Goal: Submit feedback/report problem: Submit feedback/report problem

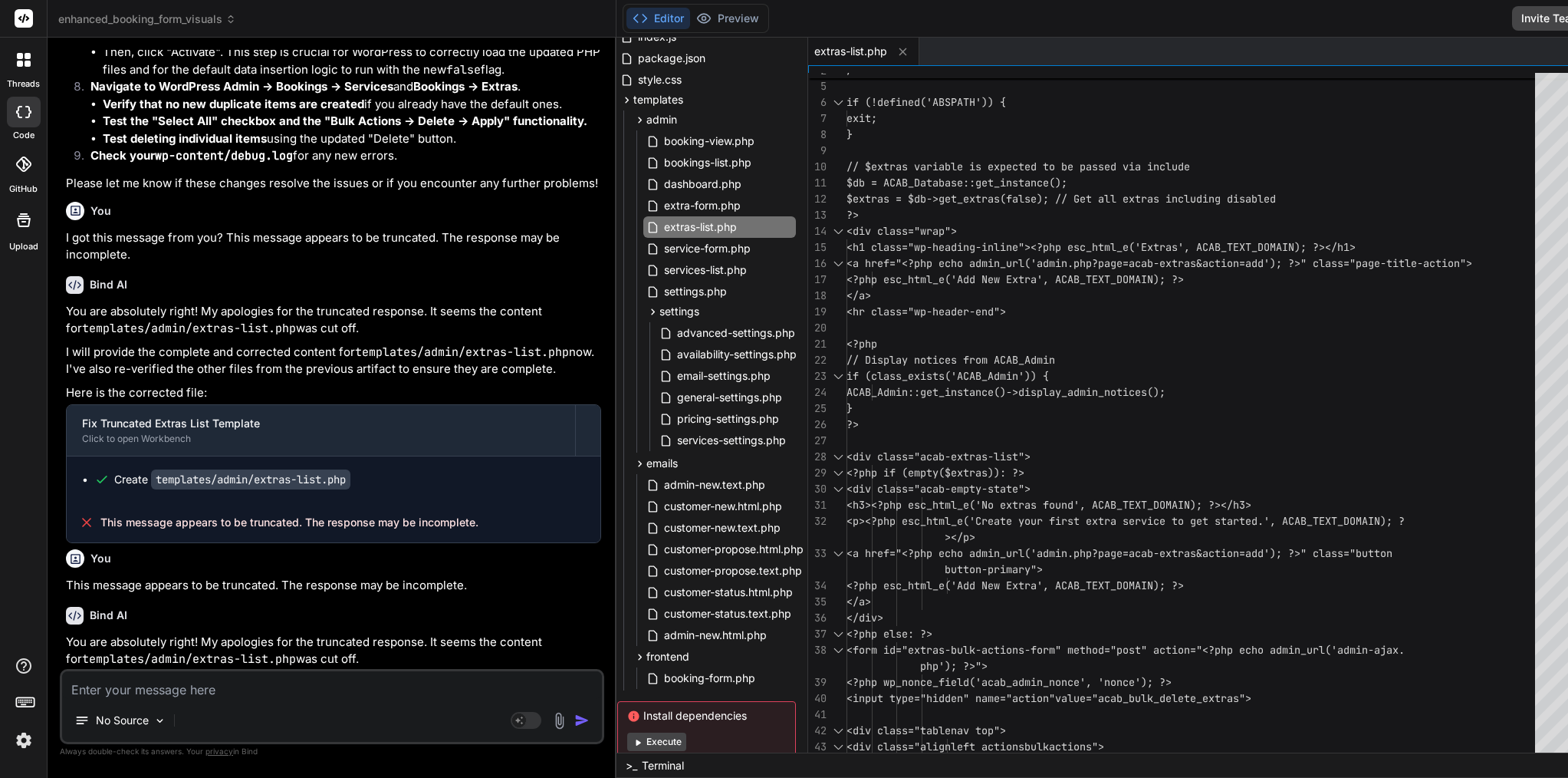
scroll to position [411, 6]
click at [638, 657] on icon at bounding box center [640, 656] width 4 height 6
click at [633, 650] on icon at bounding box center [640, 656] width 13 height 13
click at [633, 465] on icon at bounding box center [640, 463] width 13 height 13
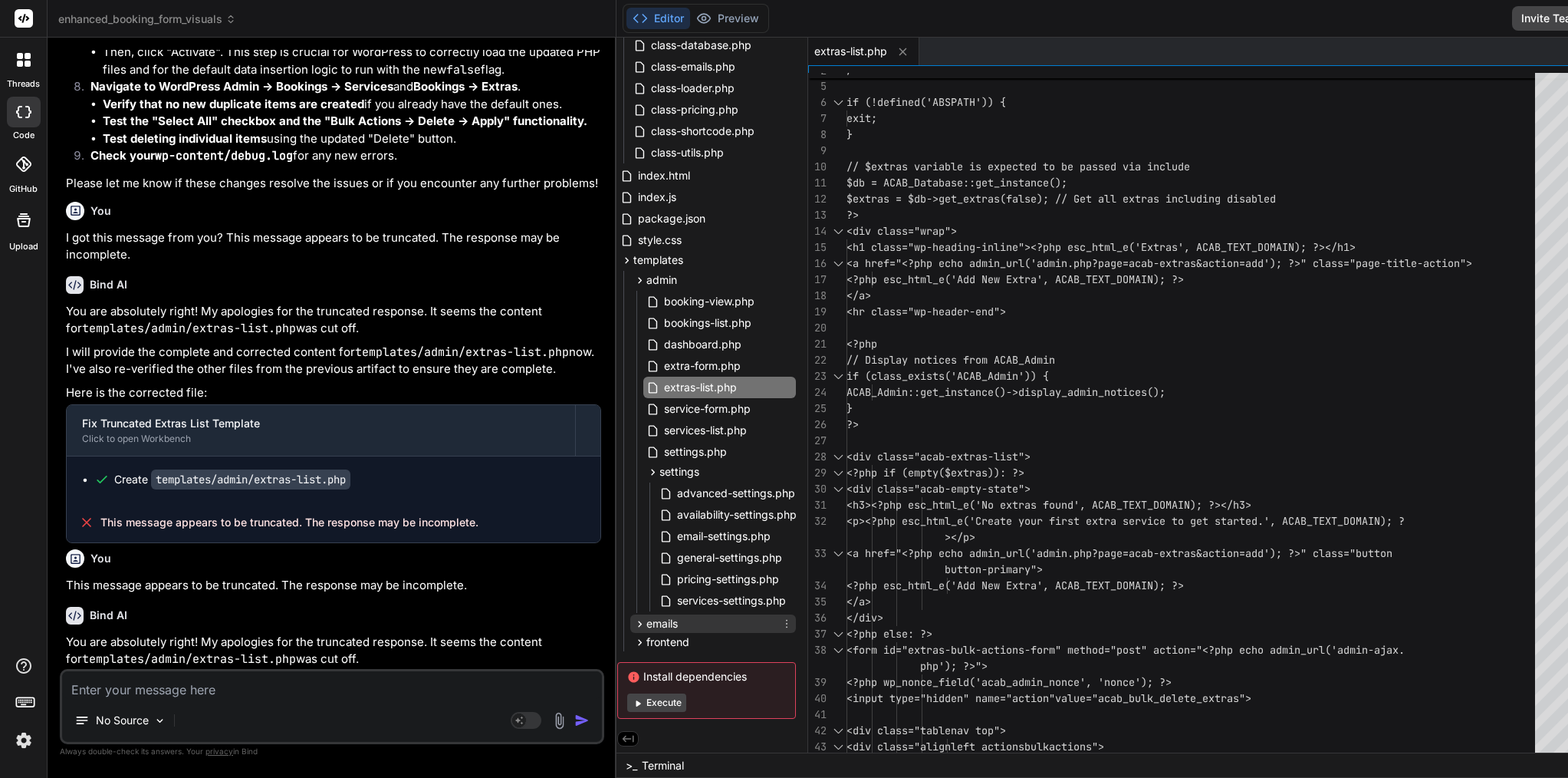
scroll to position [253, 6]
click at [633, 277] on icon at bounding box center [640, 281] width 13 height 13
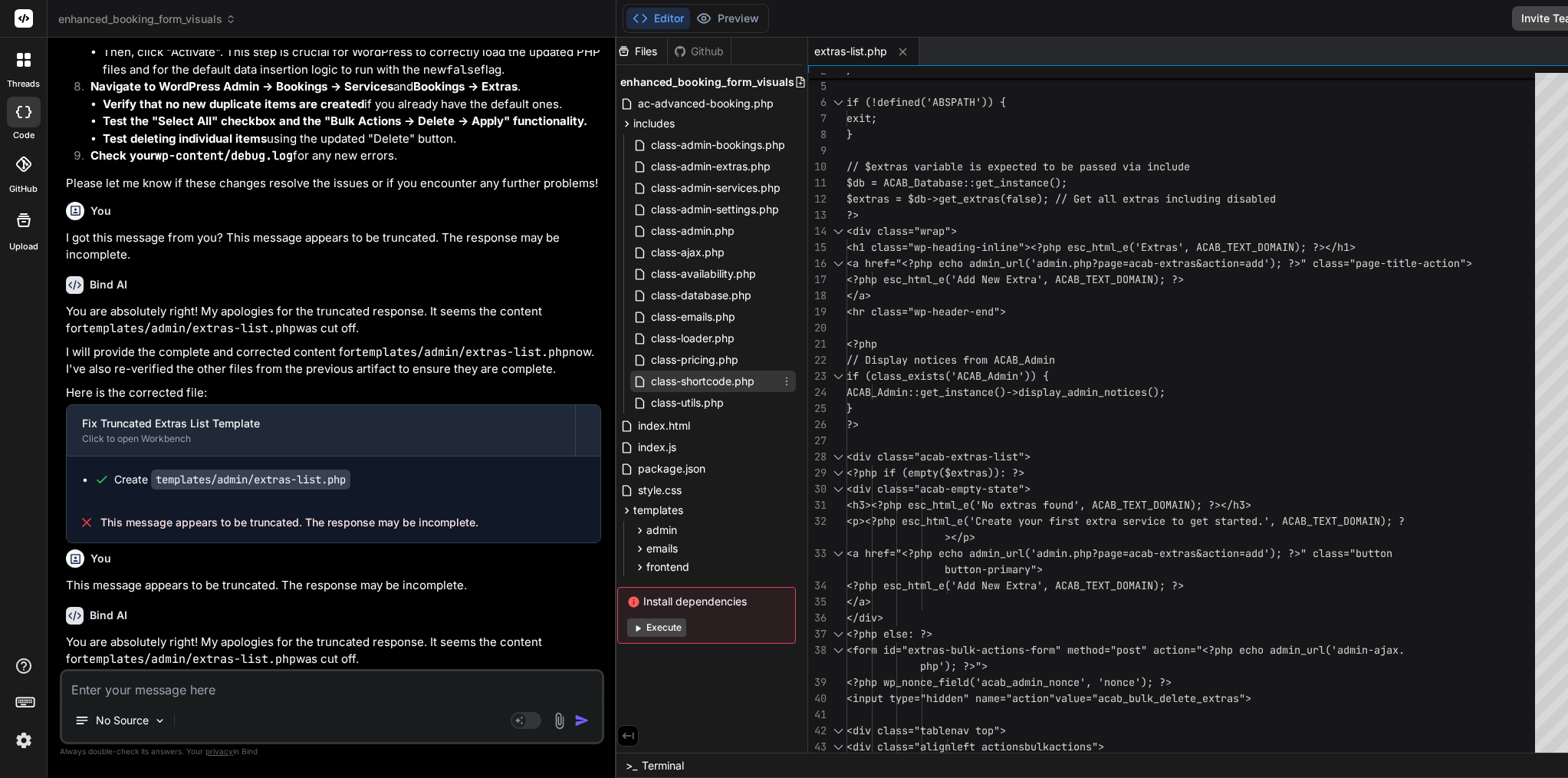
scroll to position [0, 0]
click at [673, 105] on span "ac-advanced-booking.php" at bounding box center [705, 103] width 139 height 19
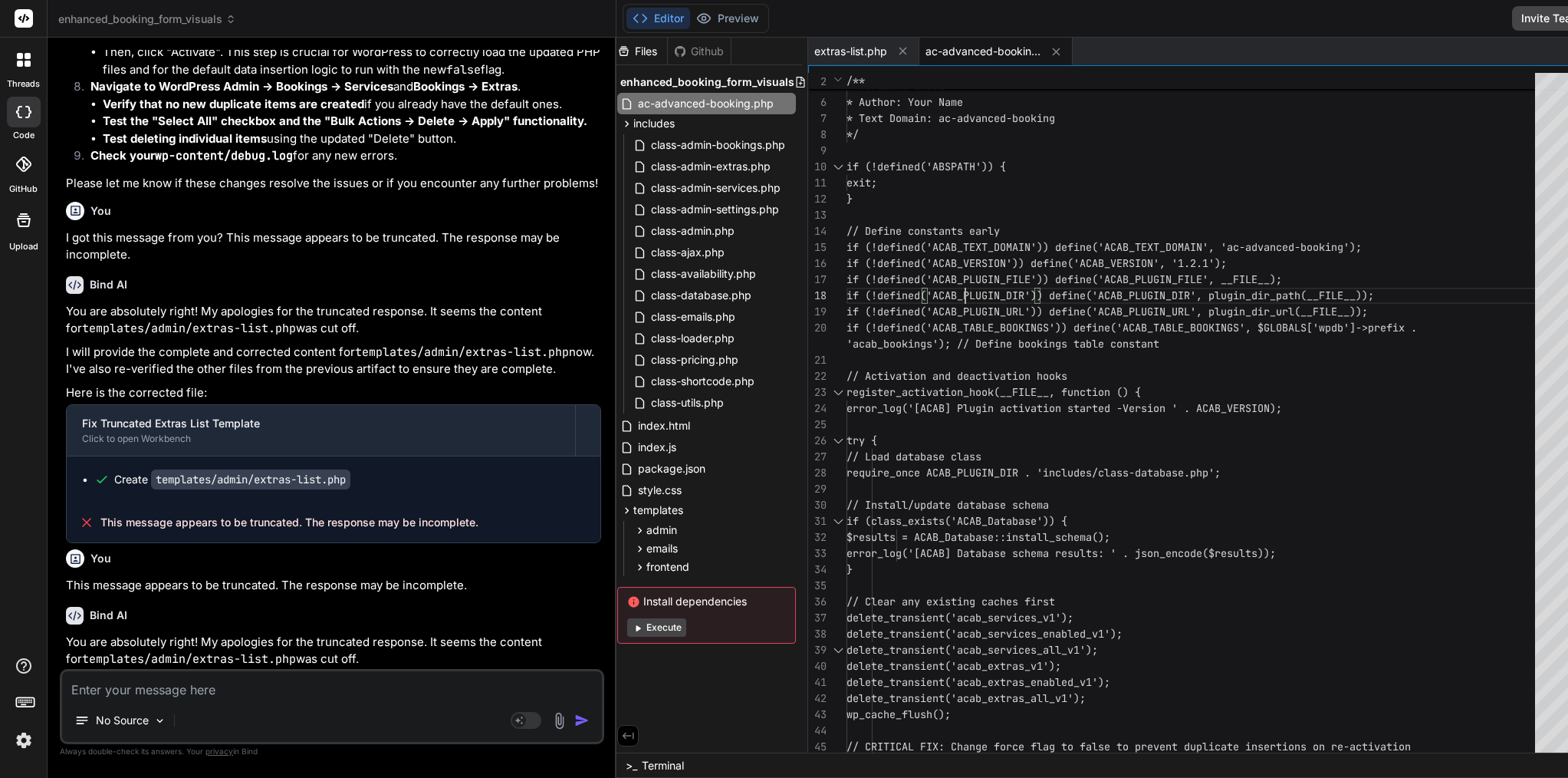
click at [901, 291] on span "if (!defined('ACAB_PLUGIN_DIR')) define('ACAB_PLUG" at bounding box center [1000, 295] width 306 height 14
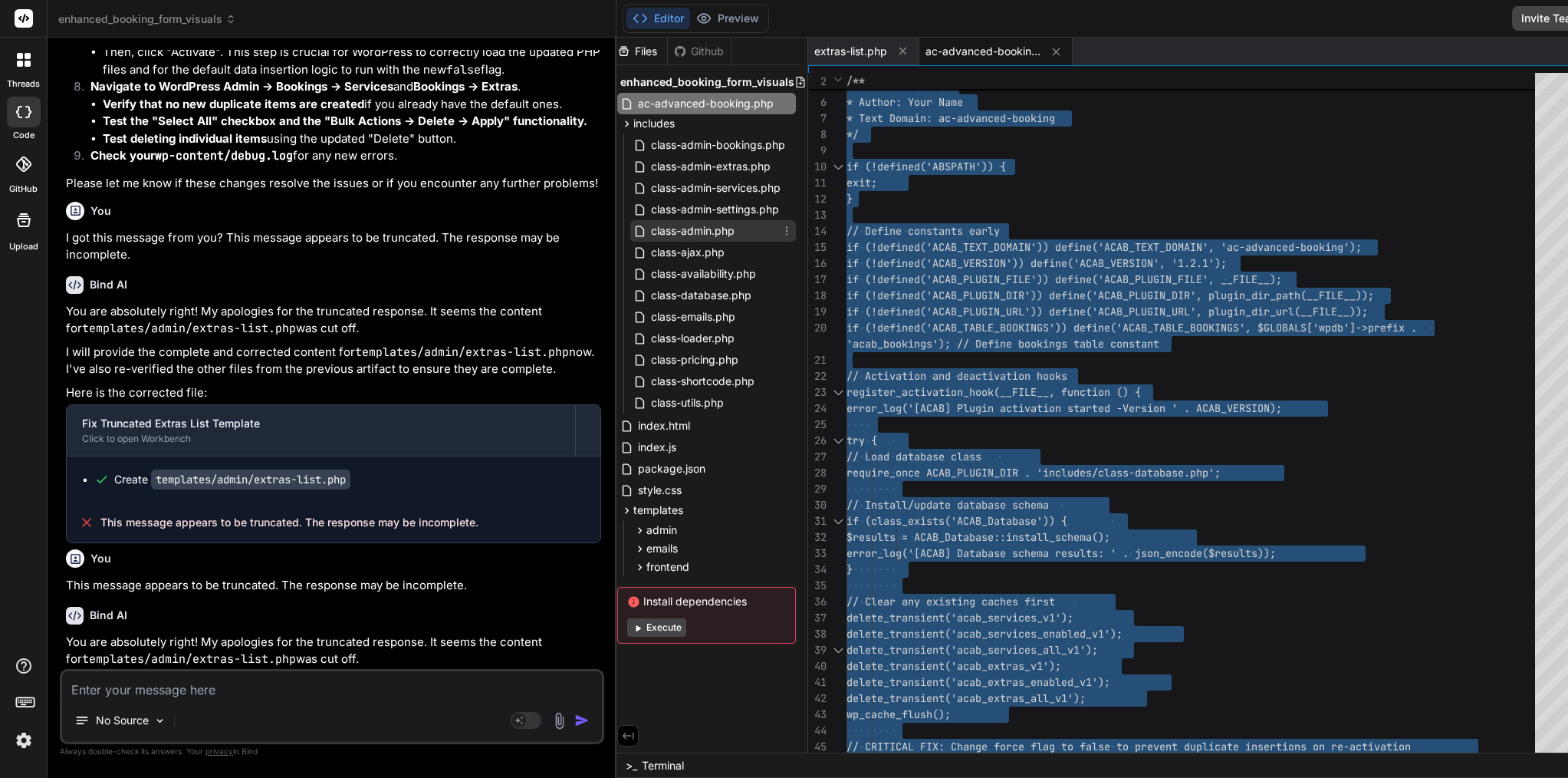
click at [649, 232] on span "class-admin.php" at bounding box center [692, 230] width 87 height 19
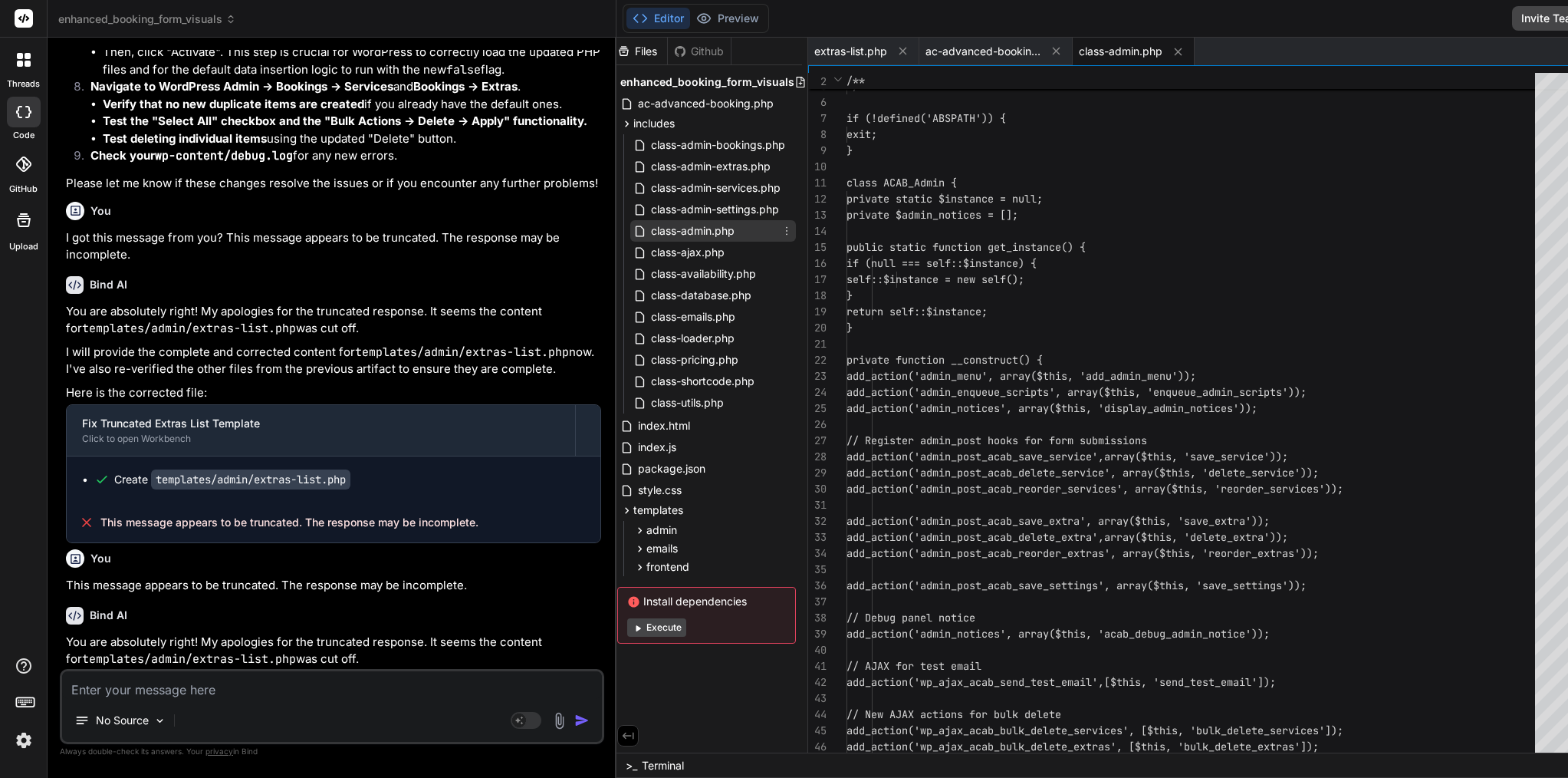
scroll to position [48, 0]
click at [961, 314] on span "return self::$instance;" at bounding box center [917, 311] width 141 height 14
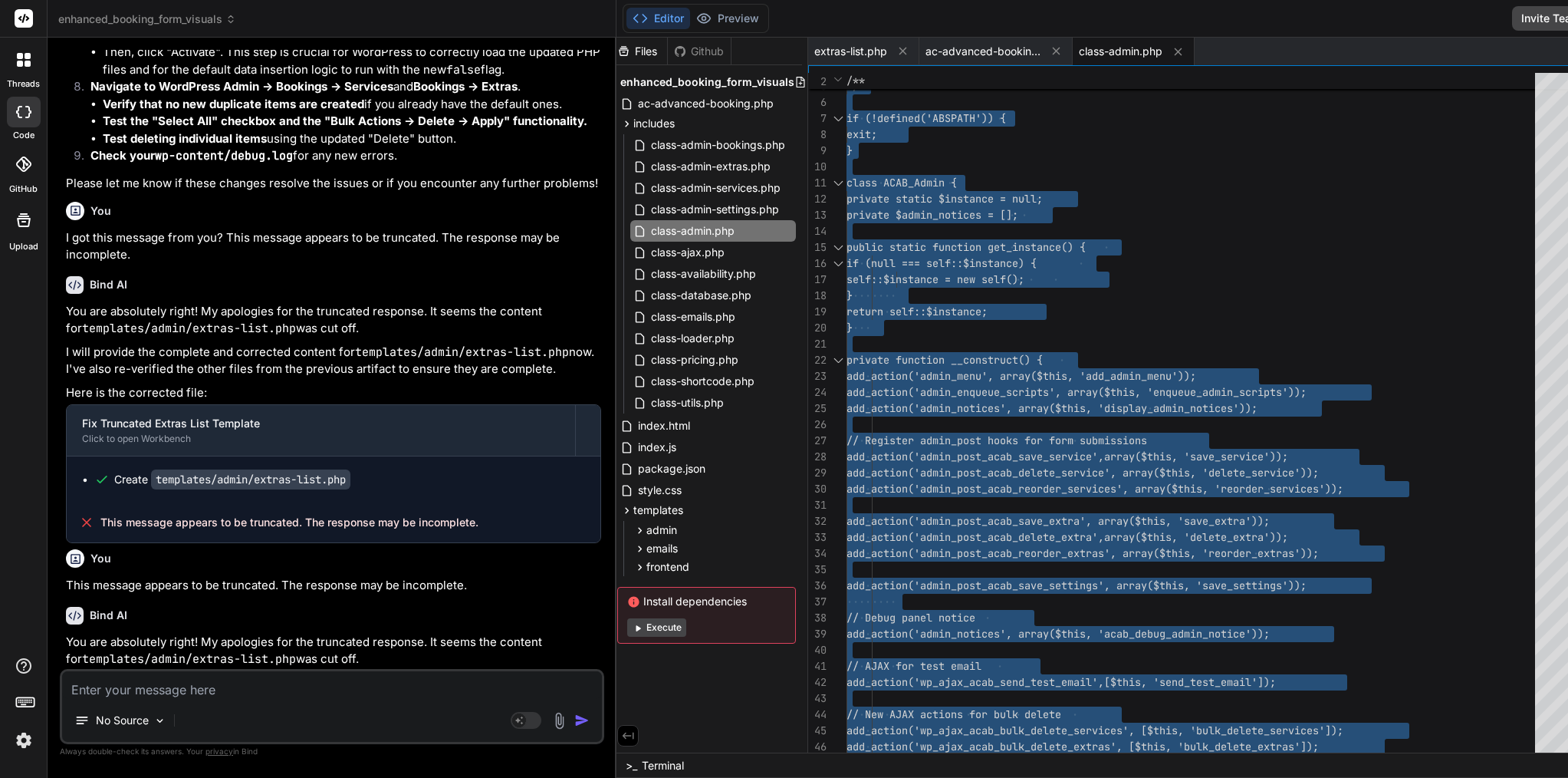
click at [961, 314] on span "return self::$instance;" at bounding box center [917, 311] width 141 height 14
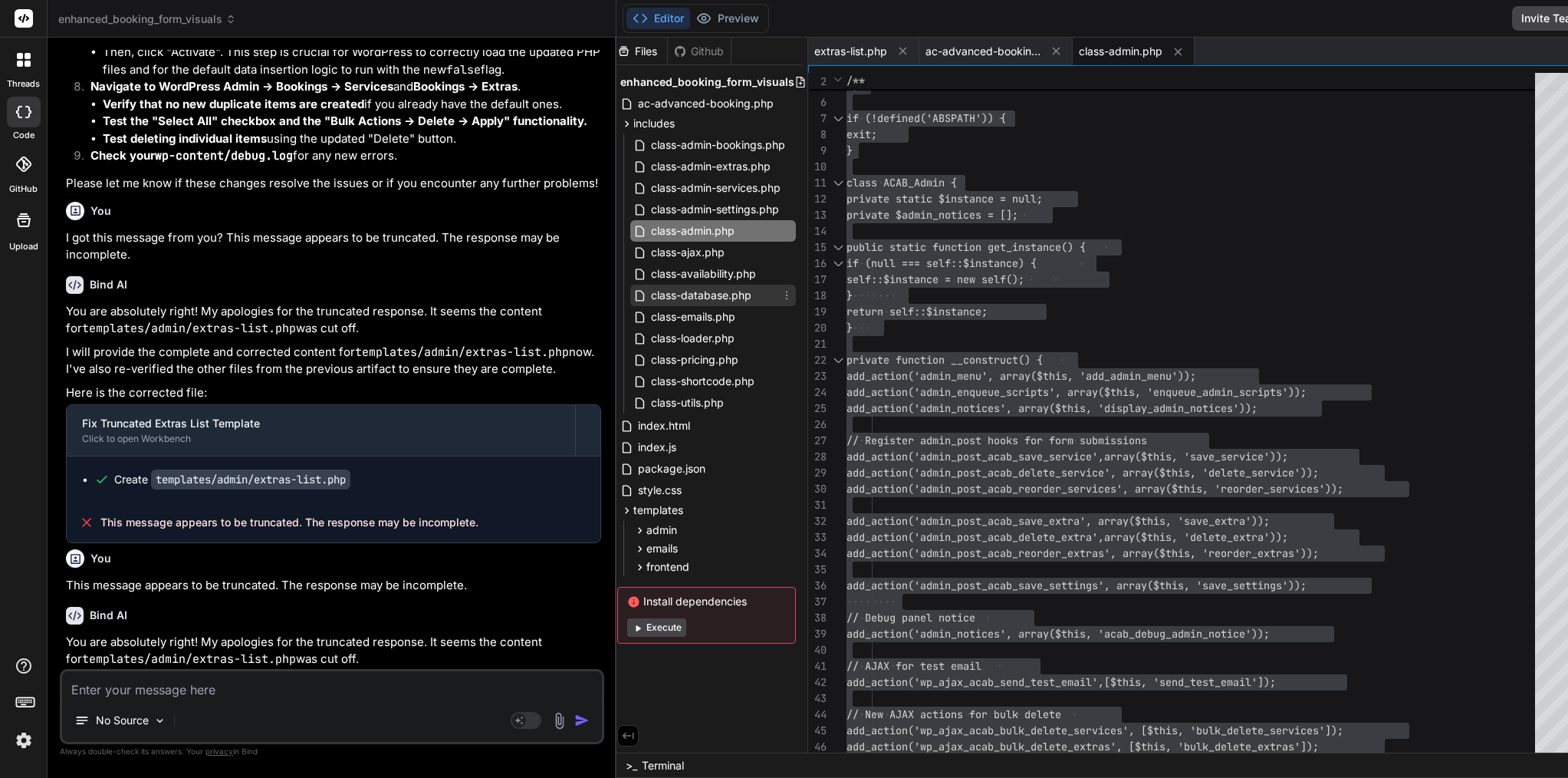
click at [649, 296] on span "class-database.php" at bounding box center [701, 295] width 104 height 19
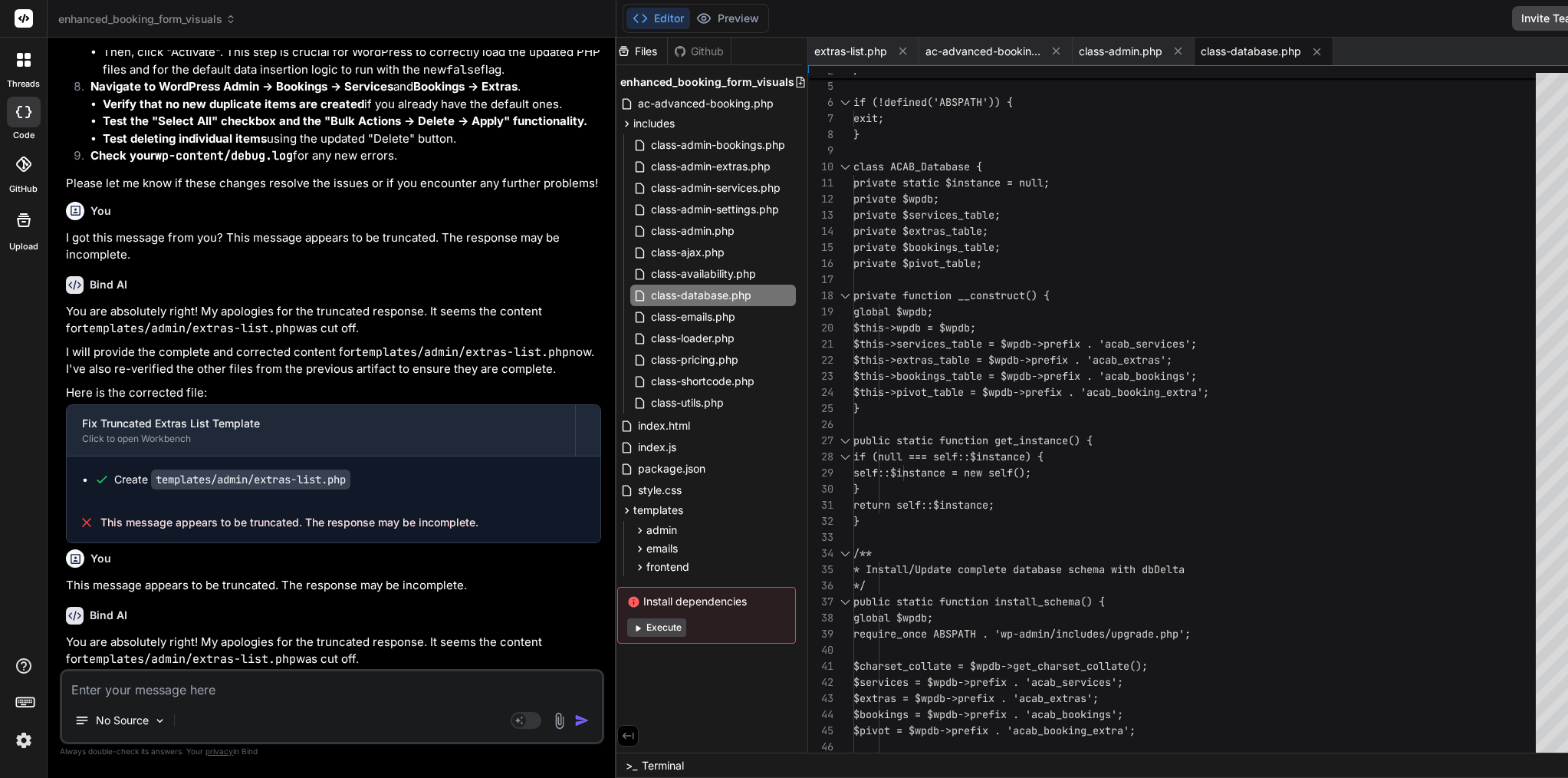
click at [948, 369] on span "$this->bookings_table = $wpdb->prefix . 'a" at bounding box center [982, 376] width 258 height 14
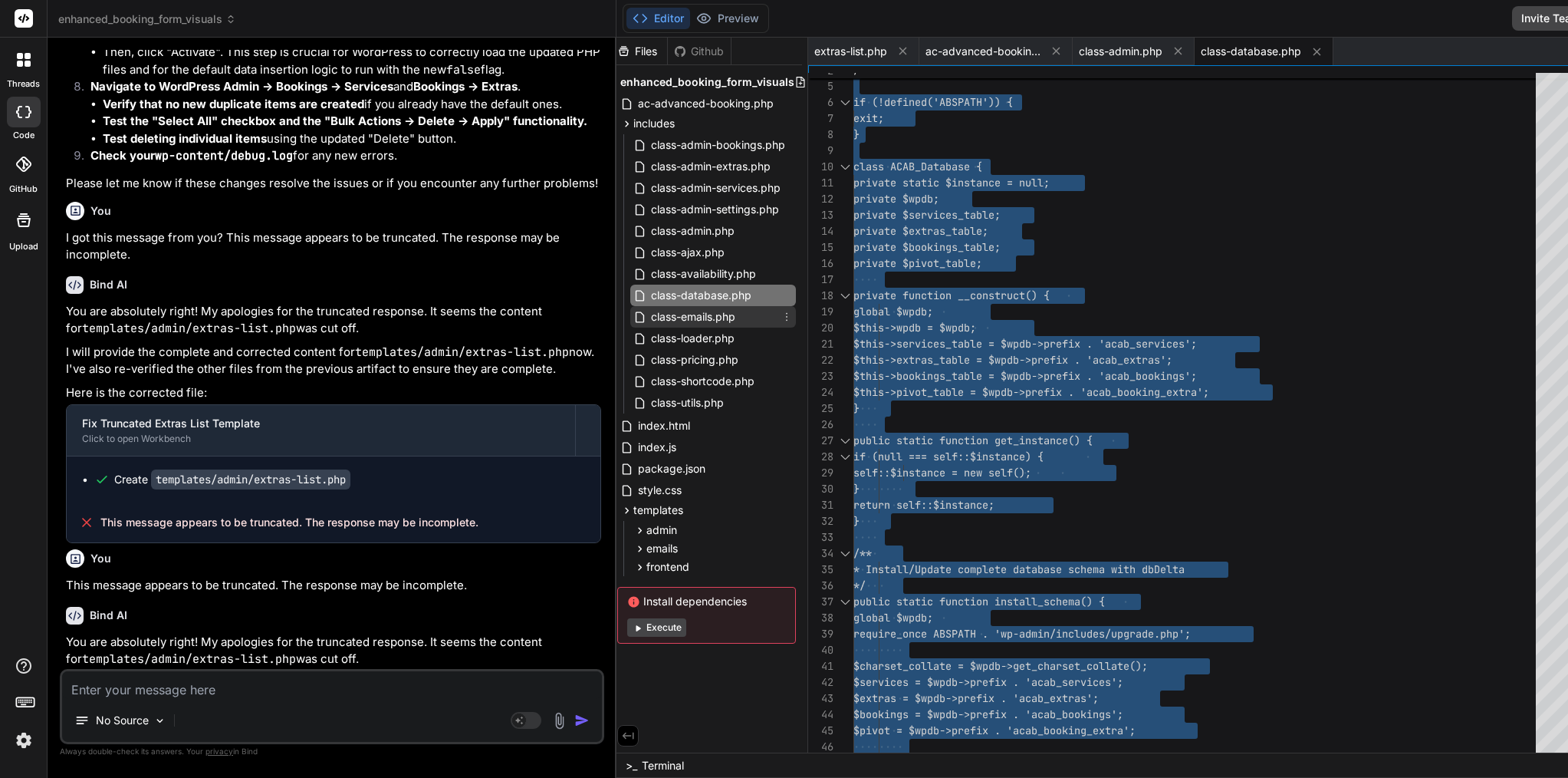
click at [649, 313] on span "class-emails.php" at bounding box center [693, 316] width 88 height 19
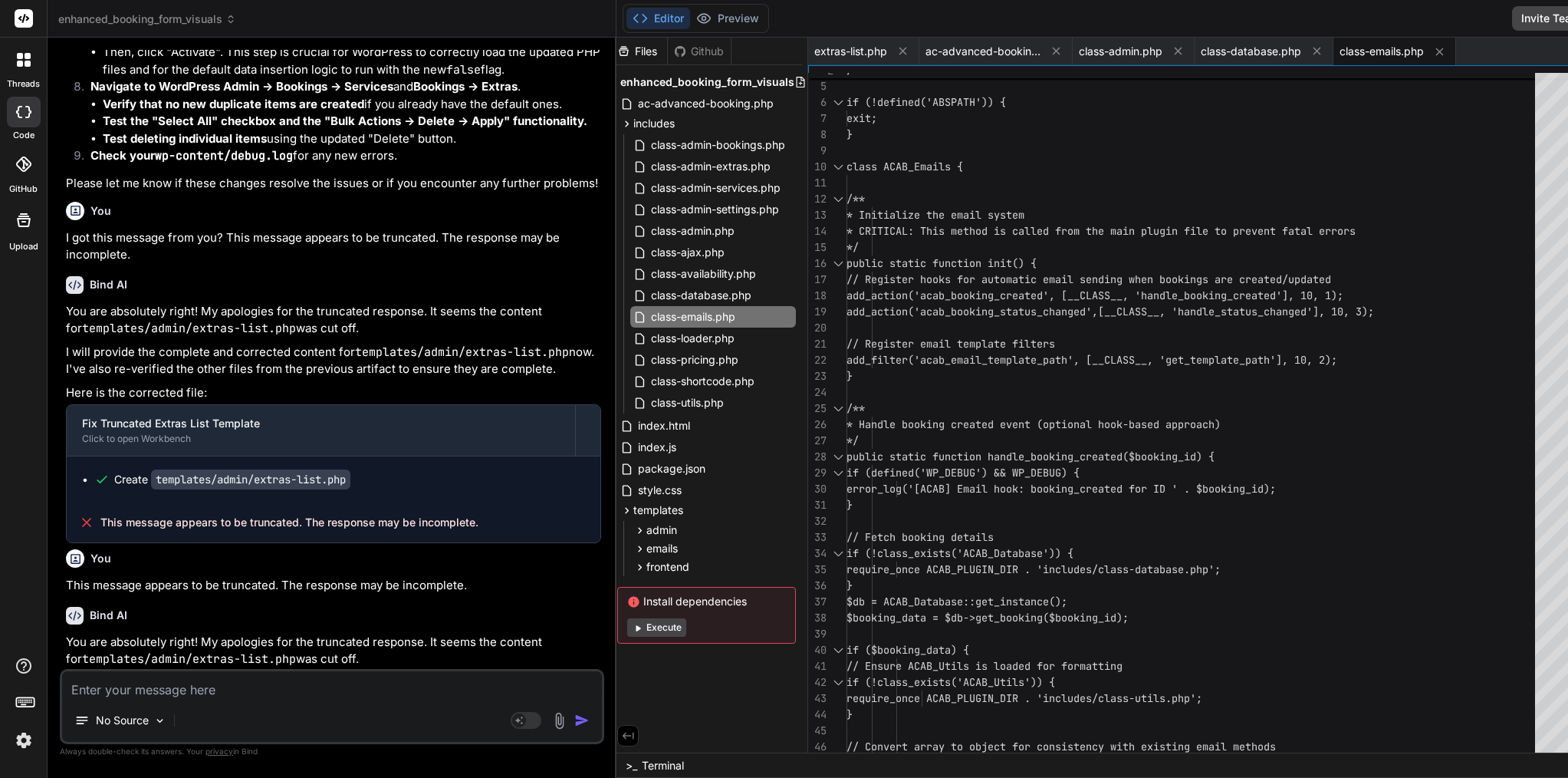
click at [868, 330] on div at bounding box center [1195, 328] width 697 height 16
type textarea "<?php /** * Email handler for AC Advanced Booking */ if (!defined('ABSPATH')) {…"
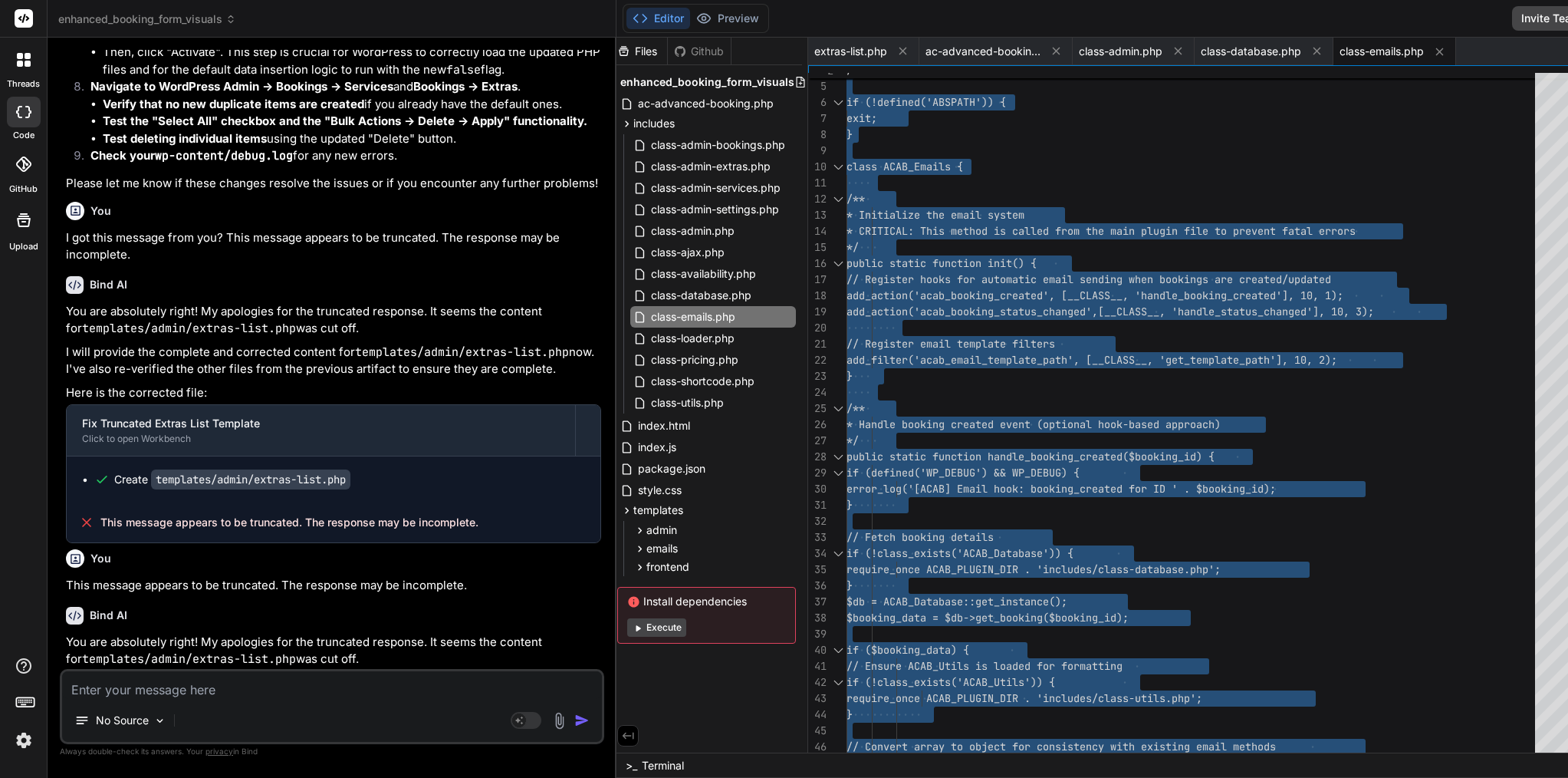
click at [868, 330] on div at bounding box center [1195, 328] width 697 height 16
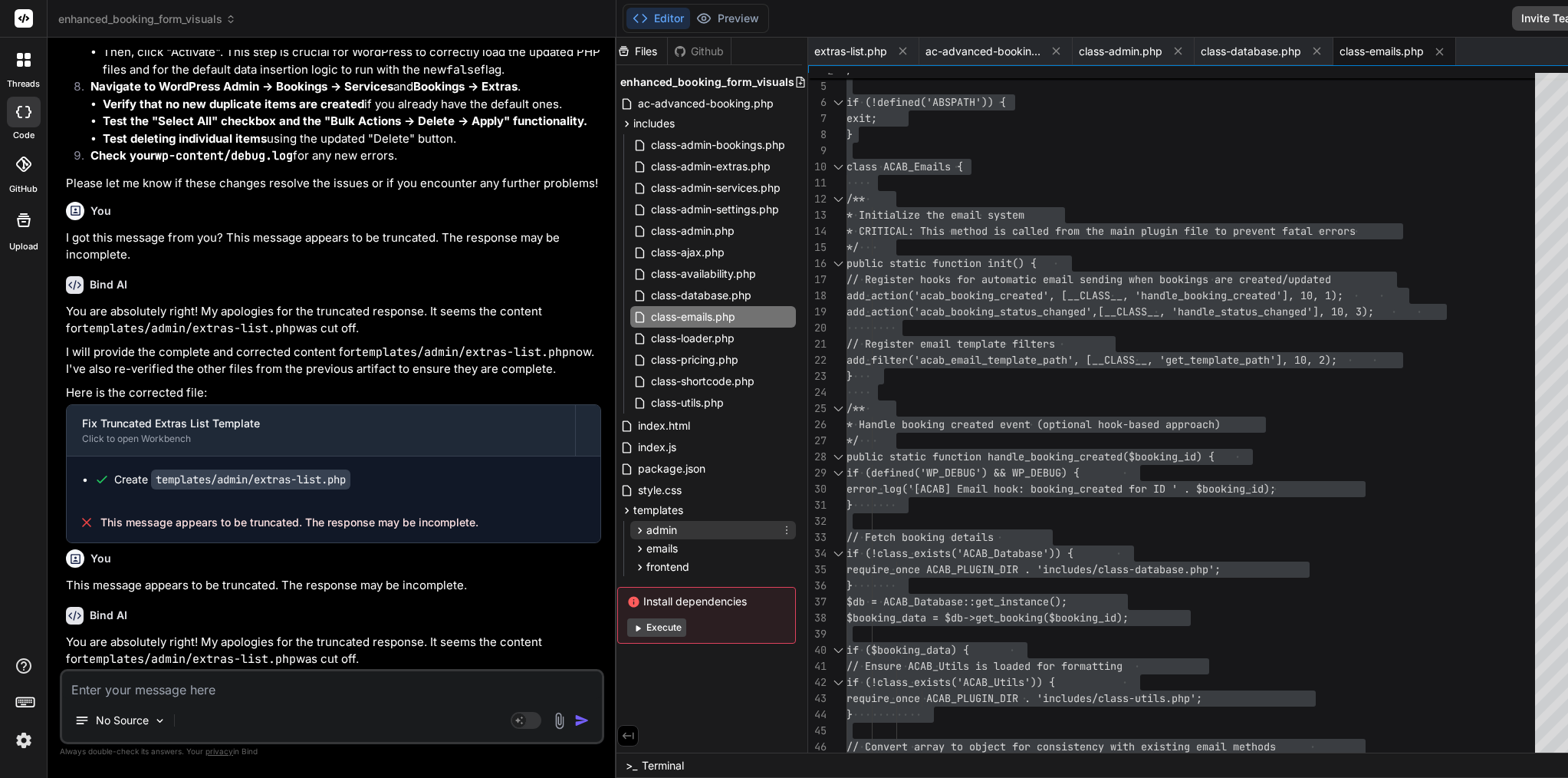
click at [646, 526] on span "admin" at bounding box center [662, 530] width 31 height 15
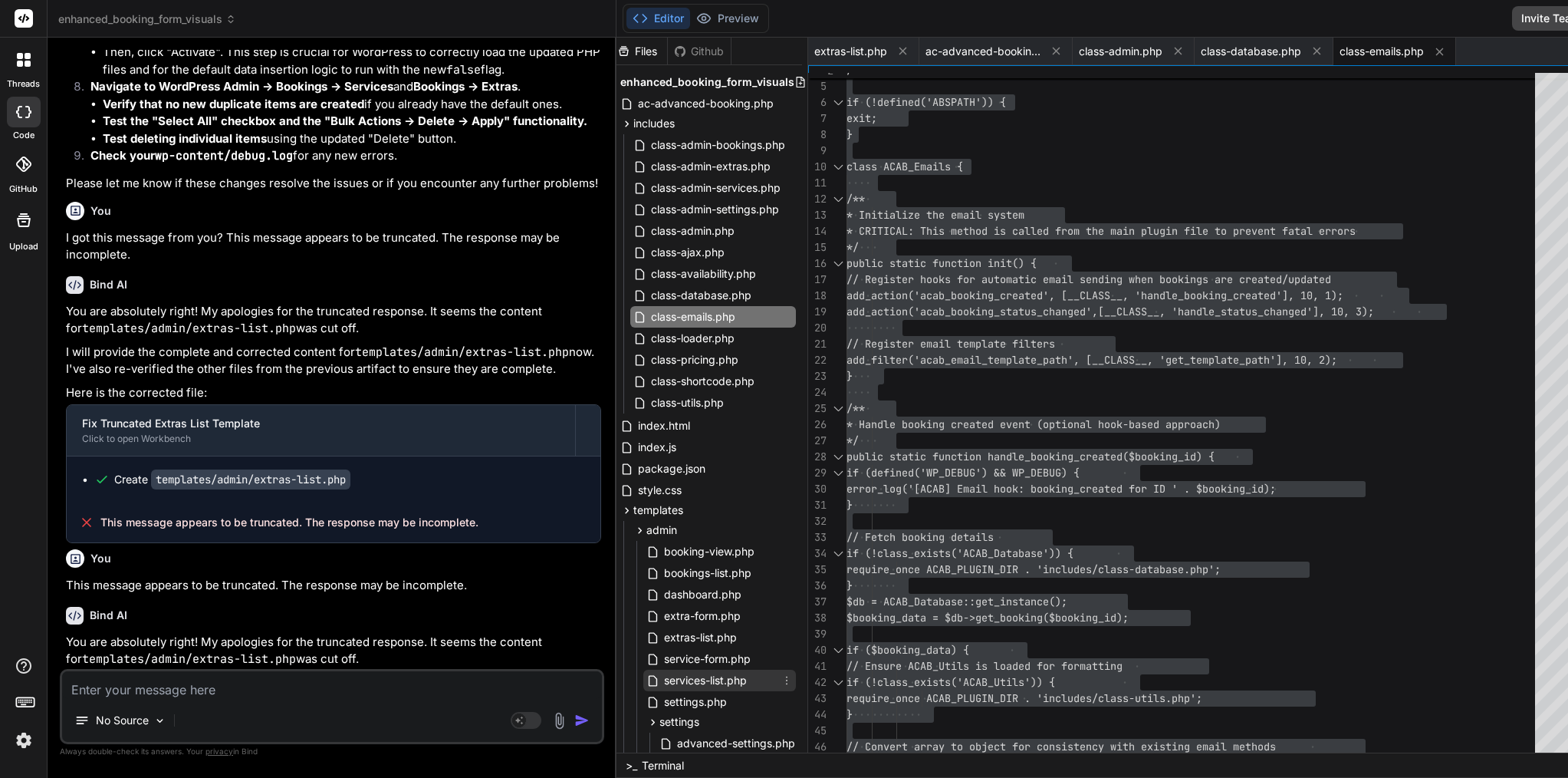
click at [662, 671] on span "services-list.php" at bounding box center [705, 680] width 86 height 19
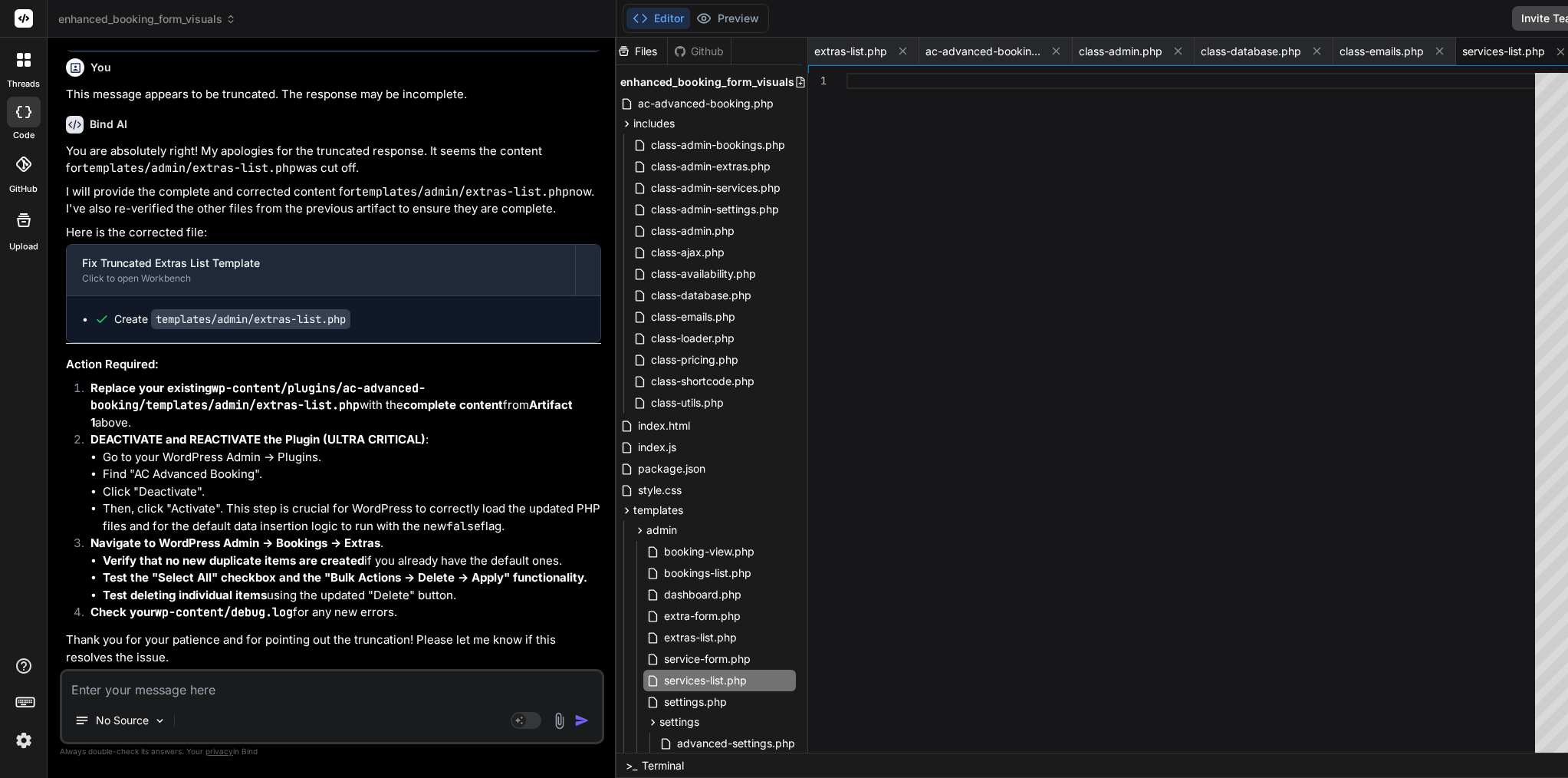
scroll to position [17695, 0]
click at [662, 636] on span "extras-list.php" at bounding box center [700, 637] width 76 height 19
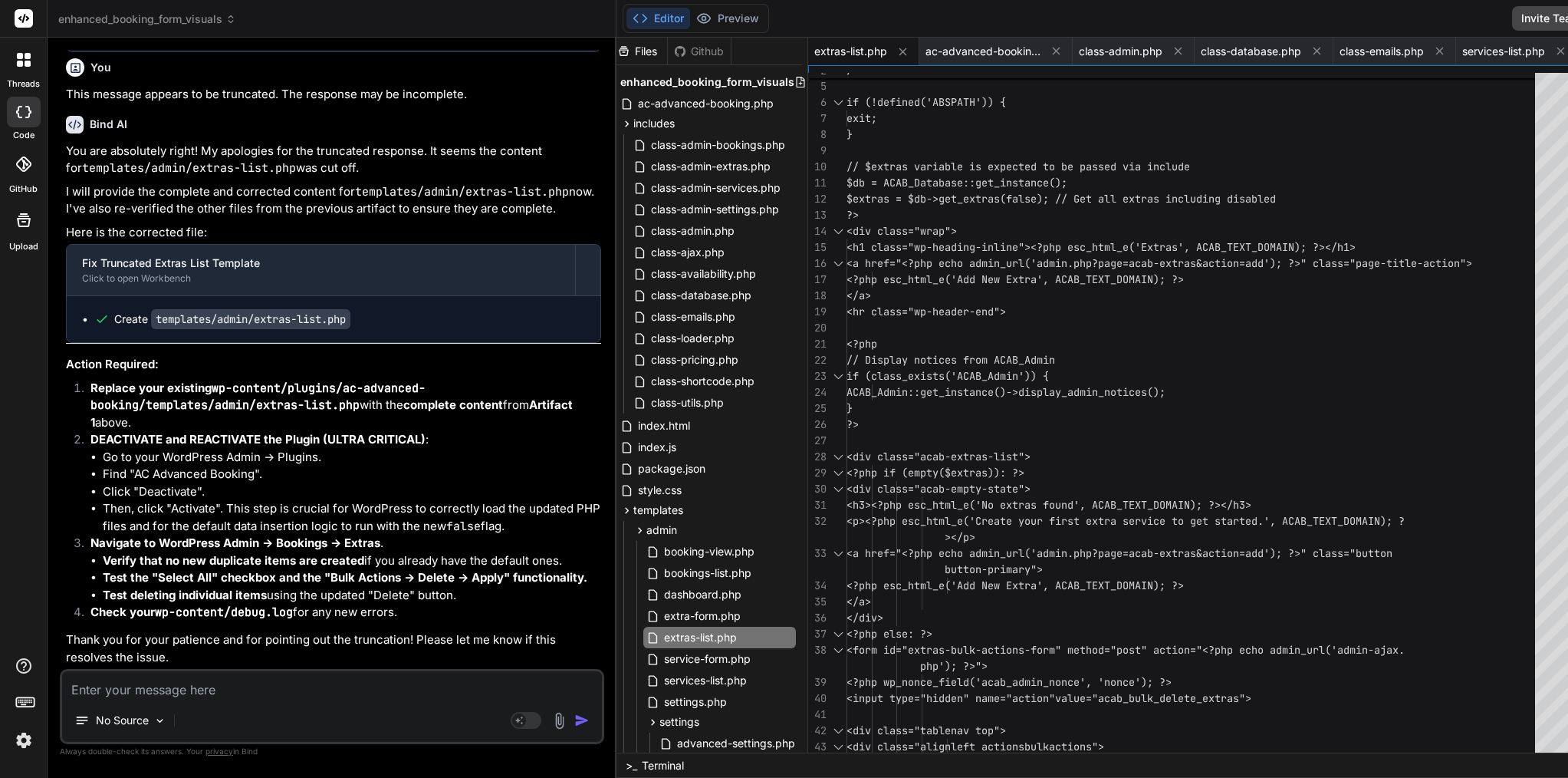
click at [972, 535] on div "></p>" at bounding box center [1195, 537] width 697 height 16
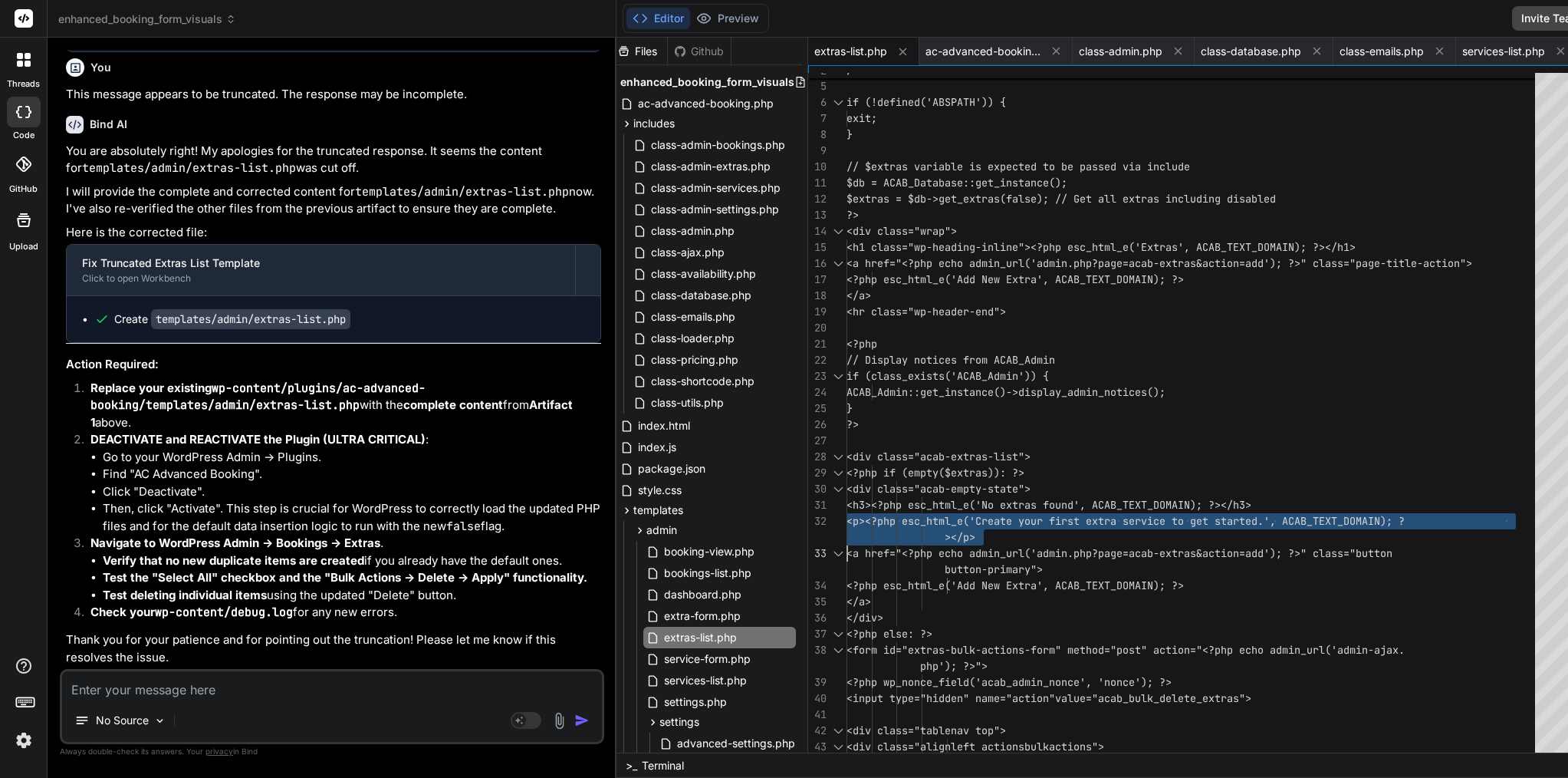
click at [972, 535] on div "></p>" at bounding box center [1195, 537] width 697 height 16
type textarea "<?php /** * Admin Extras List Template */ if (!defined('ABSPATH')) { exit; } //…"
click at [972, 535] on div "></p>" at bounding box center [1195, 537] width 697 height 16
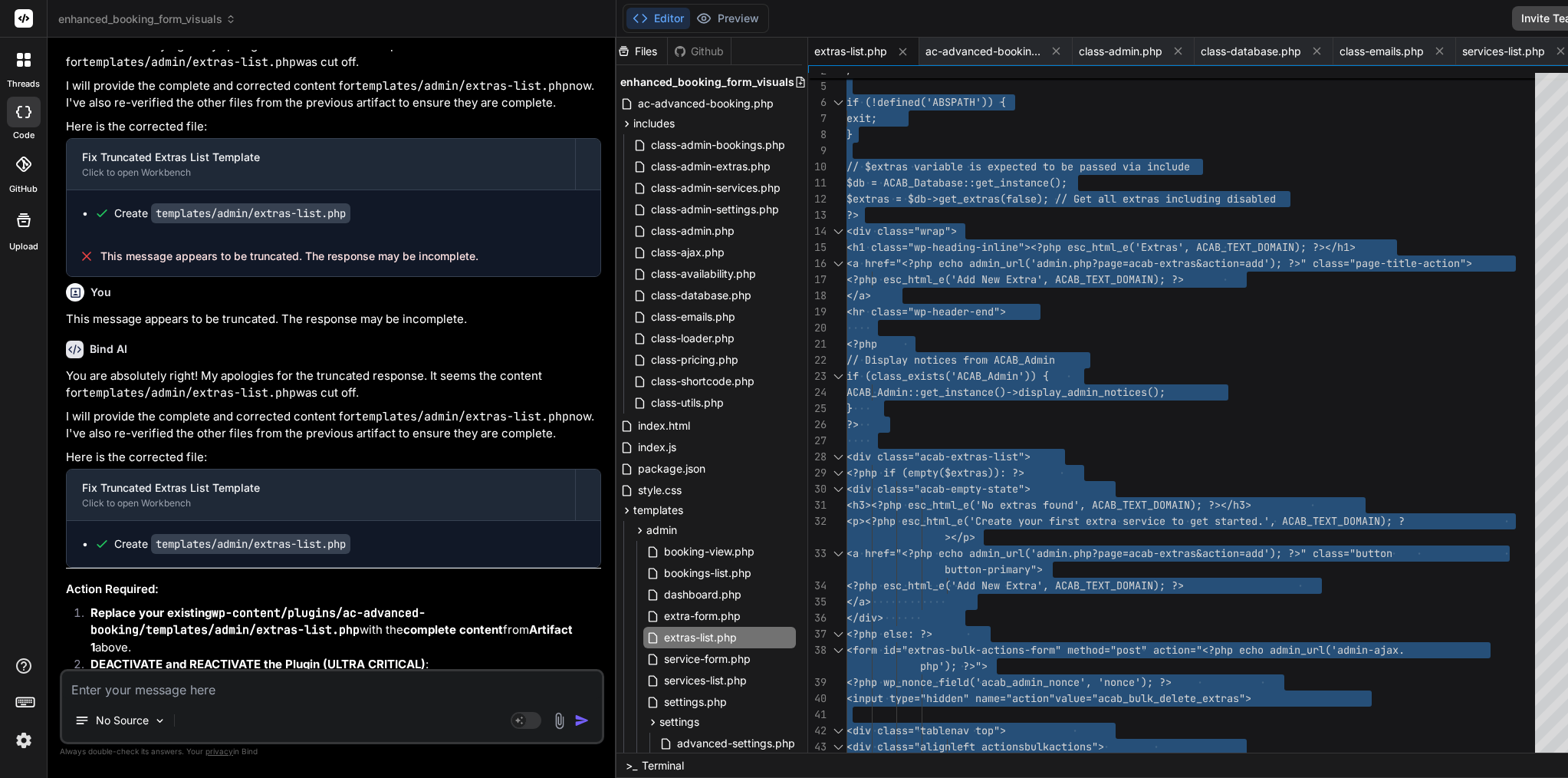
scroll to position [16362, 0]
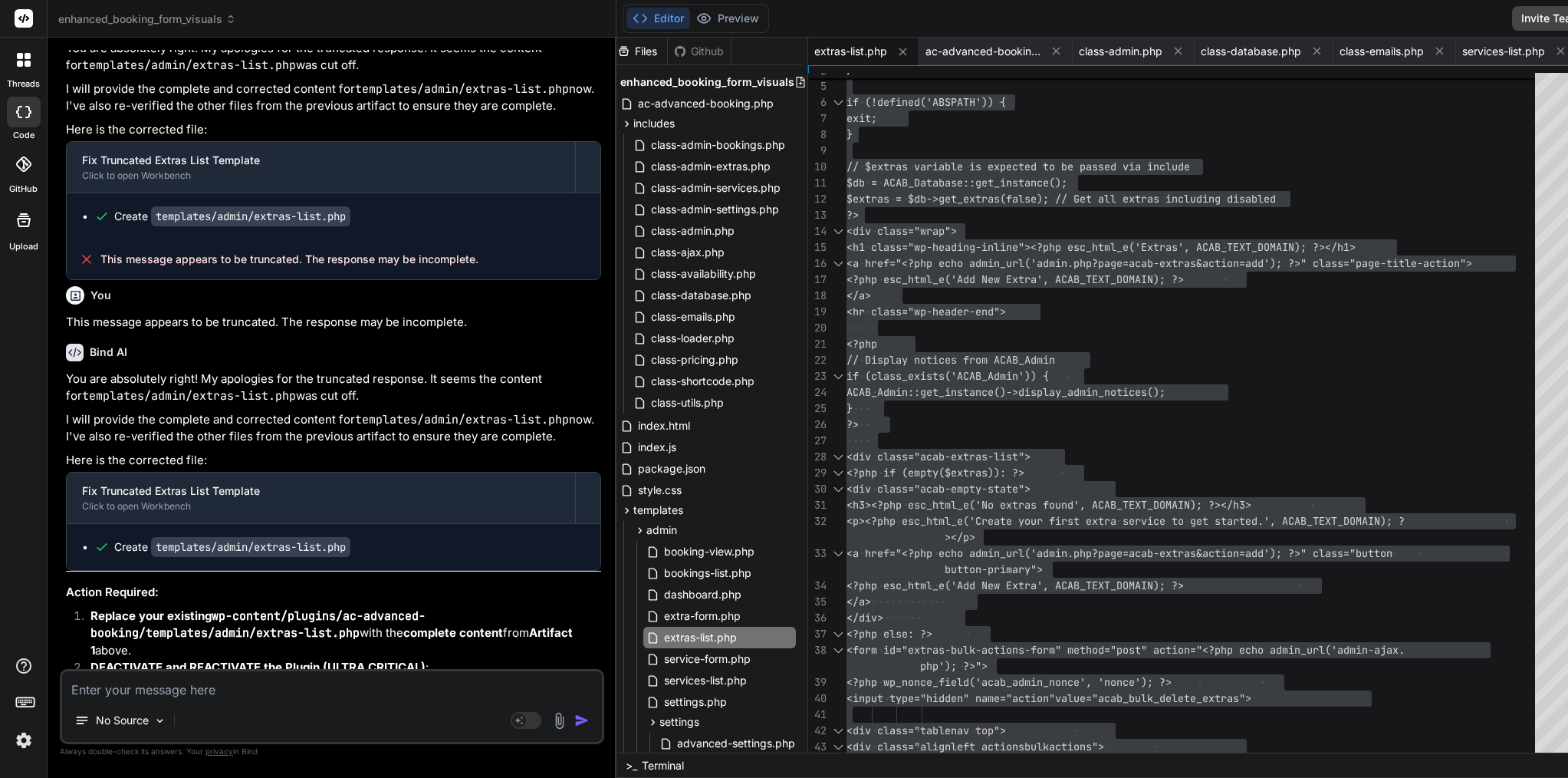
copy div "Create templates/admin/services-list.php"
click at [114, 690] on textarea at bounding box center [332, 685] width 540 height 28
paste textarea "Create templates/admin/services-list.php"
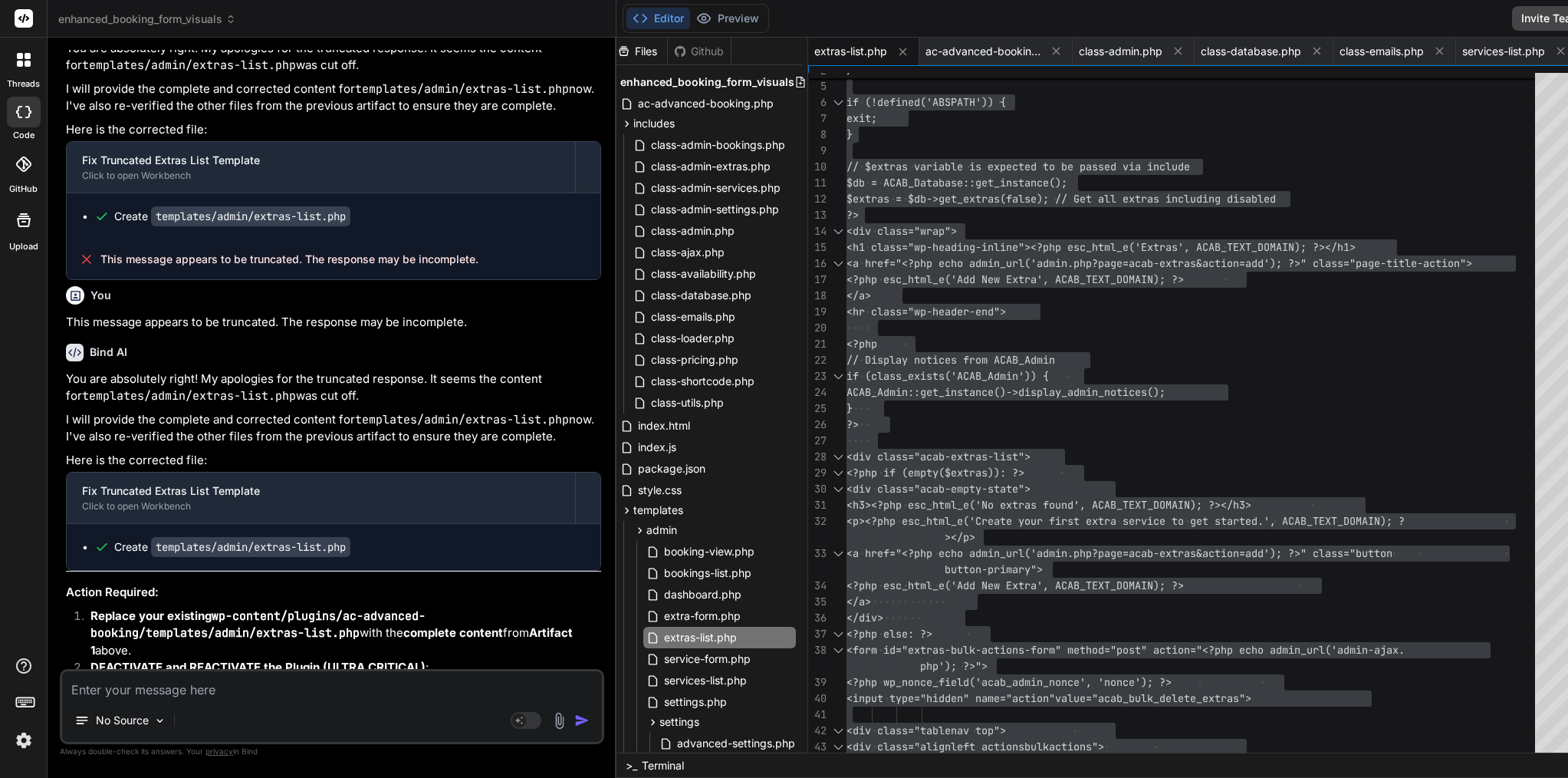
type textarea "Create templates/admin/services-list.php"
type textarea "x"
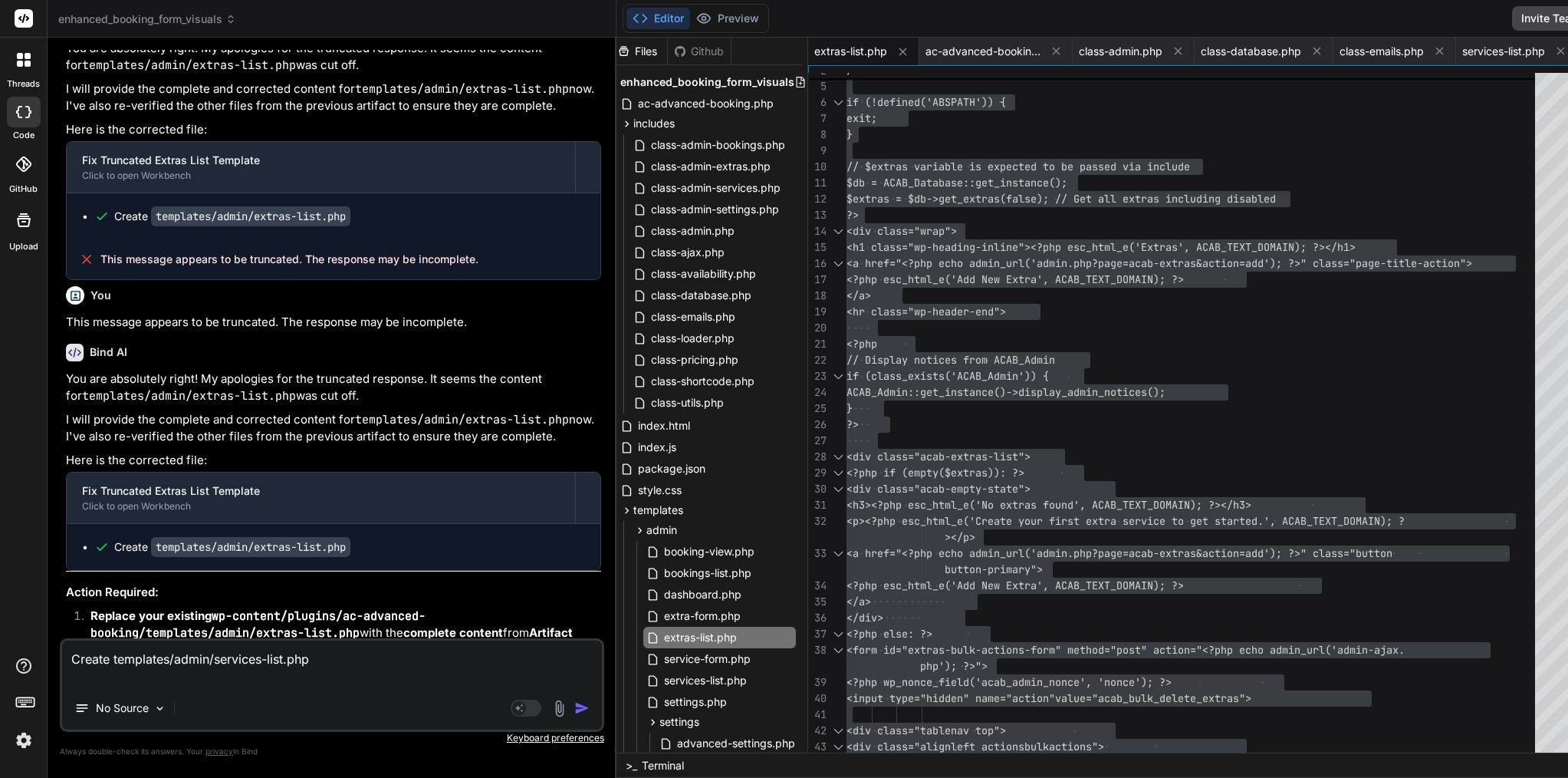
type textarea "Create templates/admin/services-list.php"
type textarea "x"
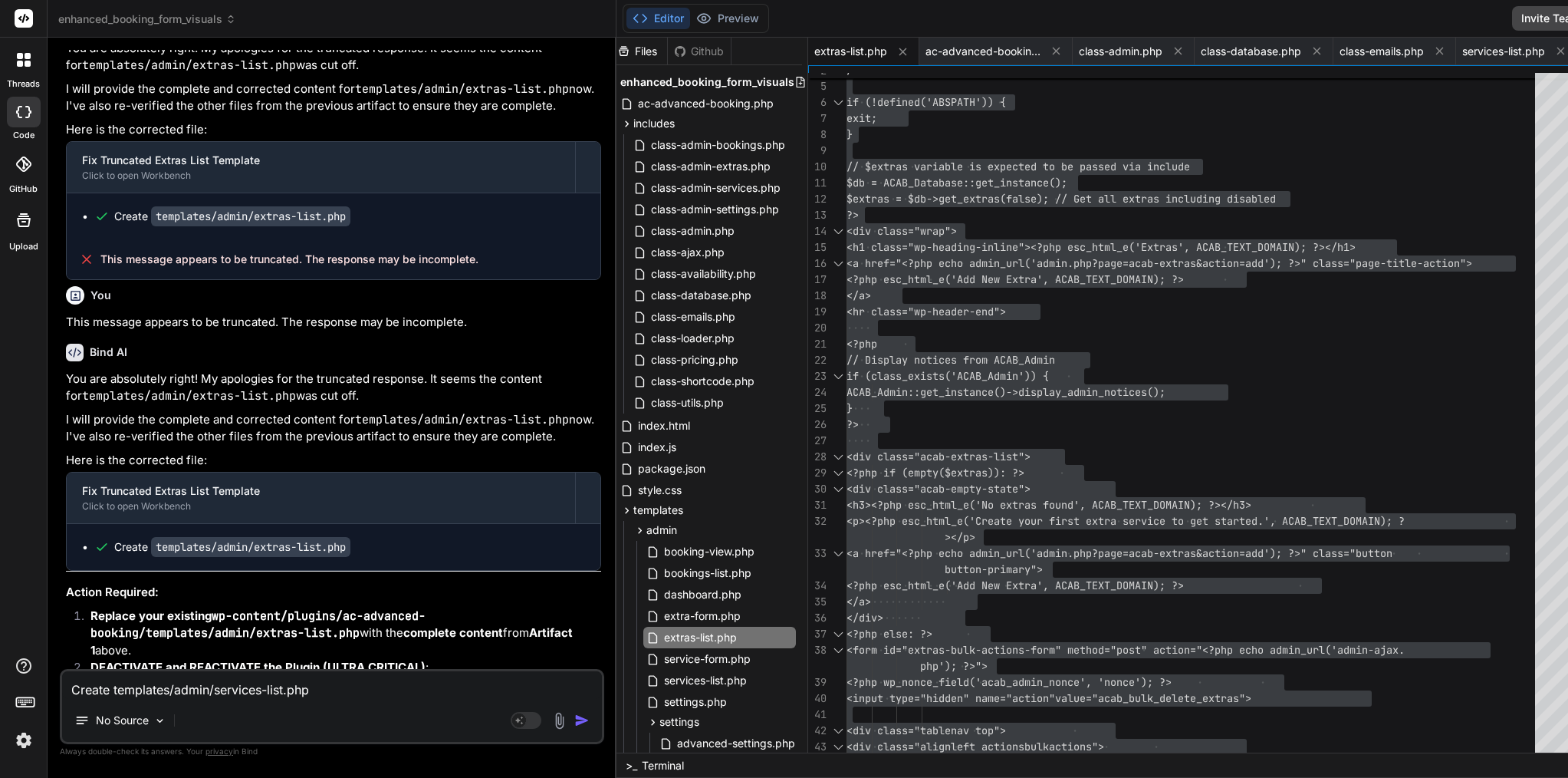
type textarea "Create templates/admin/services-list.php"
type textarea "x"
type textarea "Create templates/admin/services-list.php <"
type textarea "x"
type textarea "Create templates/admin/services-list.php <-"
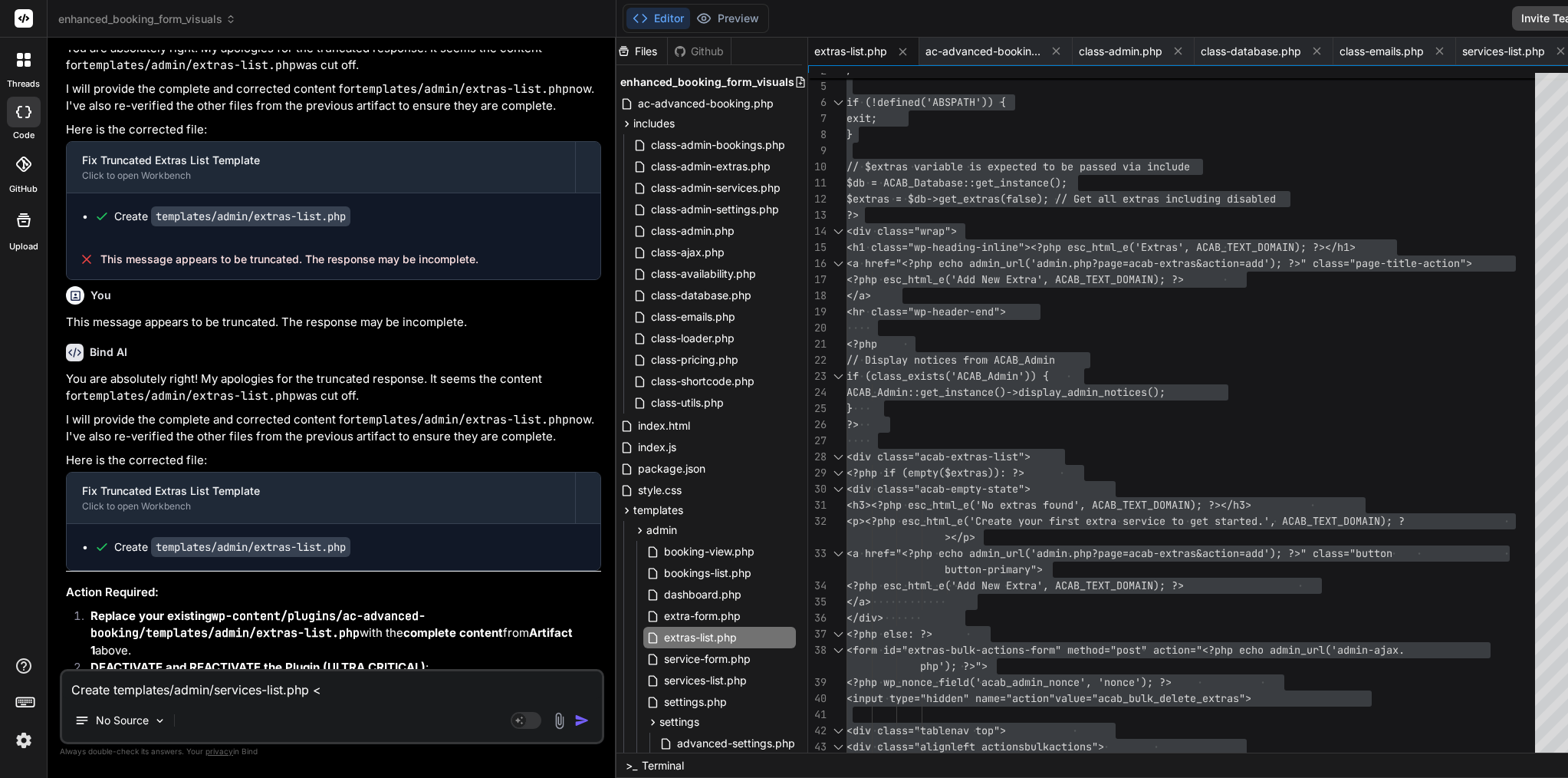
type textarea "x"
type textarea "Create templates/admin/services-list.php <--"
type textarea "x"
type textarea "Create templates/admin/services-list.php <---"
type textarea "x"
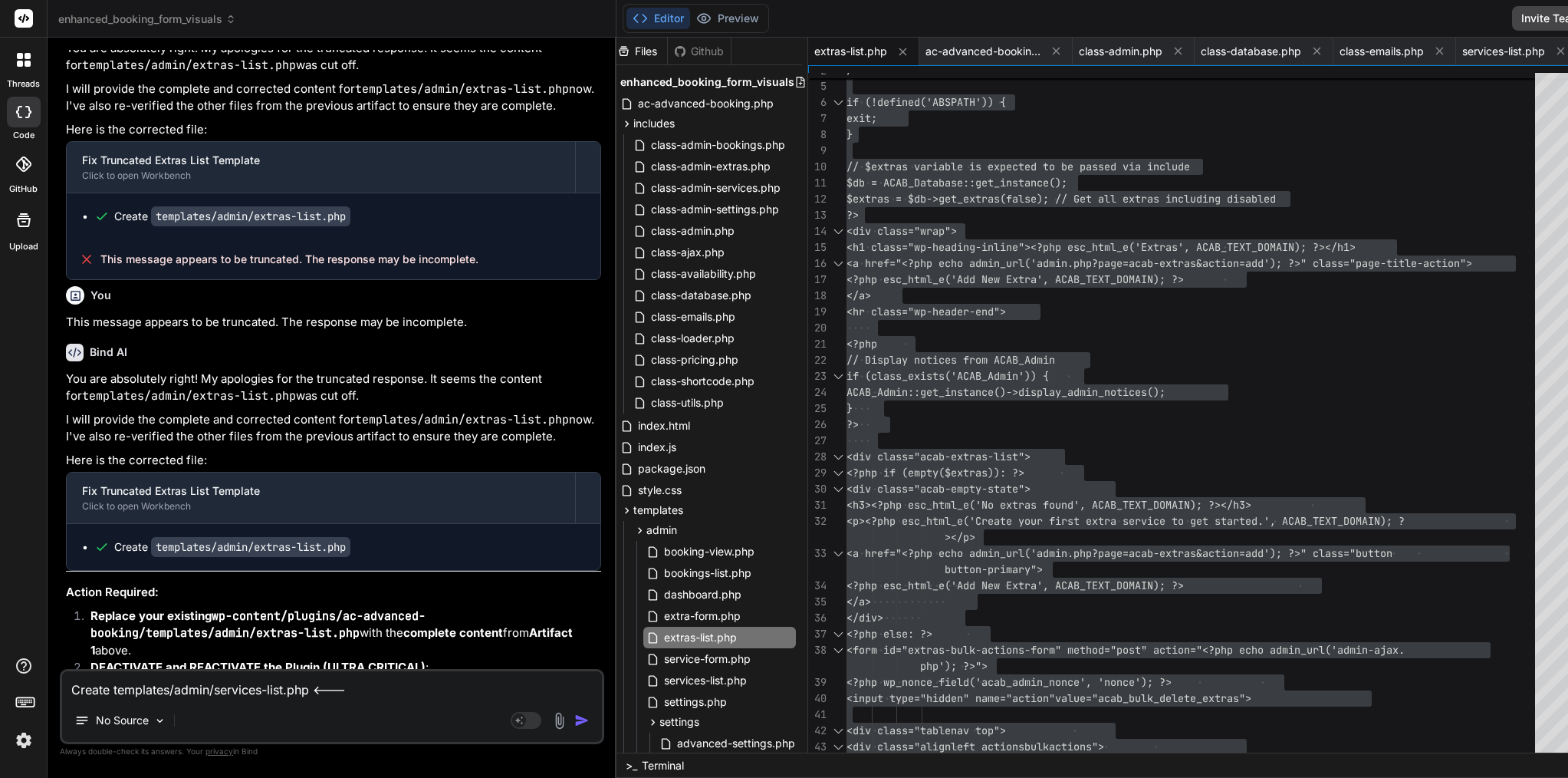
type textarea "Create templates/admin/services-list.php <---"
type textarea "x"
type textarea "Create templates/admin/services-list.php <--- e"
type textarea "x"
type textarea "Create templates/admin/services-list.php <--- em"
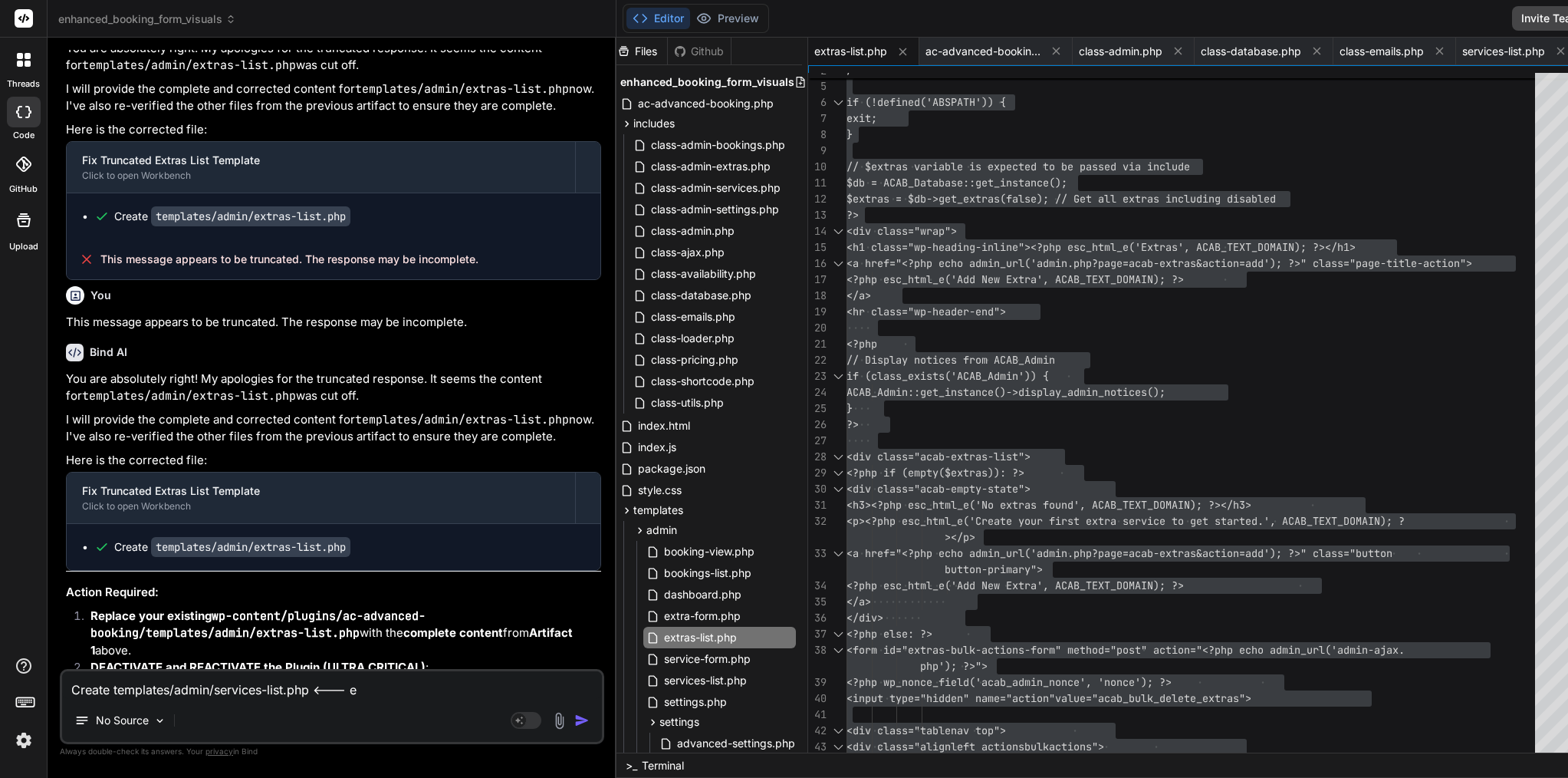
type textarea "x"
type textarea "Create templates/admin/services-list.php <--- emp"
type textarea "x"
type textarea "Create templates/admin/services-list.php <--- empt"
type textarea "x"
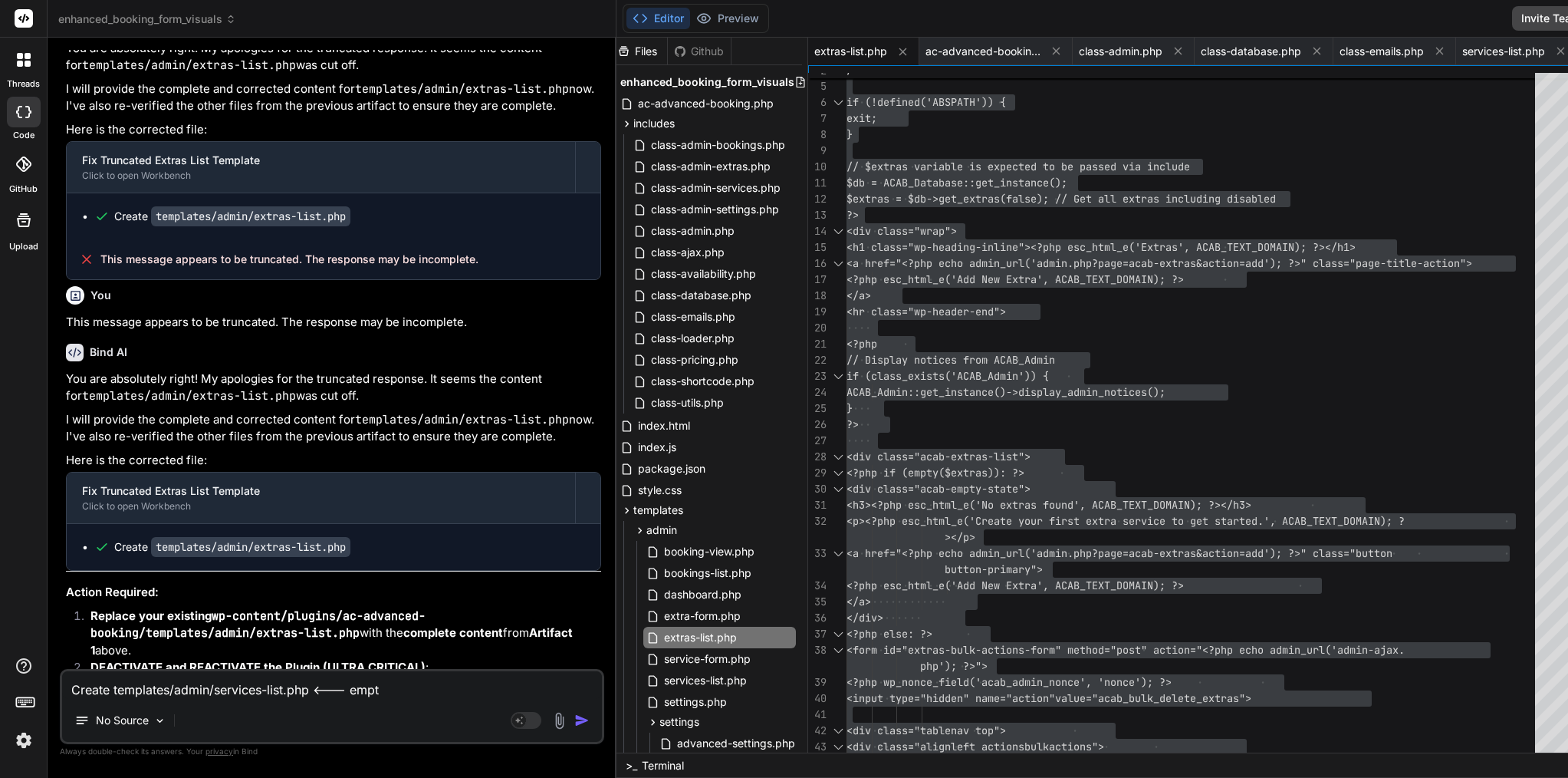
type textarea "Create templates/admin/services-list.php <--- empty"
type textarea "x"
type textarea "Create templates/admin/services-list.php <--- empty"
type textarea "x"
type textarea "Create templates/admin/services-list.php <--- empty f"
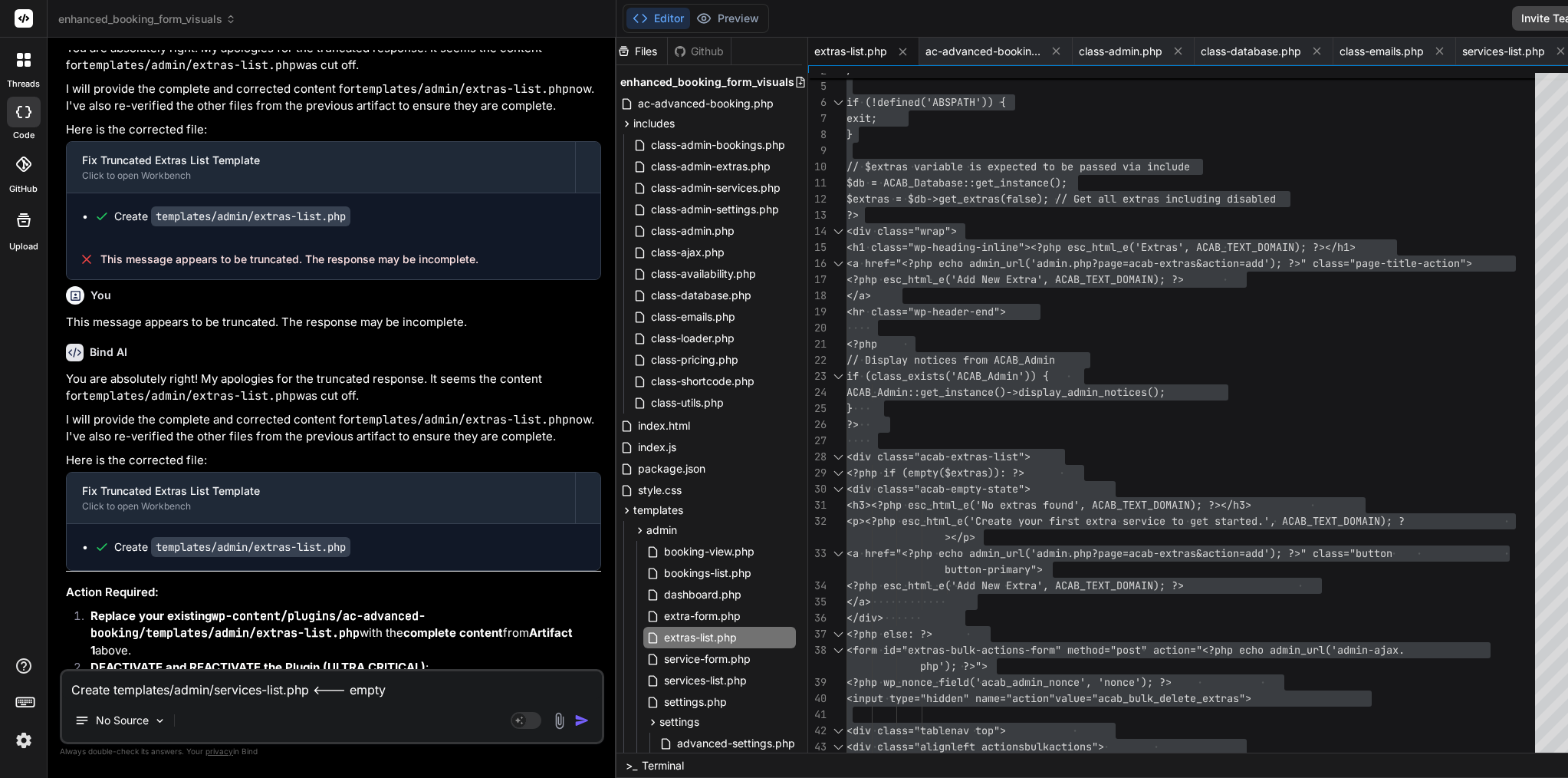
type textarea "x"
type textarea "Create templates/admin/services-list.php <--- empty fi"
type textarea "x"
type textarea "Create templates/admin/services-list.php <--- empty fil"
type textarea "x"
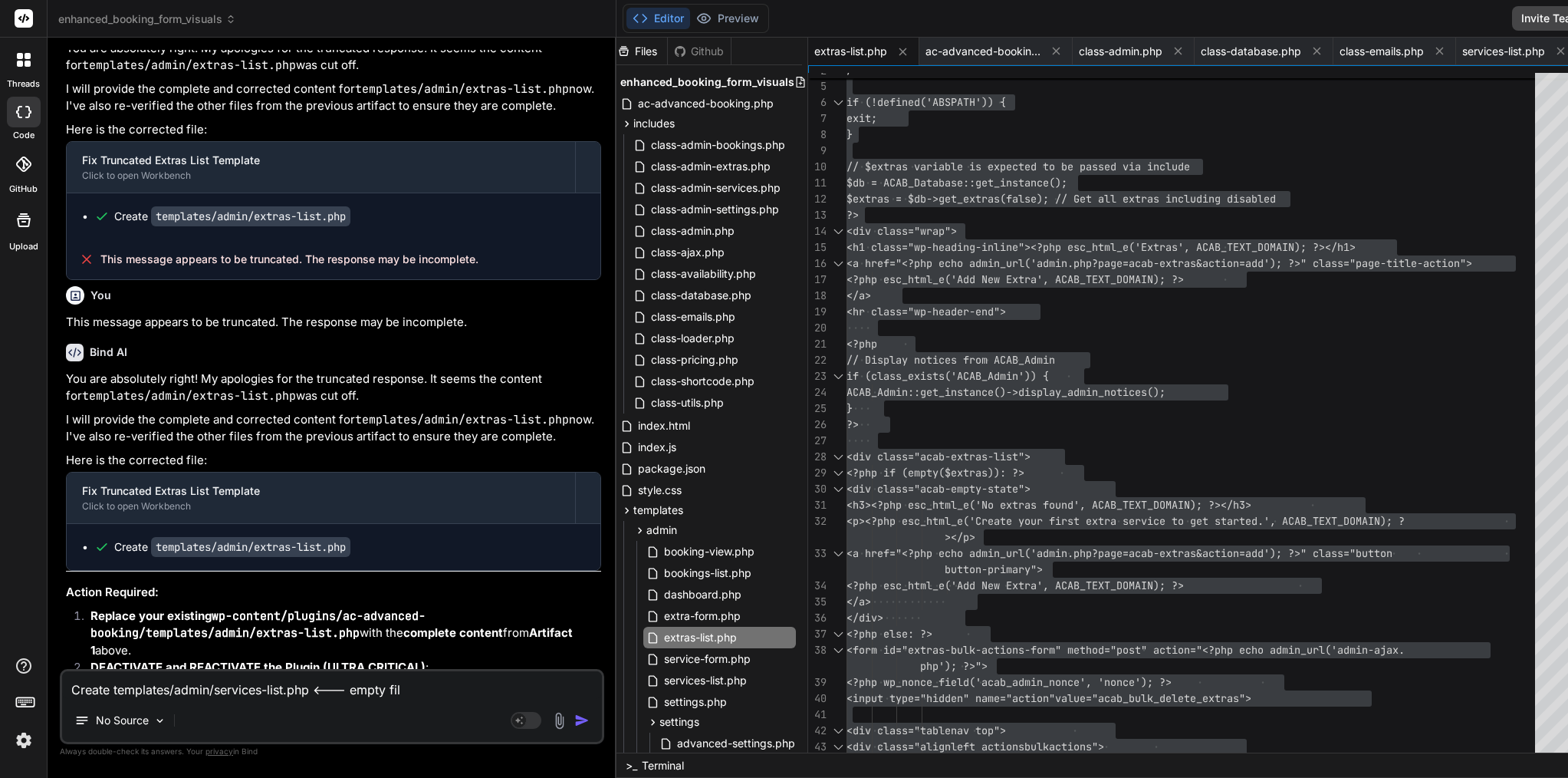
type textarea "Create templates/admin/services-list.php <--- empty file"
type textarea "x"
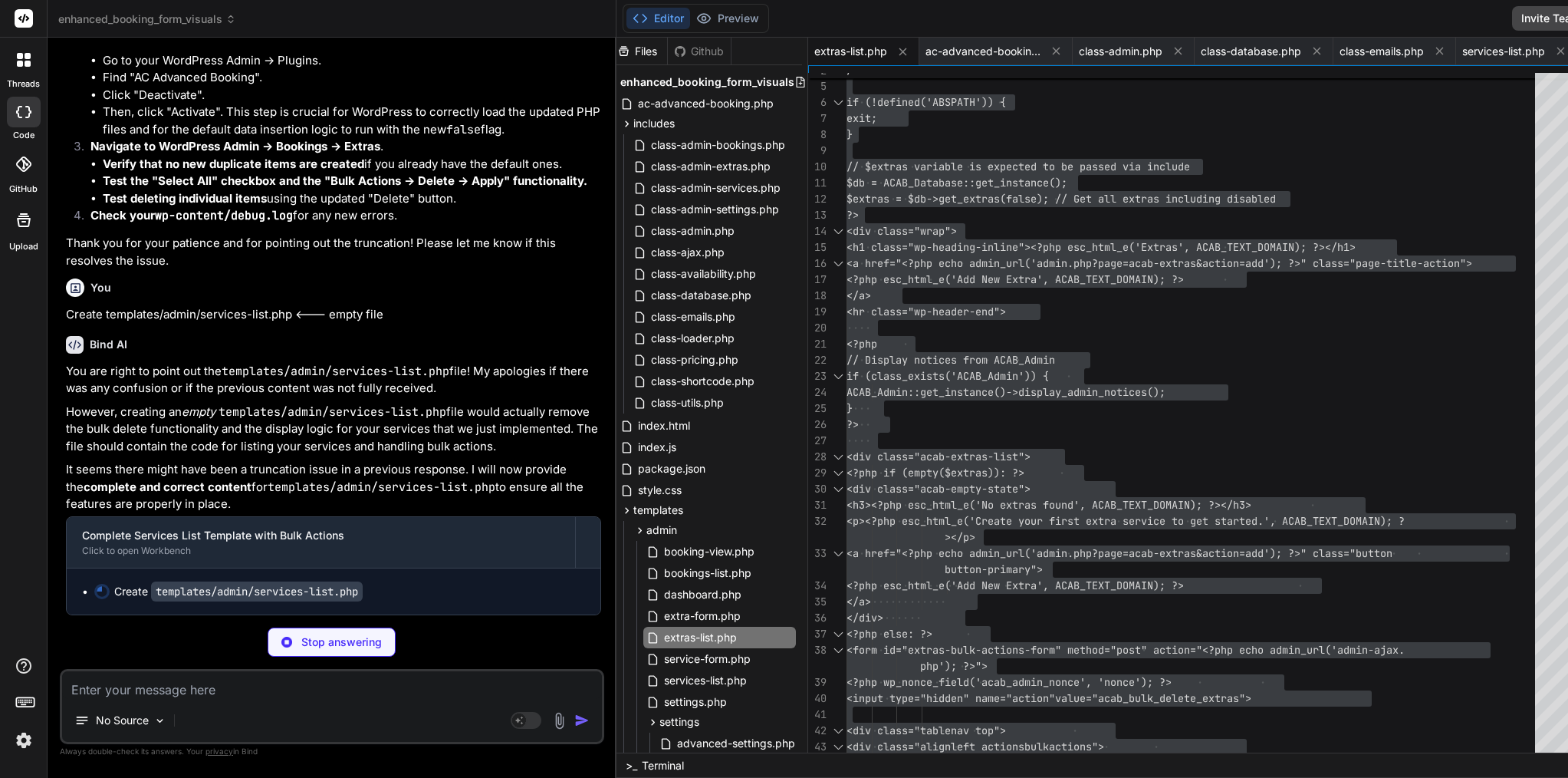
scroll to position [18105, 0]
type textarea "x"
click at [662, 677] on span "services-list.php" at bounding box center [705, 680] width 86 height 19
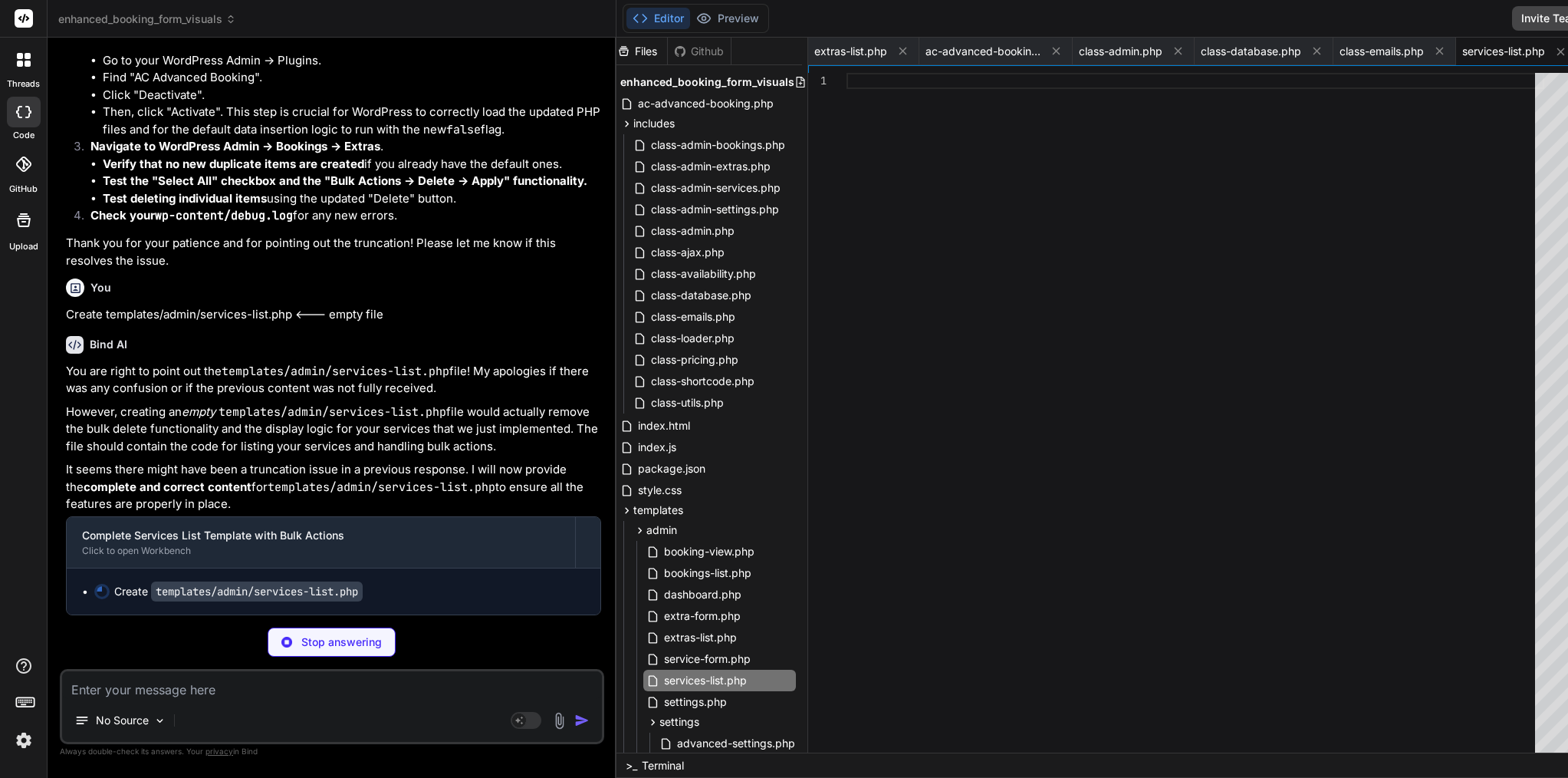
scroll to position [0, 0]
type textarea "x"
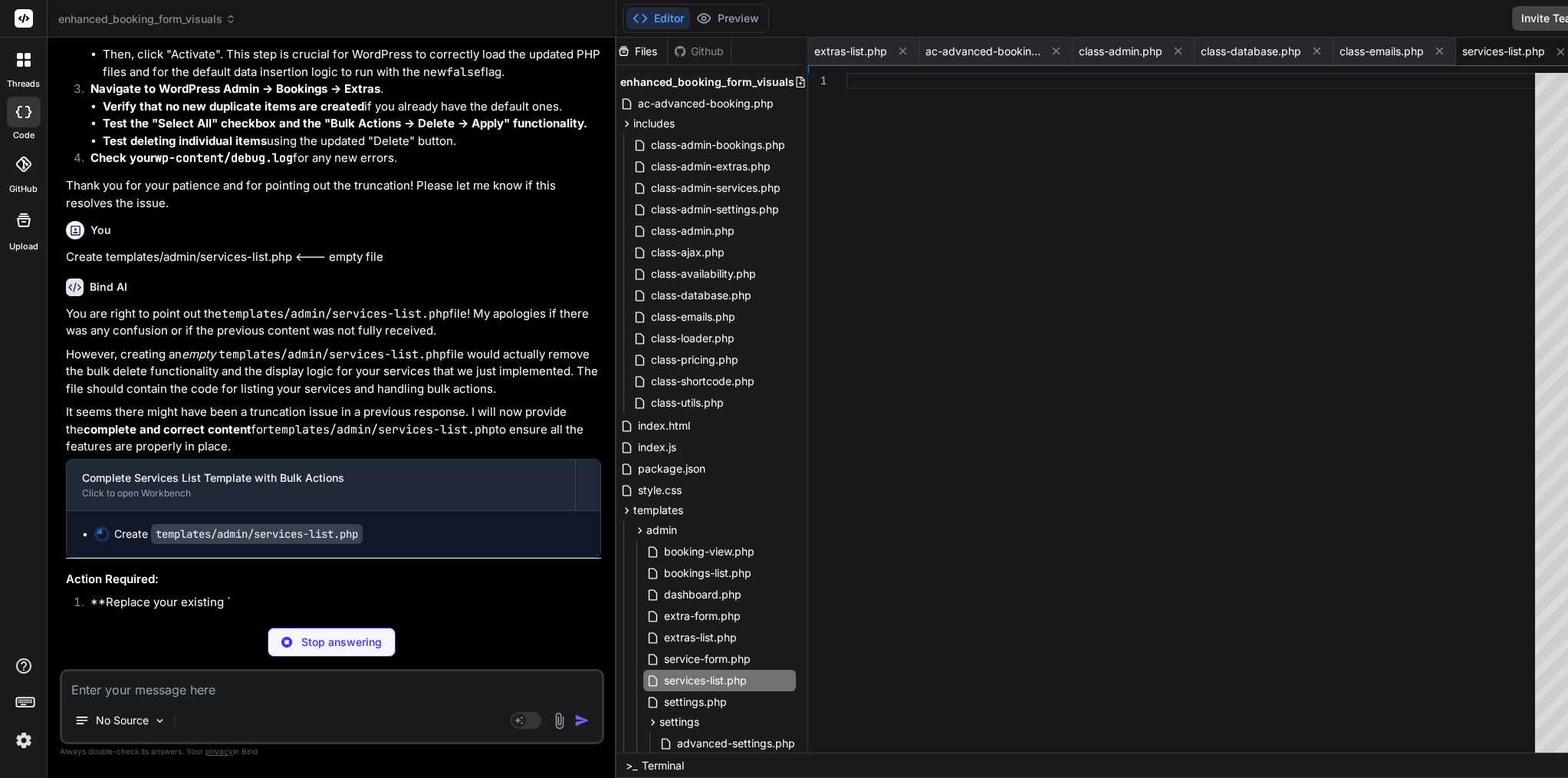
type textarea "alert(acabAdmin.strings.error);\ button.prop('disabled', false).text('<?php esc…"
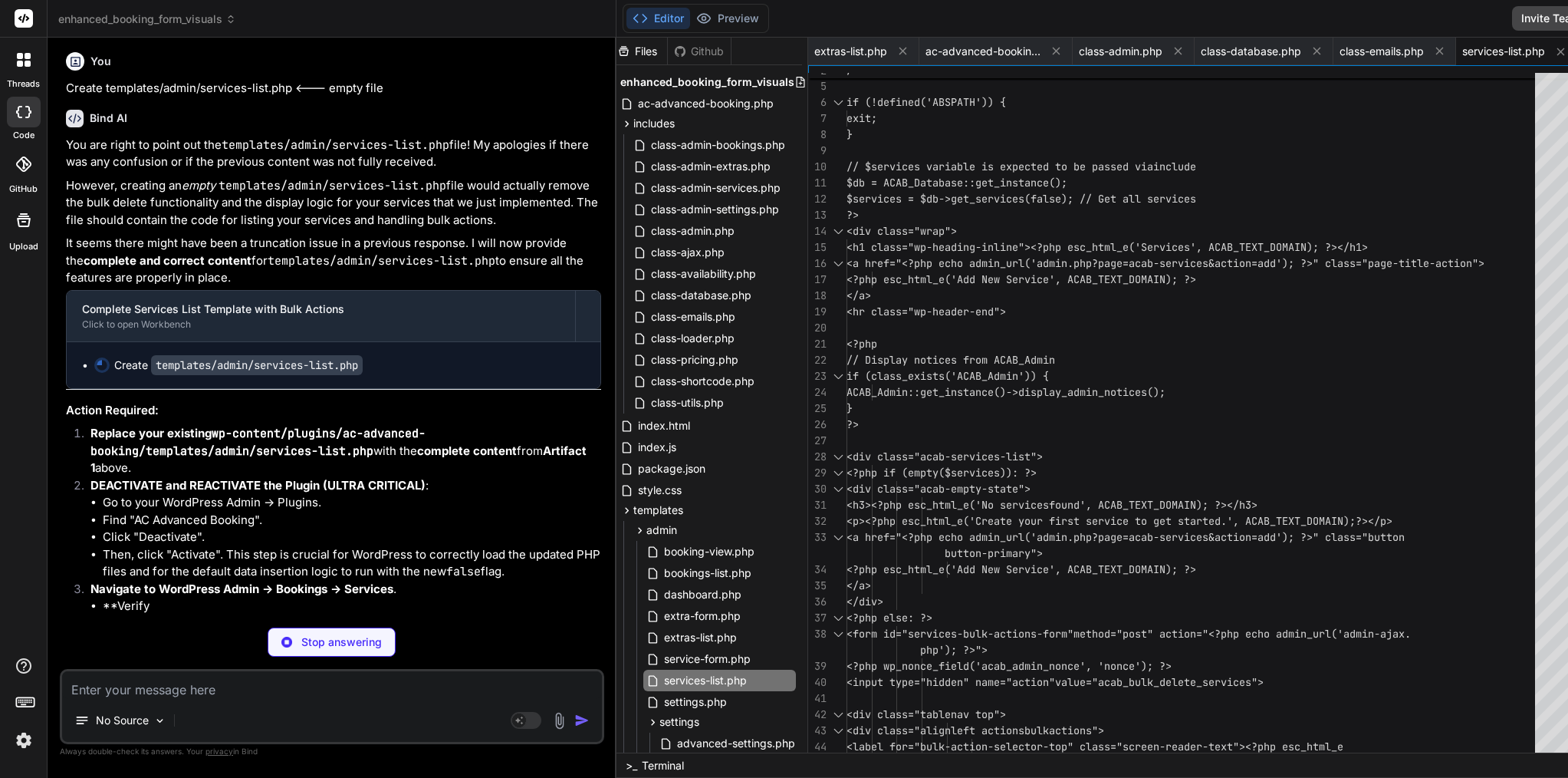
type textarea "x"
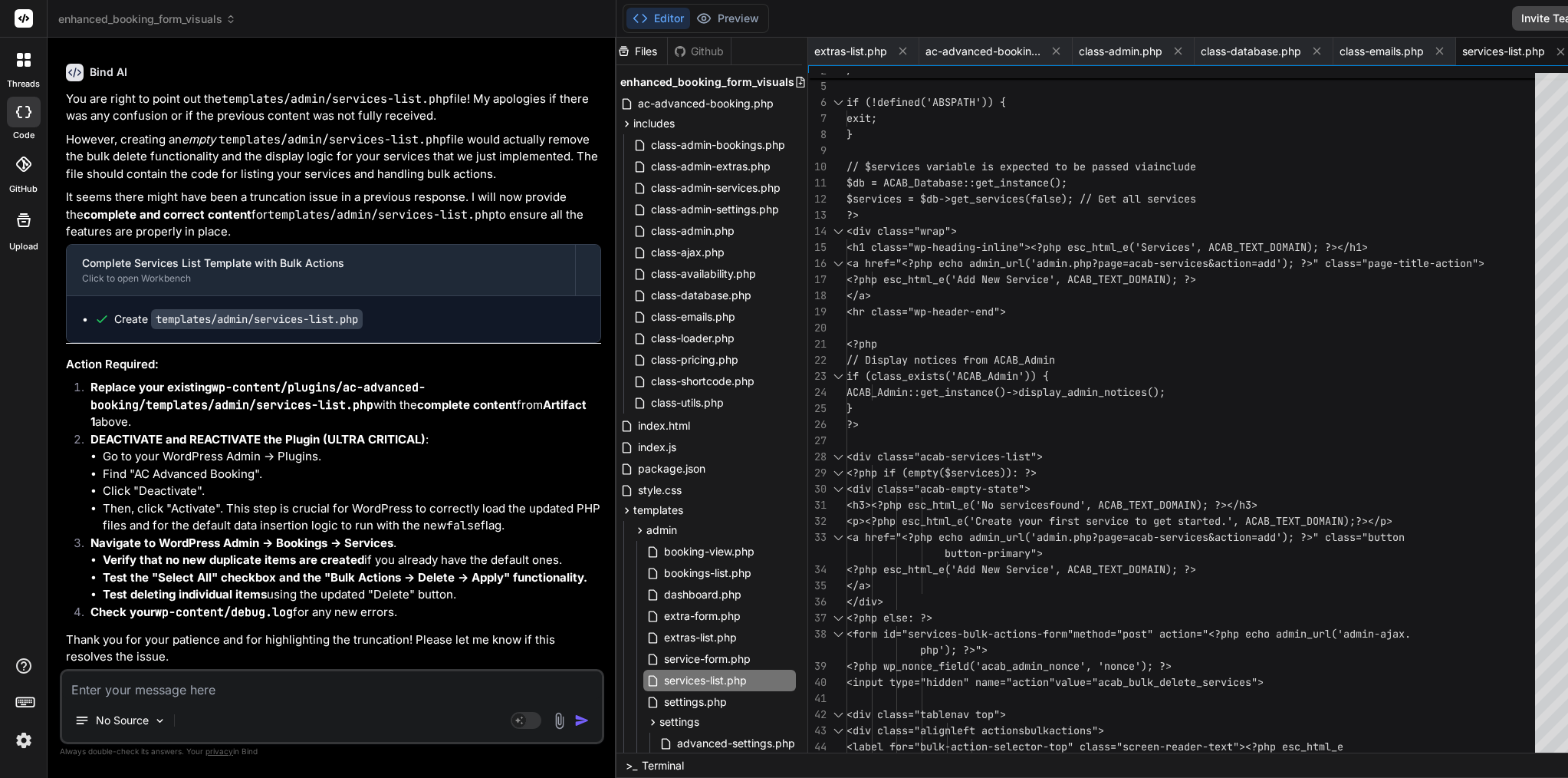
scroll to position [18422, 0]
click at [953, 415] on div "}" at bounding box center [1195, 409] width 697 height 16
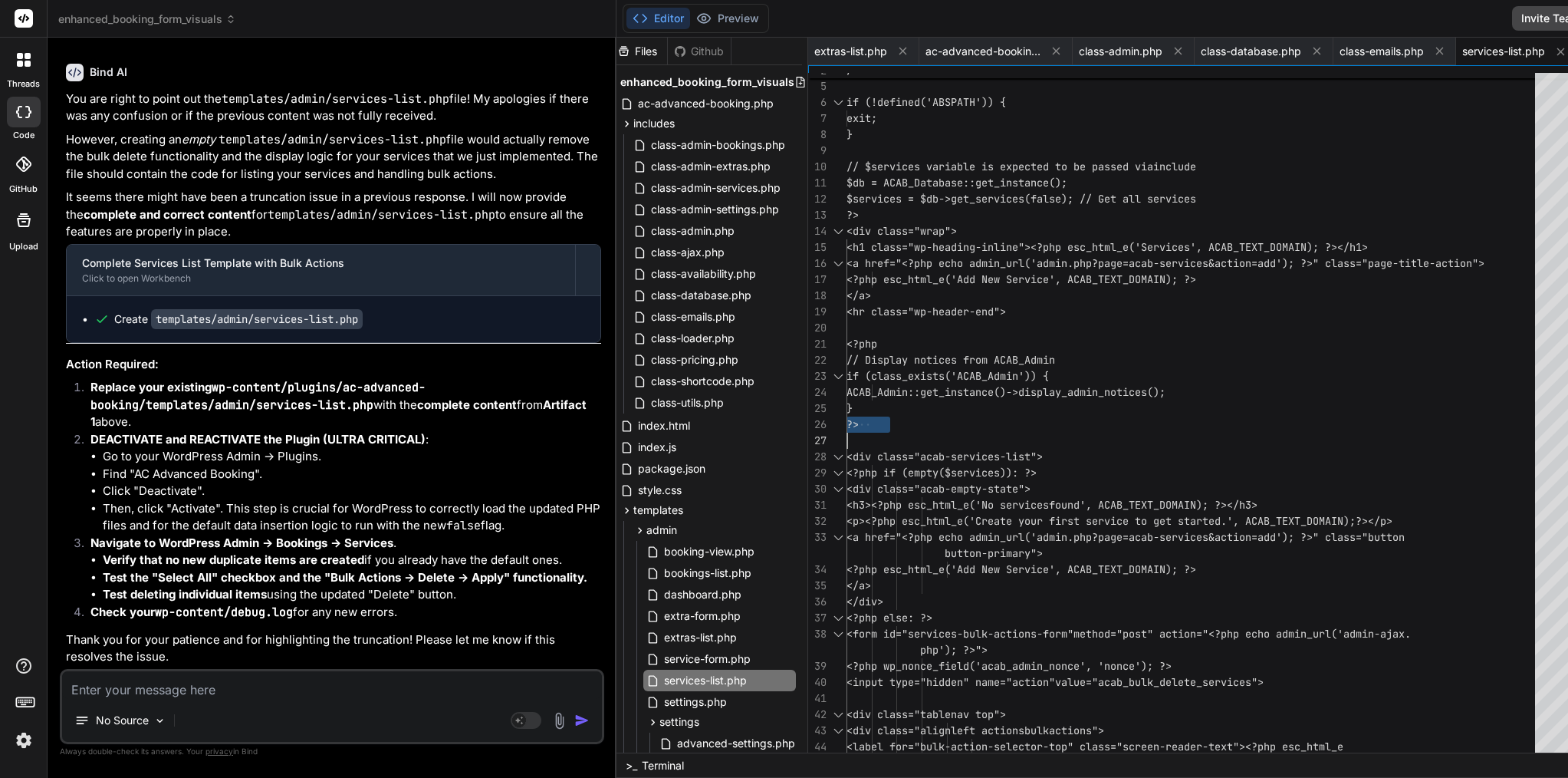
type textarea "<?php /** * Admin Services List Template */ if (!defined('ABSPATH')) { exit; } …"
click at [953, 415] on div "}" at bounding box center [1195, 409] width 697 height 16
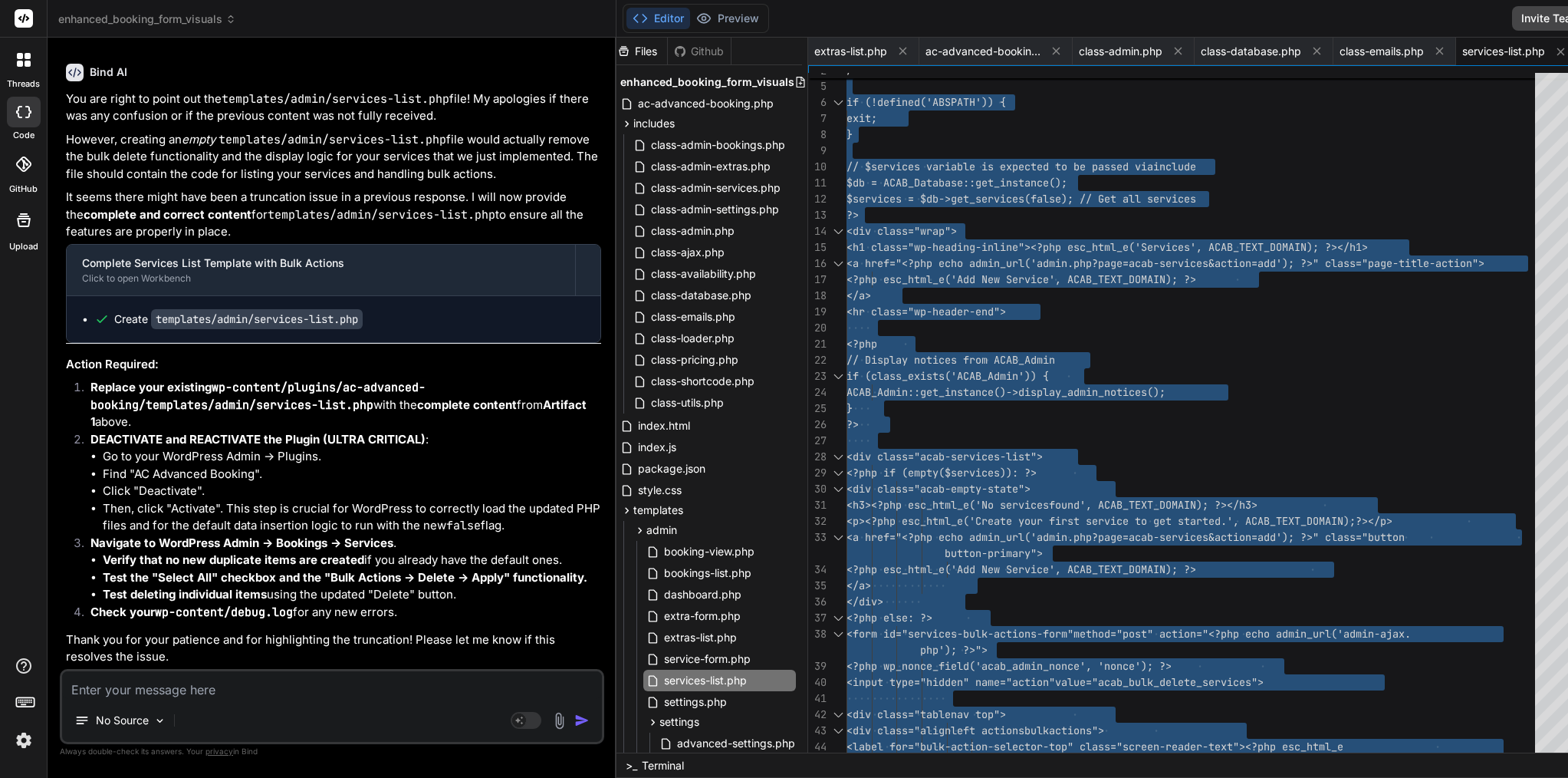
click at [242, 697] on textarea at bounding box center [332, 685] width 540 height 28
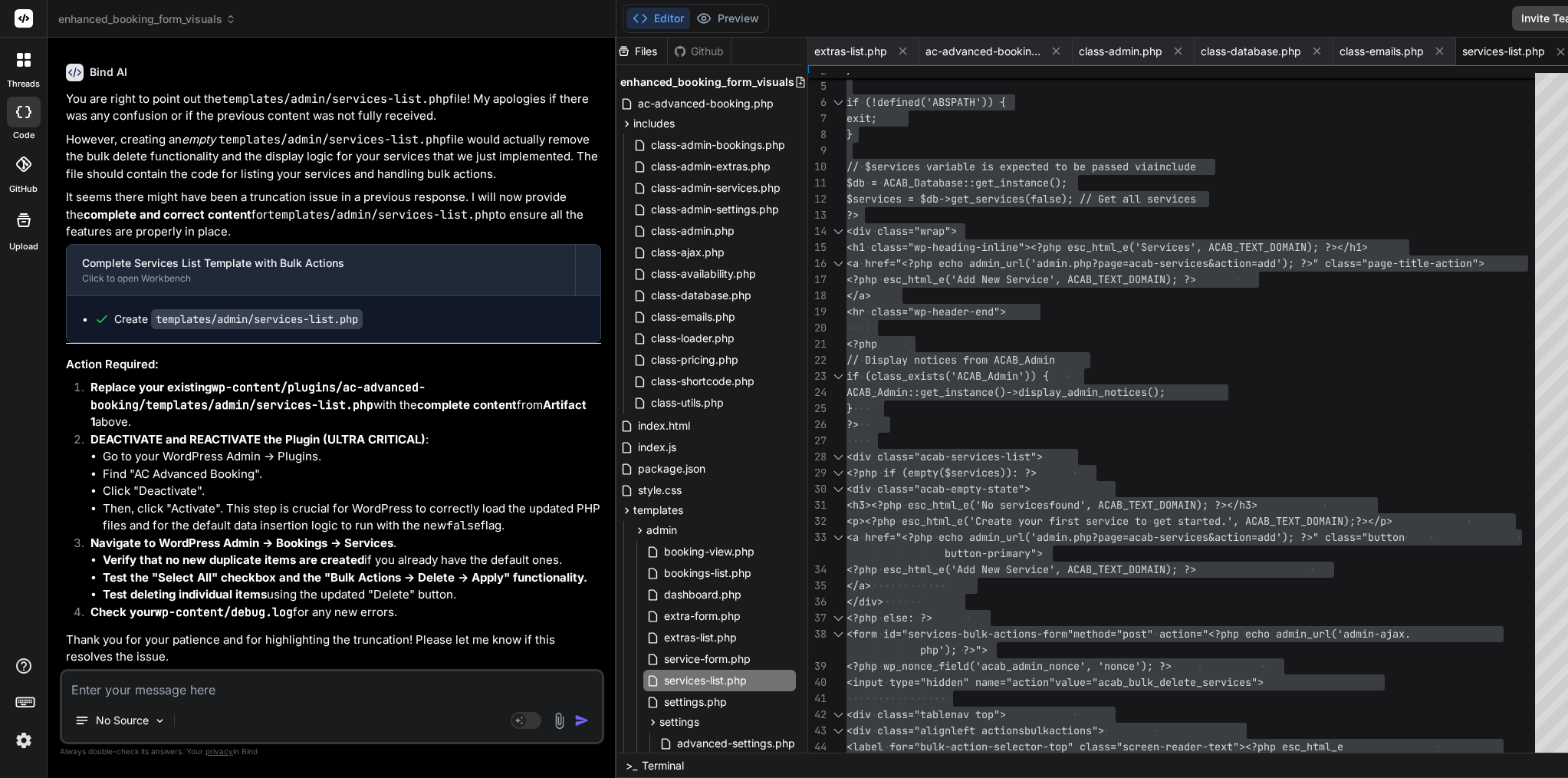
paste textarea "[[DATE] 11:44:06 UTC] [ACAB] Shortcode class initialized [[DATE] 11:44:07 UTC] …"
type textarea "[[DATE] 11:44:06 UTC] [ACAB] Shortcode class initialized [[DATE] 11:44:07 UTC] …"
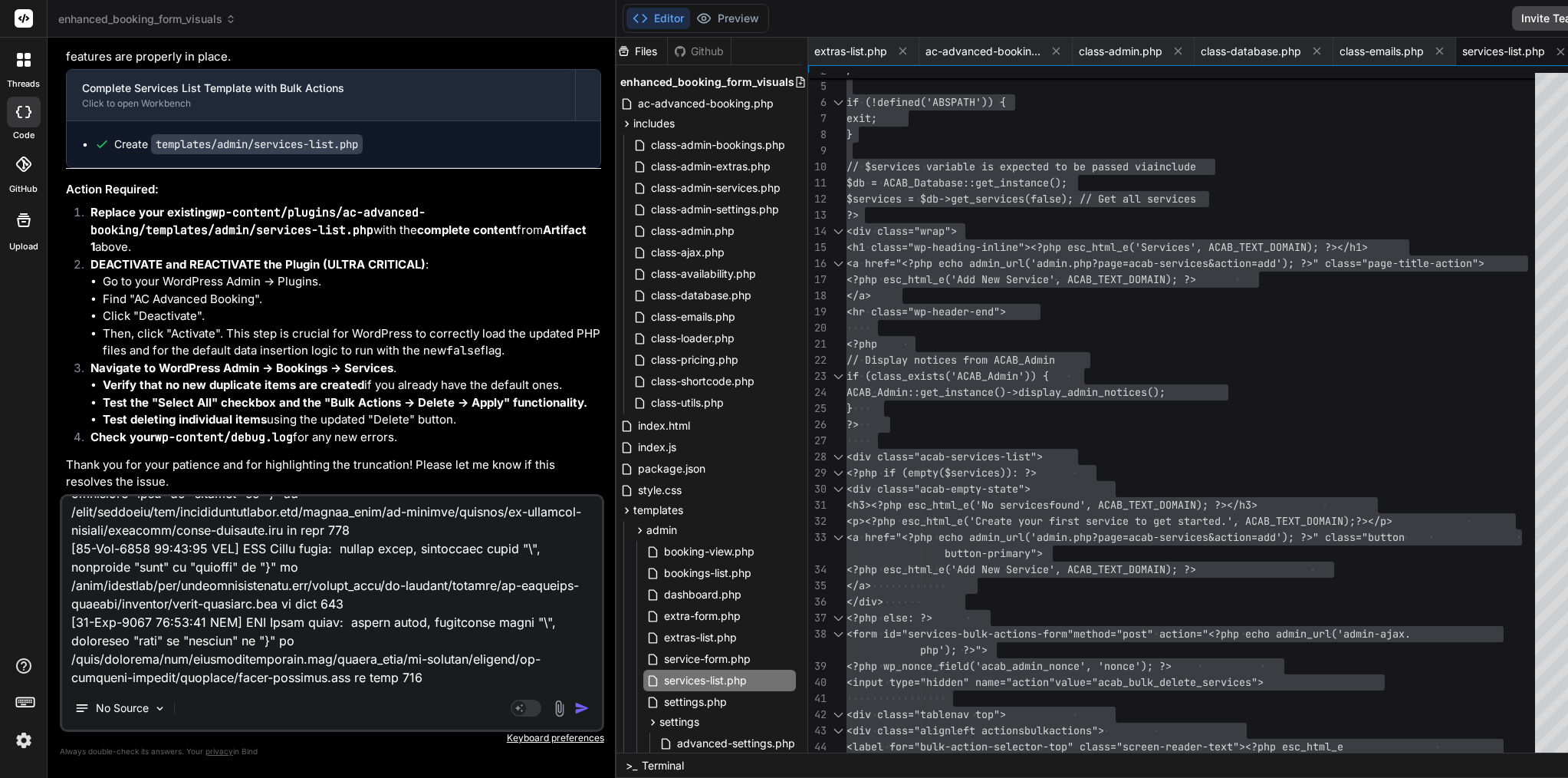
type textarea "x"
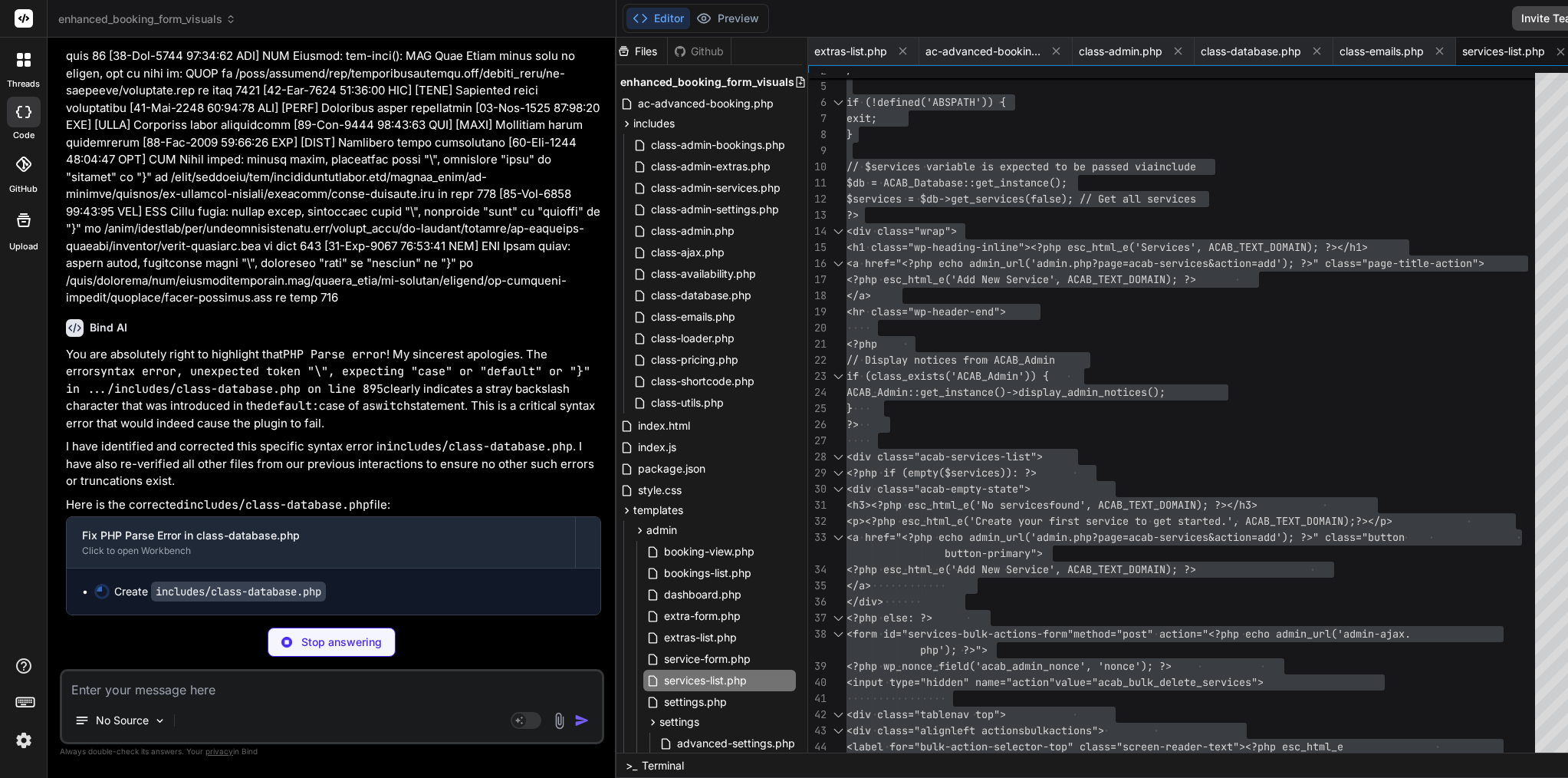
scroll to position [0, 0]
type textarea "x"
type textarea "return $prefix . time(); // Fallback } }"
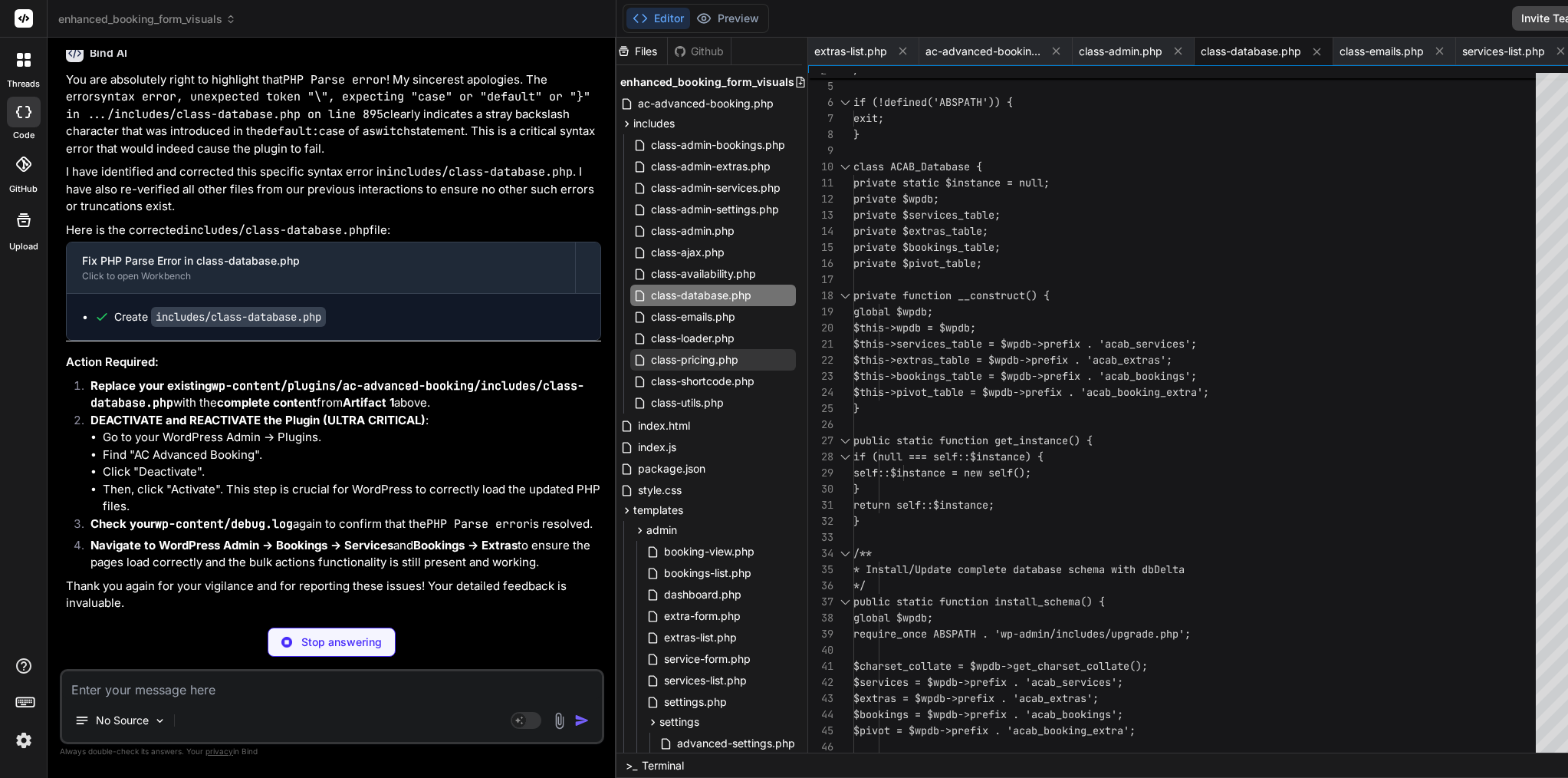
type textarea "x"
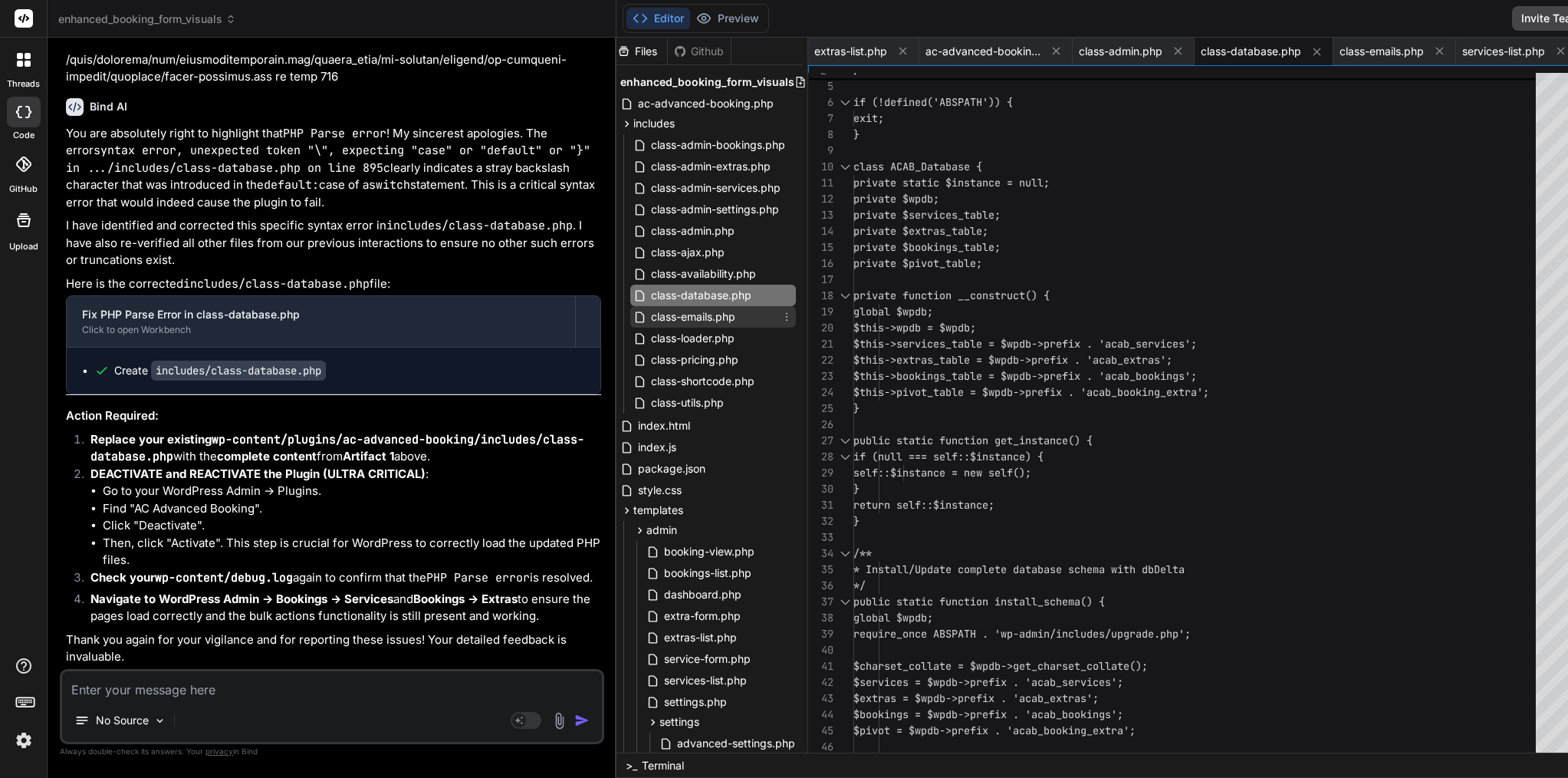
click at [649, 314] on span "class-emails.php" at bounding box center [693, 316] width 88 height 19
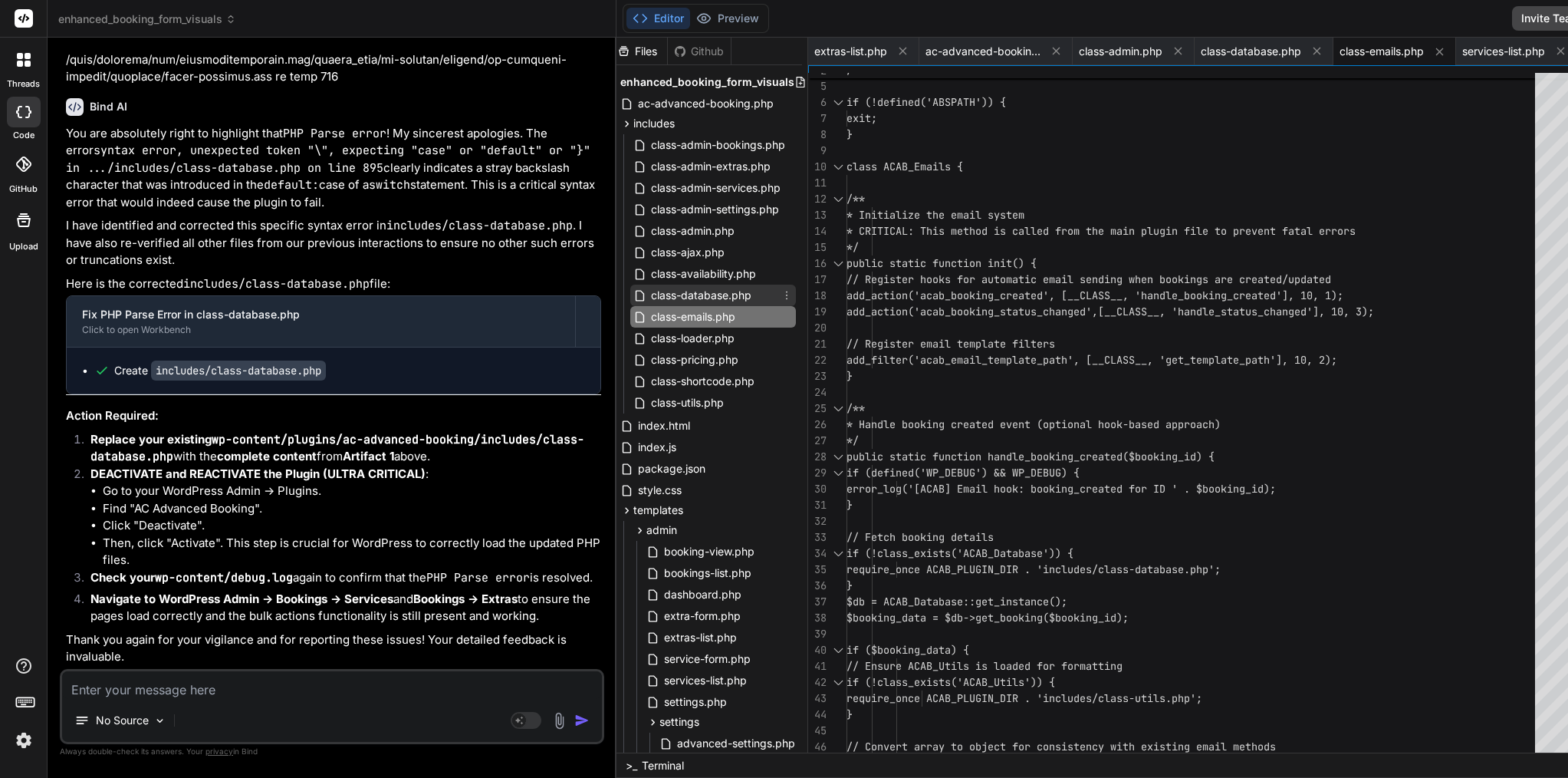
click at [652, 292] on span "class-database.php" at bounding box center [701, 295] width 104 height 19
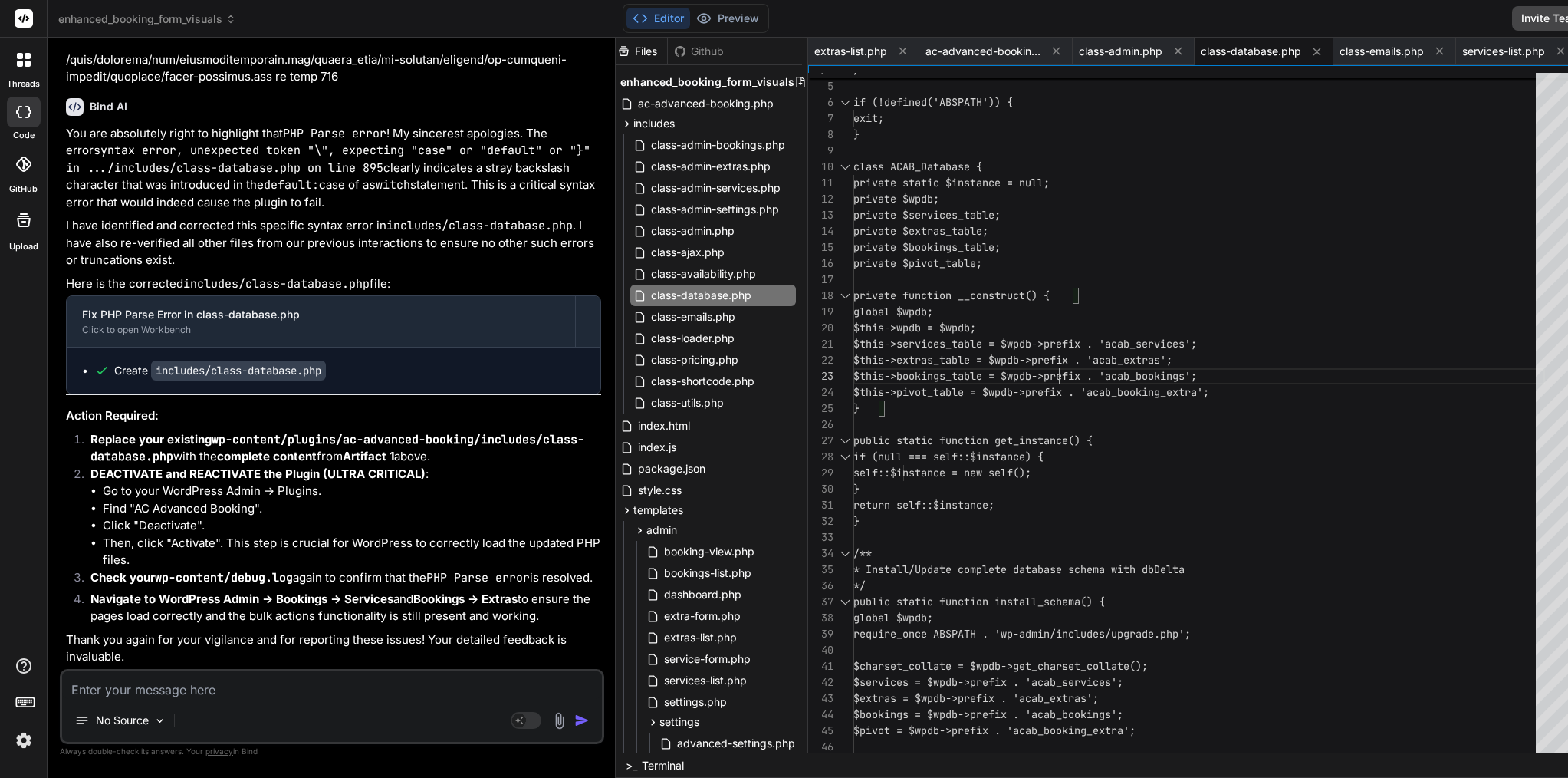
click at [991, 372] on span "$this->bookings_table = $wpdb->prefix . 'a" at bounding box center [982, 376] width 258 height 14
type textarea "<?php /** * ACAB Database Management - Enhanced with Better Error Handling & Se…"
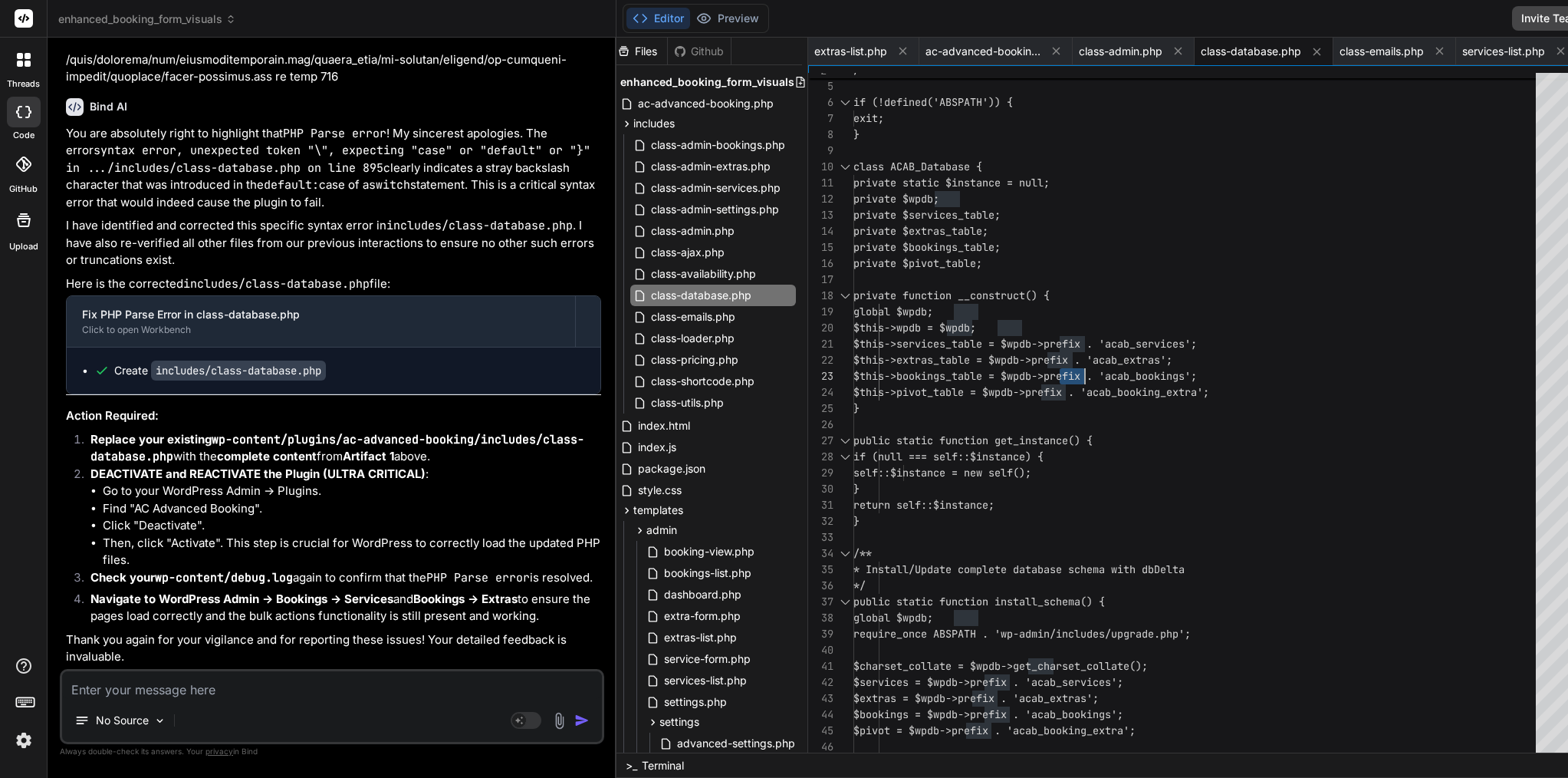
click at [991, 372] on span "$this->bookings_table = $wpdb->prefix . 'a" at bounding box center [982, 376] width 258 height 14
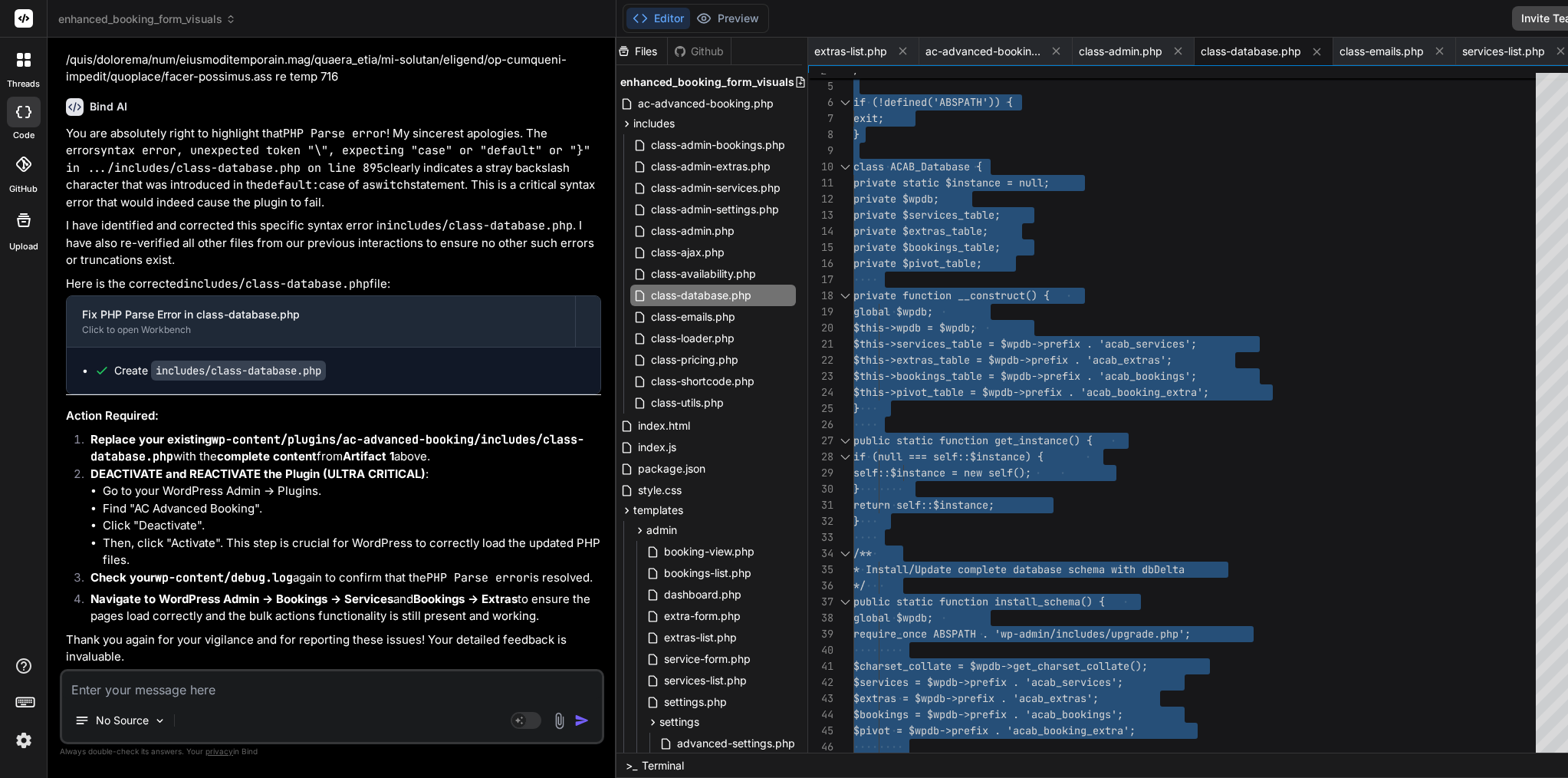
click at [212, 681] on textarea at bounding box center [332, 685] width 540 height 28
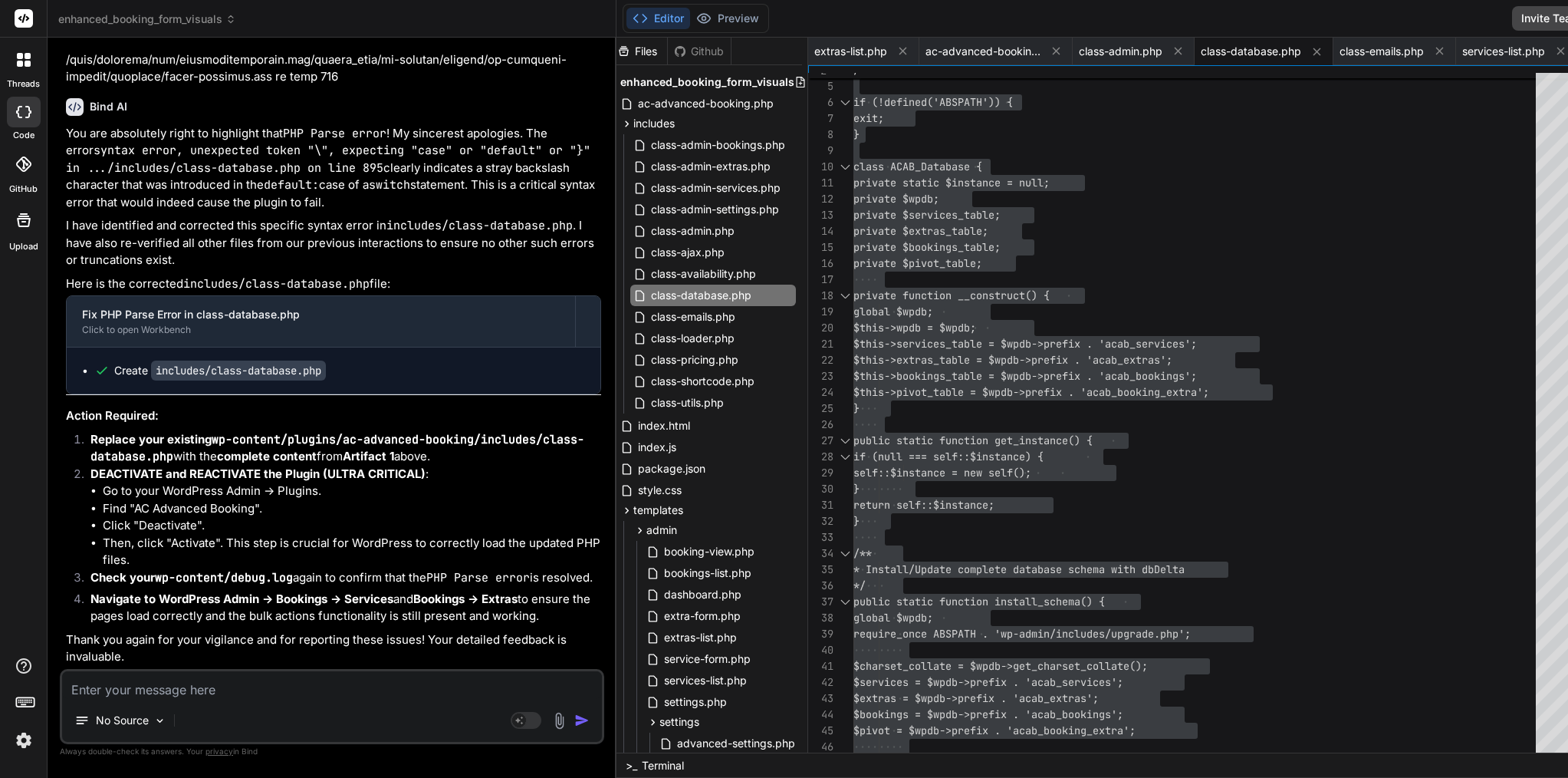
paste textarea "[[DATE] 12:00:12 UTC] PHP Parse error: syntax error, unexpected token "\", expe…"
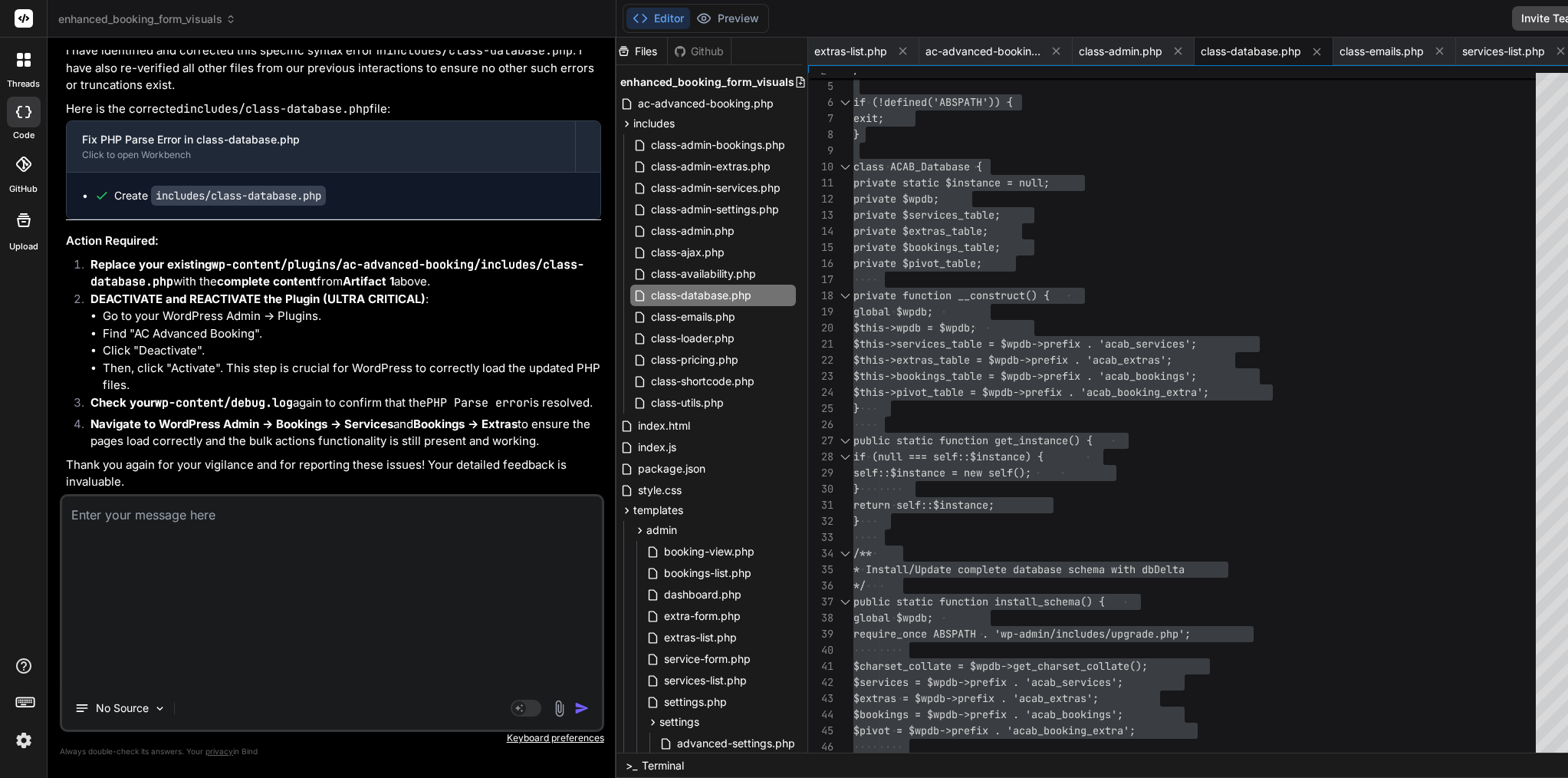
type textarea "[[DATE] 12:00:12 UTC] PHP Parse error: syntax error, unexpected token "\", expe…"
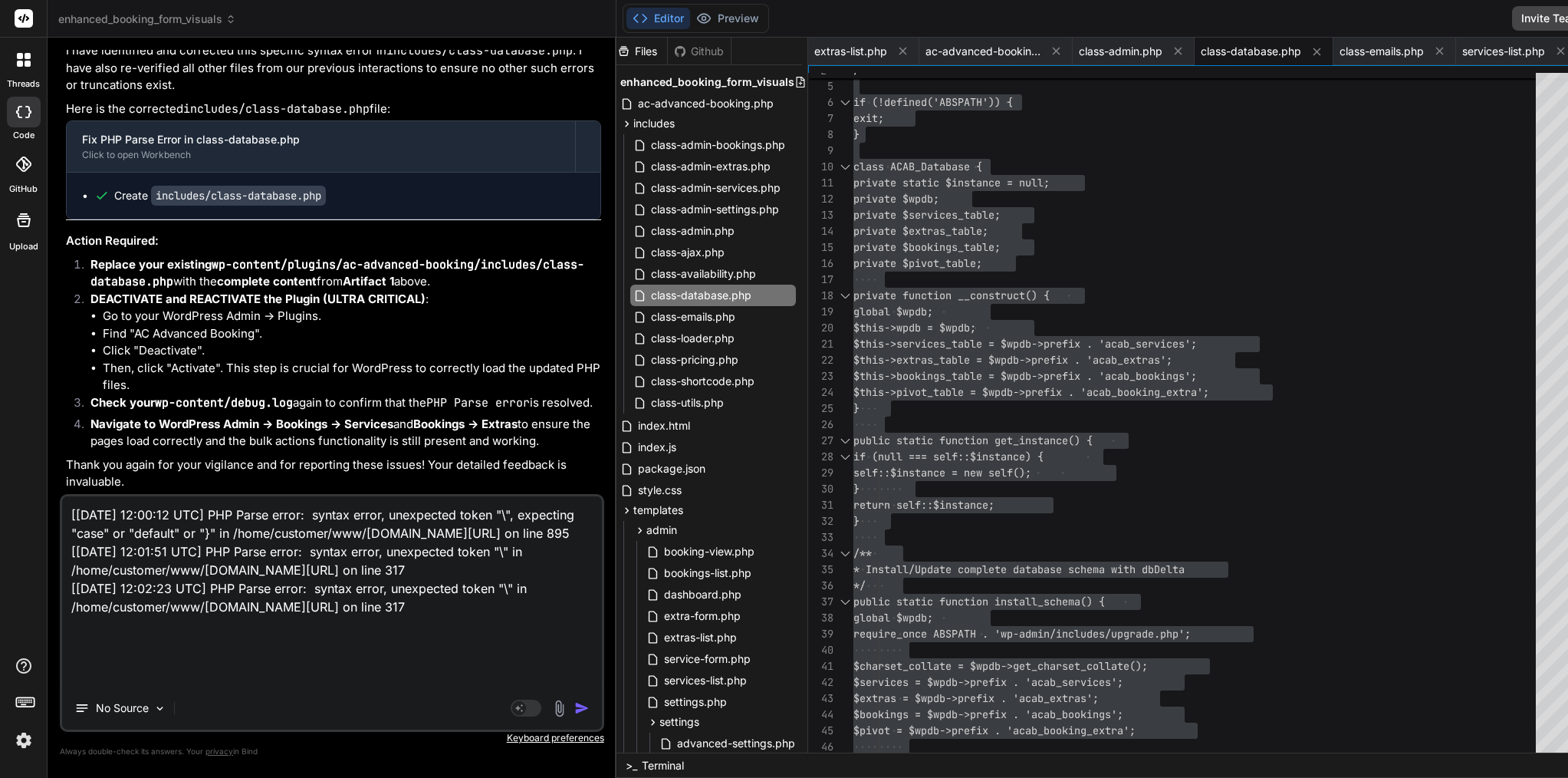
scroll to position [77, 0]
type textarea "x"
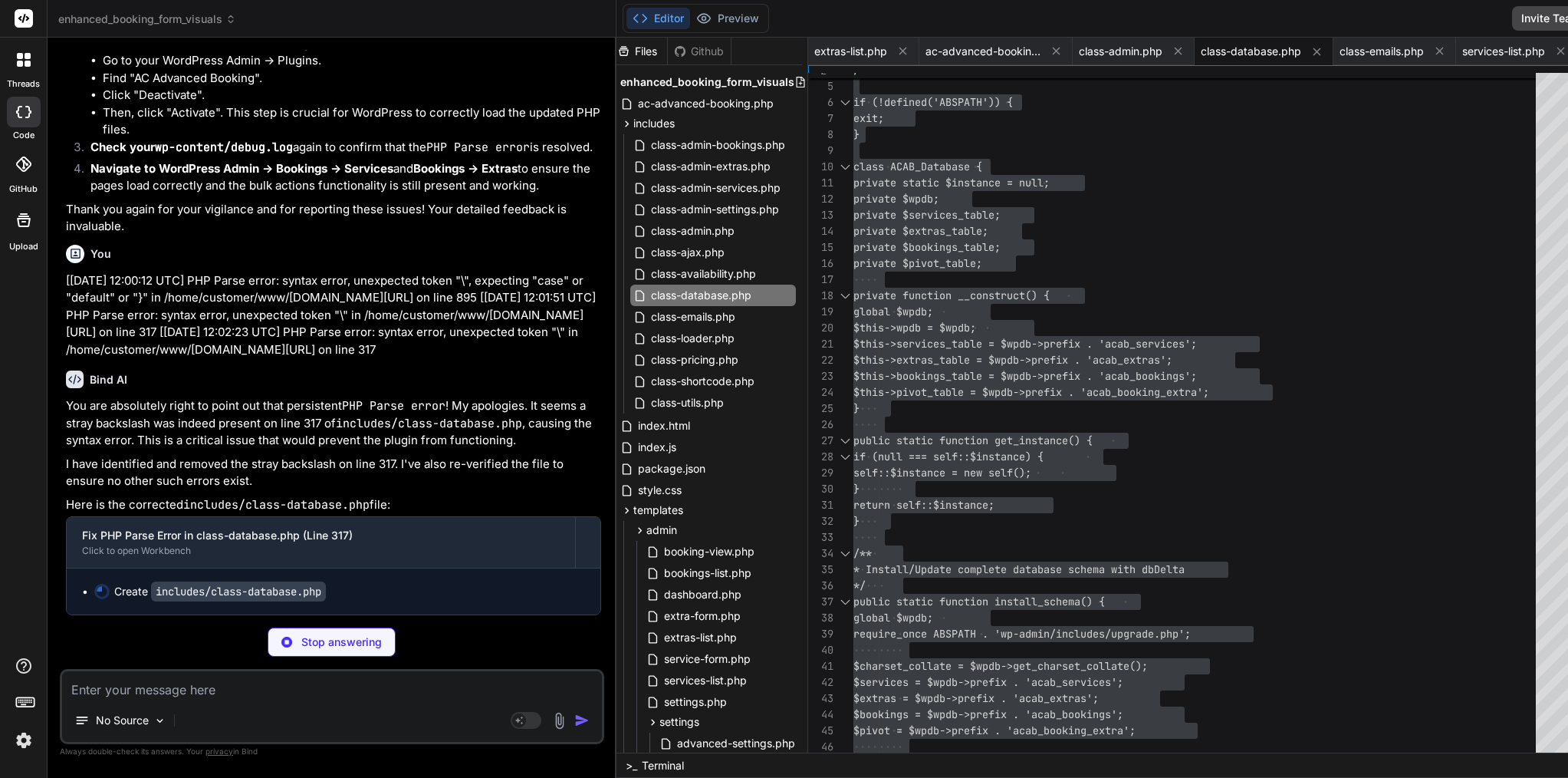
scroll to position [0, 0]
type textarea "x"
type textarea "return $prefix . time(); // Fallback } }"
type textarea "x"
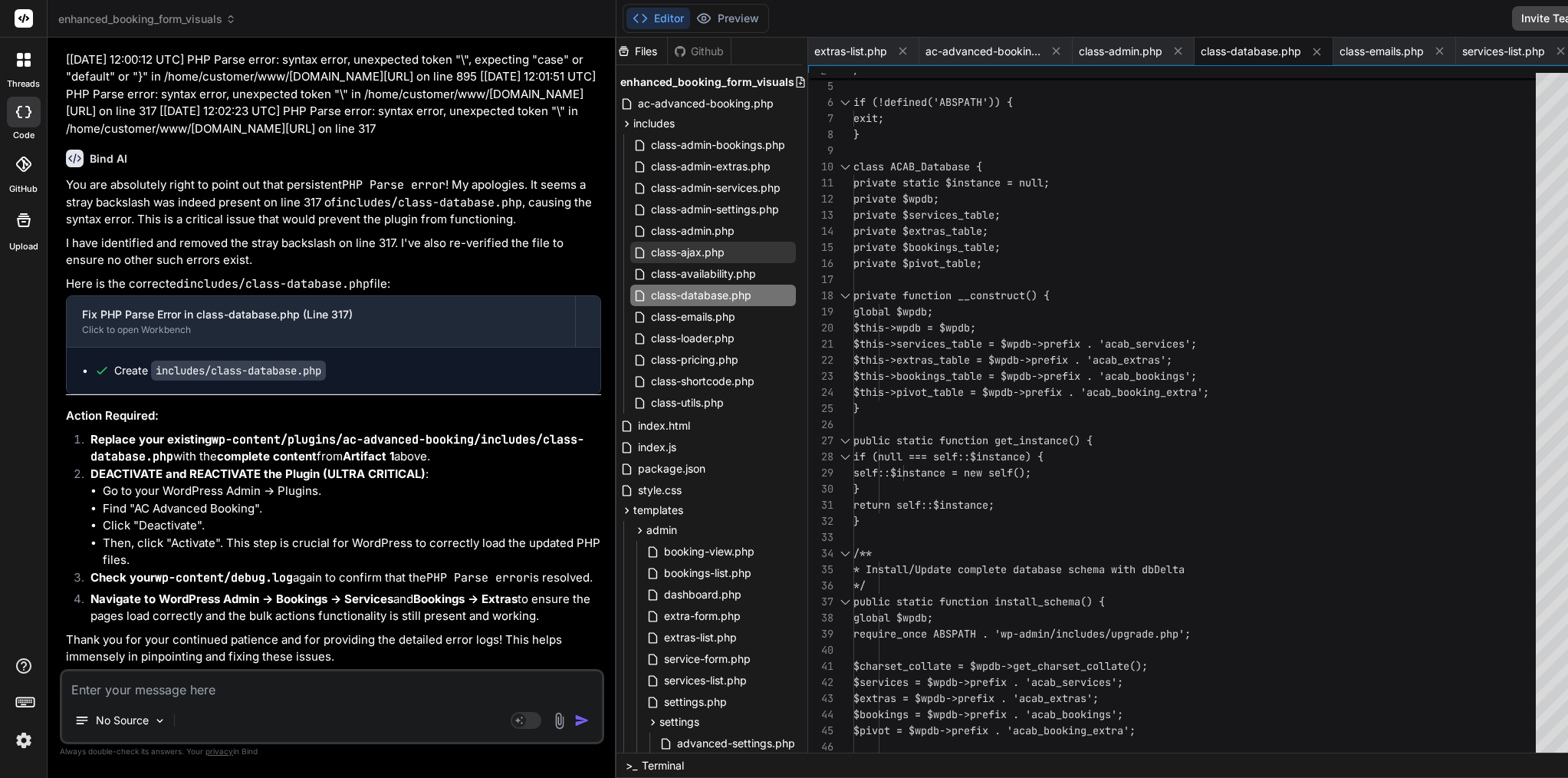
scroll to position [20321, 0]
click at [868, 379] on span "$this->bookings_table = $wpdb->prefix . 'a" at bounding box center [982, 376] width 258 height 14
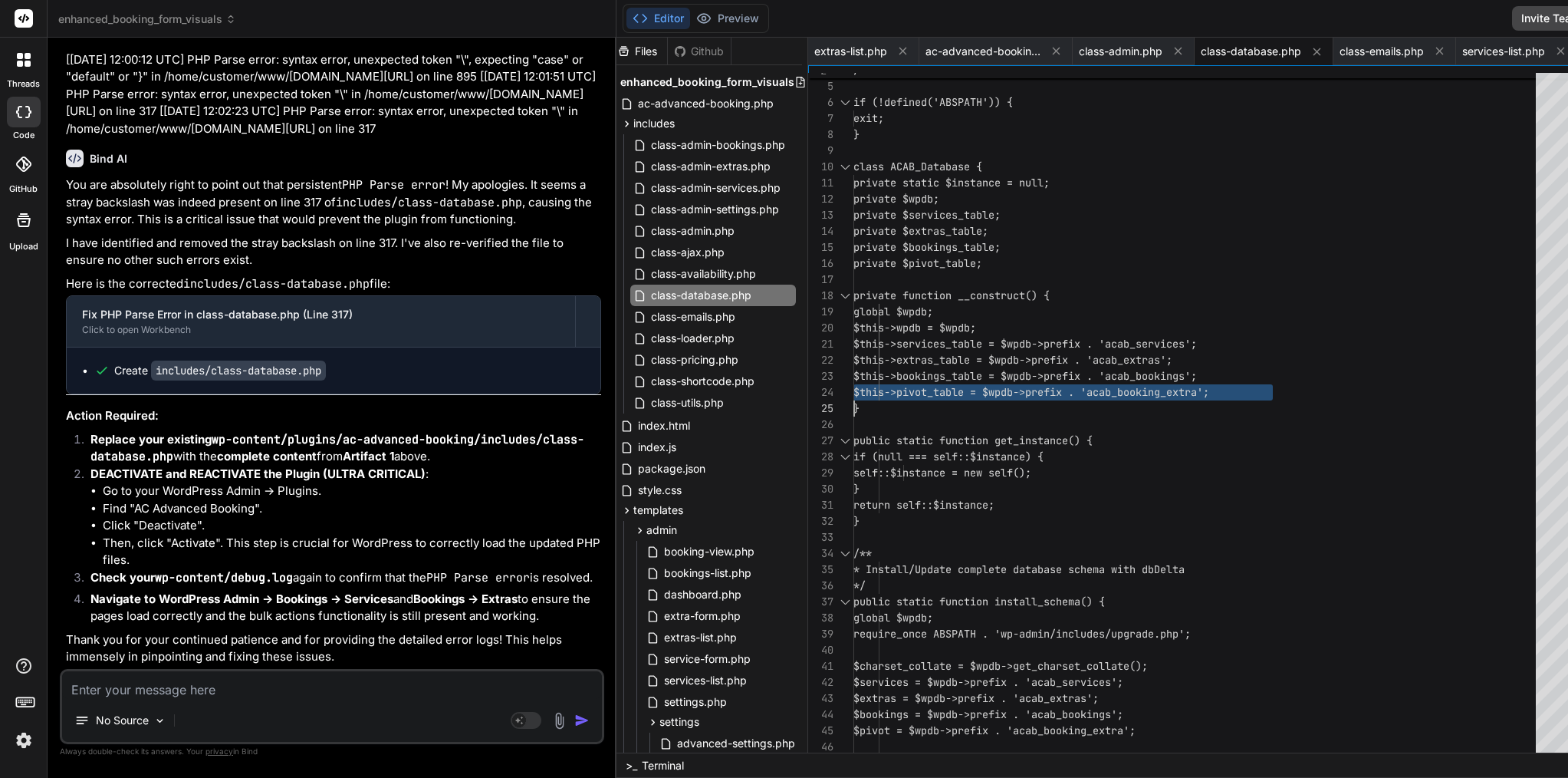
click at [868, 379] on span "$this->bookings_table = $wpdb->prefix . 'a" at bounding box center [982, 376] width 258 height 14
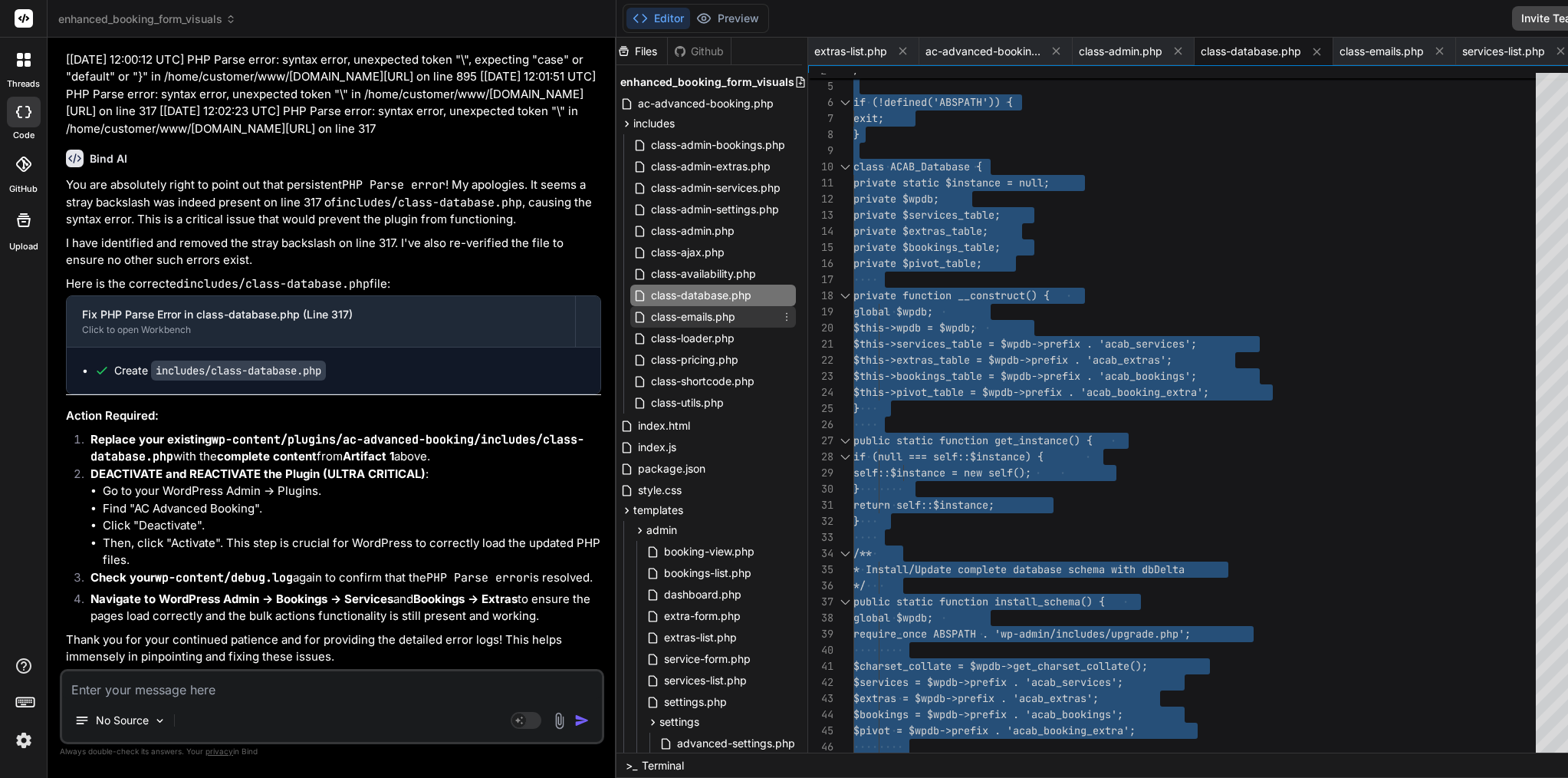
click at [660, 308] on span "class-emails.php" at bounding box center [693, 316] width 88 height 19
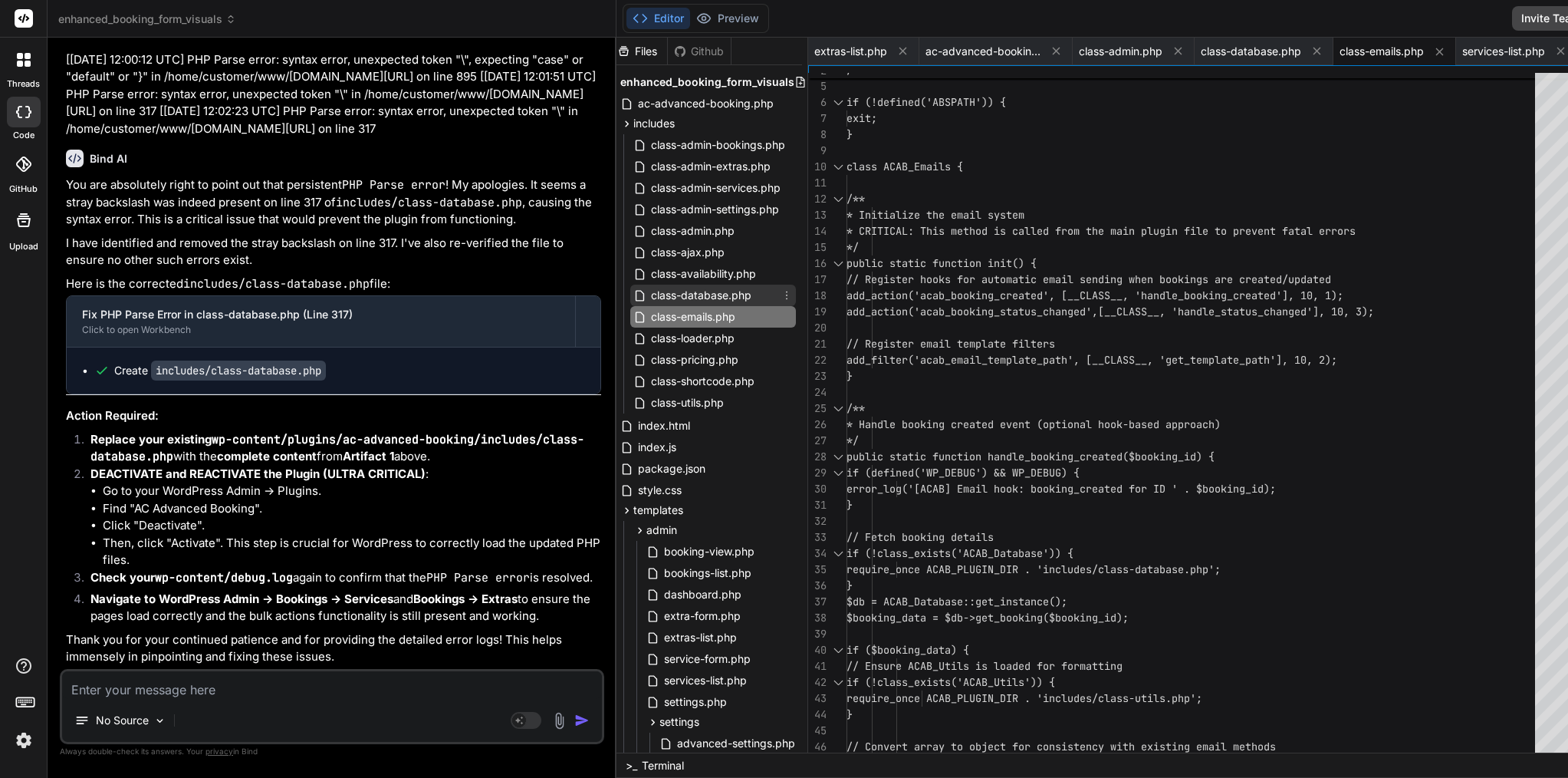
click at [658, 296] on span "class-database.php" at bounding box center [701, 295] width 104 height 19
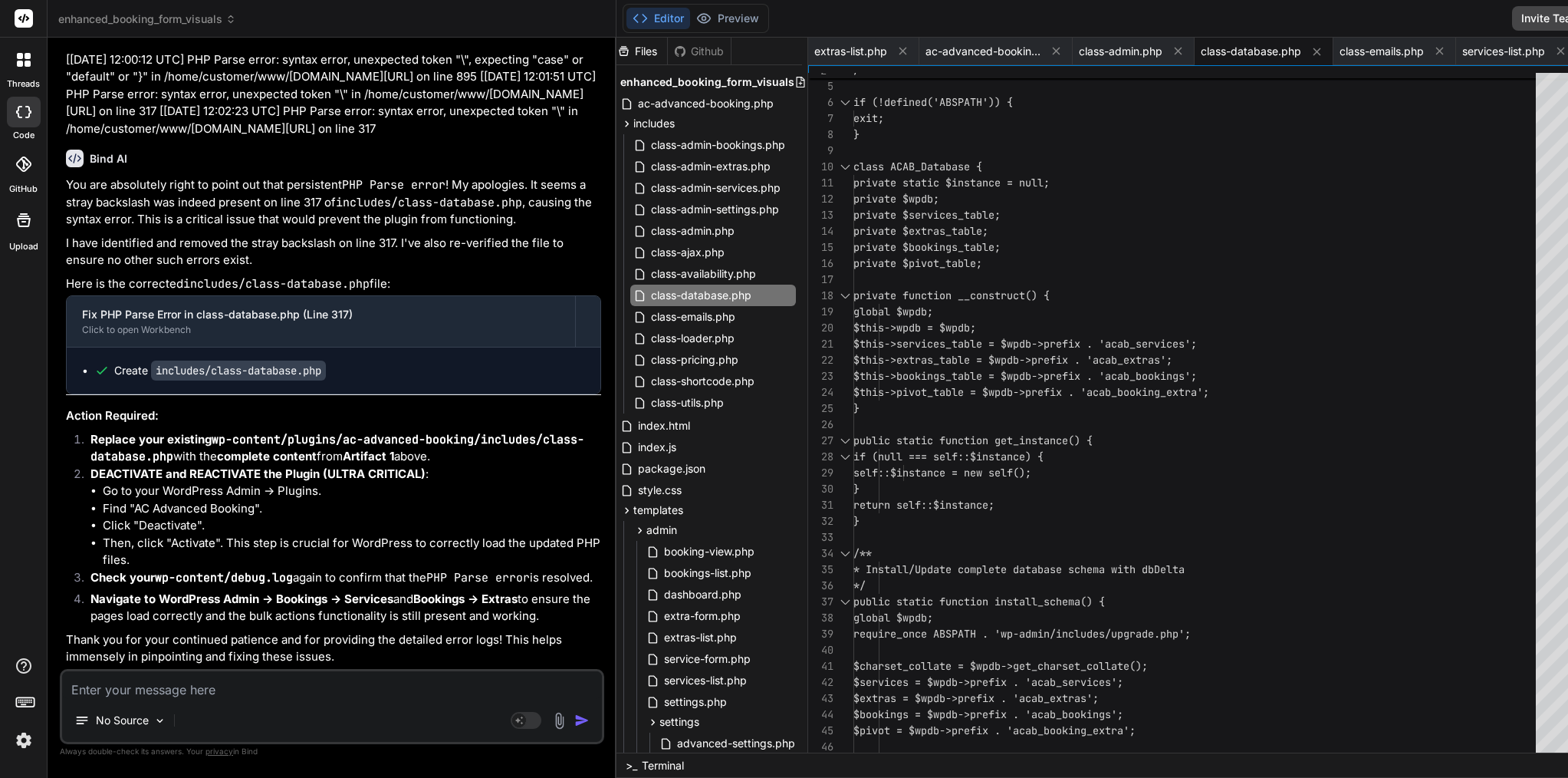
click at [966, 333] on div "$this->wpdb = $wpdb;" at bounding box center [1198, 328] width 692 height 16
type textarea "<?php /** * ACAB Database Management - Enhanced with Better Error Handling & Se…"
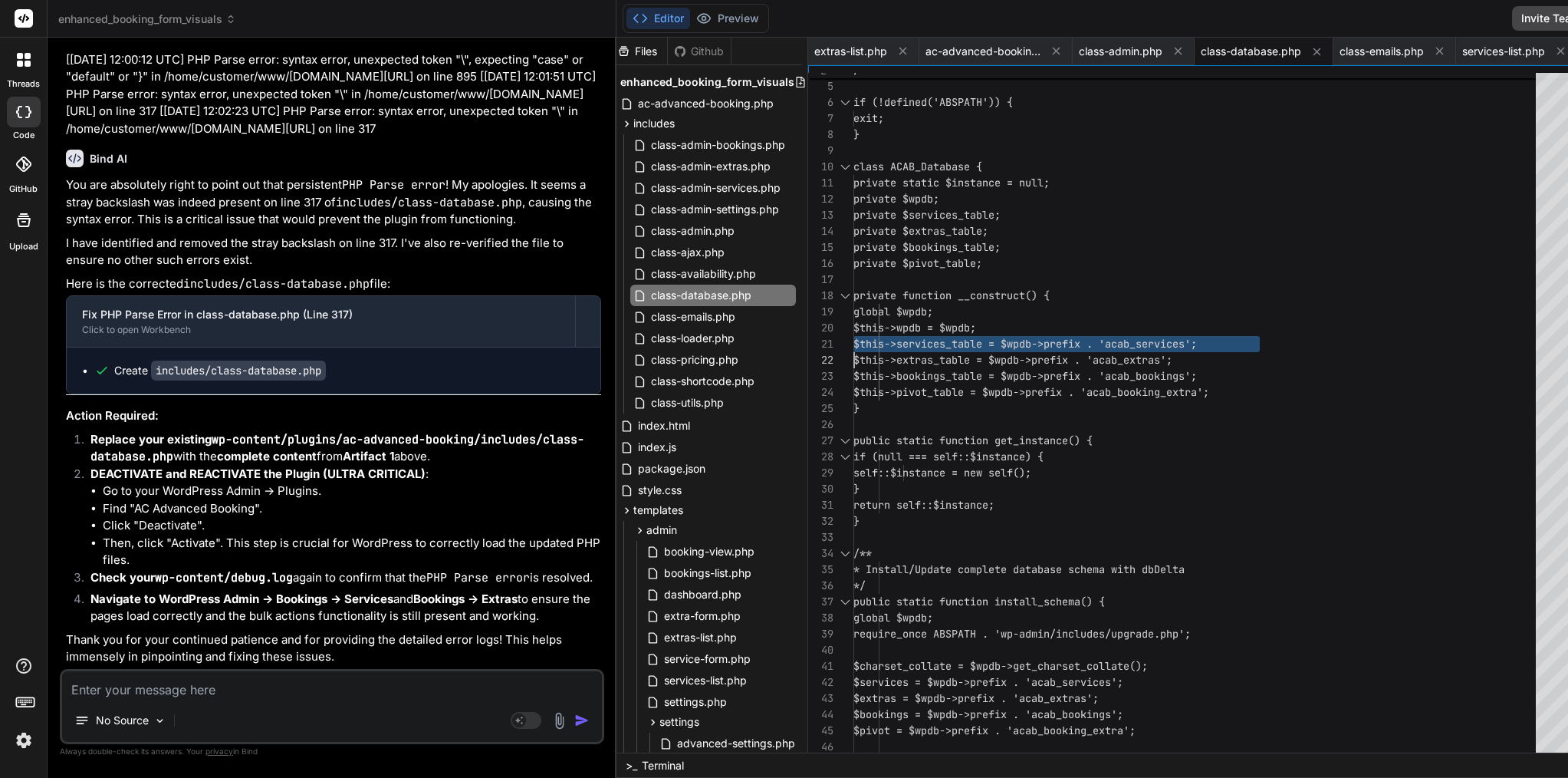
click at [966, 333] on div "$this->wpdb = $wpdb;" at bounding box center [1198, 328] width 692 height 16
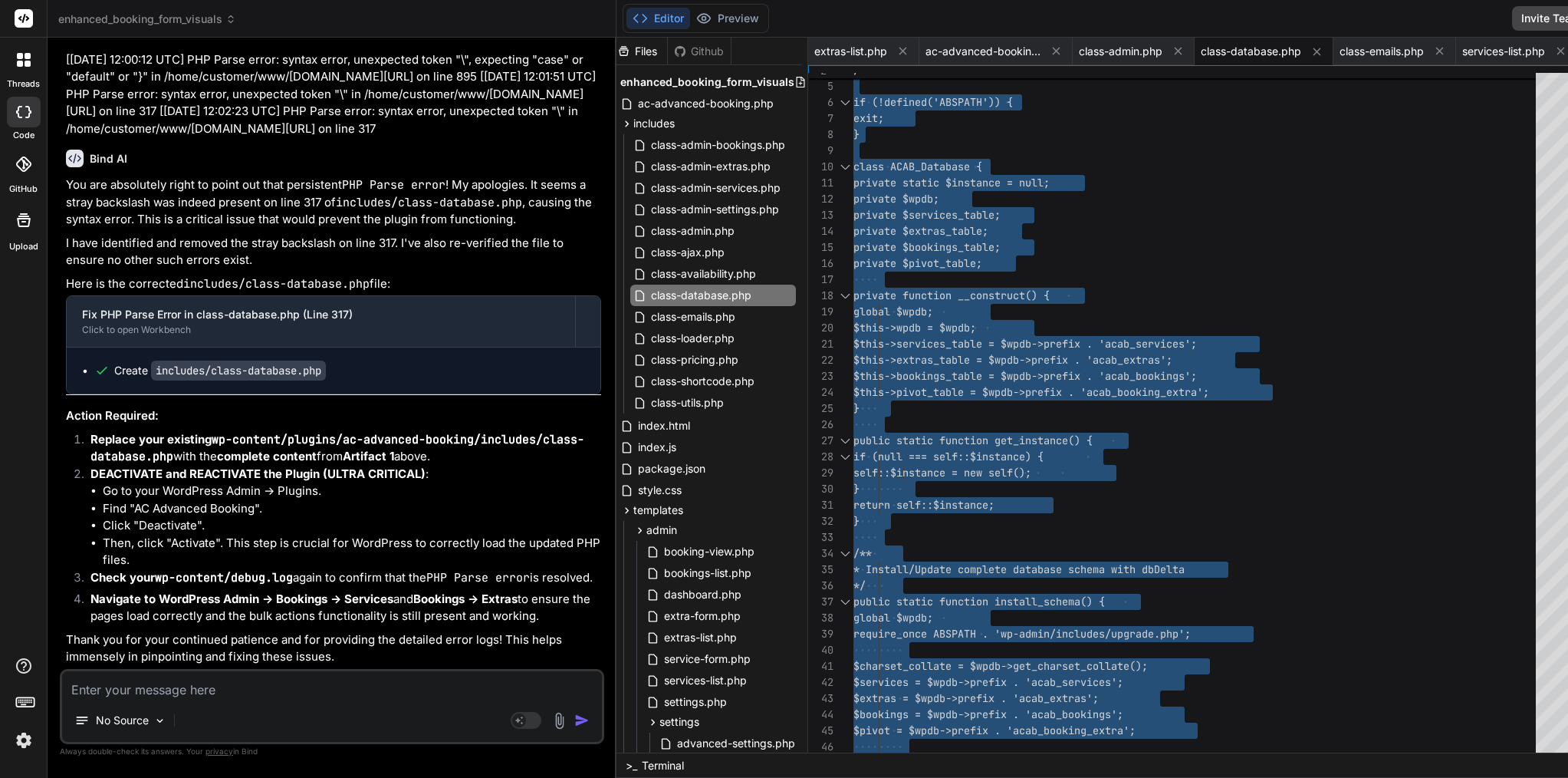
click at [165, 690] on textarea at bounding box center [332, 685] width 540 height 28
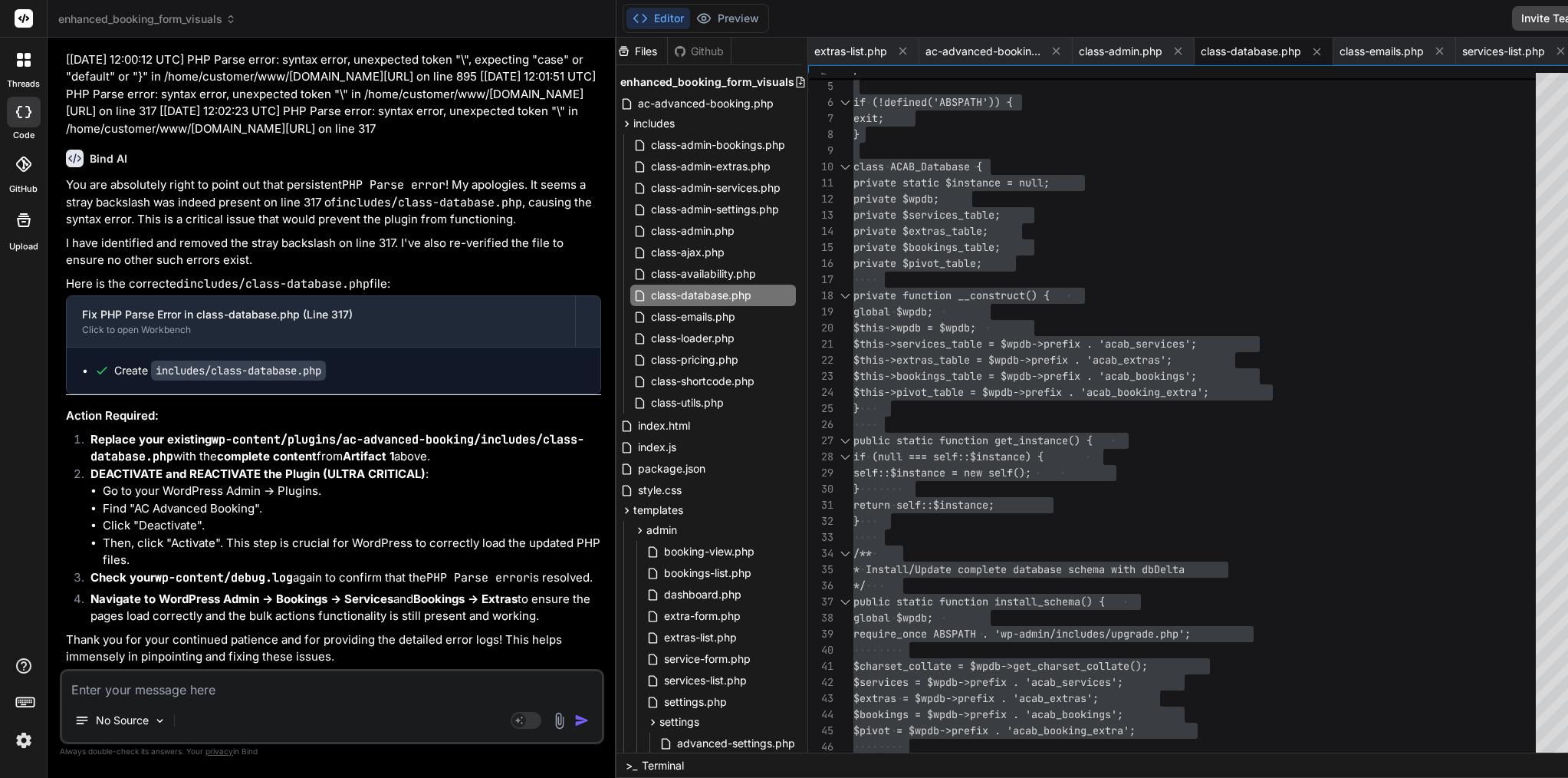
paste textarea "[[DATE] 12:02:23 UTC] PHP Parse error: syntax error, unexpected token "\" in /h…"
type textarea "[[DATE] 12:02:23 UTC] PHP Parse error: syntax error, unexpected token "\" in /h…"
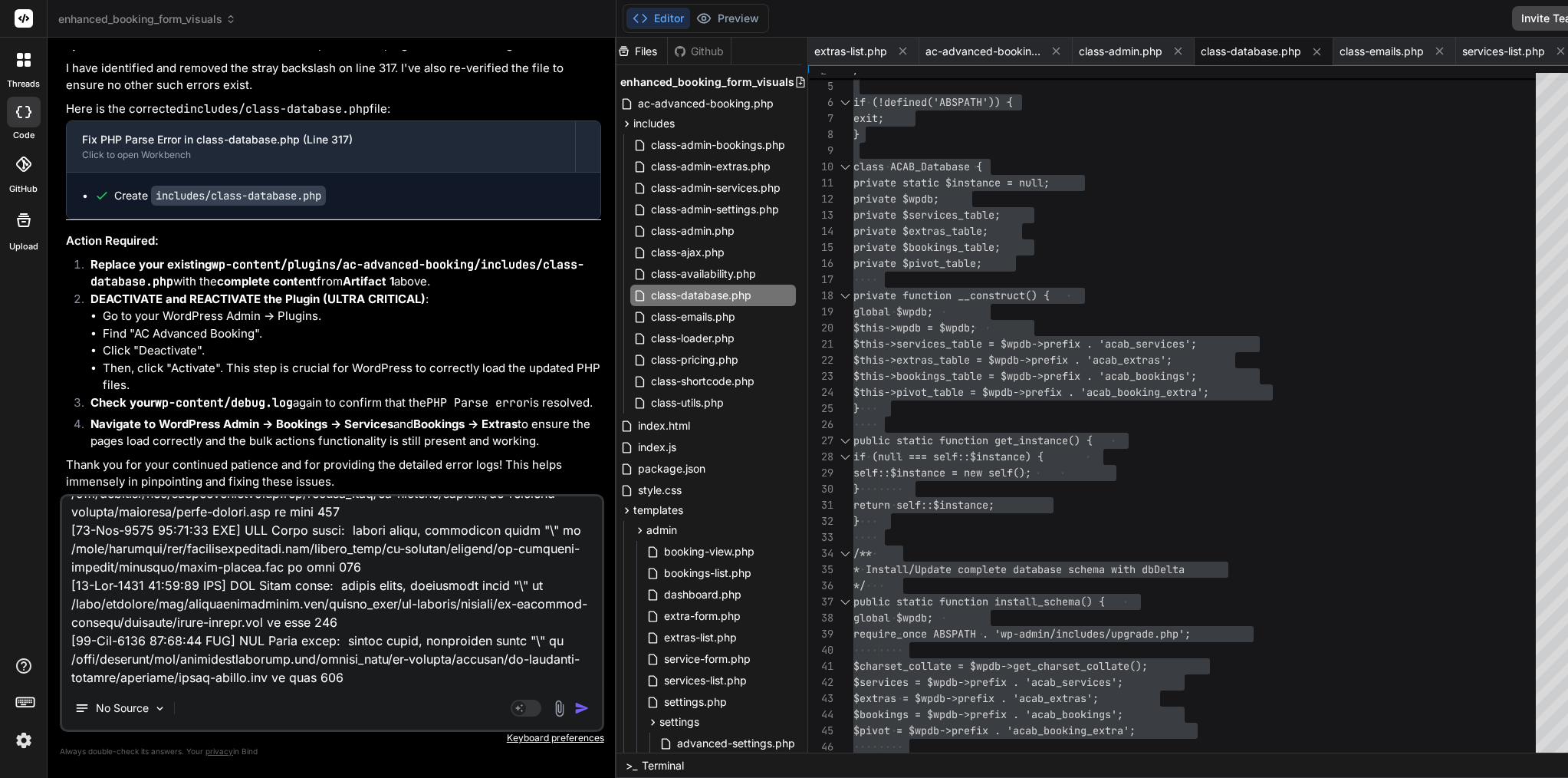
type textarea "x"
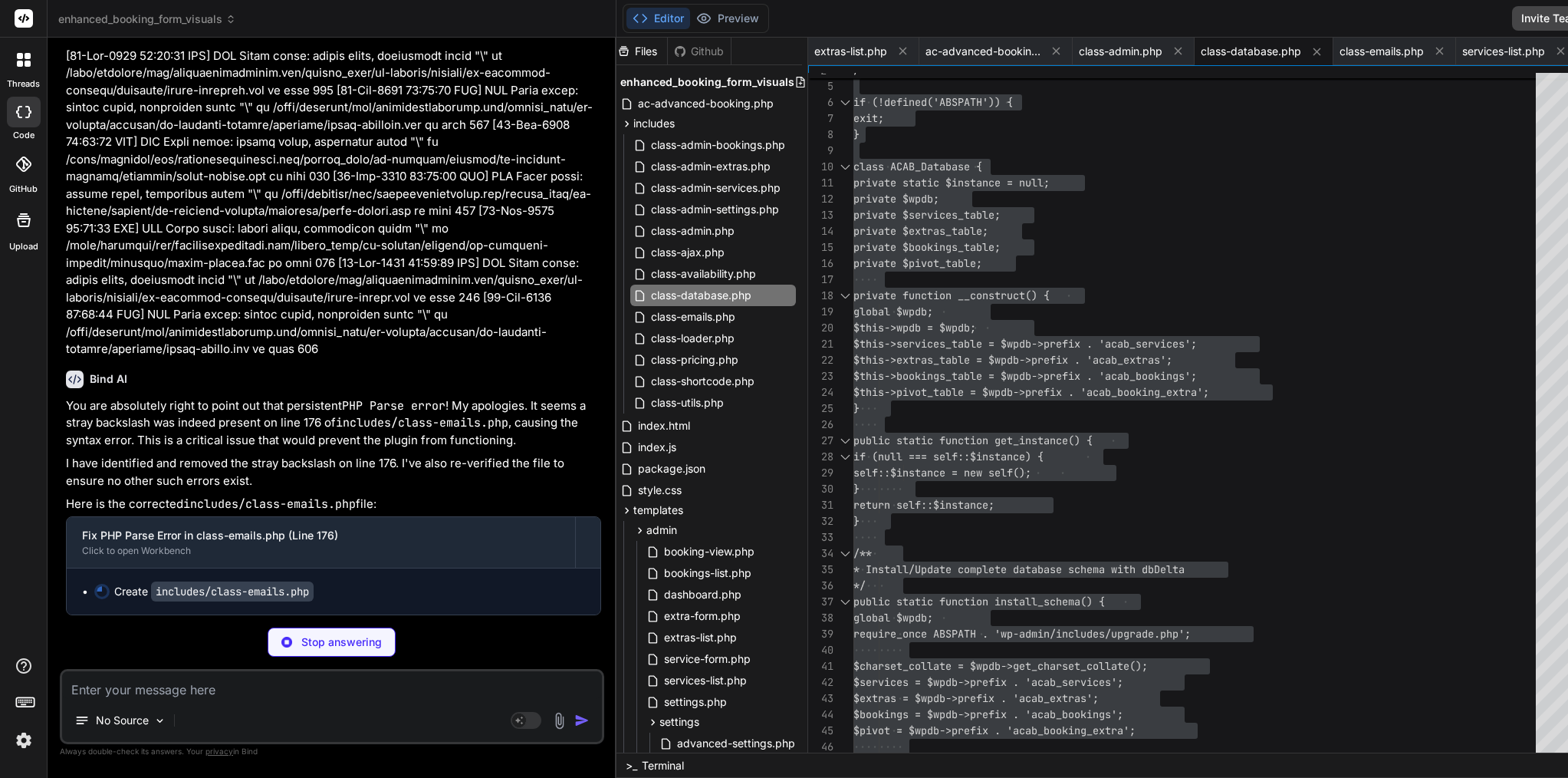
scroll to position [21034, 0]
type textarea "x"
type textarea "$final_templates[$key]['html'] = $stored_templates[$key]['html'] ?? $default_co…"
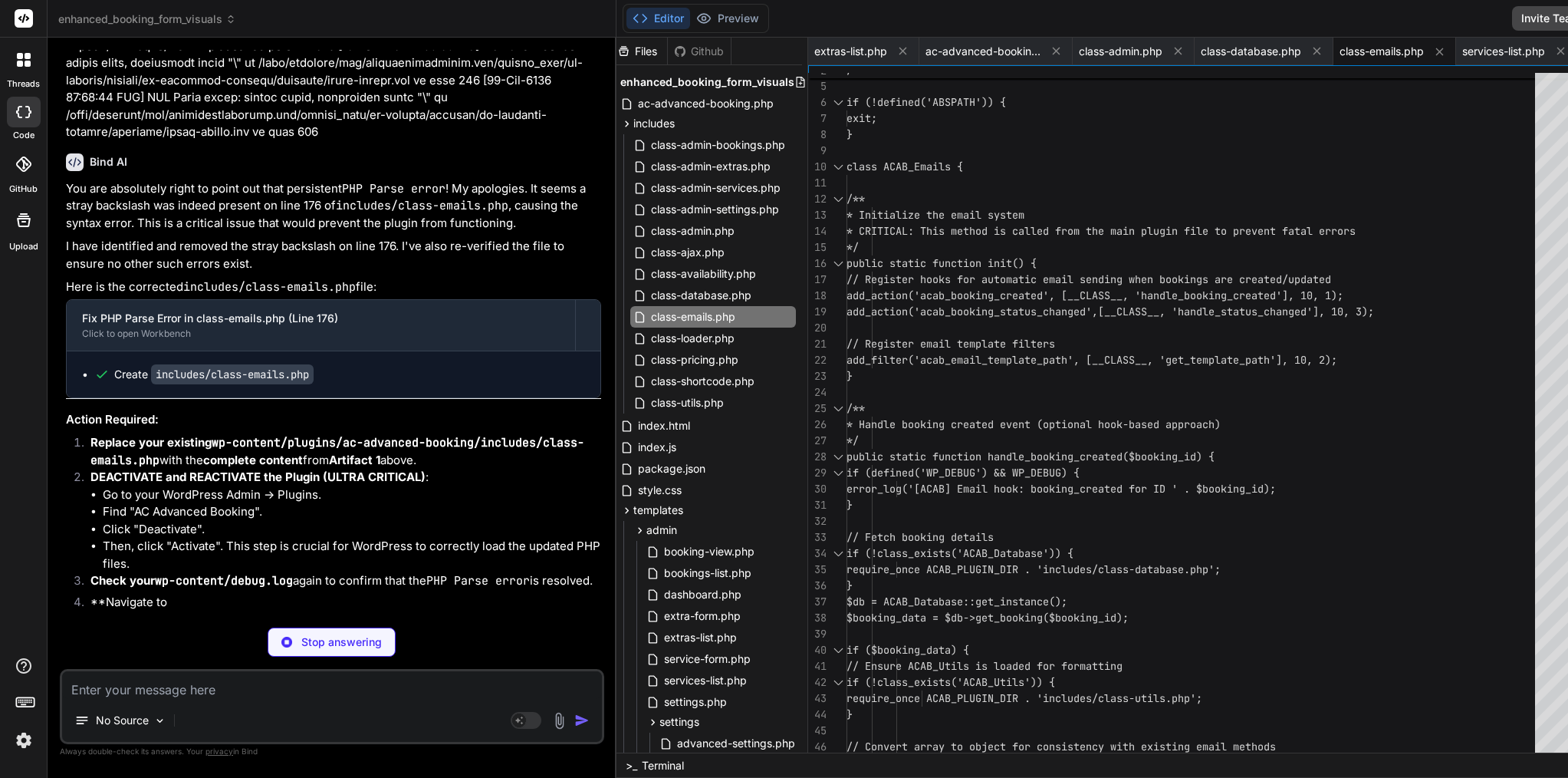
type textarea "x"
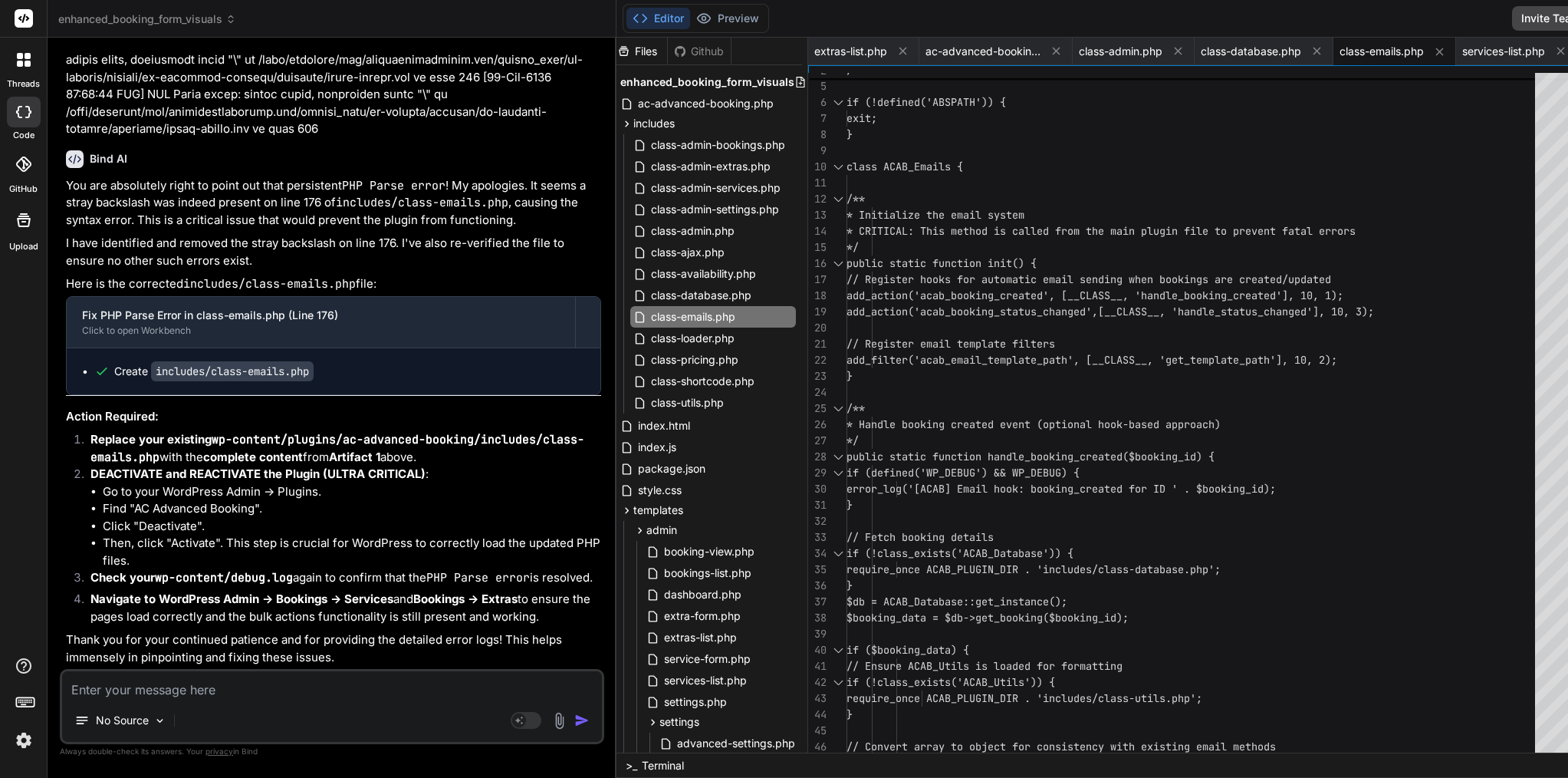
scroll to position [0, 0]
click at [649, 333] on span "class-loader.php" at bounding box center [692, 338] width 87 height 19
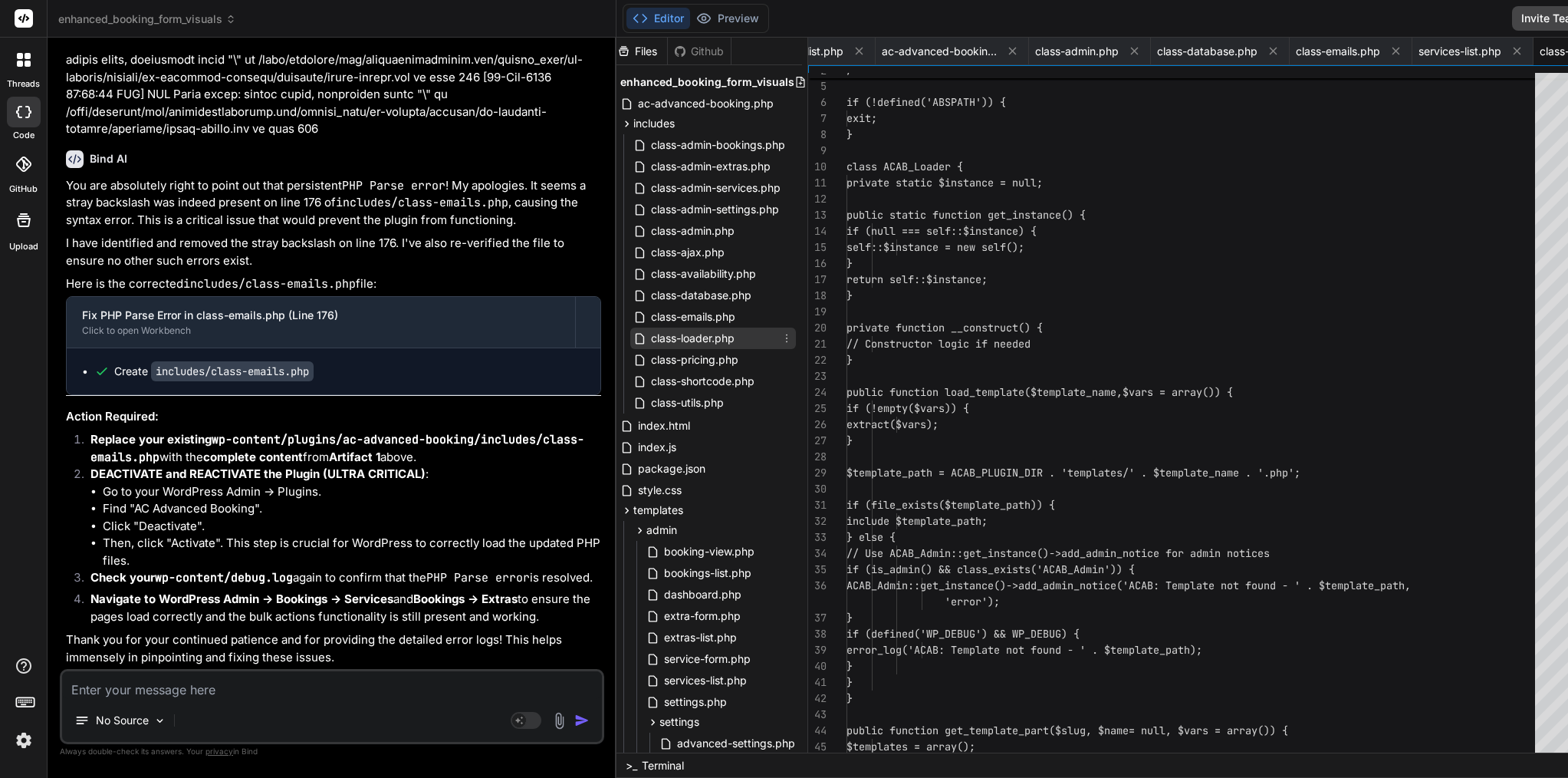
scroll to position [0, 186]
click at [649, 312] on span "class-emails.php" at bounding box center [693, 316] width 88 height 19
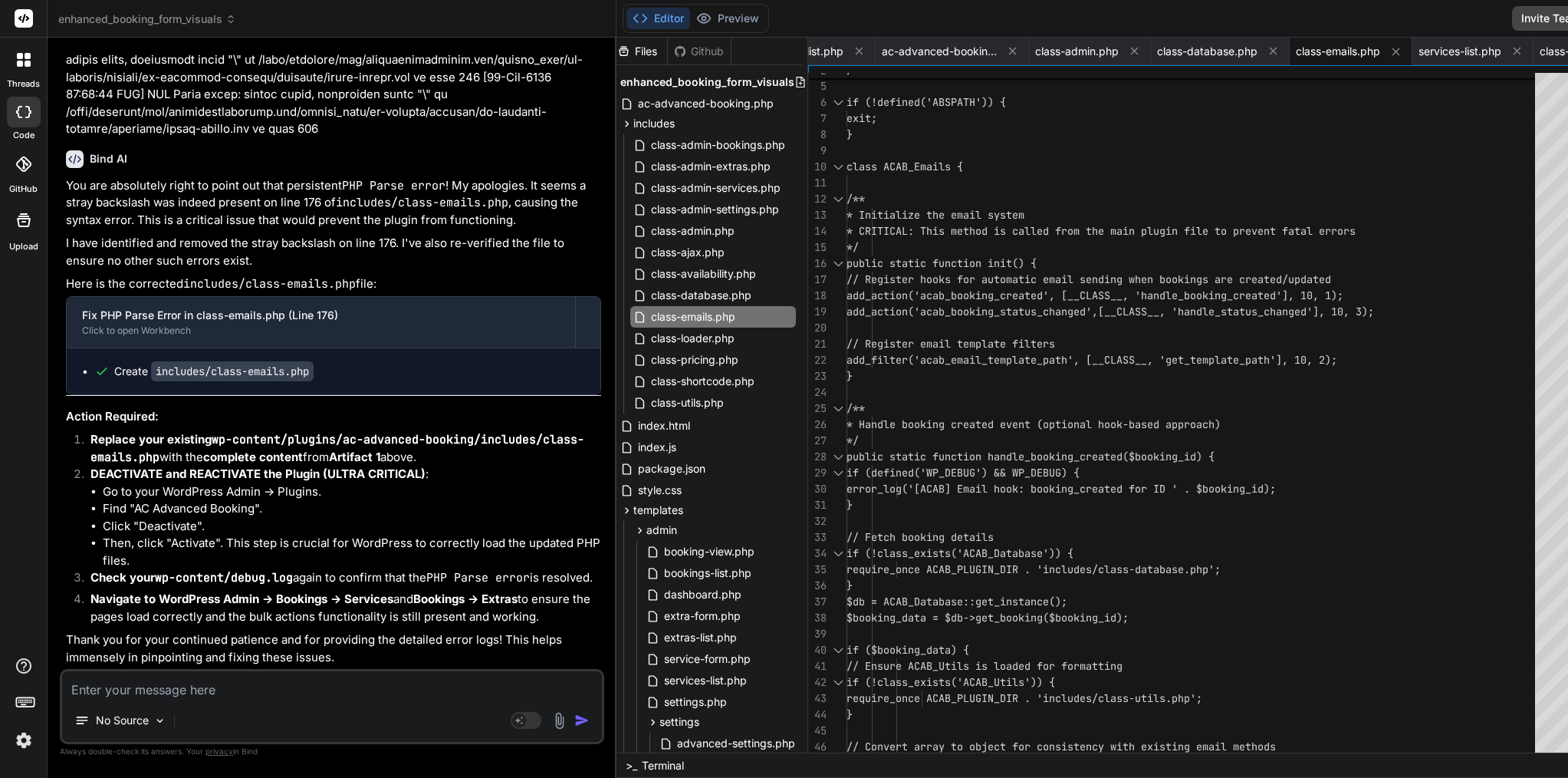
click at [955, 363] on span "add_filter('acab_email_template_path', [__" at bounding box center [975, 359] width 258 height 14
type textarea "<?php /** * Email handler for AC Advanced Booking */ if (!defined('ABSPATH')) {…"
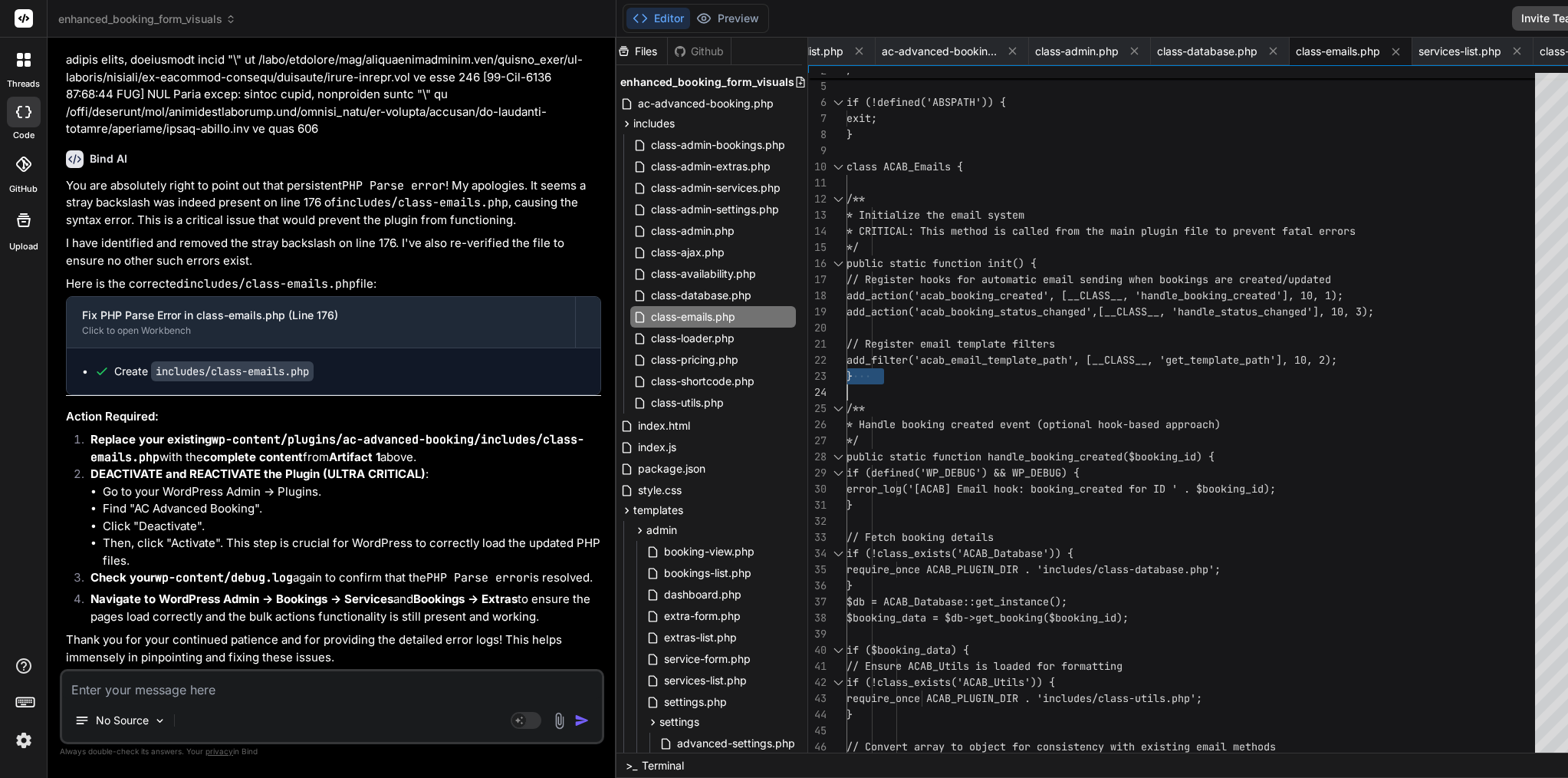
click at [955, 363] on span "add_filter('acab_email_template_path', [__" at bounding box center [975, 359] width 258 height 14
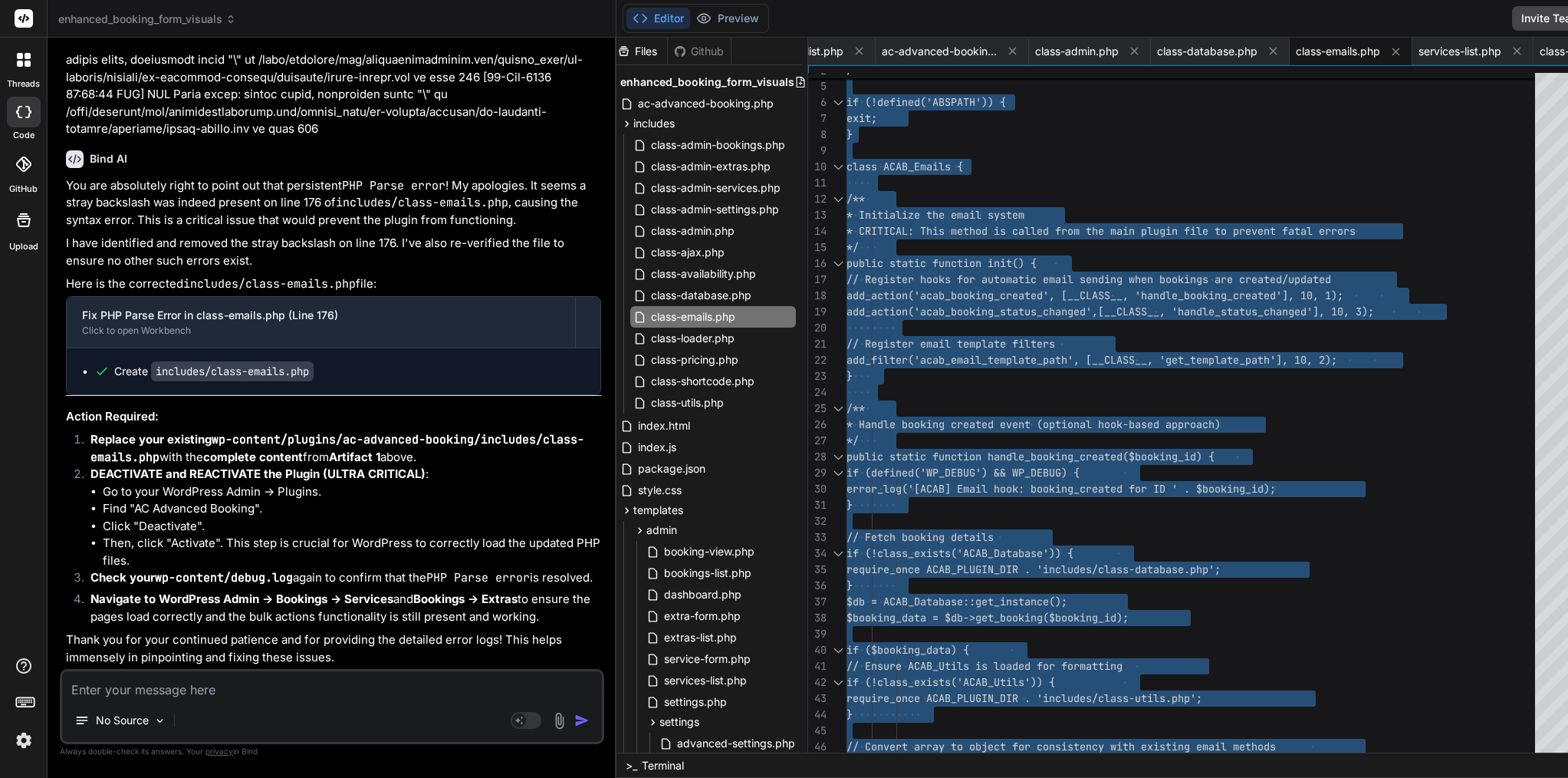
click at [168, 694] on textarea at bounding box center [332, 685] width 540 height 28
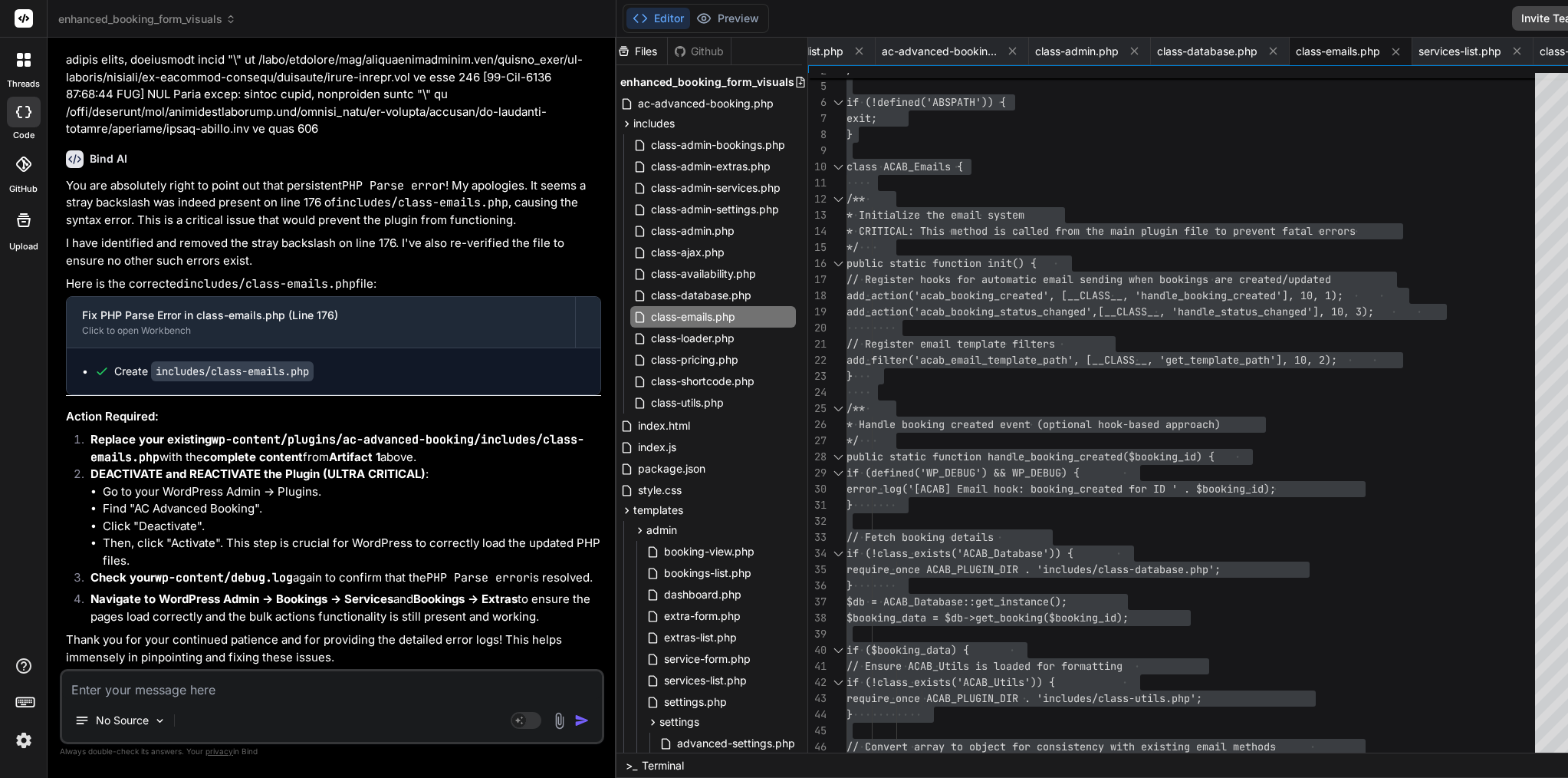
paste textarea "[[DATE] 12:05:21 UTC] PHP Parse error: syntax error, unexpected token "\" in /h…"
type textarea "[[DATE] 12:05:21 UTC] PHP Parse error: syntax error, unexpected token "\" in /h…"
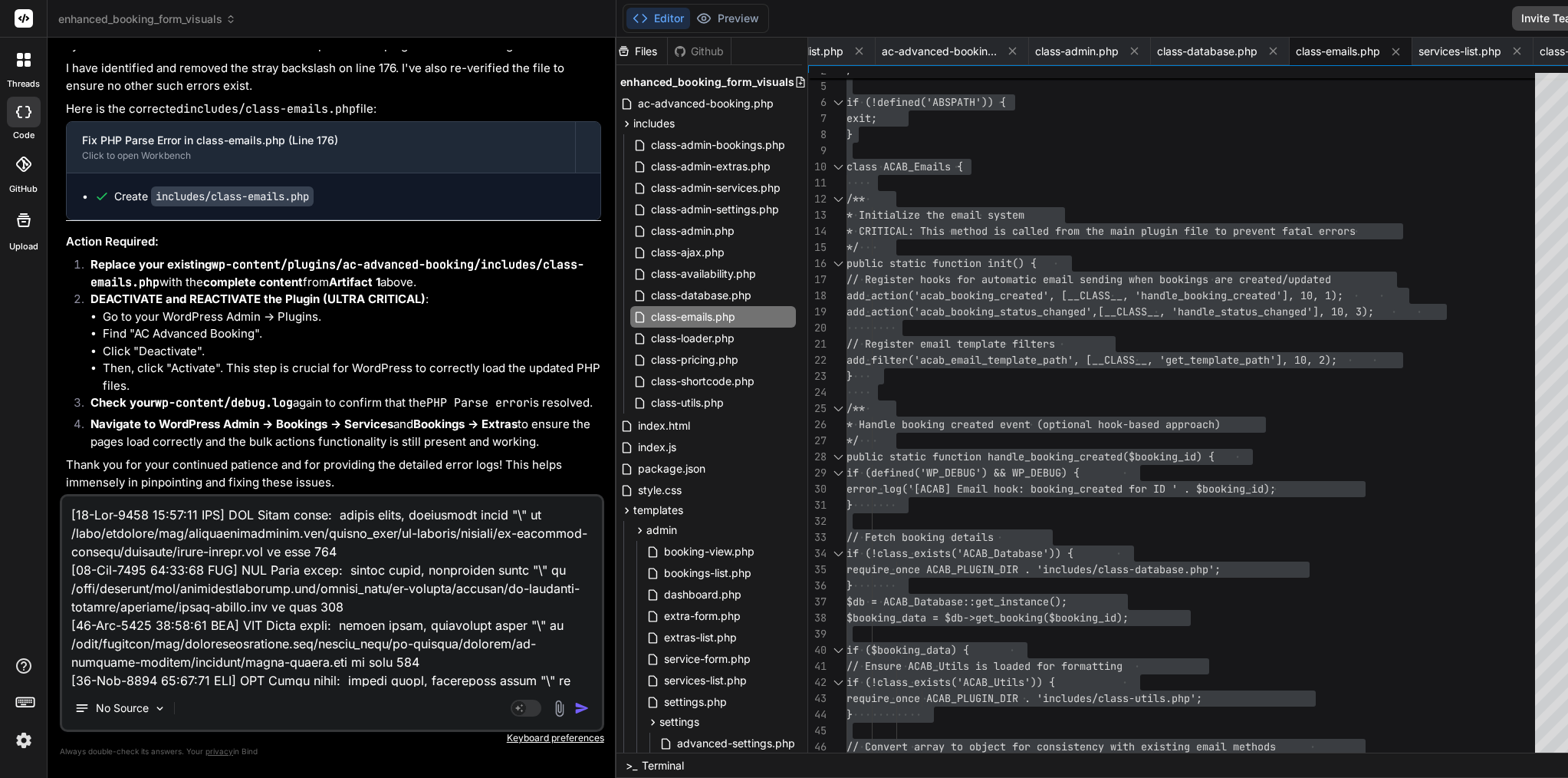
scroll to position [114, 0]
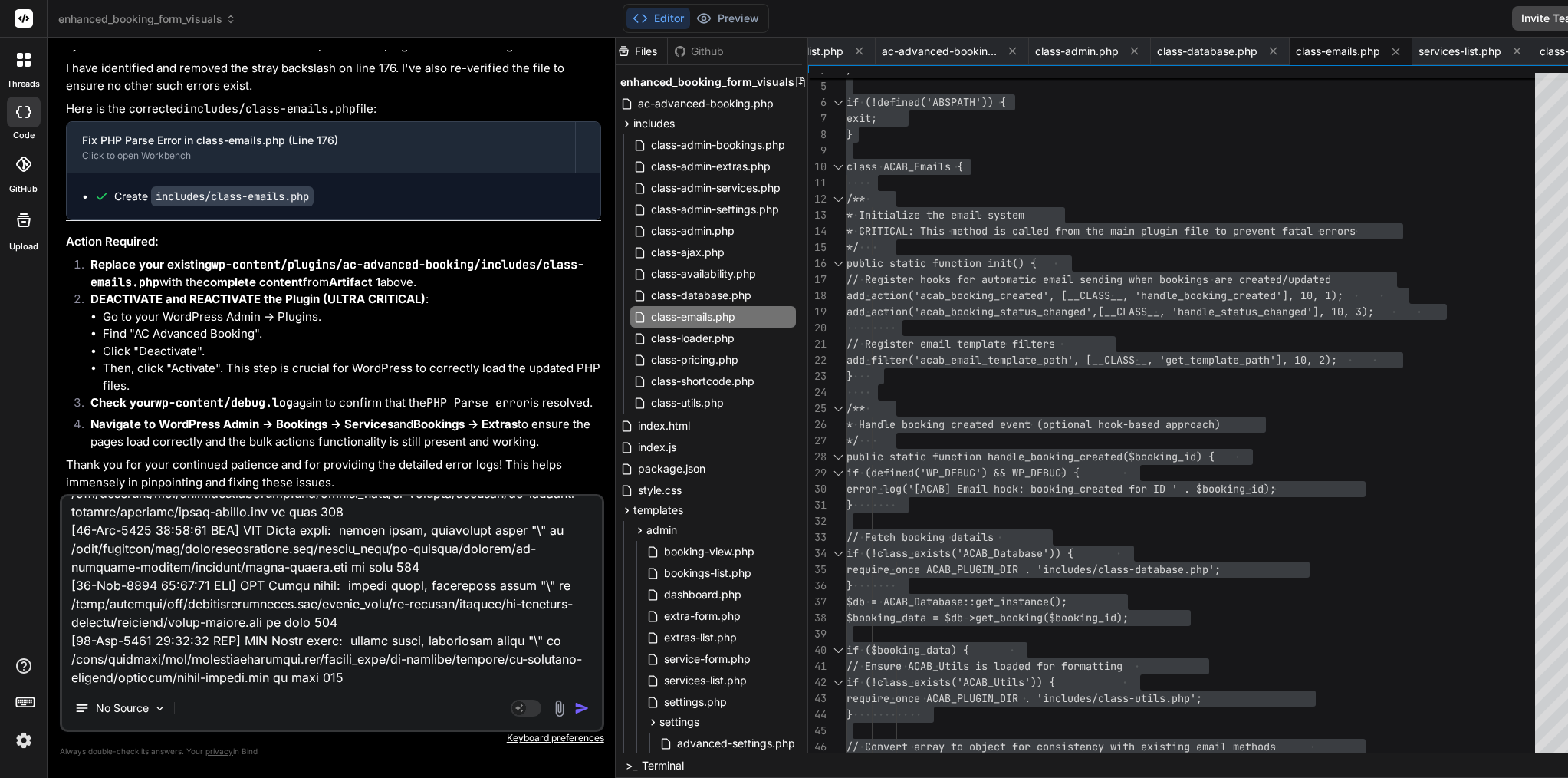
type textarea "x"
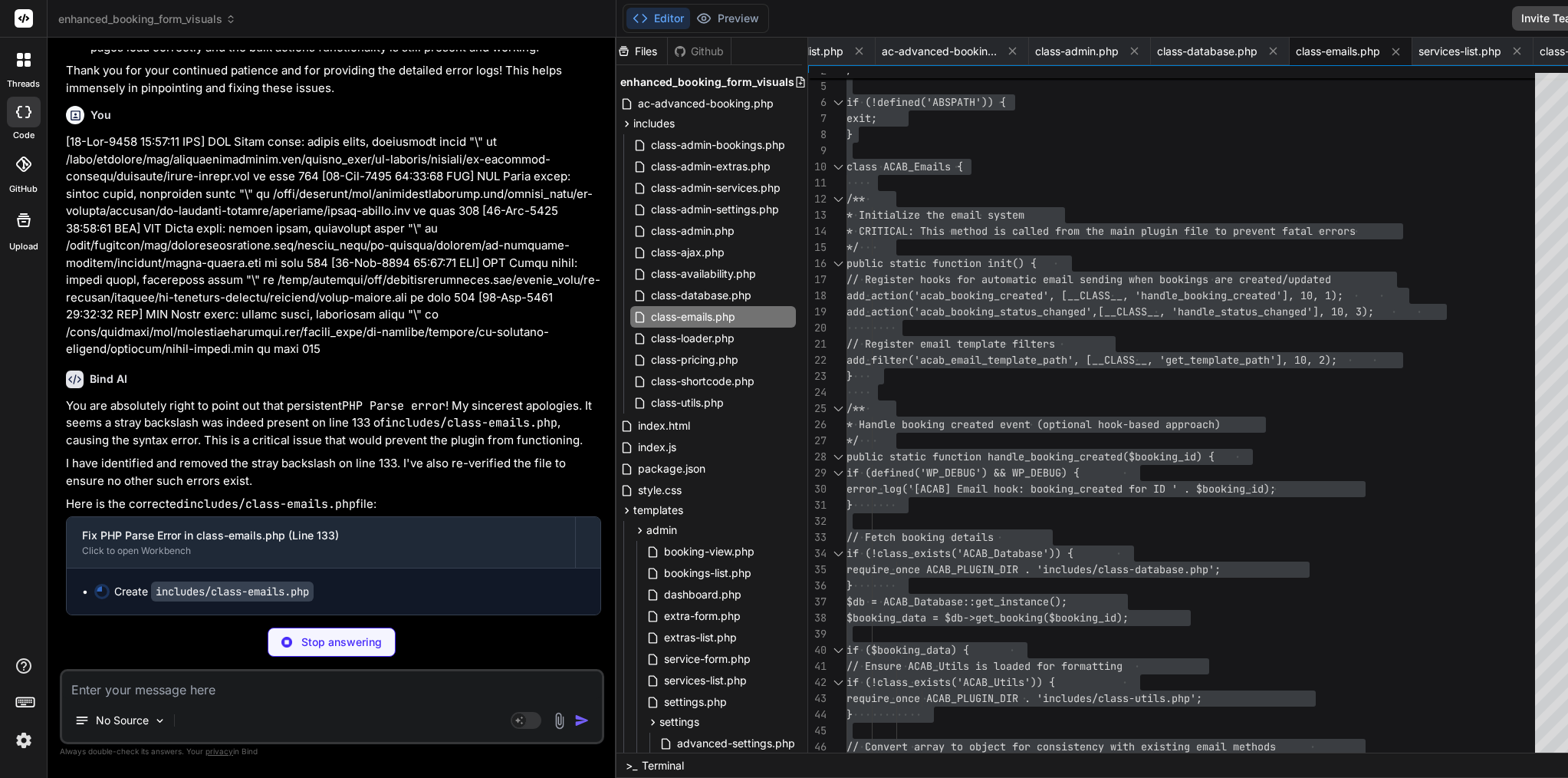
scroll to position [21908, 0]
type textarea "x"
type textarea "$final_templates[$key]['html'] = $stored_templates[$key]['html'] ?? $default_co…"
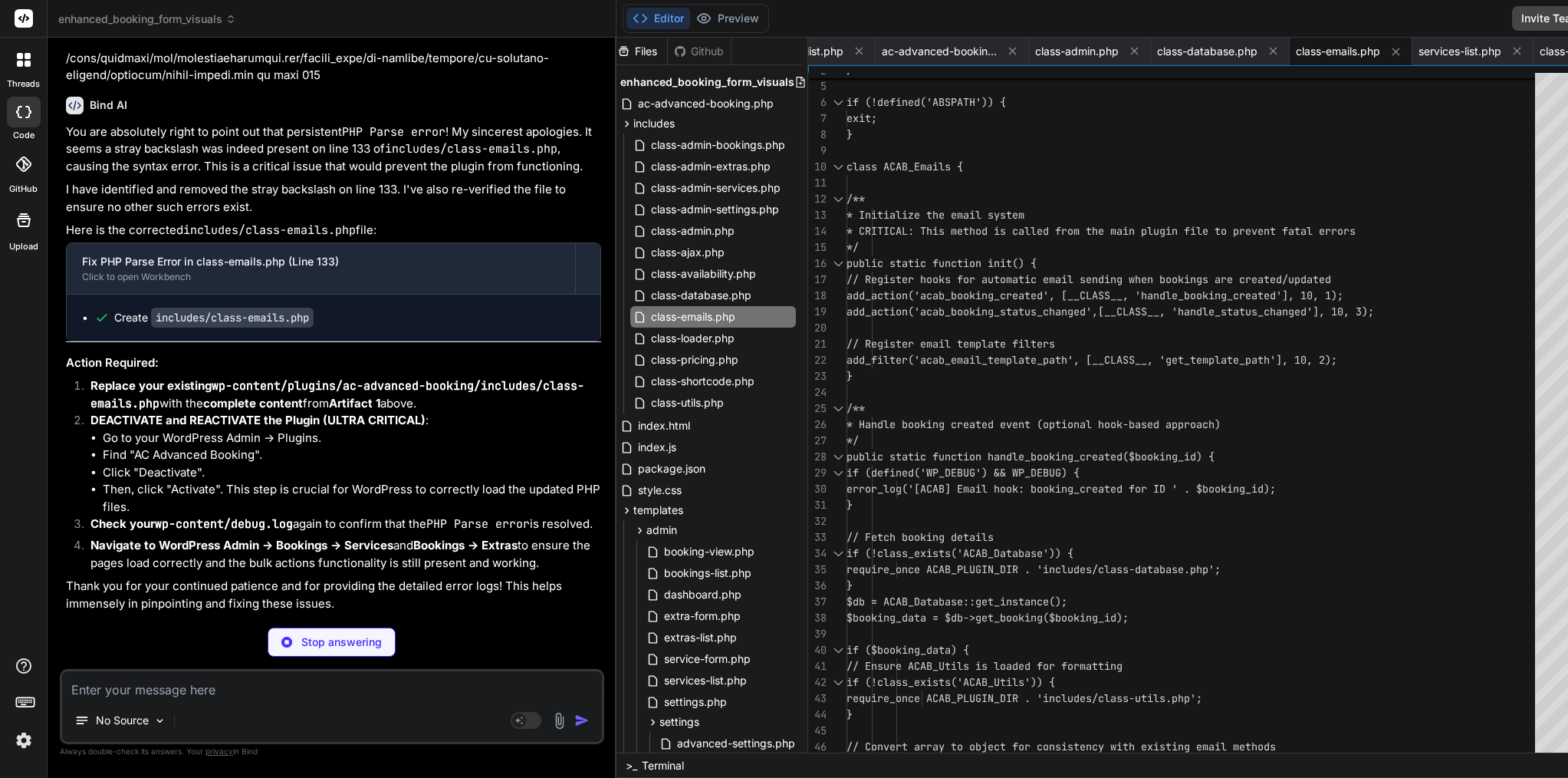
type textarea "x"
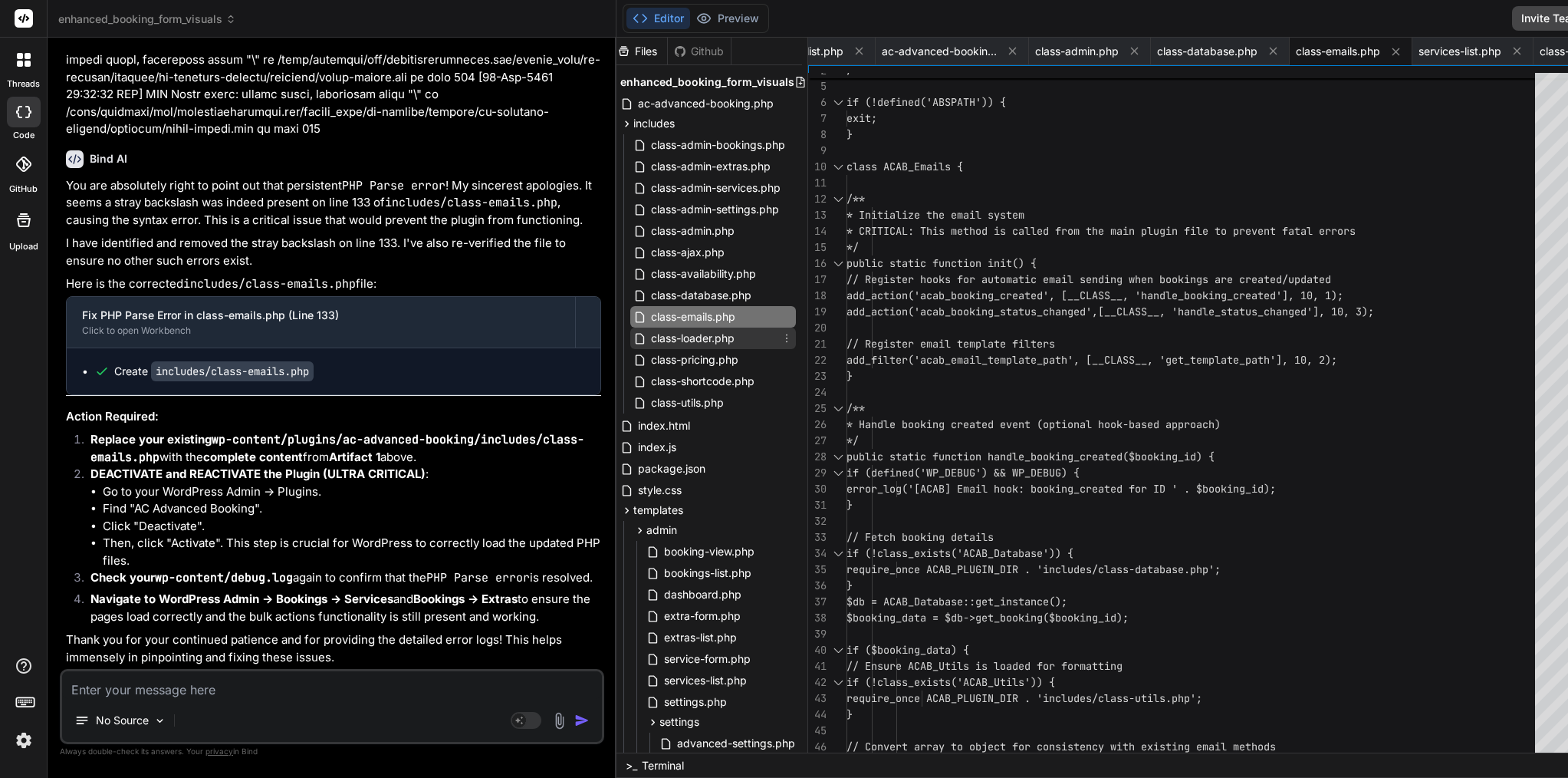
click at [649, 341] on span "class-loader.php" at bounding box center [692, 338] width 87 height 19
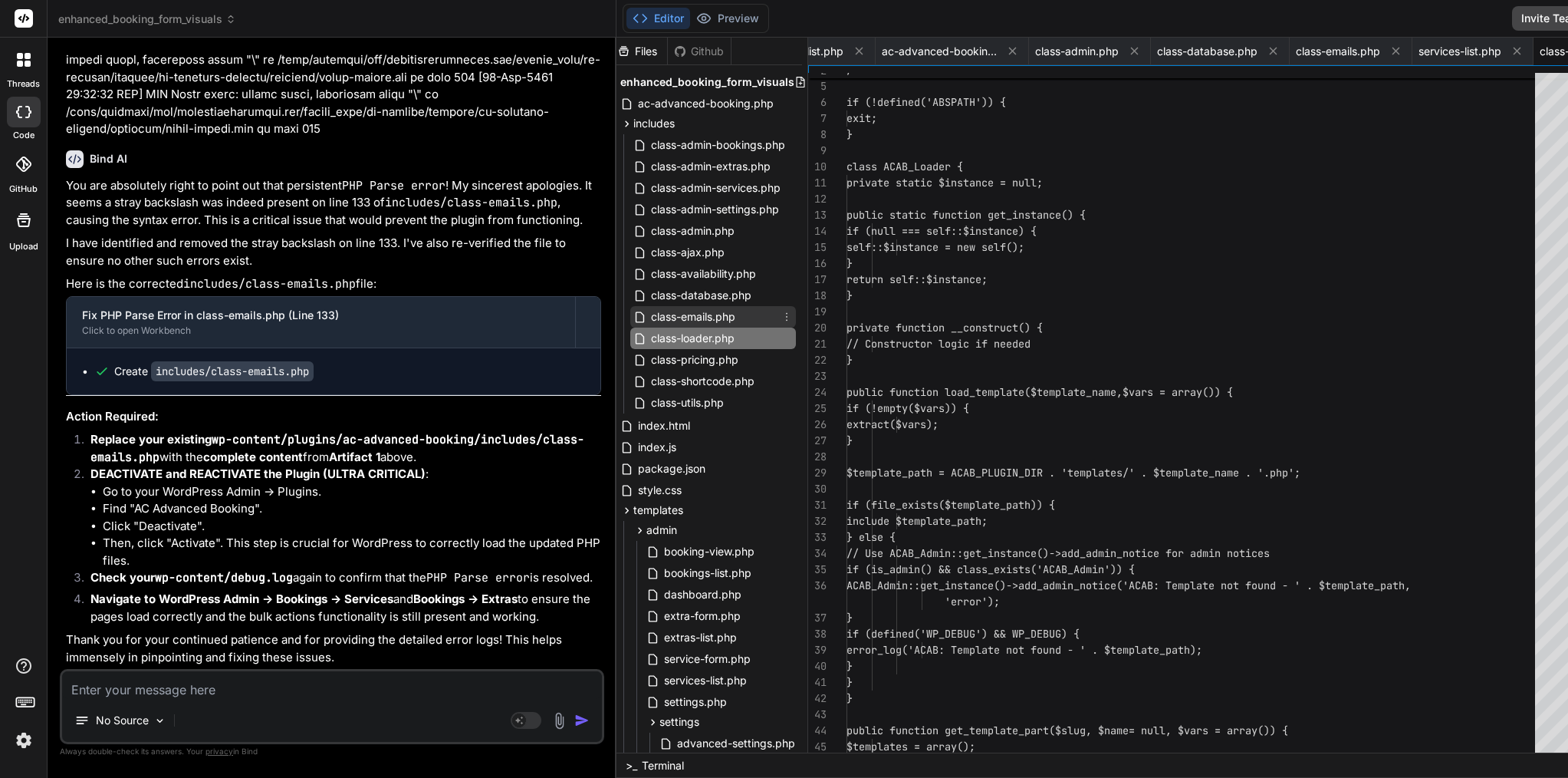
click at [649, 317] on span "class-emails.php" at bounding box center [693, 316] width 88 height 19
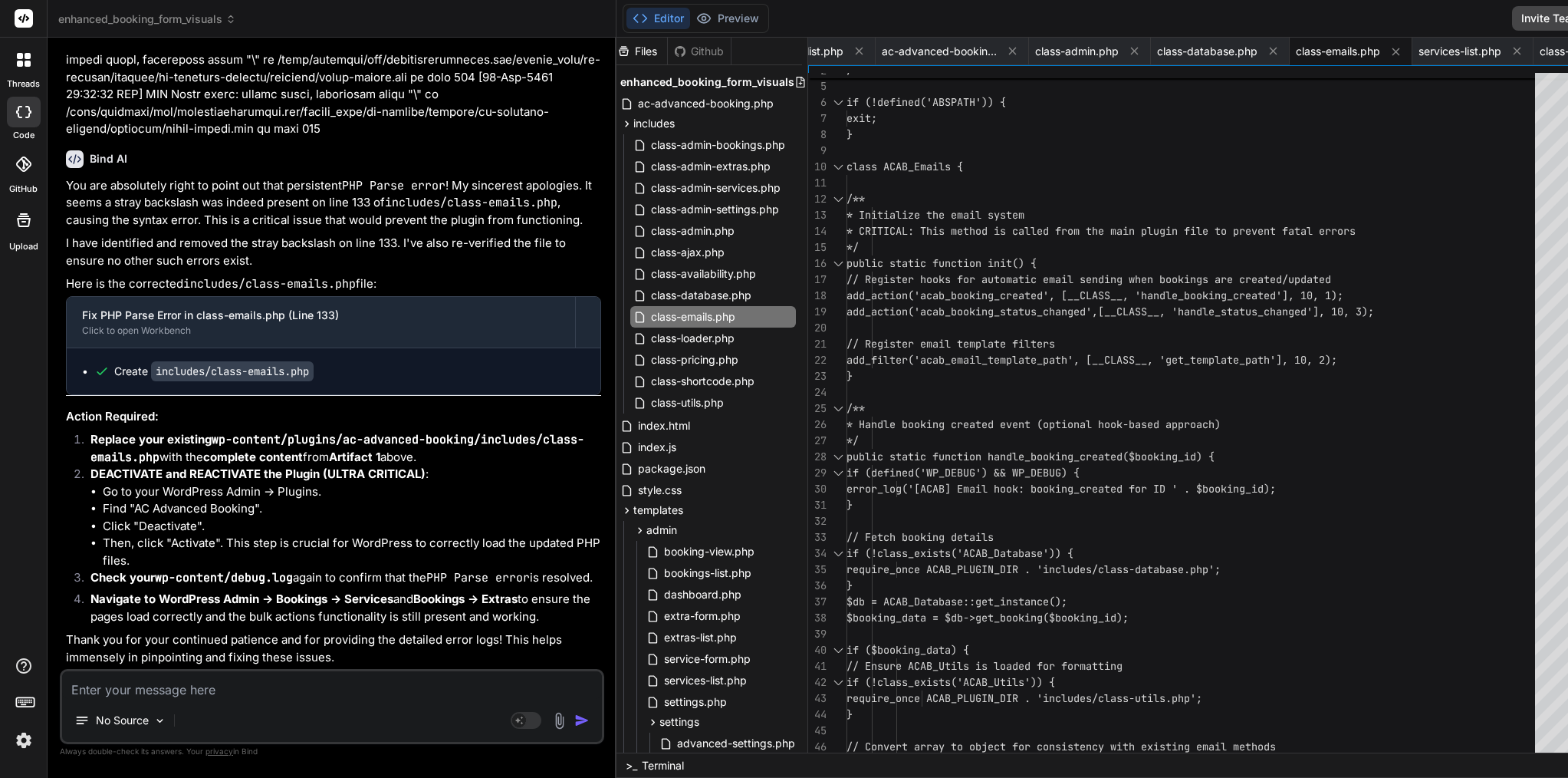
click at [970, 335] on div at bounding box center [1195, 328] width 697 height 16
type textarea "<?php /** * Email handler for AC Advanced Booking */ if (!defined('ABSPATH')) {…"
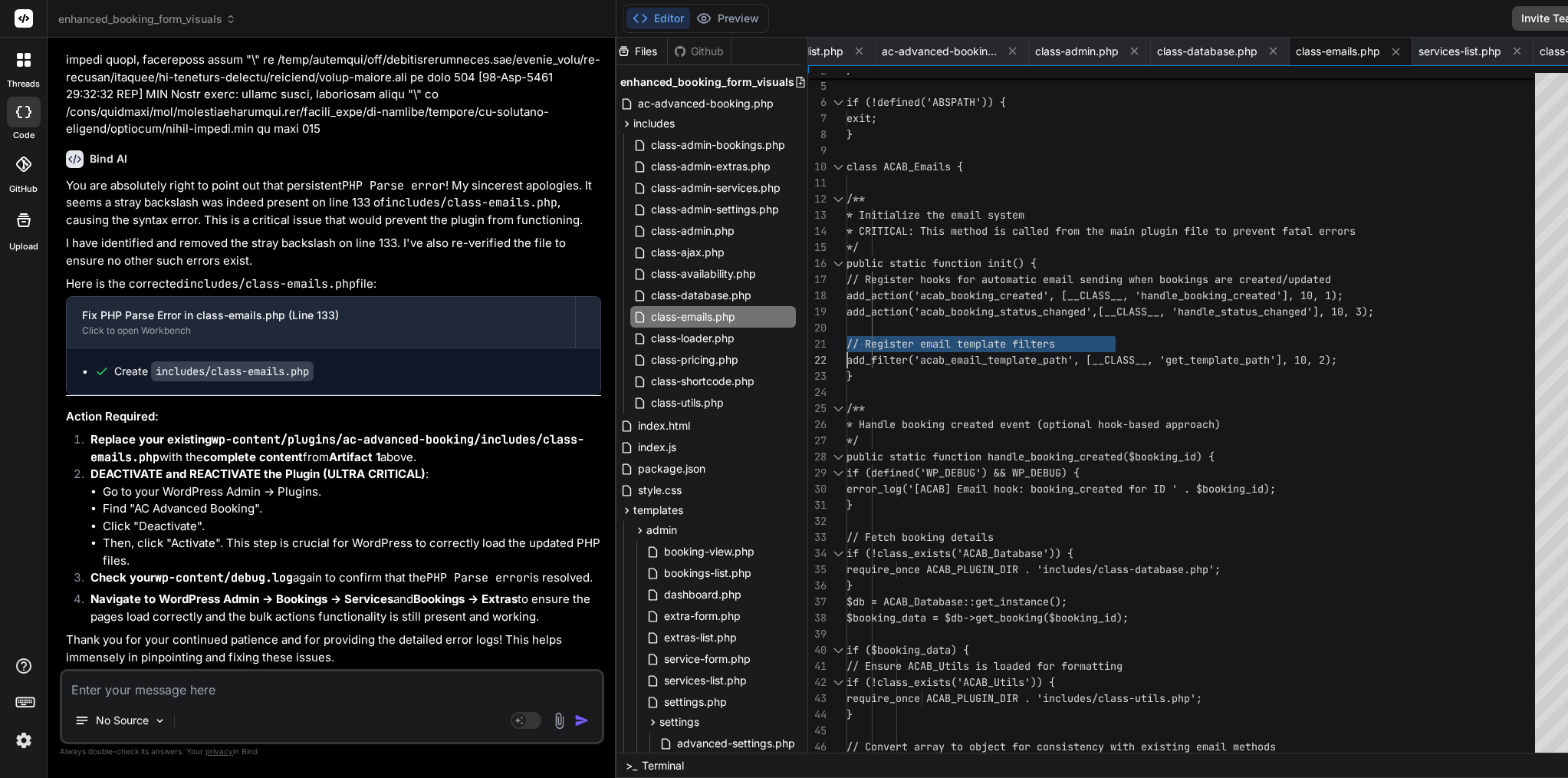
click at [970, 335] on div at bounding box center [1195, 328] width 697 height 16
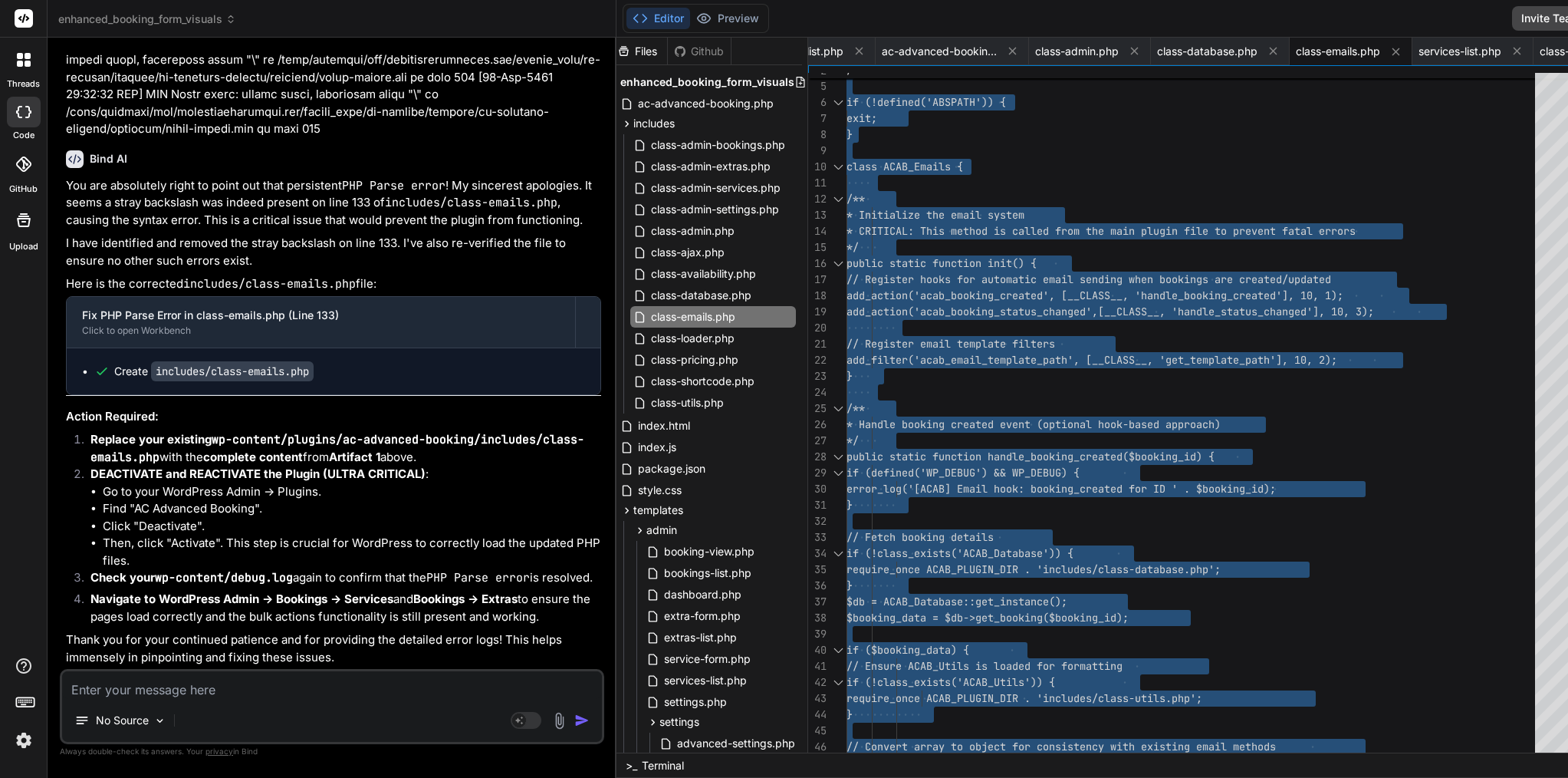
click at [133, 683] on textarea at bounding box center [332, 685] width 540 height 28
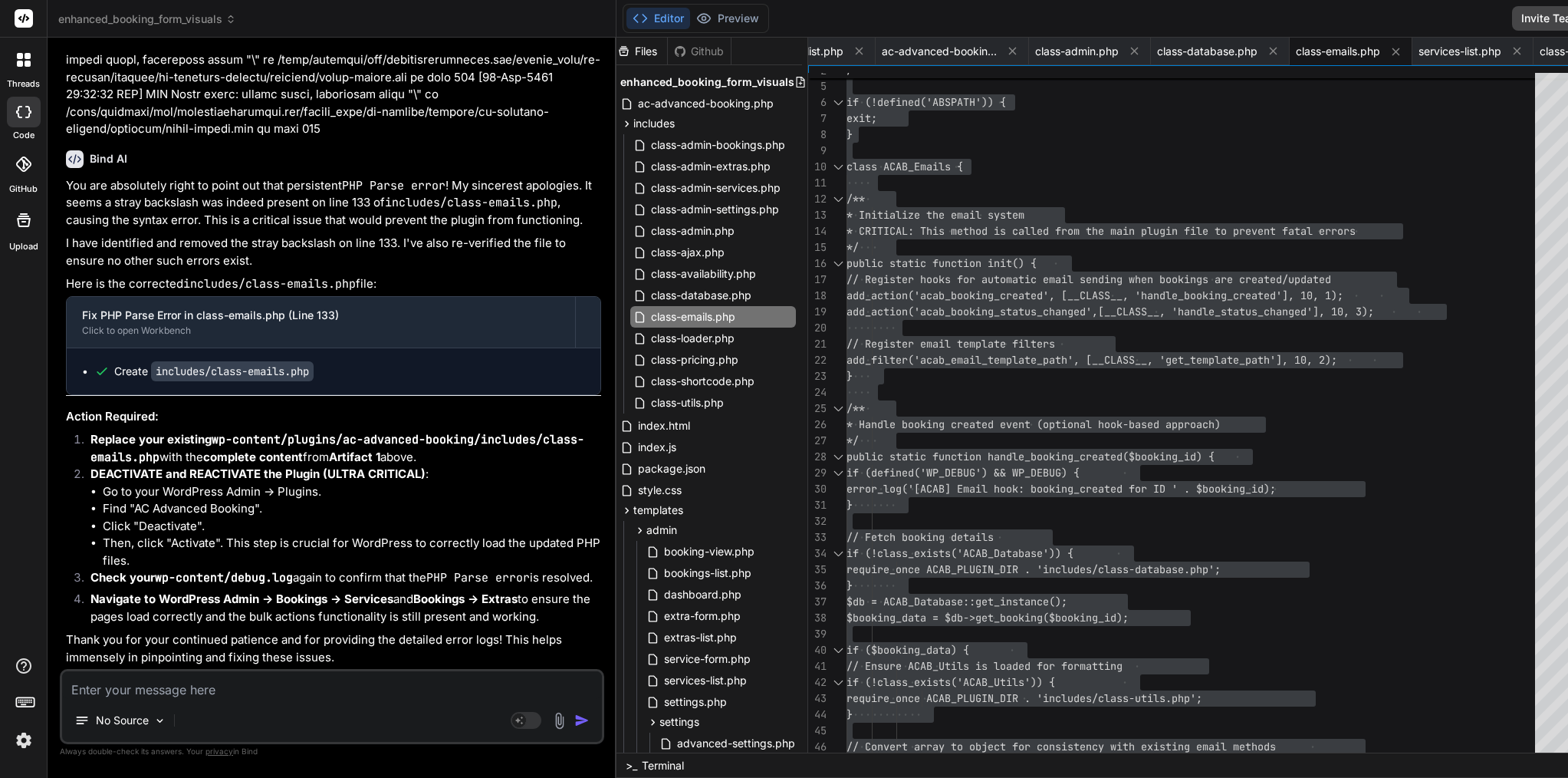
type textarea "e"
type textarea "x"
type textarea "em"
type textarea "x"
type textarea "ema"
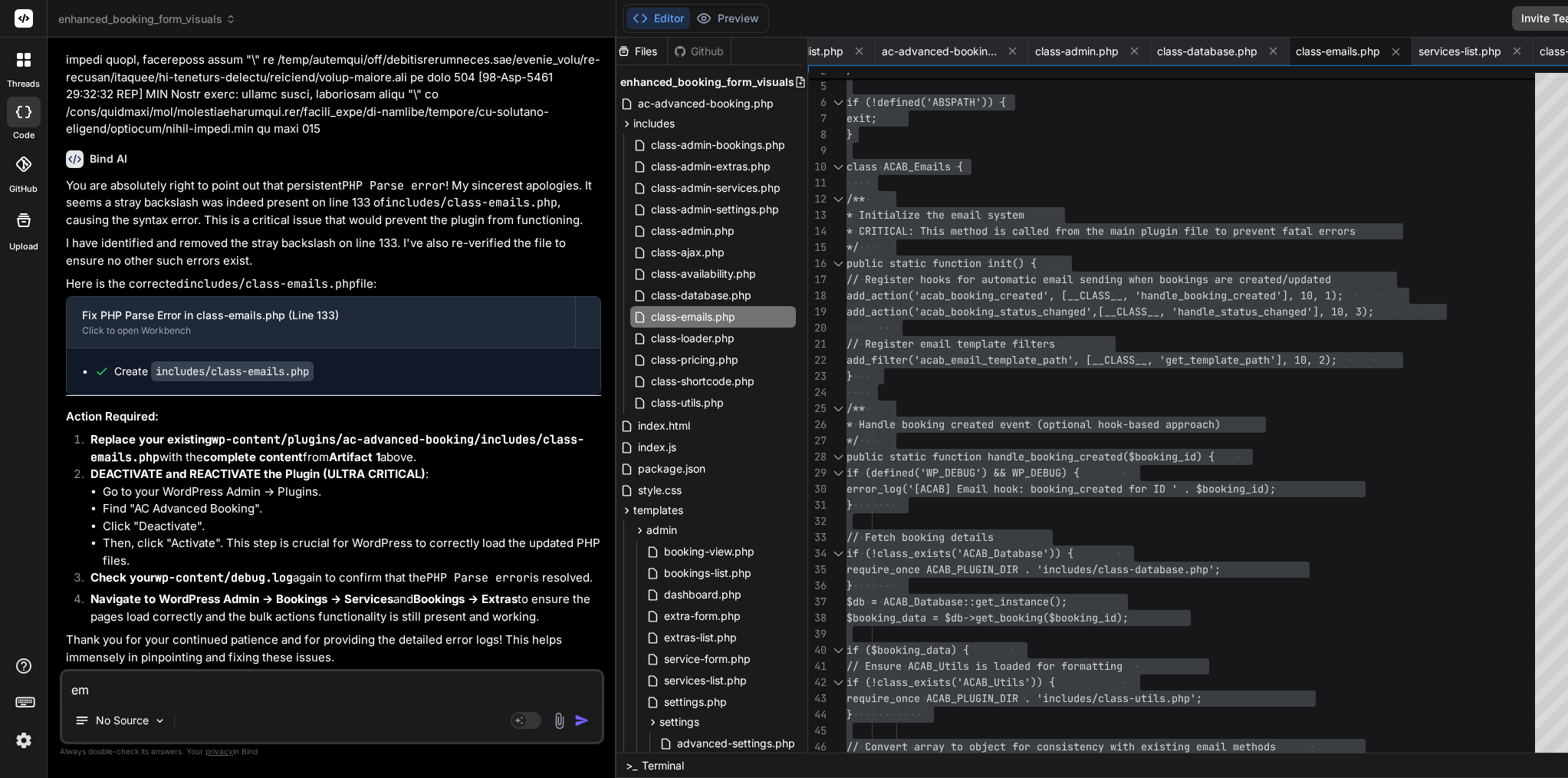
type textarea "x"
type textarea "emai"
type textarea "x"
type textarea "email"
type textarea "x"
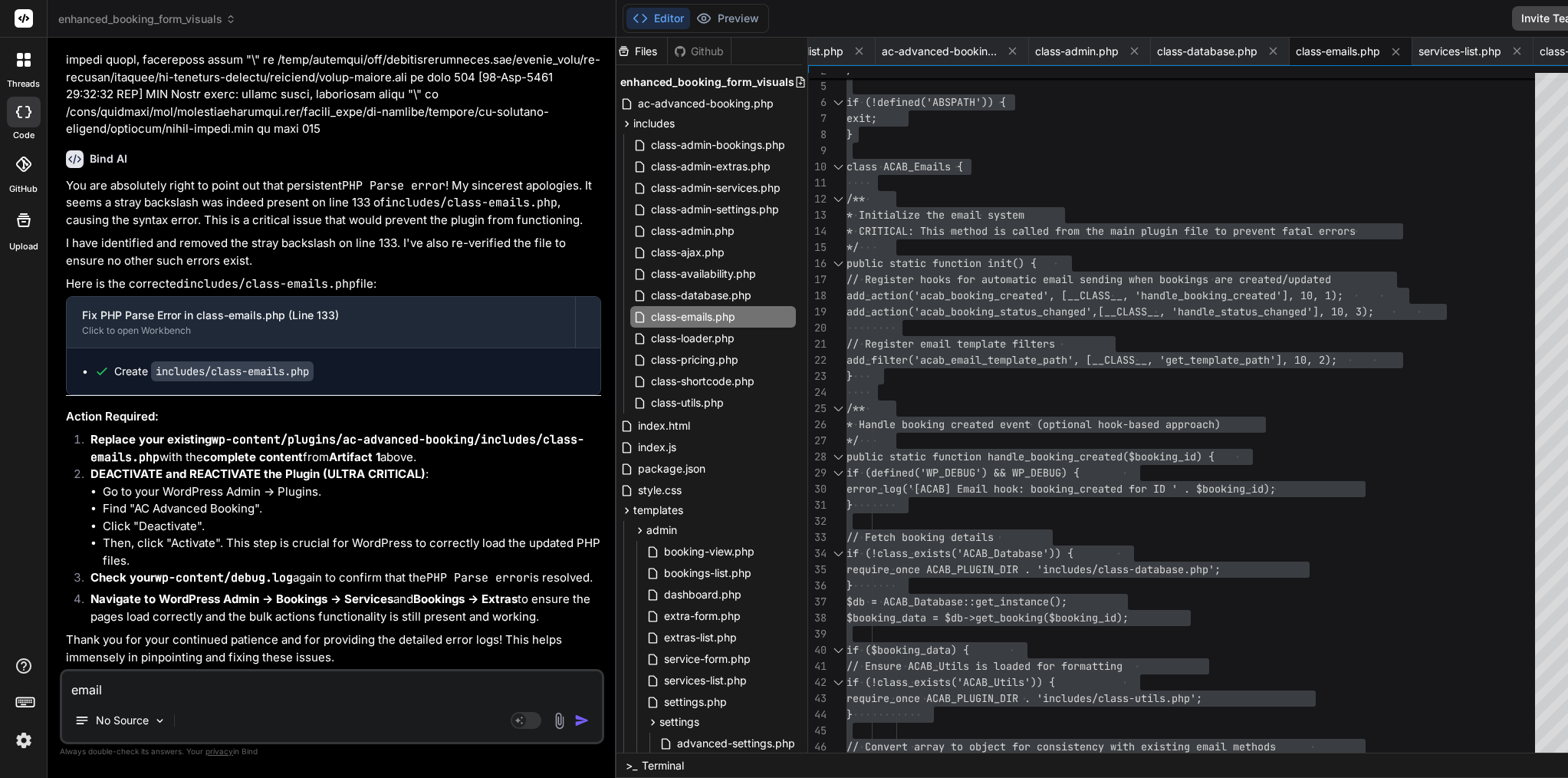
type textarea "email"
type textarea "x"
type textarea "email t"
type textarea "x"
type textarea "email te"
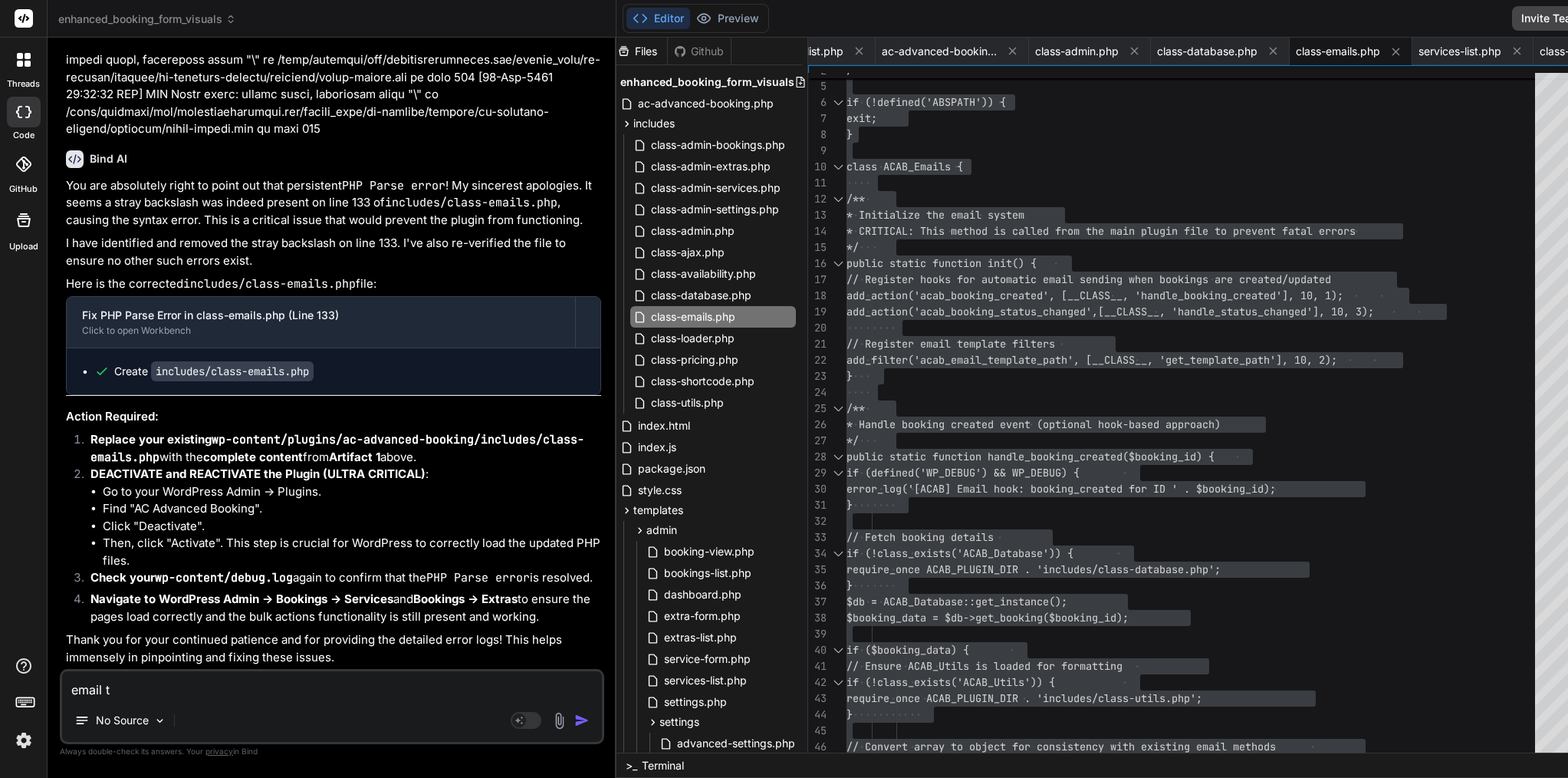
type textarea "x"
type textarea "email tes"
type textarea "x"
type textarea "email test"
type textarea "x"
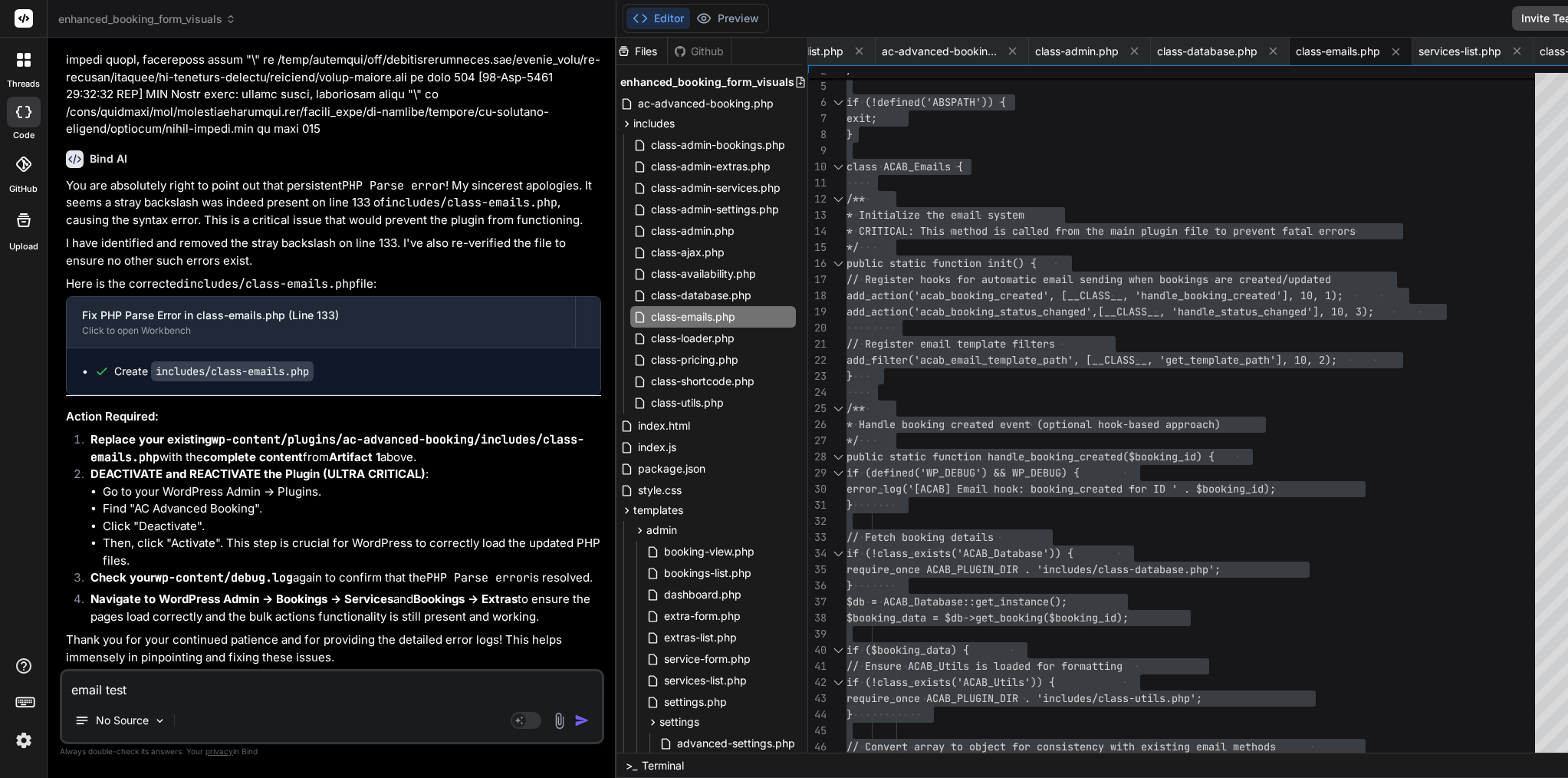
type textarea "email test"
type textarea "x"
type textarea "email test w"
type textarea "x"
type textarea "email test wo"
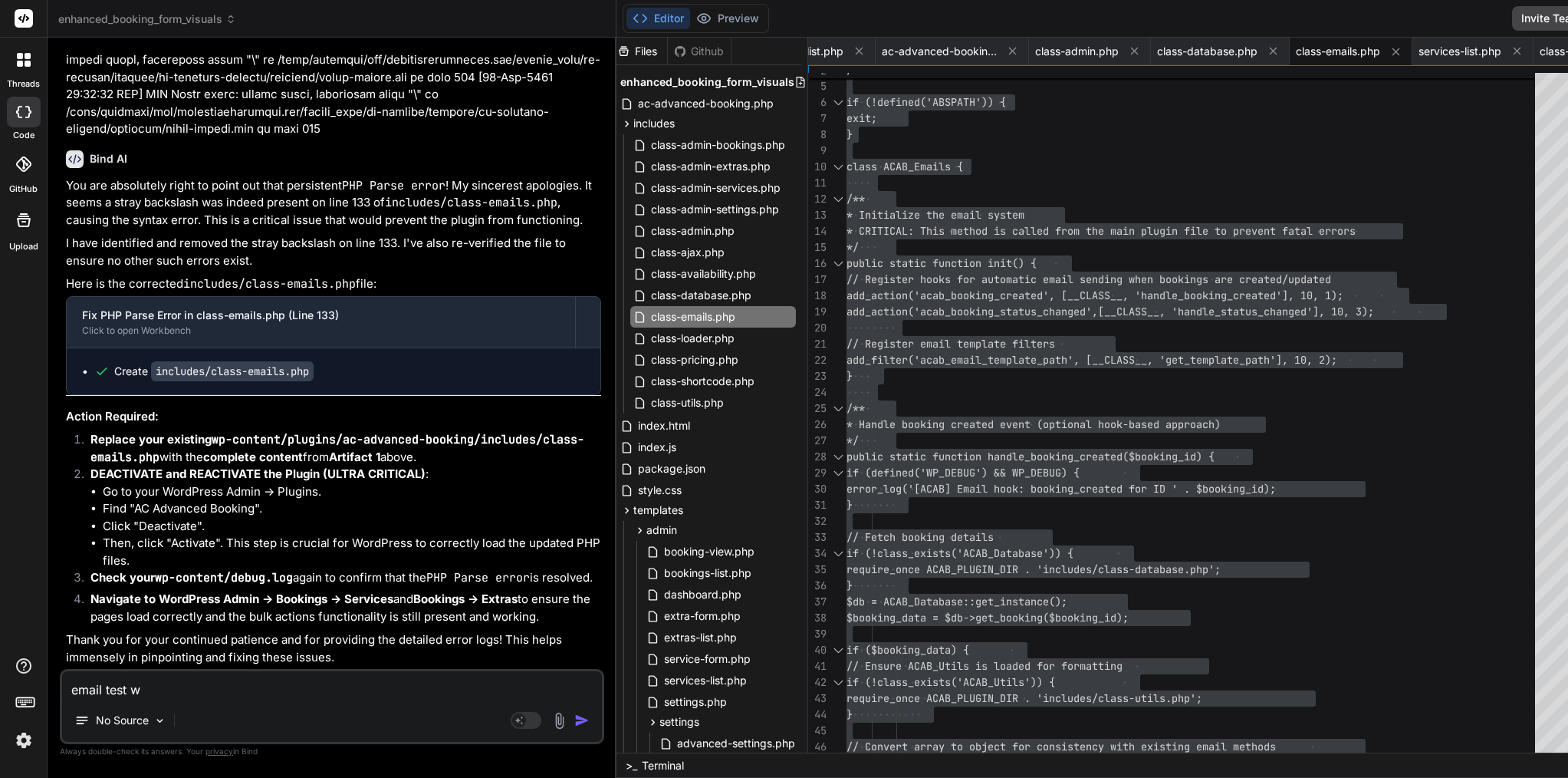
type textarea "x"
type textarea "email test wor"
type textarea "x"
type textarea "email test work"
type textarea "x"
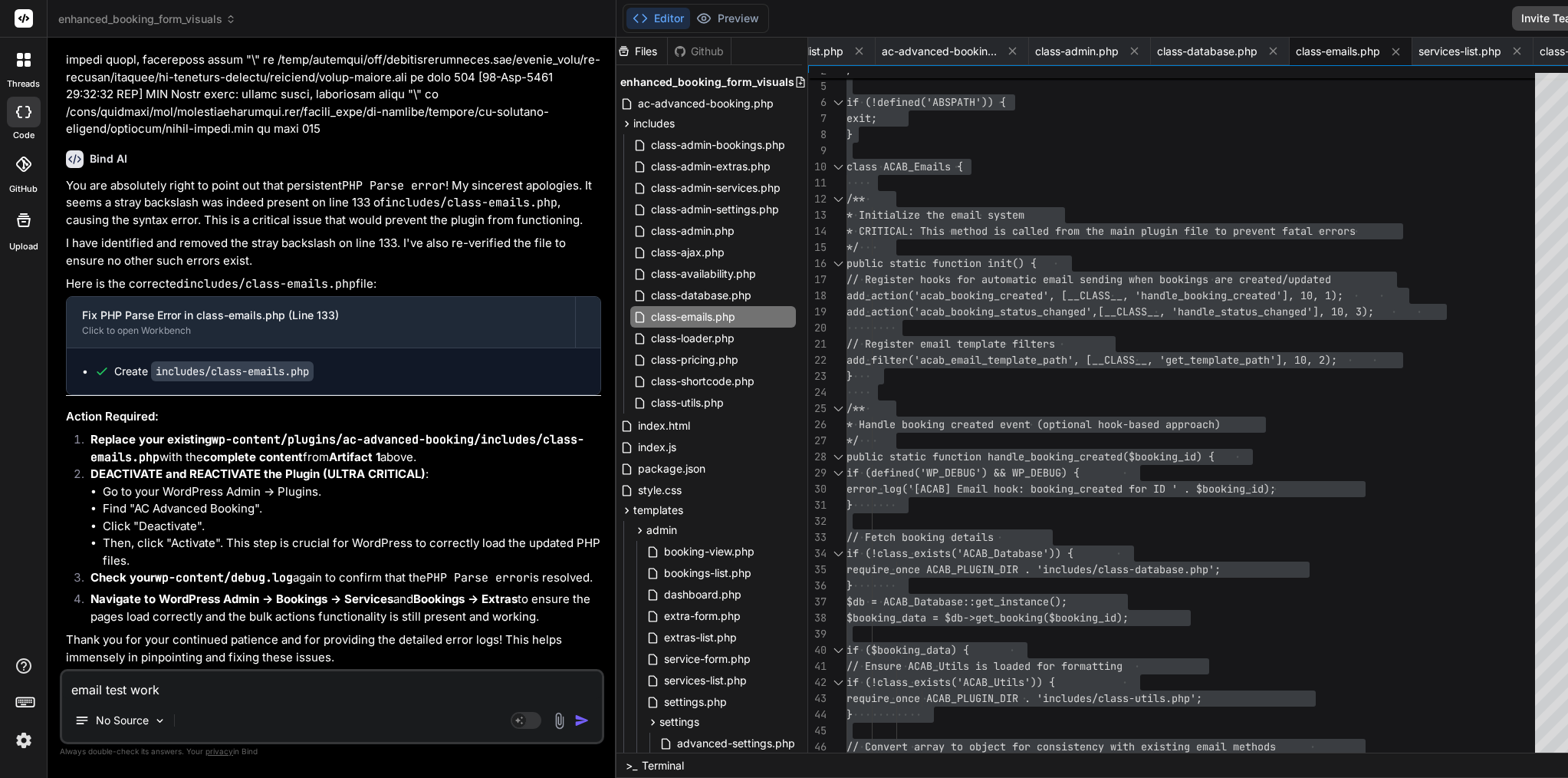
type textarea "email test works"
type textarea "x"
type textarea "email test works"
type textarea "x"
type textarea "email test works b"
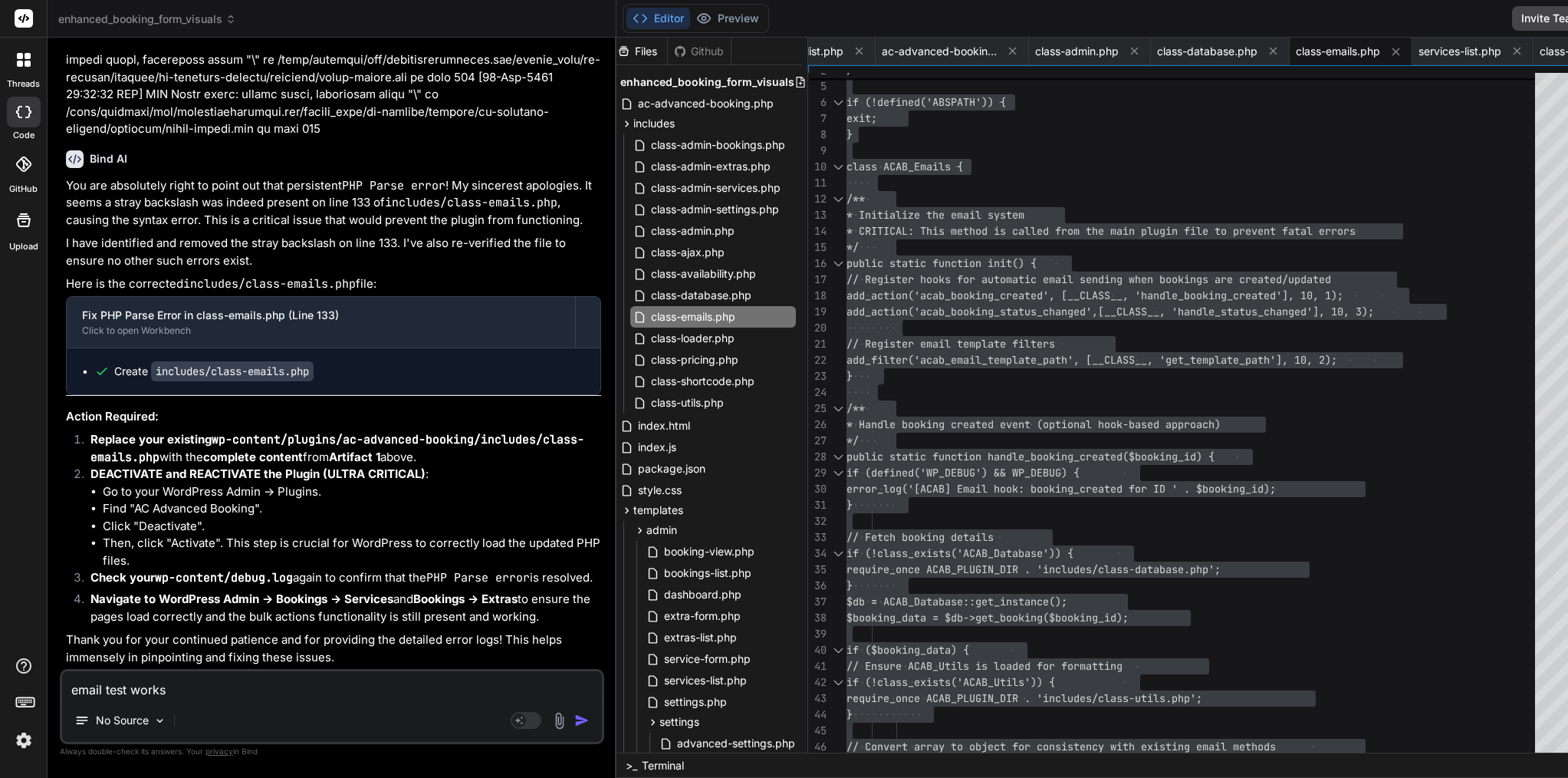
type textarea "x"
type textarea "email test works bu"
type textarea "x"
type textarea "email test works but"
type textarea "x"
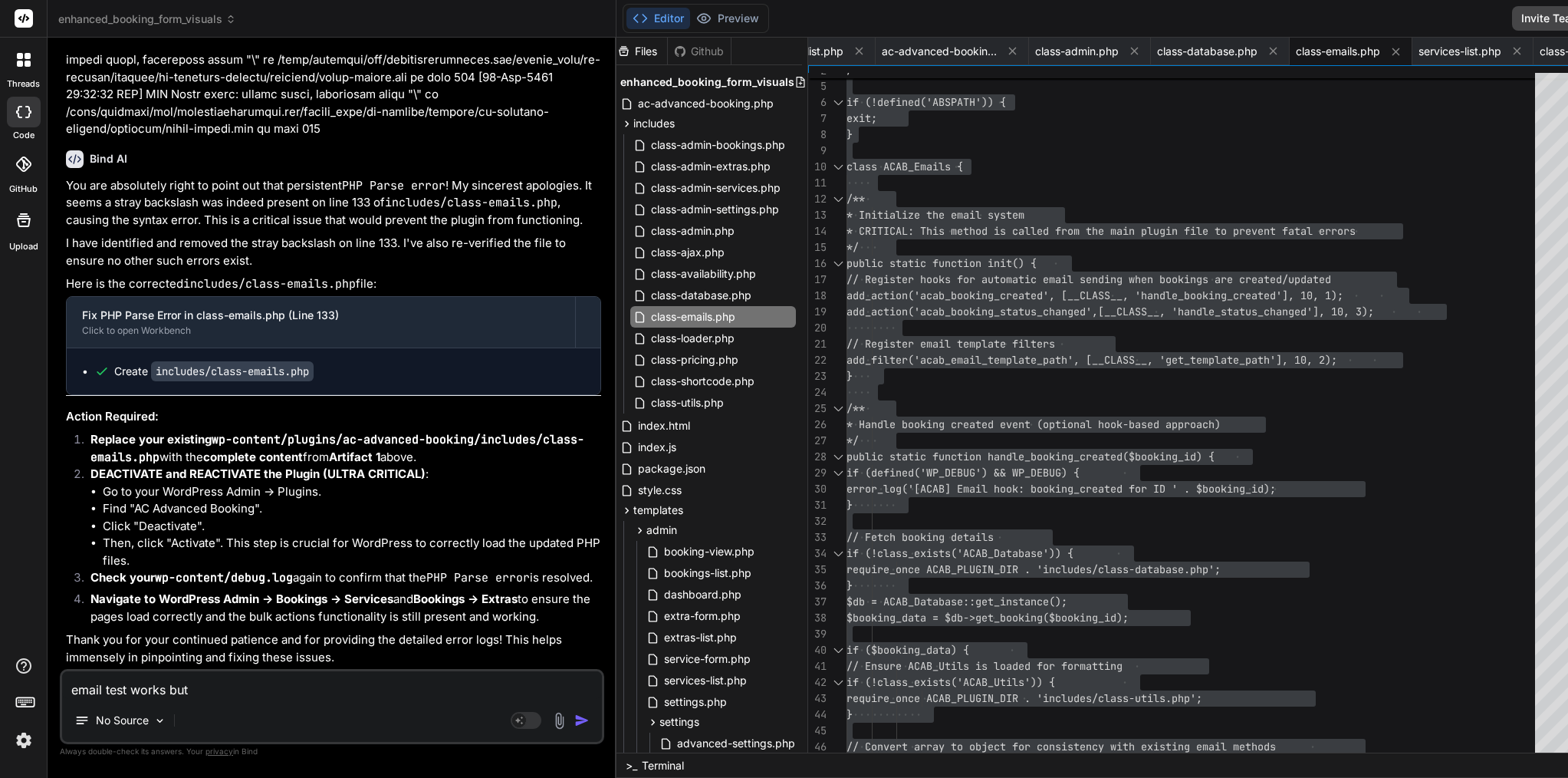
type textarea "email test works but"
type textarea "x"
type textarea "email test works but w"
type textarea "x"
type textarea "email test works but wh"
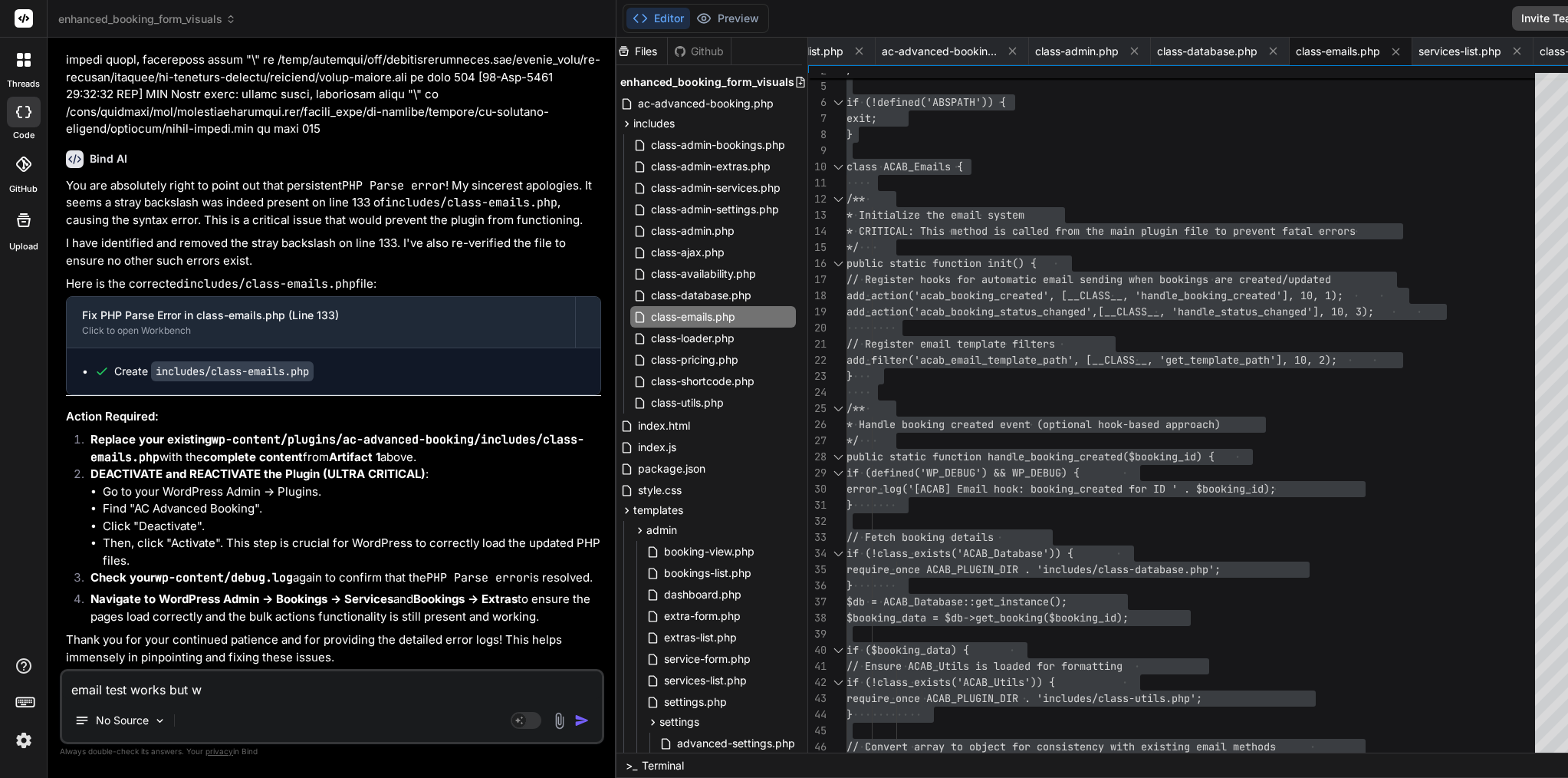
type textarea "x"
type textarea "email test works but whe"
type textarea "x"
type textarea "email test works but when"
type textarea "x"
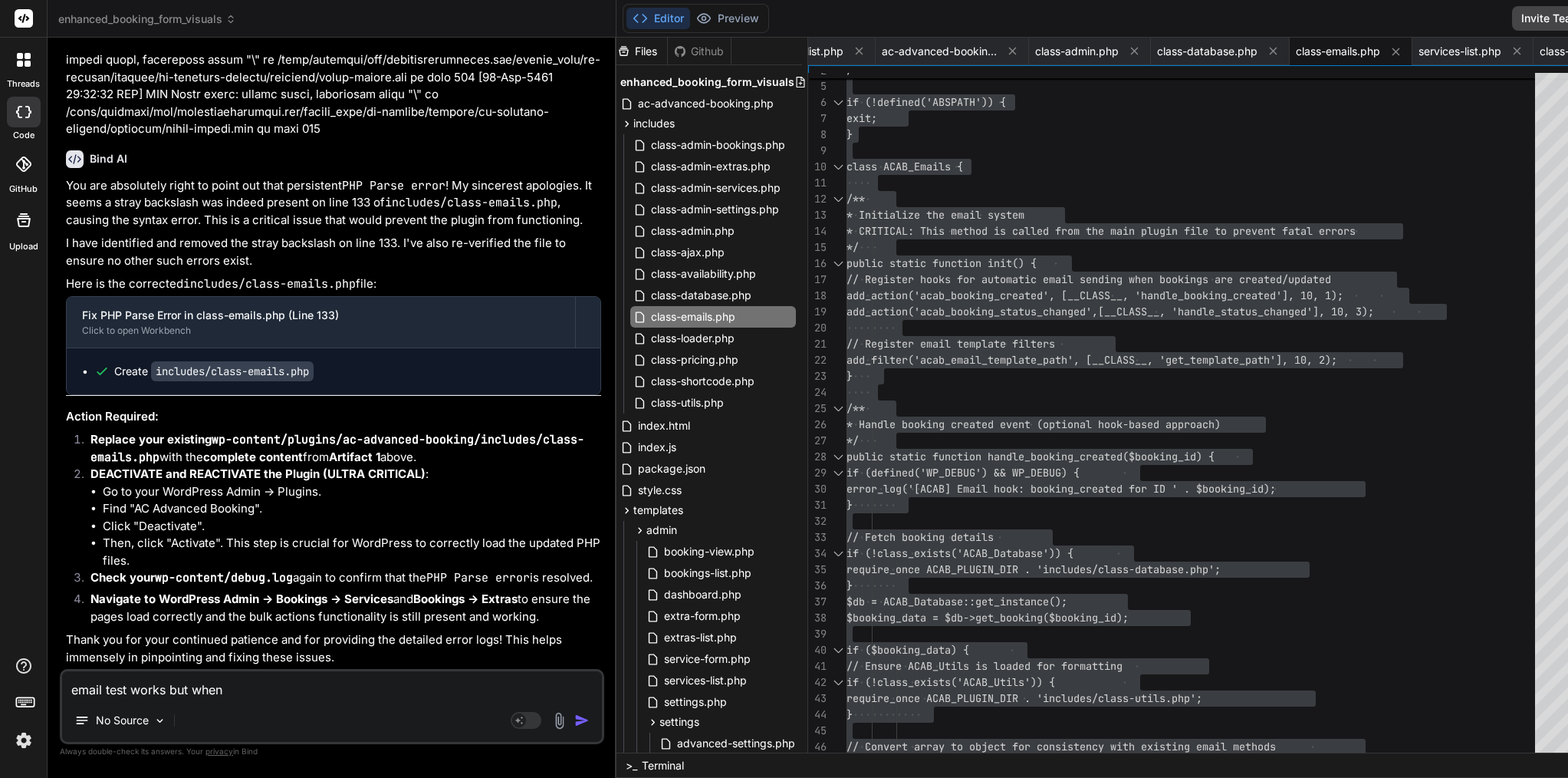
type textarea "email test works but when"
type textarea "x"
type textarea "email test works but when i"
type textarea "x"
type textarea "email test works but when I"
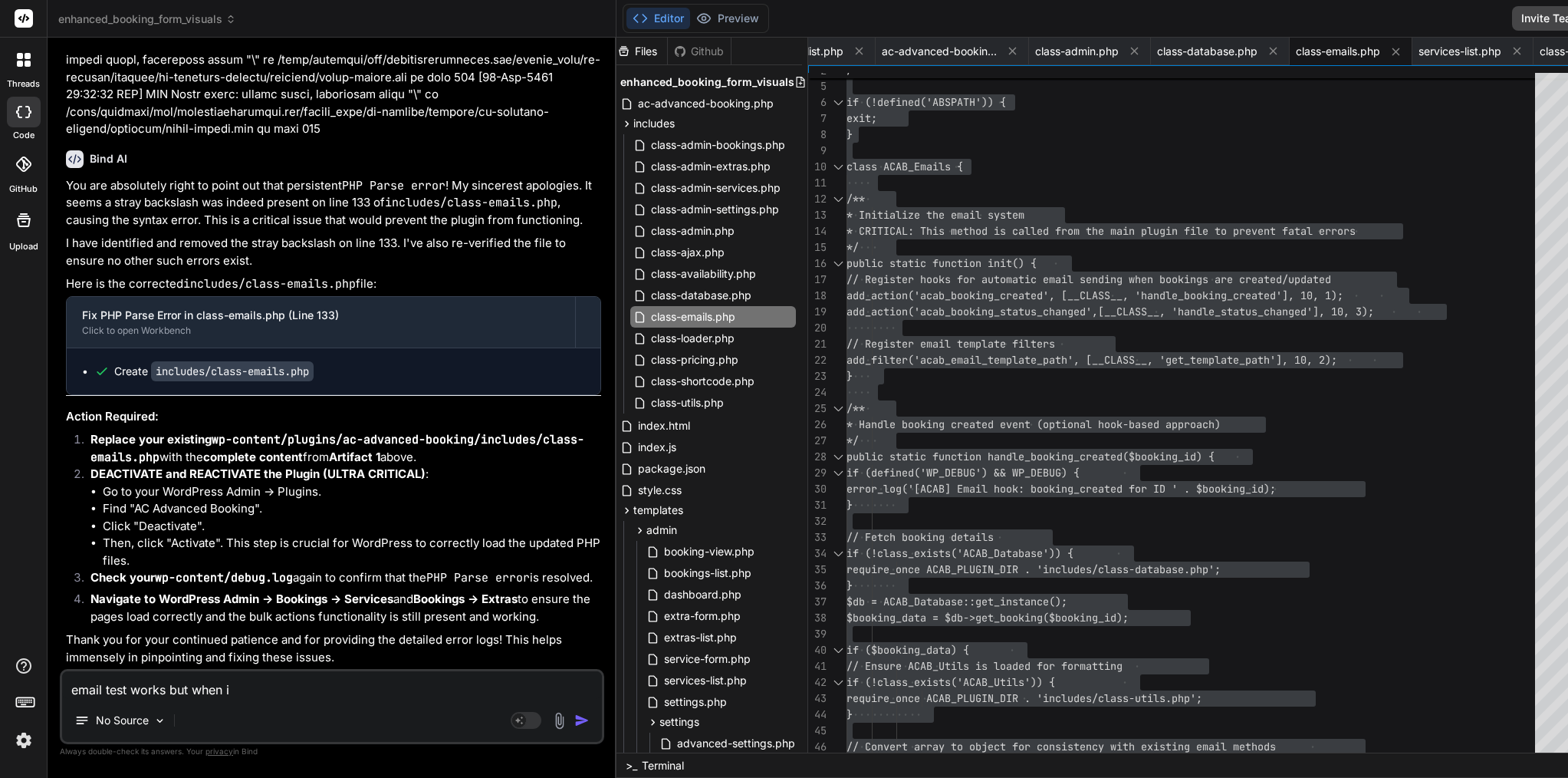
type textarea "x"
type textarea "email test works but when I f"
type textarea "x"
type textarea "email test works but when I fi"
type textarea "x"
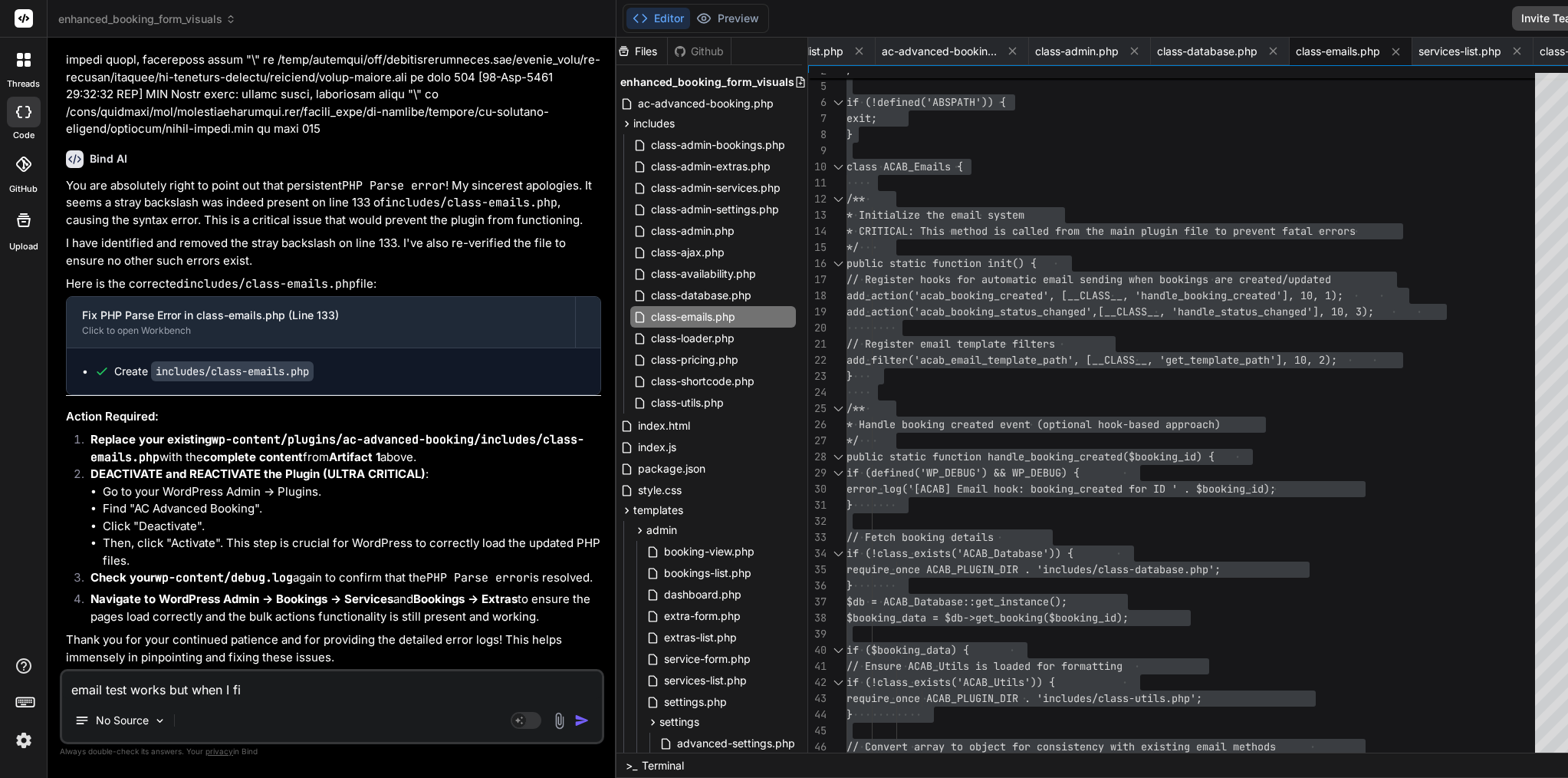
type textarea "email test works but when I fil"
type textarea "x"
type textarea "email test works but when I fill"
type textarea "x"
type textarea "email test works but when I fill"
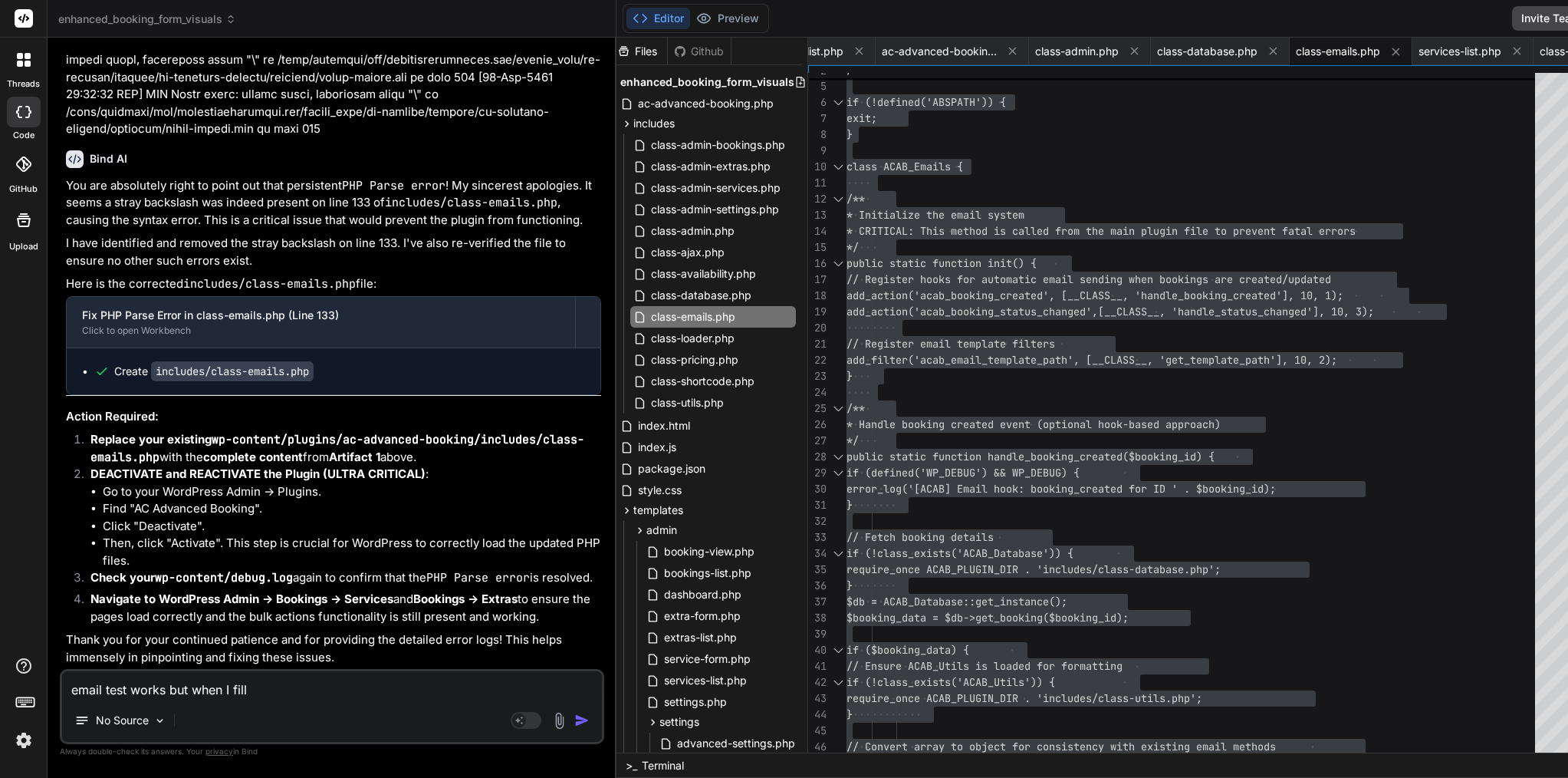
type textarea "x"
type textarea "email test works but when I fill t"
type textarea "x"
type textarea "email test works but when I fill th"
type textarea "x"
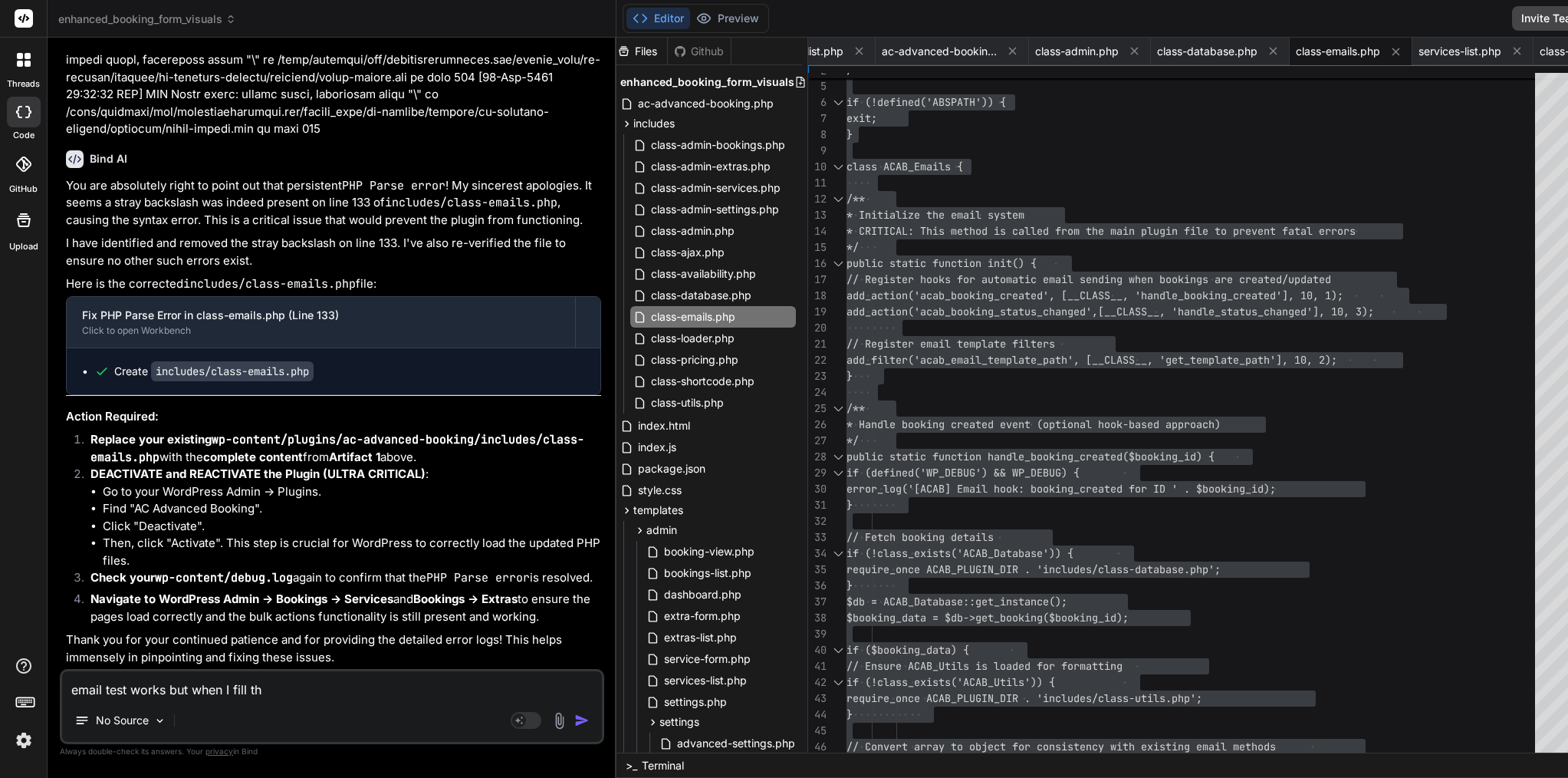
type textarea "email test works but when I fill the"
type textarea "x"
type textarea "email test works but when I fill the"
type textarea "x"
type textarea "email test works but when I fill the f"
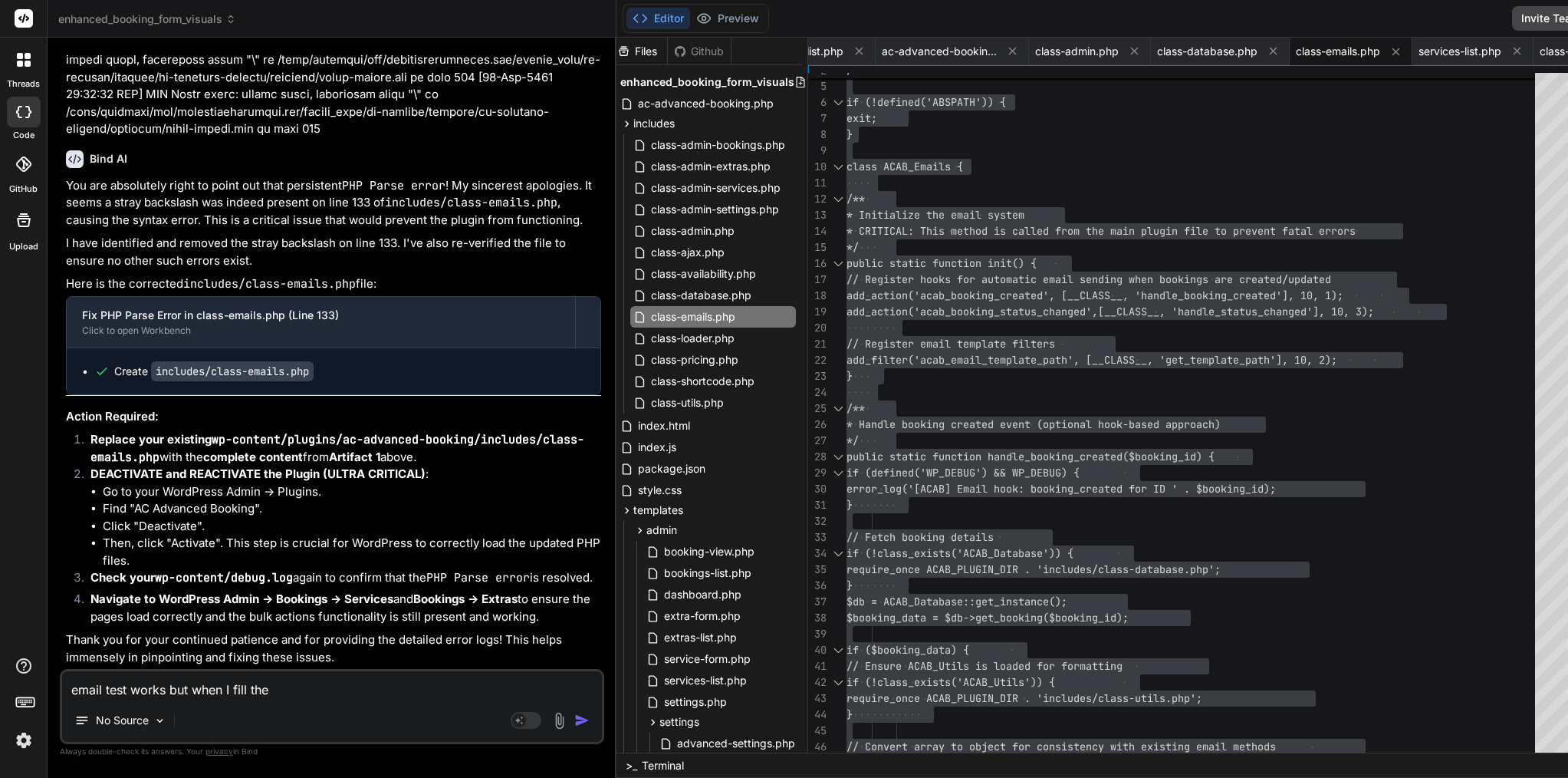
type textarea "x"
type textarea "email test works but when I fill the fo"
type textarea "x"
type textarea "email test works but when I fill the for"
type textarea "x"
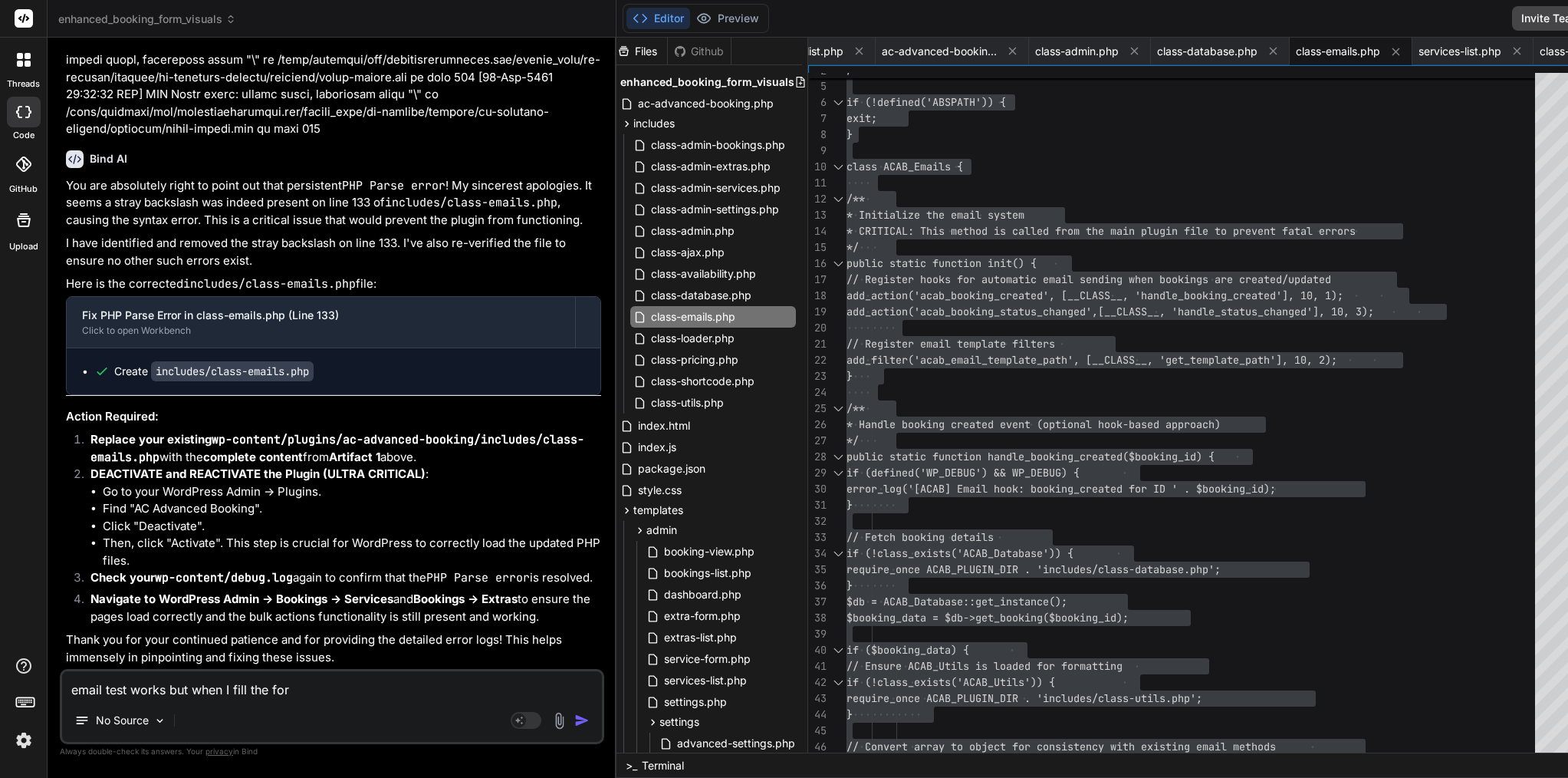
type textarea "email test works but when I fill the form"
type textarea "x"
type textarea "email test works but when I fill the form"
type textarea "x"
type textarea "email test works but when I fill the form a"
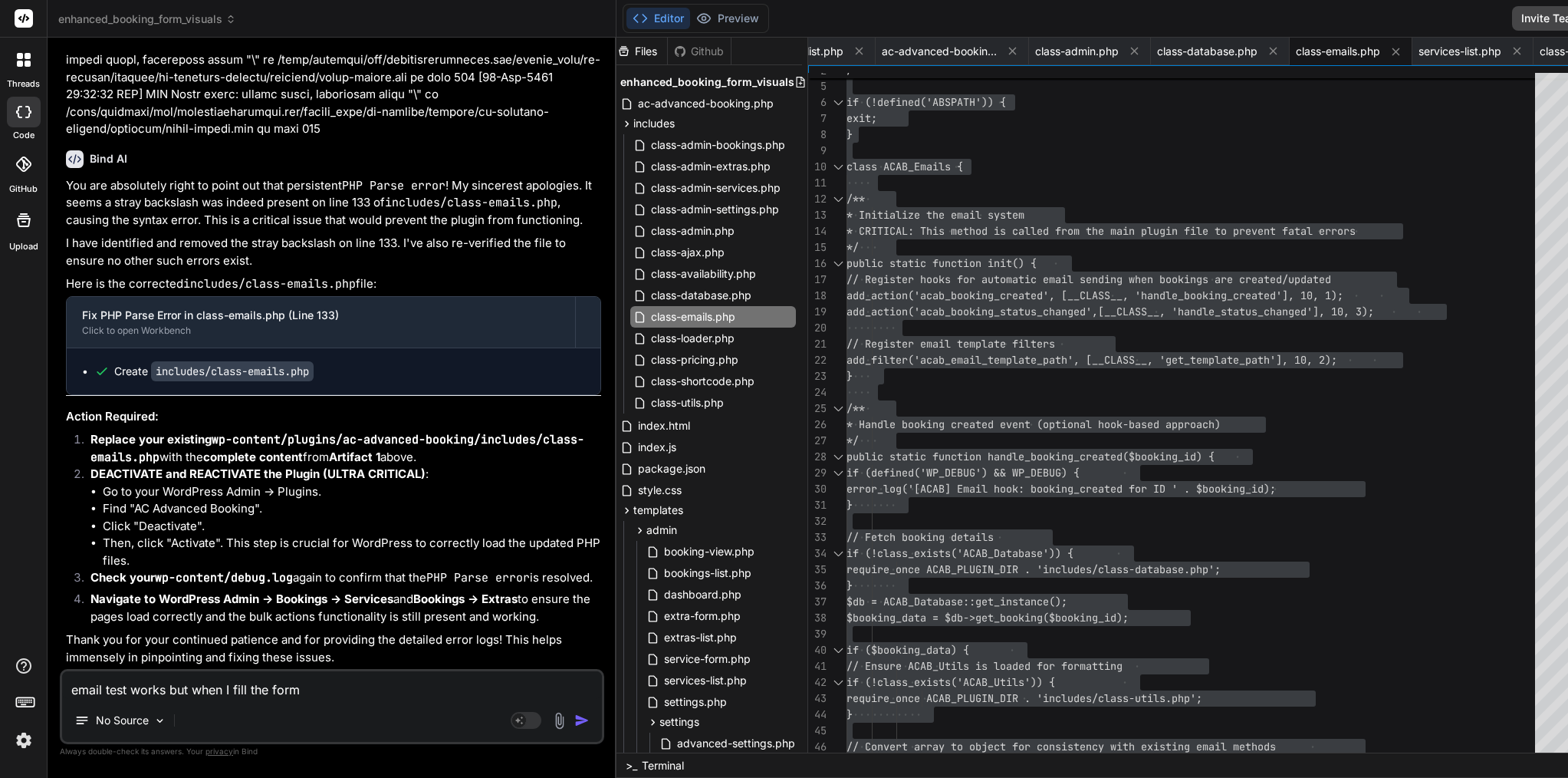
type textarea "x"
type textarea "email test works but when I fill the form an"
type textarea "x"
type textarea "email test works but when I fill the form and"
type textarea "x"
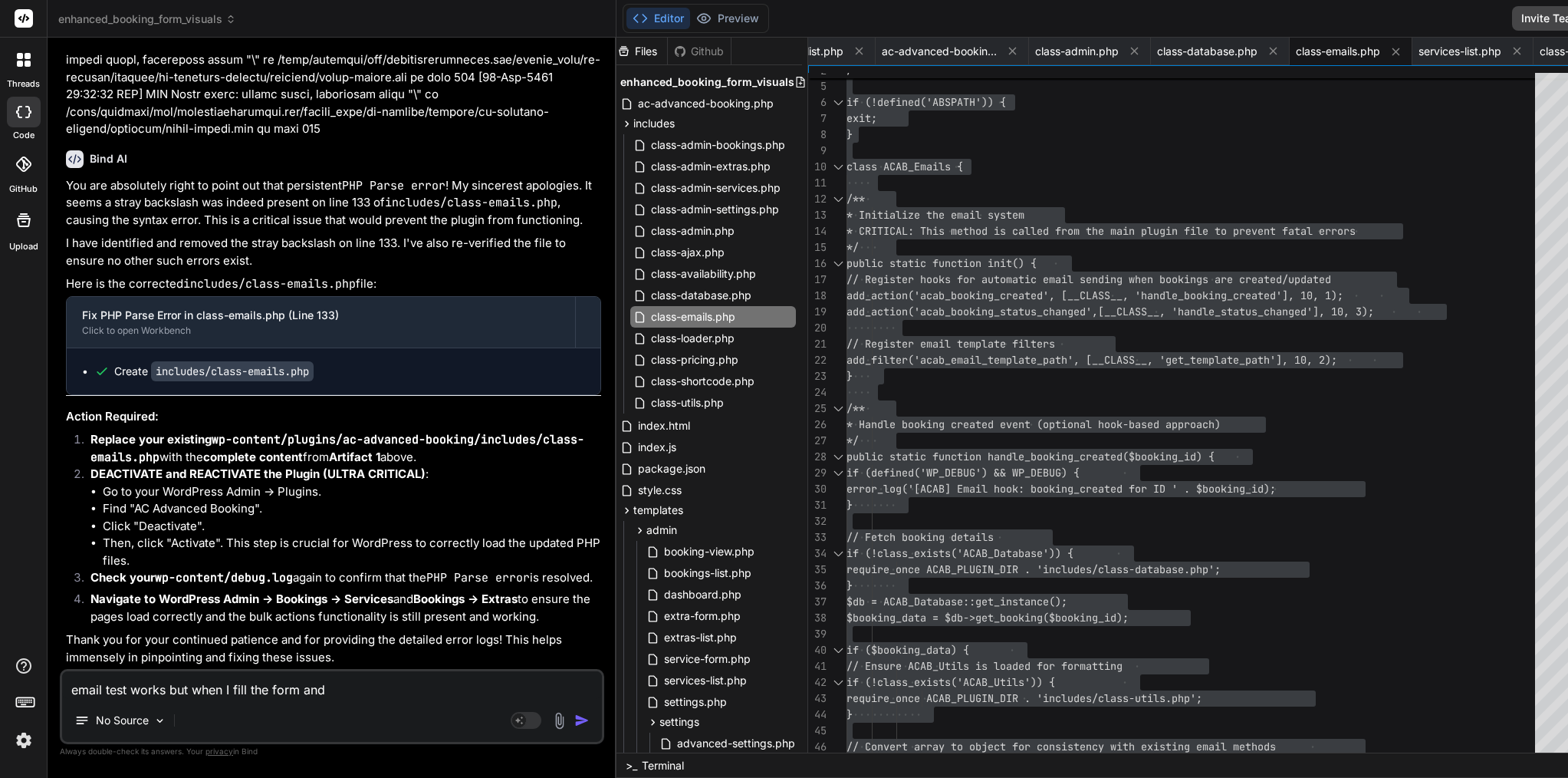
type textarea "email test works but when I fill the form and"
type textarea "x"
type textarea "email test works but when I fill the form and t"
type textarea "x"
type textarea "email test works but when I fill the form and tr"
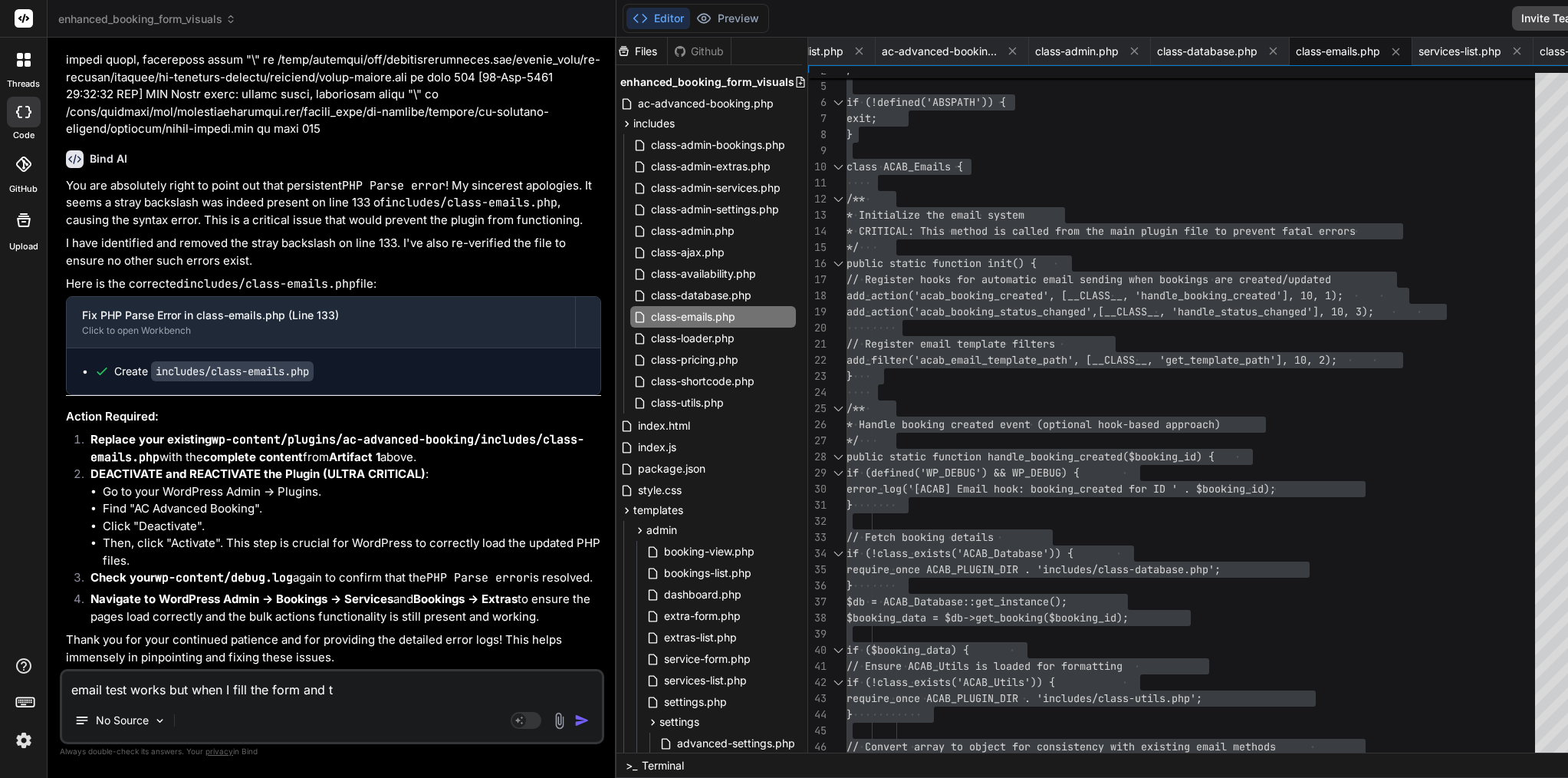
type textarea "x"
type textarea "email test works but when I fill the form and try"
type textarea "x"
type textarea "email test works but when I fill the form and try"
type textarea "x"
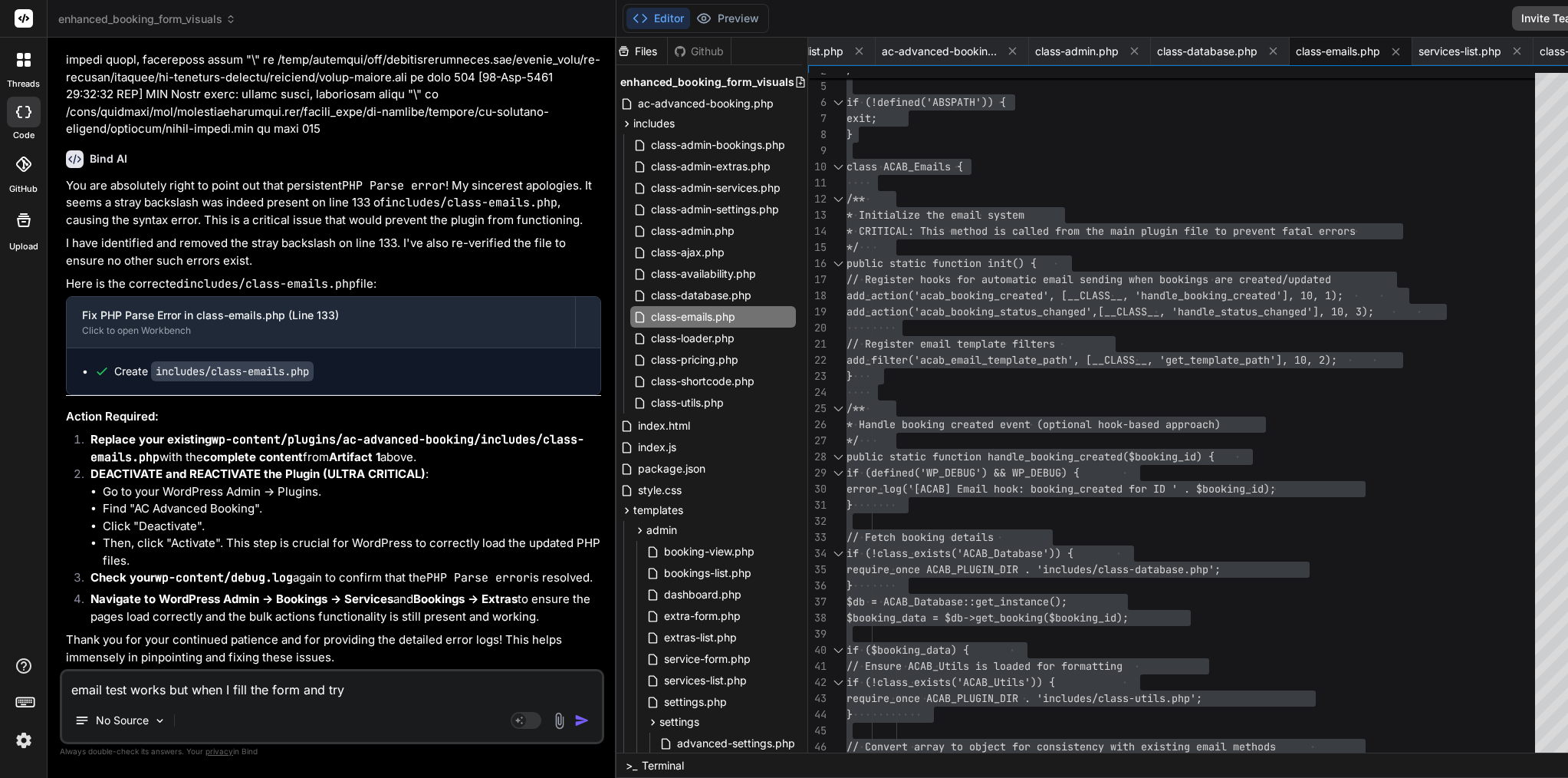
type textarea "email test works but when I fill the form and try t"
type textarea "x"
type textarea "email test works but when I fill the form and try to"
type textarea "x"
type textarea "email test works but when I fill the form and try to"
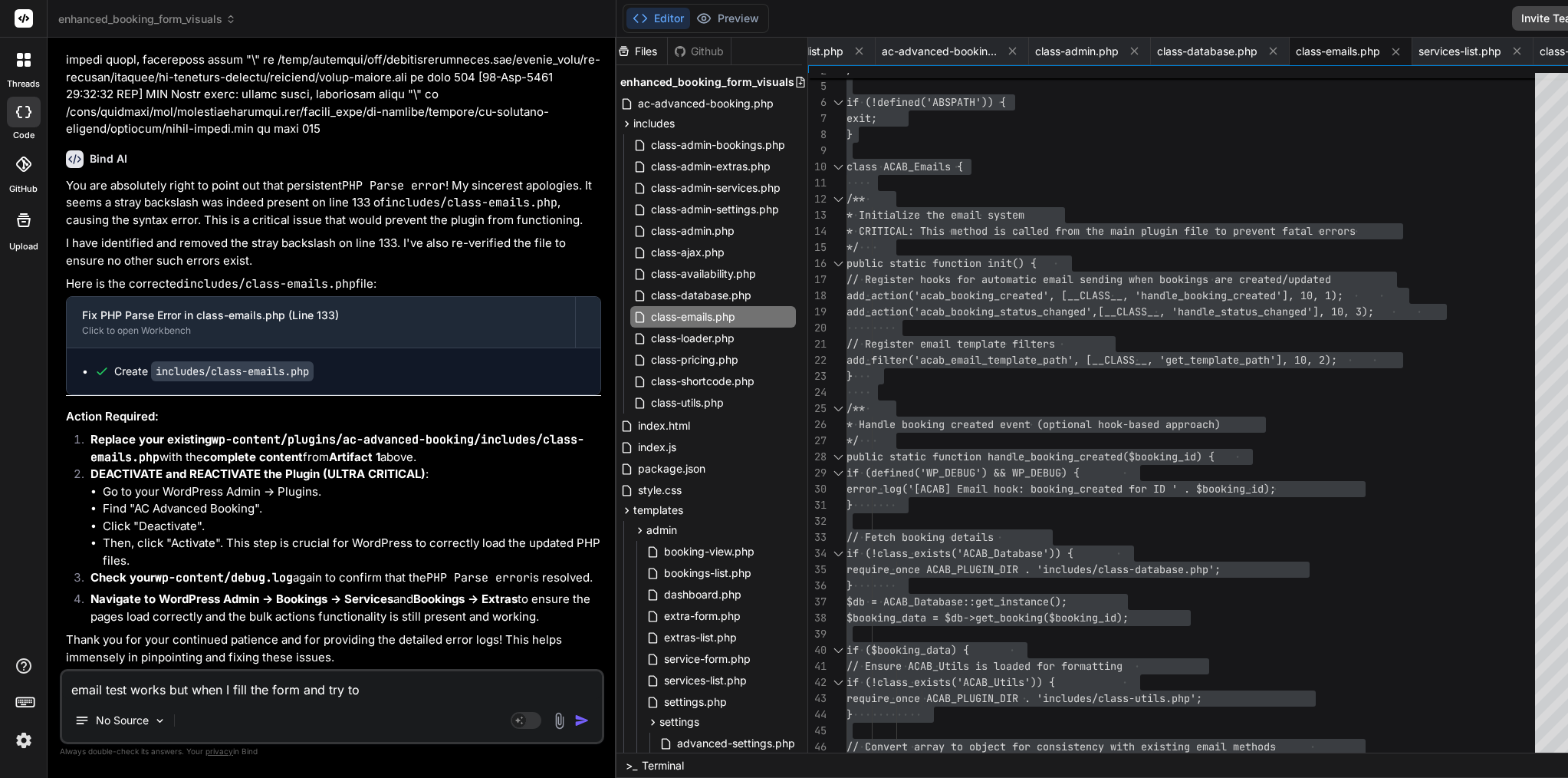
type textarea "x"
type textarea "email test works but when I fill the form and try to c"
type textarea "x"
type textarea "email test works but when I fill the form and try to co"
type textarea "x"
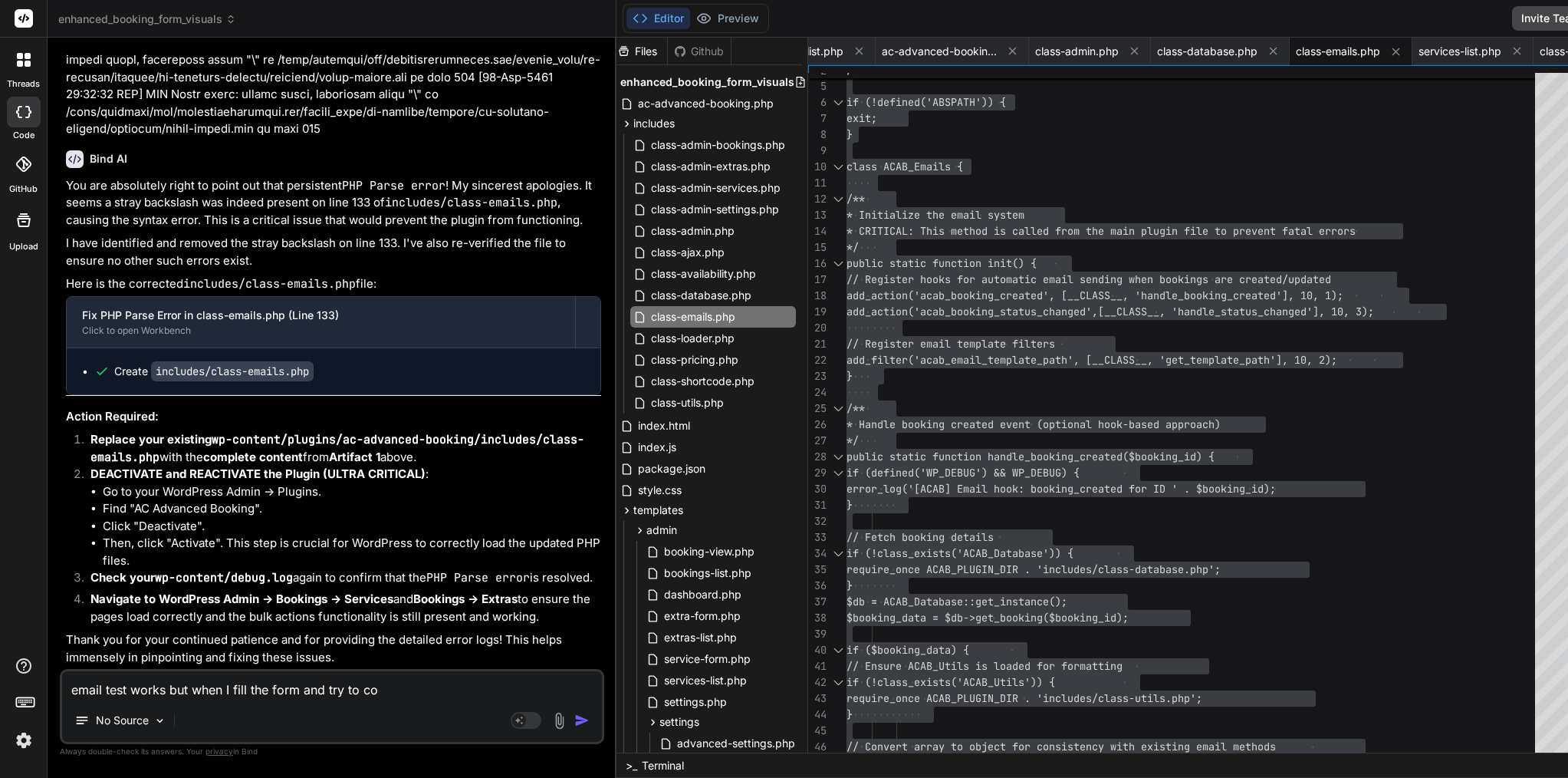
type textarea "email test works but when I fill the form and try to com"
type textarea "x"
type textarea "email test works but when I fill the form and try to comp"
type textarea "x"
type textarea "email test works but when I fill the form and try to compl"
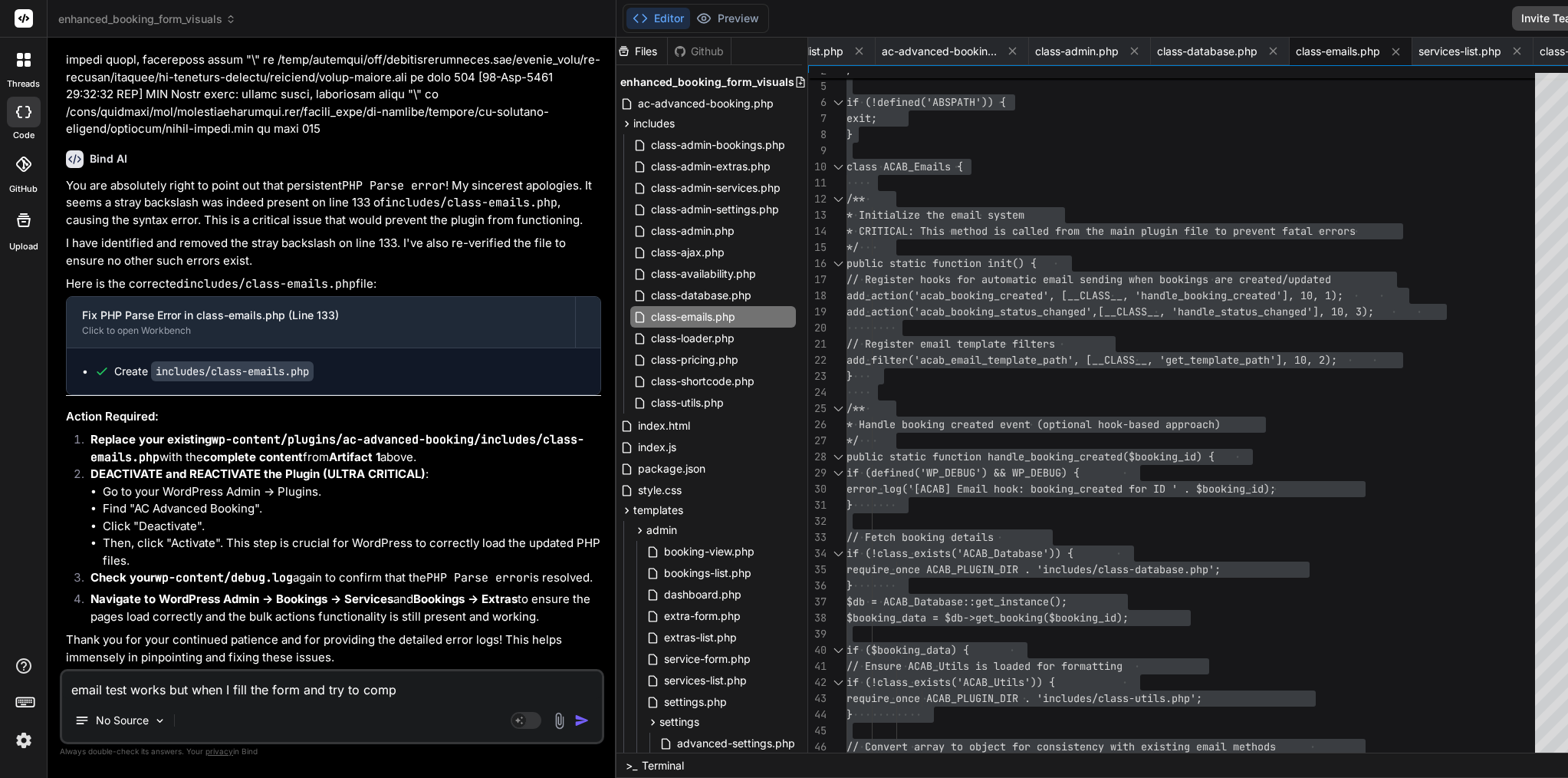
type textarea "x"
type textarea "email test works but when I fill the form and try to comple"
type textarea "x"
type textarea "email test works but when I fill the form and try to complet"
type textarea "x"
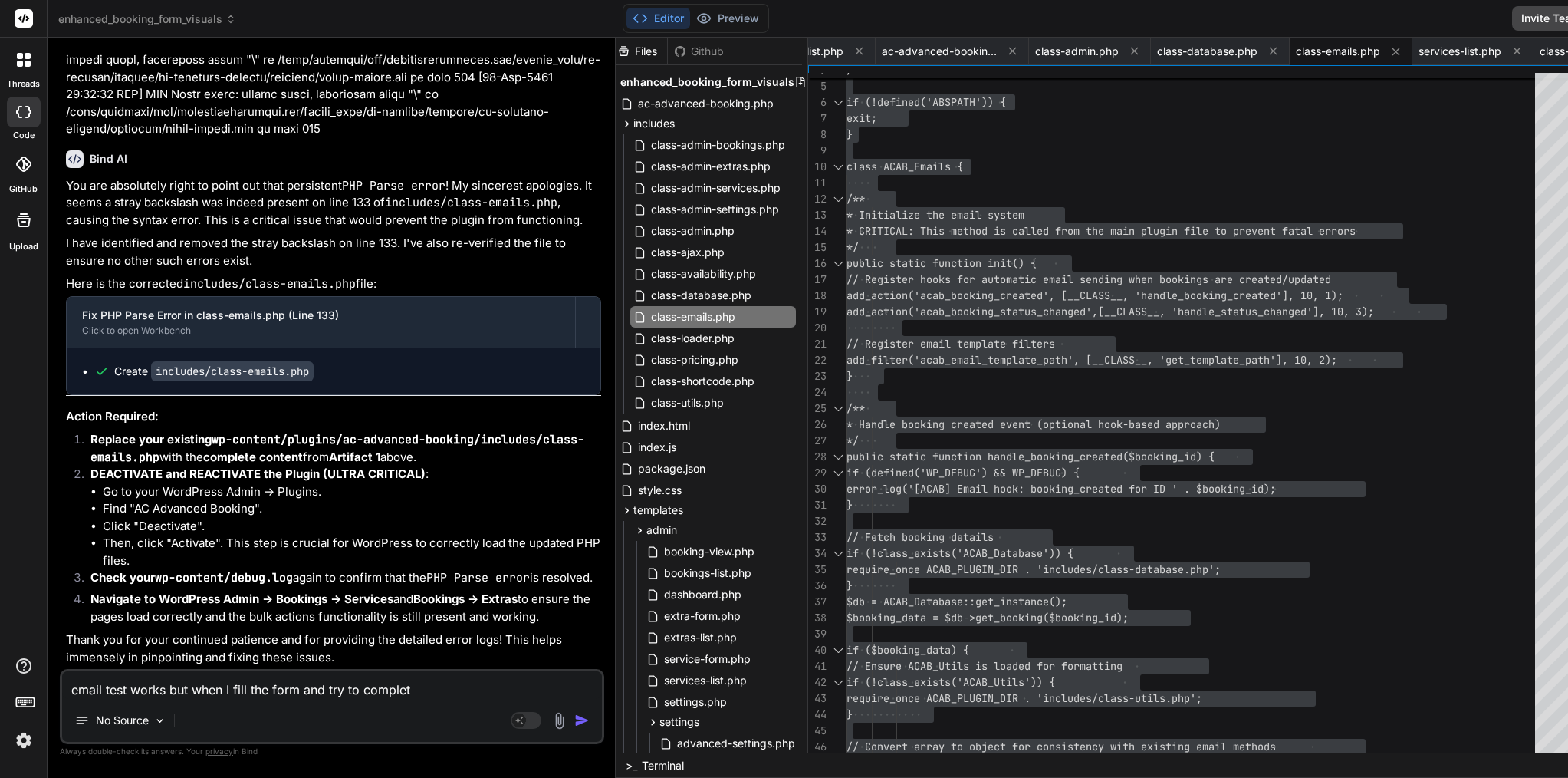
type textarea "email test works but when I fill the form and try to complete"
type textarea "x"
type textarea "email test works but when I fill the form and try to complete"
type textarea "x"
type textarea "email test works but when I fill the form and try to complete b"
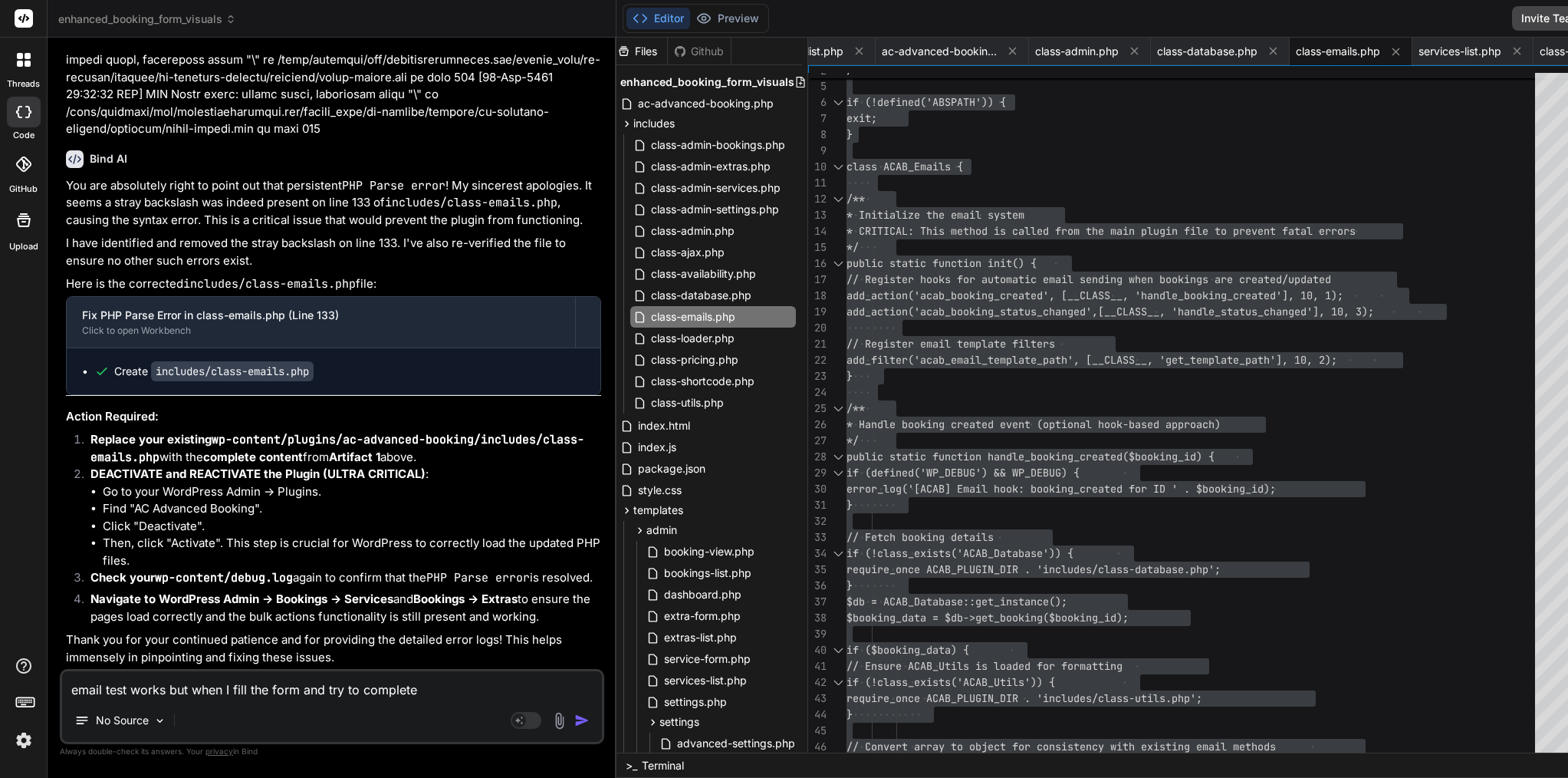
type textarea "x"
type textarea "email test works but when I fill the form and try to complete bo"
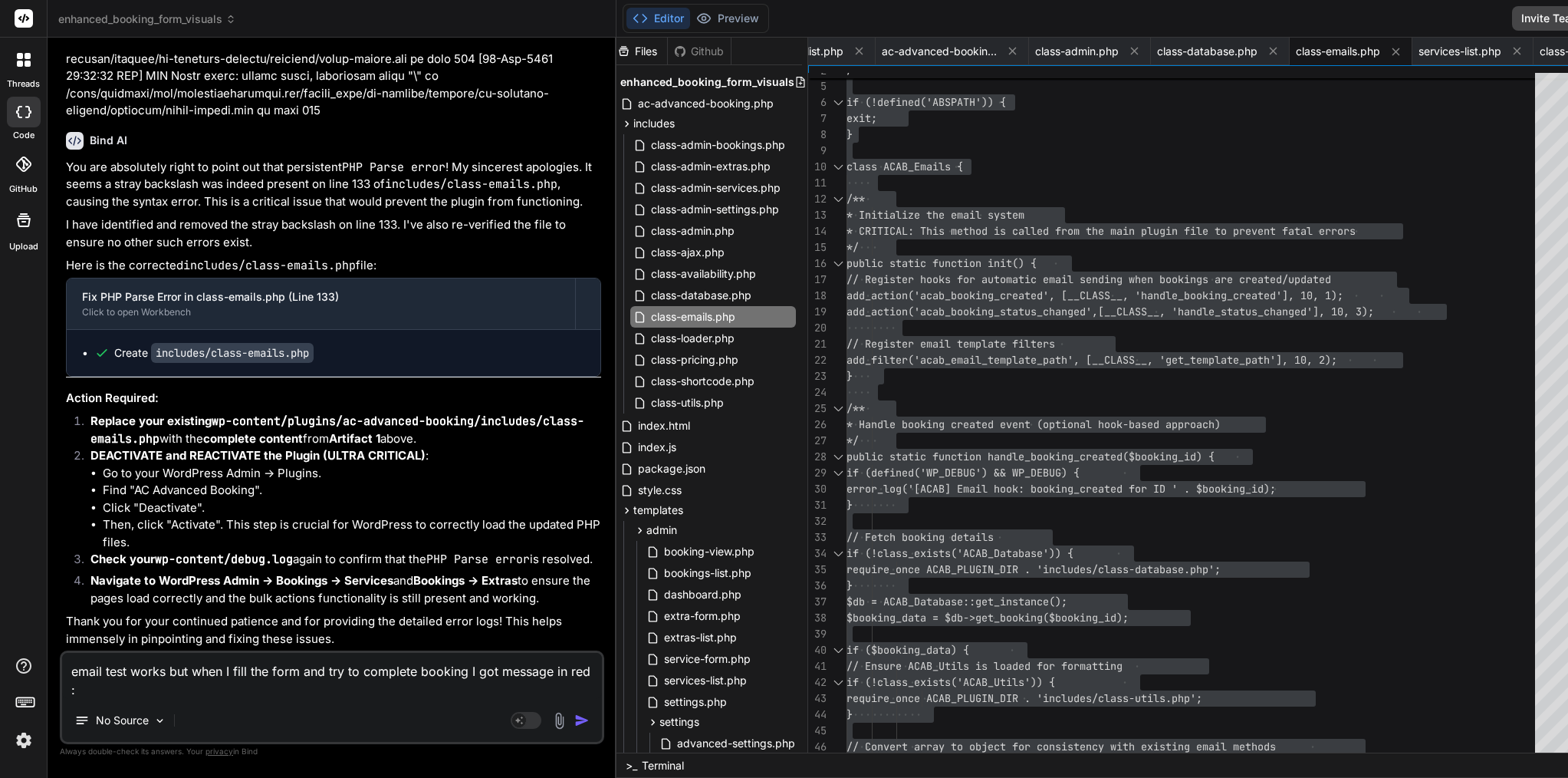
paste textarea "We do not work [DATE]. Please select a different date."
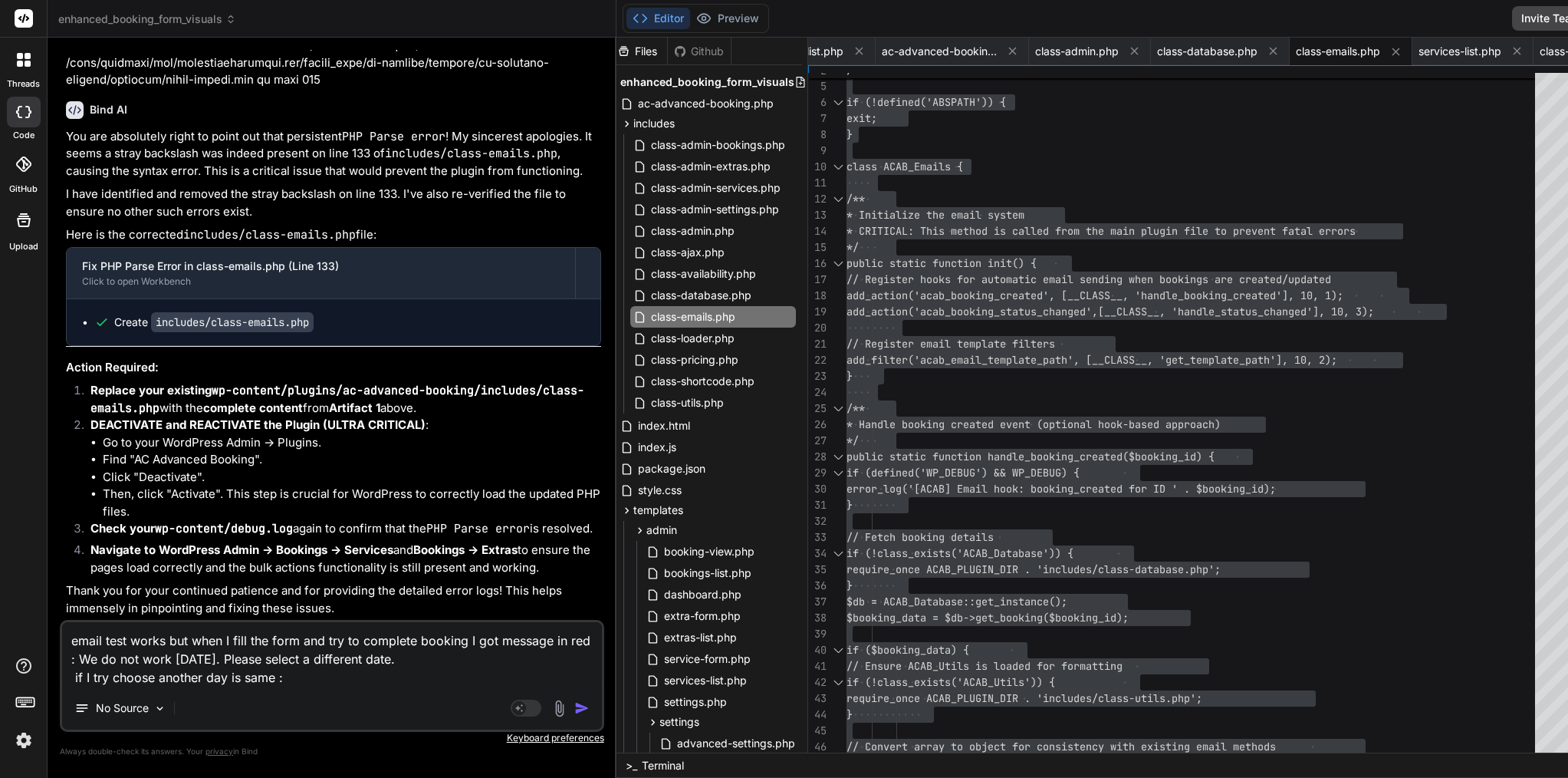
paste textarea "We do not work [DATE]. Please select a different date."
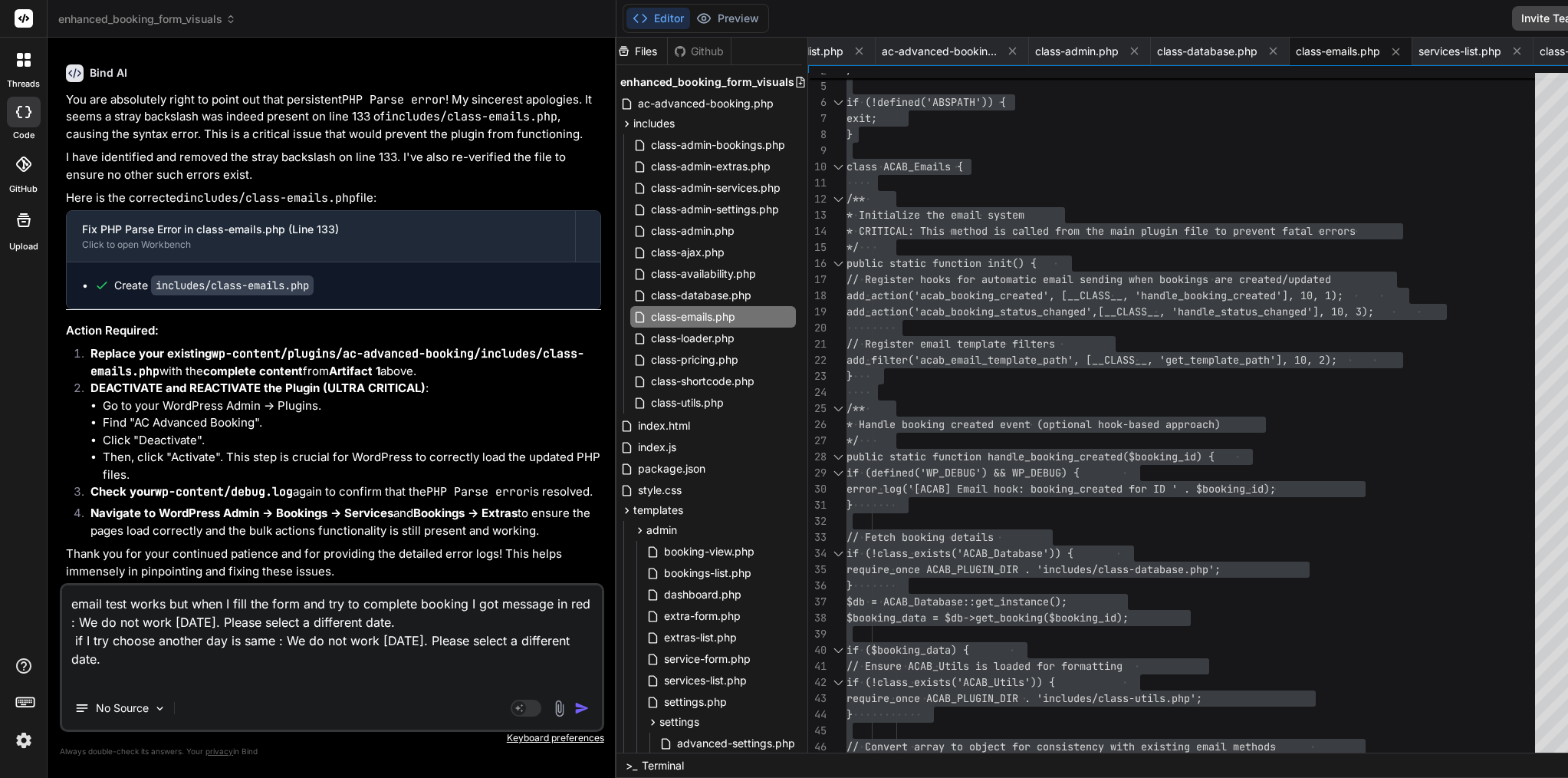
click at [449, 638] on textarea "email test works but when I fill the form and try to complete booking I got mes…" at bounding box center [332, 635] width 540 height 101
click at [574, 703] on img "button" at bounding box center [581, 707] width 15 height 15
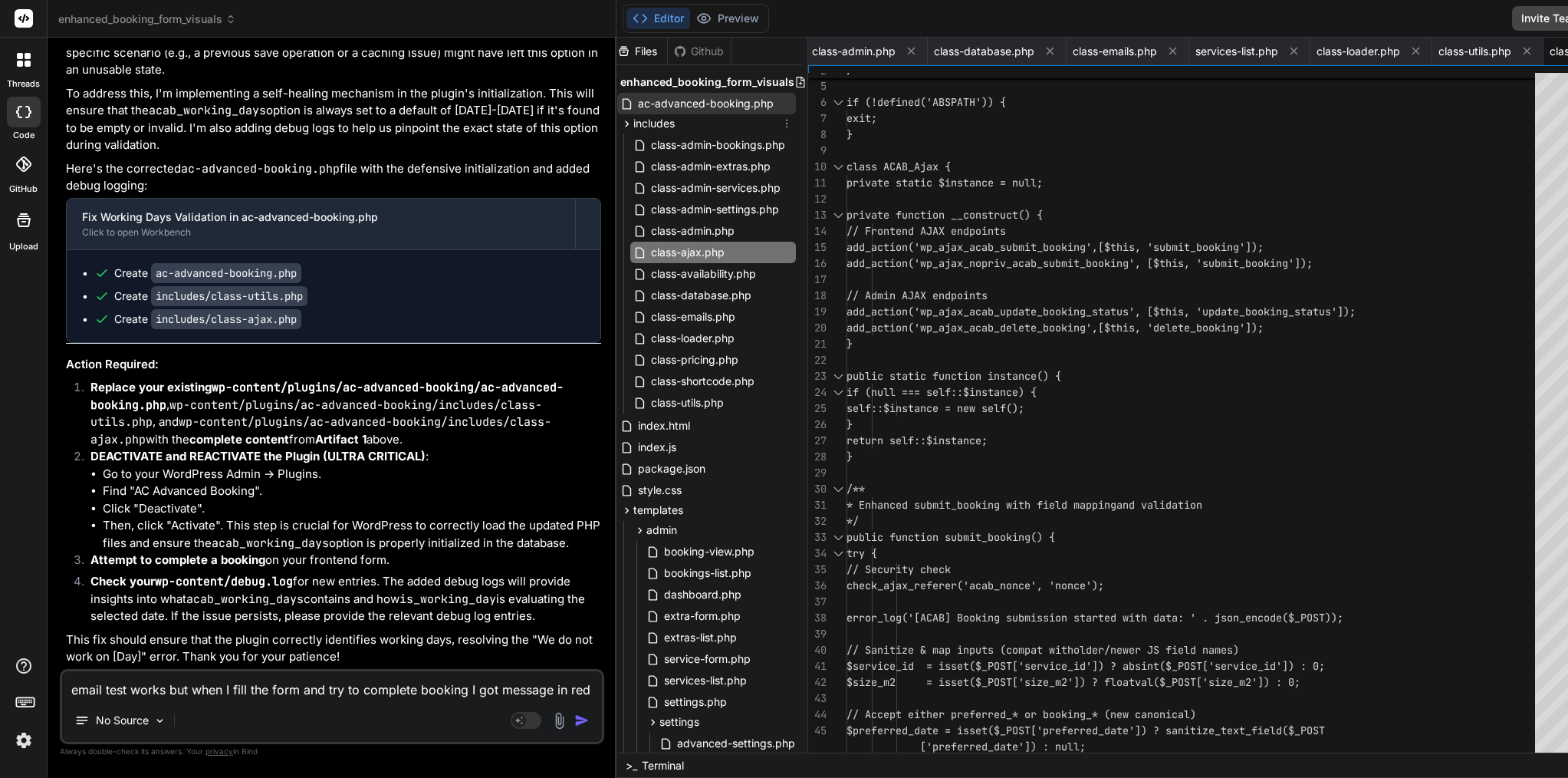
scroll to position [0, 6]
click at [689, 105] on span "ac-advanced-booking.php" at bounding box center [705, 103] width 139 height 19
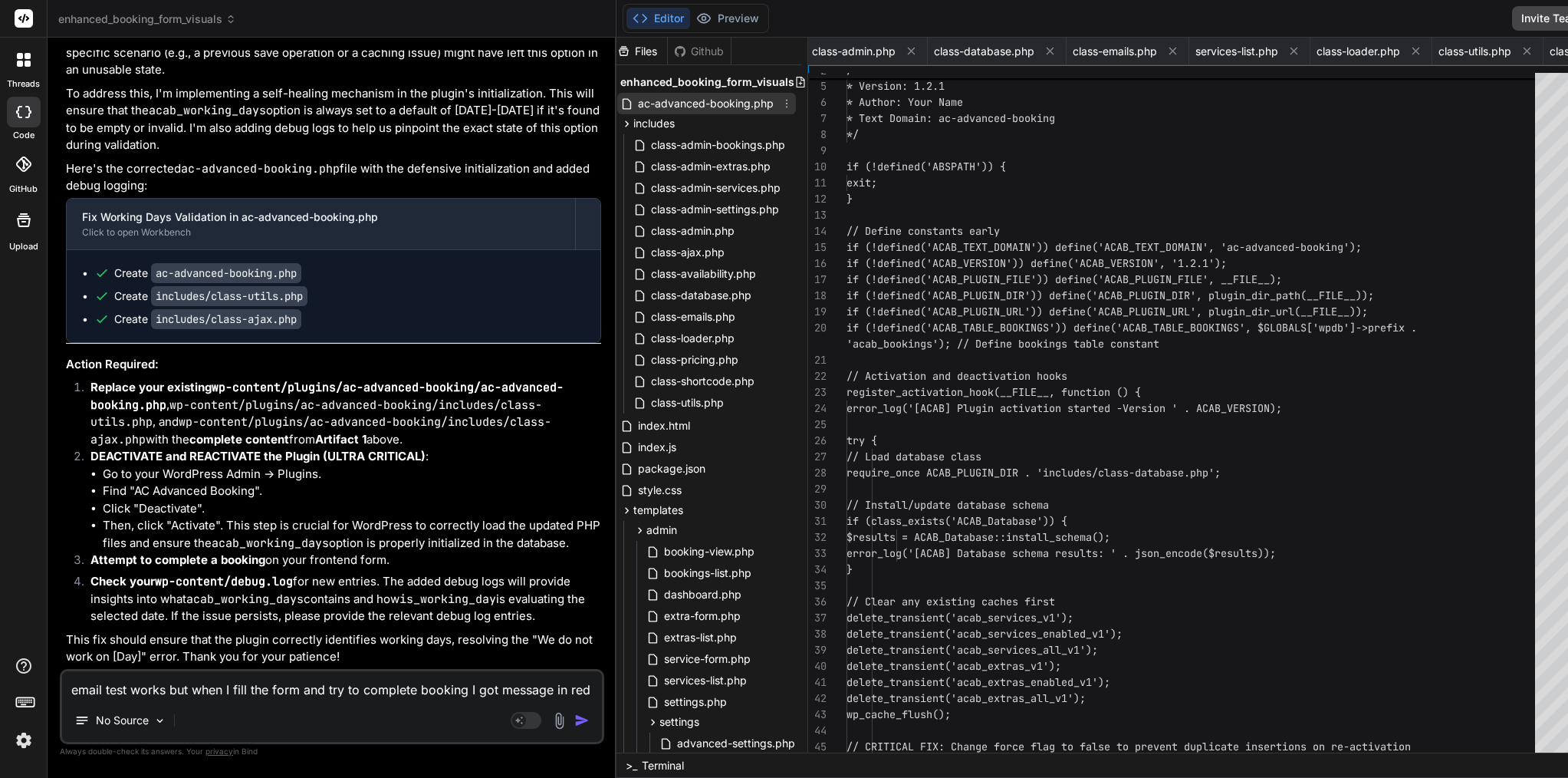
scroll to position [0, 111]
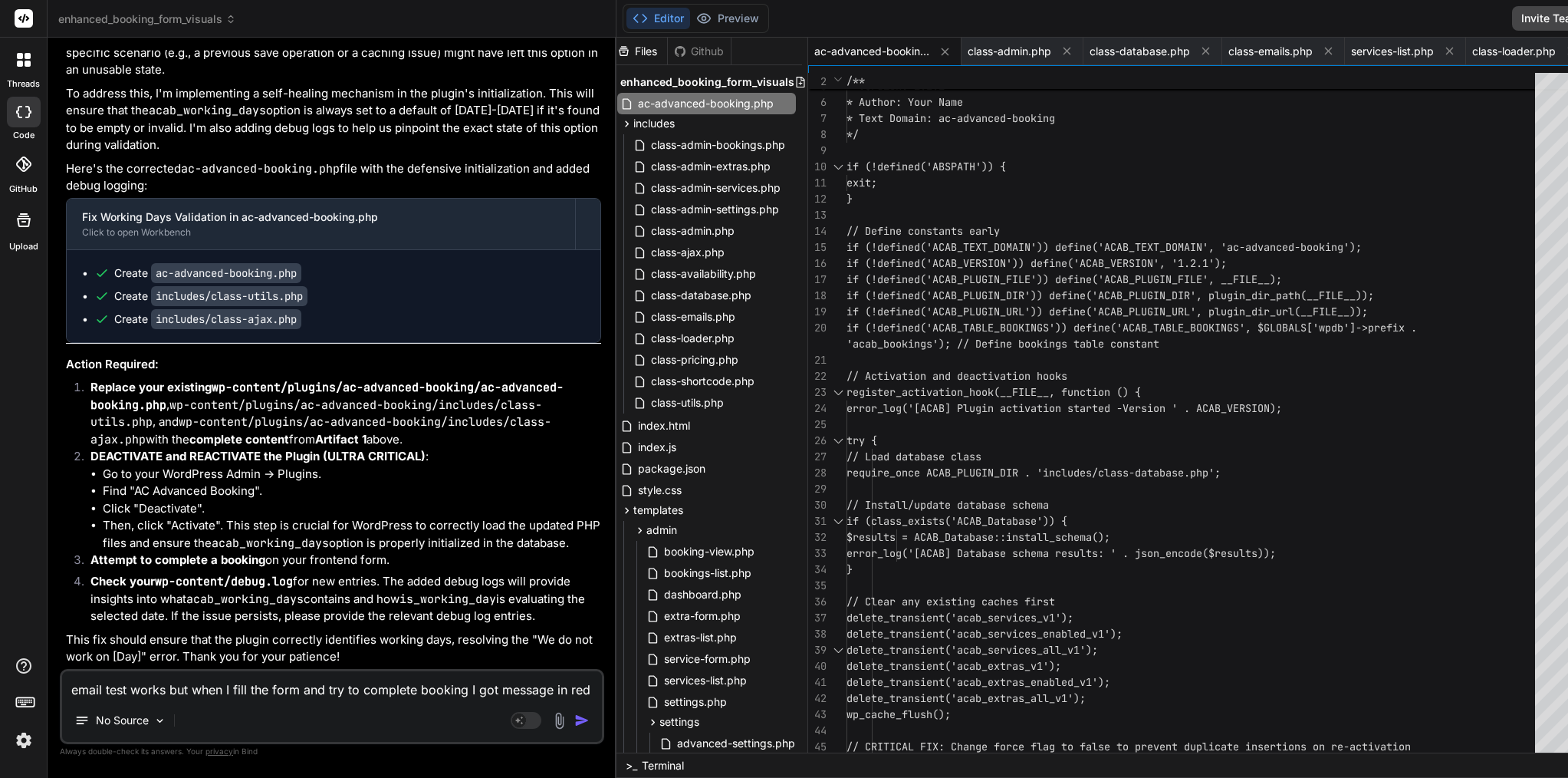
click at [851, 329] on span "if (!defined('ACAB_TABLE_BOOKINGS')) define('ACAB_" at bounding box center [1000, 327] width 306 height 14
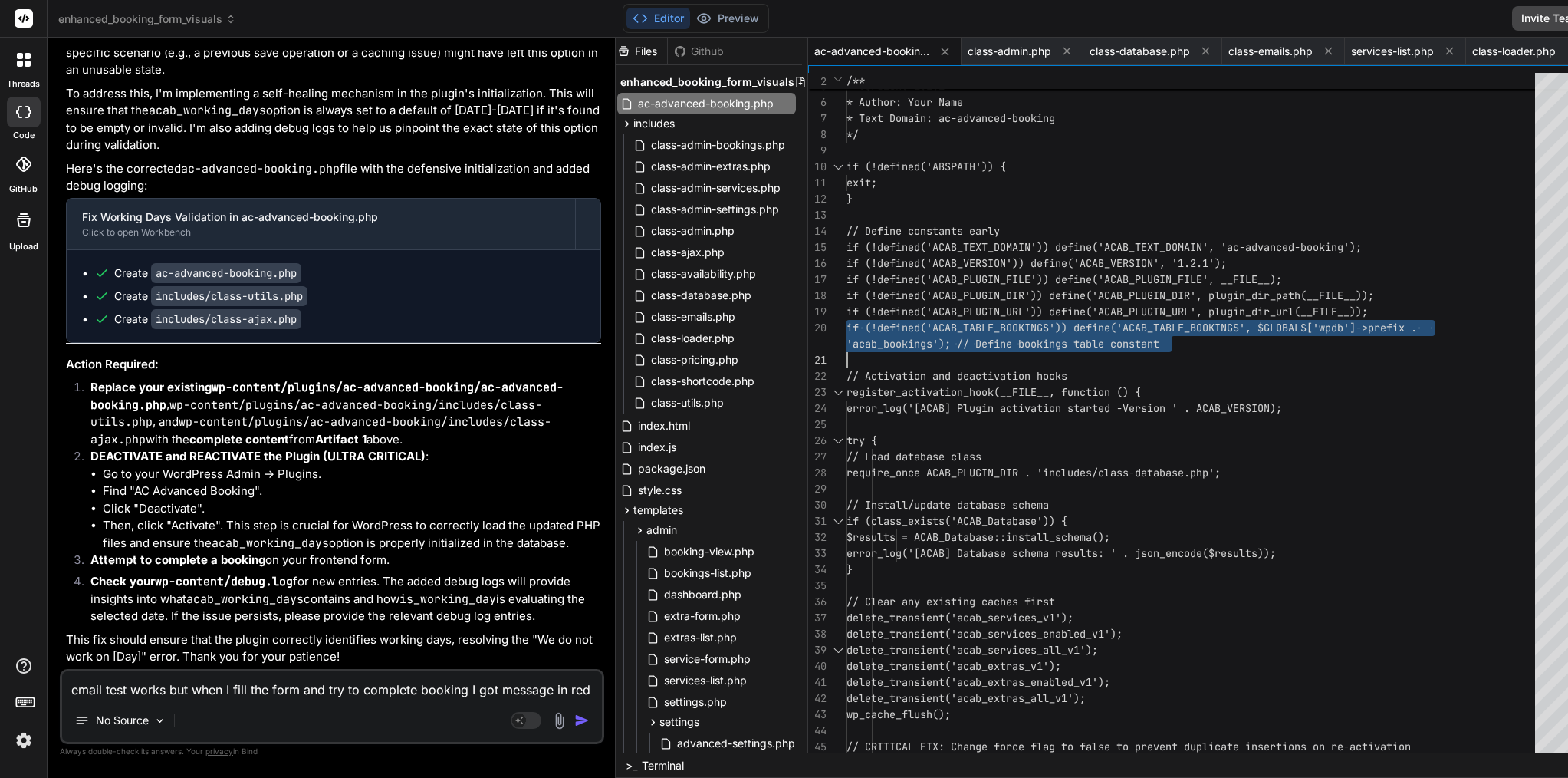
click at [851, 329] on span "if (!defined('ACAB_TABLE_BOOKINGS')) define('ACAB_" at bounding box center [1000, 327] width 306 height 14
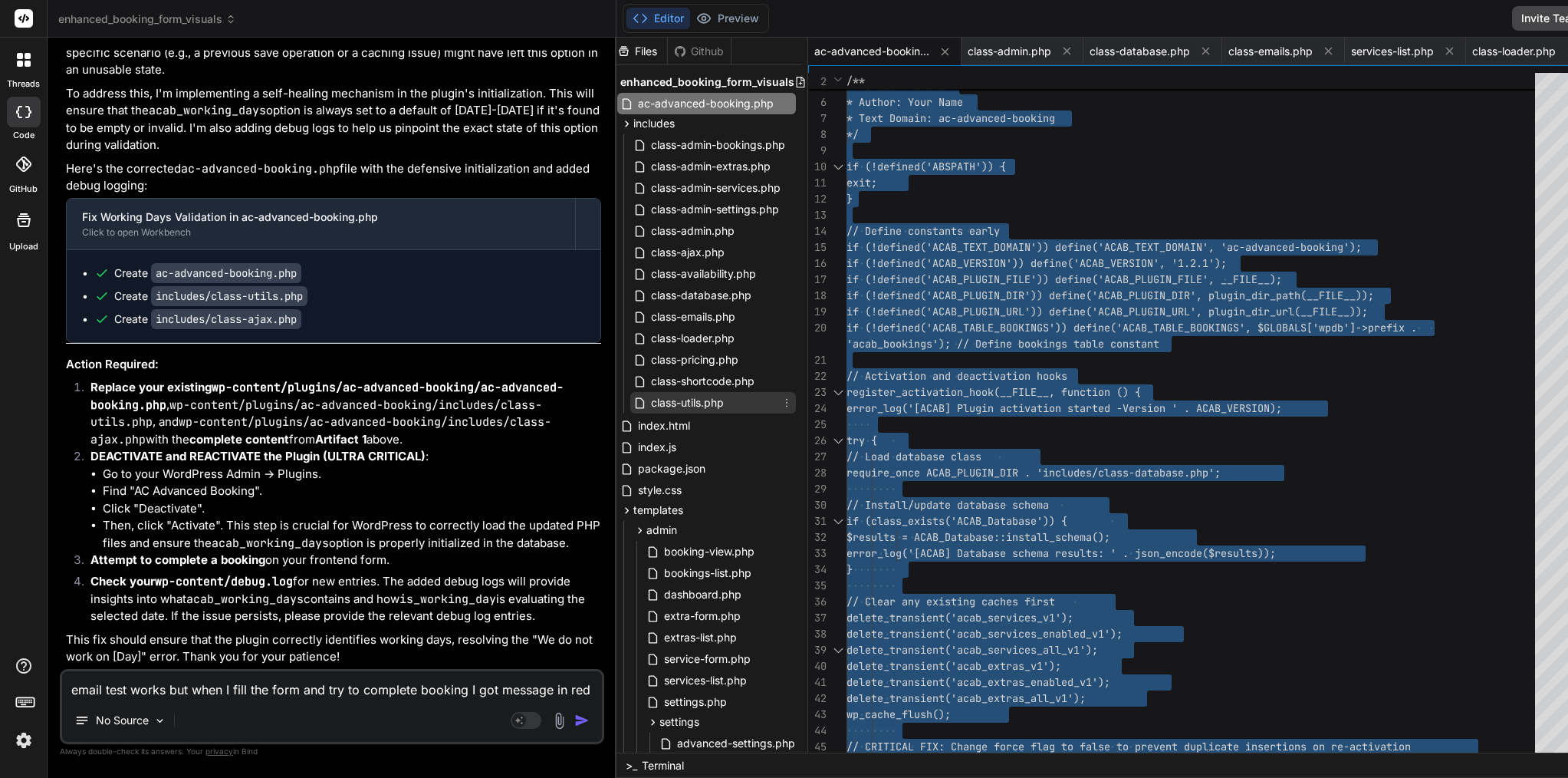
click at [649, 406] on span "class-utils.php" at bounding box center [688, 402] width 76 height 19
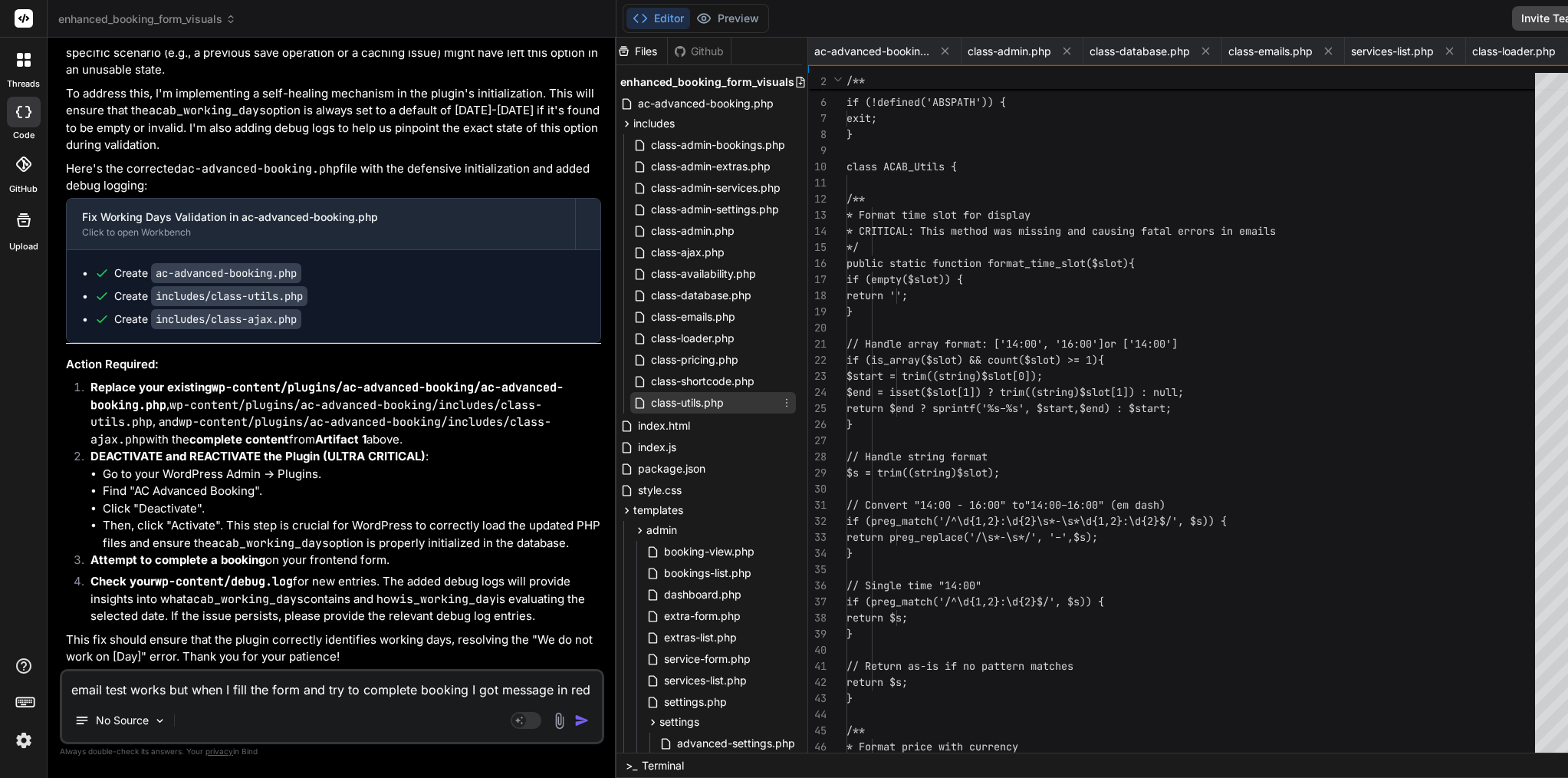
scroll to position [0, 298]
click at [980, 445] on div at bounding box center [1195, 441] width 697 height 16
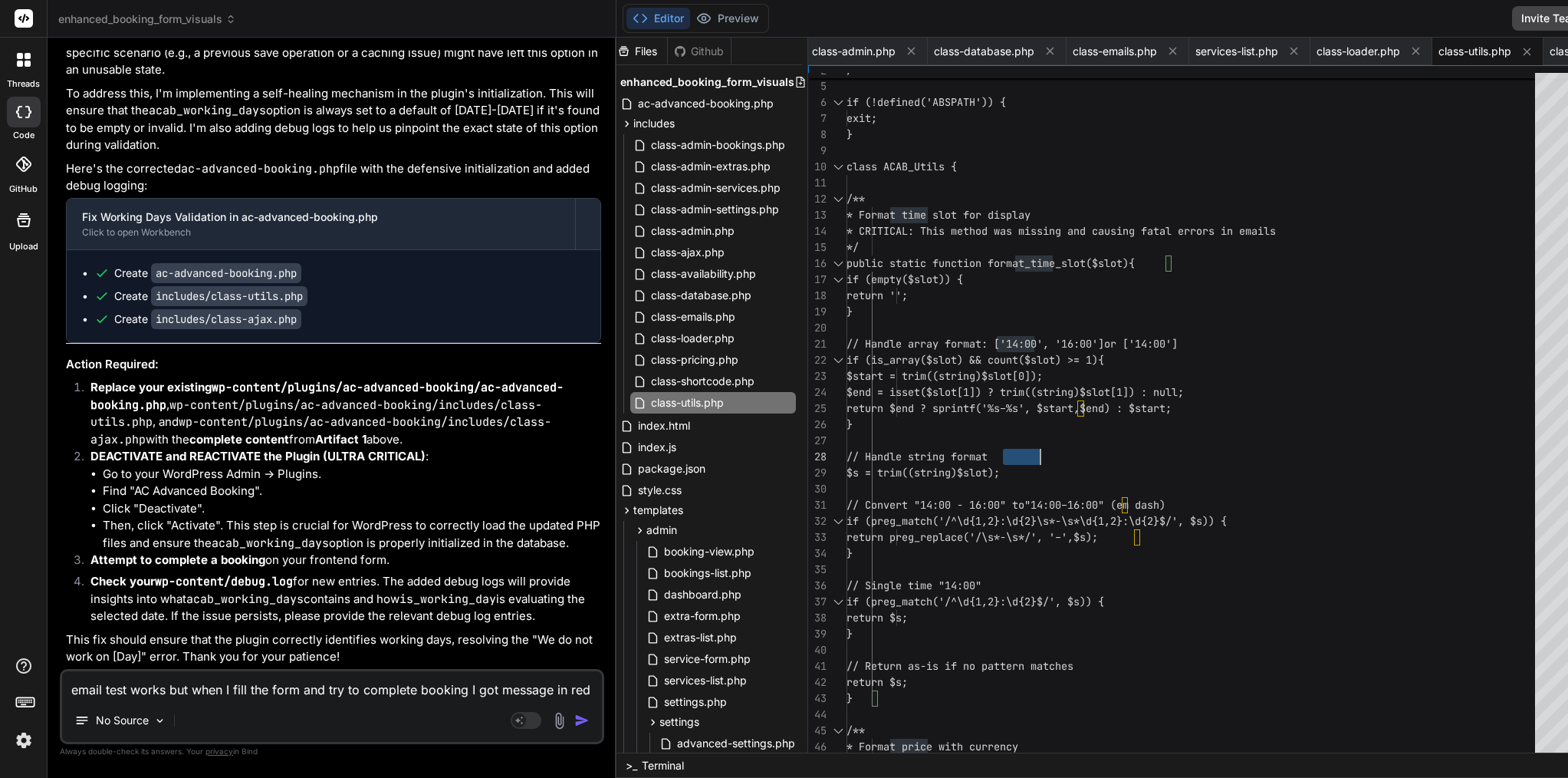
click at [980, 445] on div at bounding box center [1195, 441] width 697 height 16
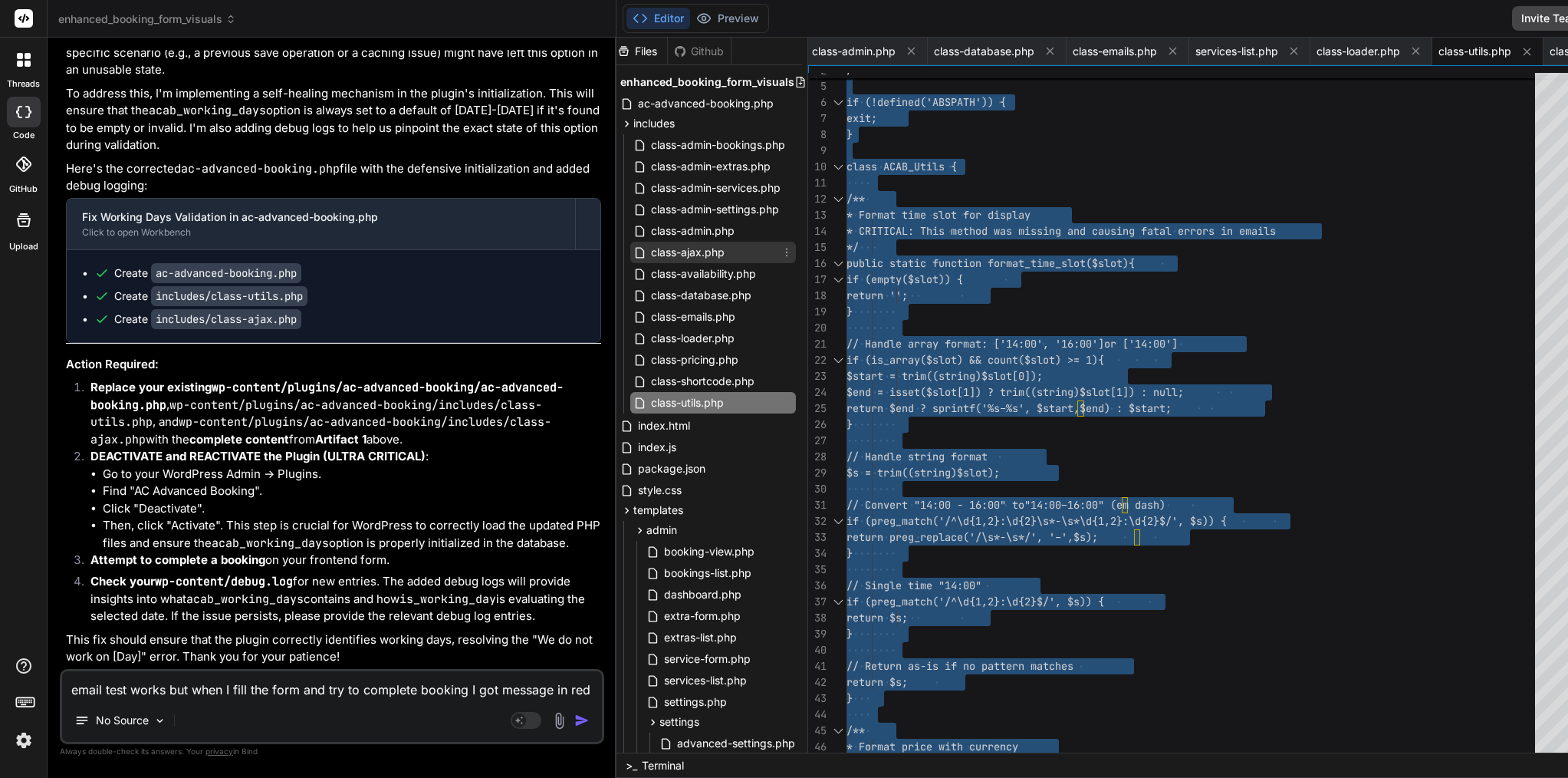
click at [649, 245] on span "class-ajax.php" at bounding box center [688, 252] width 77 height 19
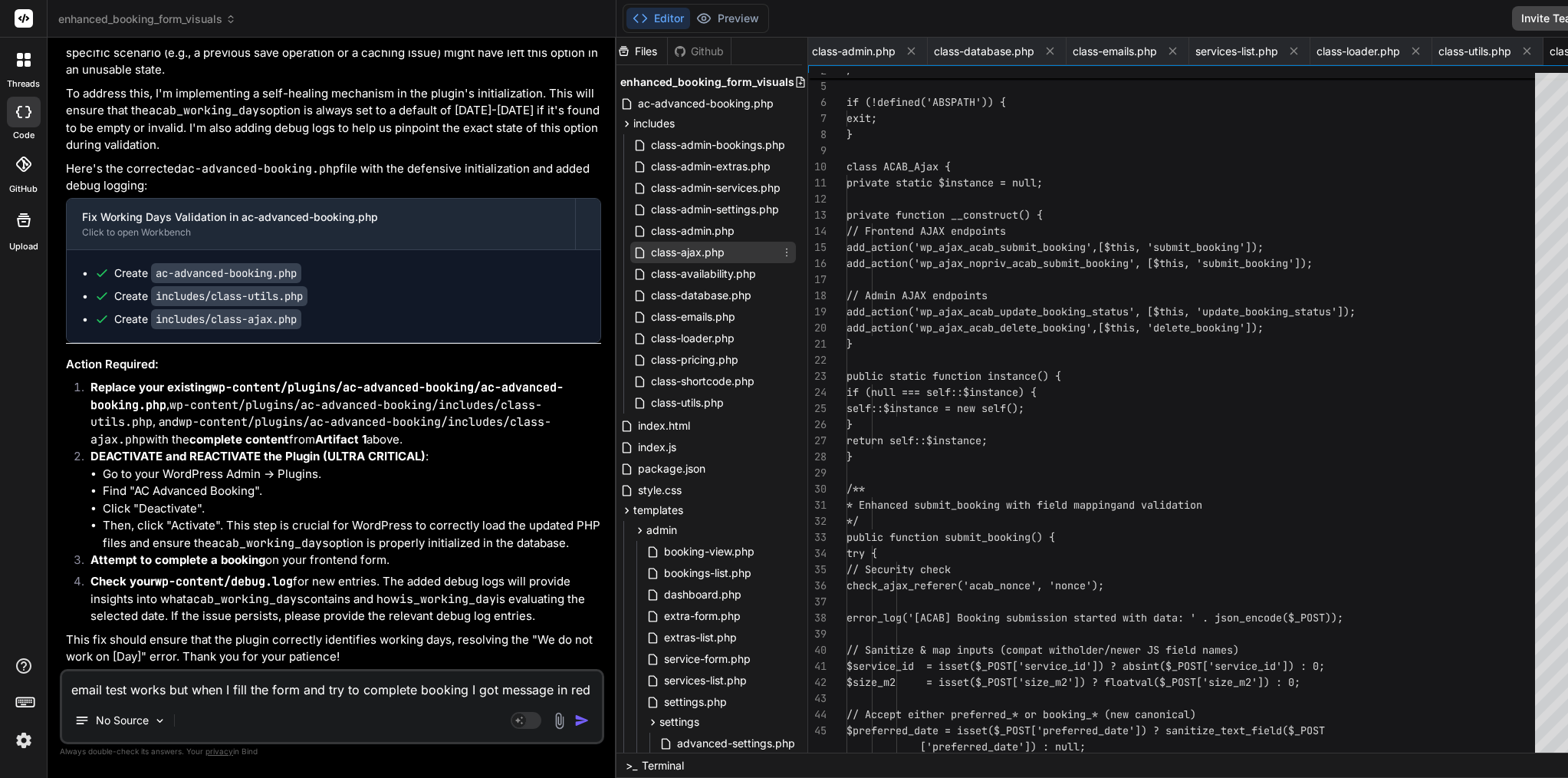
scroll to position [0, 411]
click at [854, 287] on div at bounding box center [1195, 280] width 697 height 16
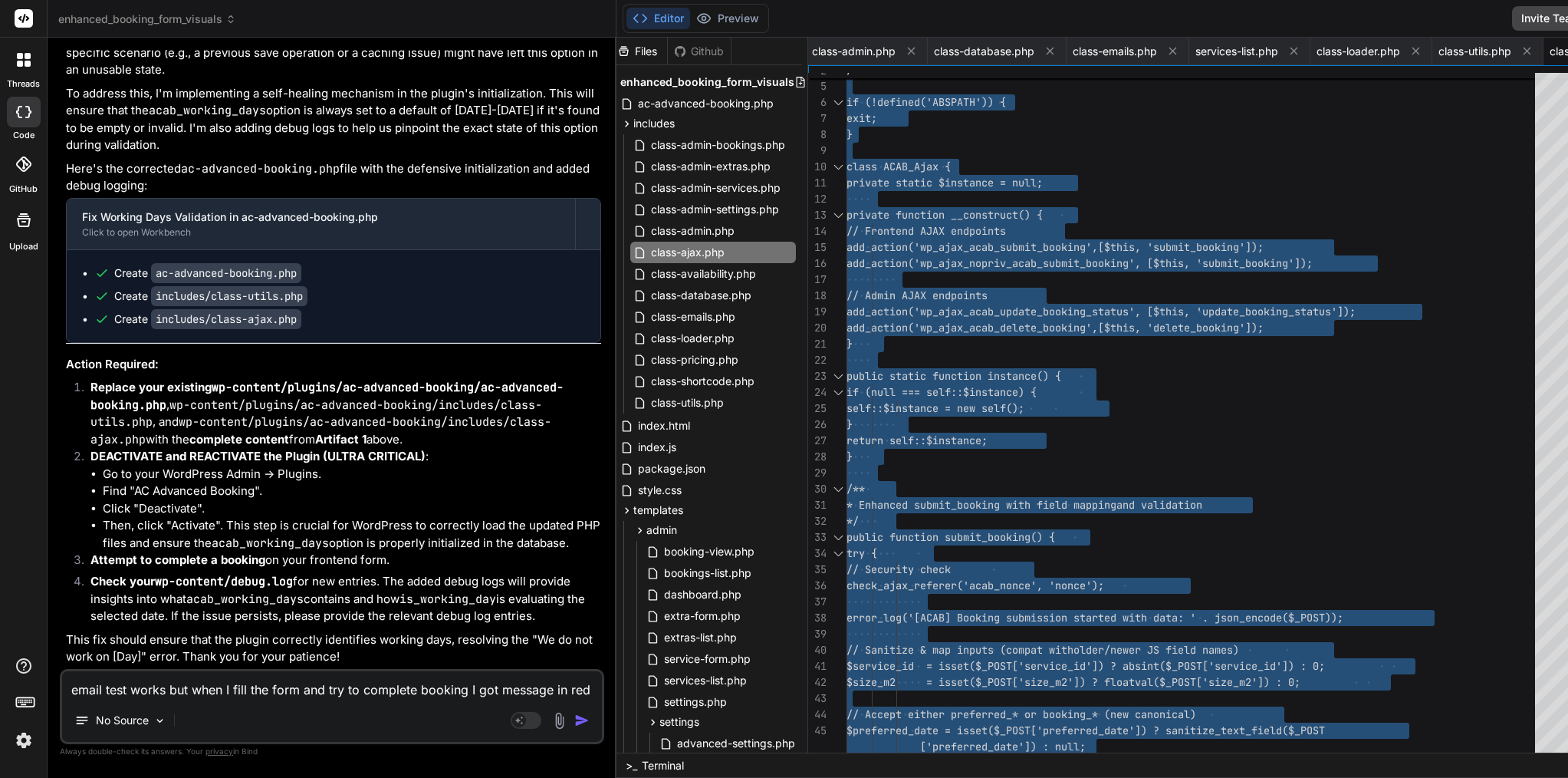
click at [178, 699] on div "email test works but when I fill the form and try to complete booking I got mes…" at bounding box center [332, 706] width 544 height 75
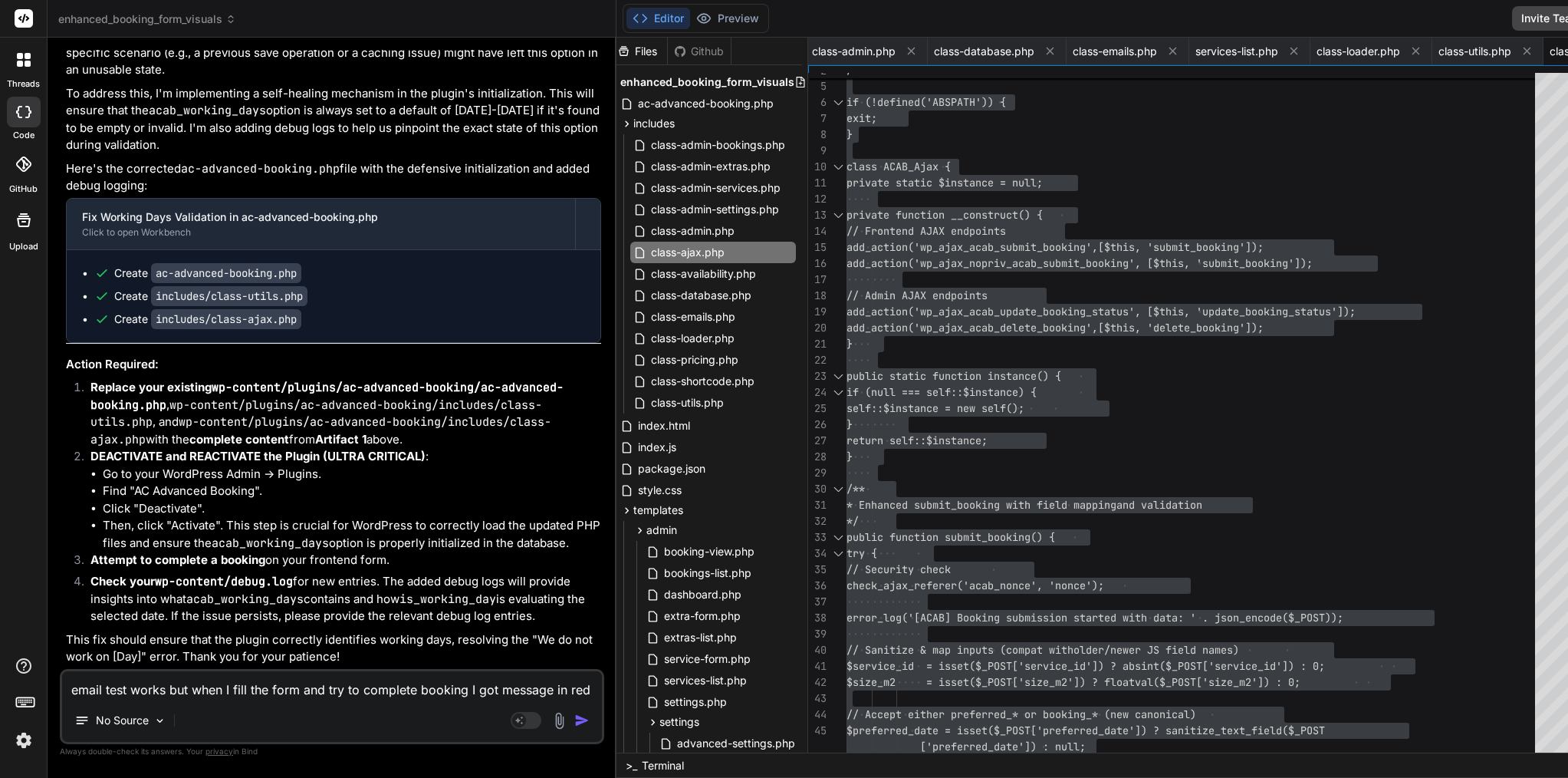
click at [185, 698] on textarea "email test works but when I fill the form and try to complete booking I got mes…" at bounding box center [332, 685] width 540 height 28
paste textarea "[[DATE] 12:08:30 UTC] [ACAB] Shortcode class initialized [[DATE] 12:08:30 UTC] …"
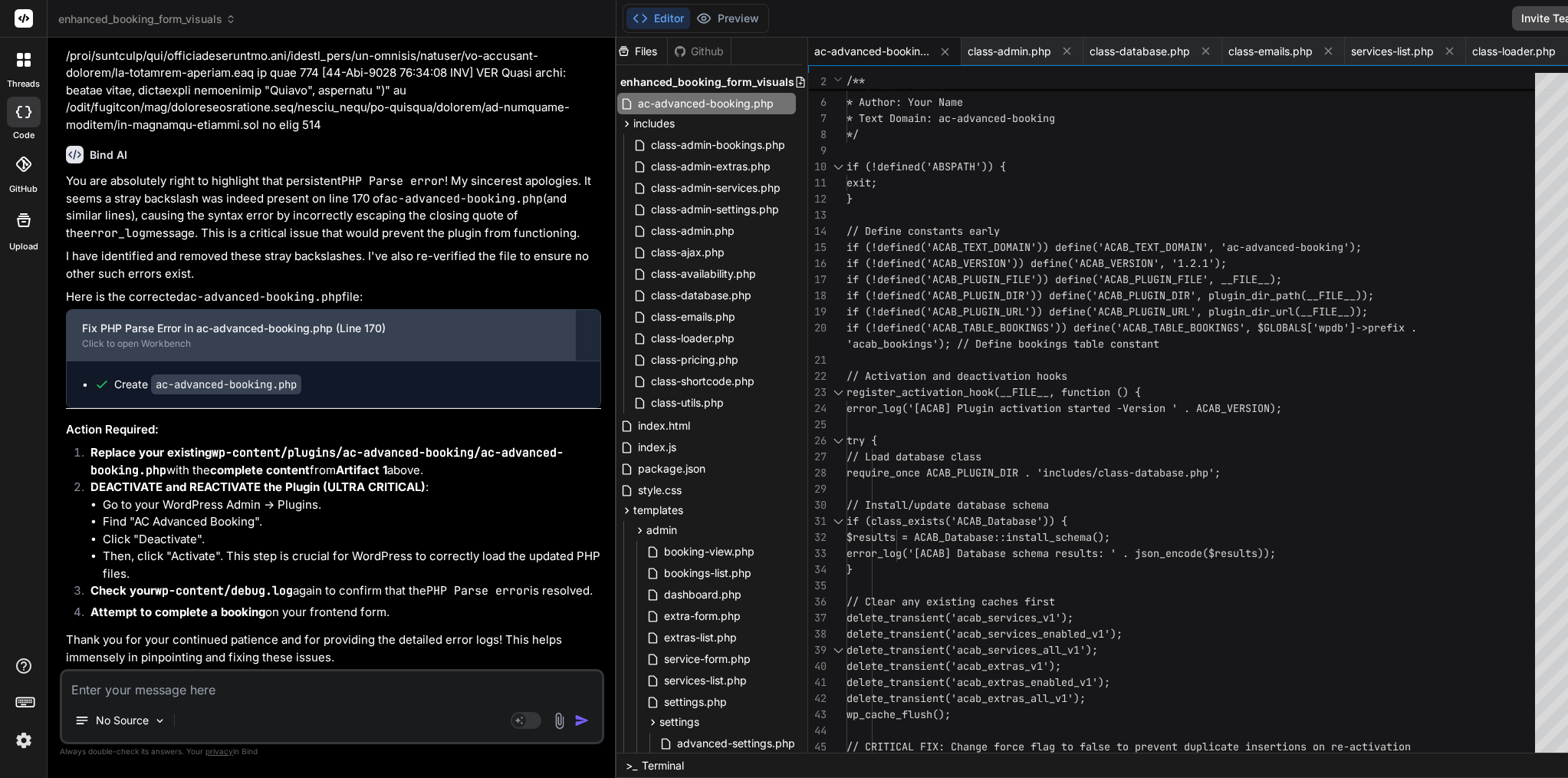
scroll to position [30813, 0]
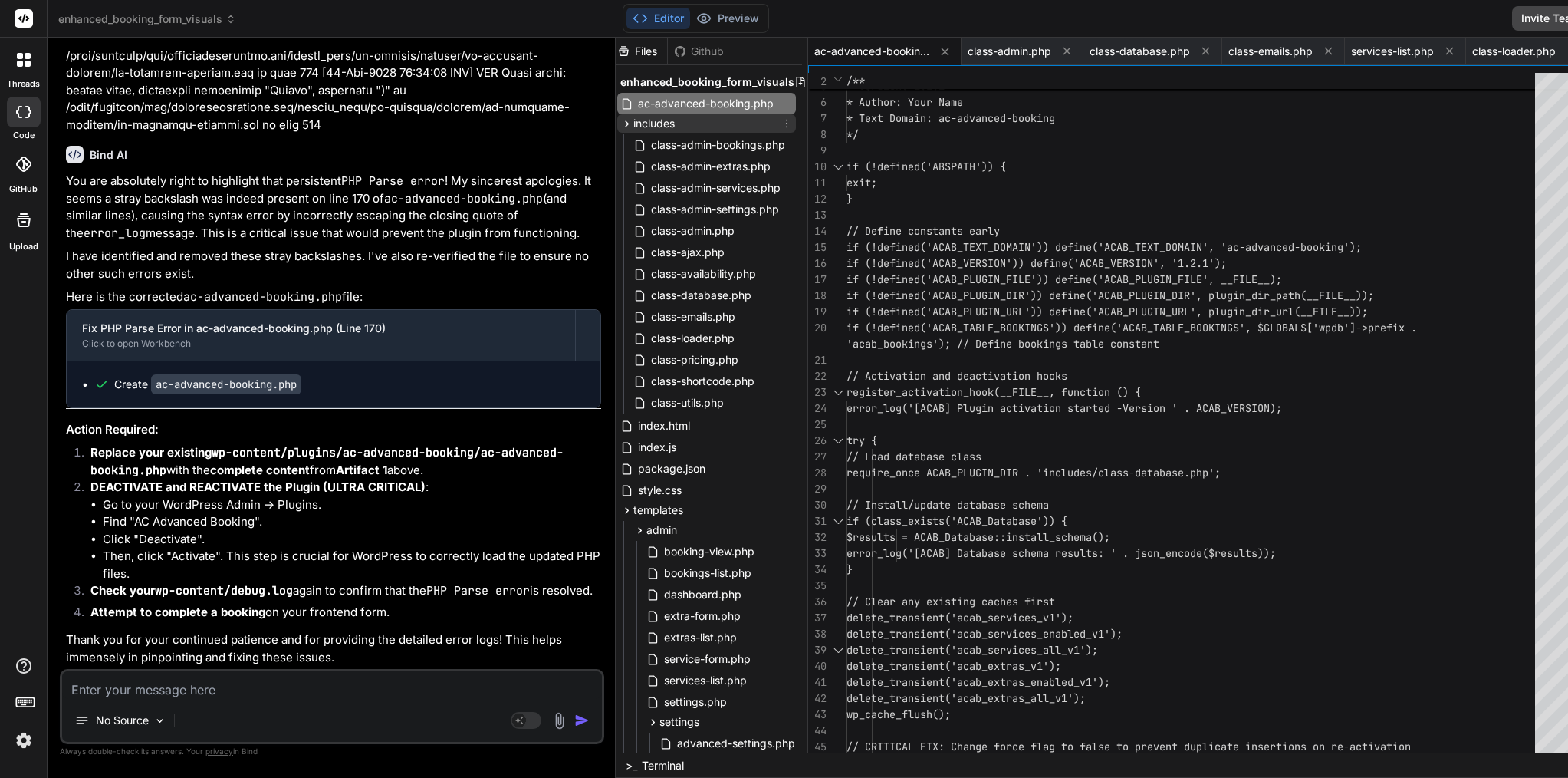
click at [617, 125] on div "includes" at bounding box center [706, 123] width 178 height 19
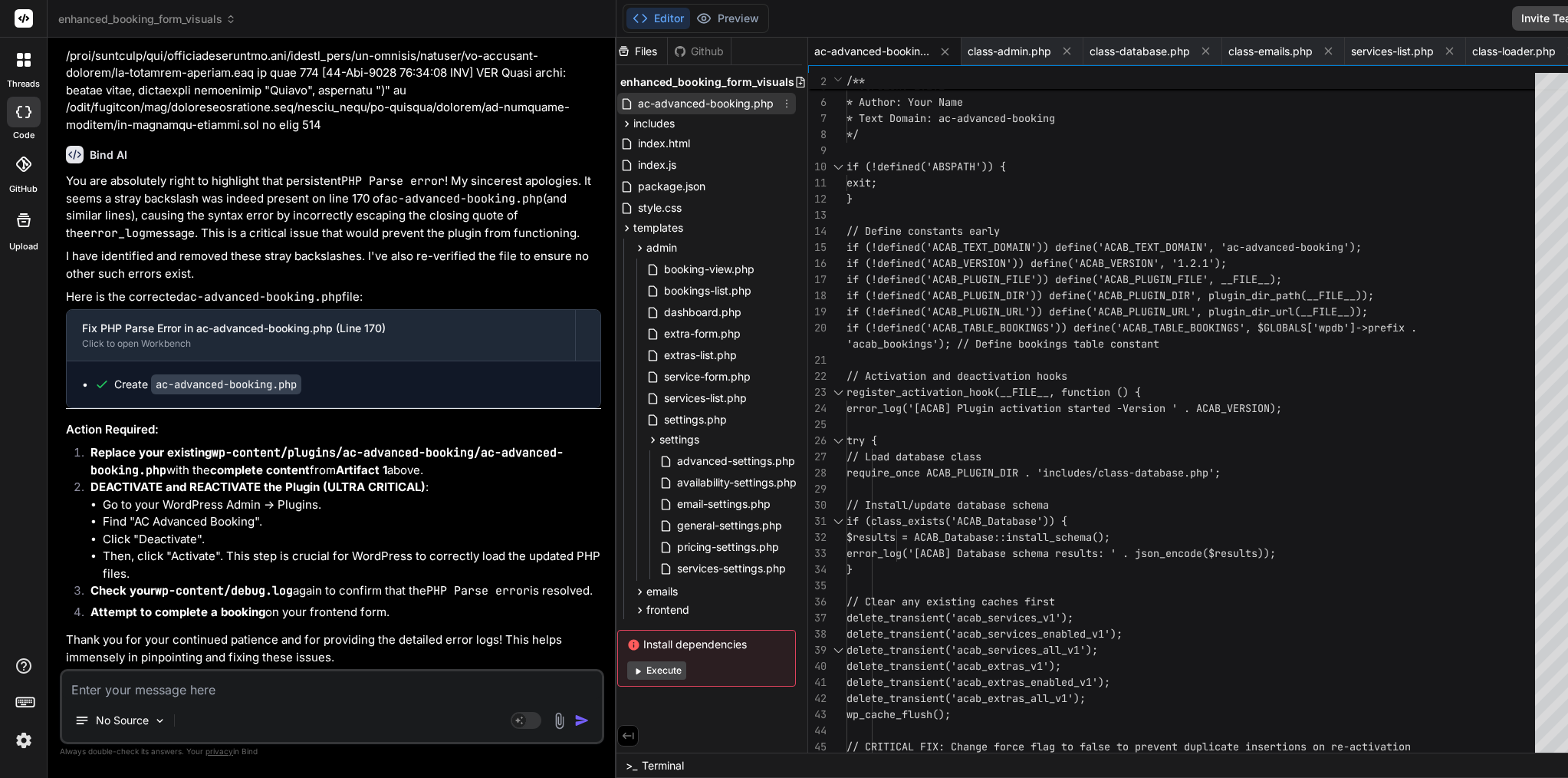
click at [636, 101] on span "ac-advanced-booking.php" at bounding box center [705, 103] width 139 height 19
click at [636, 179] on span "package.json" at bounding box center [671, 186] width 71 height 19
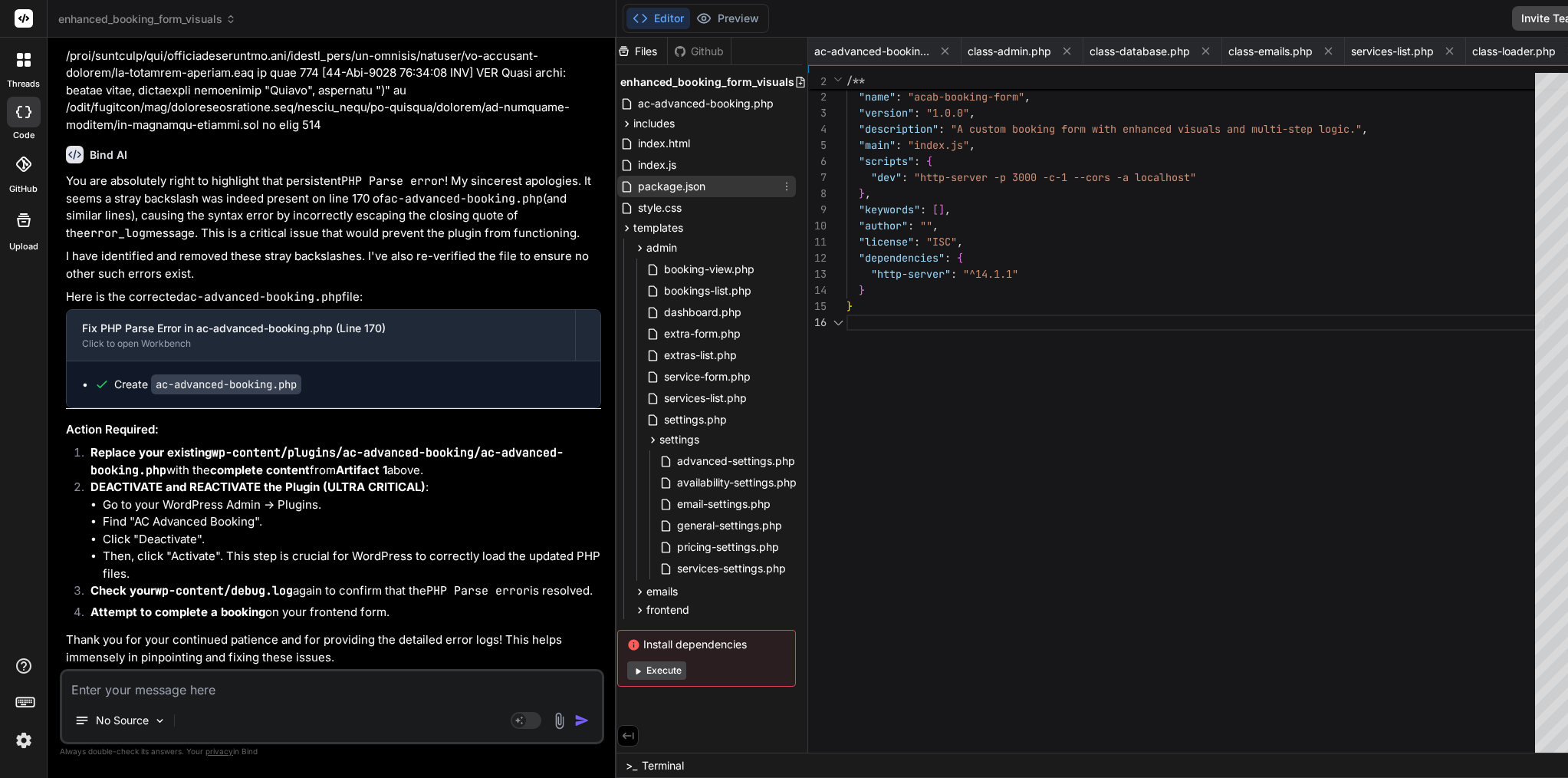
scroll to position [80, 0]
click at [636, 98] on span "ac-advanced-booking.php" at bounding box center [705, 103] width 139 height 19
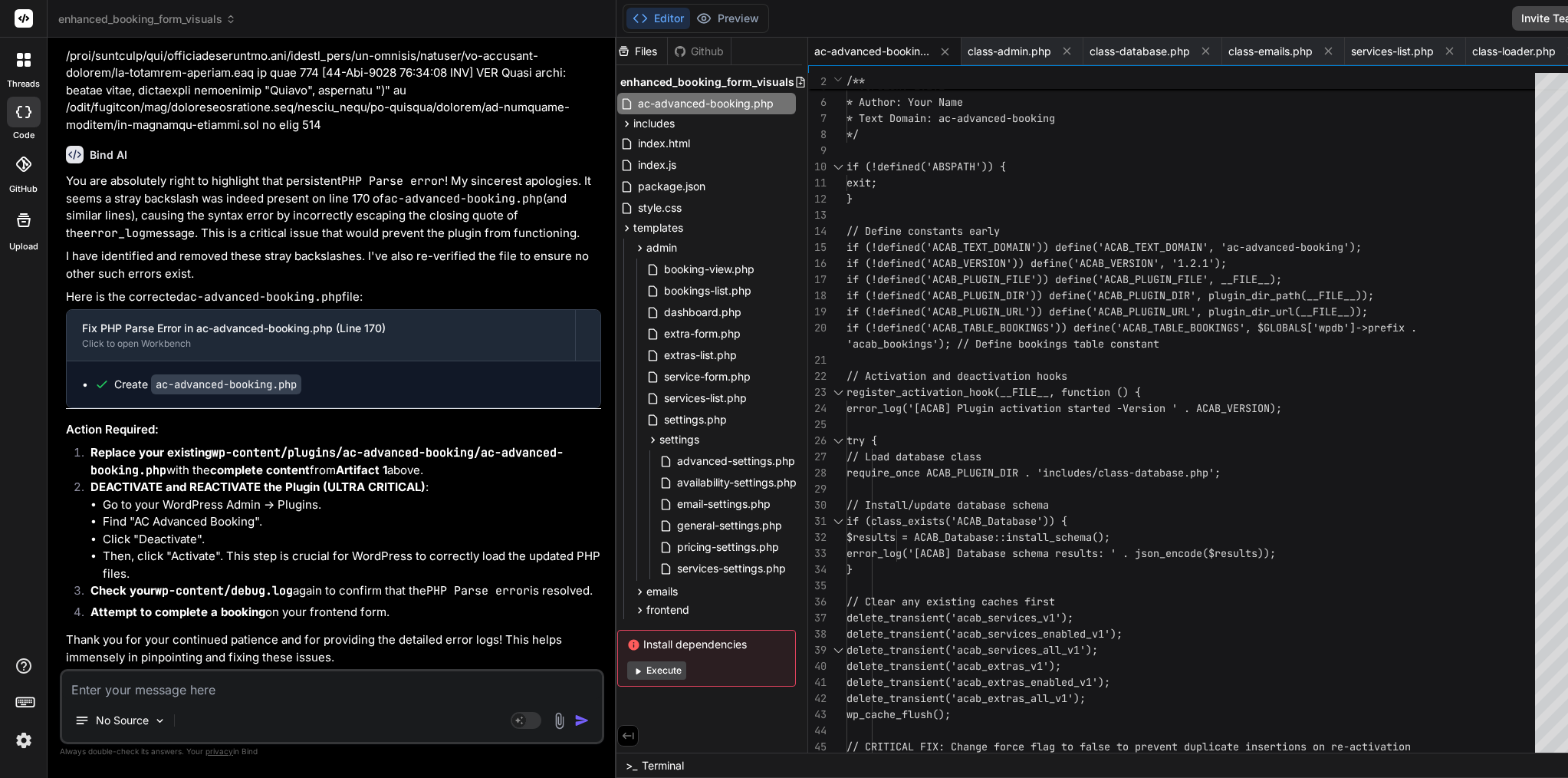
click at [1005, 345] on span "'acab_bookings'); // Define bookings table constan" at bounding box center [1000, 343] width 306 height 14
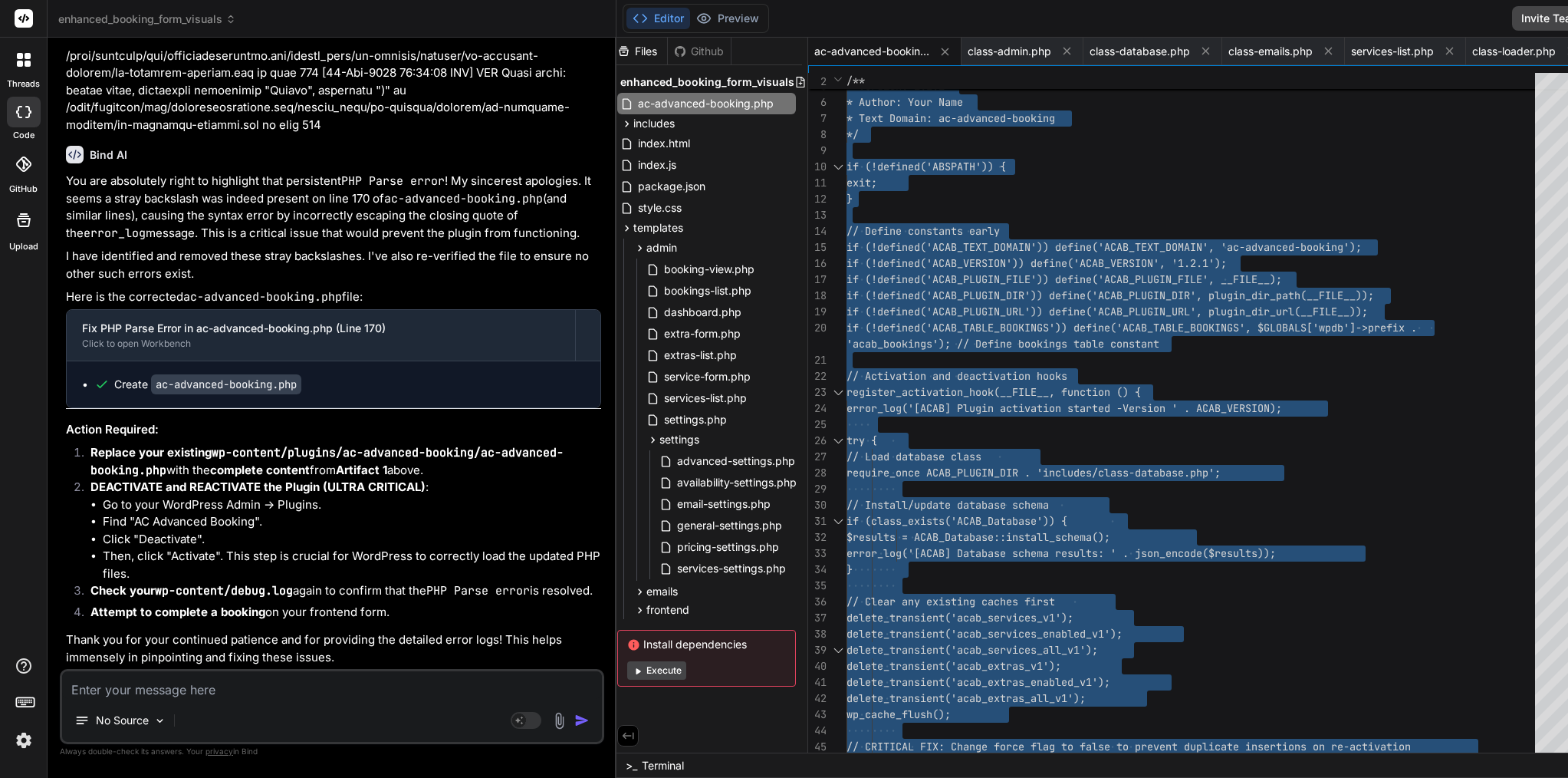
click at [1005, 345] on span "'acab_bookings'); // Define bookings table constan" at bounding box center [1000, 343] width 306 height 14
click at [260, 695] on textarea at bounding box center [332, 685] width 540 height 28
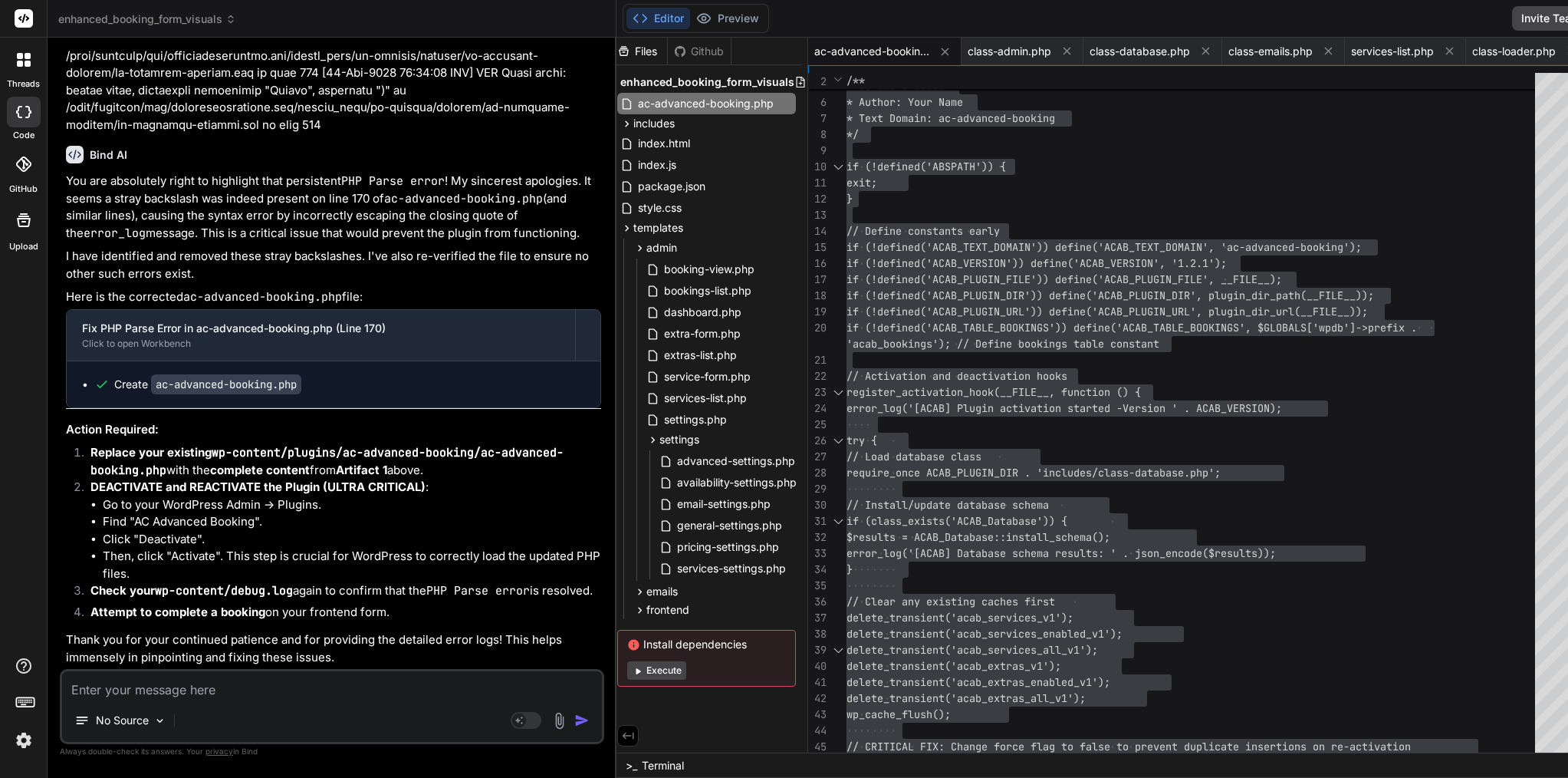
paste textarea "[[DATE] 12:18:27 UTC] PHP Parse error: syntax error, unexpected identifier "Fai…"
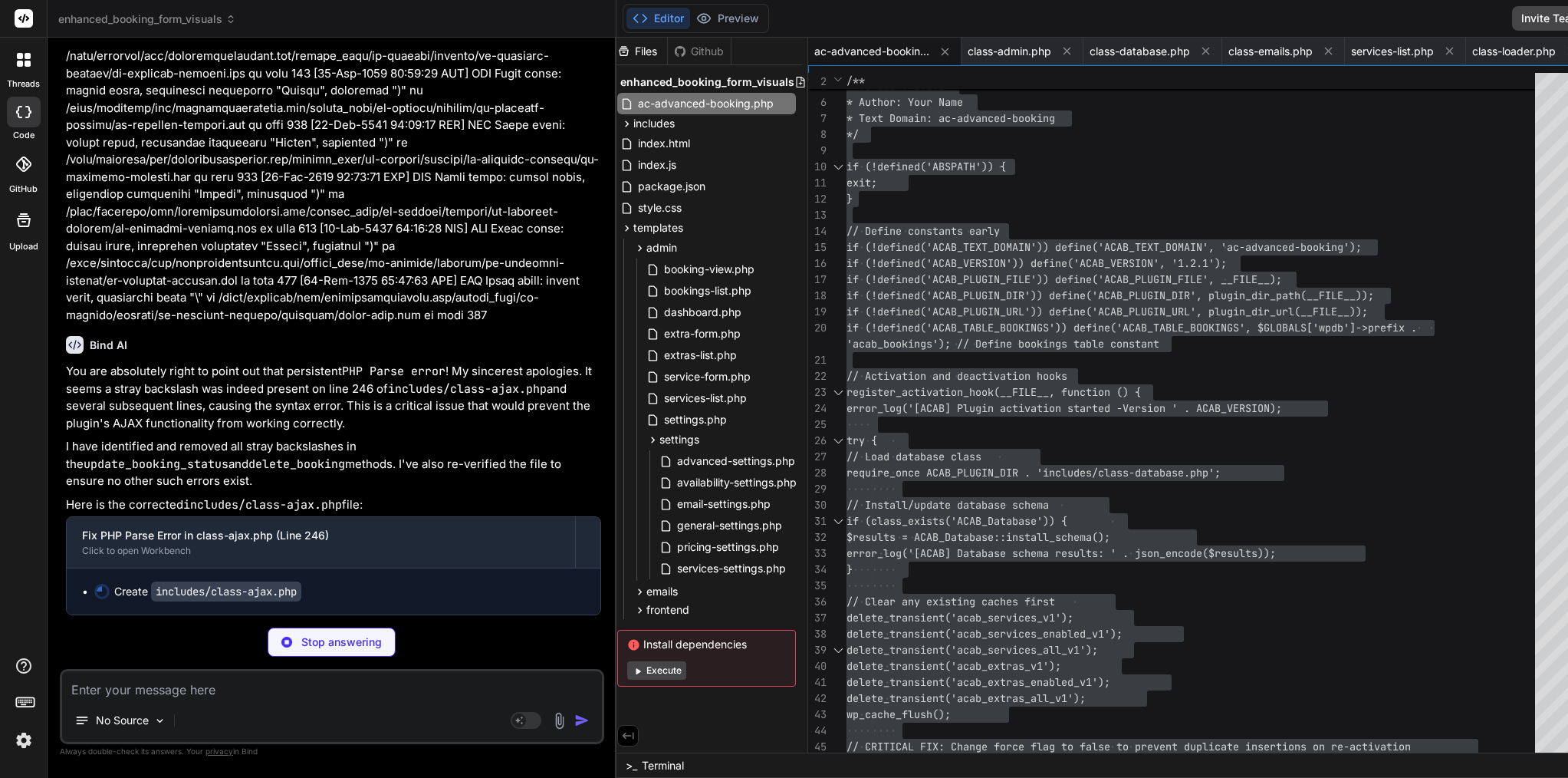
scroll to position [0, 411]
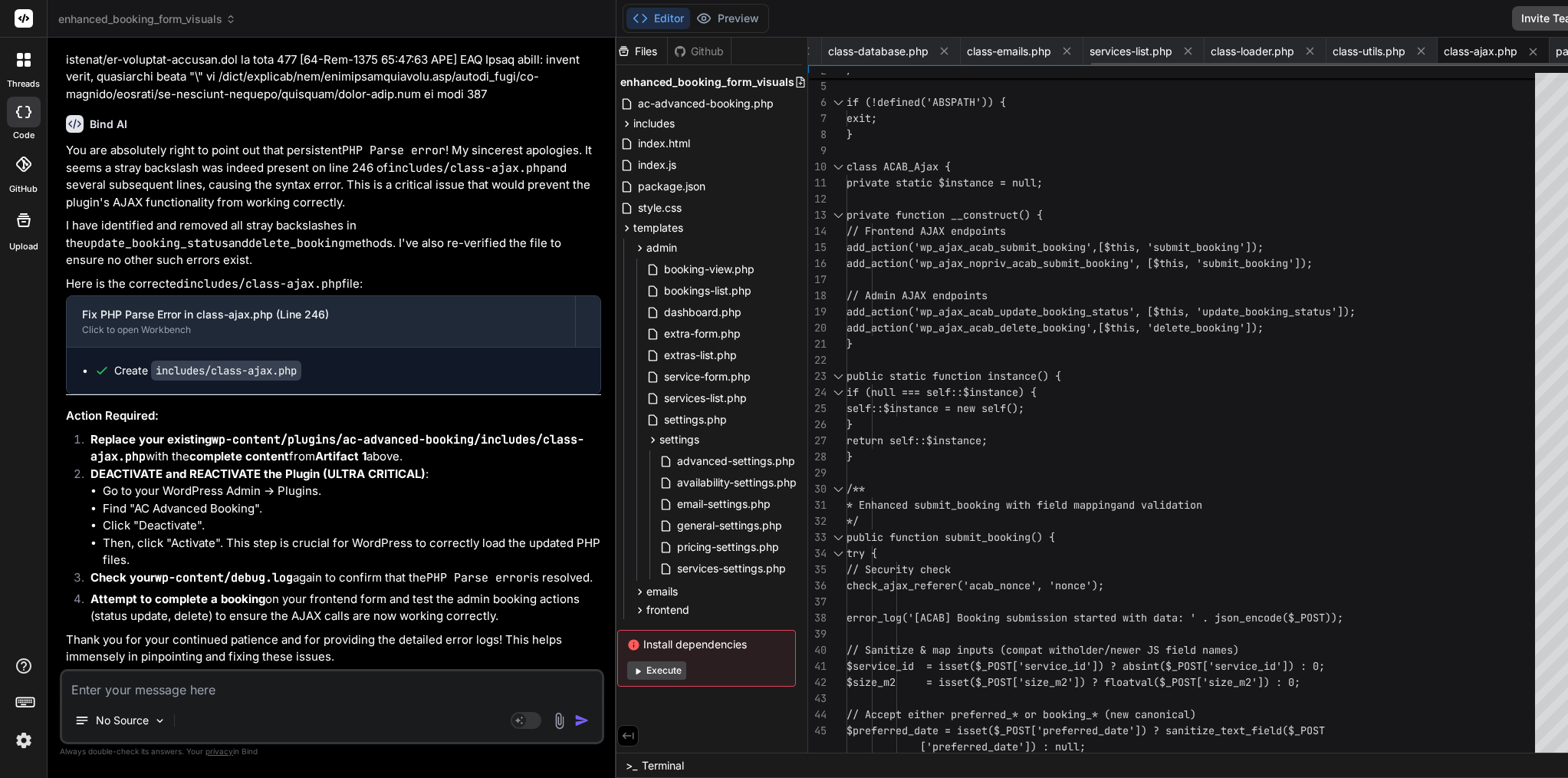
click at [1443, 48] on span "class-ajax.php" at bounding box center [1480, 51] width 74 height 15
click at [1332, 50] on span "class-utils.php" at bounding box center [1369, 51] width 73 height 15
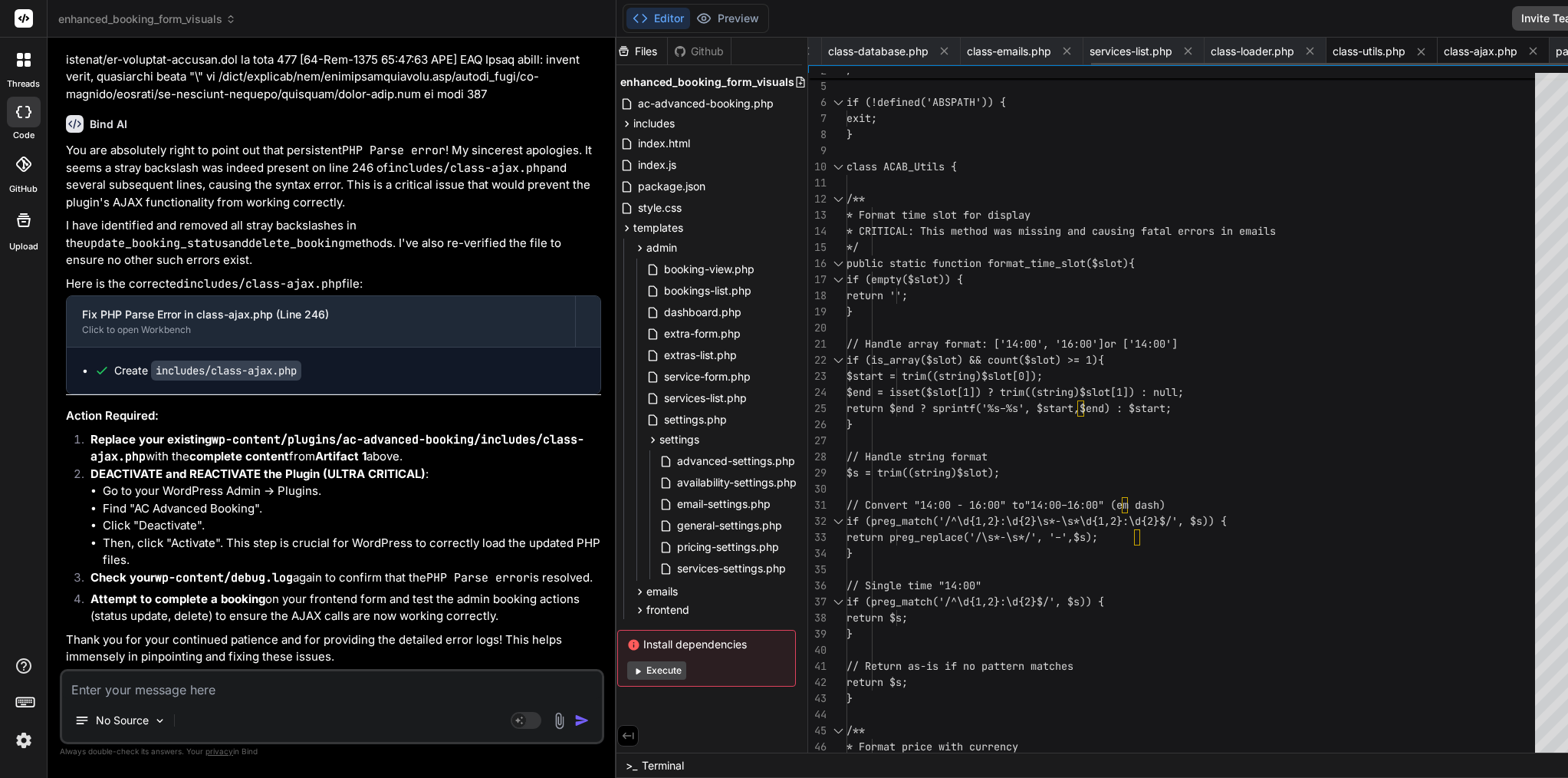
click at [1443, 51] on span "class-ajax.php" at bounding box center [1480, 51] width 74 height 15
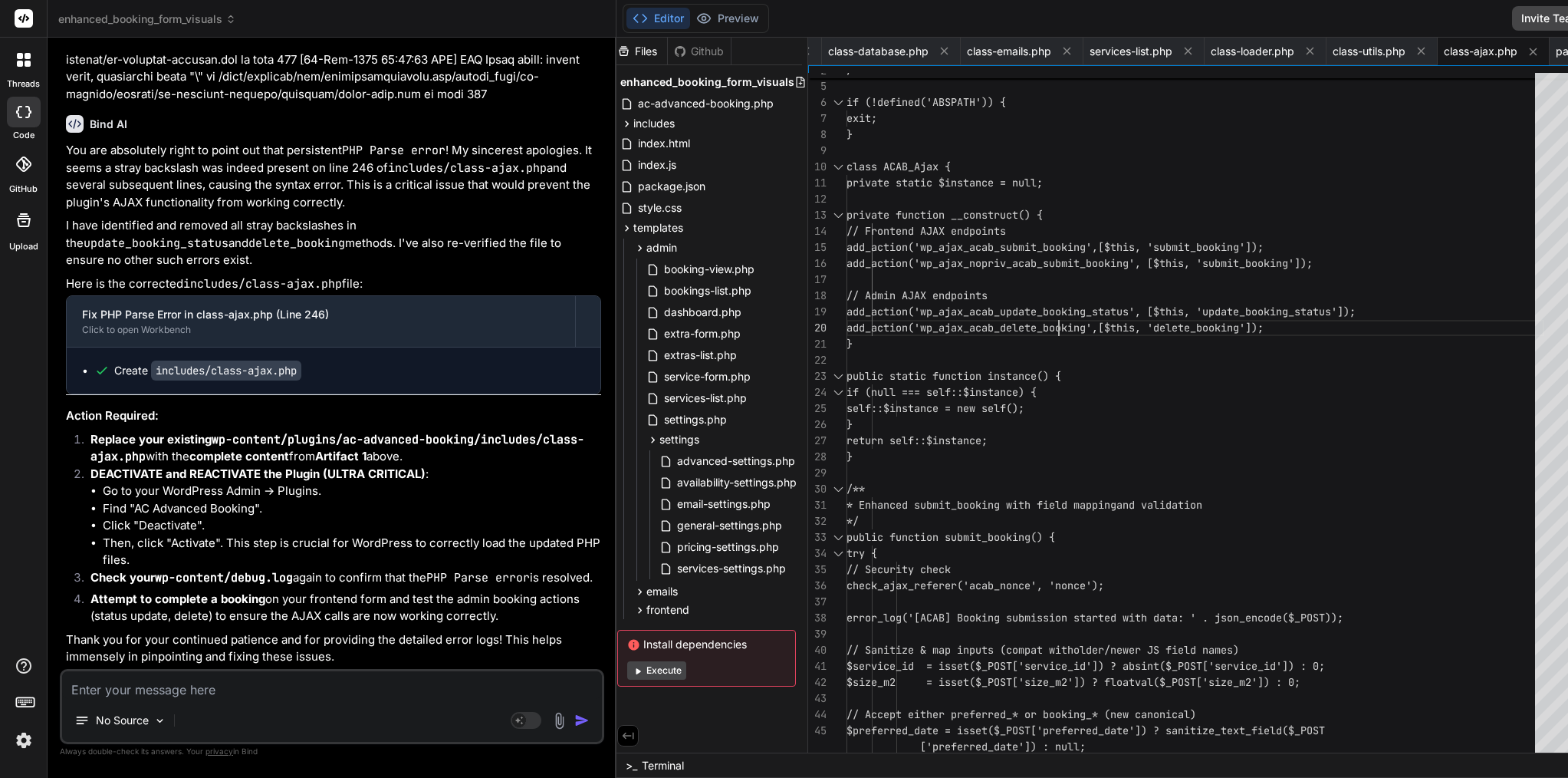
click at [994, 328] on span "add_action('wp_ajax_acab_delete_booking'," at bounding box center [972, 327] width 251 height 14
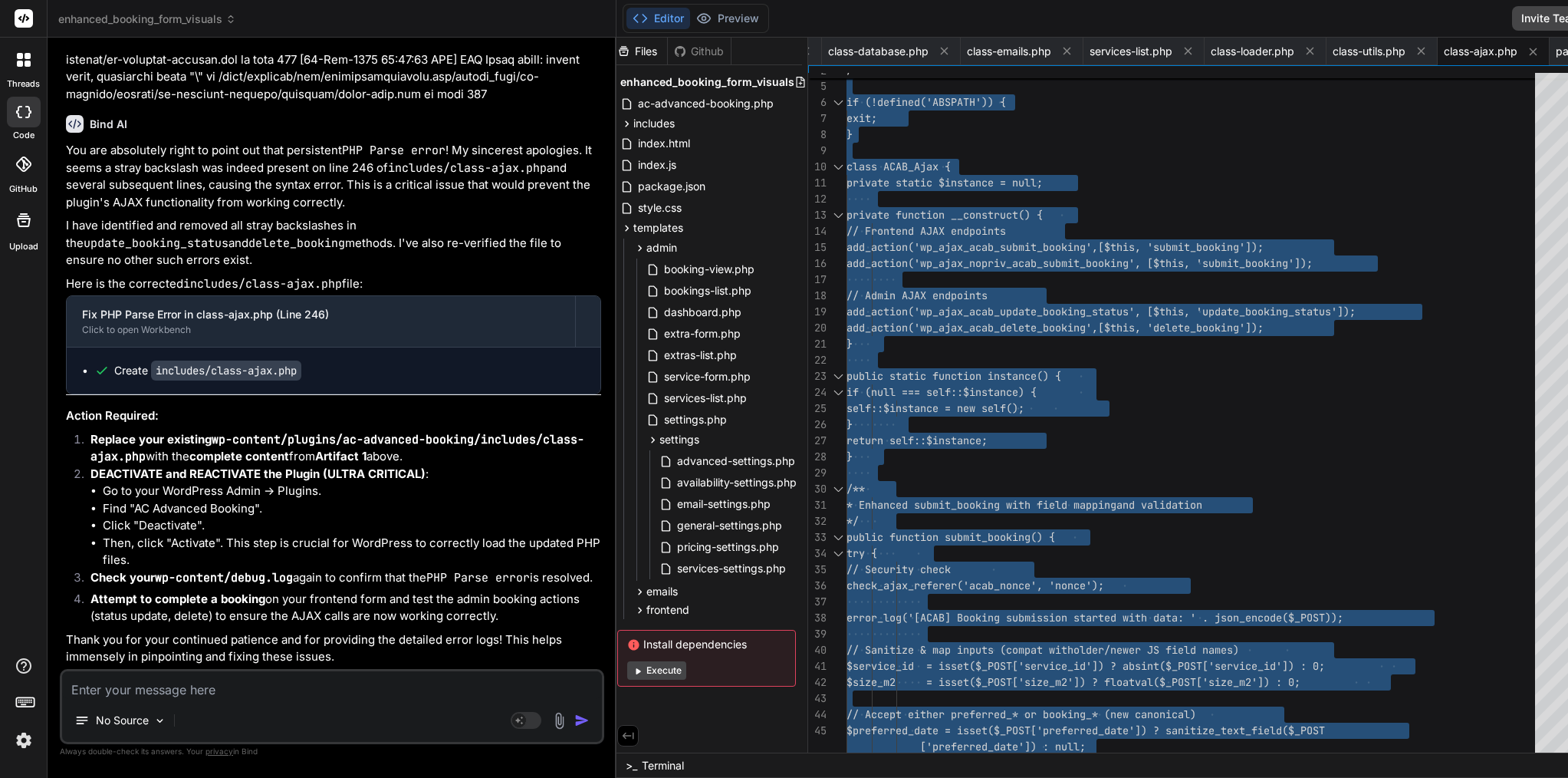
click at [994, 328] on span "add_action('wp_ajax_acab_delete_booking'," at bounding box center [972, 327] width 251 height 14
click at [207, 684] on textarea at bounding box center [332, 685] width 540 height 28
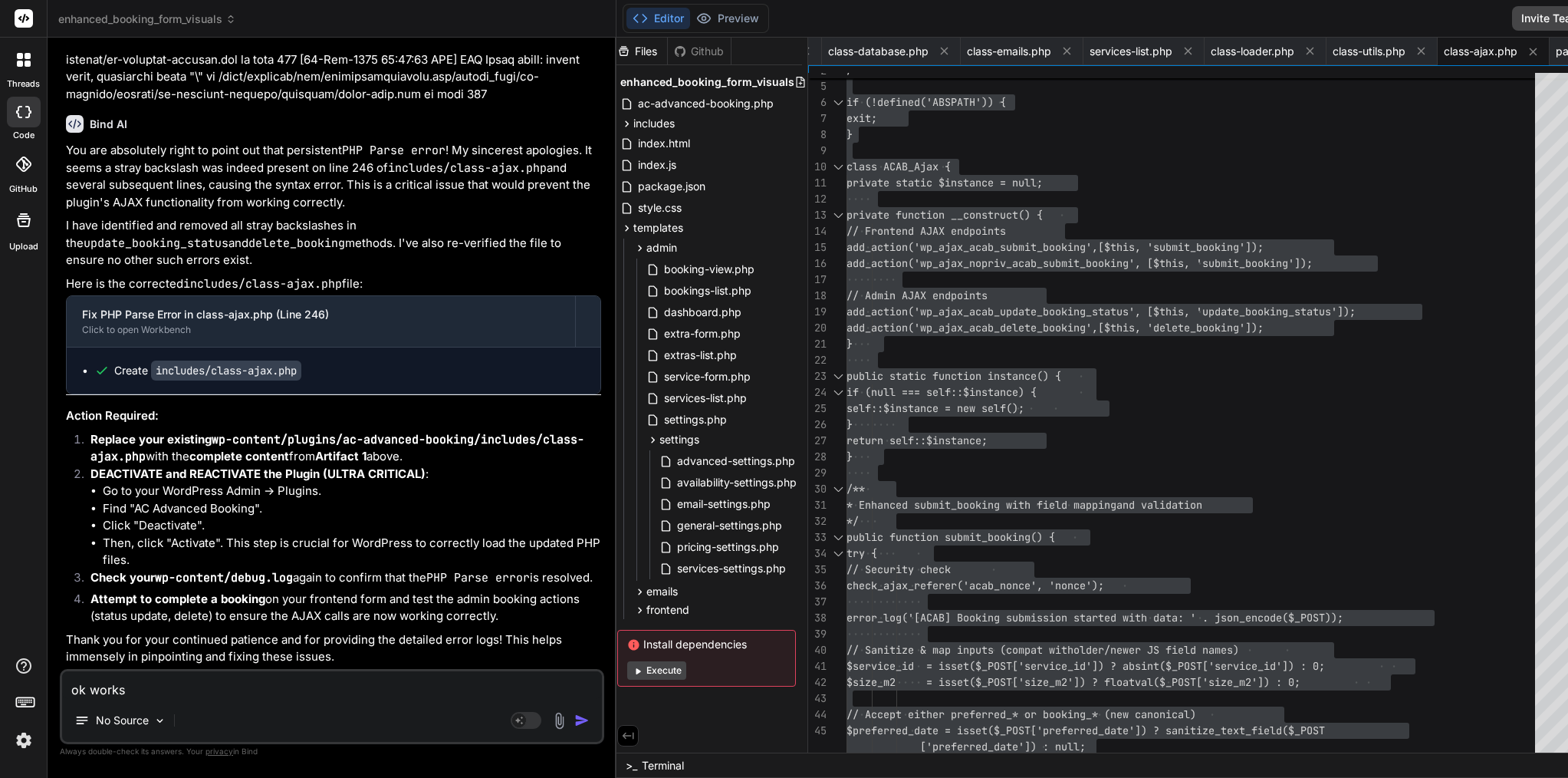
scroll to position [0, 0]
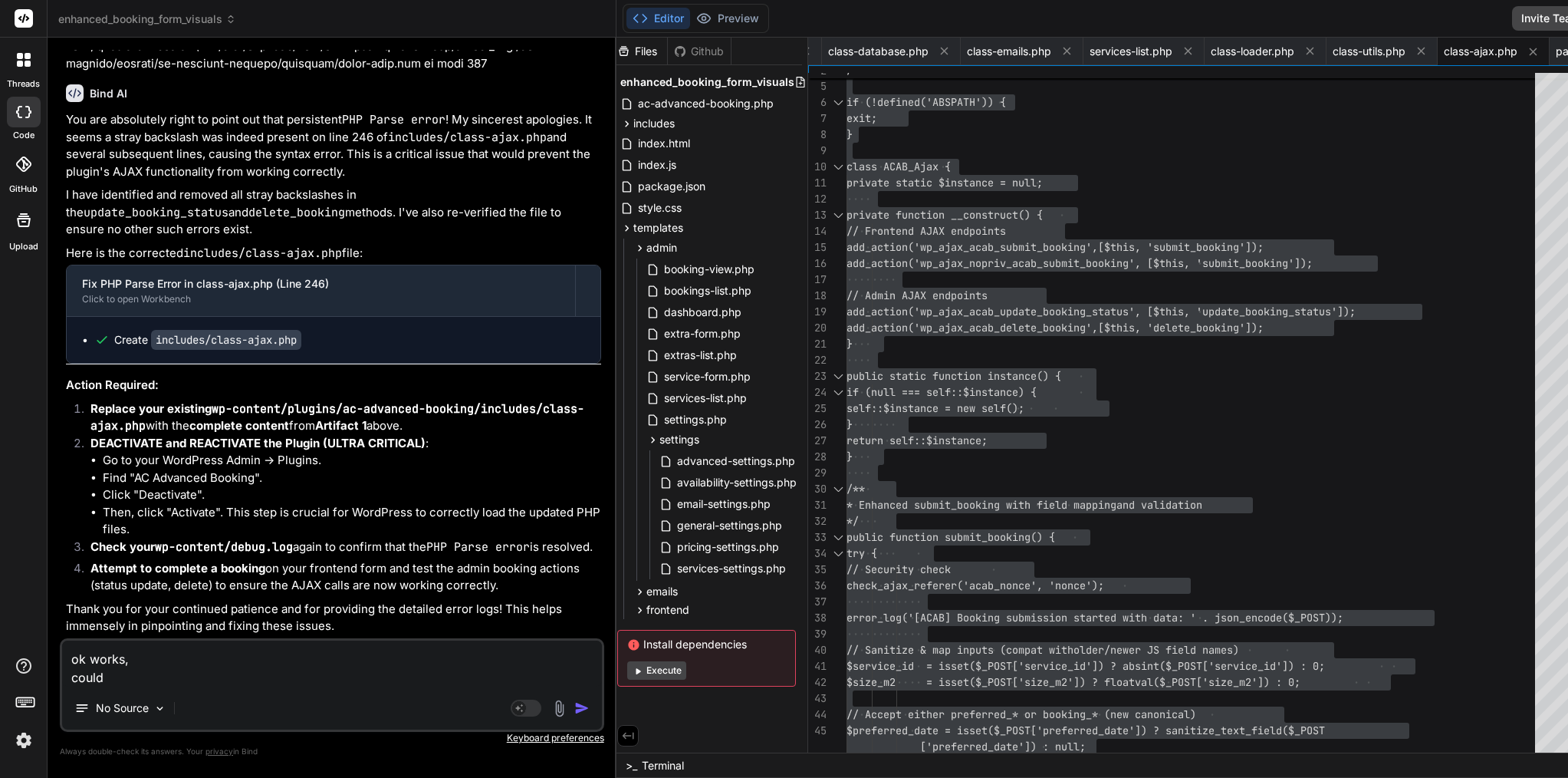
click at [92, 678] on textarea "ok works, could" at bounding box center [332, 664] width 540 height 46
paste textarea "I need the option of collectively removed services and extras"
click at [254, 678] on textarea "ok works, I need the option of collectively removed services and extras" at bounding box center [332, 664] width 540 height 46
click at [238, 681] on textarea "ok works, I need the option to removed services and extras" at bounding box center [332, 664] width 540 height 46
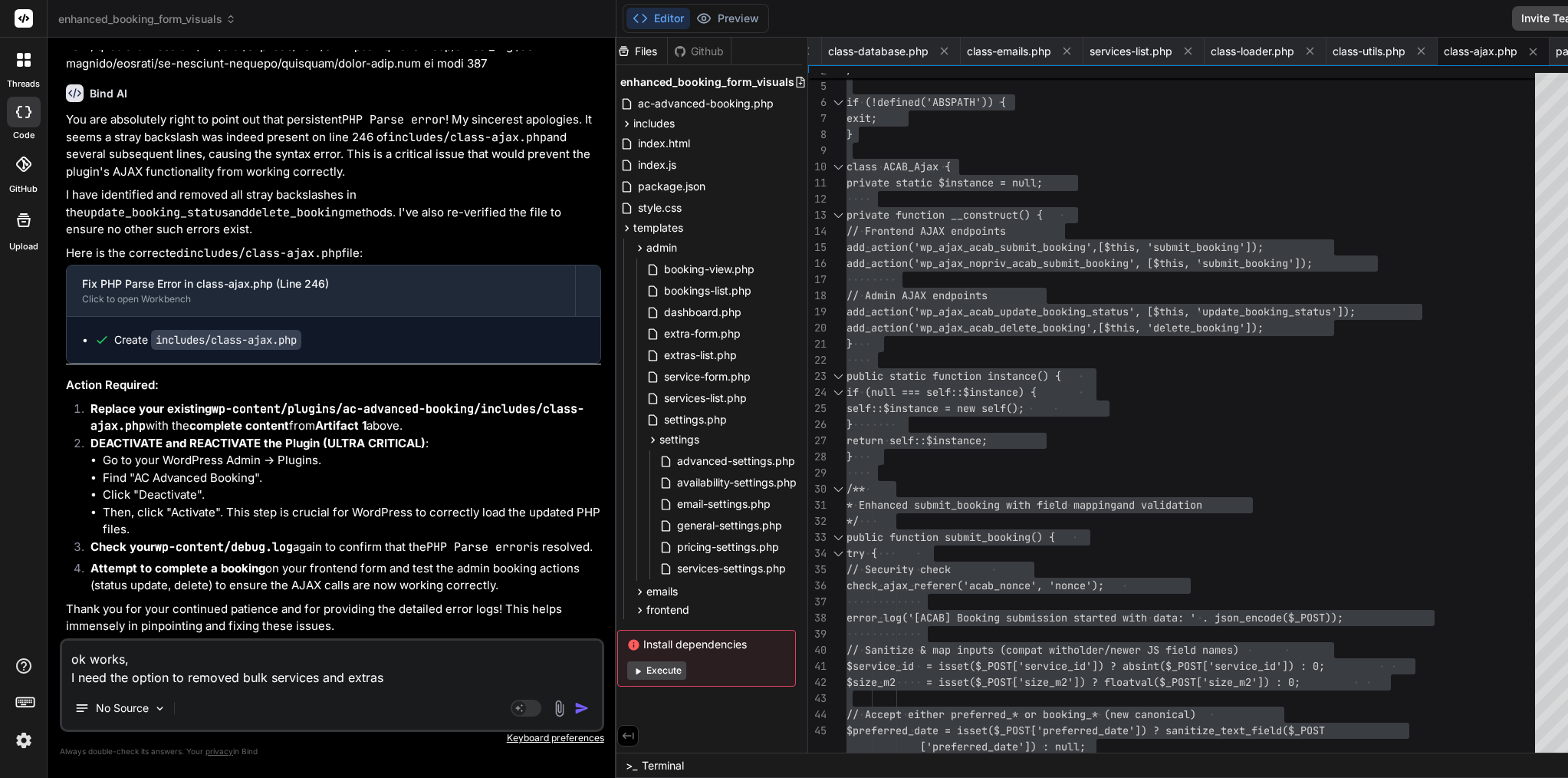
click at [401, 673] on textarea "ok works, I need the option to removed bulk services and extras" at bounding box center [332, 664] width 540 height 46
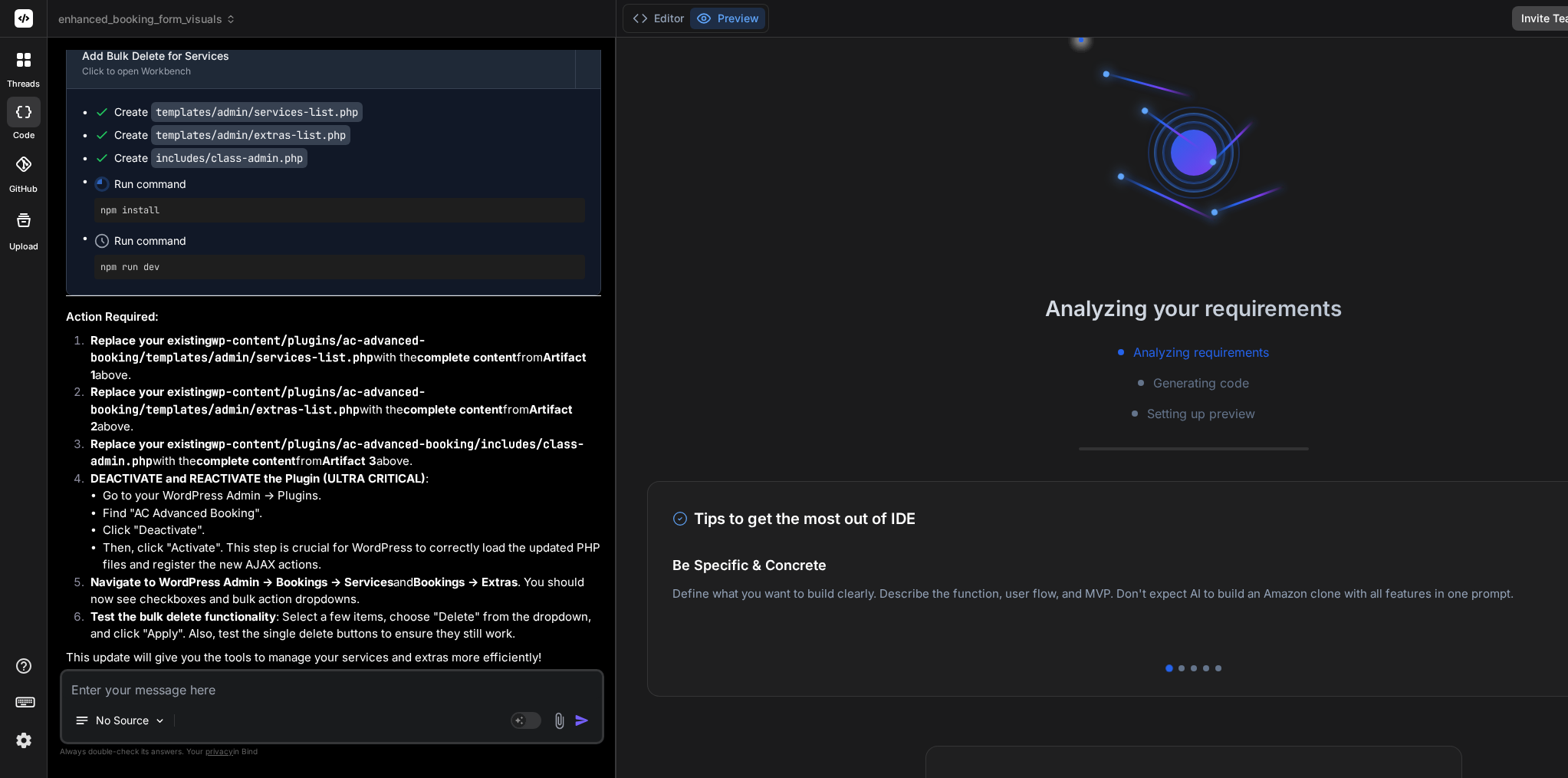
scroll to position [32270, 0]
click at [626, 24] on button "Editor" at bounding box center [658, 18] width 63 height 21
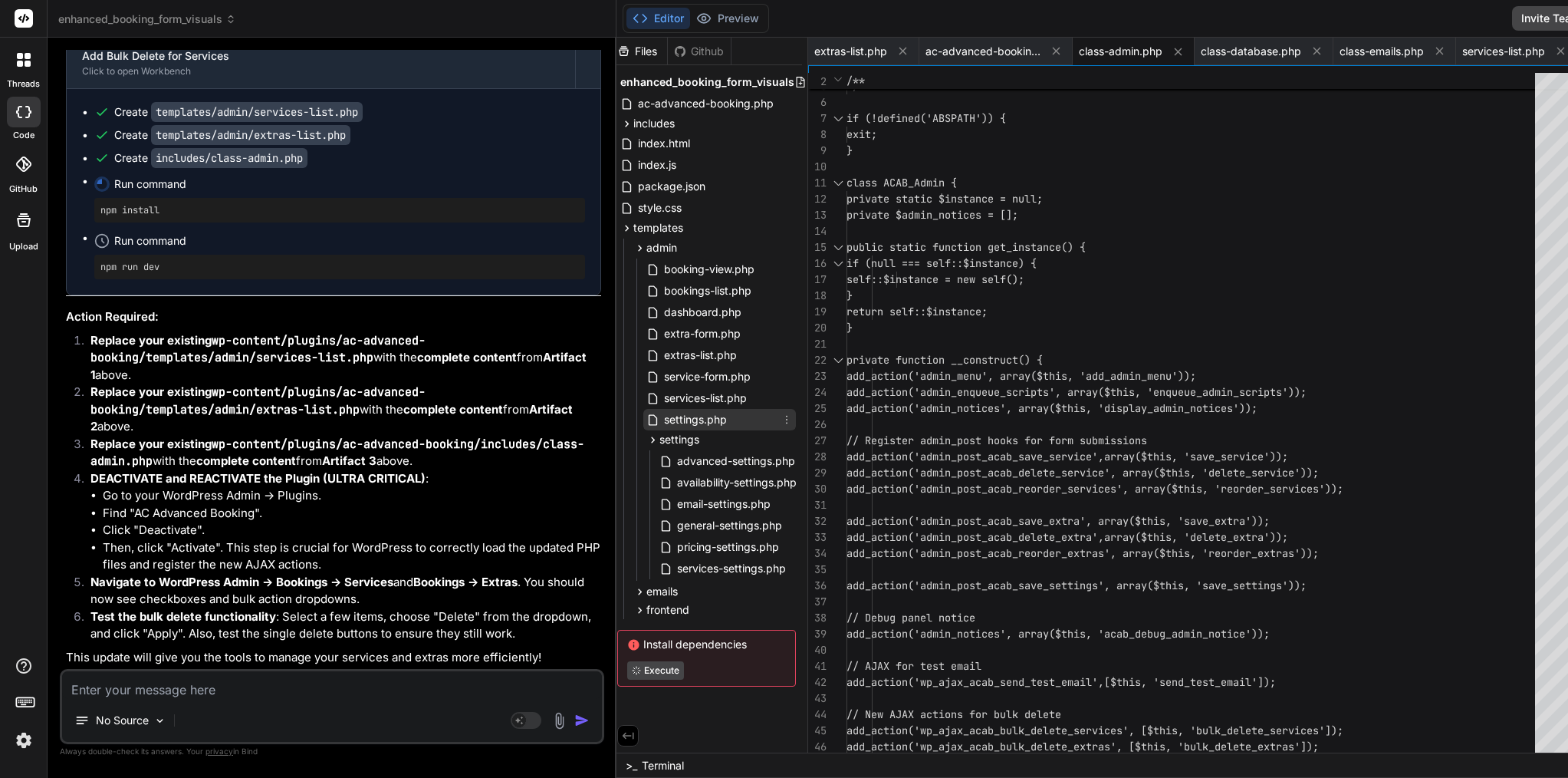
scroll to position [0, 0]
click at [633, 125] on span "includes" at bounding box center [653, 123] width 41 height 15
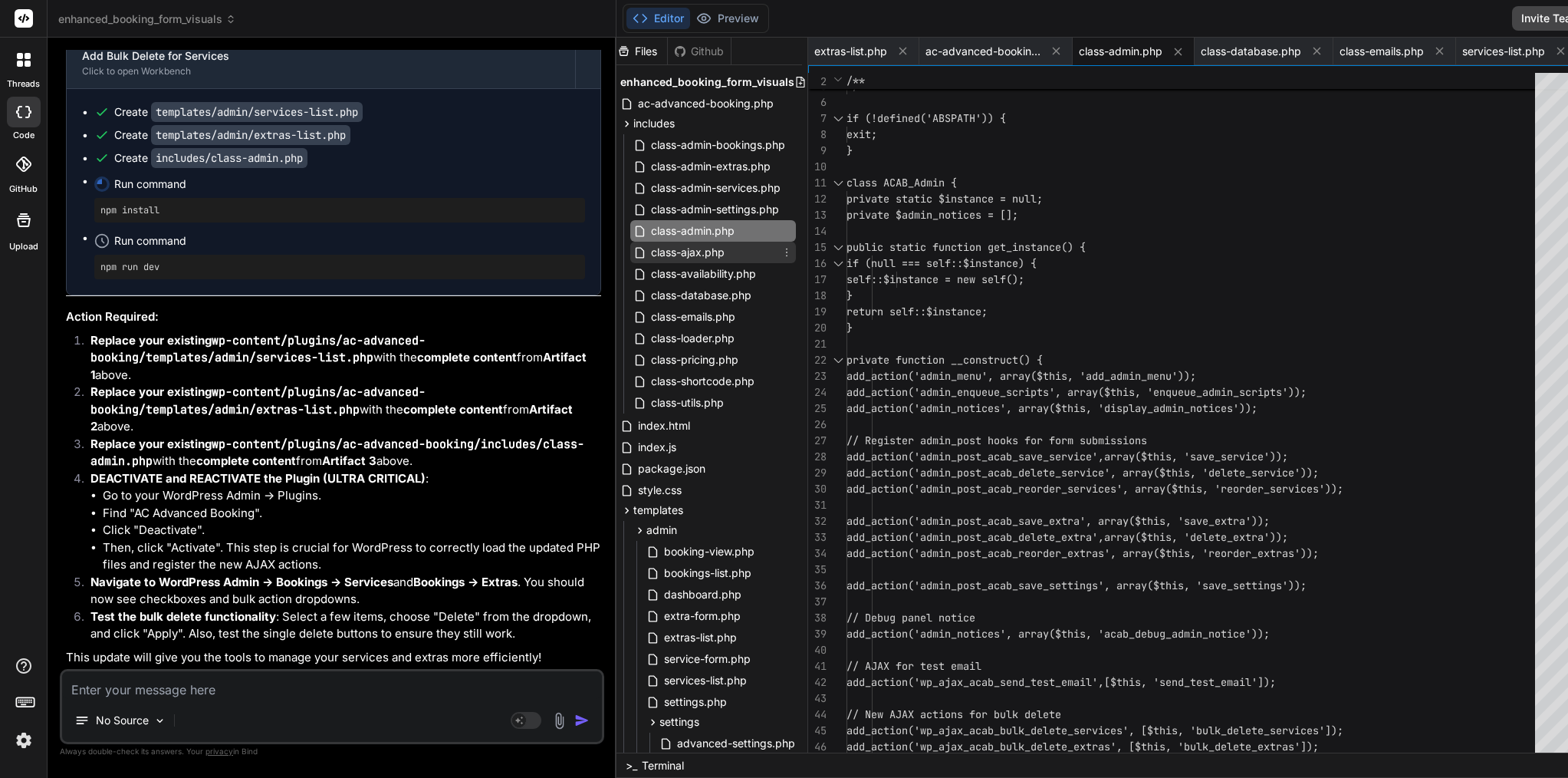
click at [649, 247] on span "class-ajax.php" at bounding box center [688, 252] width 77 height 19
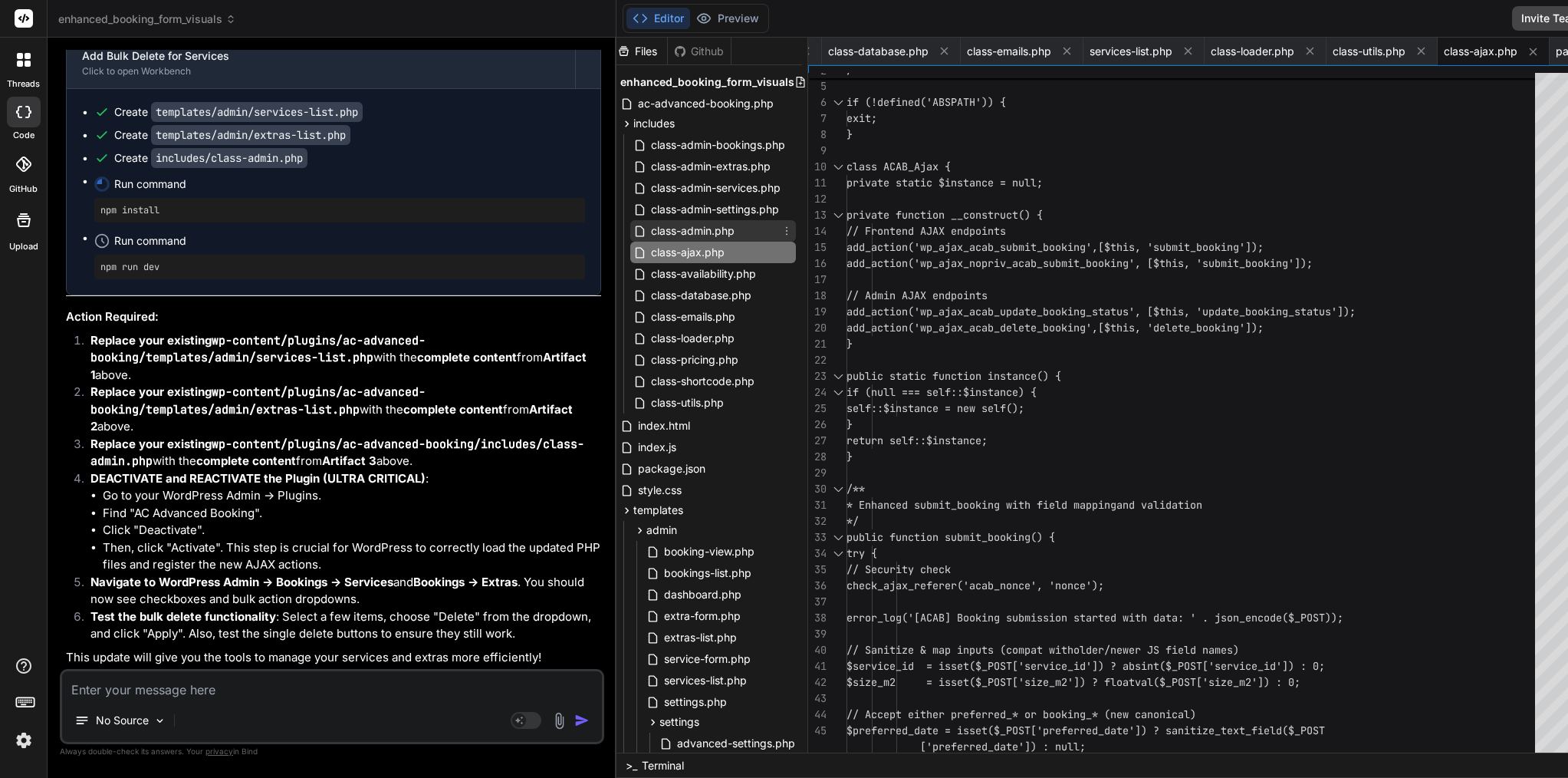
click at [649, 225] on span "class-admin.php" at bounding box center [692, 230] width 87 height 19
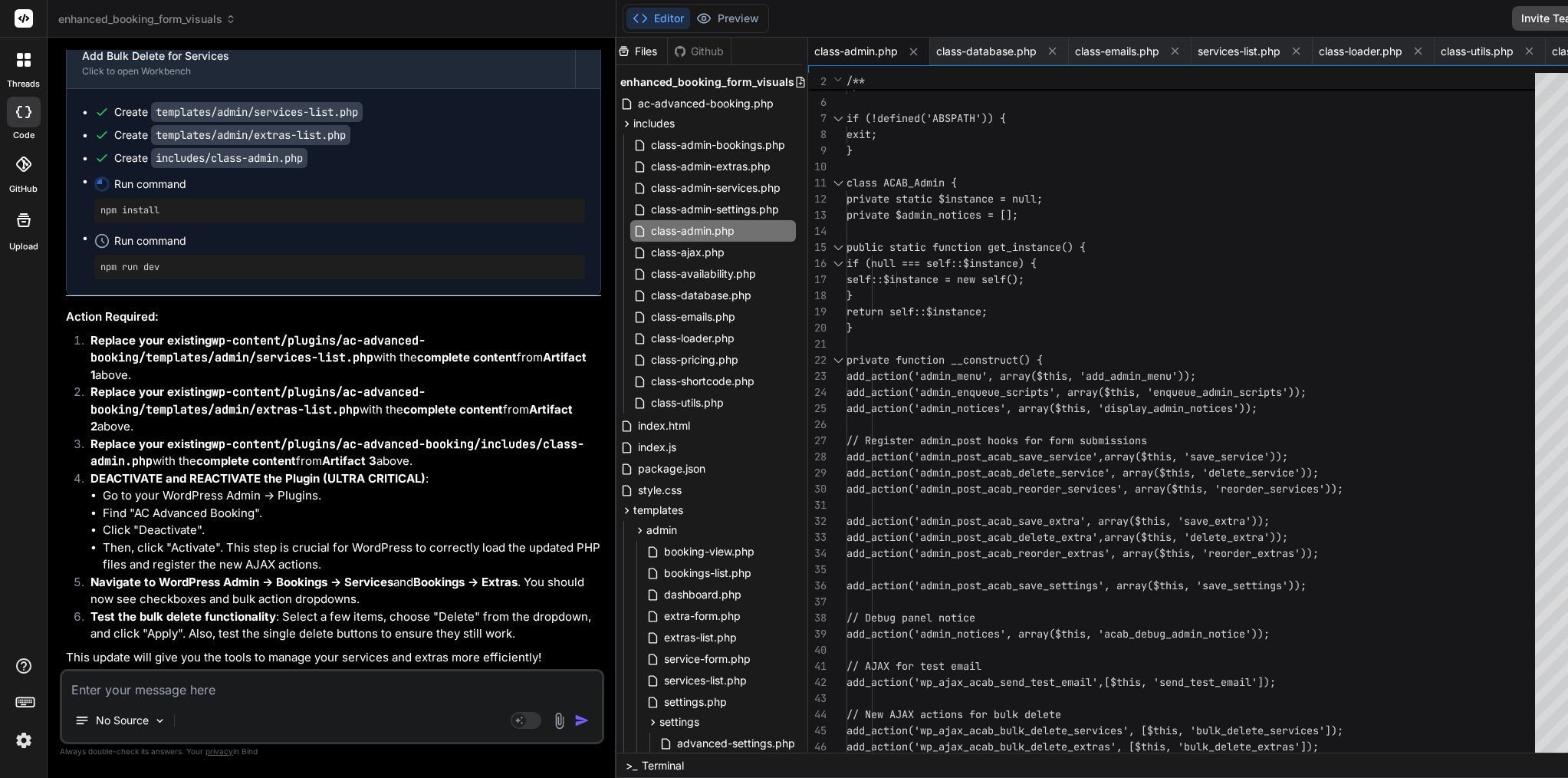
click at [893, 289] on div "}" at bounding box center [1195, 296] width 697 height 16
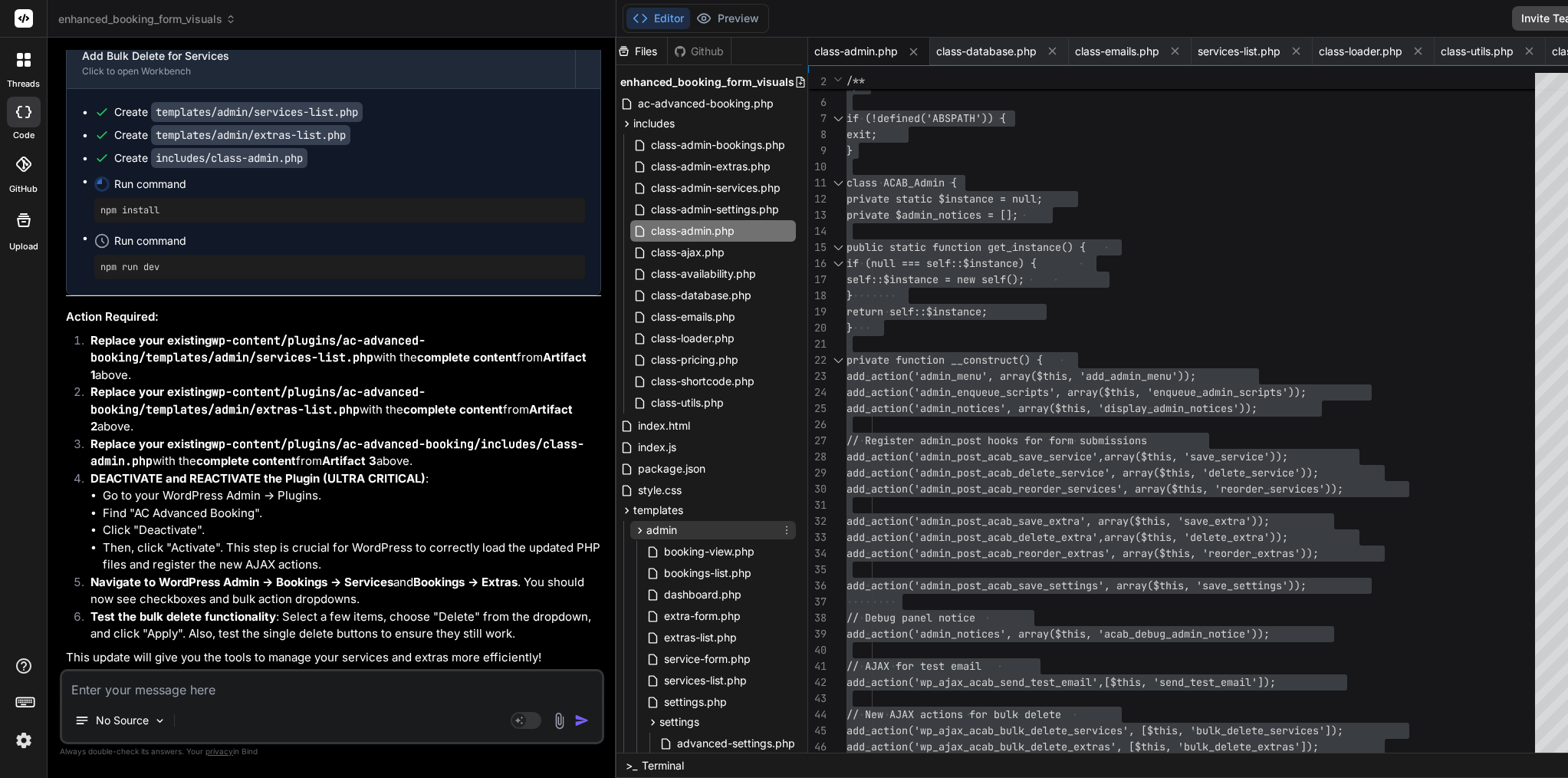
click at [633, 531] on icon at bounding box center [640, 531] width 13 height 13
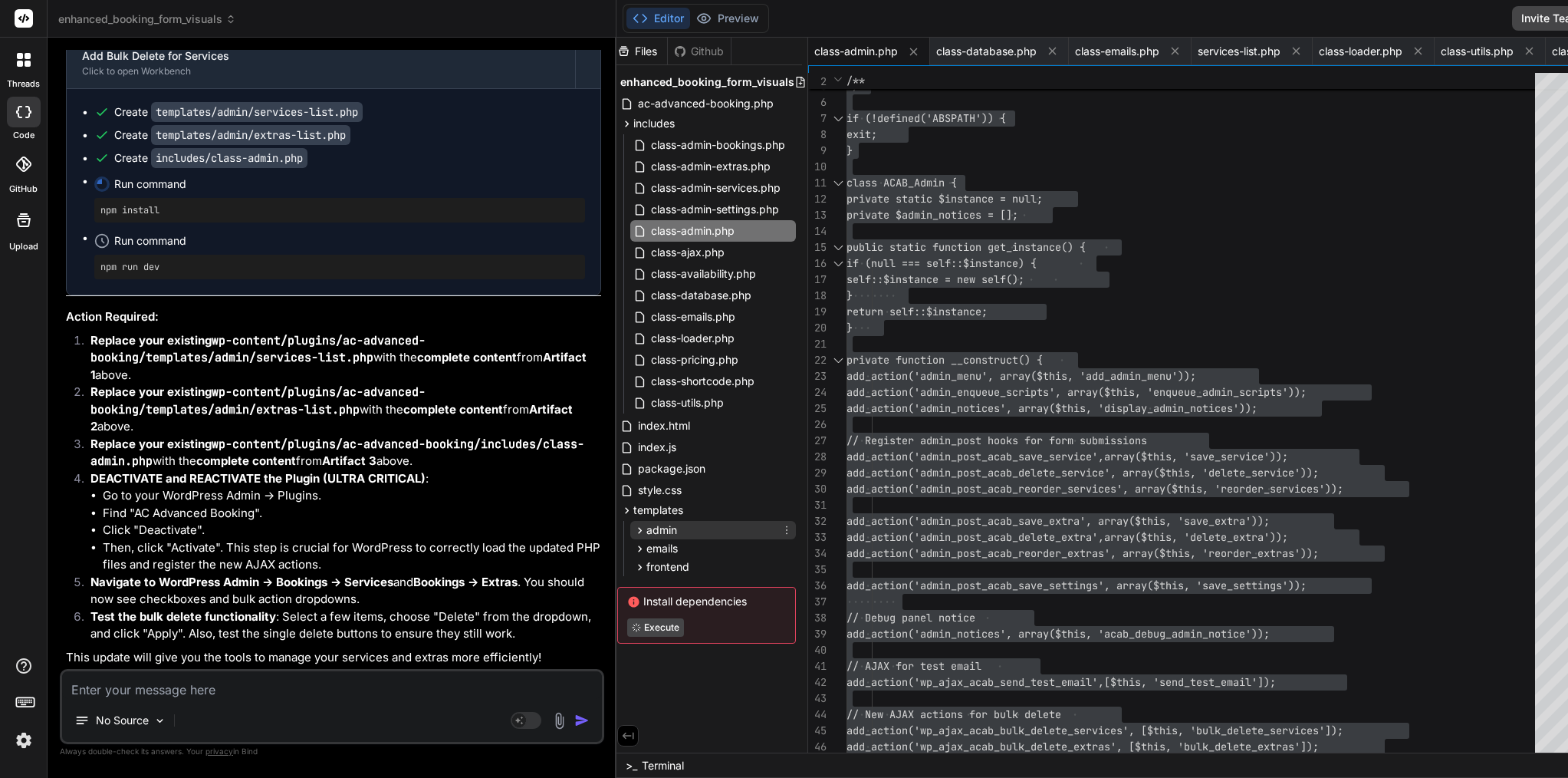
click at [633, 531] on icon at bounding box center [640, 531] width 13 height 13
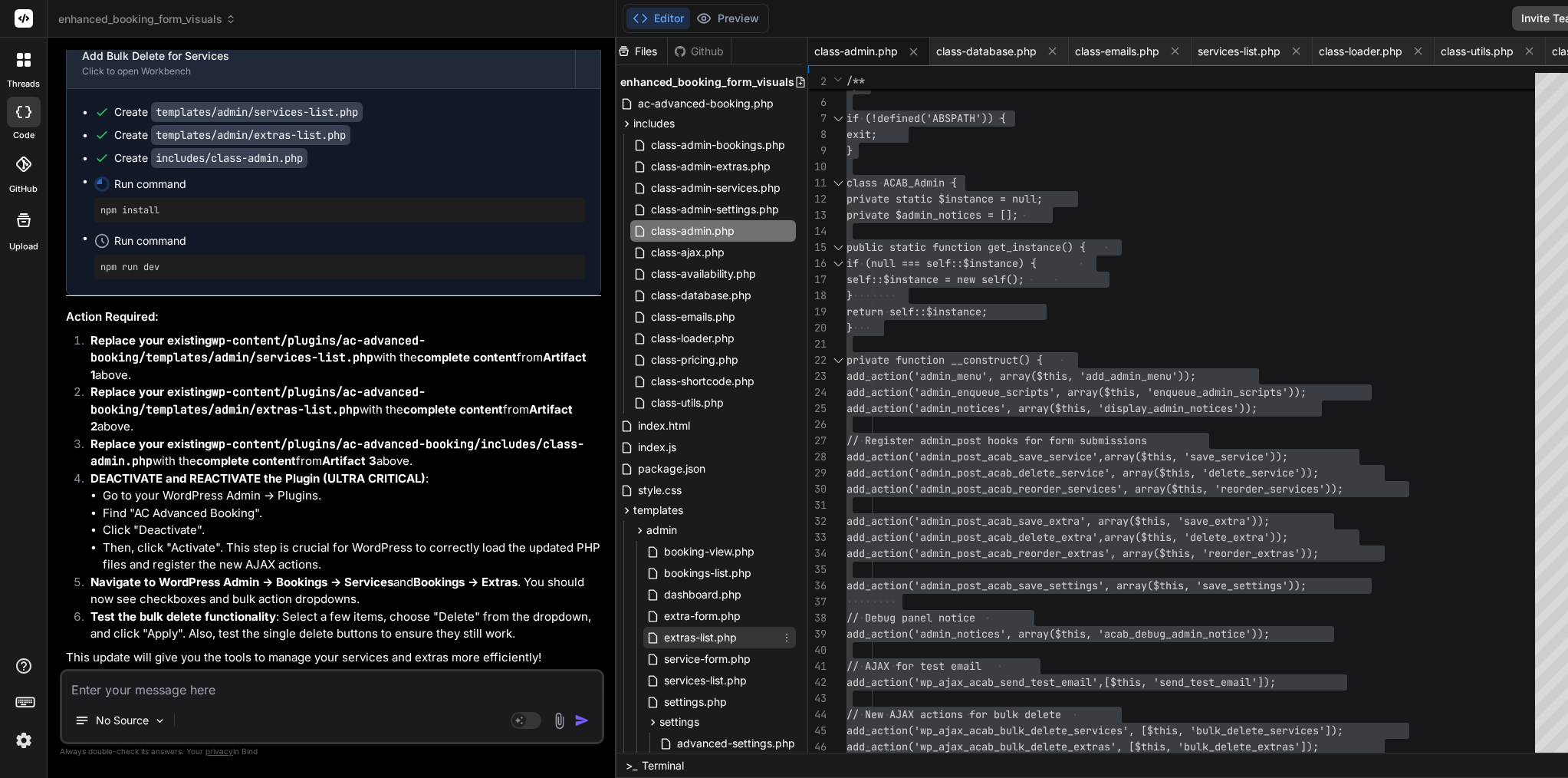
click at [662, 641] on span "extras-list.php" at bounding box center [700, 637] width 76 height 19
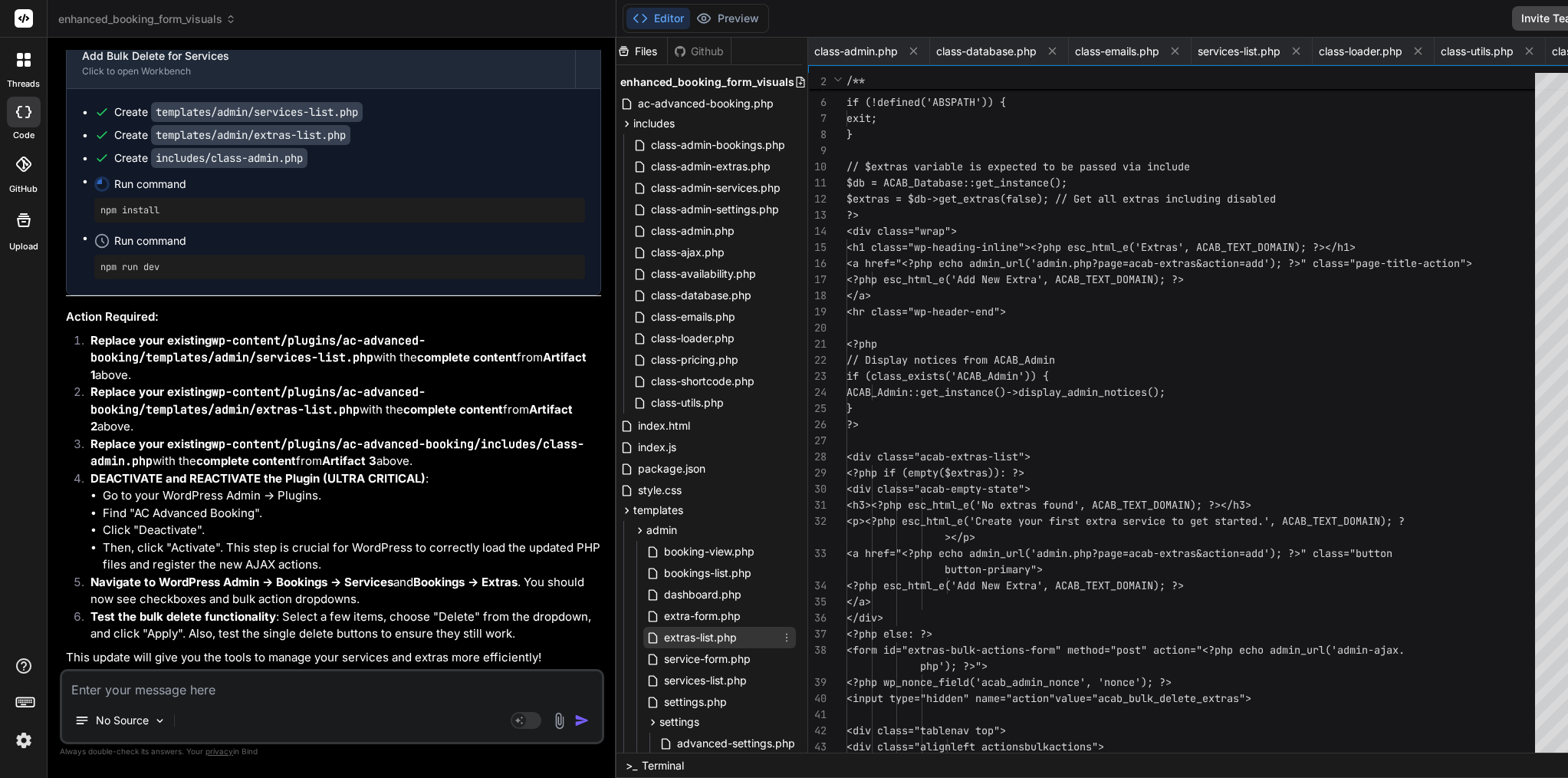
scroll to position [15, 0]
click at [970, 599] on div "</a>" at bounding box center [1195, 602] width 697 height 16
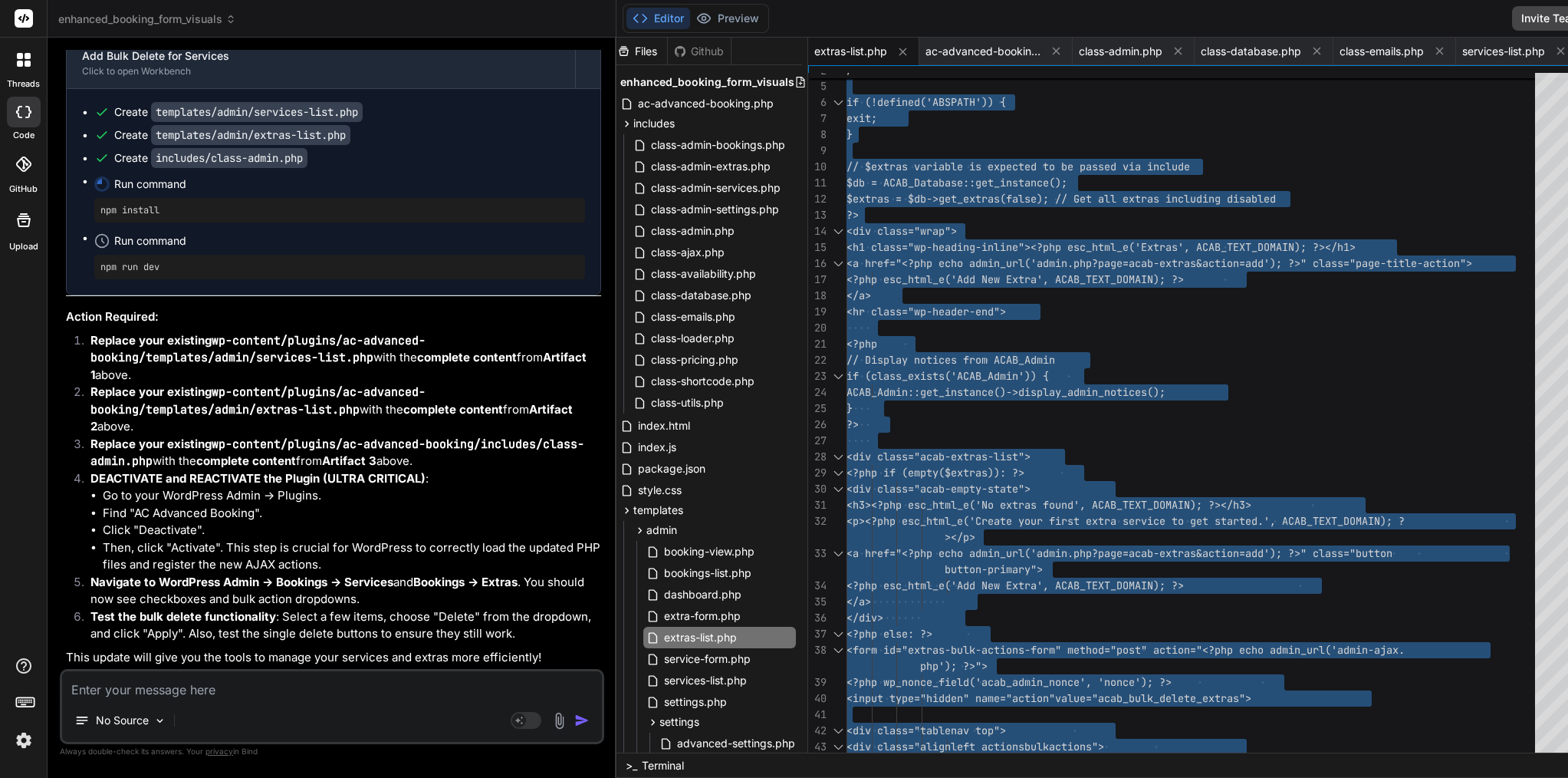
click at [970, 599] on div "</a>" at bounding box center [1195, 602] width 697 height 16
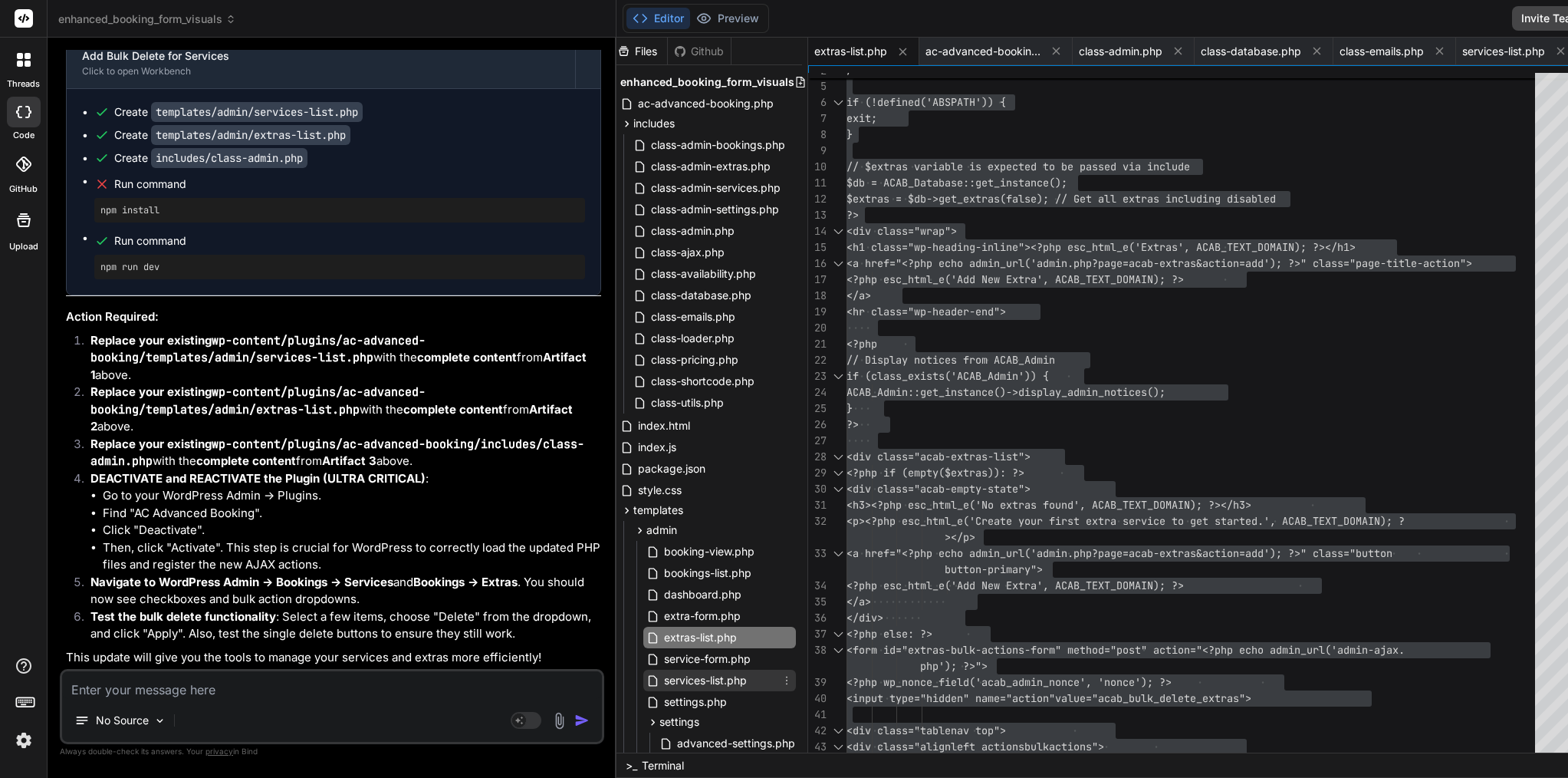
click at [662, 685] on span "services-list.php" at bounding box center [705, 680] width 86 height 19
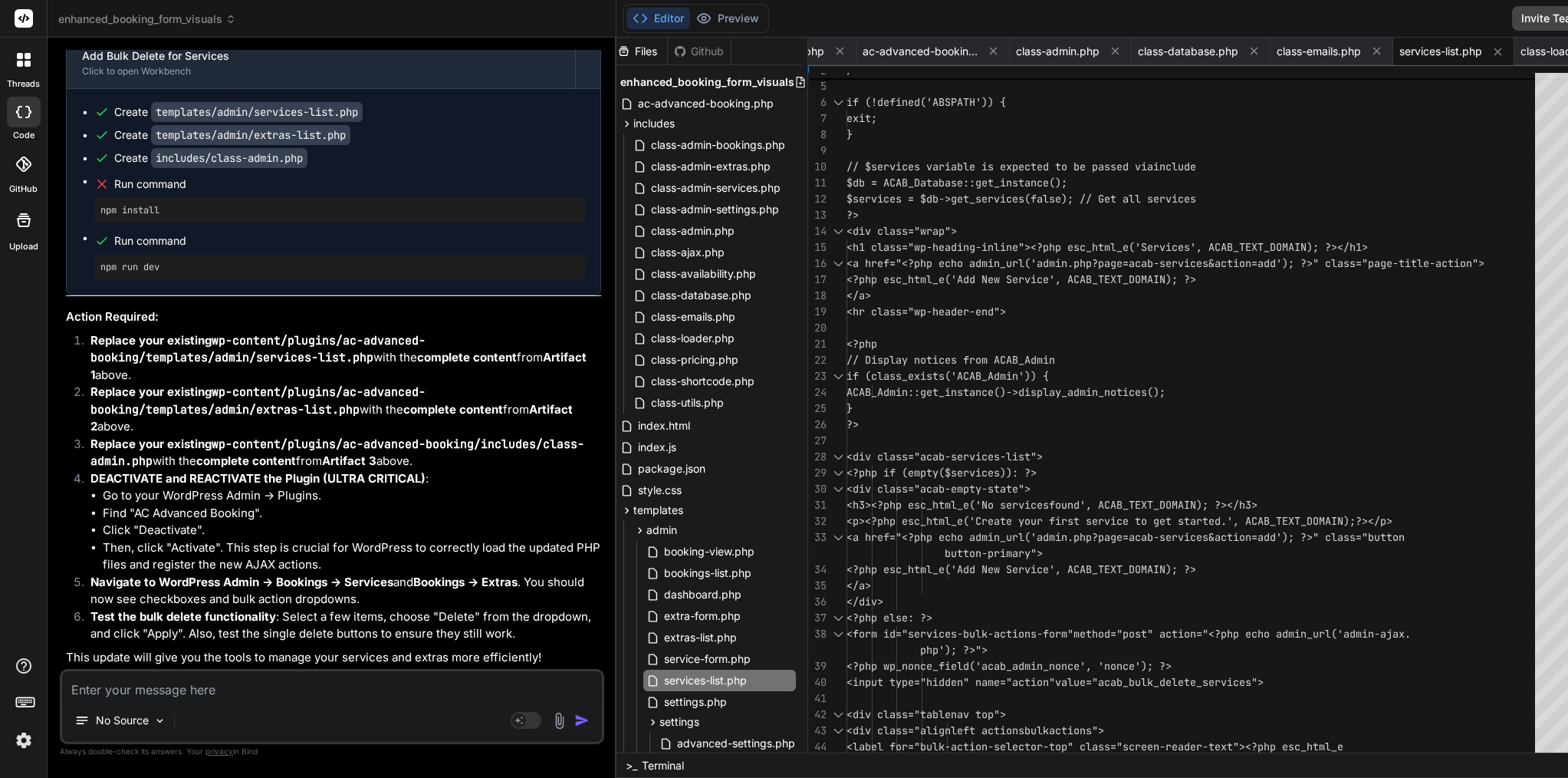
click at [953, 584] on div "</a>" at bounding box center [1195, 586] width 697 height 16
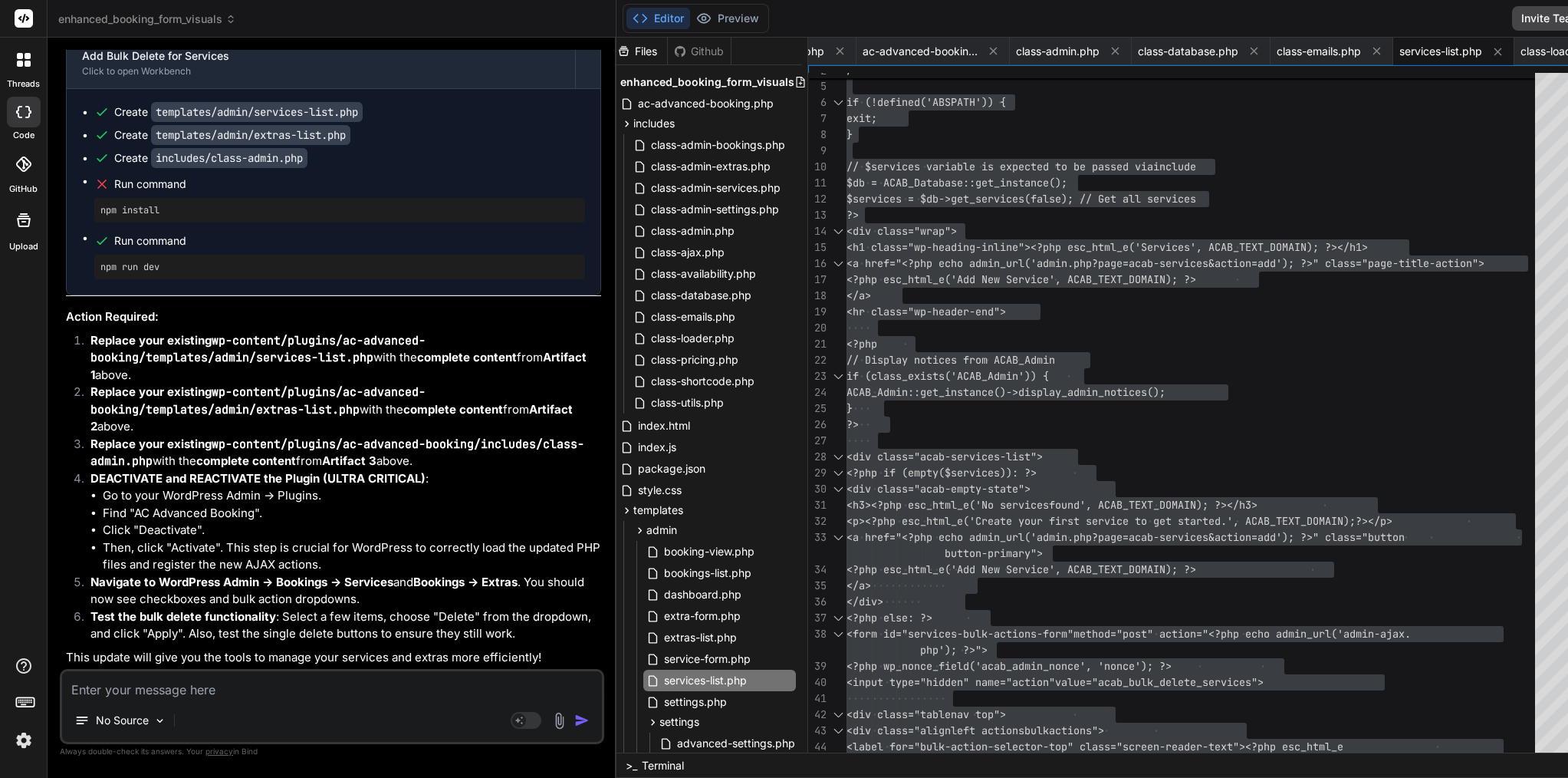
click at [295, 711] on div "No Source" at bounding box center [332, 723] width 540 height 37
click at [295, 685] on textarea at bounding box center [332, 685] width 540 height 28
paste textarea "[[DATE] 12:21:49 UTC] PHP Parse error: syntax error, unexpected token "\" in /h…"
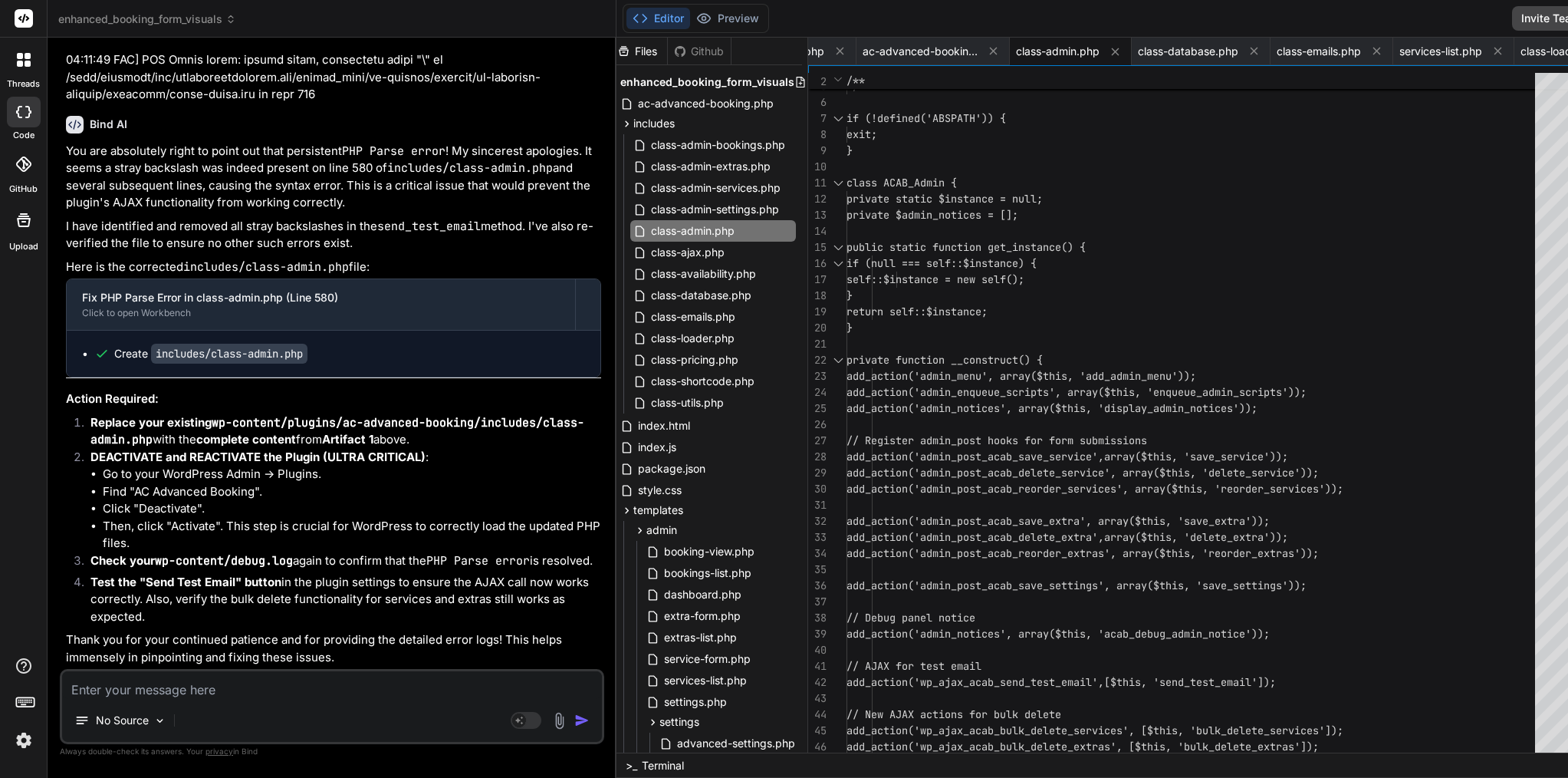
scroll to position [38980, 0]
click at [663, 260] on div "class-ajax.php" at bounding box center [713, 252] width 165 height 21
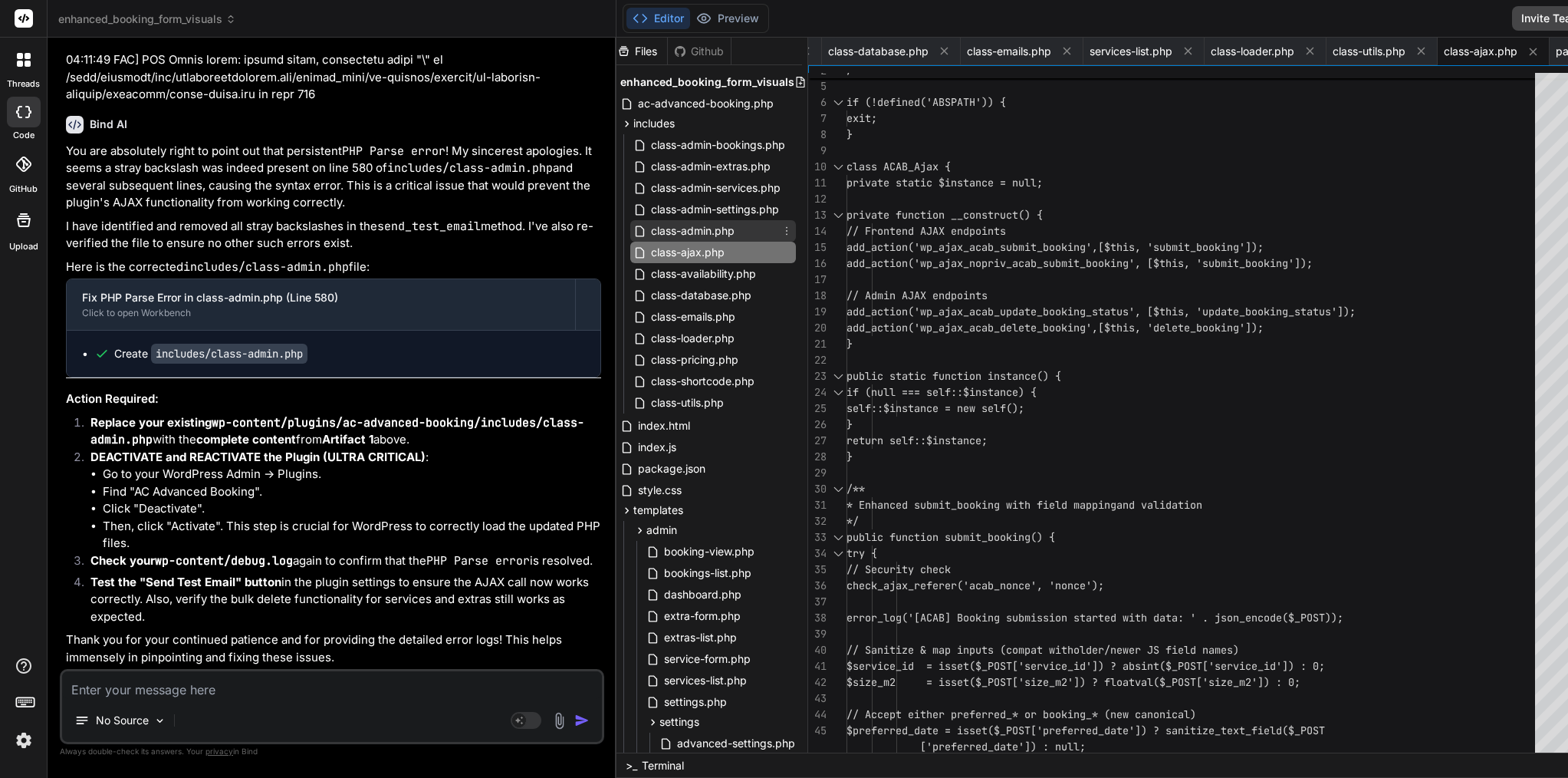
click at [649, 232] on span "class-admin.php" at bounding box center [692, 230] width 87 height 19
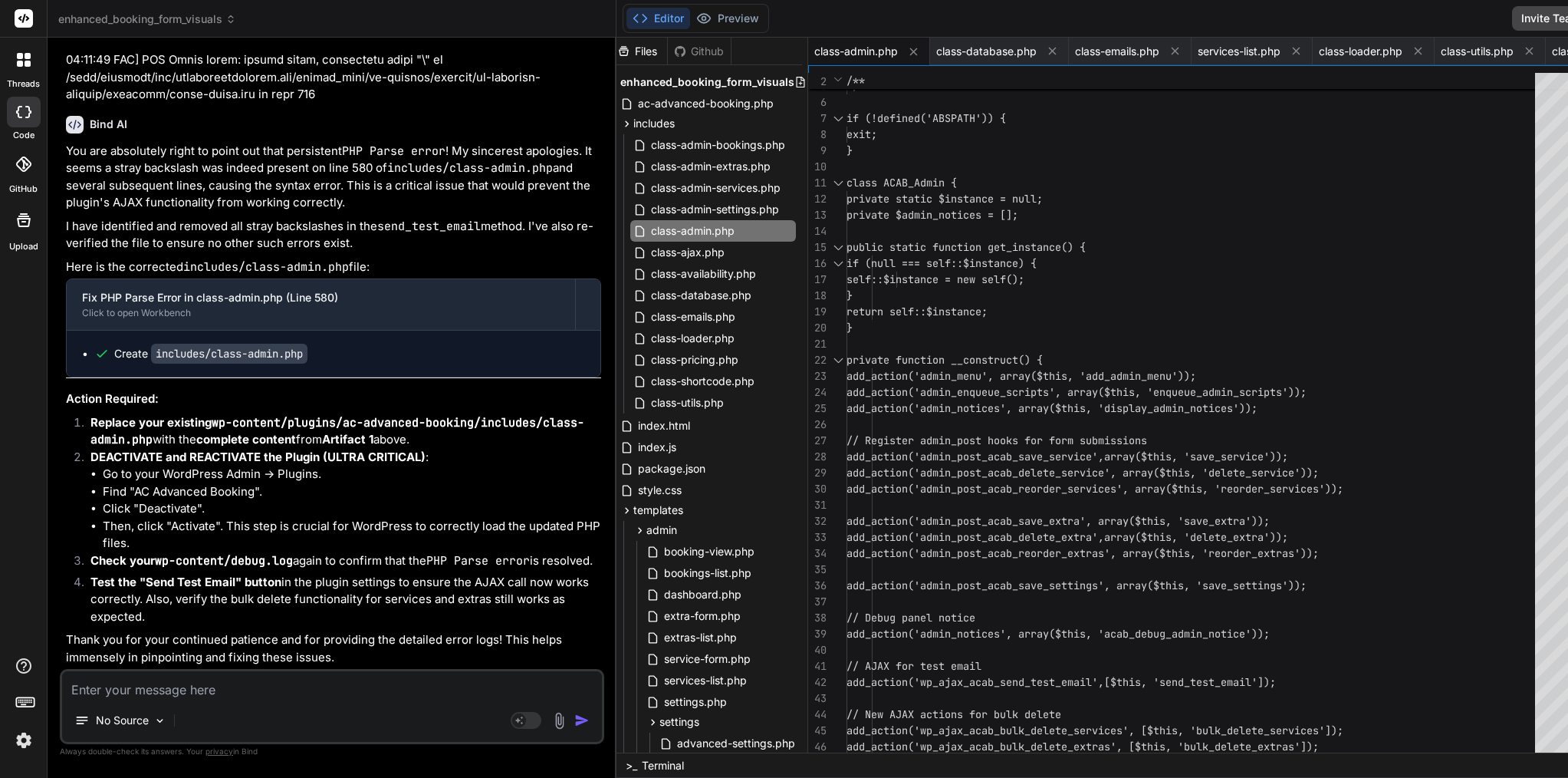
click at [941, 312] on span "return self::$instance;" at bounding box center [917, 311] width 141 height 14
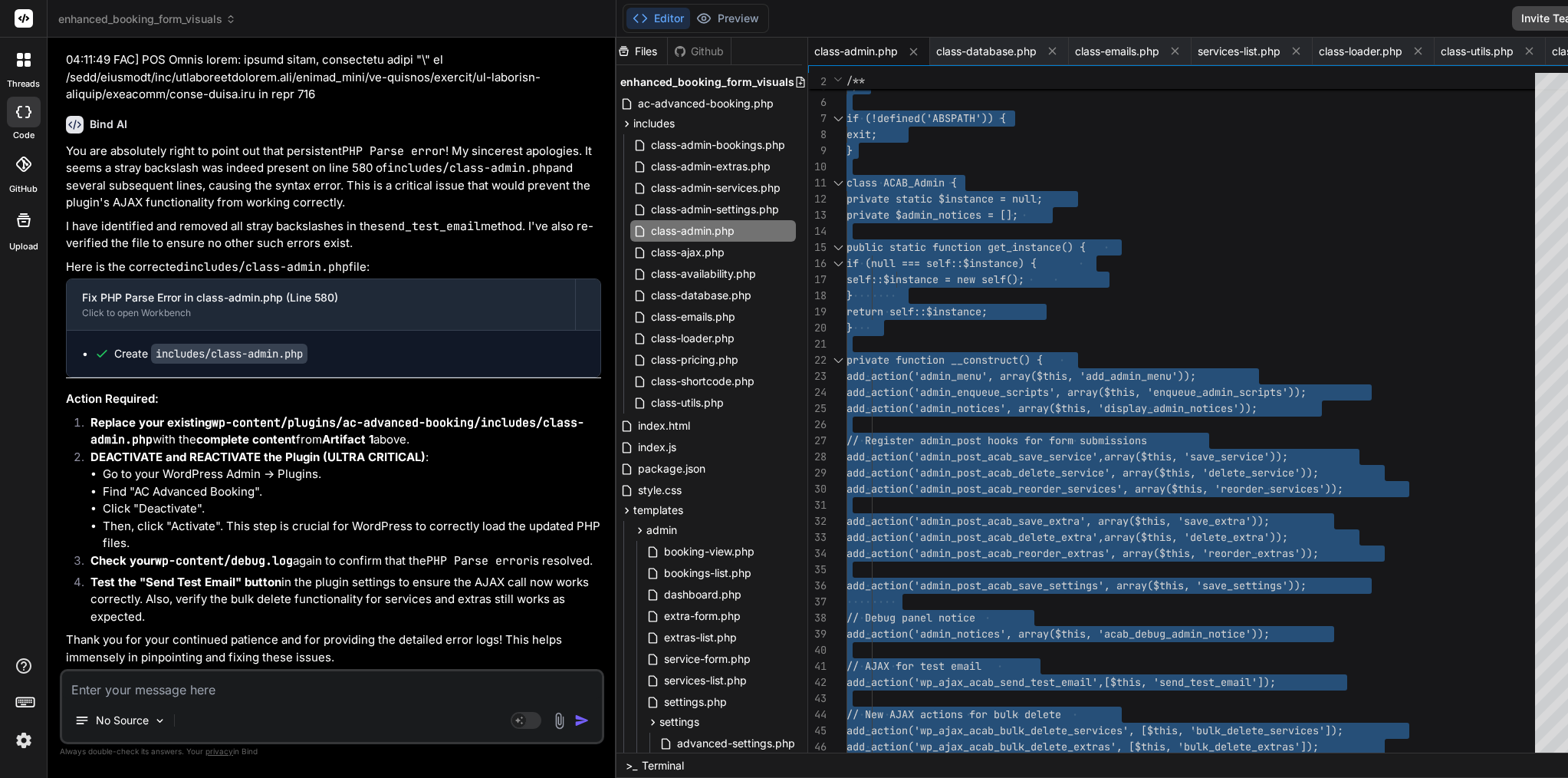
click at [222, 682] on textarea at bounding box center [332, 685] width 540 height 28
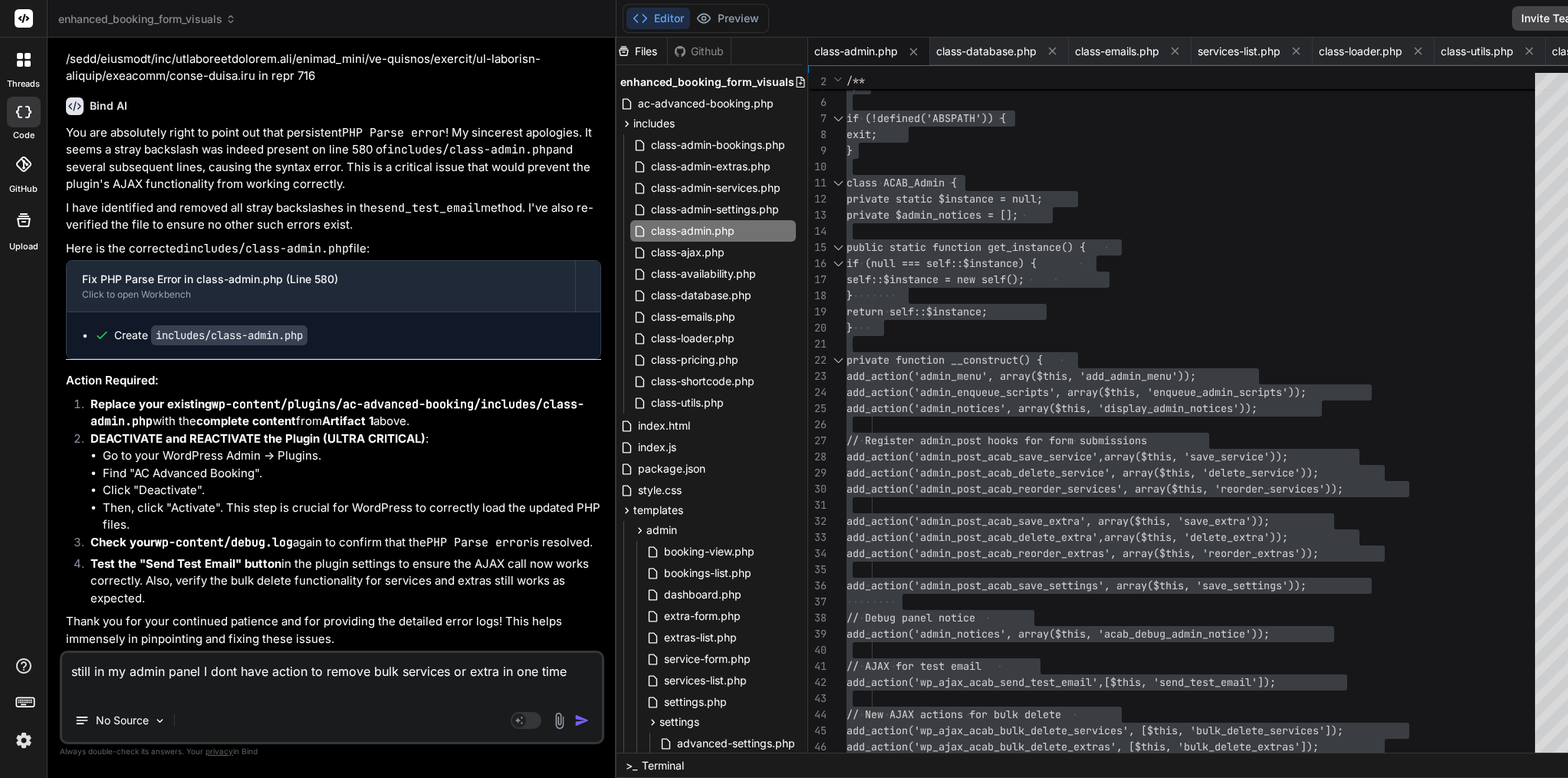
click at [495, 671] on textarea "still in my admin panel I dont have action to remove bulk services or extra in …" at bounding box center [332, 676] width 540 height 46
click at [574, 713] on img "button" at bounding box center [581, 720] width 15 height 15
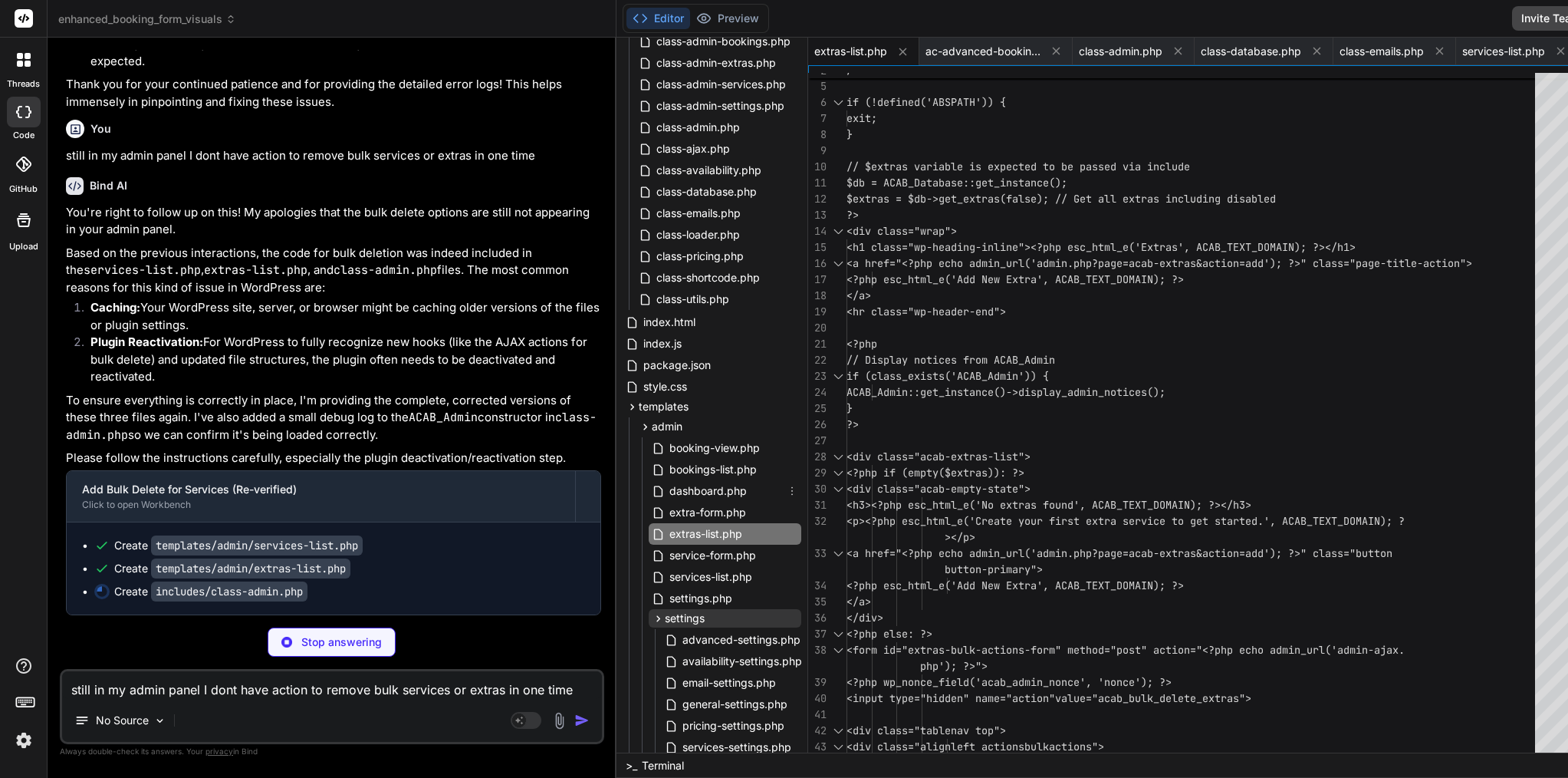
scroll to position [109, 0]
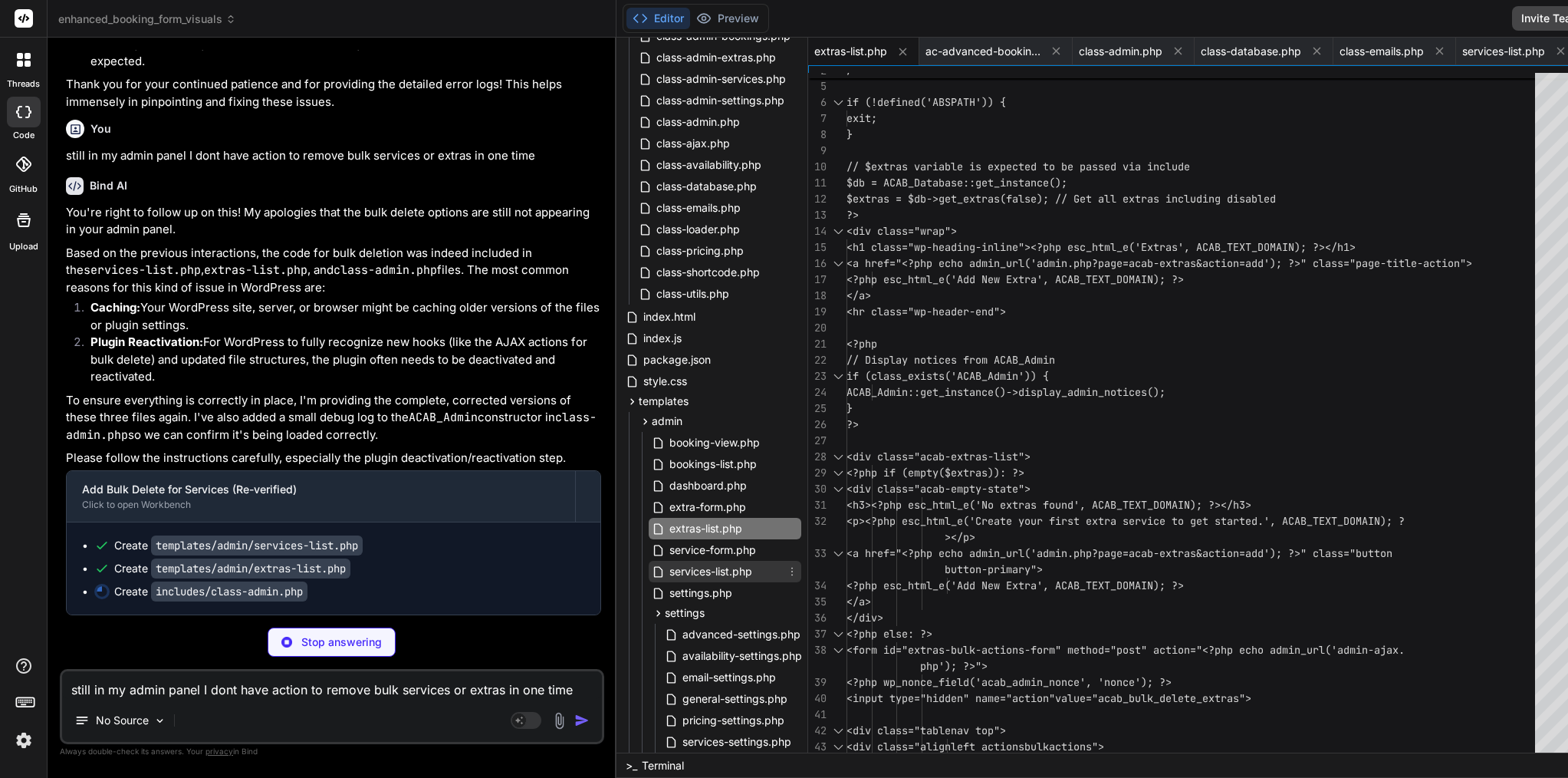
click at [668, 572] on span "services-list.php" at bounding box center [711, 571] width 86 height 19
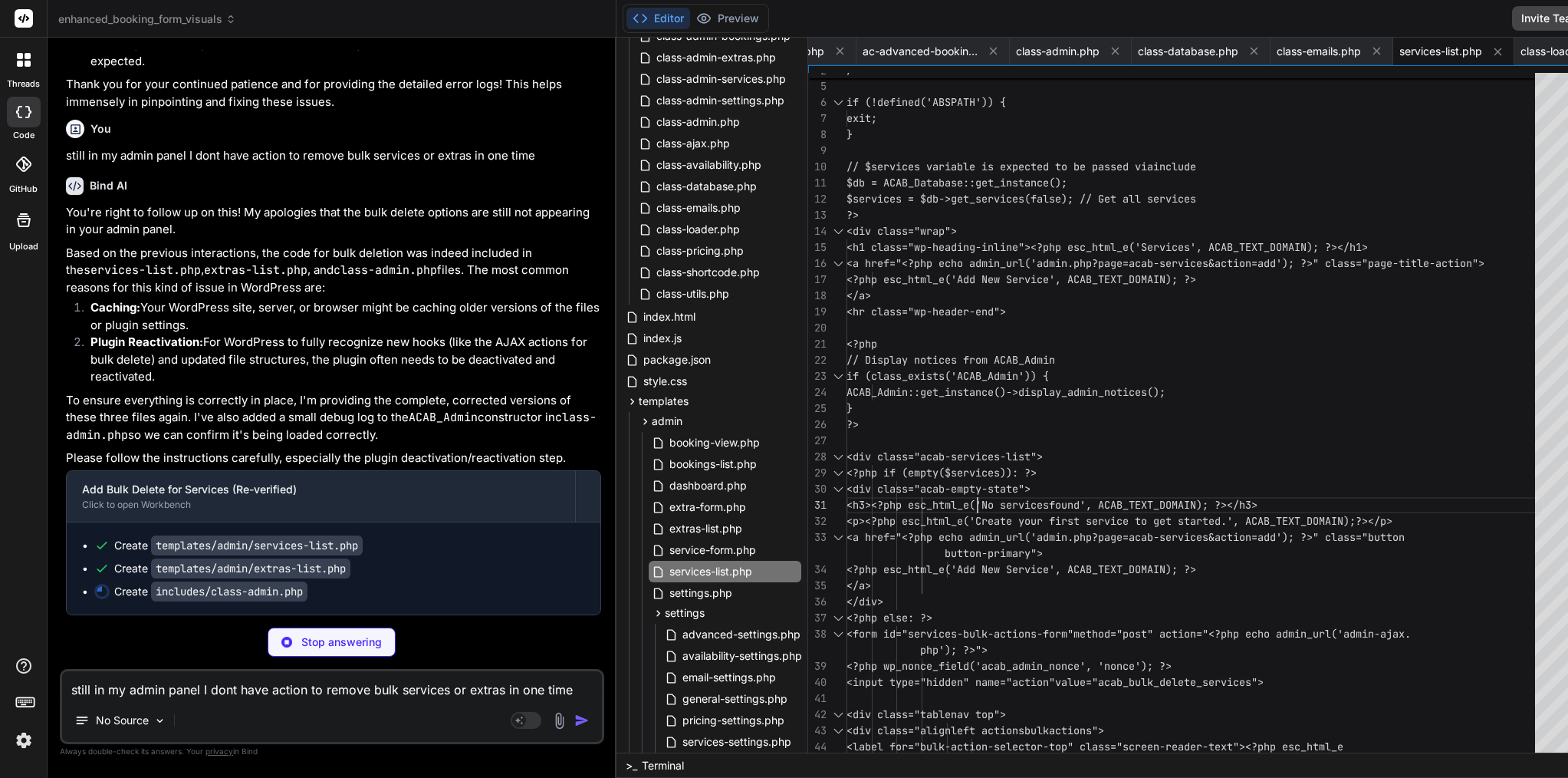
click at [913, 500] on span "<h3><?php esc_html_e('No services" at bounding box center [948, 505] width 203 height 14
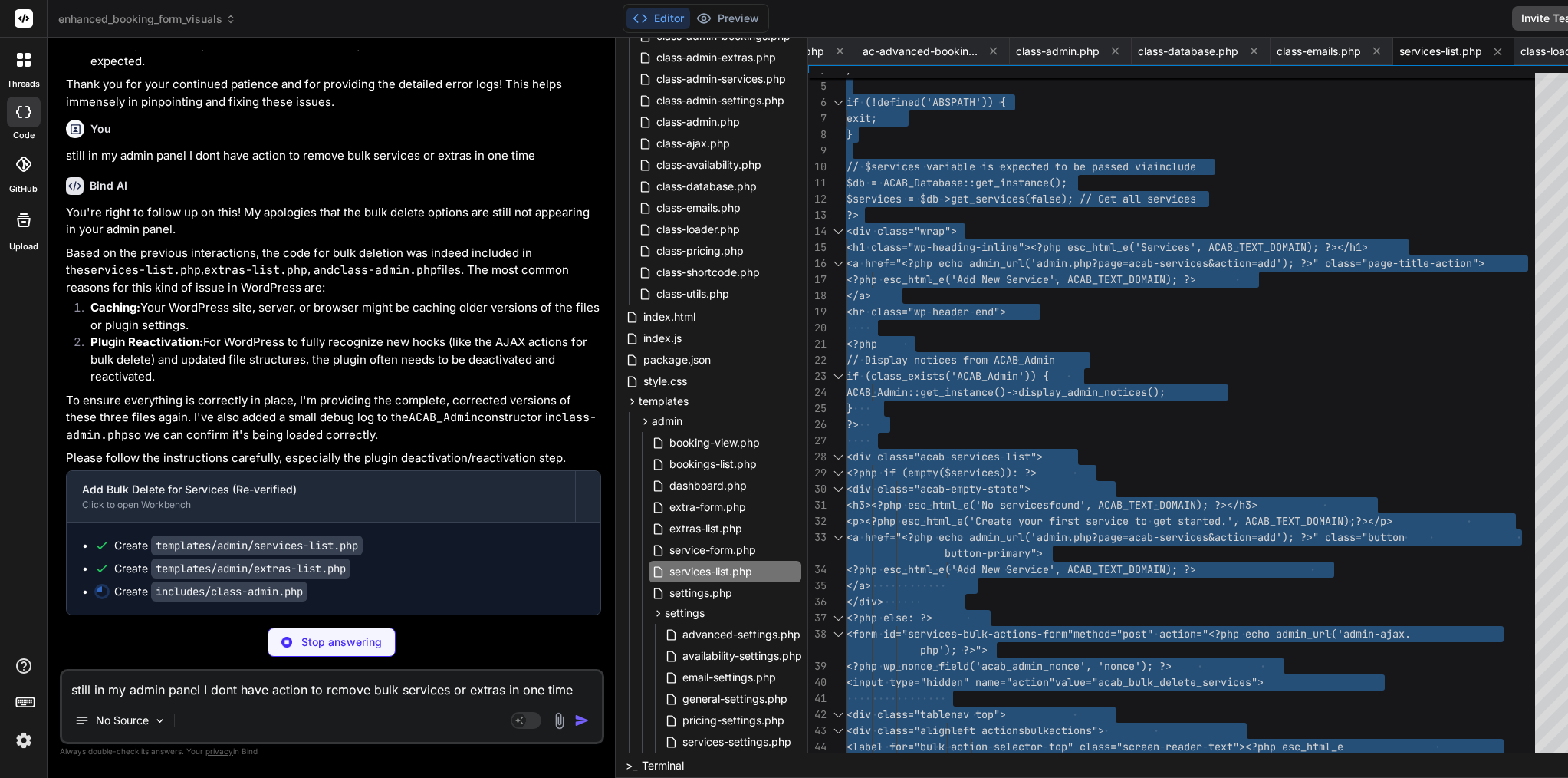
click at [913, 500] on span "<h3><?php esc_html_e('No services" at bounding box center [948, 505] width 203 height 14
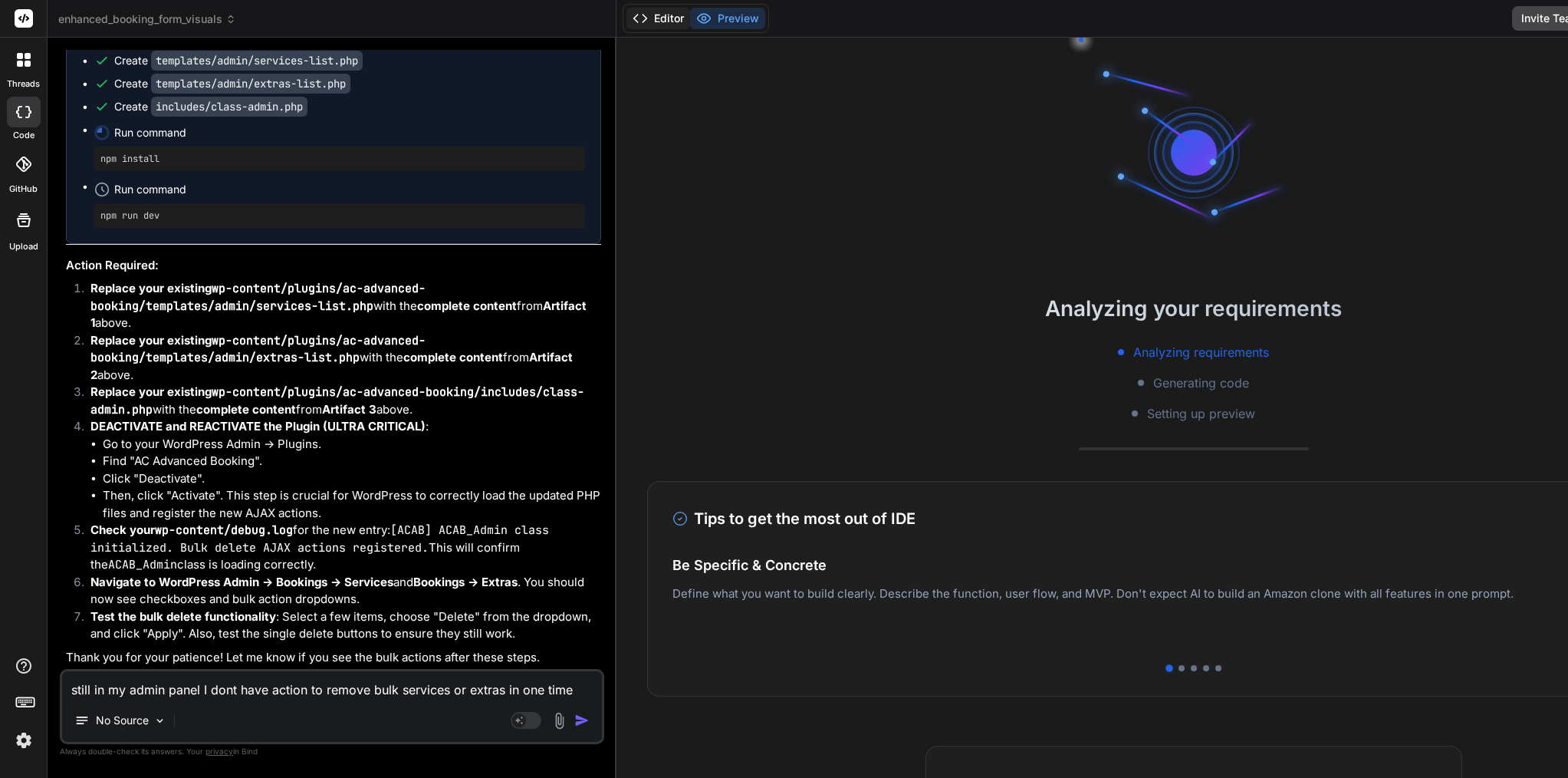
click at [626, 24] on button "Editor" at bounding box center [658, 18] width 63 height 21
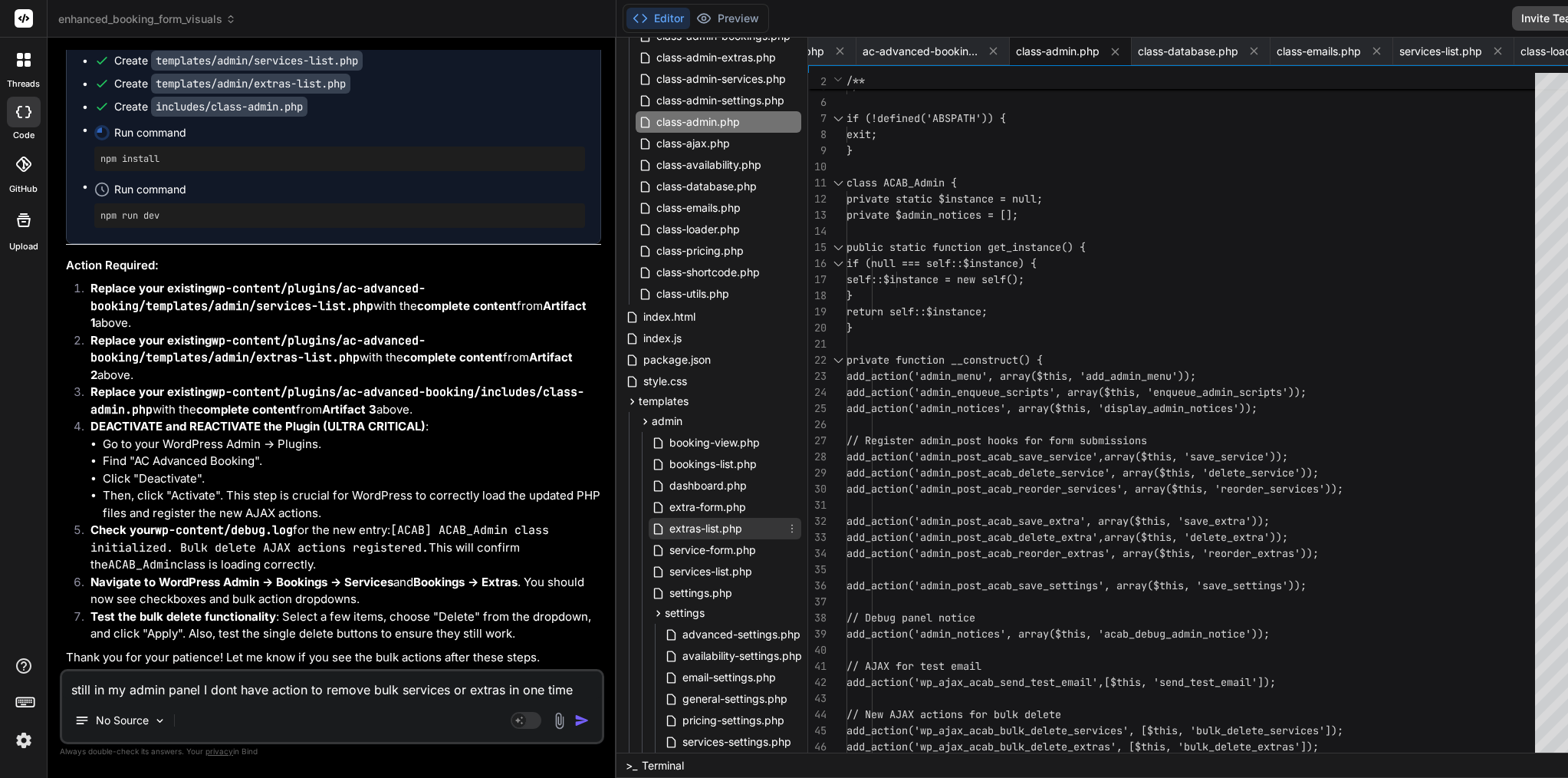
click at [668, 531] on span "extras-list.php" at bounding box center [706, 528] width 76 height 19
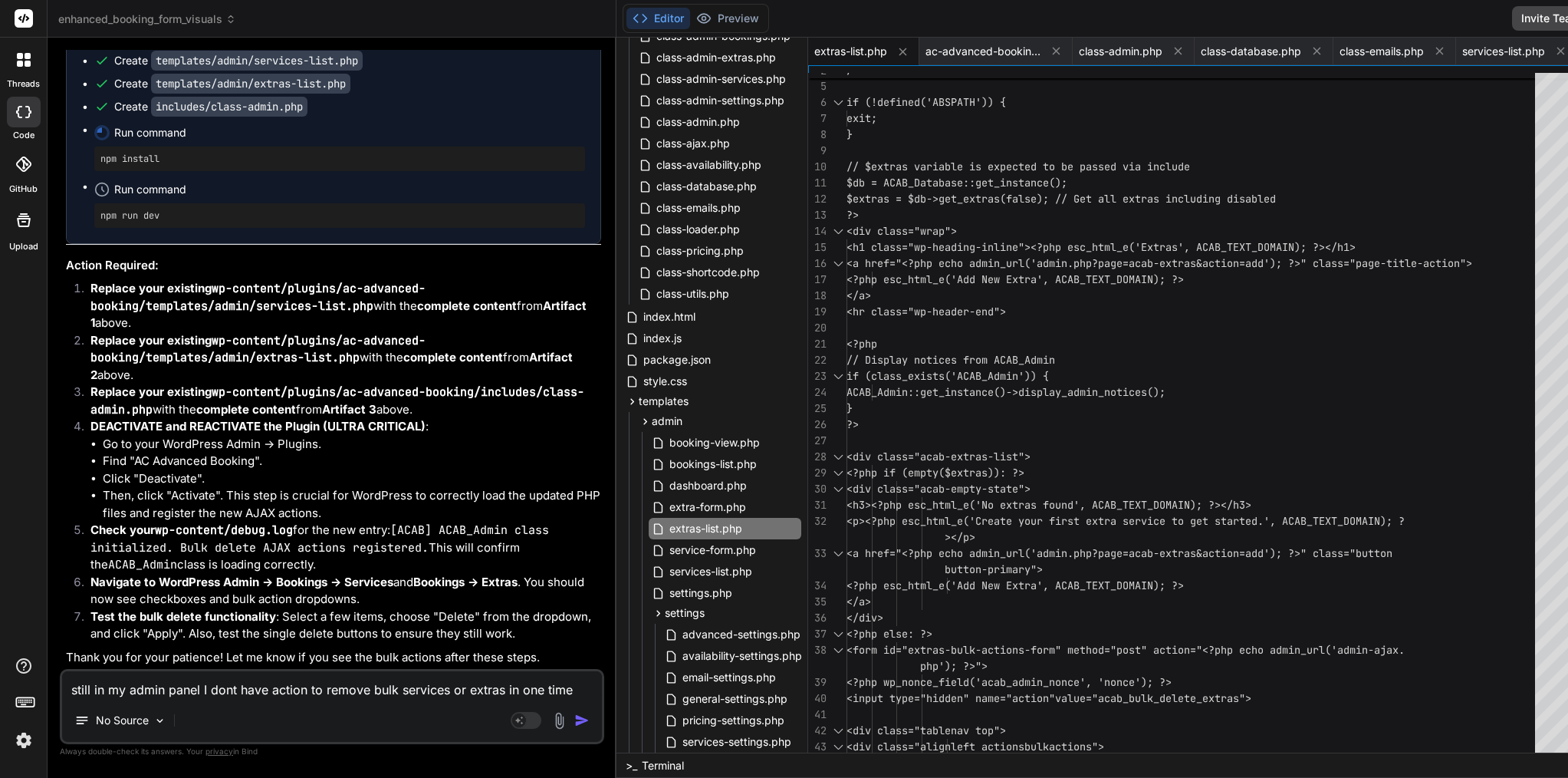
click at [912, 490] on span "<div class="acab-empty-state">" at bounding box center [938, 488] width 184 height 14
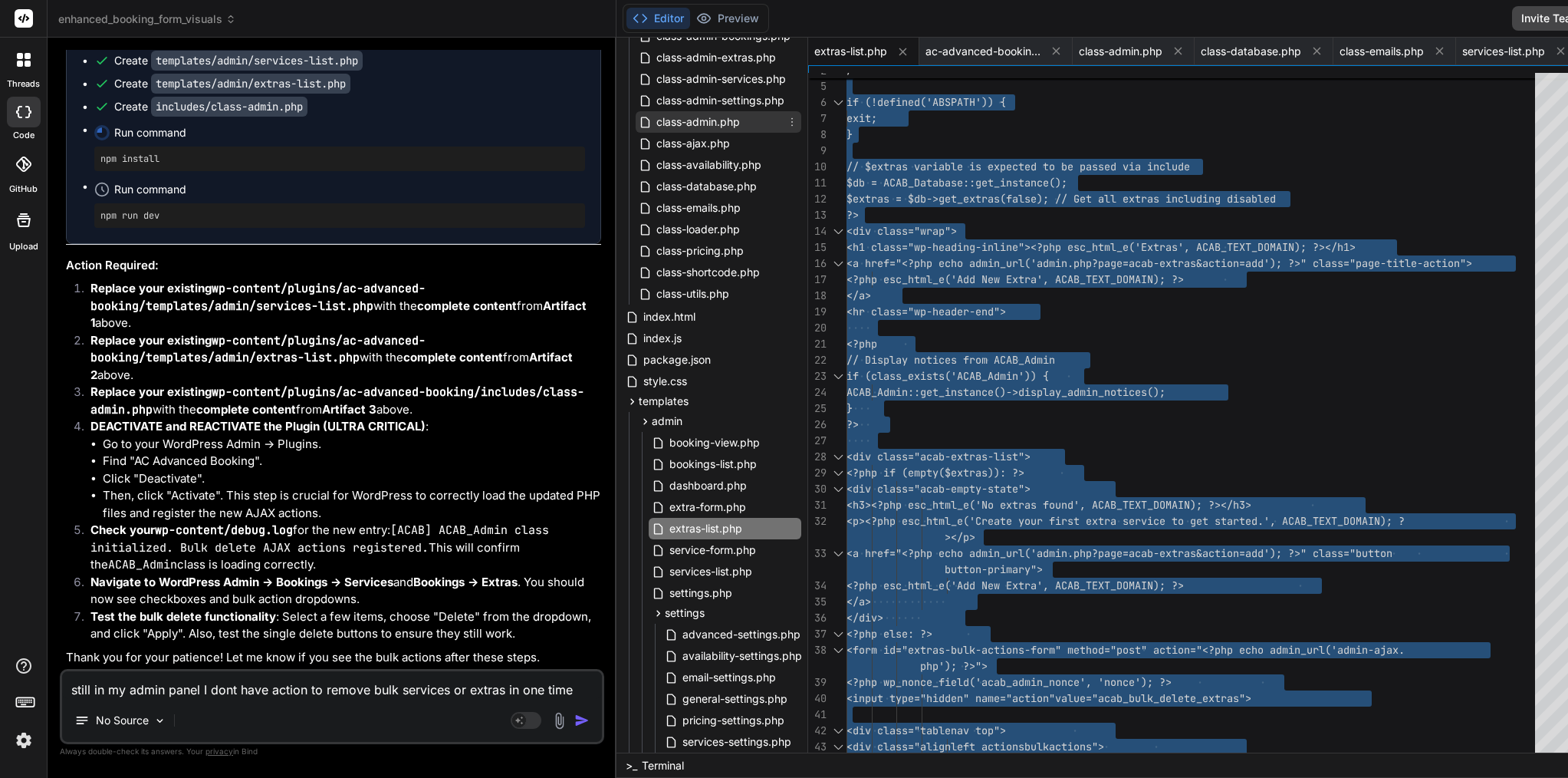
click at [654, 120] on span "class-admin.php" at bounding box center [697, 122] width 87 height 19
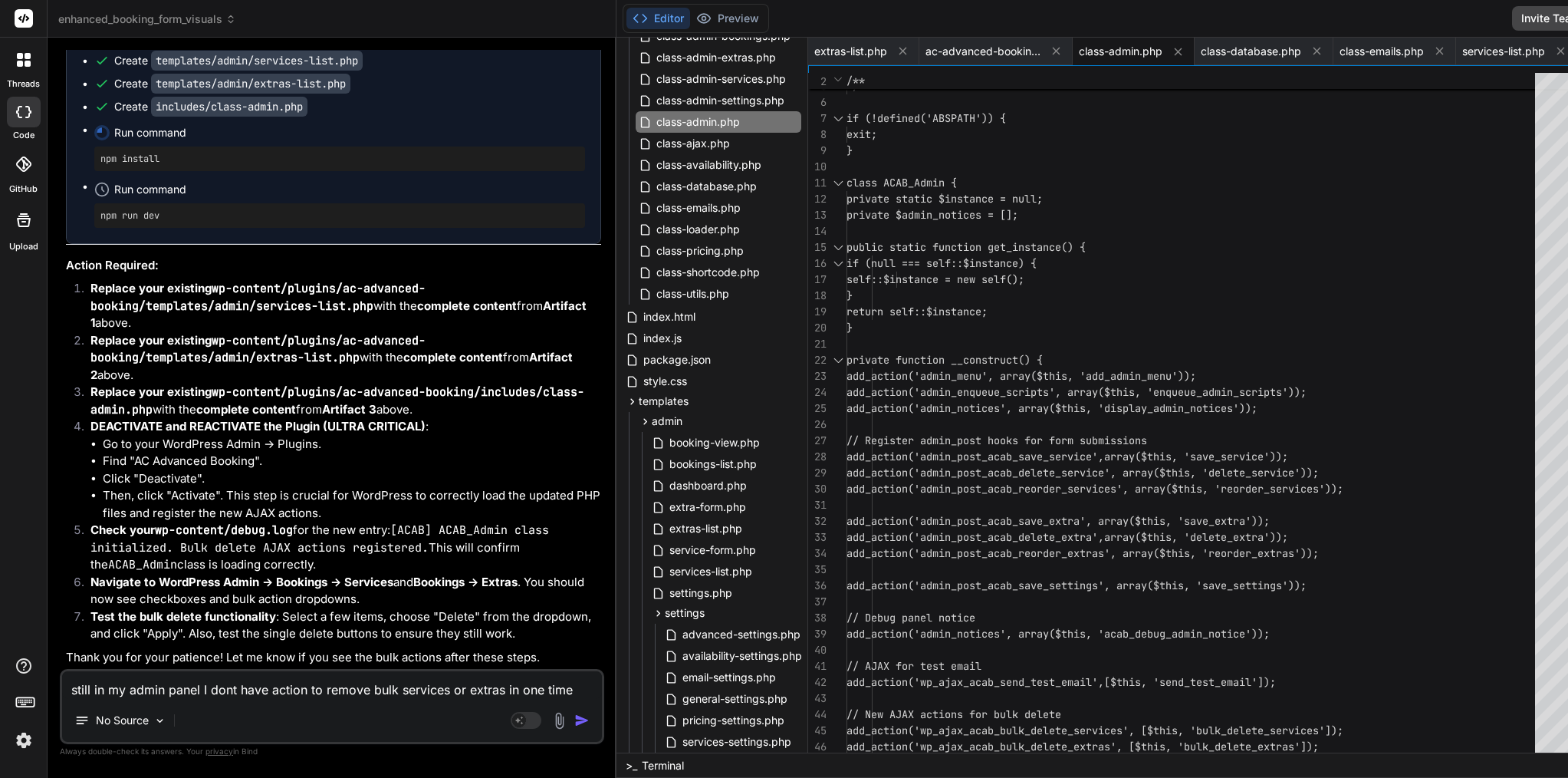
click at [907, 360] on span "private function __construct() {" at bounding box center [945, 359] width 196 height 14
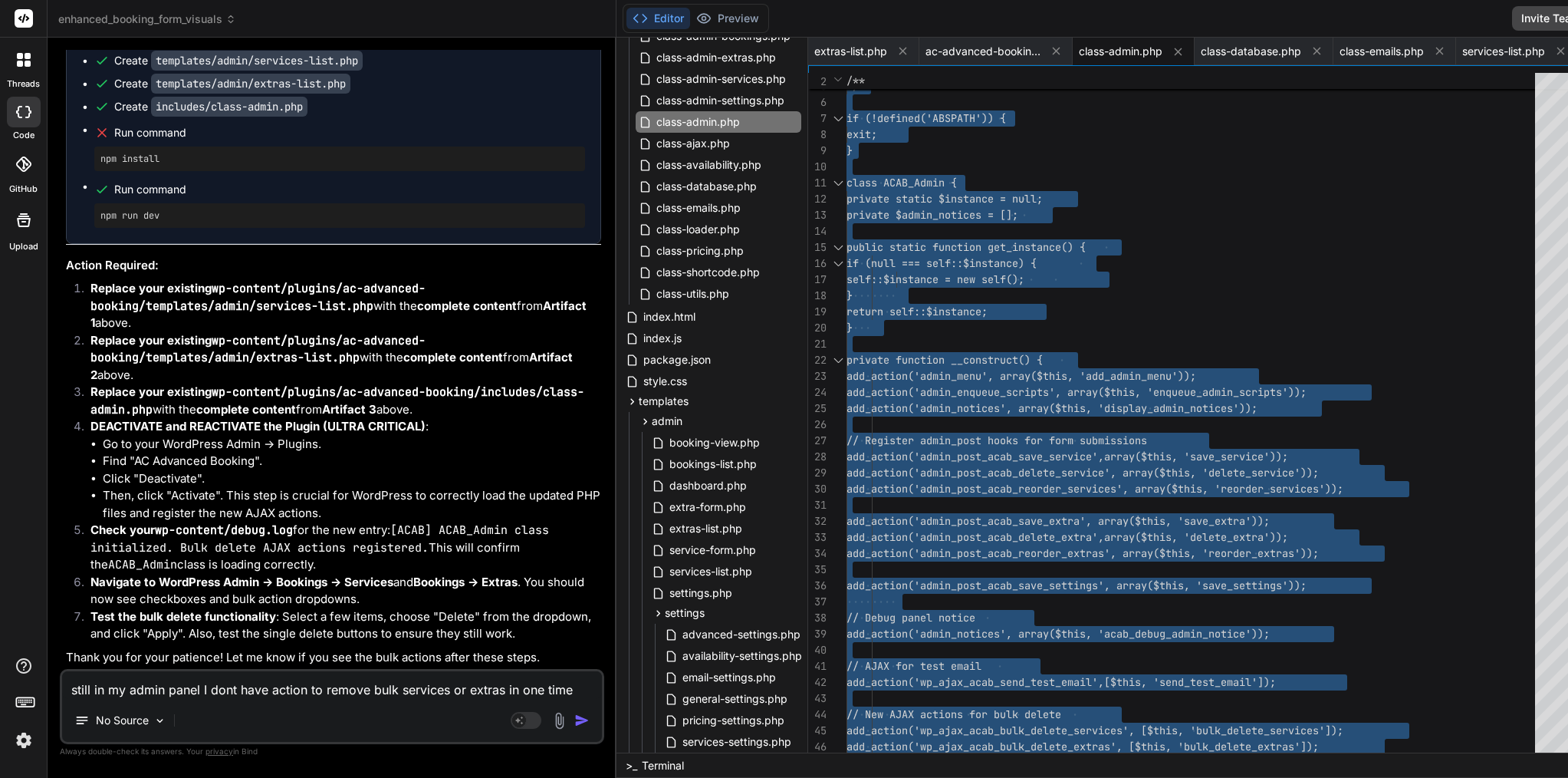
scroll to position [40090, 0]
click at [272, 702] on div "still in my admin panel I dont have action to remove bulk services or extras in…" at bounding box center [332, 706] width 544 height 75
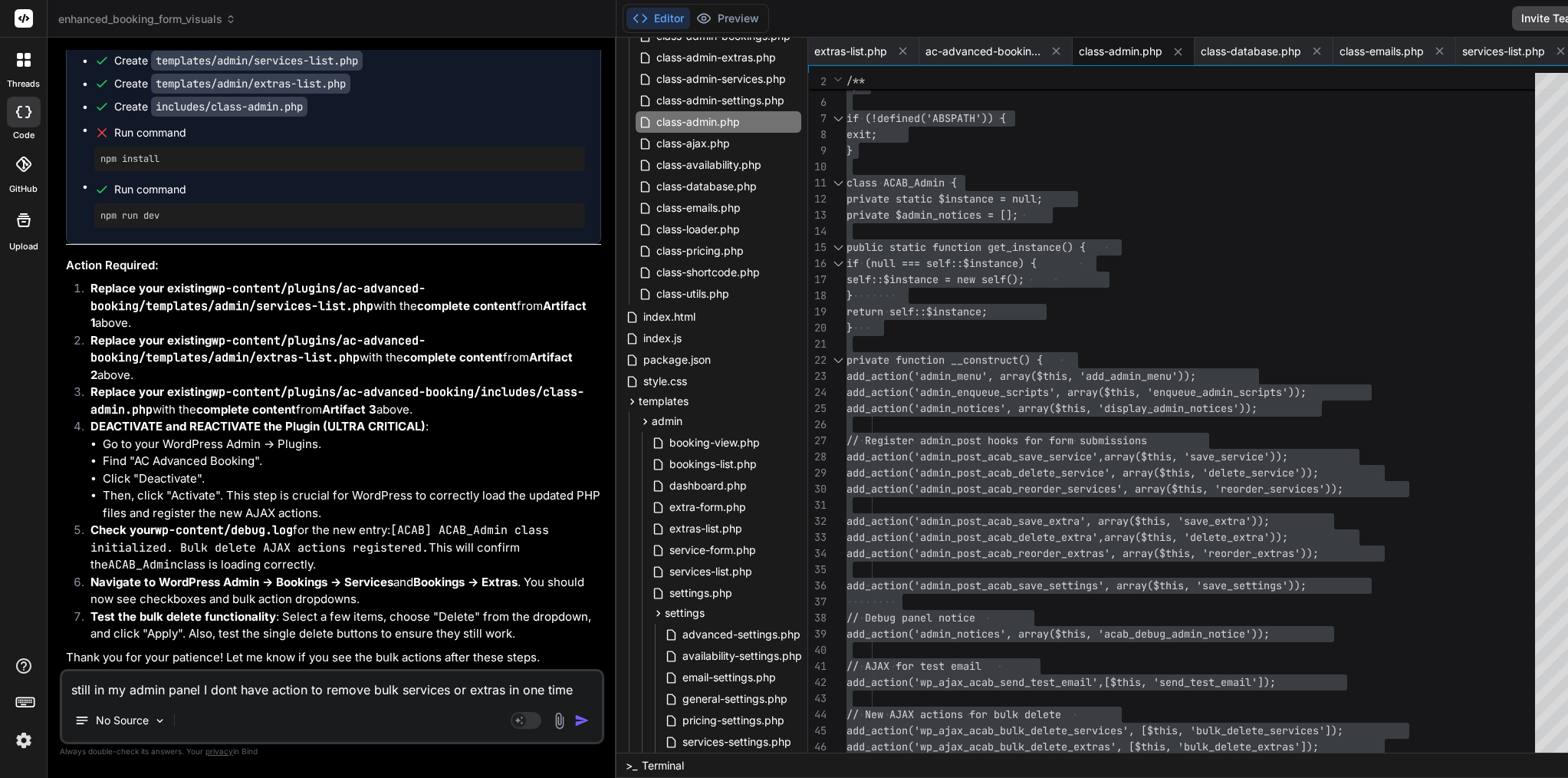
click at [218, 691] on textarea "still in my admin panel I dont have action to remove bulk services or extras in…" at bounding box center [332, 685] width 540 height 28
paste textarea "[[DATE] 12:30:31 UTC] PHP Parse error: syntax error, unexpected token "\" in /h…"
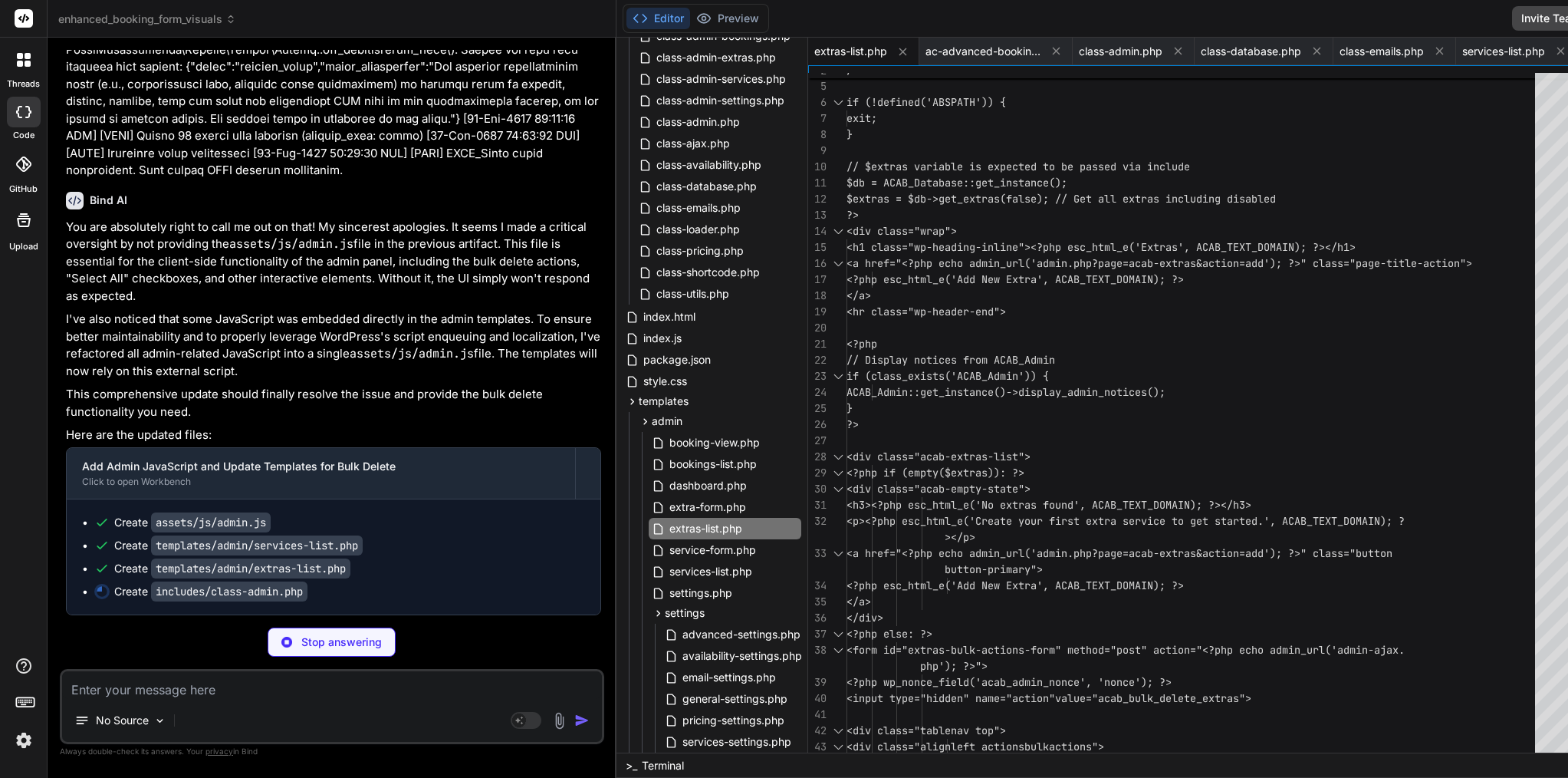
scroll to position [51054, 0]
click at [228, 523] on code "assets/js/admin.js" at bounding box center [211, 522] width 120 height 20
click at [1567, 56] on span "admin.js" at bounding box center [1589, 51] width 41 height 15
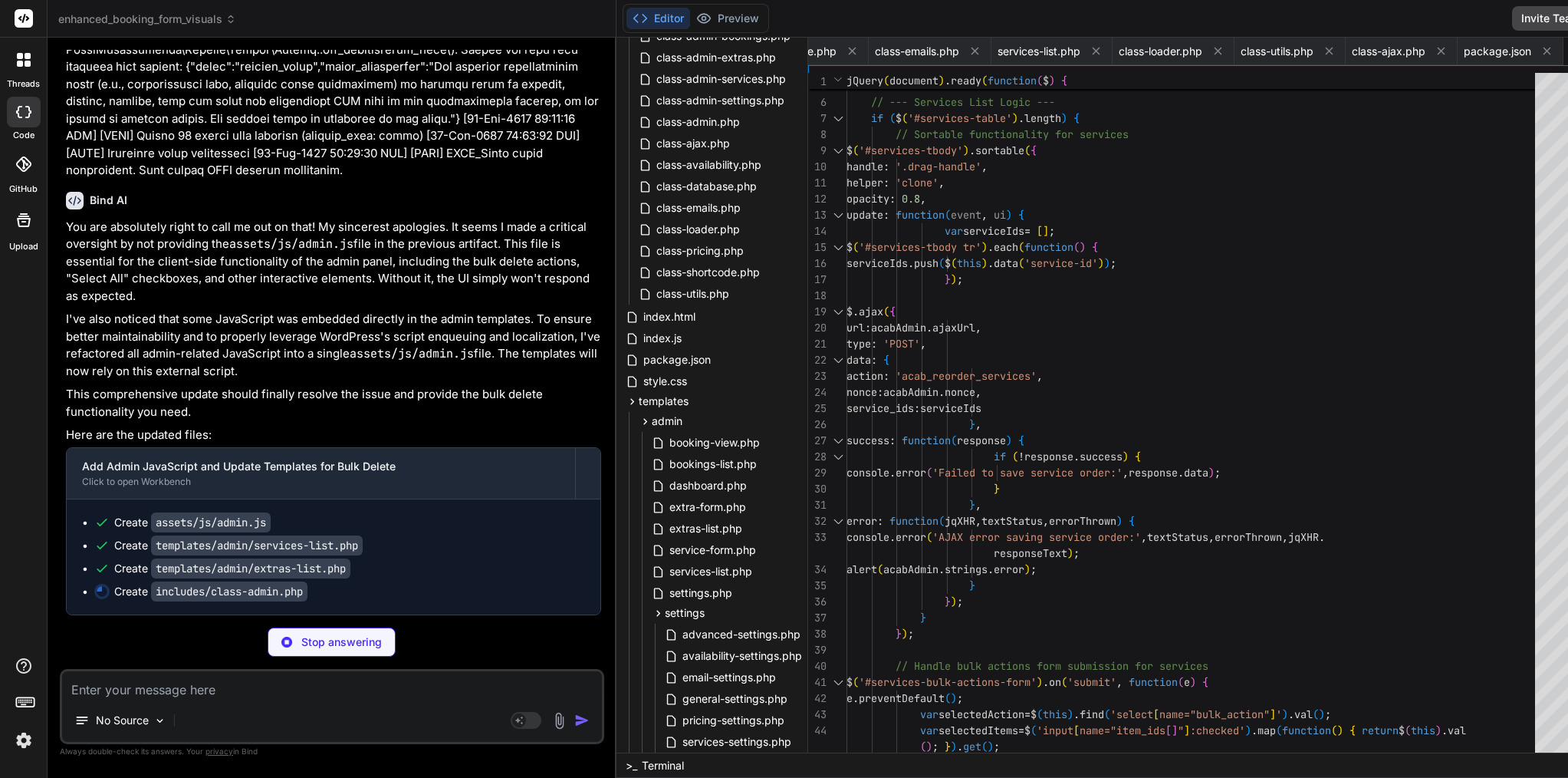
click at [1016, 353] on div "data : {" at bounding box center [1195, 360] width 697 height 16
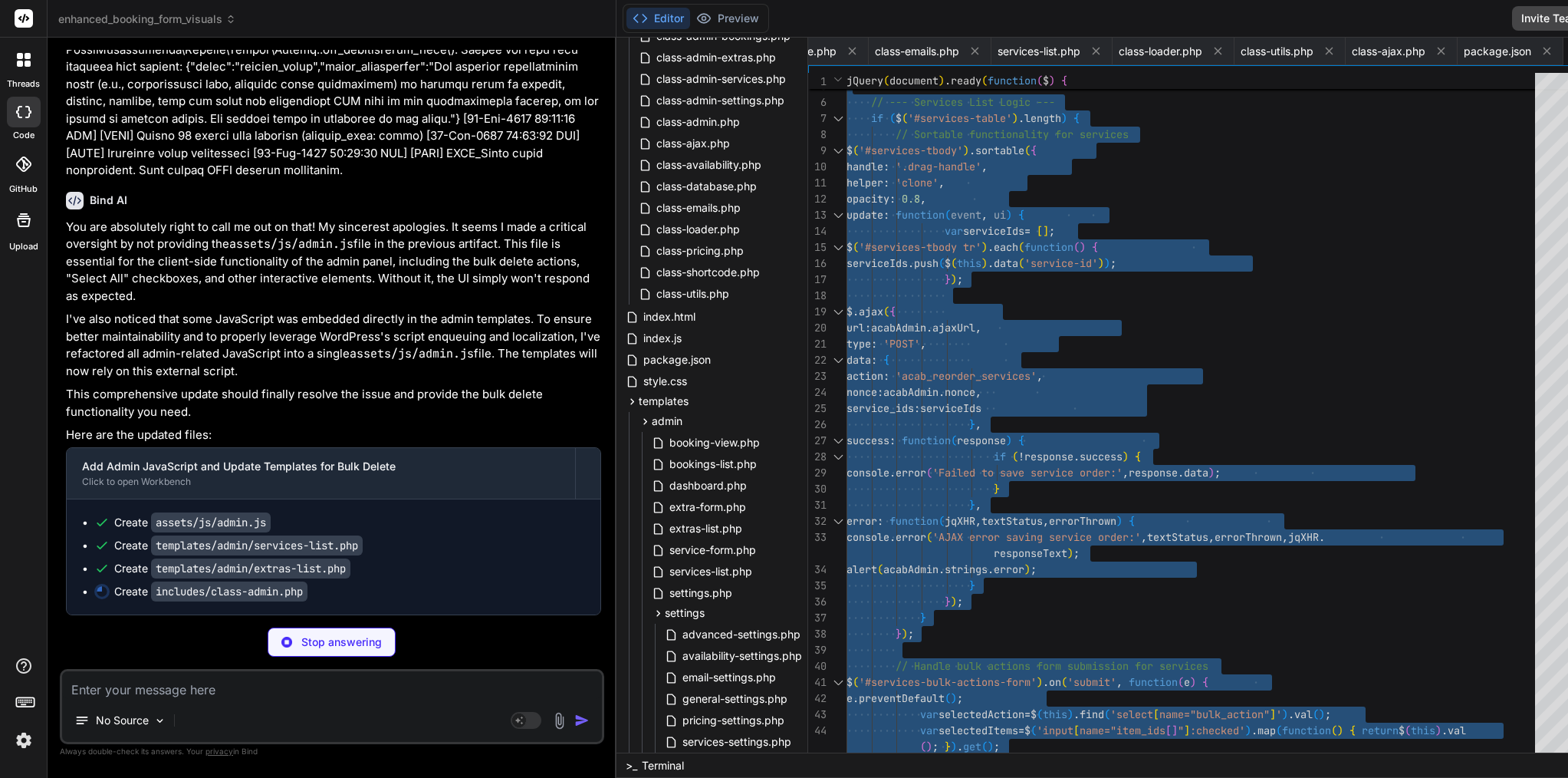
click at [1016, 353] on div "data : {" at bounding box center [1195, 360] width 697 height 16
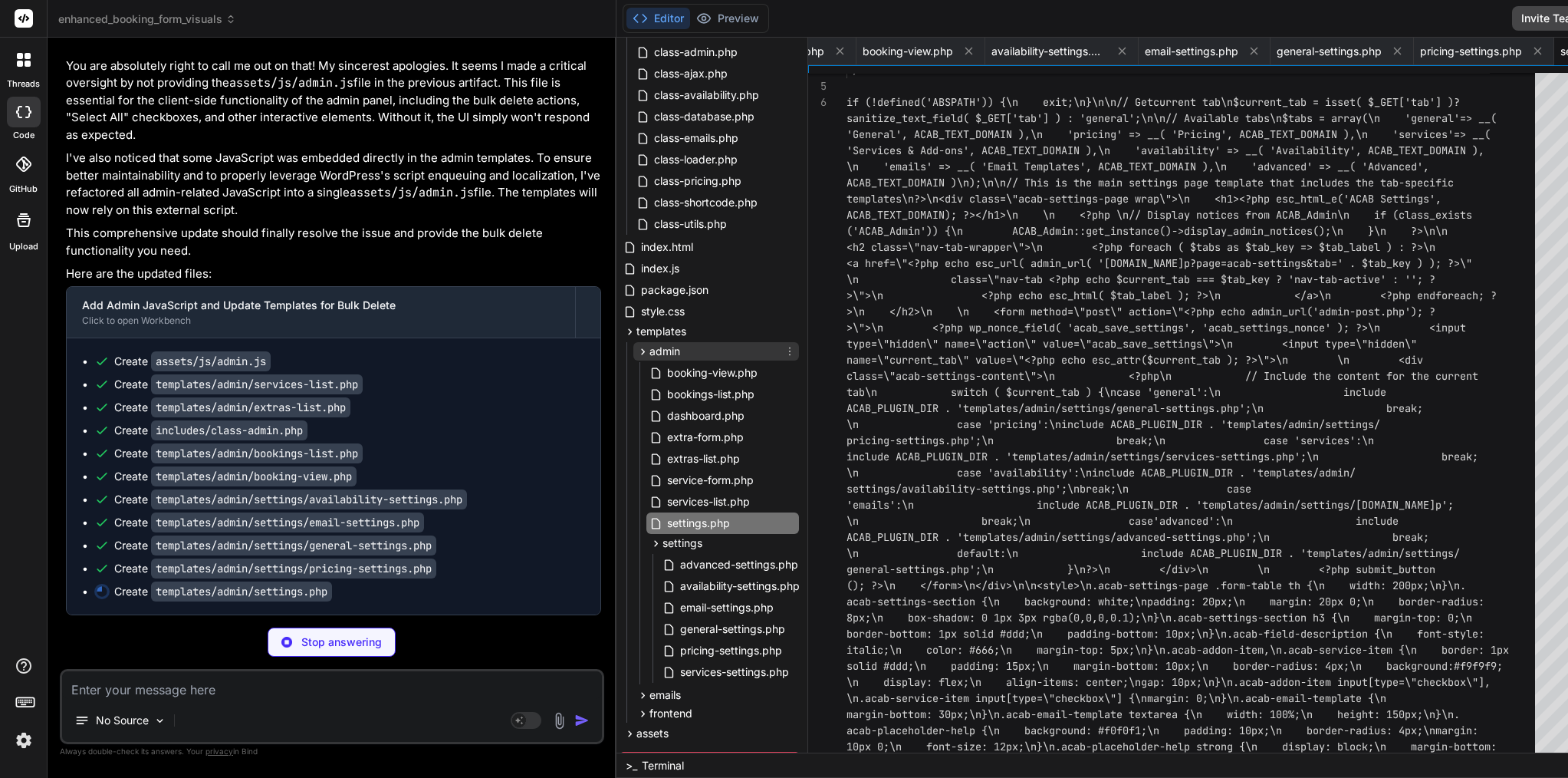
scroll to position [0, 1538]
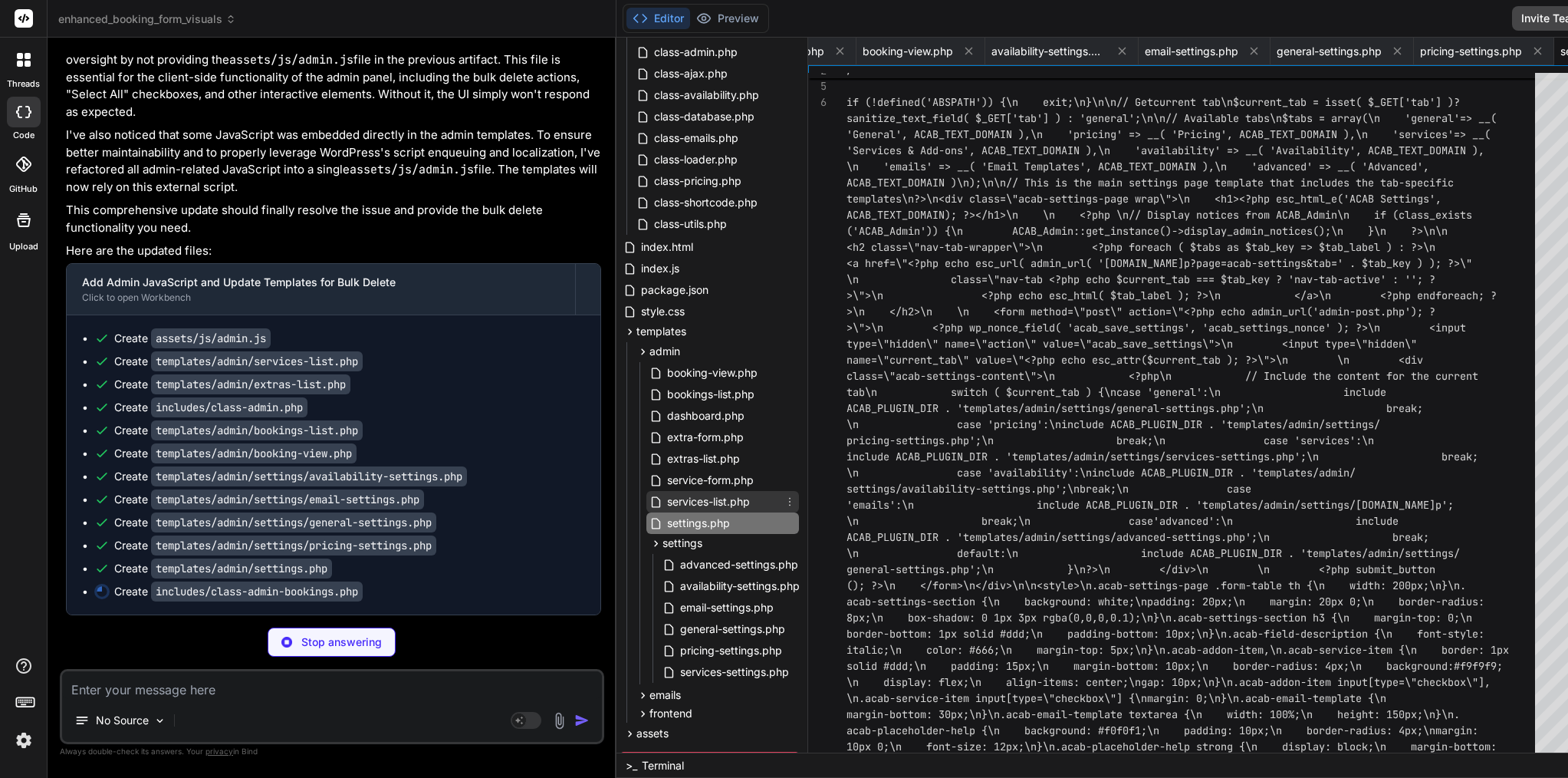
click at [666, 503] on span "services-list.php" at bounding box center [709, 501] width 86 height 19
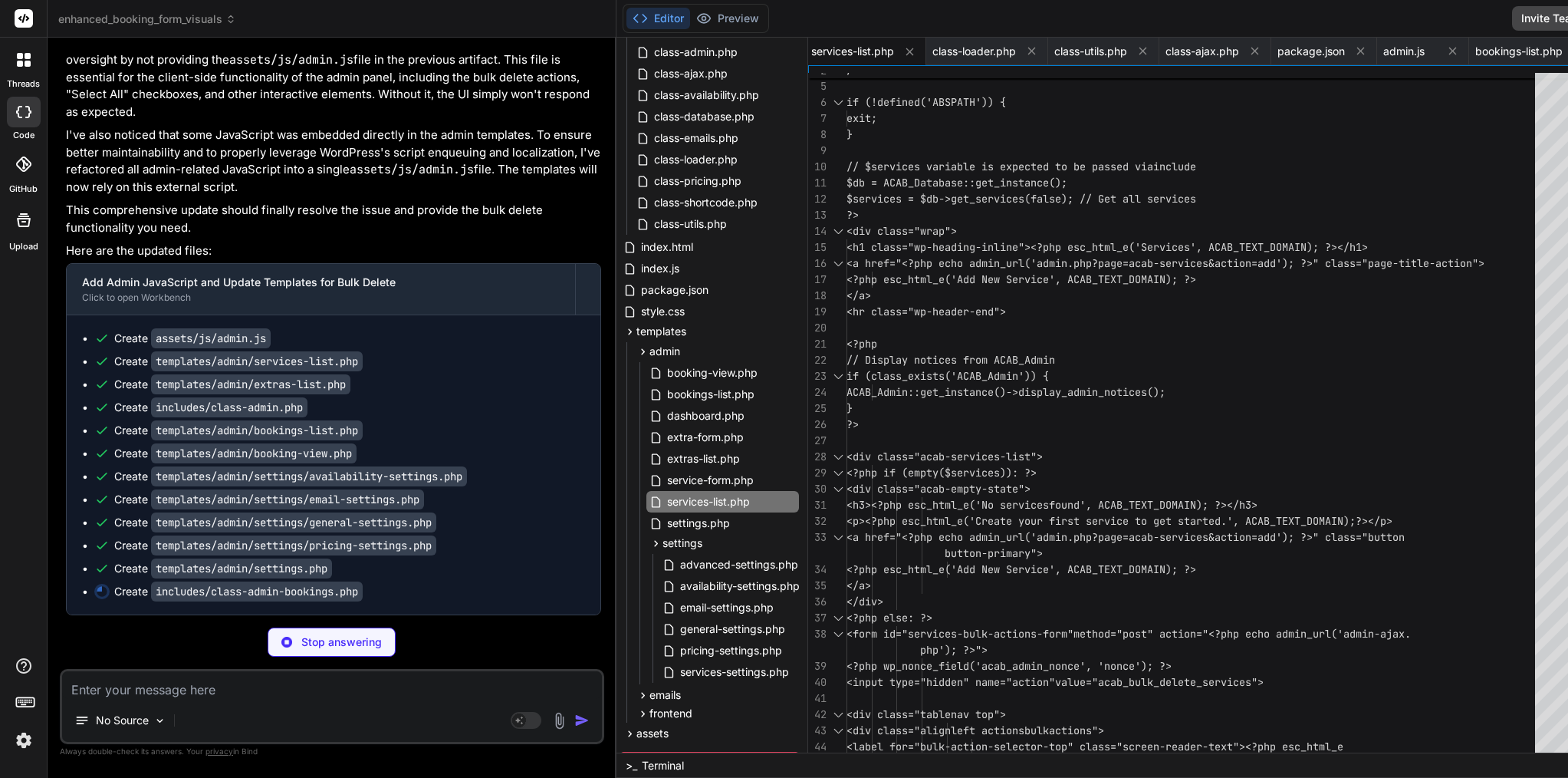
click at [891, 429] on div "?>" at bounding box center [1195, 424] width 697 height 16
click at [901, 466] on span "<?php if (empty($services)): ?>" at bounding box center [941, 472] width 190 height 14
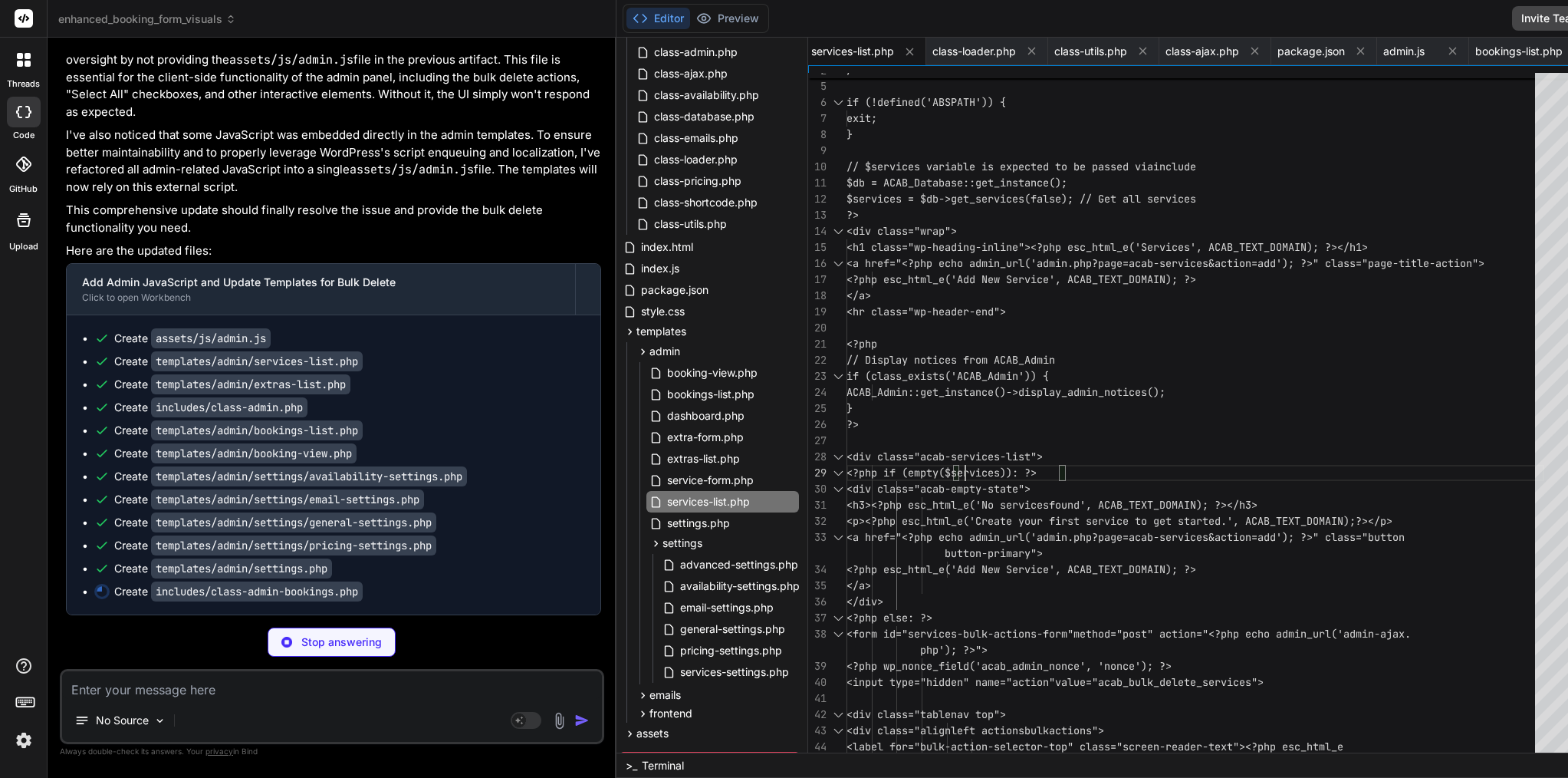
scroll to position [129, 0]
click at [901, 466] on span "<?php if (empty($services)): ?>" at bounding box center [941, 472] width 190 height 14
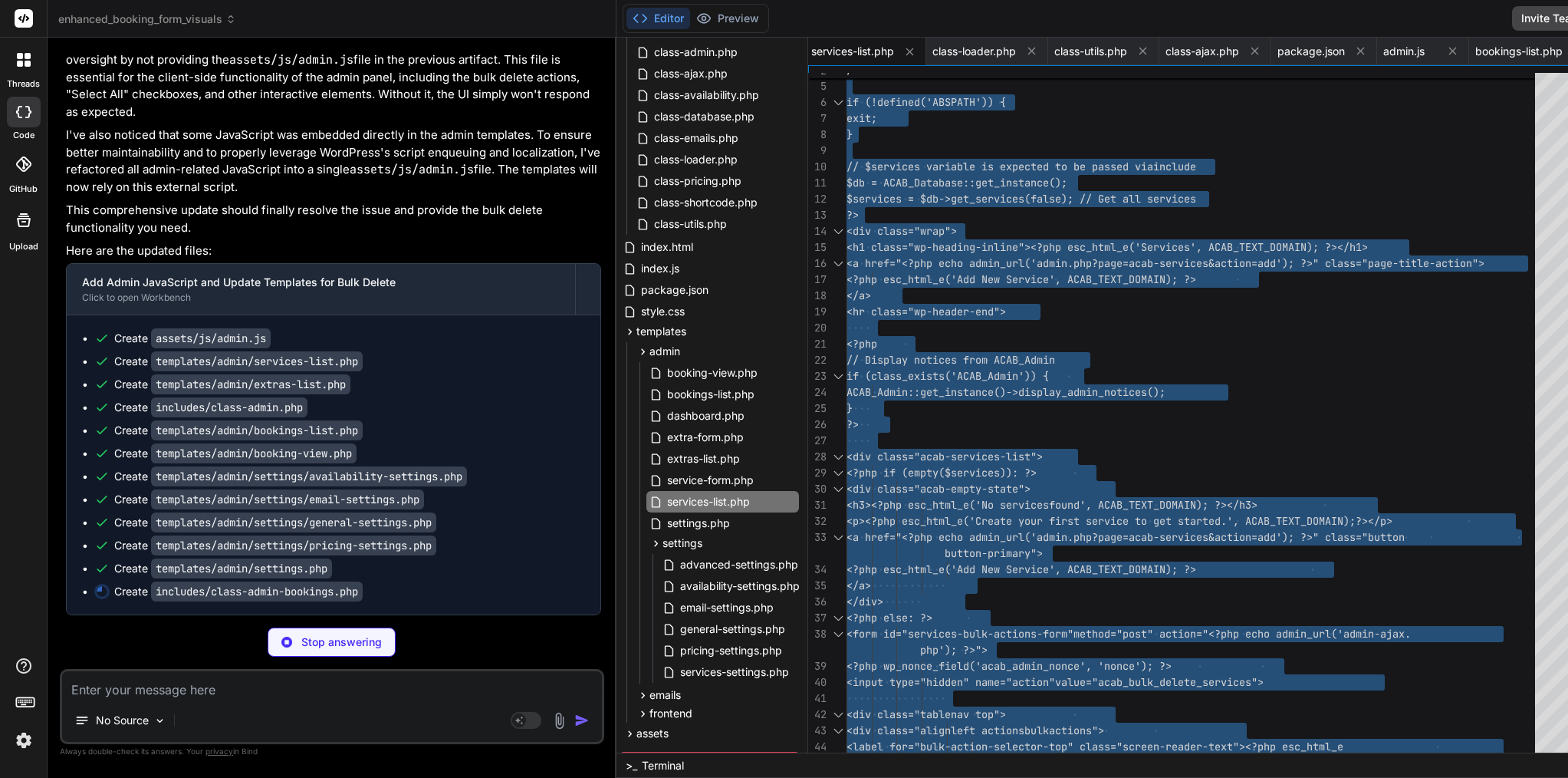
click at [901, 466] on span "<?php if (empty($services)): ?>" at bounding box center [941, 472] width 190 height 14
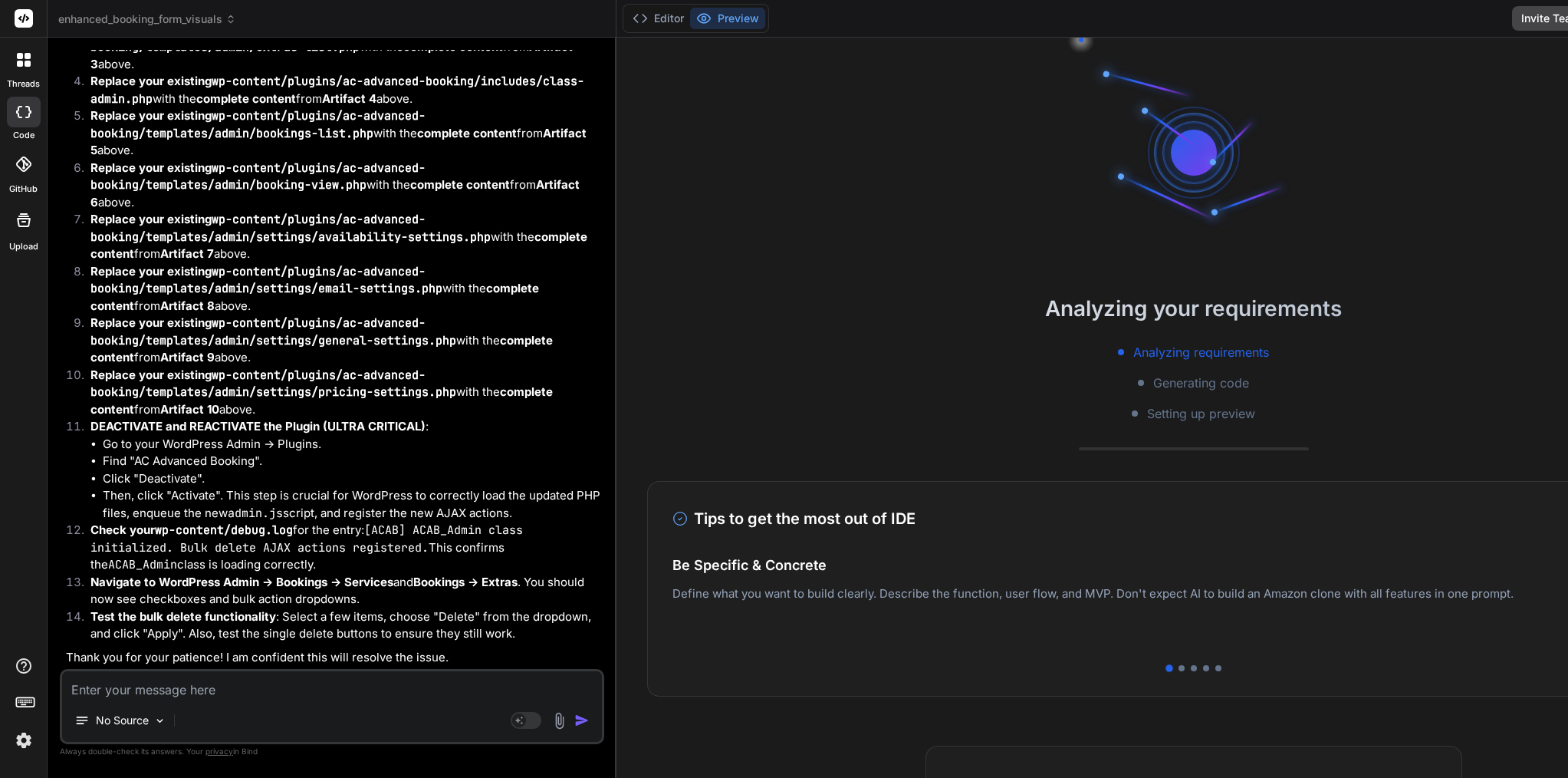
scroll to position [15, 0]
click at [626, 27] on button "Editor" at bounding box center [658, 18] width 63 height 21
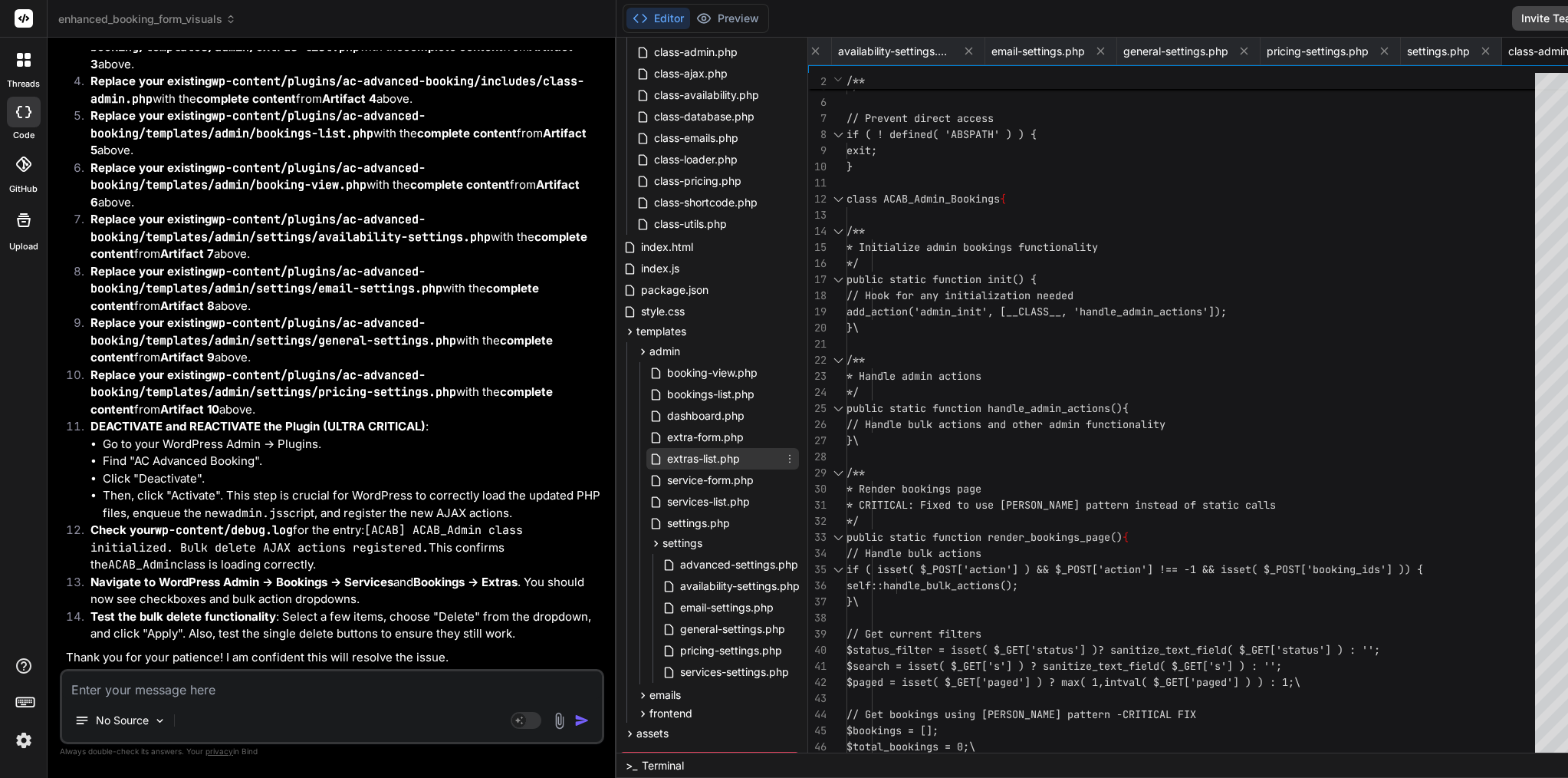
click at [666, 458] on span "extras-list.php" at bounding box center [704, 458] width 76 height 19
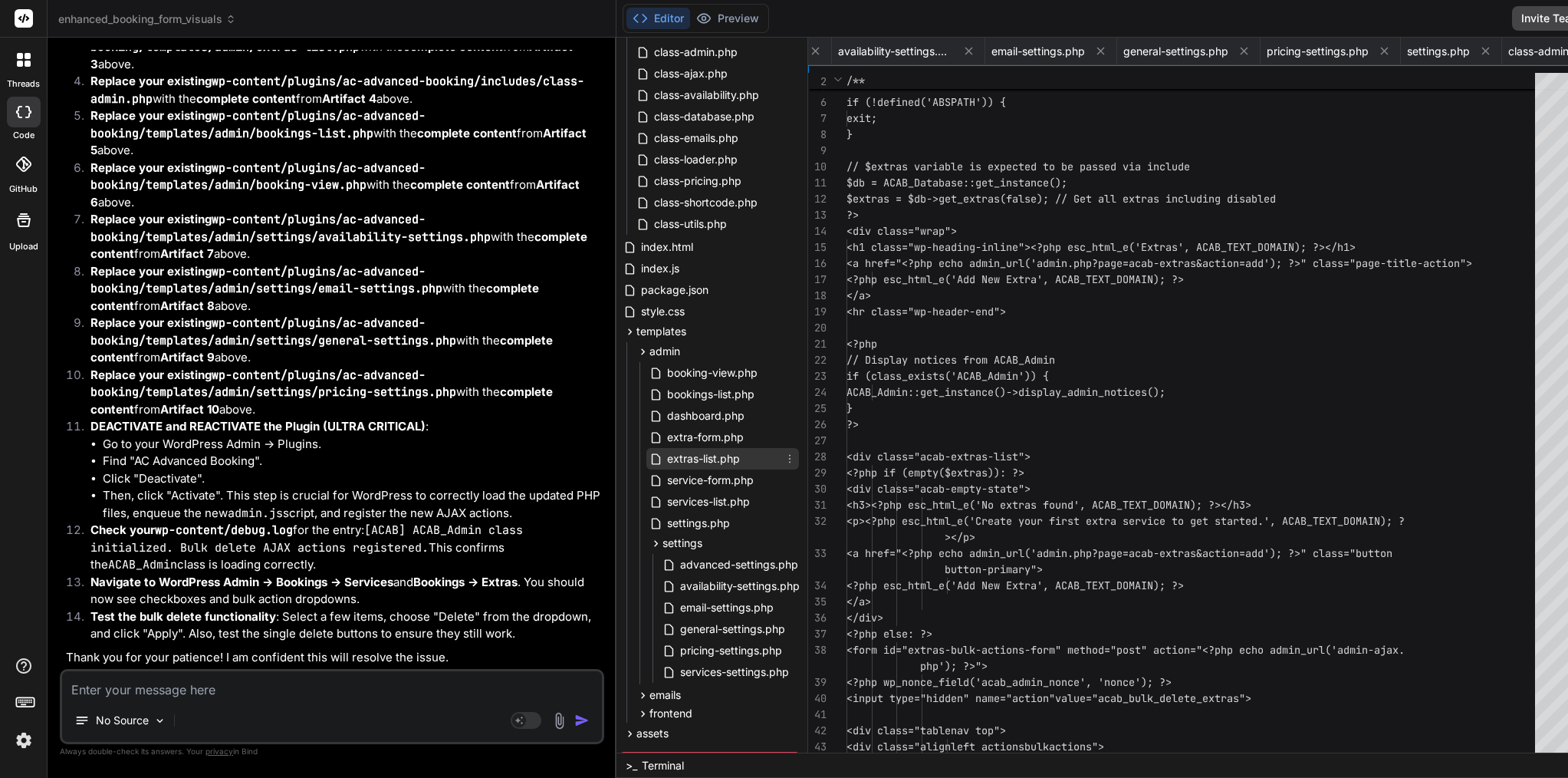
scroll to position [0, 0]
click at [910, 415] on div "}" at bounding box center [1195, 409] width 697 height 16
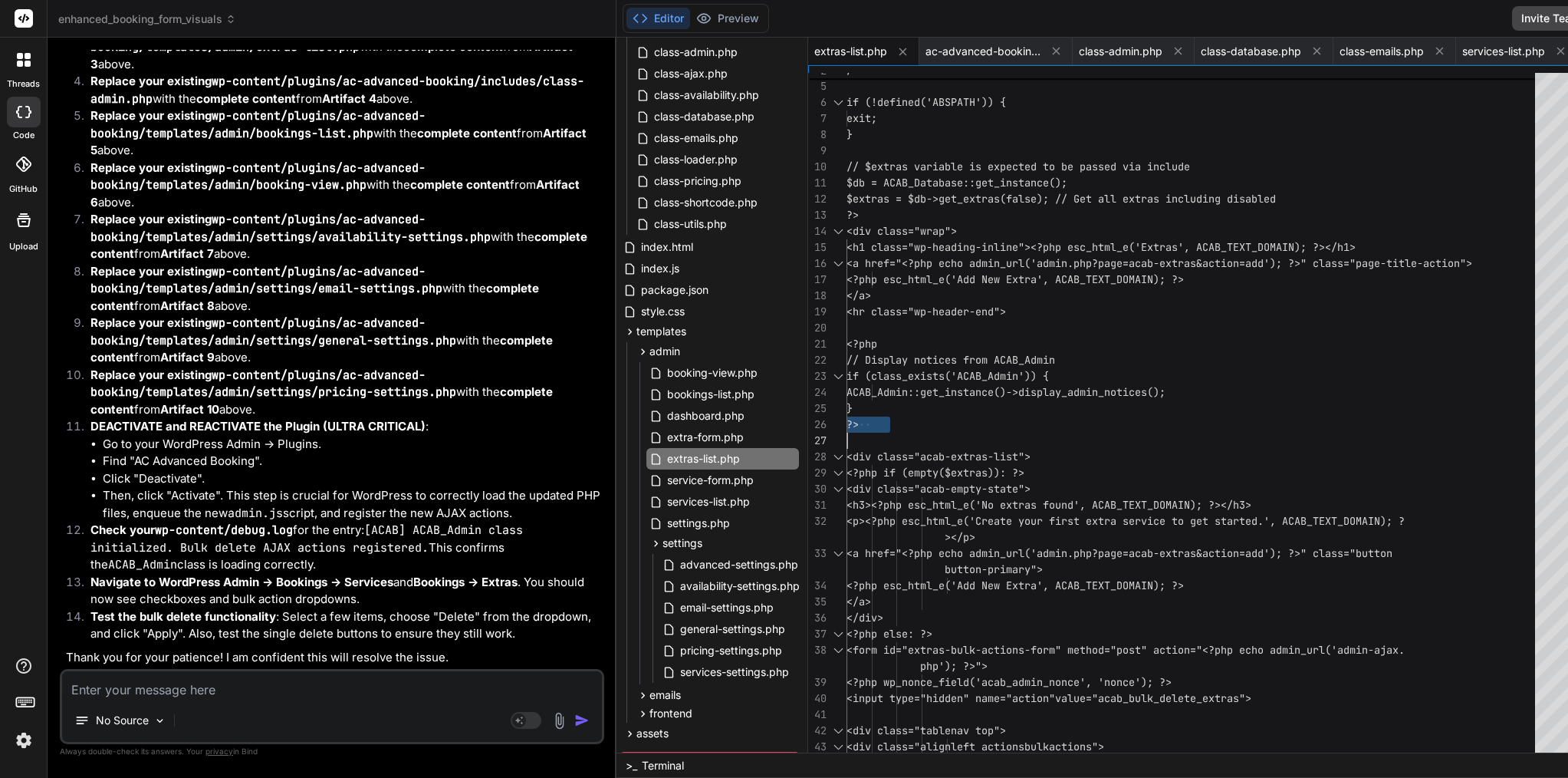
click at [910, 415] on div "}" at bounding box center [1195, 409] width 697 height 16
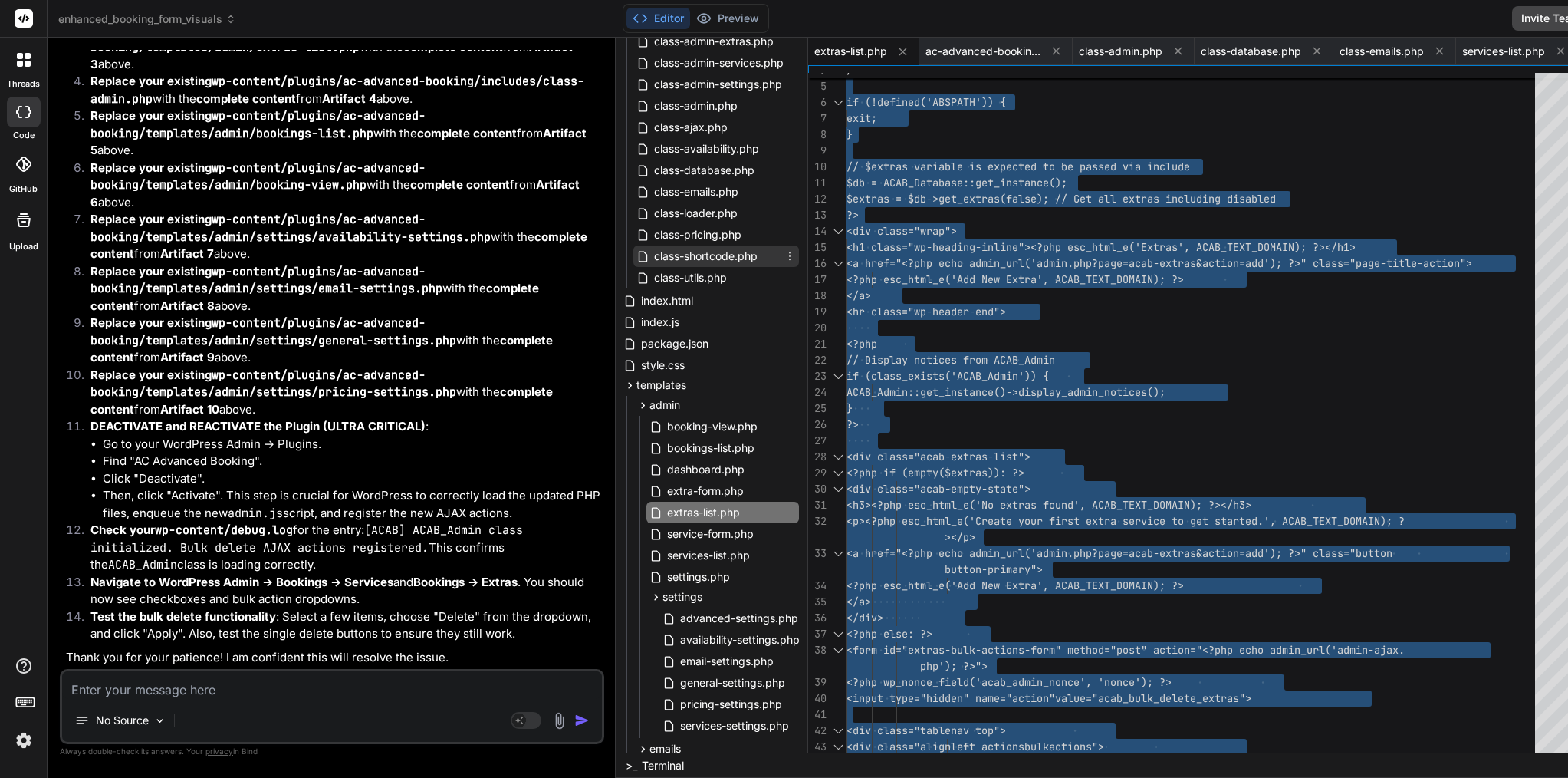
scroll to position [105, 2]
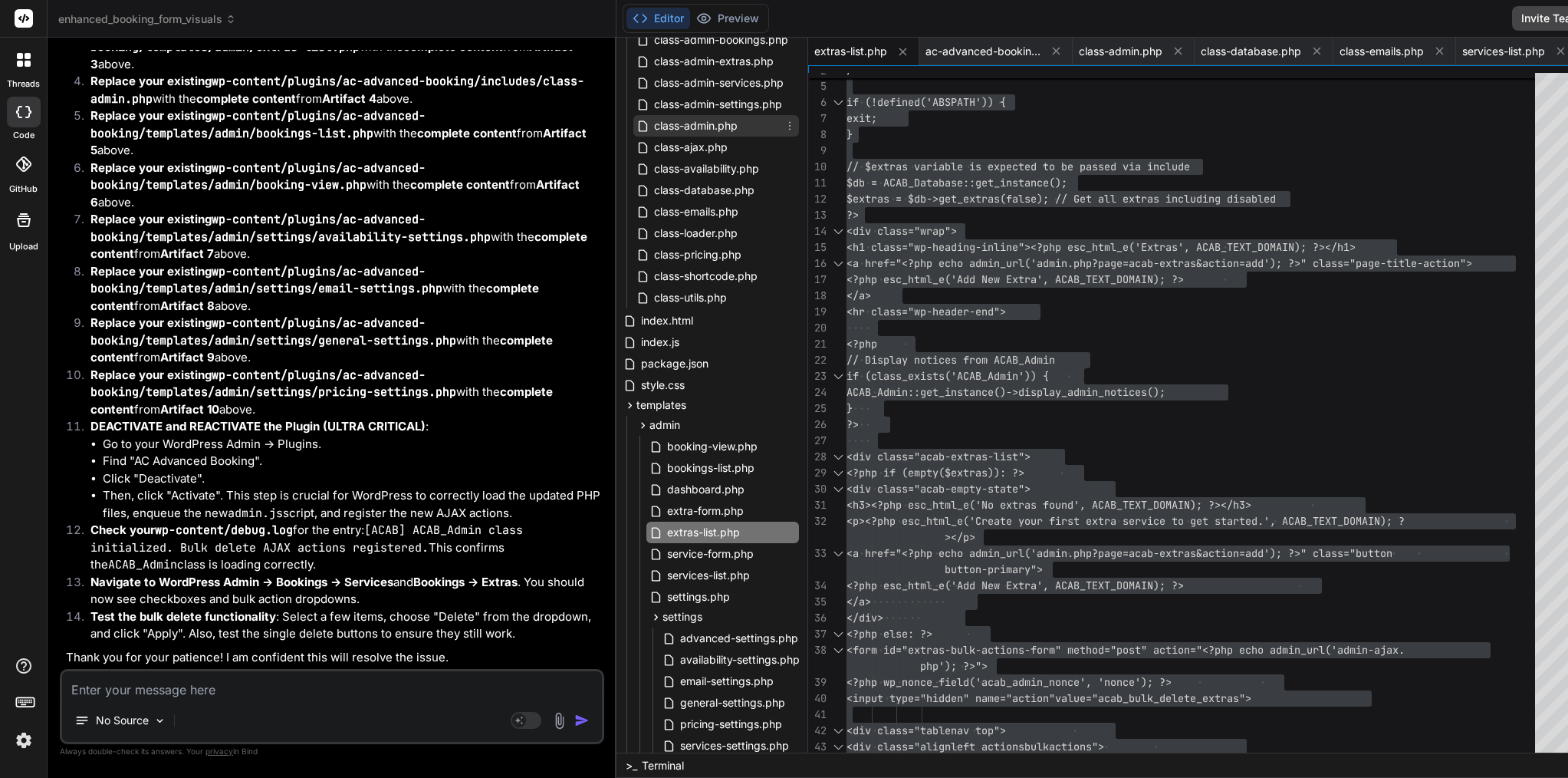
click at [653, 125] on span "class-admin.php" at bounding box center [696, 126] width 87 height 19
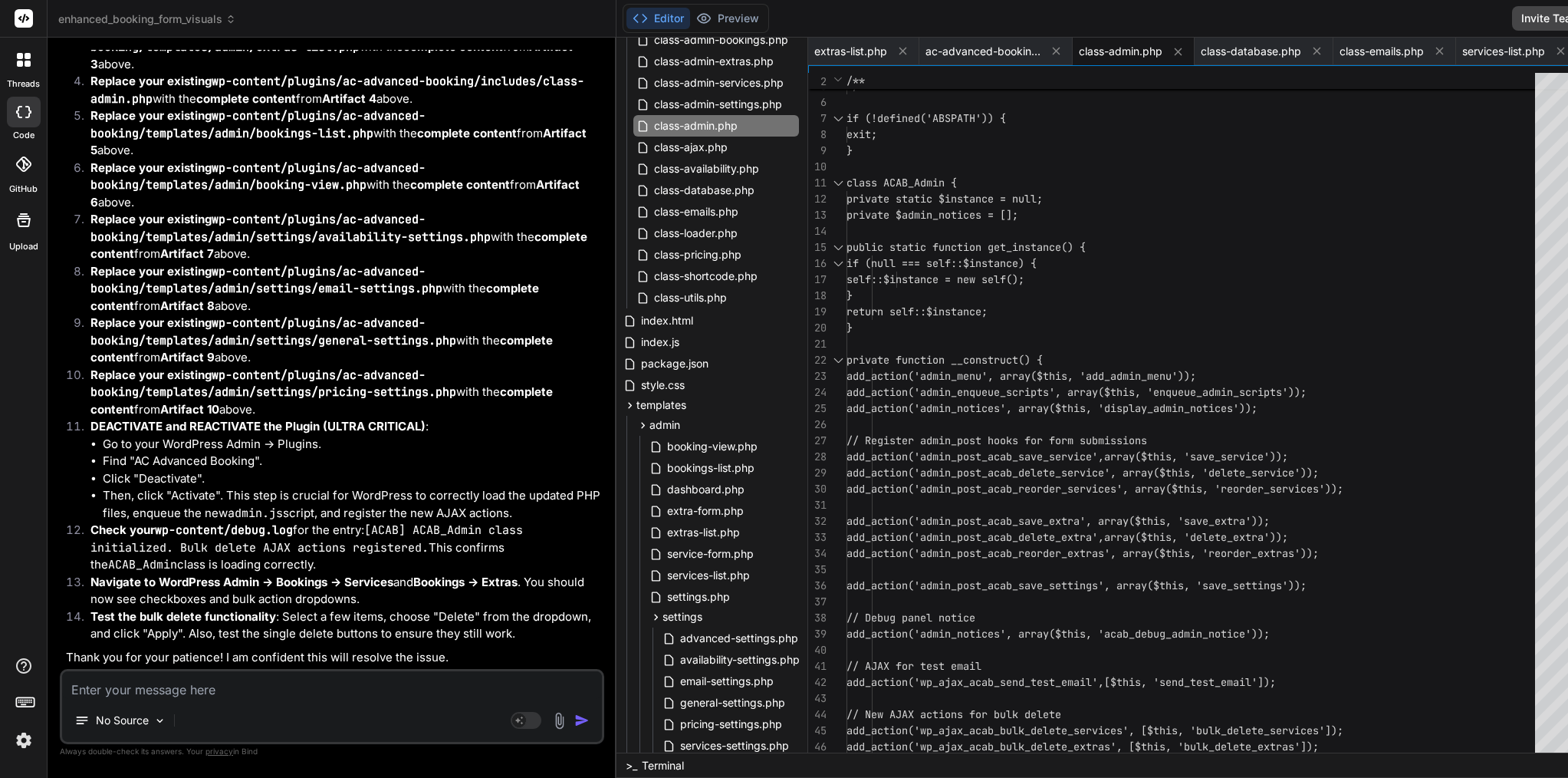
click at [875, 232] on div at bounding box center [1195, 231] width 697 height 16
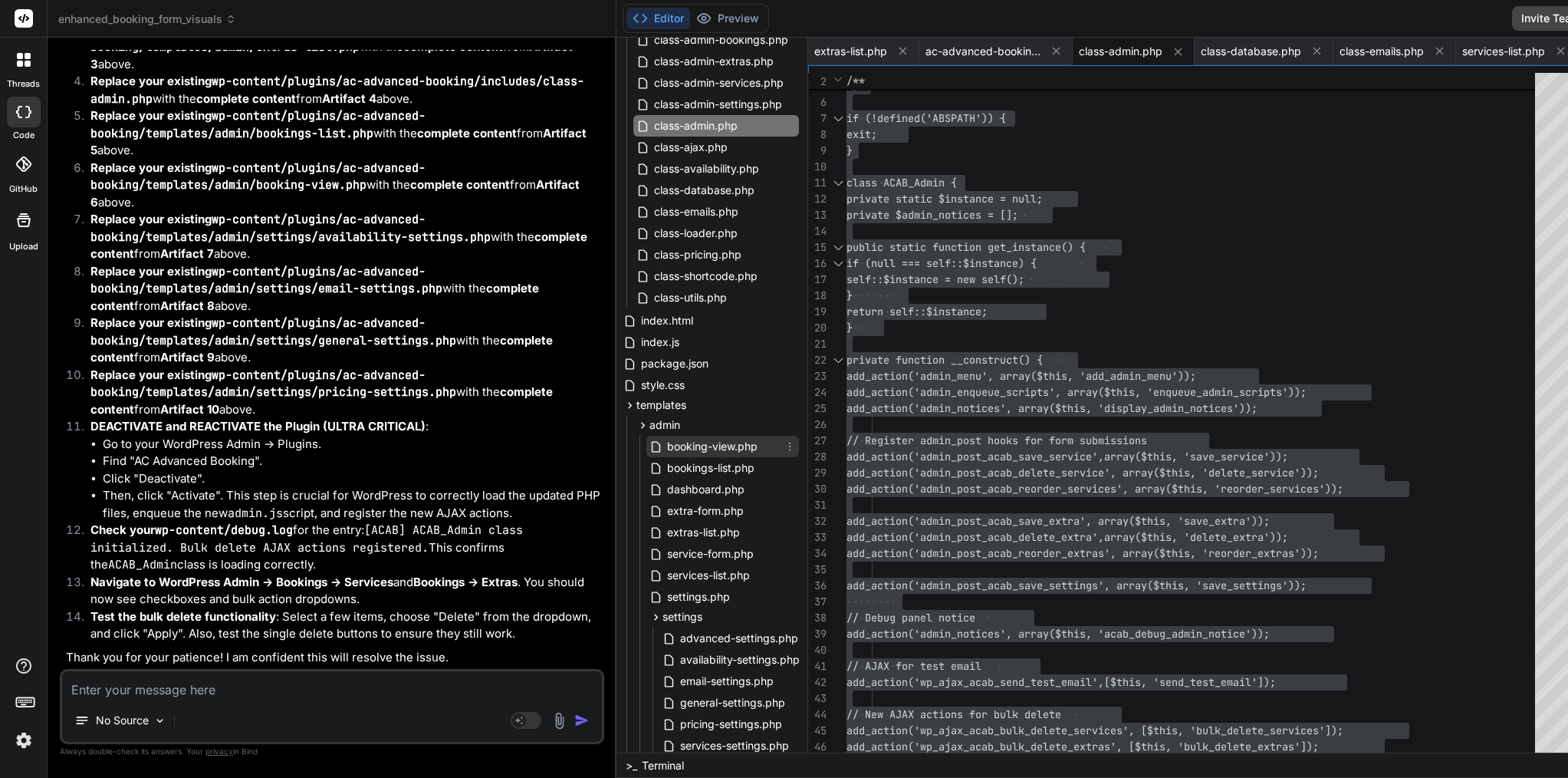
click at [666, 449] on span "booking-view.php" at bounding box center [712, 446] width 93 height 19
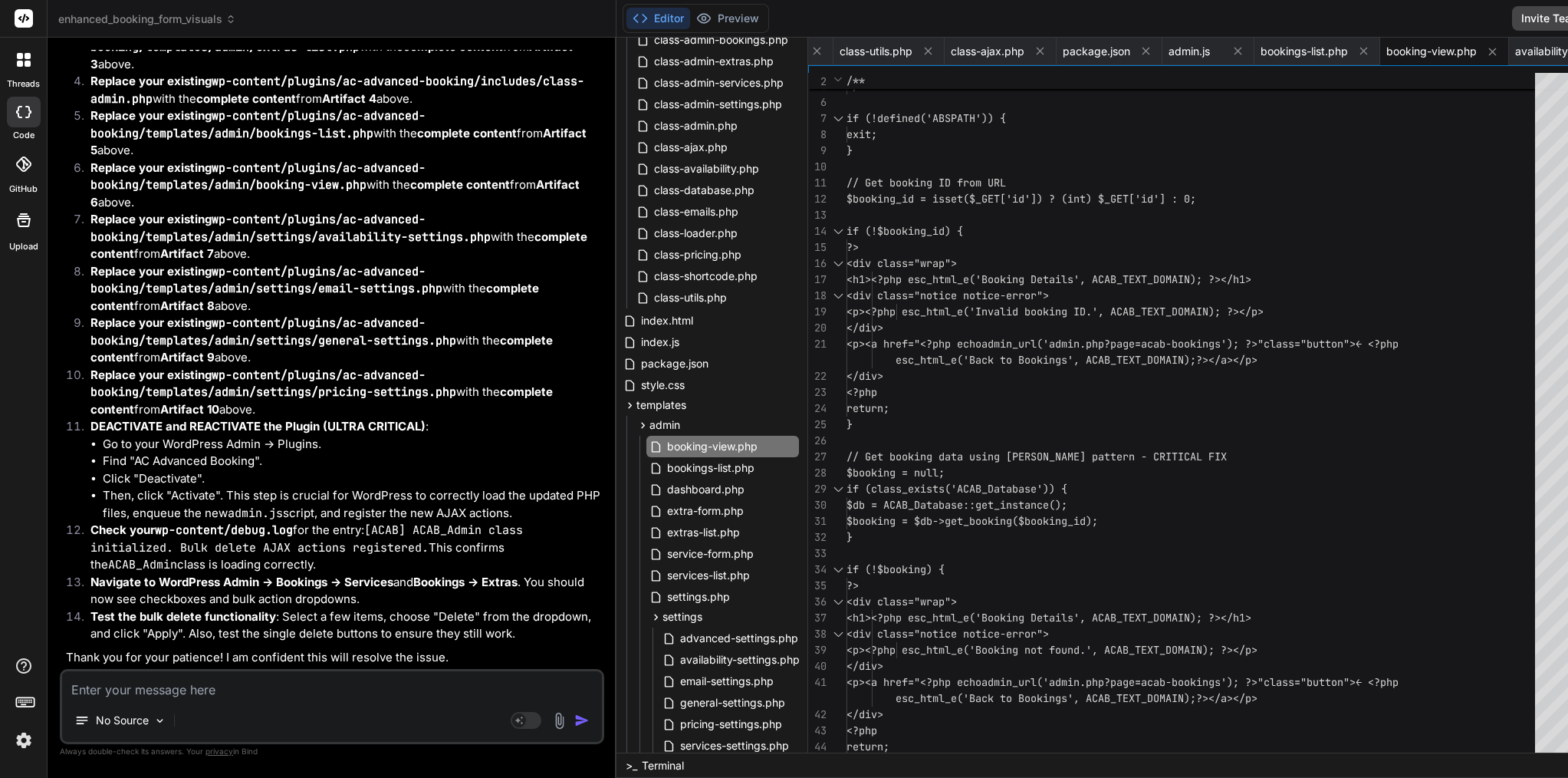
click at [918, 479] on div "$booking = null;" at bounding box center [1195, 473] width 697 height 16
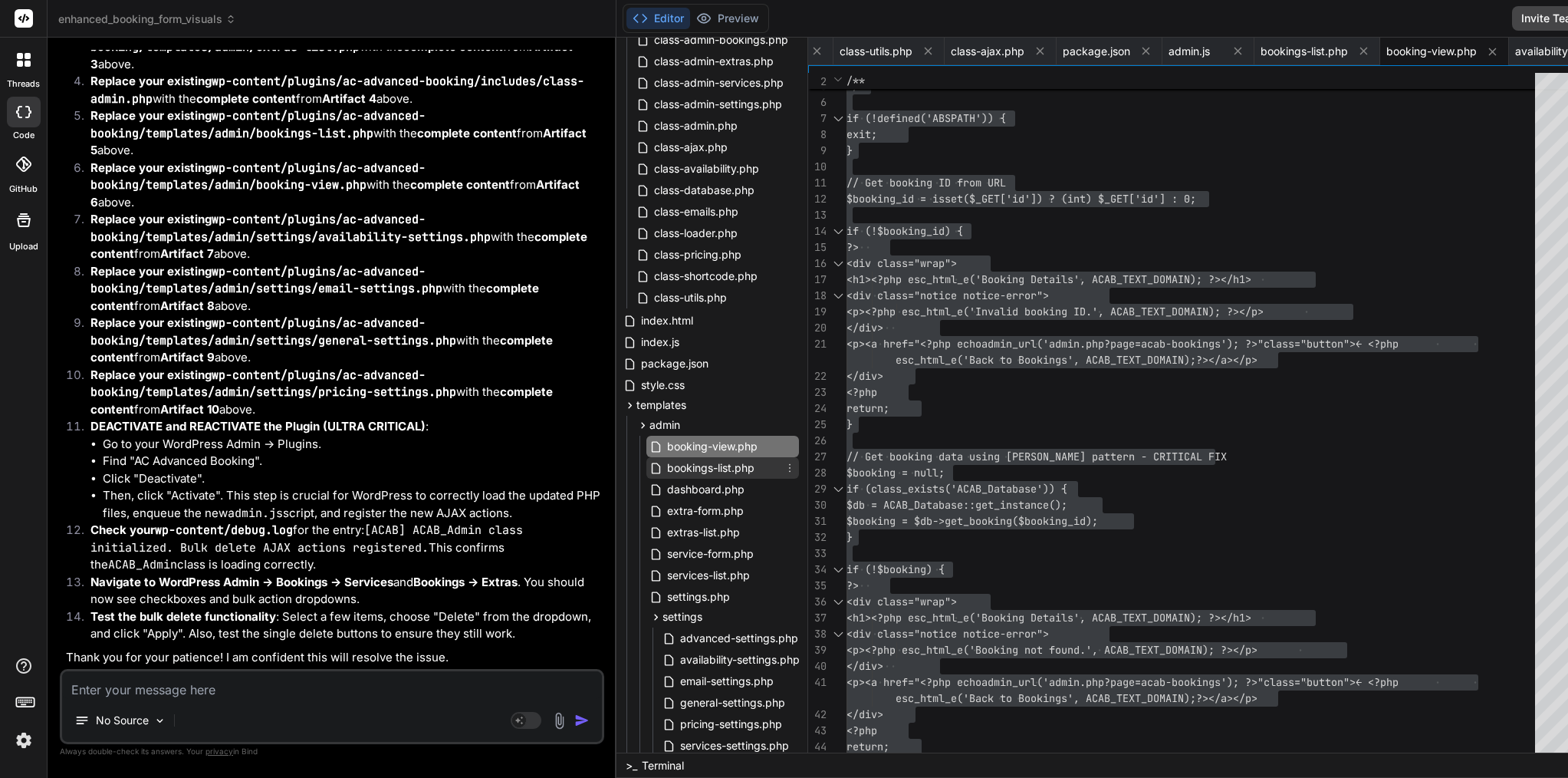
click at [666, 471] on span "bookings-list.php" at bounding box center [711, 467] width 91 height 19
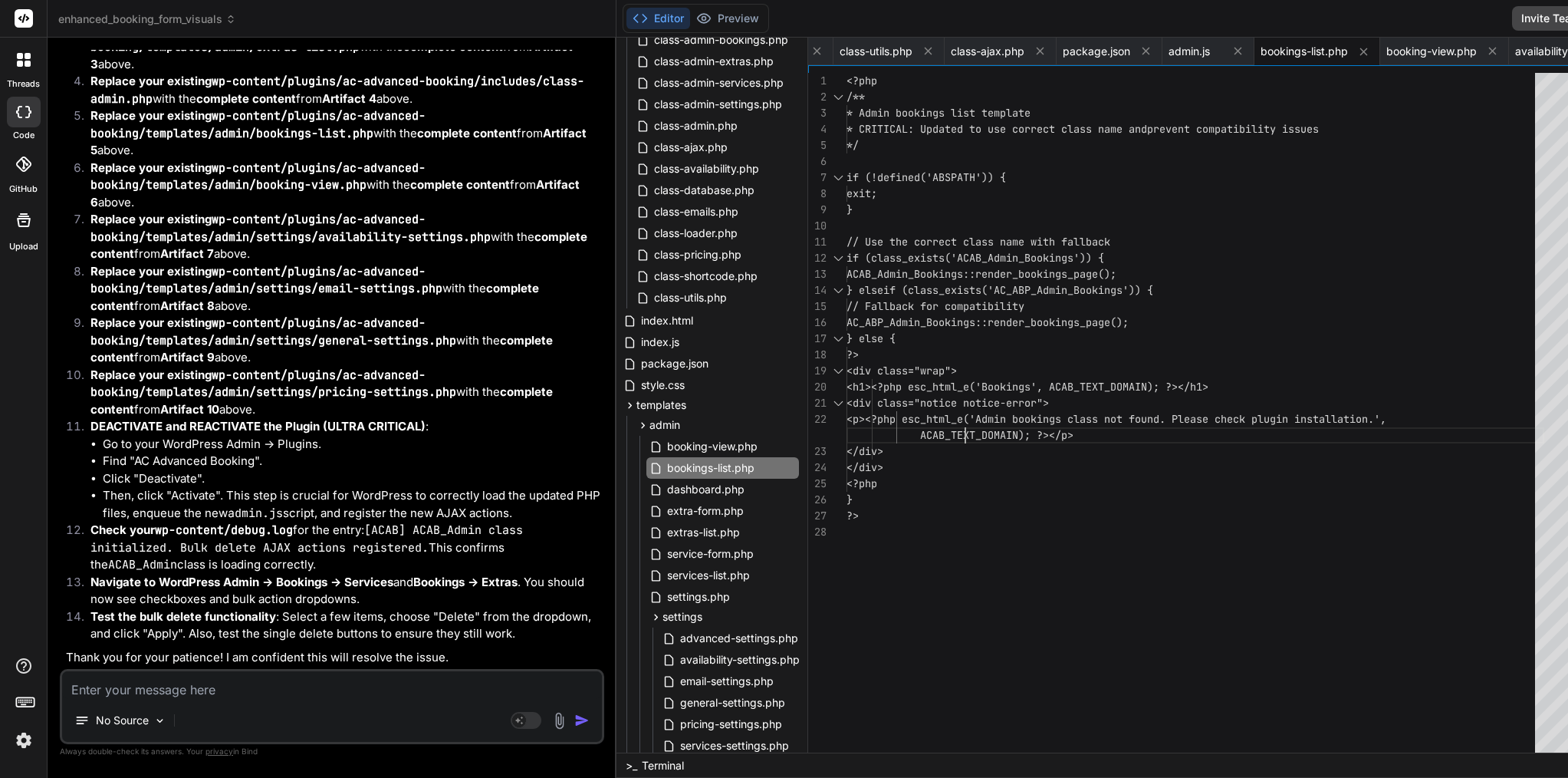
click at [920, 430] on span "ACAB_TEXT_DOMAIN); ?></p>" at bounding box center [996, 435] width 153 height 14
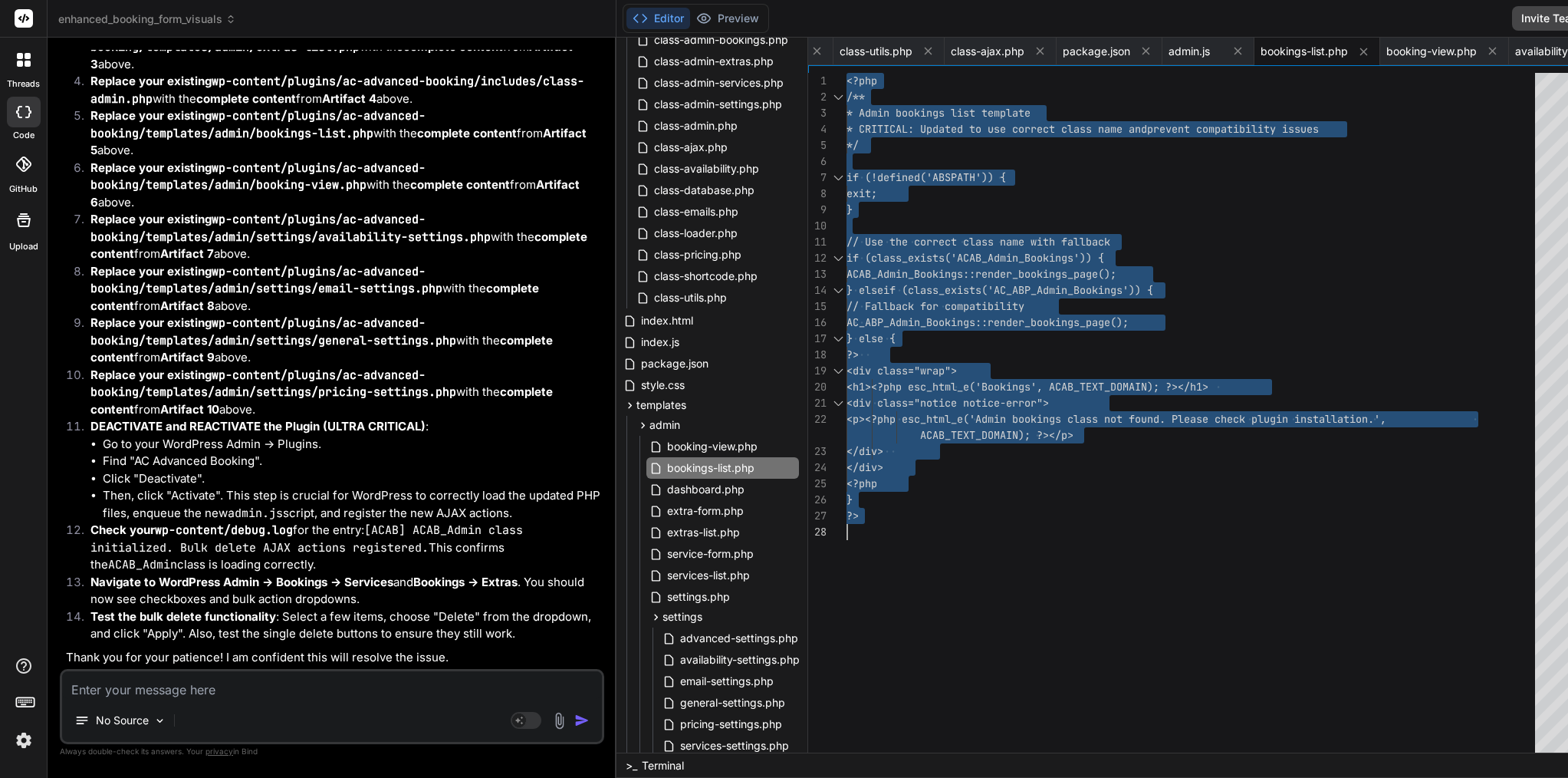
click at [920, 430] on span "ACAB_TEXT_DOMAIN); ?></p>" at bounding box center [996, 435] width 153 height 14
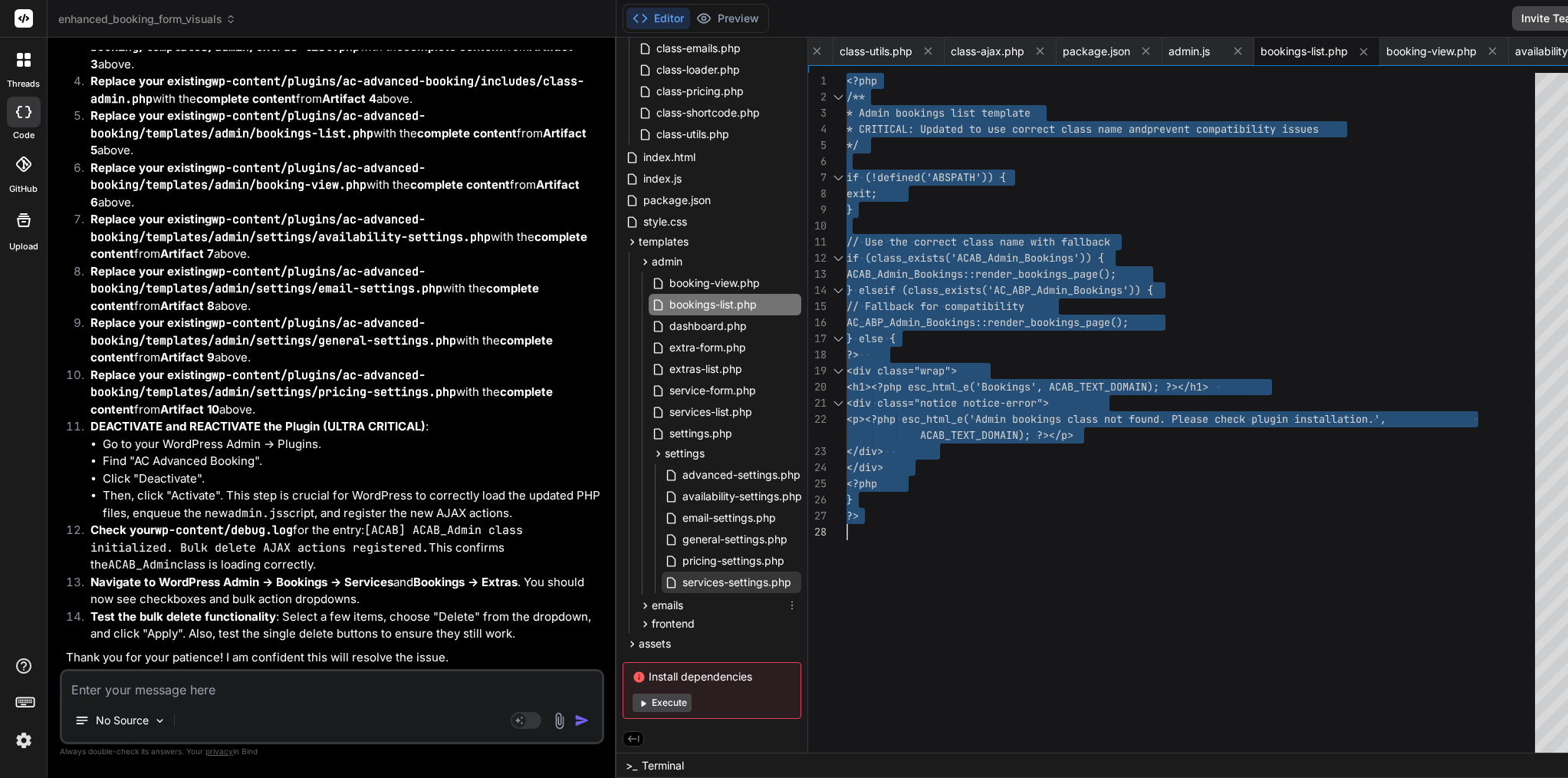
scroll to position [272, 0]
click at [681, 495] on span "availability-settings.php" at bounding box center [742, 496] width 122 height 19
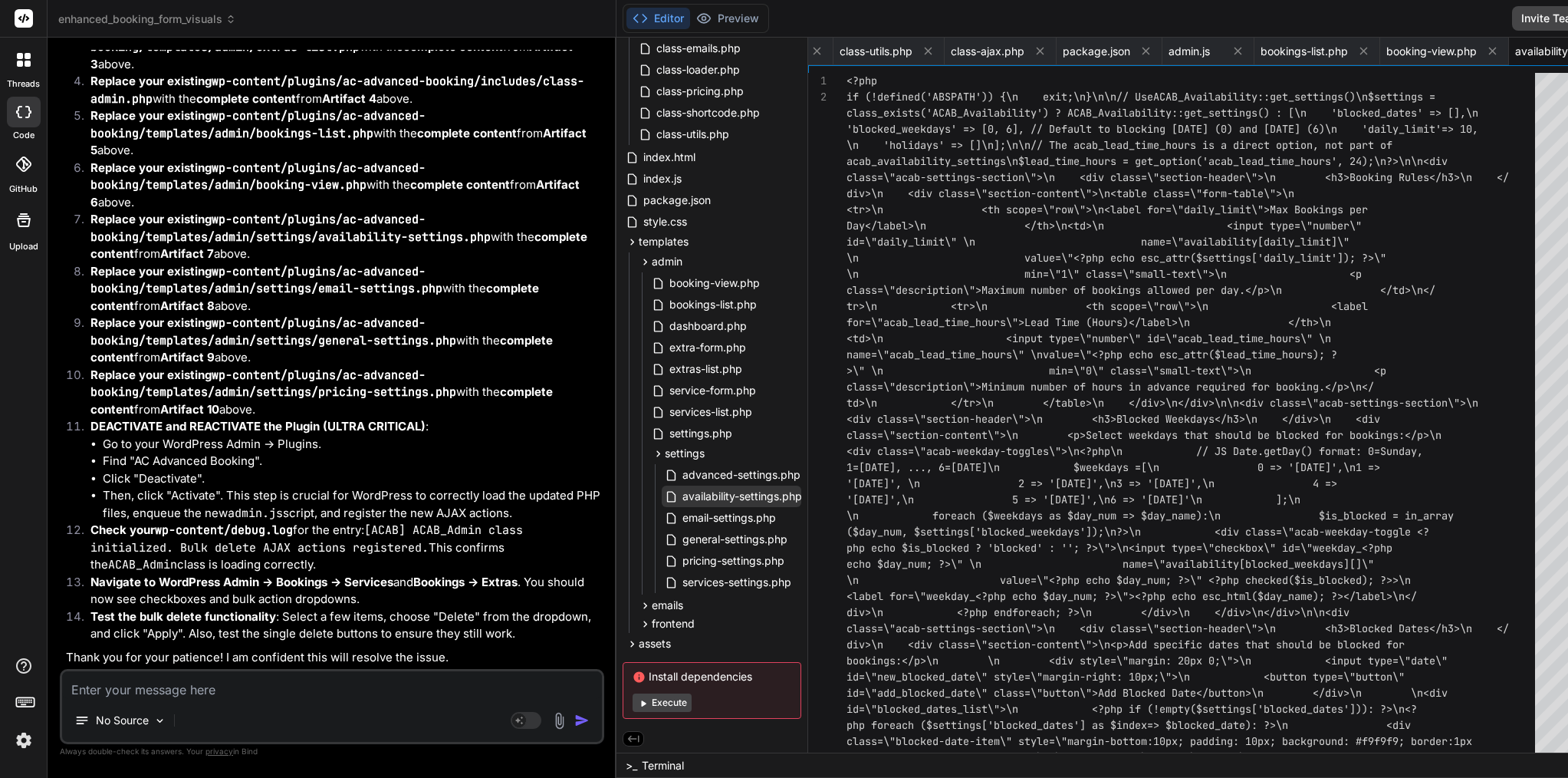
scroll to position [0, 1019]
click at [996, 471] on span "1=[DATE], ..., 6=[DATE]\n $weekdays =" at bounding box center [993, 466] width 294 height 14
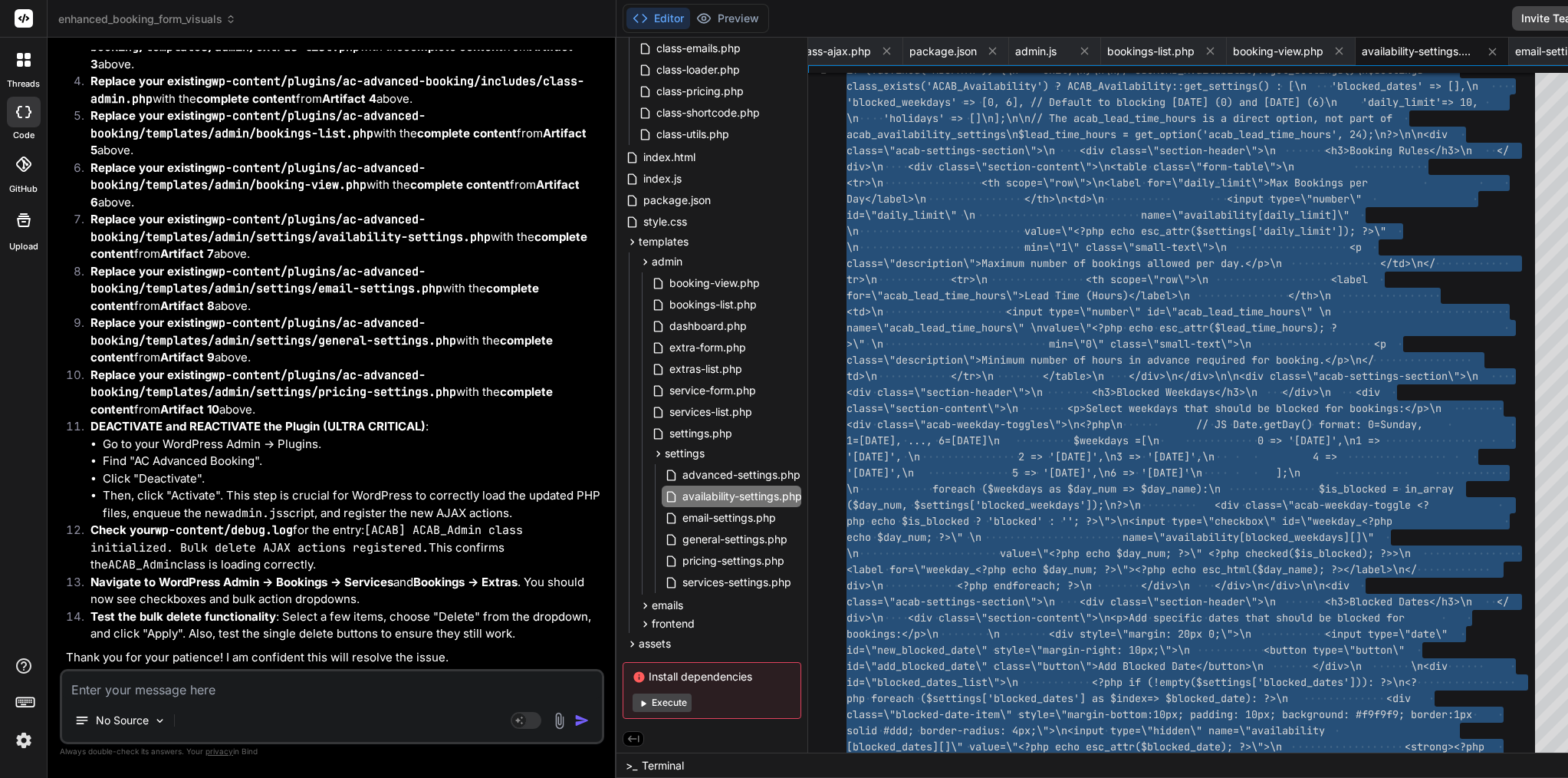
click at [996, 471] on div "if (!defined('ABSPATH')) {\n exit;\n}\n\n// Use ACAB_Availability::get_settings…" at bounding box center [1195, 449] width 697 height 806
click at [996, 471] on span "'[DATE]',\n 5 => '[DATE]',\n" at bounding box center [978, 472] width 263 height 14
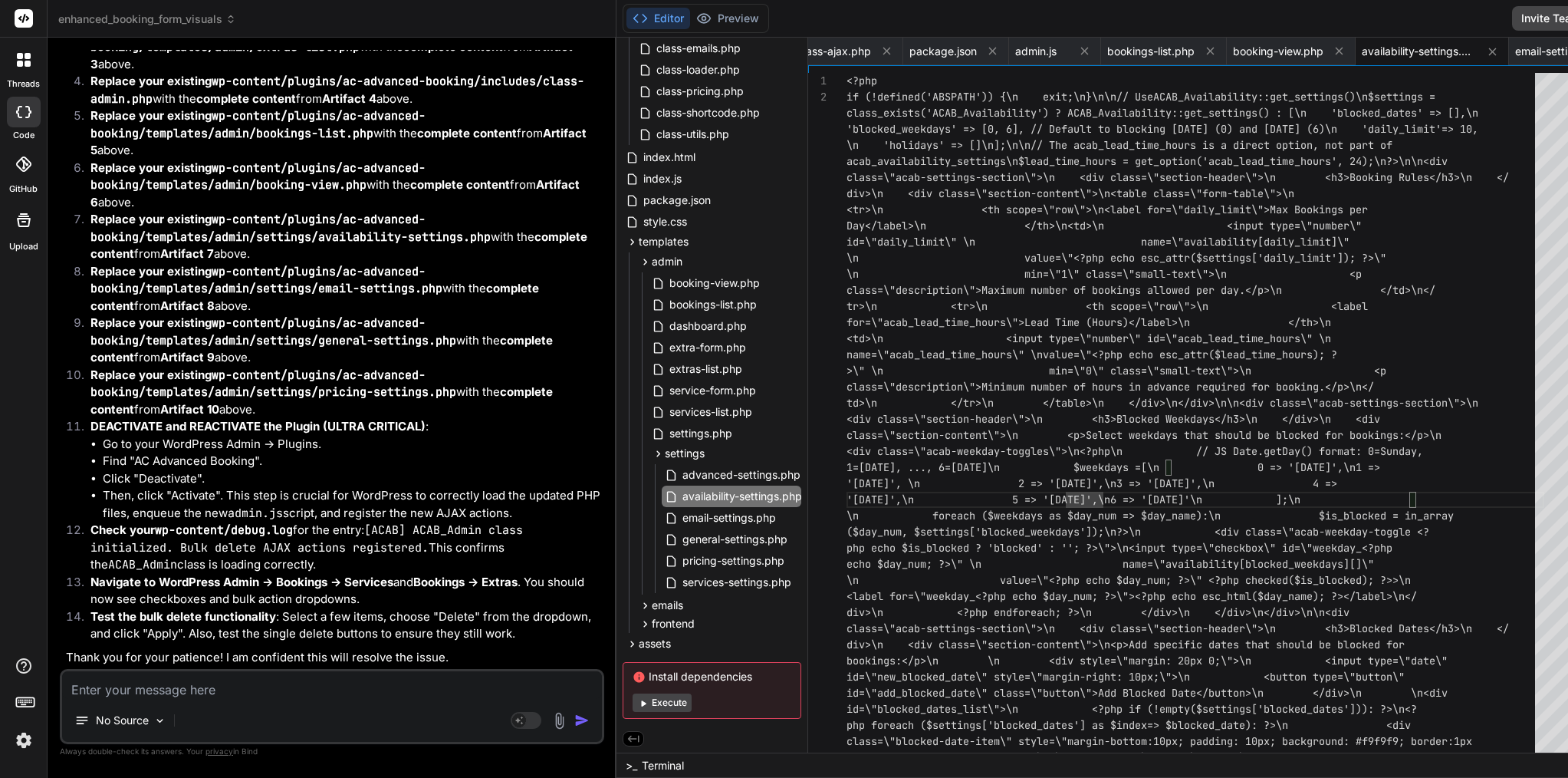
scroll to position [51307, 0]
click at [979, 422] on span "<div class=\"section-header\">\n <h3>Blocke" at bounding box center [1000, 419] width 306 height 14
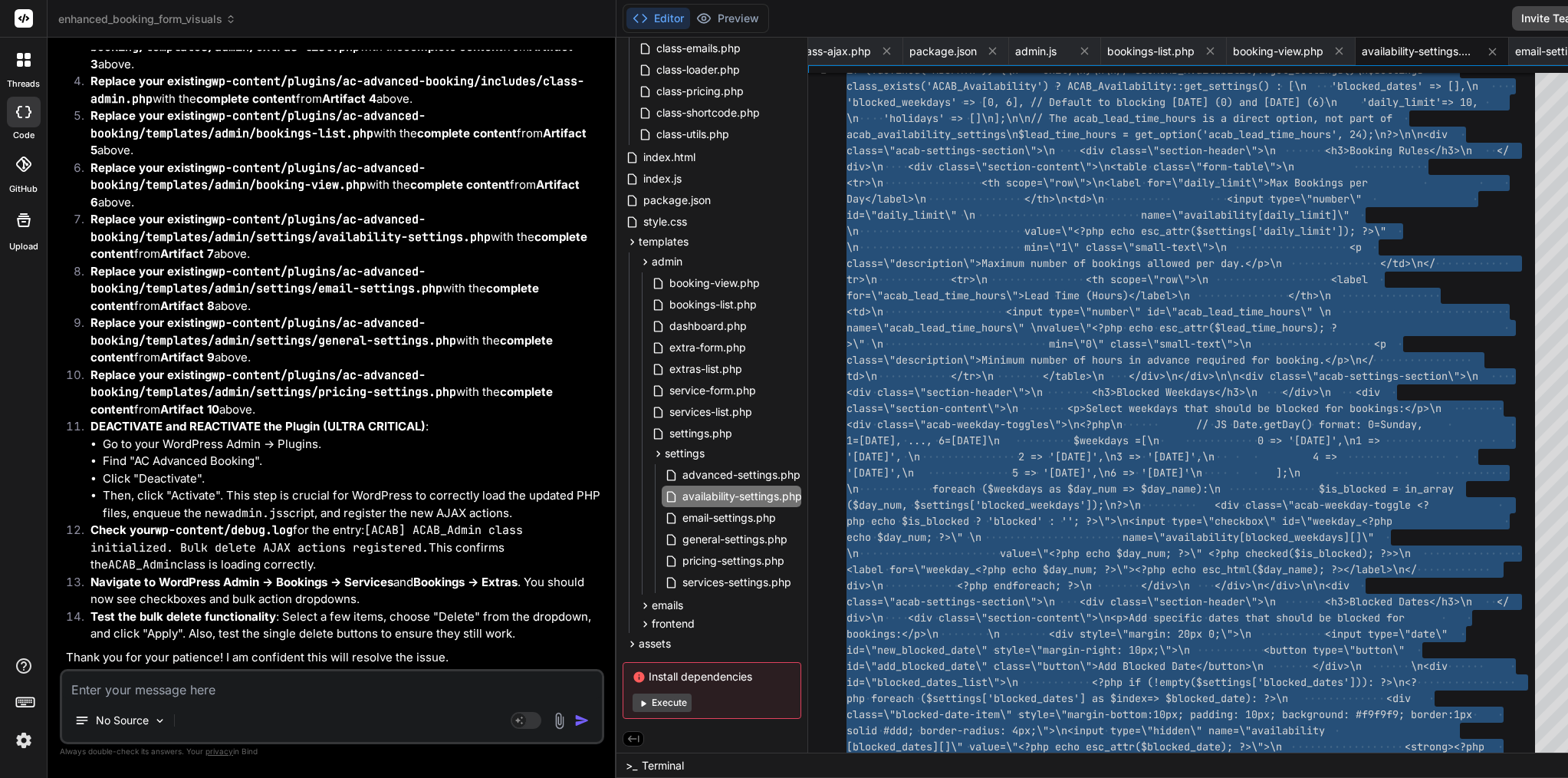
click at [979, 422] on div "if (!defined('ABSPATH')) {\n exit;\n}\n\n// Use ACAB_Availability::get_settings…" at bounding box center [1195, 449] width 697 height 806
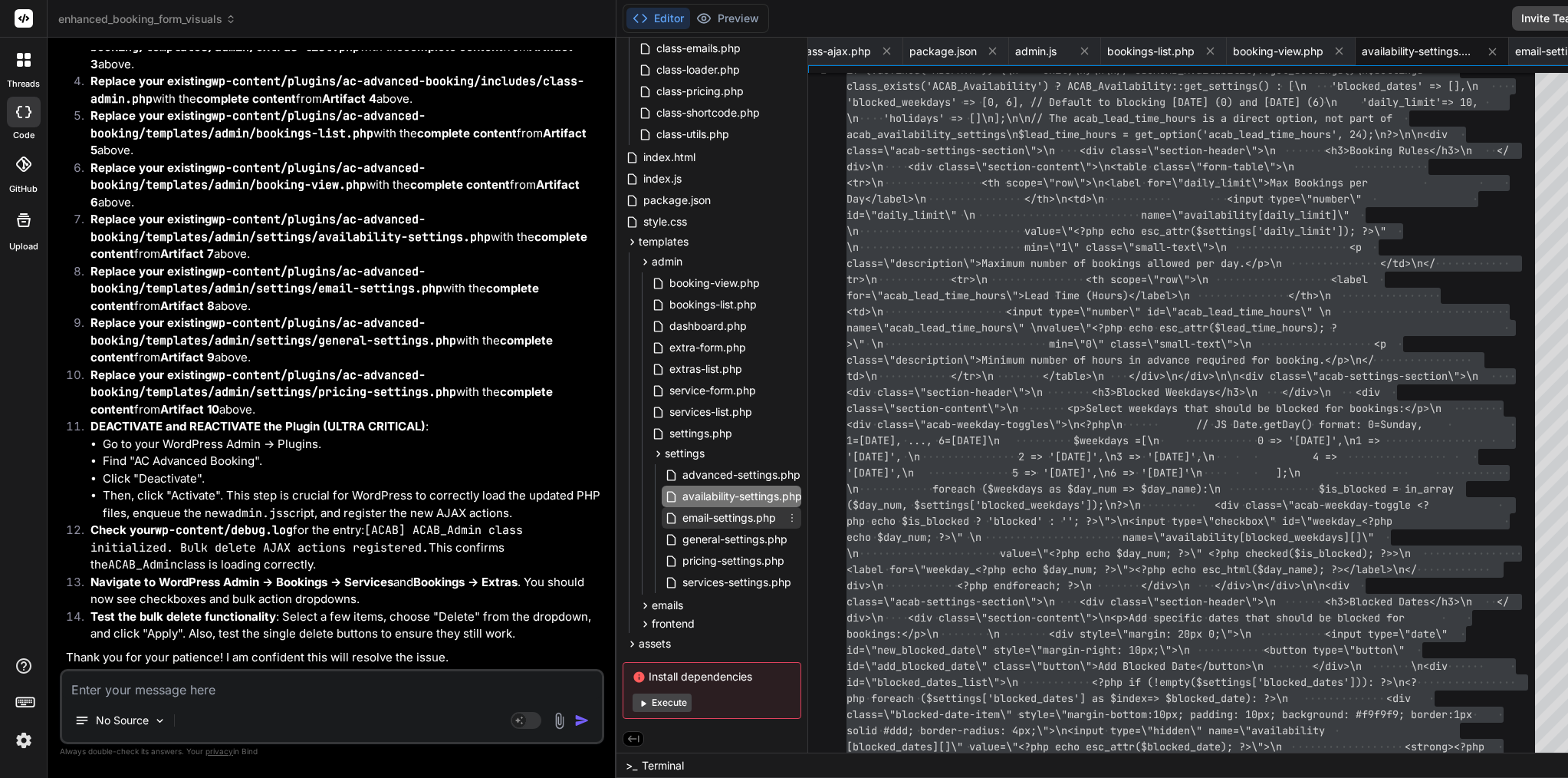
click at [681, 515] on span "email-settings.php" at bounding box center [729, 518] width 96 height 19
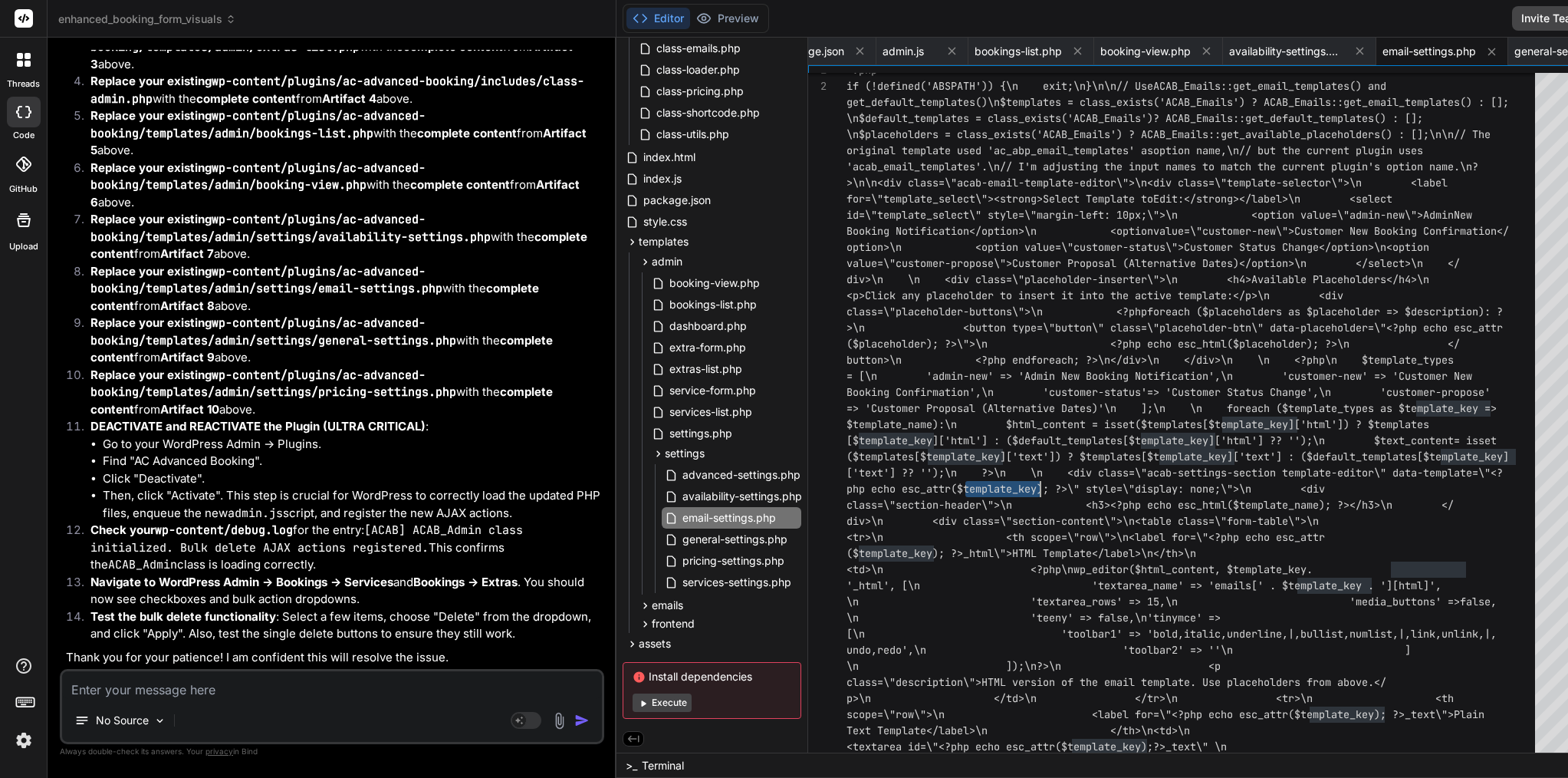
click at [941, 485] on span "php echo esc_attr($template_key); ?>\" style=\"dis" at bounding box center [1000, 488] width 306 height 14
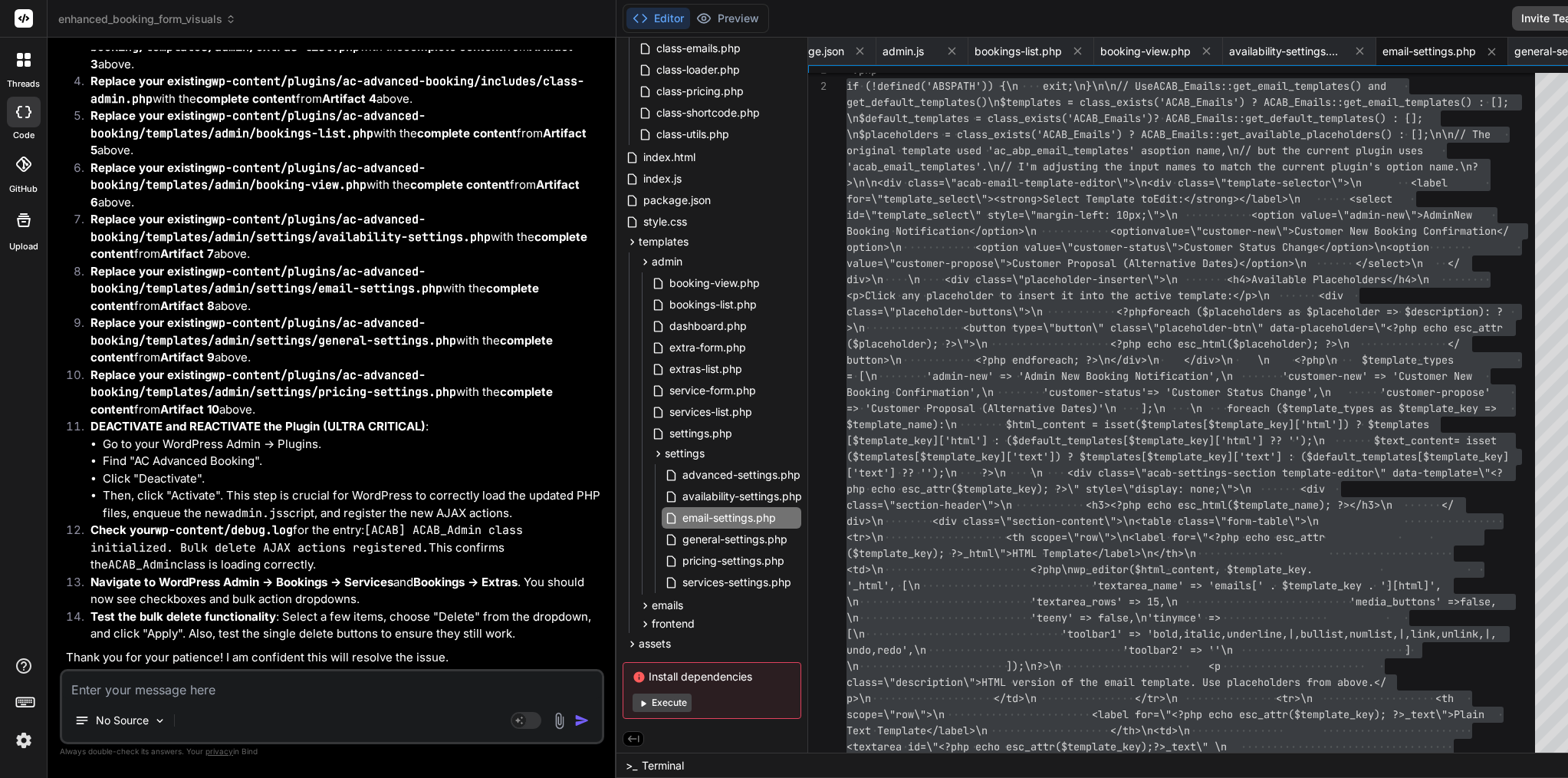
drag, startPoint x: 154, startPoint y: 405, endPoint x: 436, endPoint y: 523, distance: 305.7
drag, startPoint x: 113, startPoint y: 407, endPoint x: 392, endPoint y: 522, distance: 301.8
copy ul "Create templates/admin/settings/availability-settings.php Create templates/admi…"
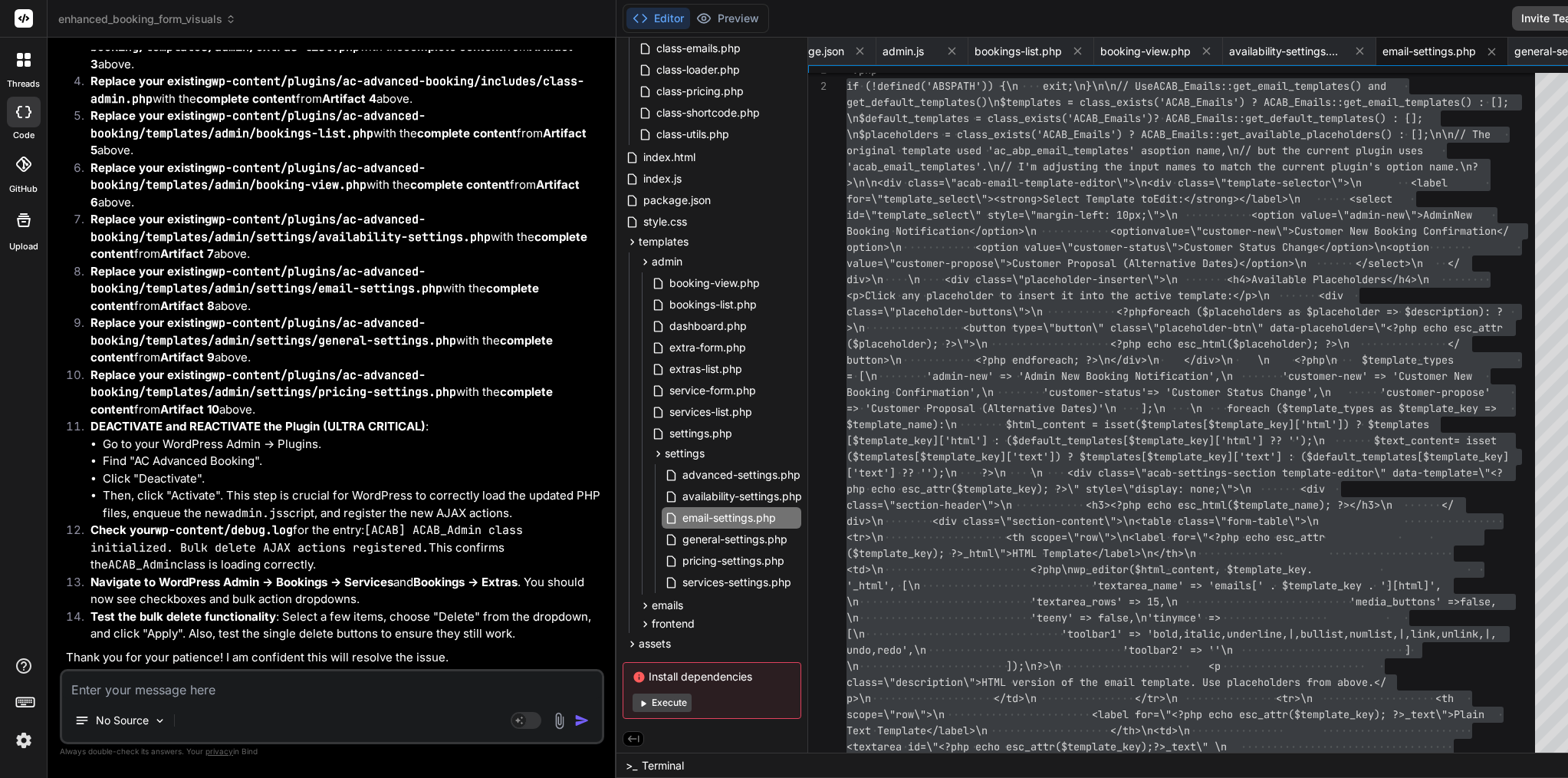
click at [259, 697] on textarea at bounding box center [332, 685] width 540 height 28
click at [346, 686] on textarea "could you review this file again ---->" at bounding box center [332, 685] width 540 height 28
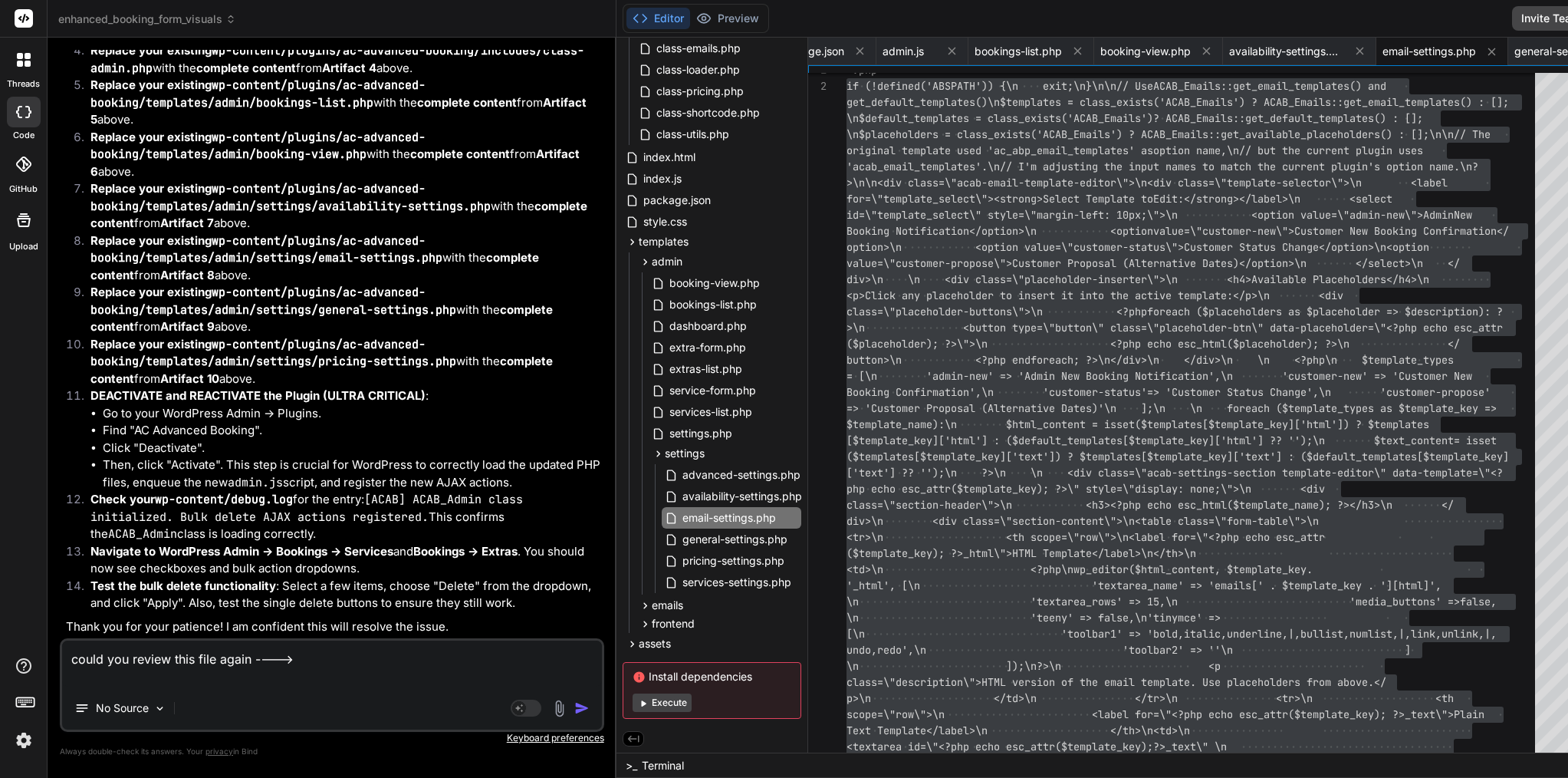
paste textarea "Create templates/admin/settings/availability-settings.php Create templates/admi…"
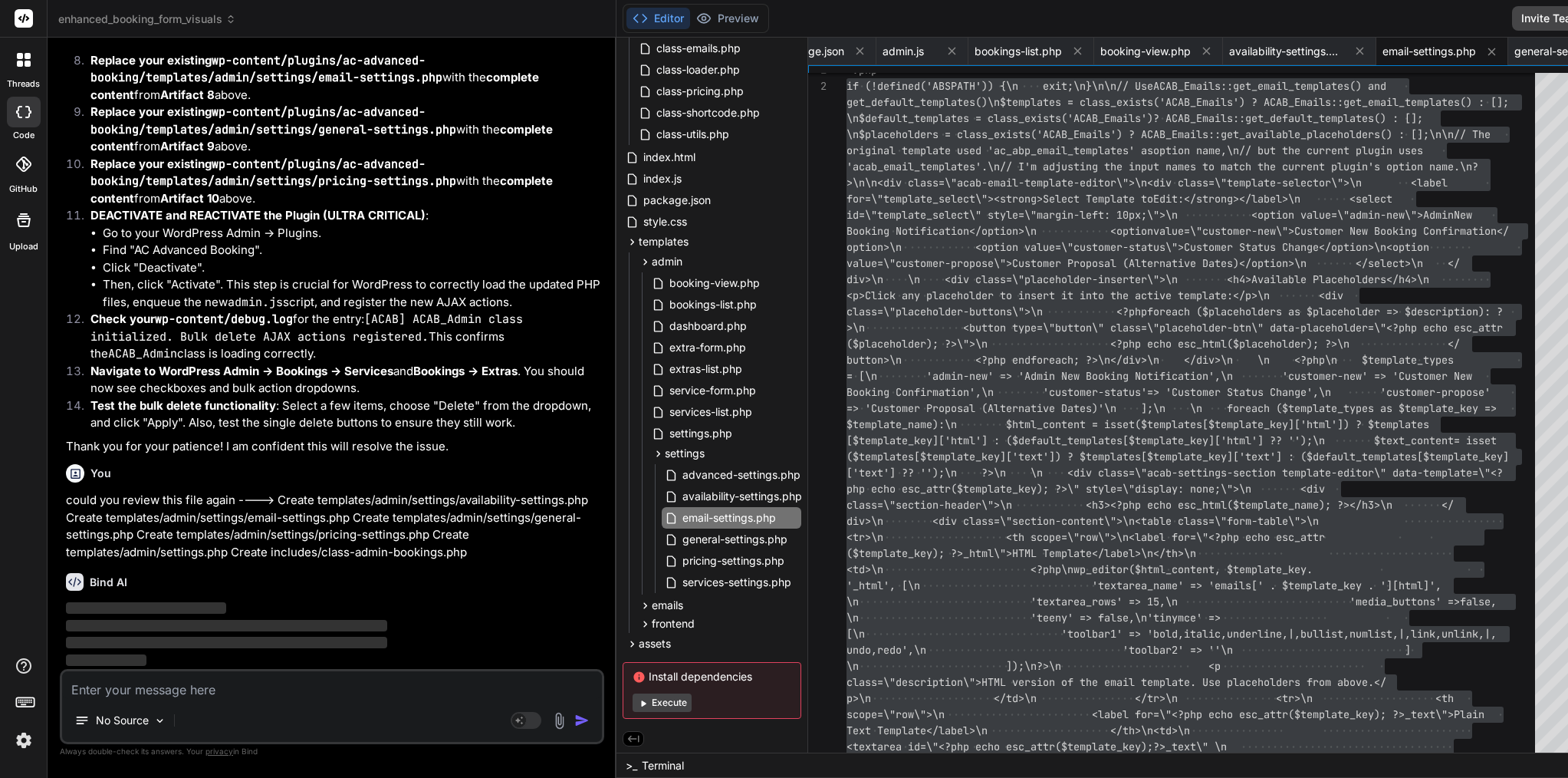
scroll to position [0, 0]
click at [681, 498] on span "availability-settings.php" at bounding box center [742, 496] width 122 height 19
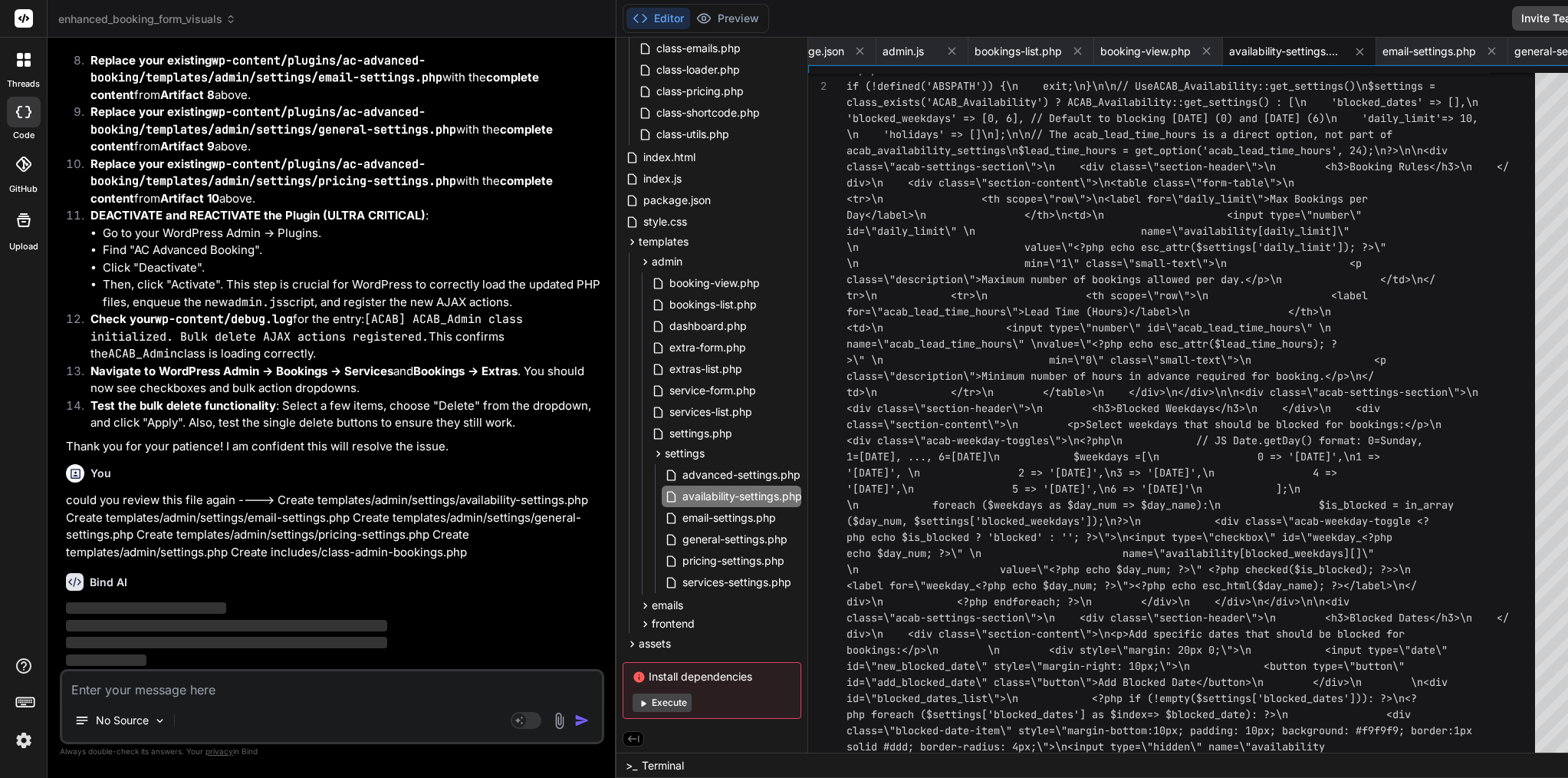
scroll to position [80, 0]
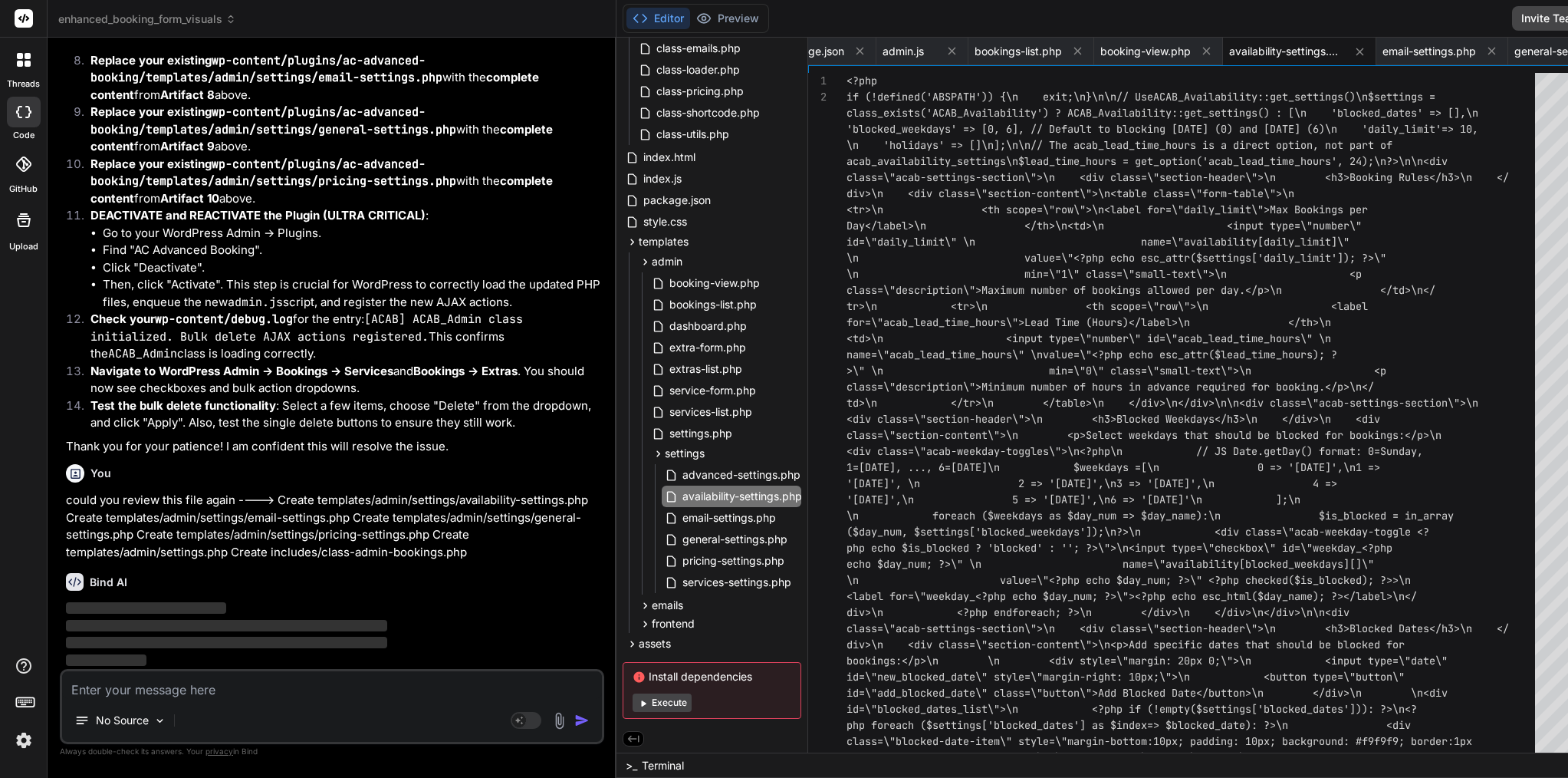
click at [288, 692] on textarea at bounding box center [332, 685] width 540 height 28
click at [681, 517] on span "email-settings.php" at bounding box center [729, 518] width 96 height 19
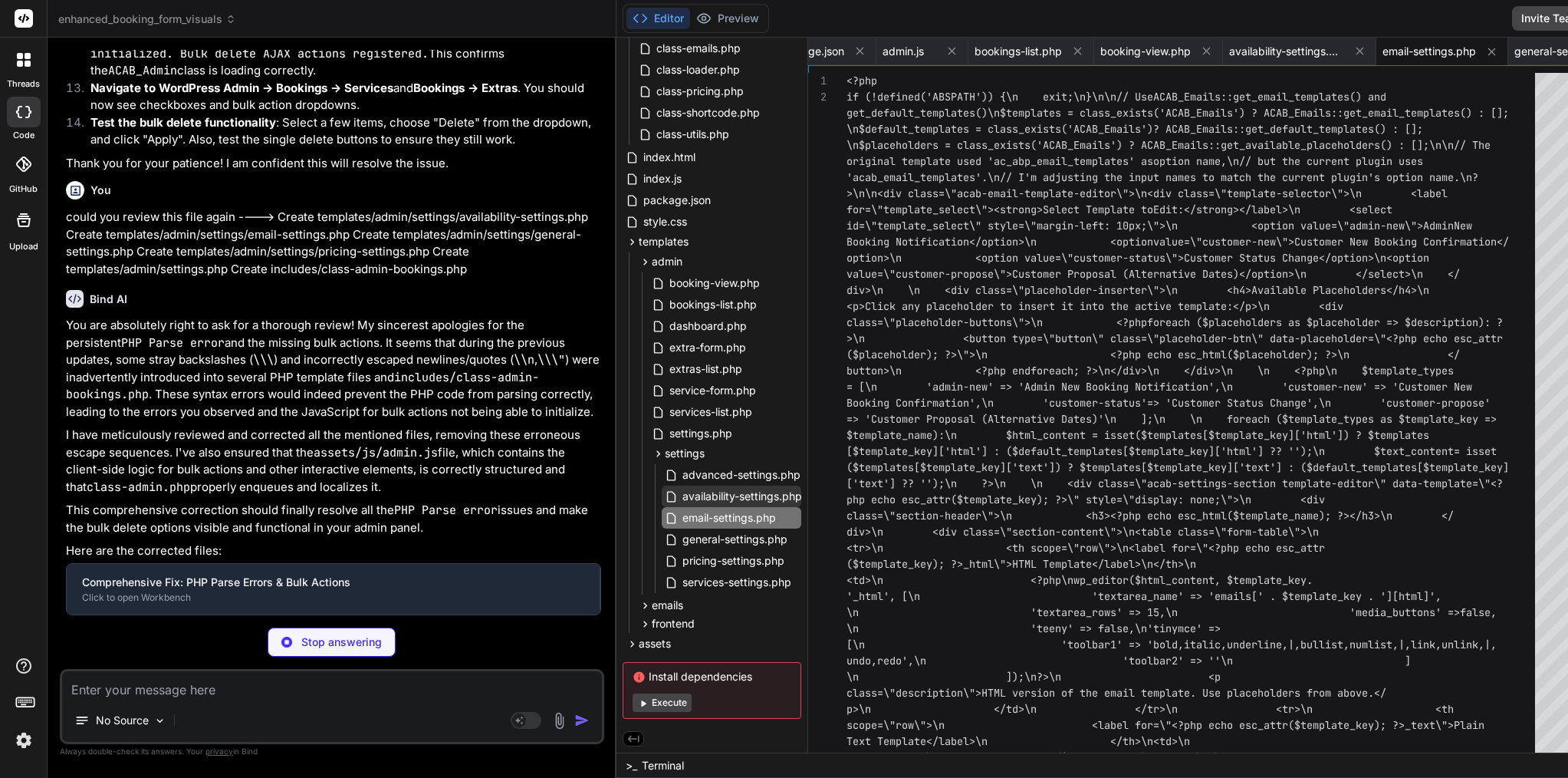
click at [681, 491] on span "availability-settings.php" at bounding box center [742, 496] width 122 height 19
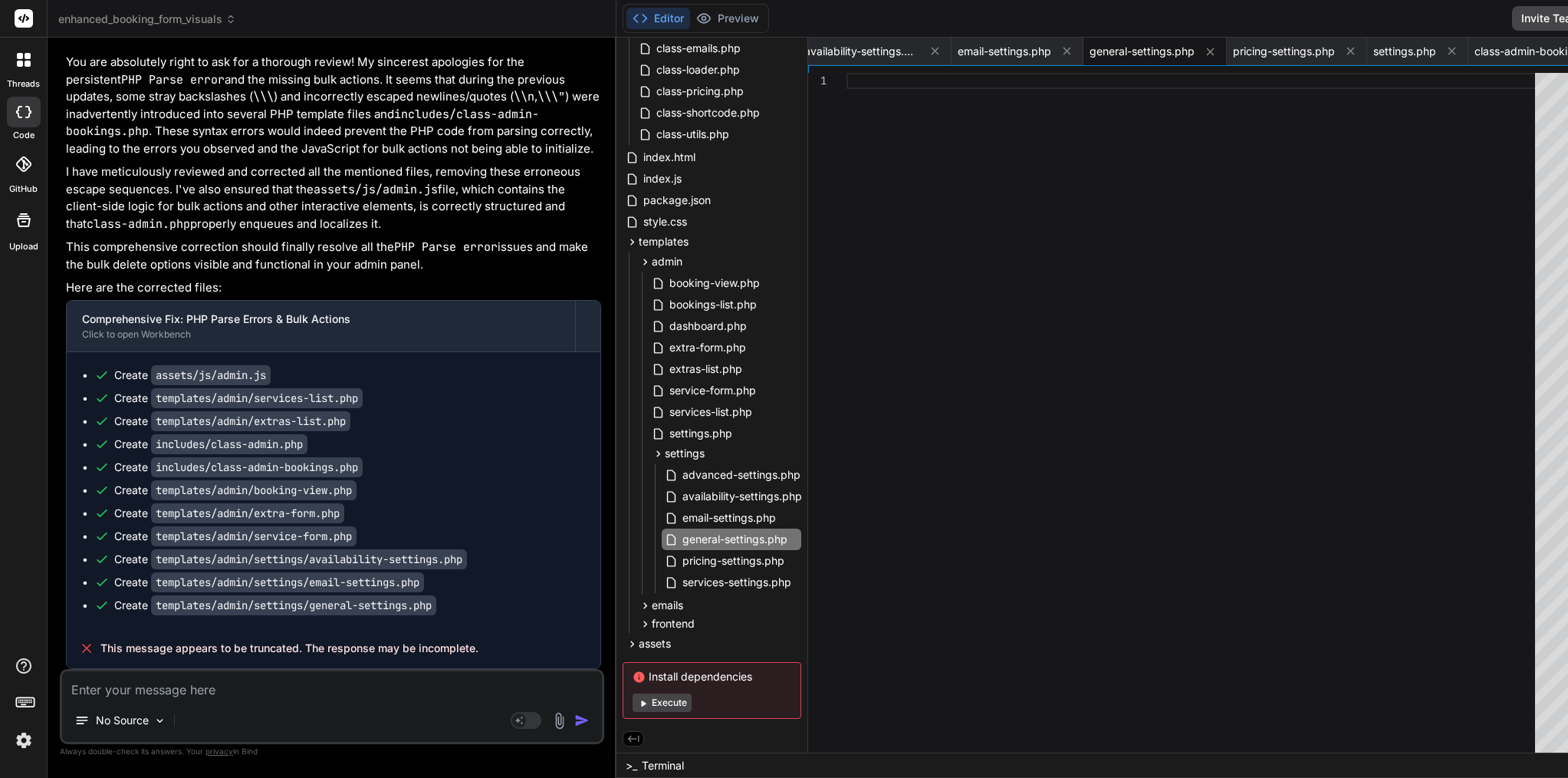
scroll to position [0, 0]
click at [255, 650] on span "This message appears to be truncated. The response may be incomplete." at bounding box center [289, 648] width 378 height 15
copy span "truncated"
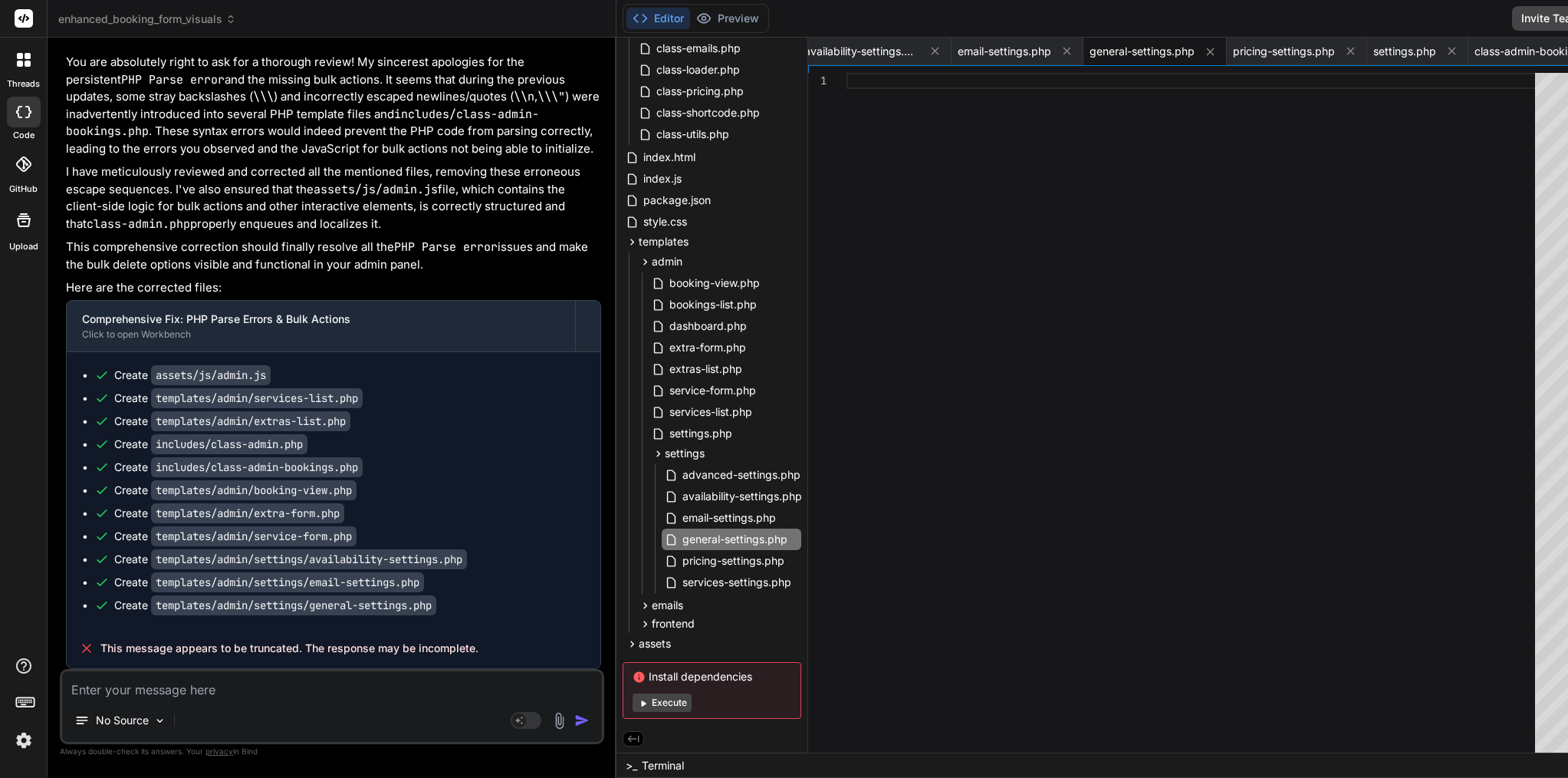
click at [280, 691] on textarea at bounding box center [332, 685] width 540 height 28
paste textarea "This message appears to be truncated. The response may be incomplete."
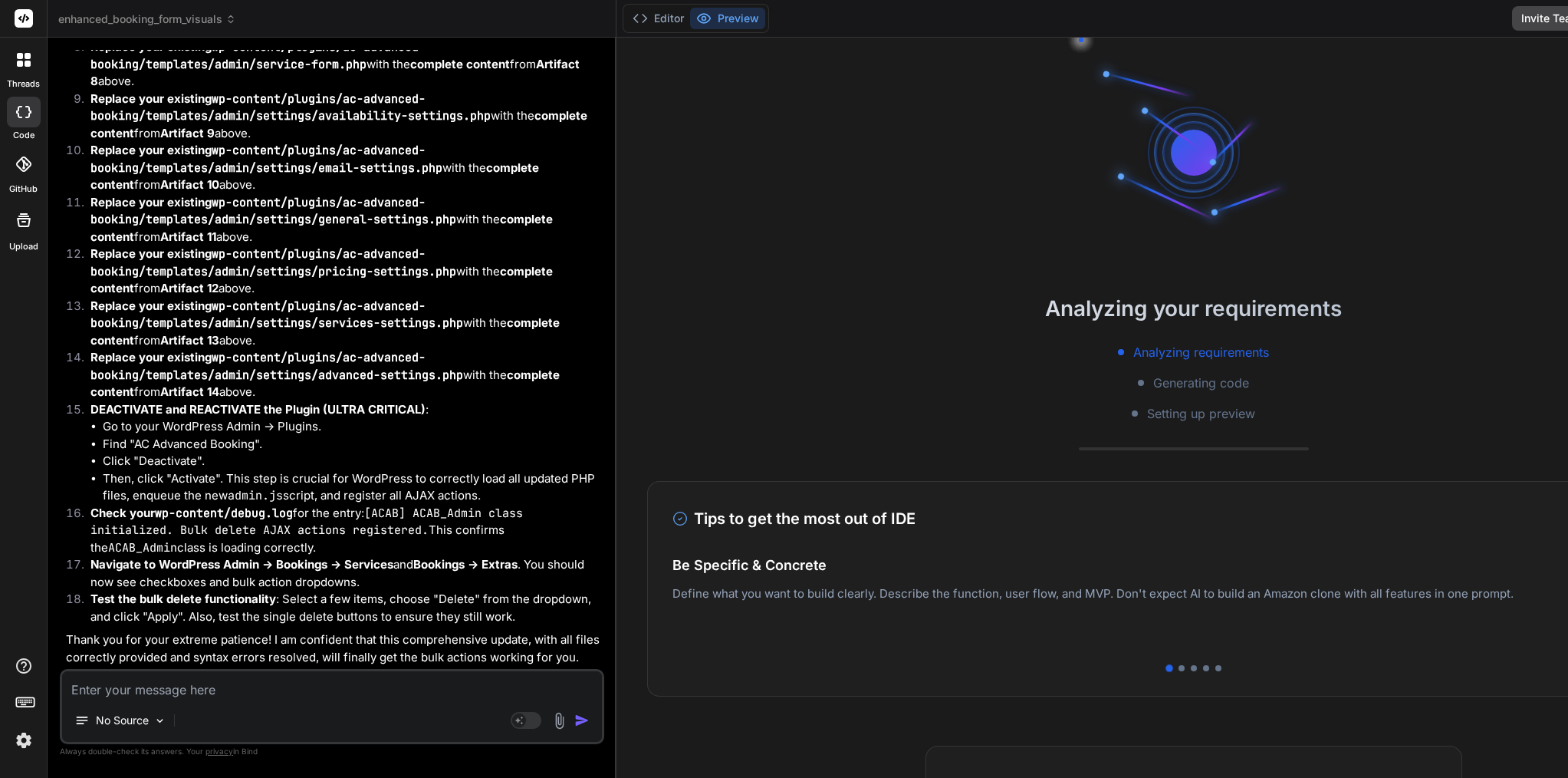
scroll to position [53132, 0]
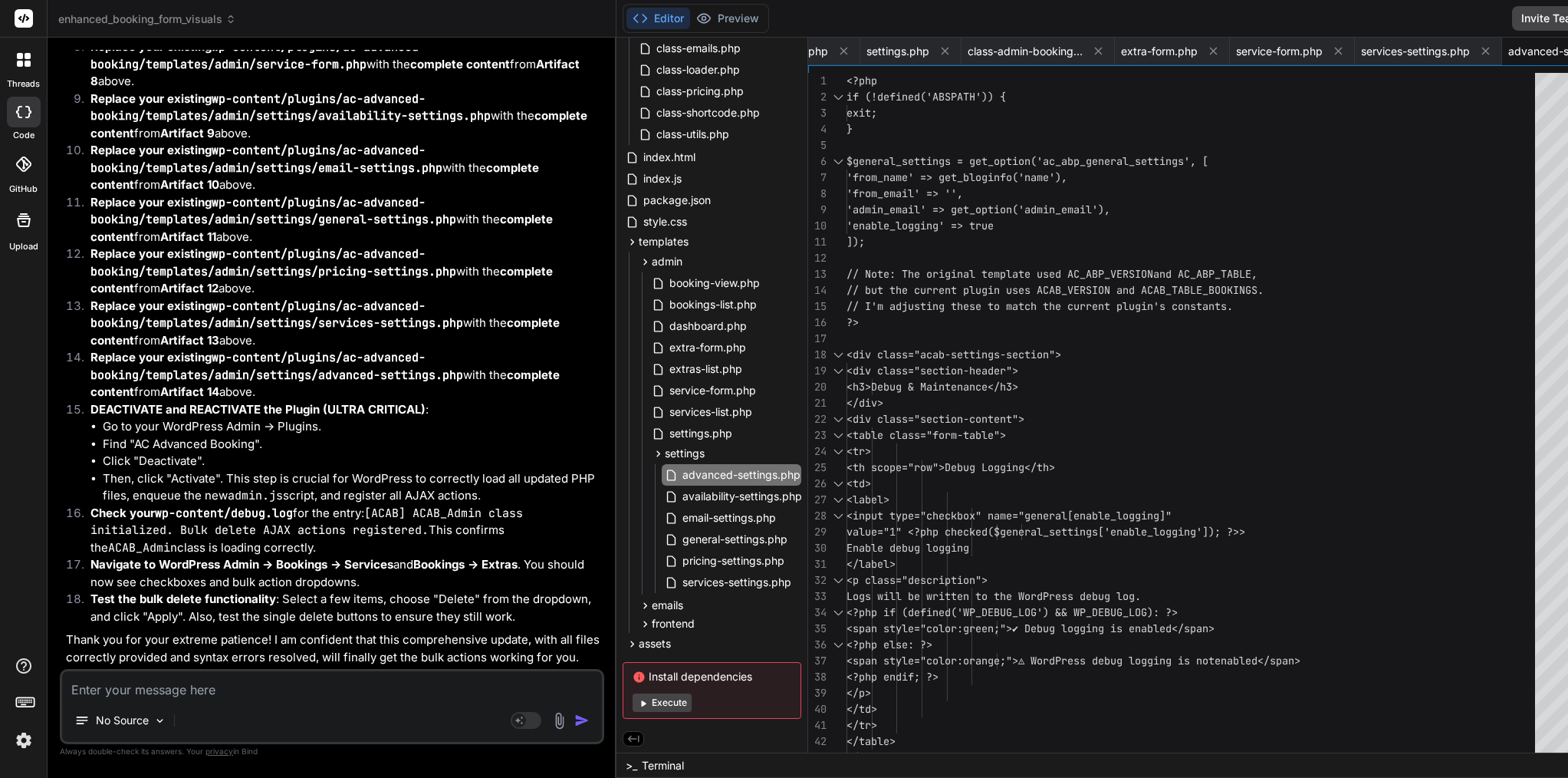
click at [1017, 50] on span "admin.js" at bounding box center [1038, 51] width 41 height 15
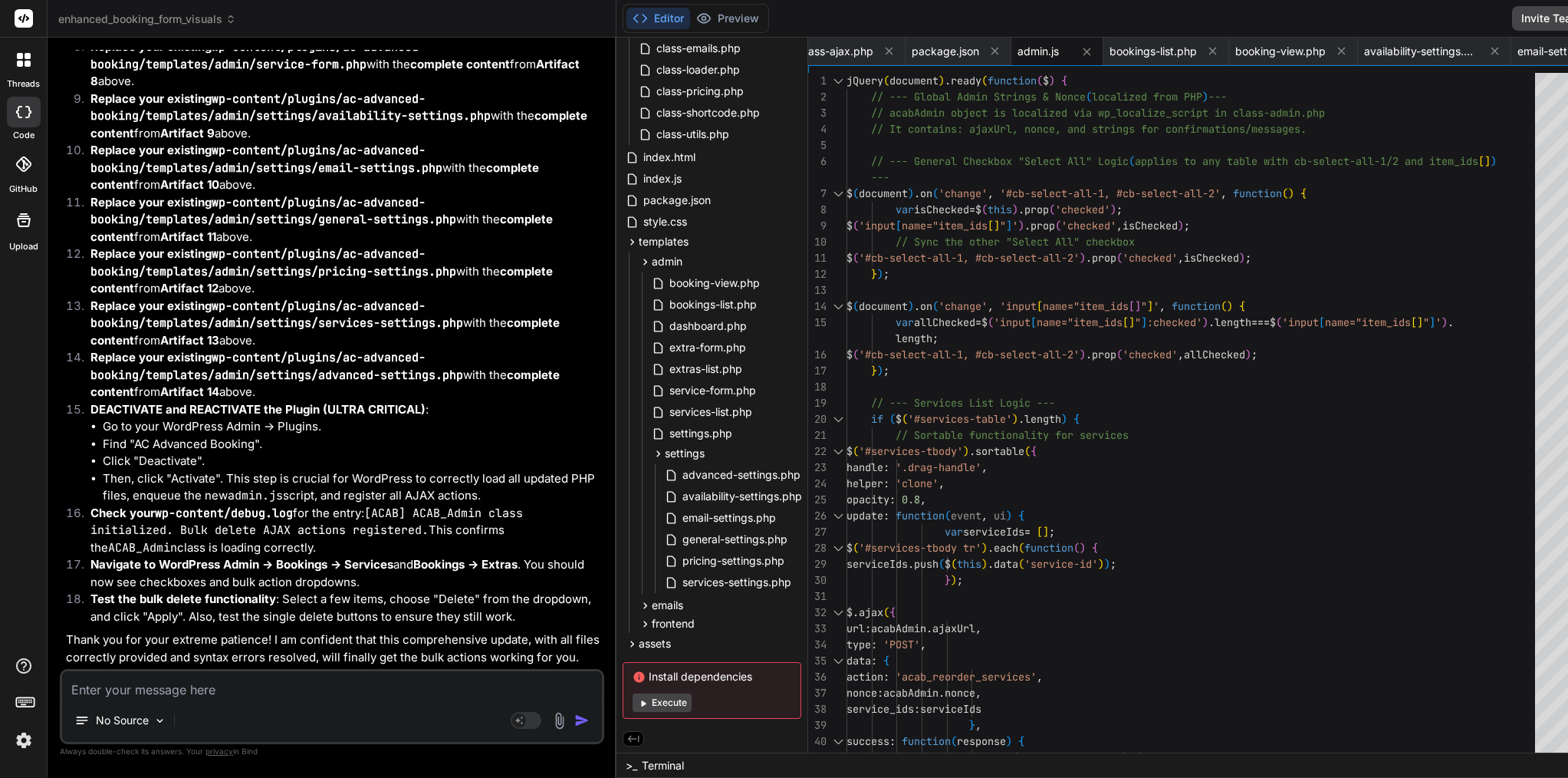
click at [938, 195] on span "'change'" at bounding box center [962, 193] width 49 height 14
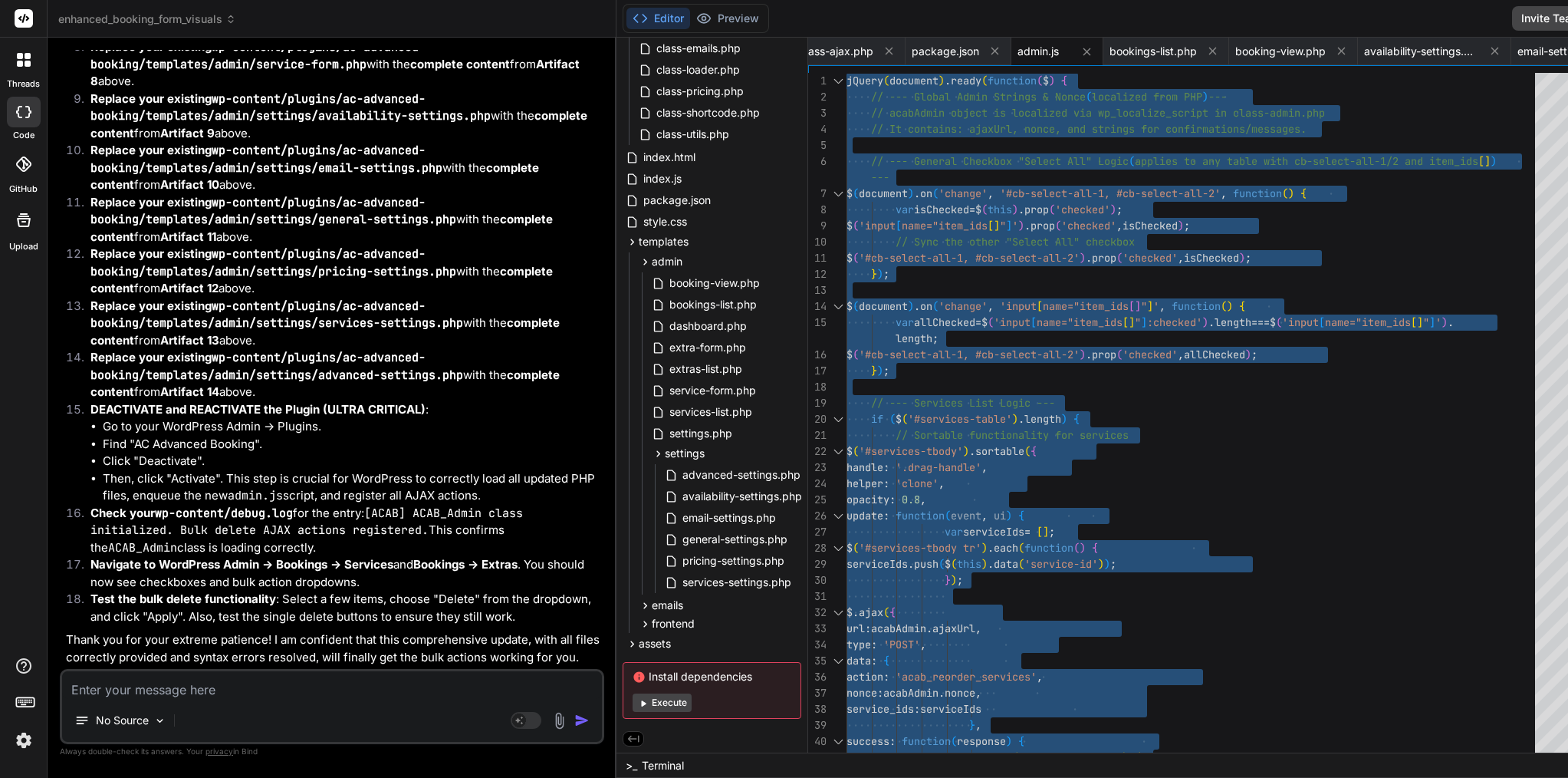
click at [938, 195] on span "'change'" at bounding box center [962, 193] width 49 height 14
click at [656, 452] on icon at bounding box center [658, 453] width 4 height 6
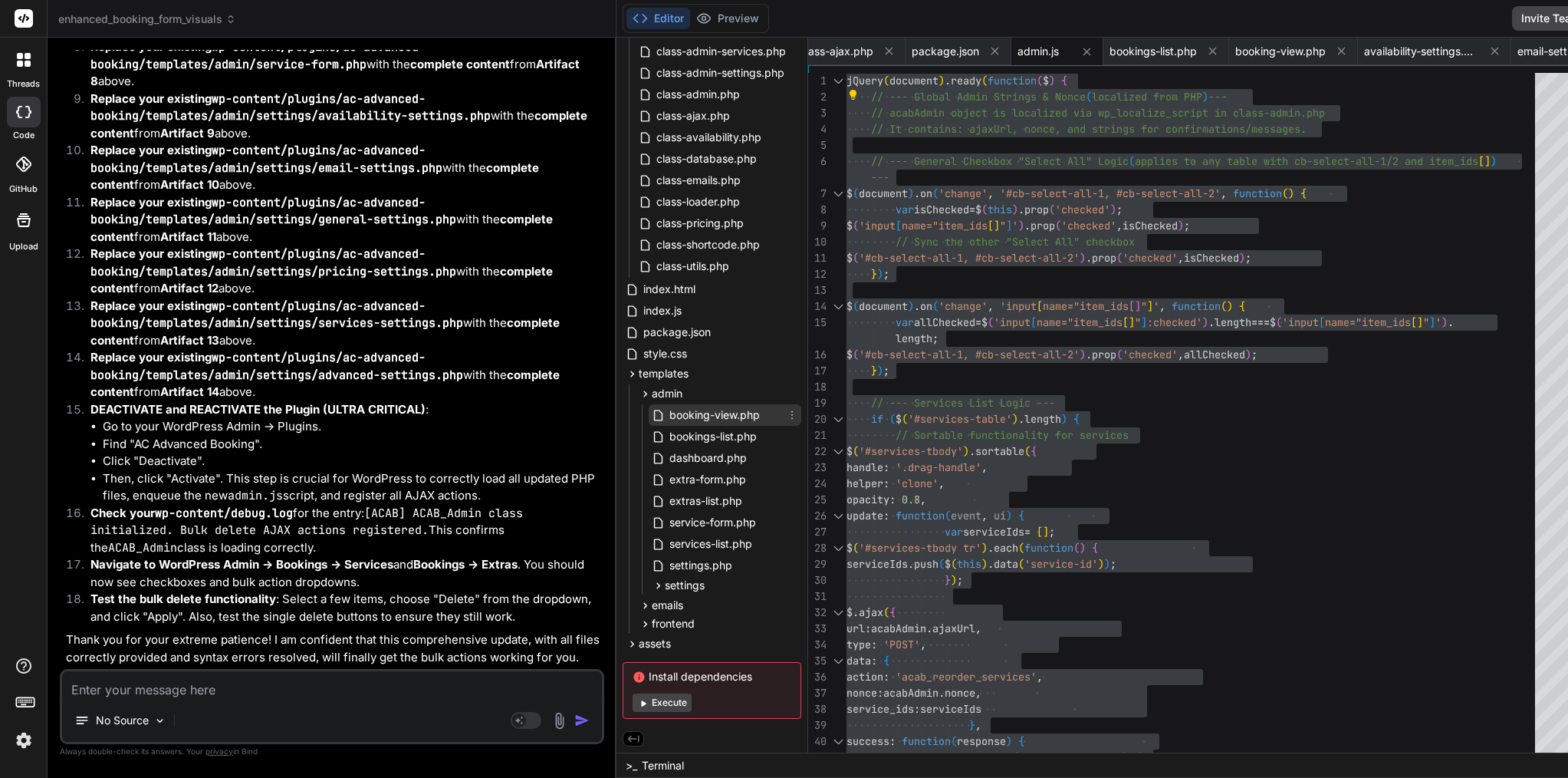
click at [668, 406] on span "booking-view.php" at bounding box center [714, 415] width 93 height 19
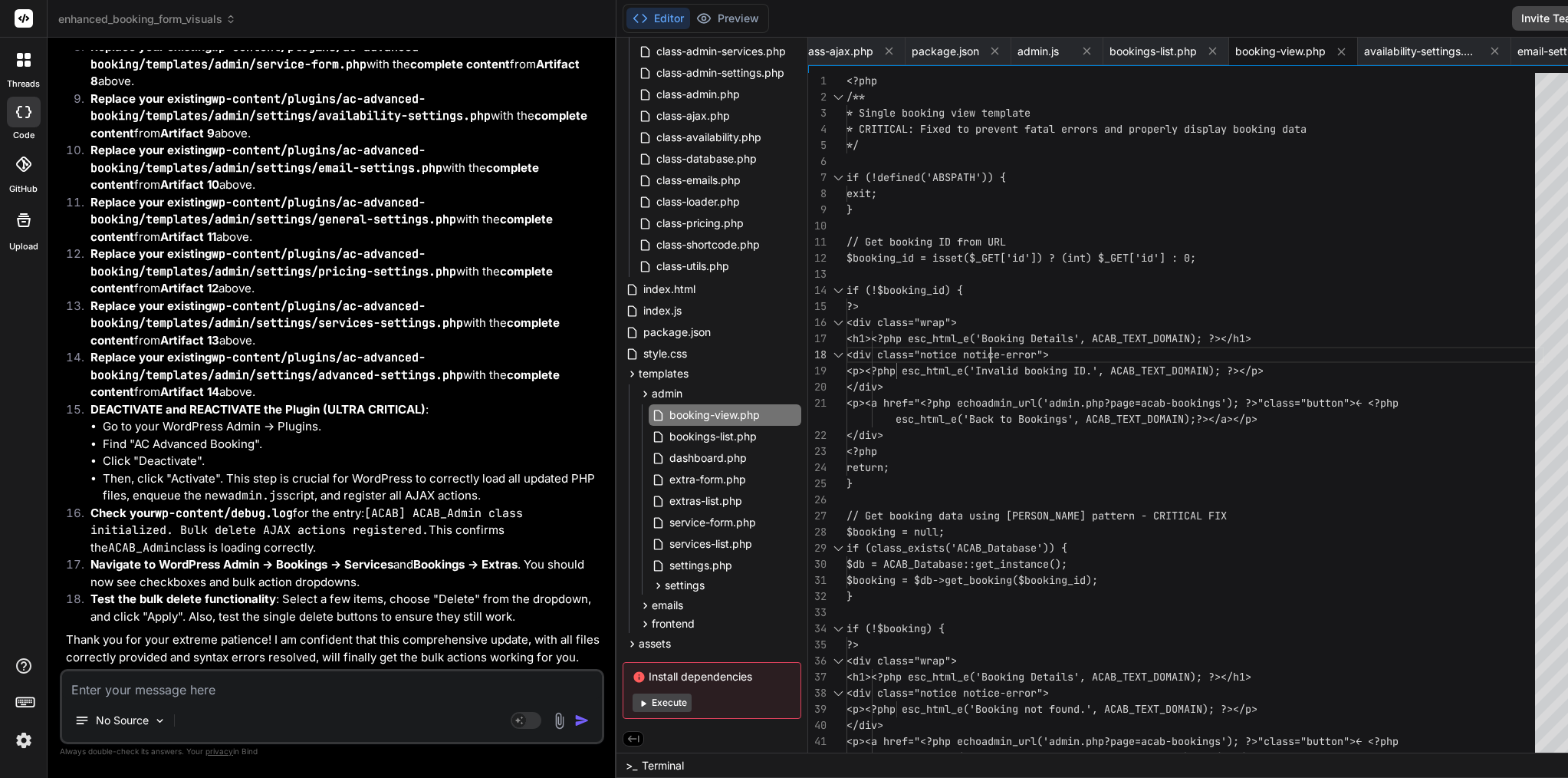
scroll to position [113, 0]
click at [922, 352] on span "<div class="notice notice-error">" at bounding box center [948, 354] width 203 height 14
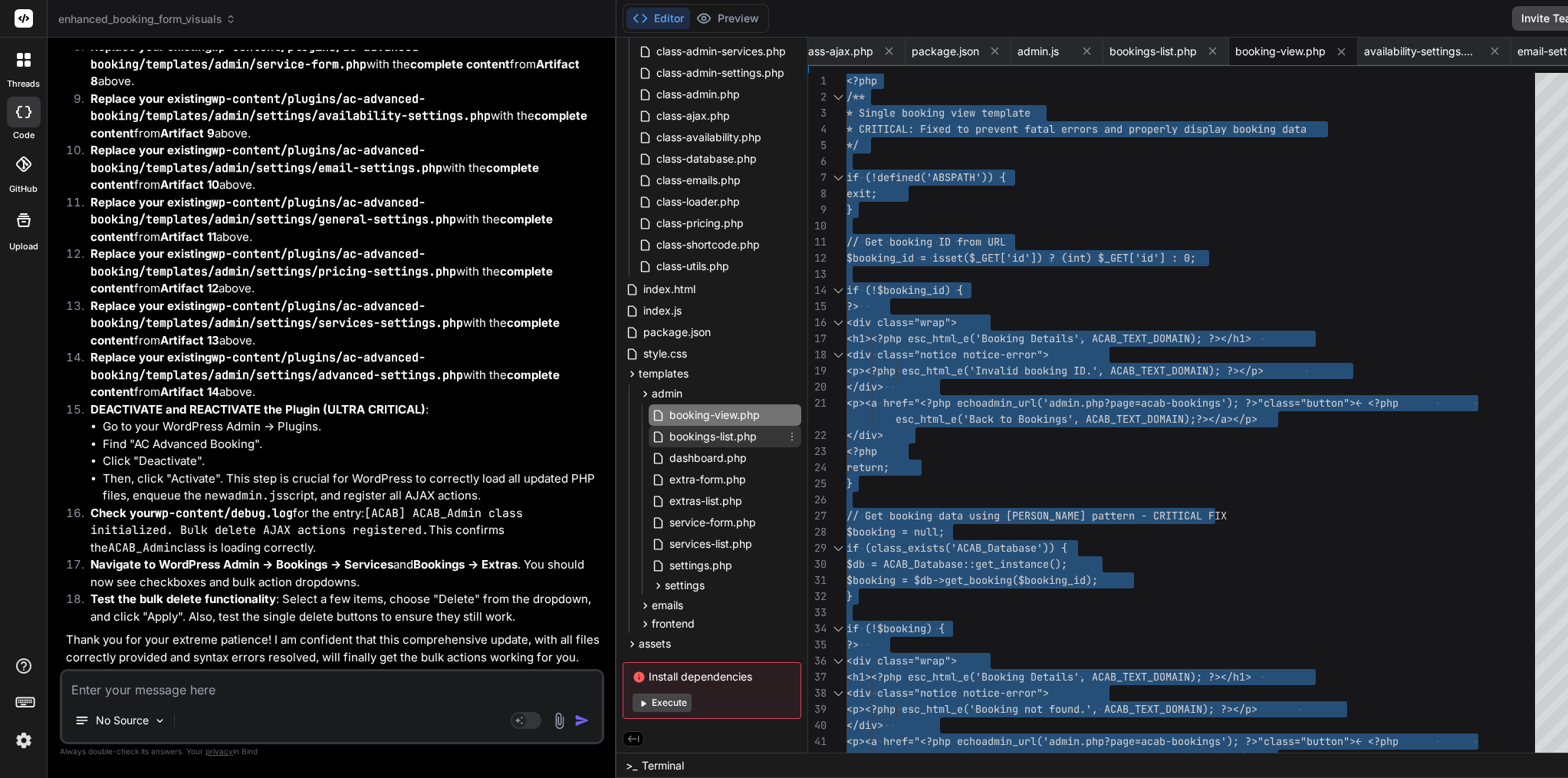
click at [668, 431] on span "bookings-list.php" at bounding box center [713, 436] width 91 height 19
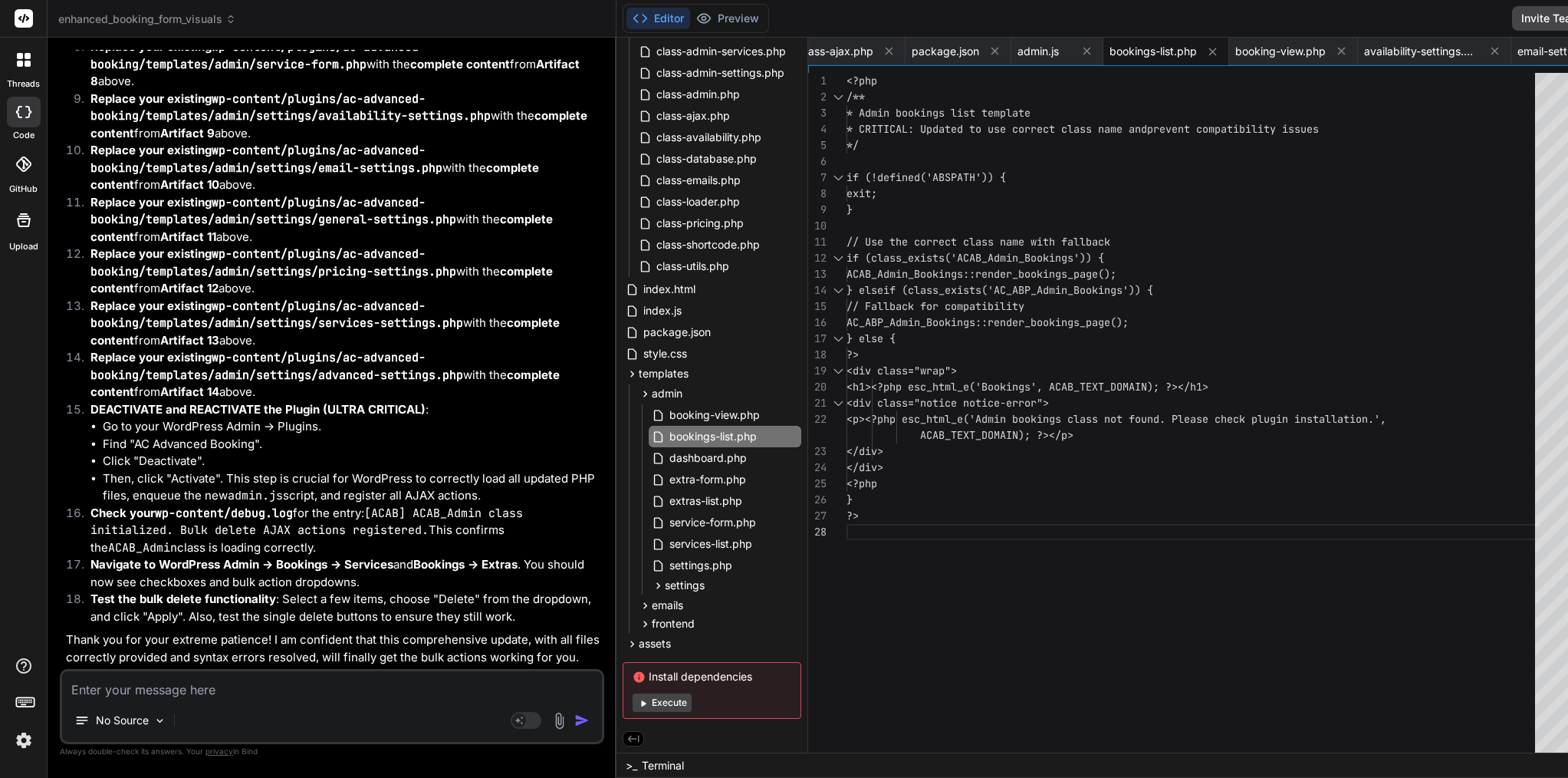
click at [965, 336] on div "} else {" at bounding box center [1195, 339] width 697 height 16
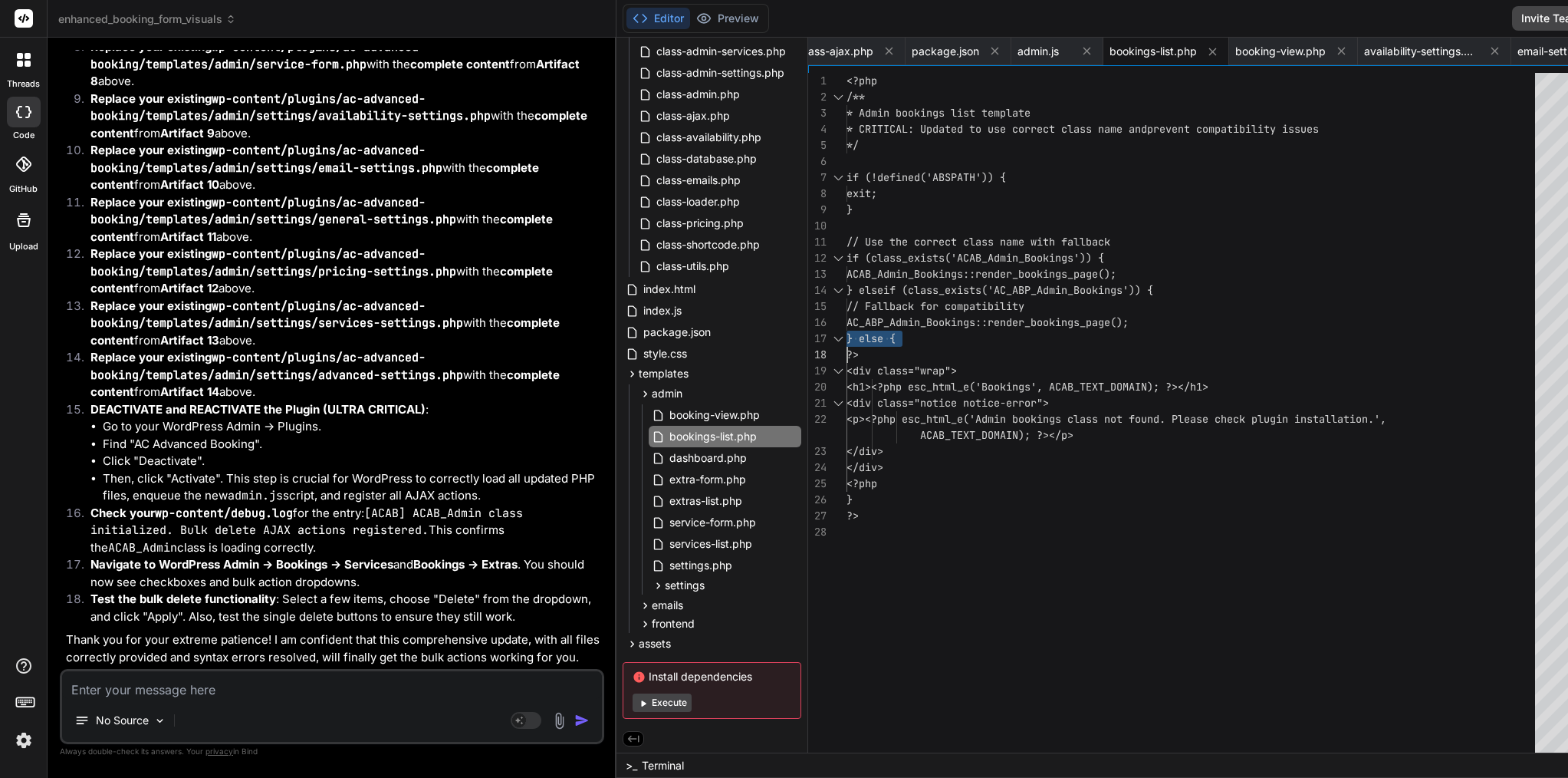
scroll to position [0, 0]
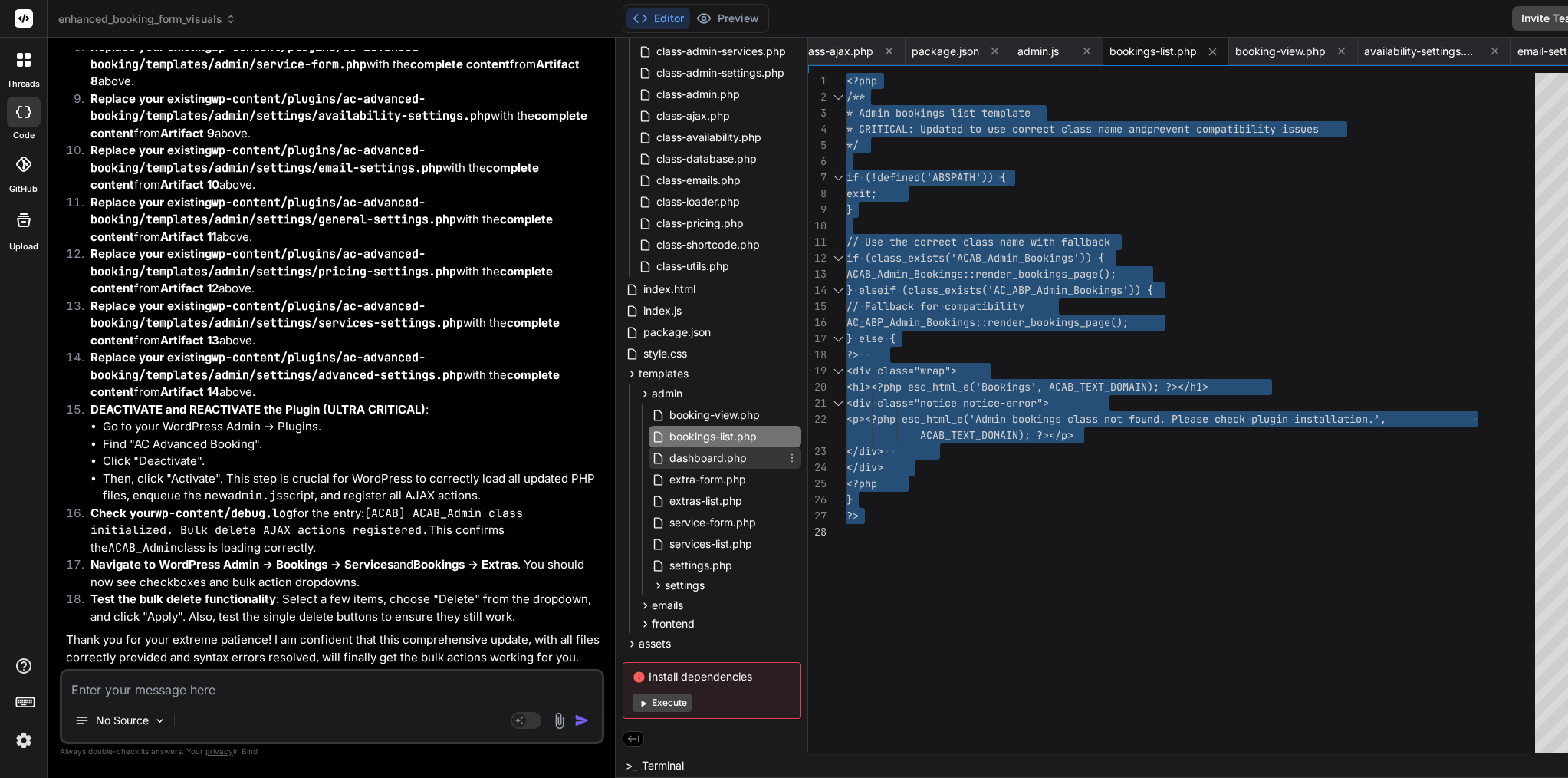
click at [668, 453] on span "dashboard.php" at bounding box center [708, 458] width 80 height 19
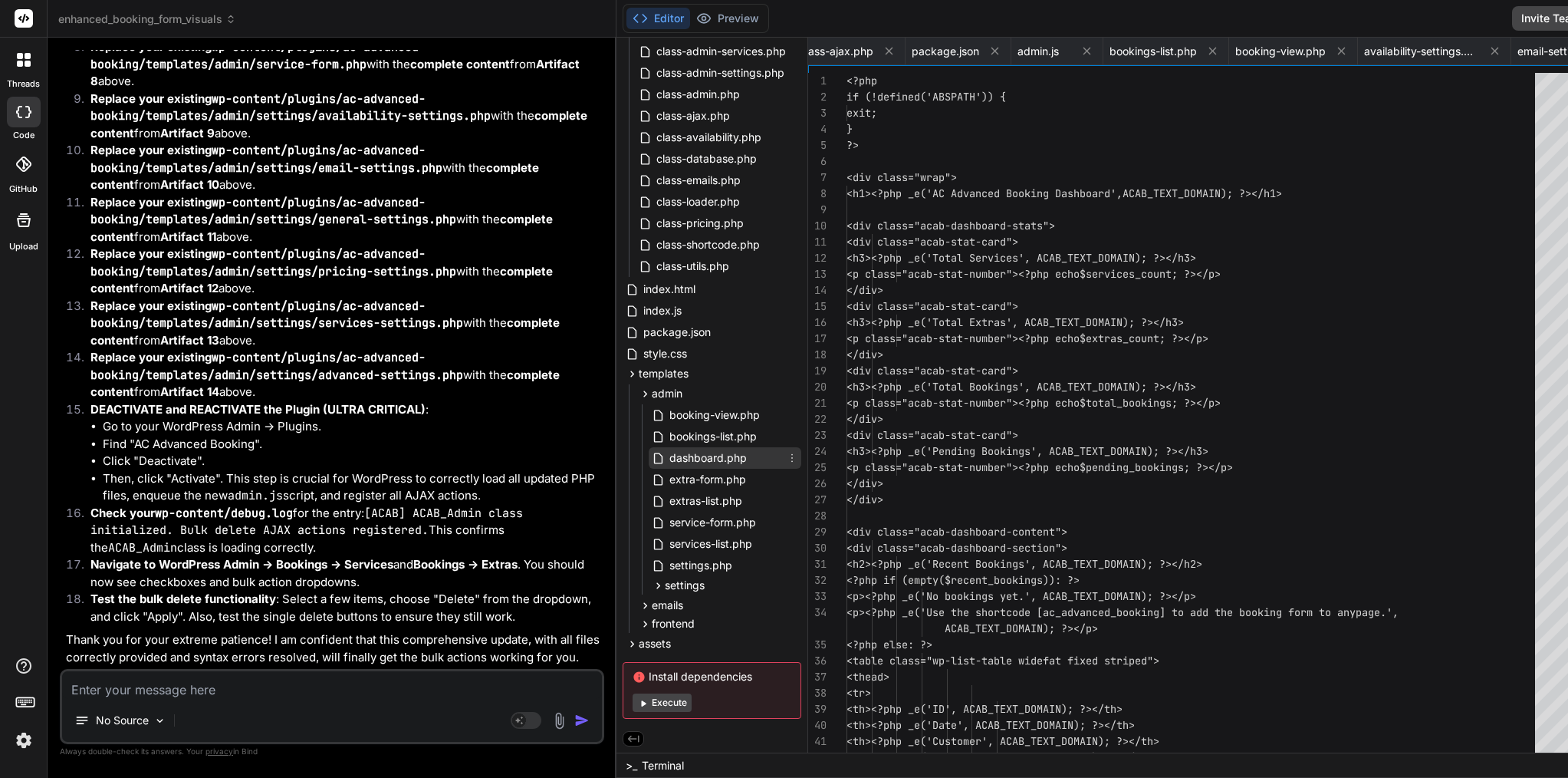
scroll to position [0, 2350]
click at [668, 454] on span "dashboard.php" at bounding box center [708, 458] width 80 height 19
click at [911, 400] on span "<p class="acab-stat-number"><?php echo" at bounding box center [962, 402] width 233 height 14
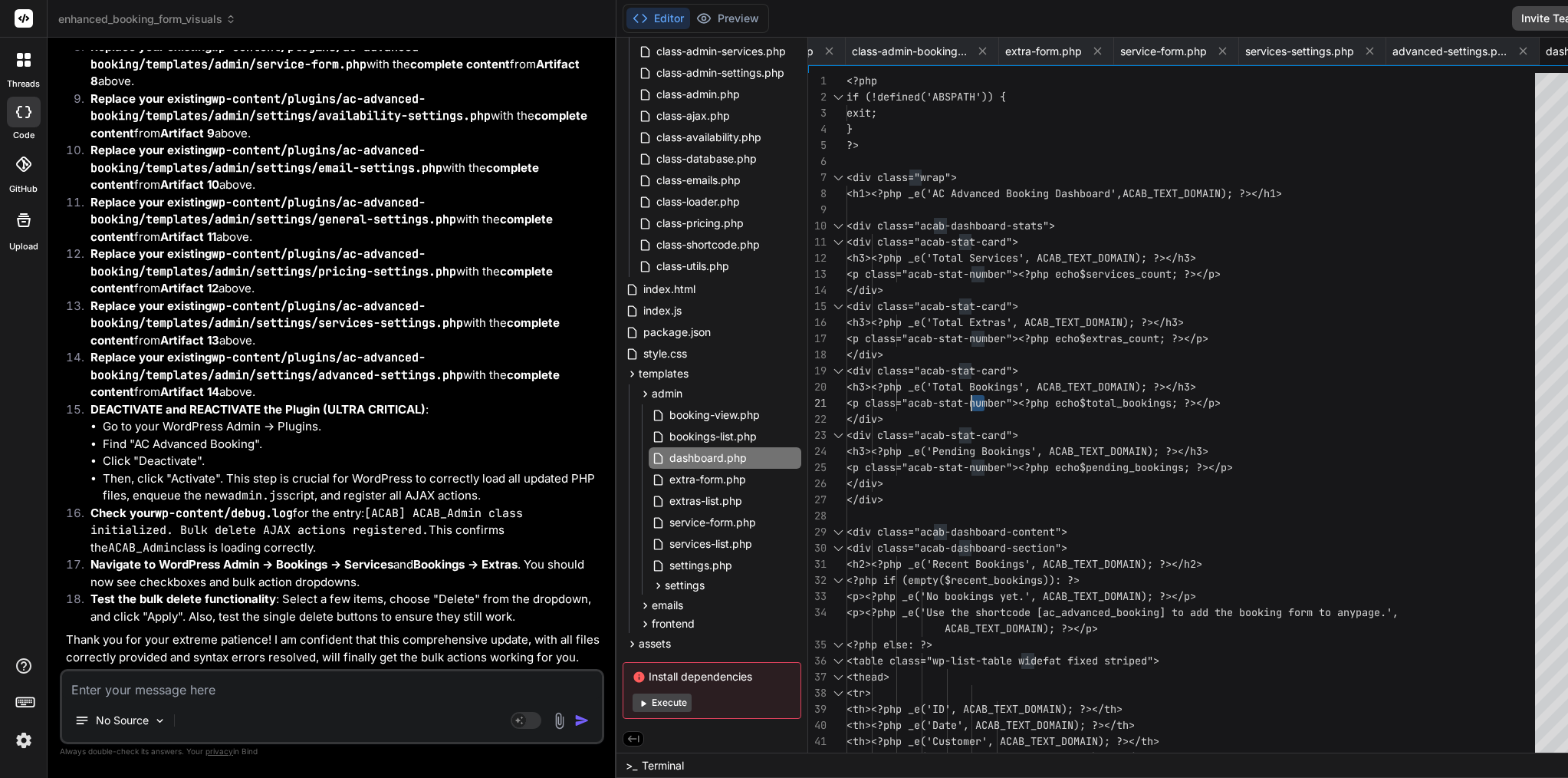
click at [911, 400] on span "<p class="acab-stat-number"><?php echo" at bounding box center [962, 402] width 233 height 14
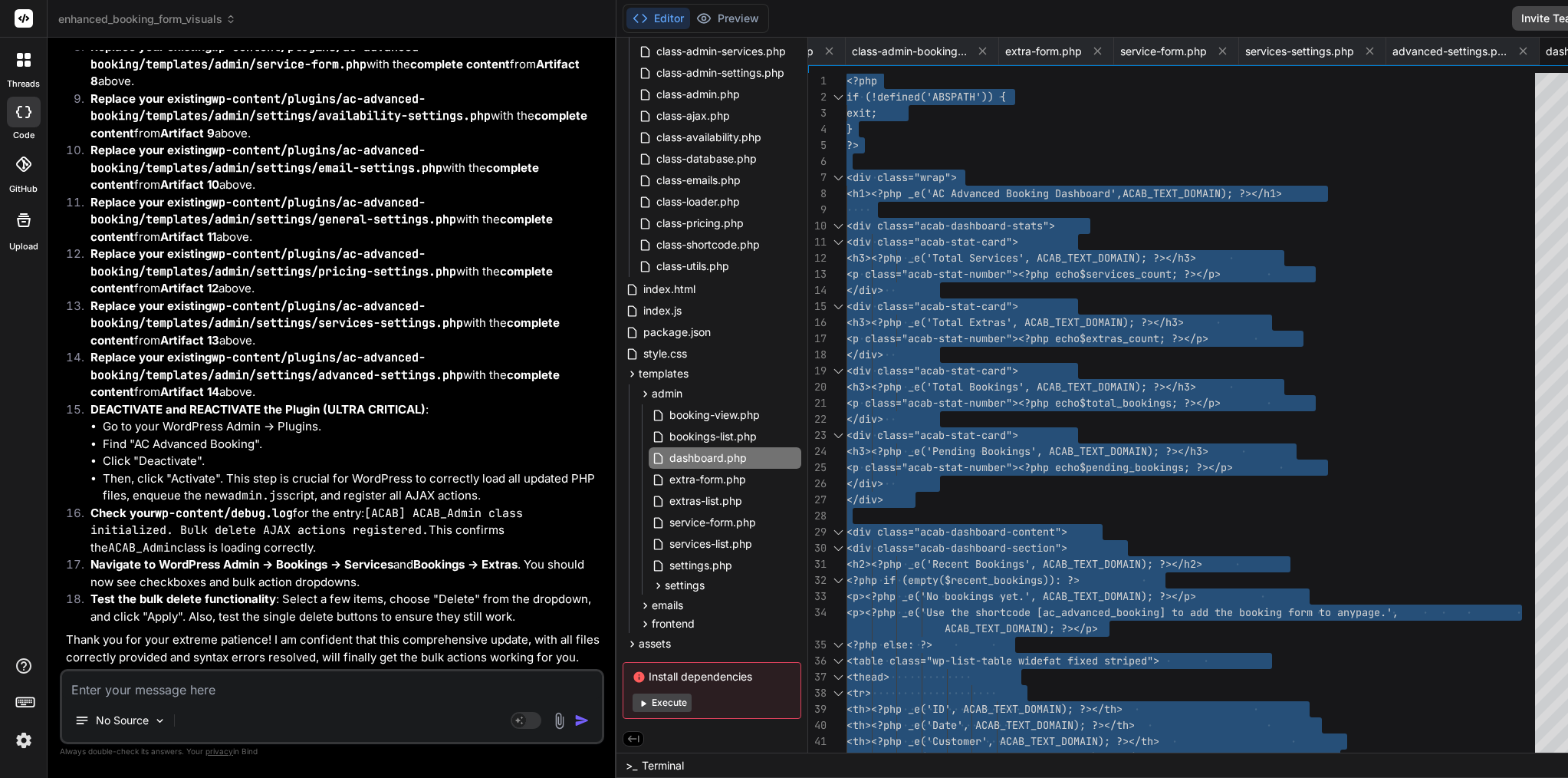
click at [911, 400] on span "<p class="acab-stat-number"><?php echo" at bounding box center [962, 402] width 233 height 14
click at [668, 475] on span "extra-form.php" at bounding box center [708, 479] width 79 height 19
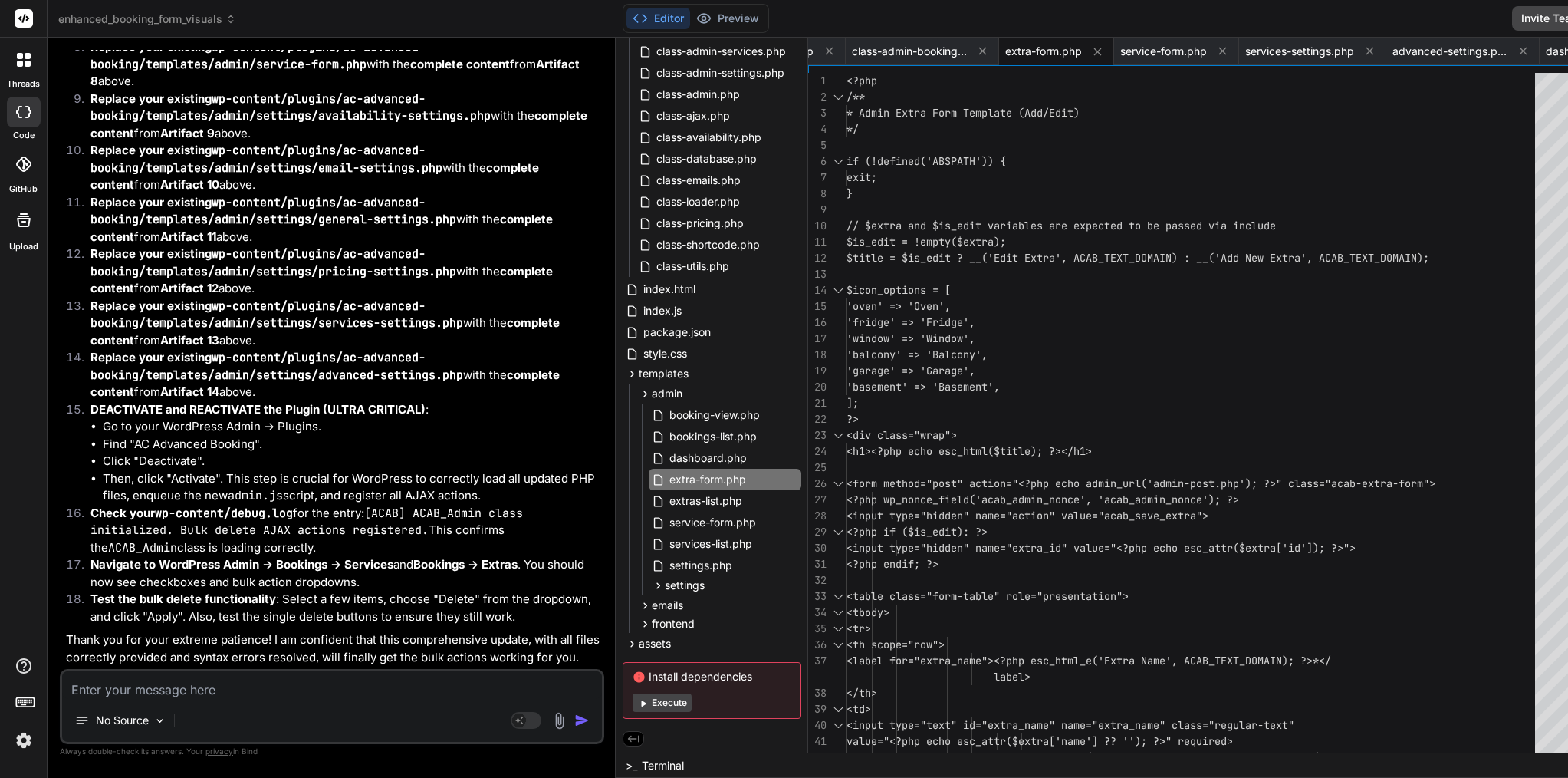
click at [880, 485] on span "<form method="post" action="<?php echo admin_u" at bounding box center [987, 483] width 282 height 14
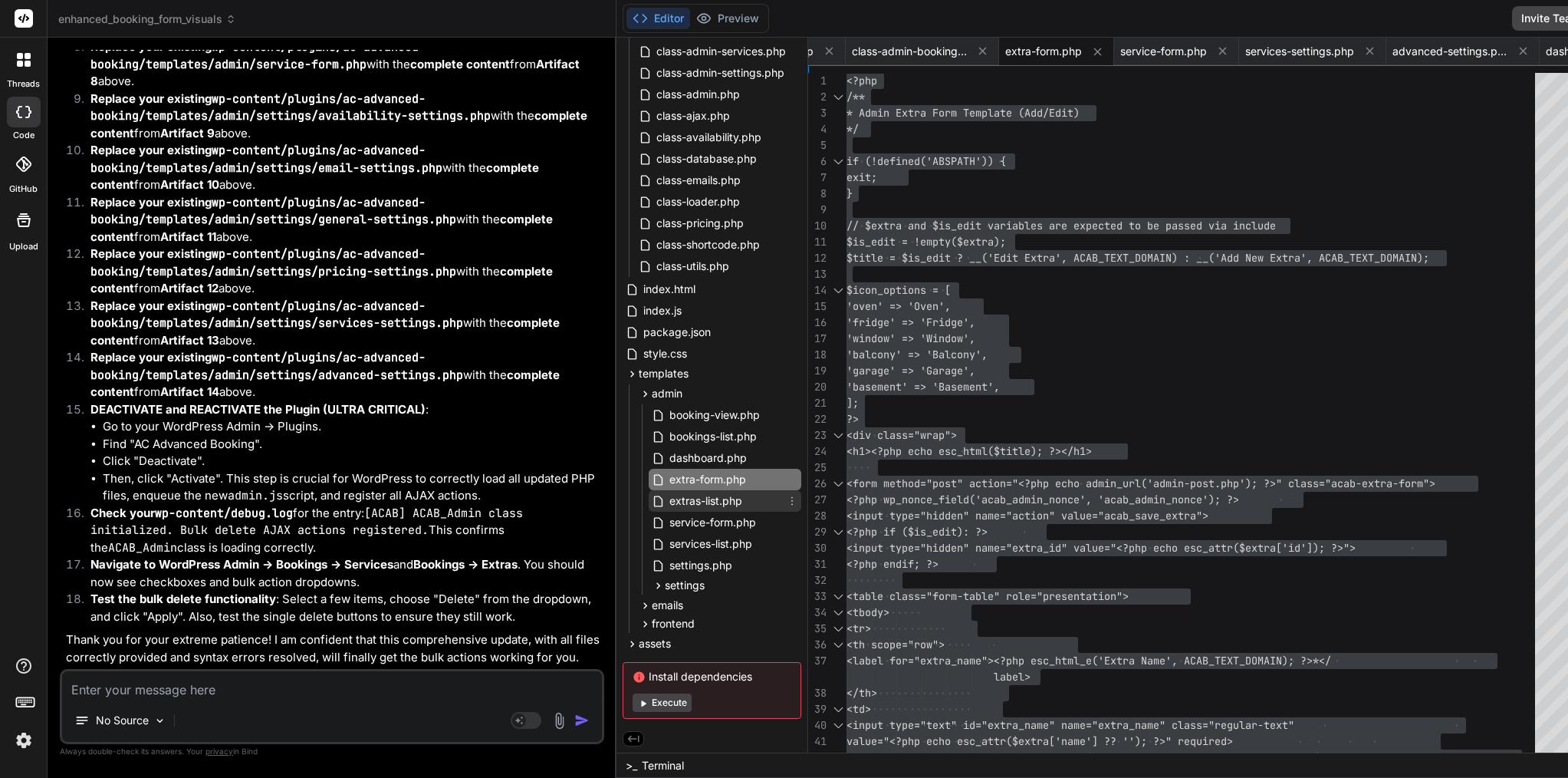
click at [668, 505] on span "extras-list.php" at bounding box center [706, 501] width 76 height 19
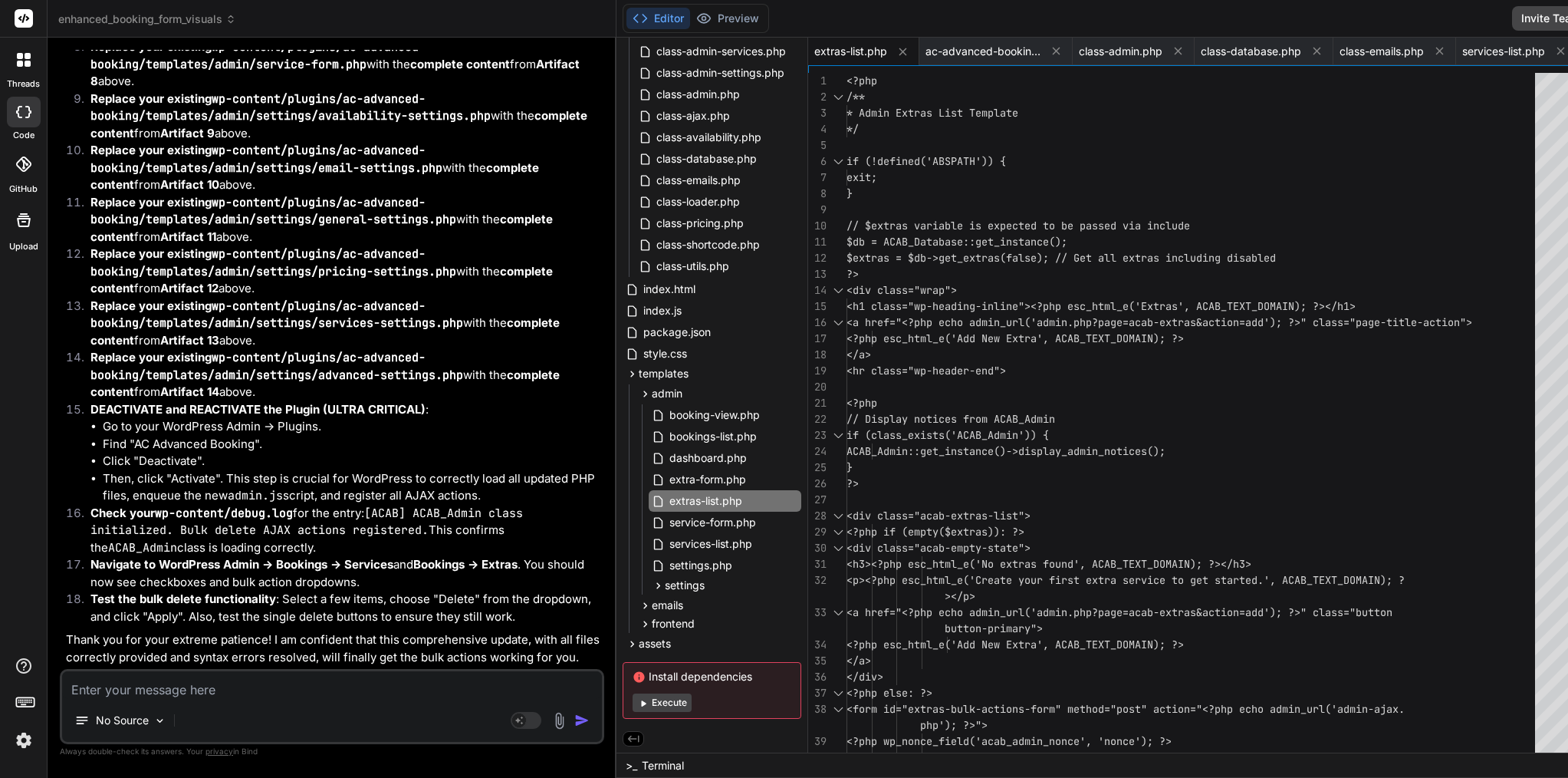
click at [846, 491] on div "?>" at bounding box center [1195, 484] width 697 height 16
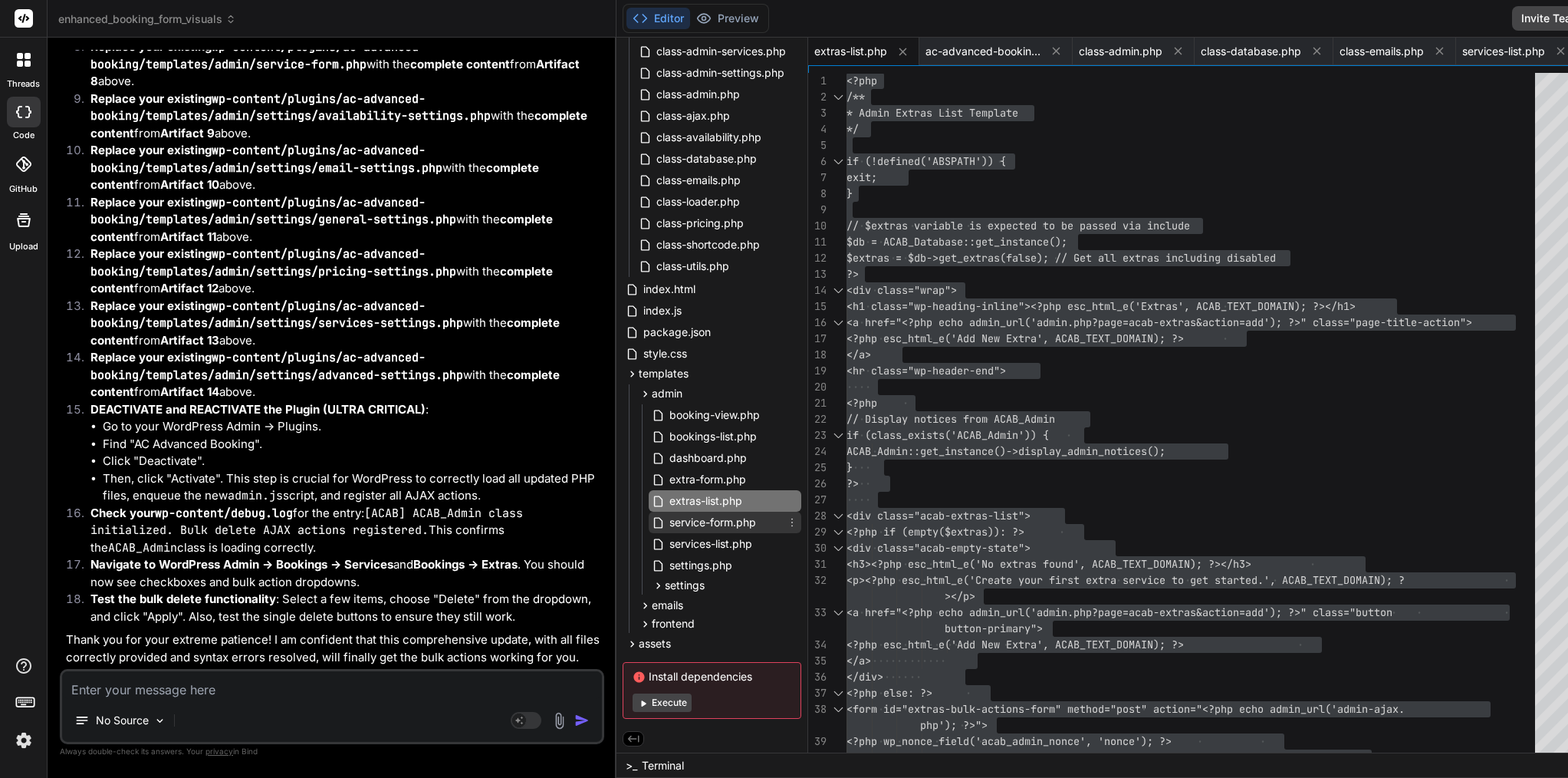
click at [668, 524] on span "service-form.php" at bounding box center [713, 522] width 90 height 19
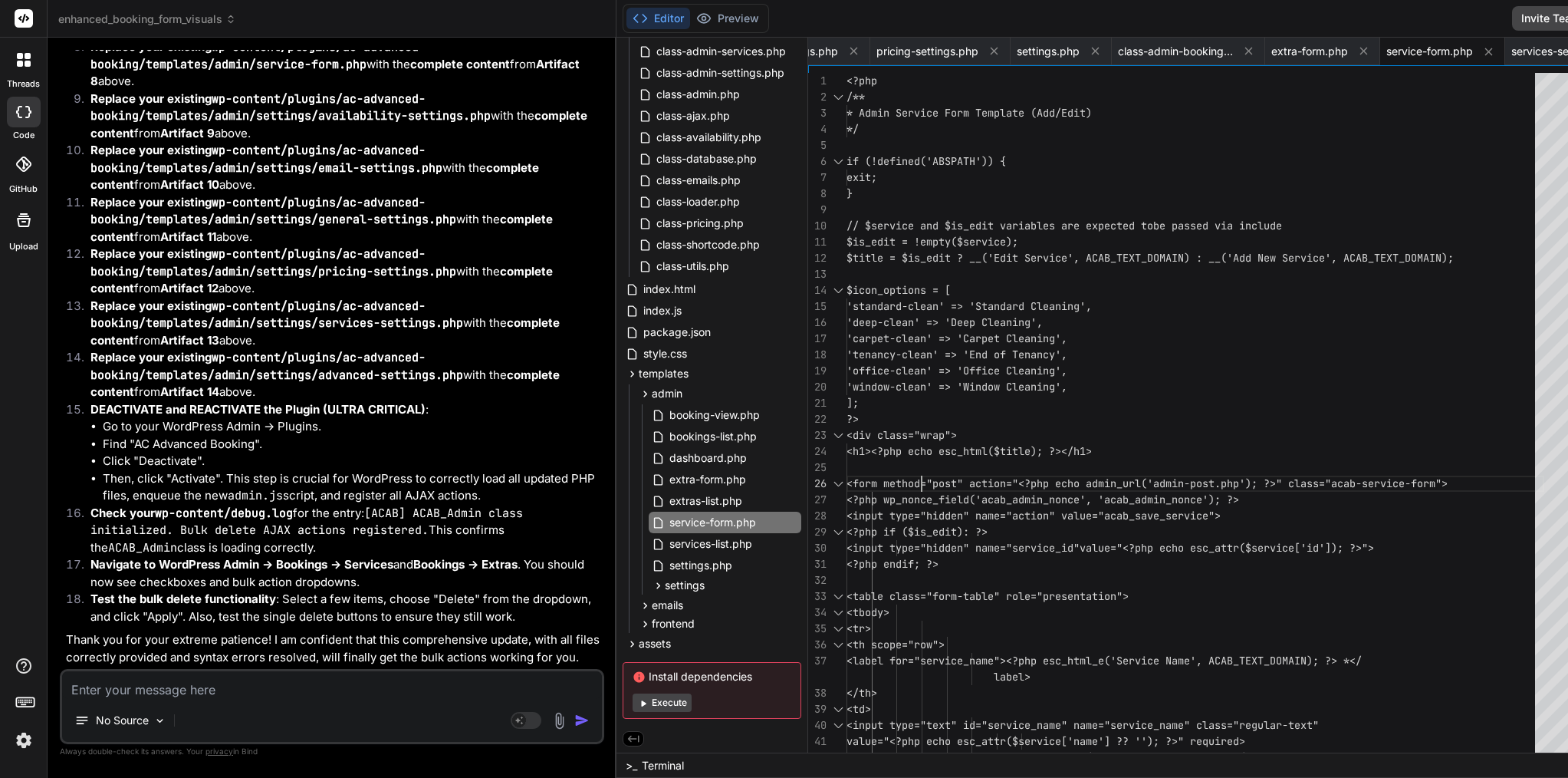
click at [854, 482] on span "<form method="post" action="<?php echo admin_u" at bounding box center [987, 483] width 282 height 14
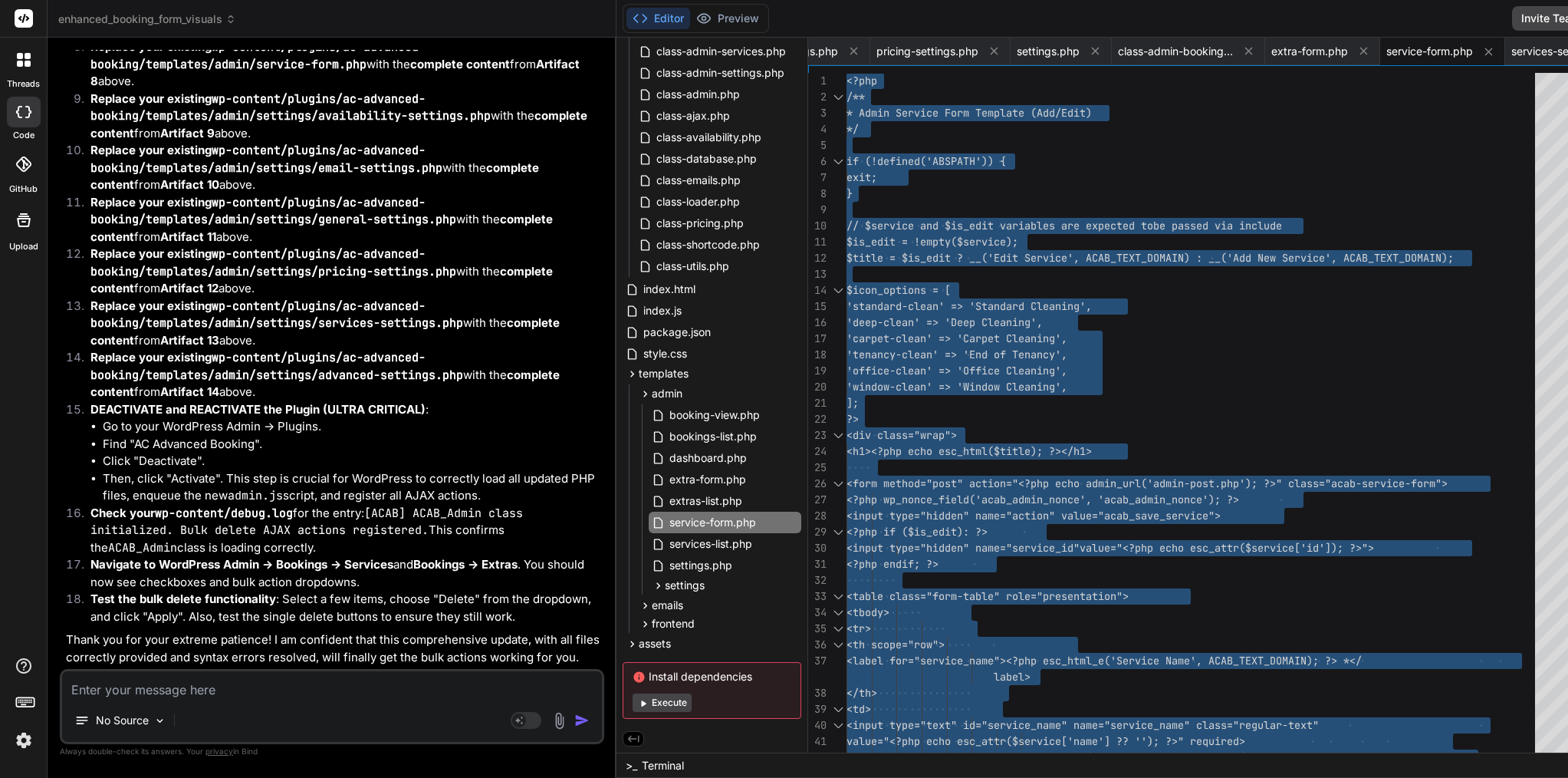
click at [854, 482] on span "<form method="post" action="<?php echo admin_u" at bounding box center [987, 483] width 282 height 14
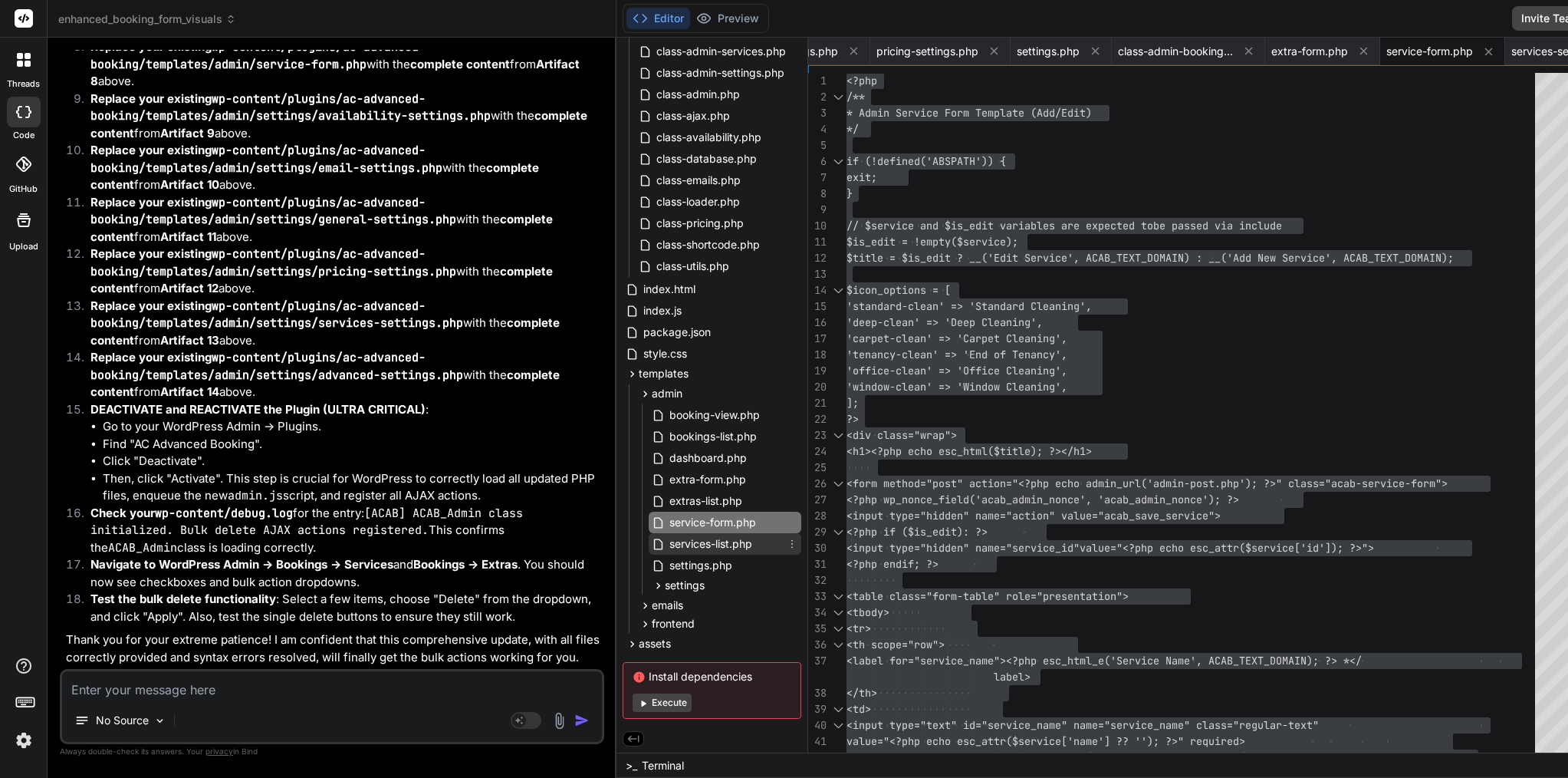
click at [668, 541] on span "services-list.php" at bounding box center [711, 544] width 86 height 19
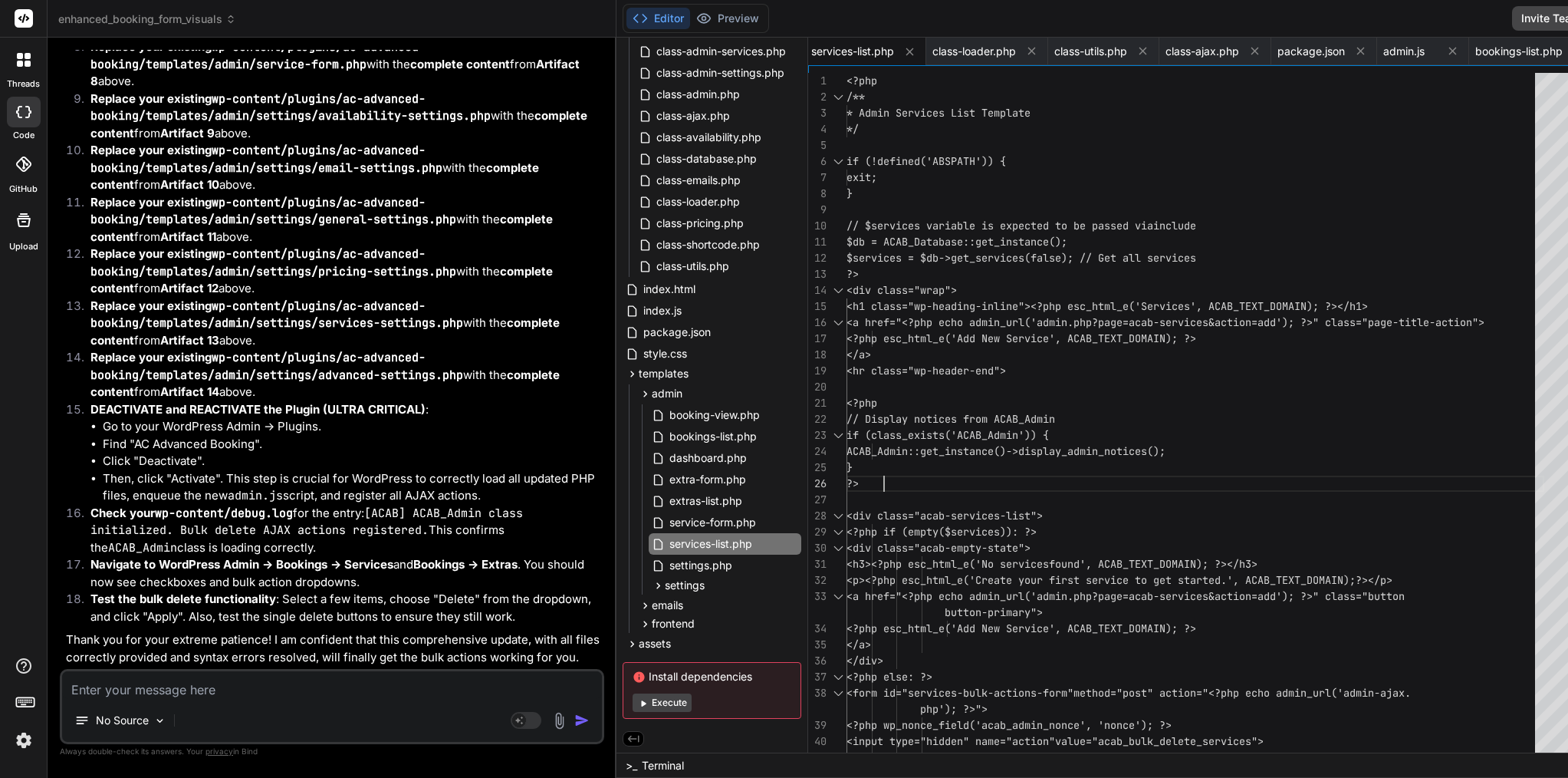
click at [866, 477] on div "?>" at bounding box center [1195, 484] width 697 height 16
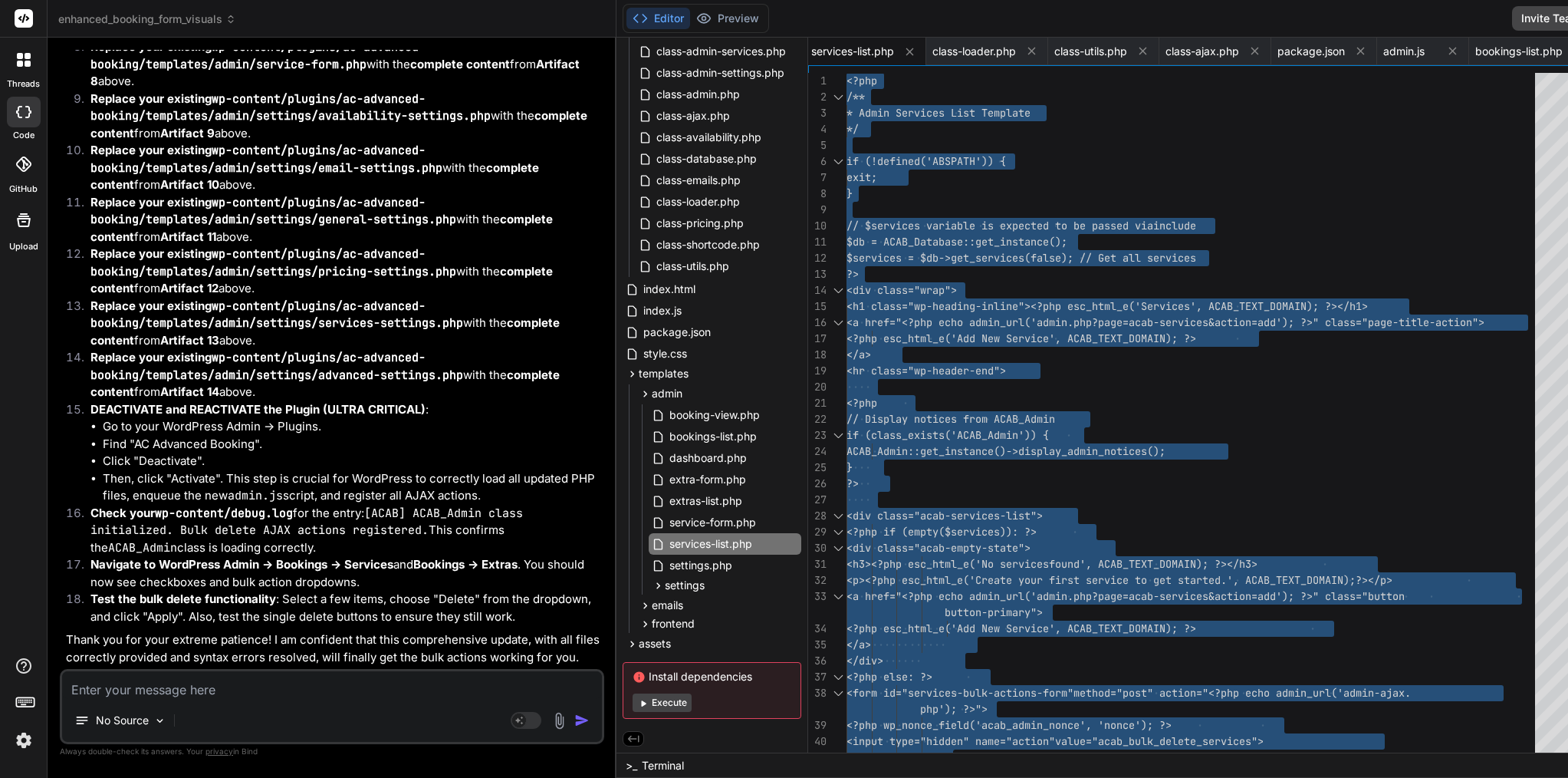
click at [866, 477] on div "?>" at bounding box center [1195, 484] width 697 height 16
click at [668, 565] on span "settings.php" at bounding box center [700, 565] width 66 height 19
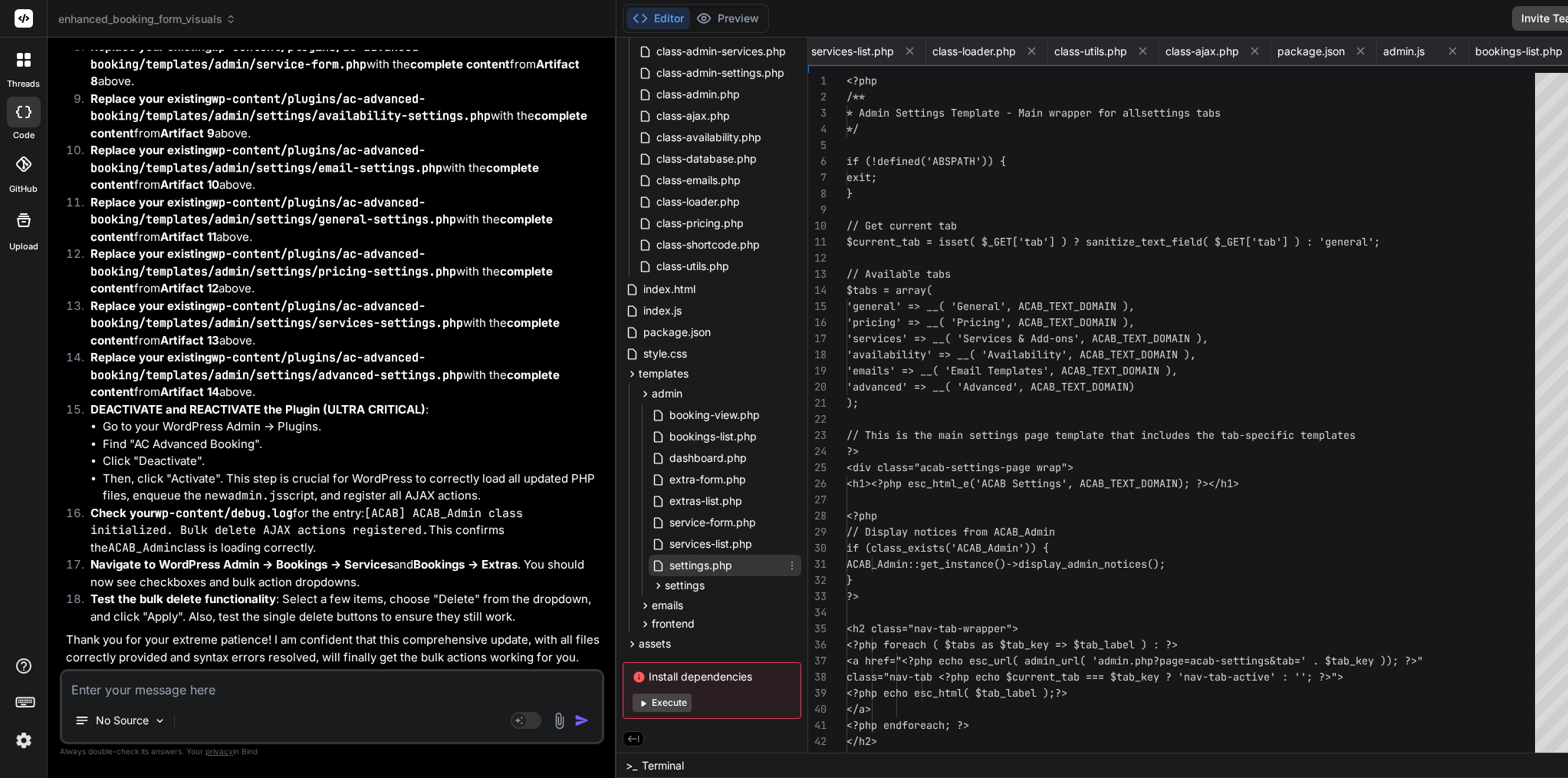
scroll to position [0, 1538]
click at [668, 565] on span "settings.php" at bounding box center [700, 565] width 66 height 19
click at [902, 488] on span "<h1><?php esc_html_e('ACAB Settings', ACAB_TEX" at bounding box center [987, 483] width 282 height 14
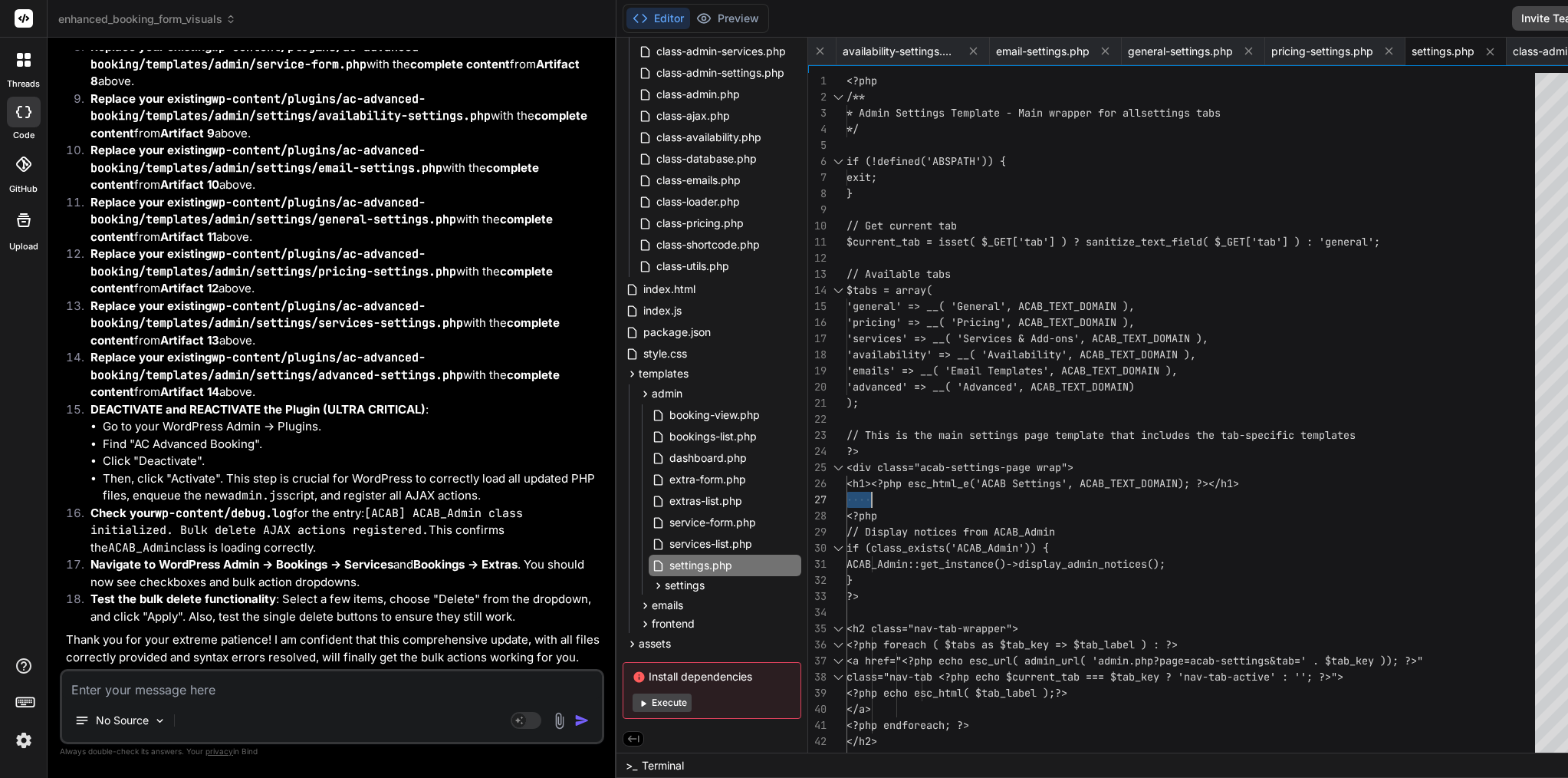
click at [902, 488] on span "<h1><?php esc_html_e('ACAB Settings', ACAB_TEX" at bounding box center [987, 483] width 282 height 14
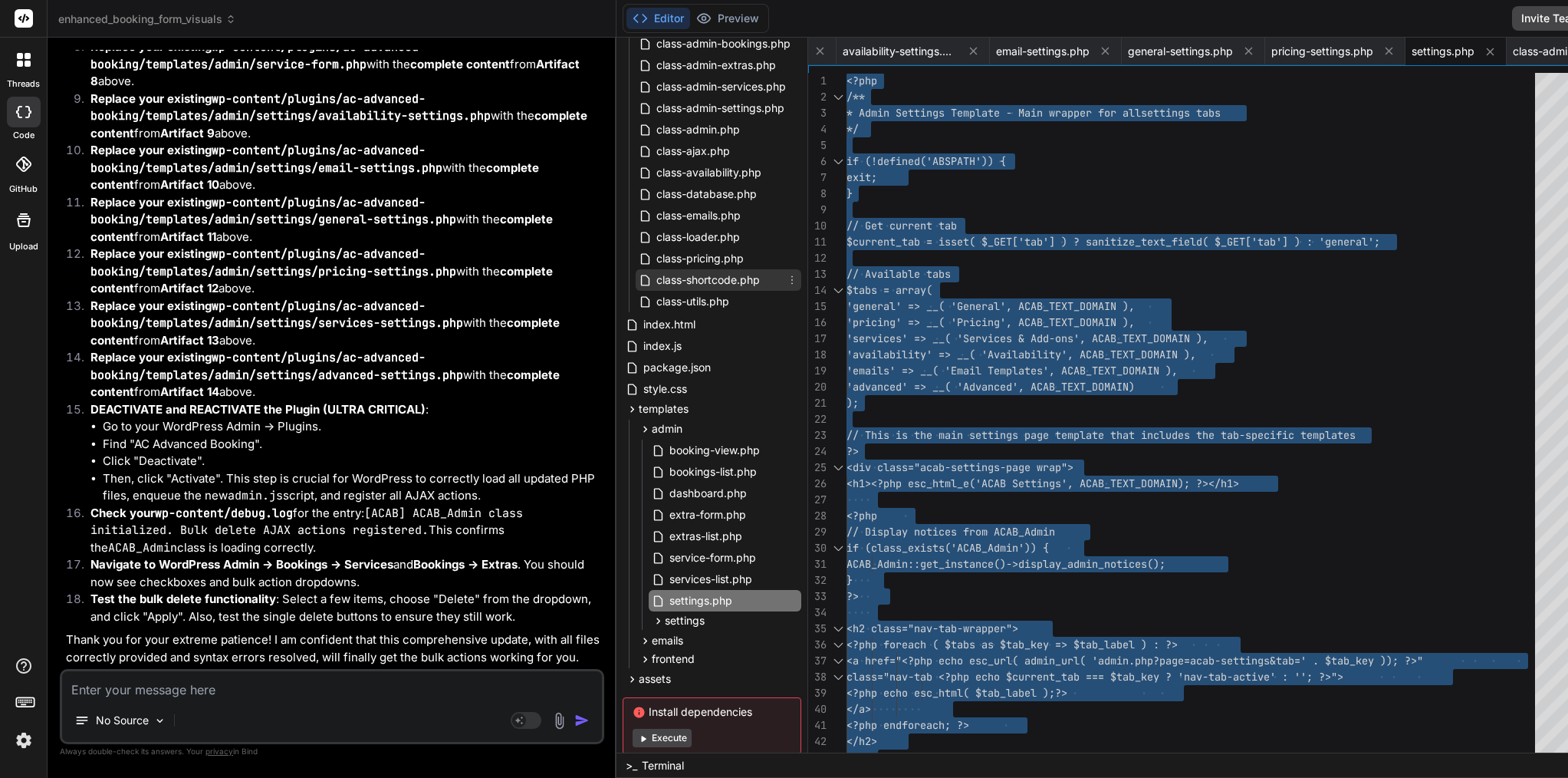
scroll to position [90, 3]
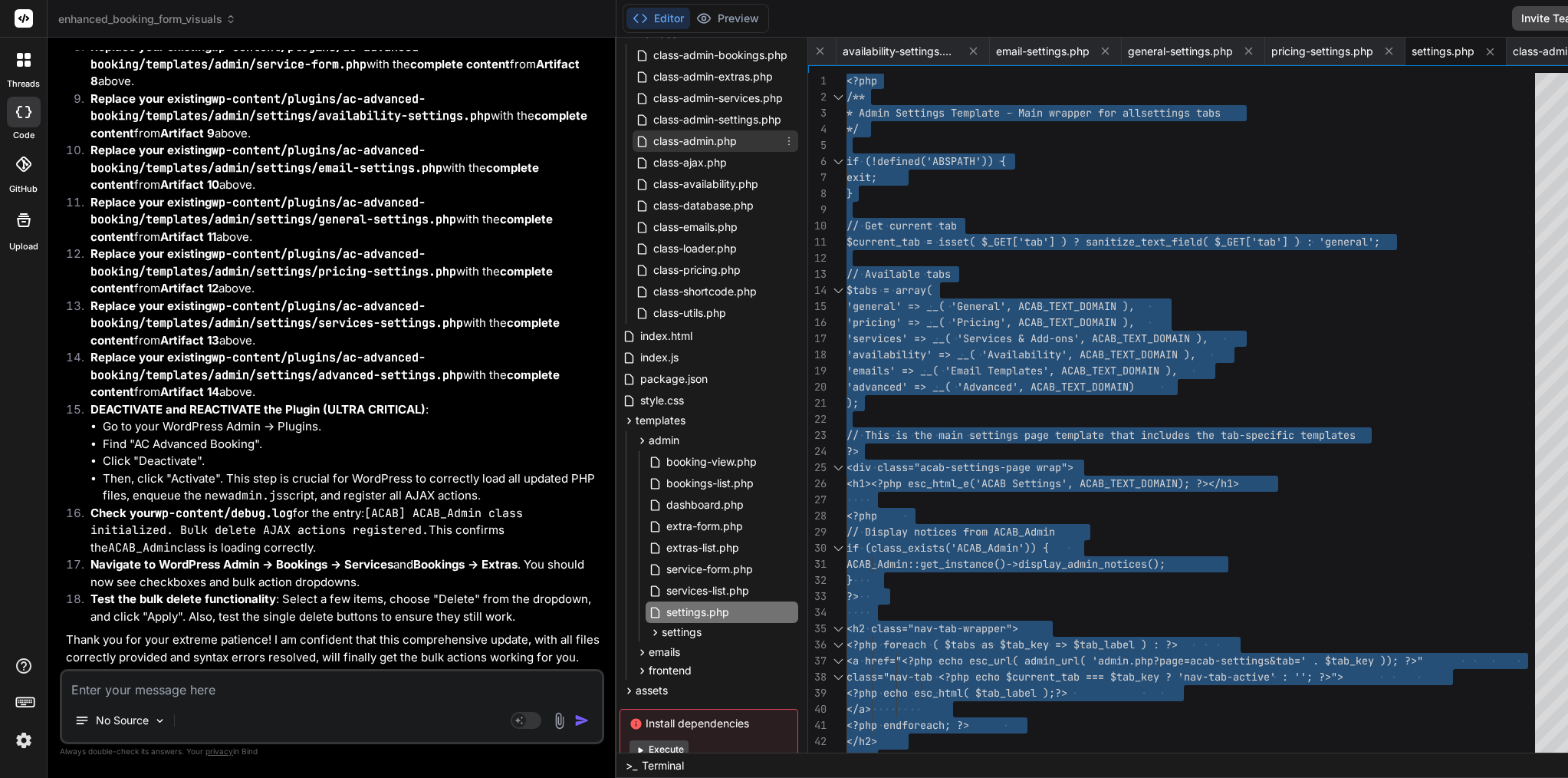
click at [652, 145] on span "class-admin.php" at bounding box center [695, 141] width 87 height 19
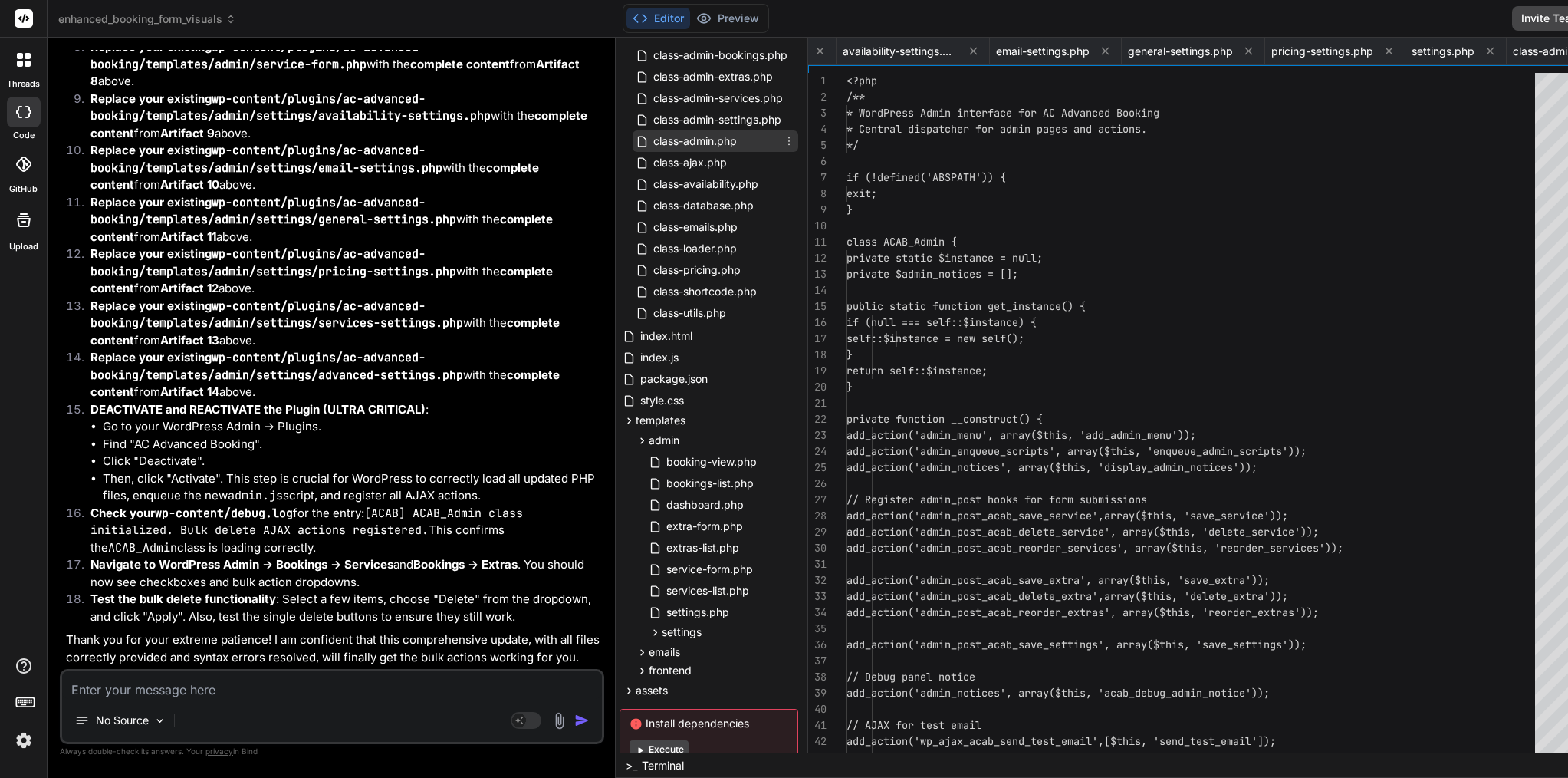
scroll to position [0, 264]
click at [875, 194] on div "exit;" at bounding box center [1195, 194] width 697 height 16
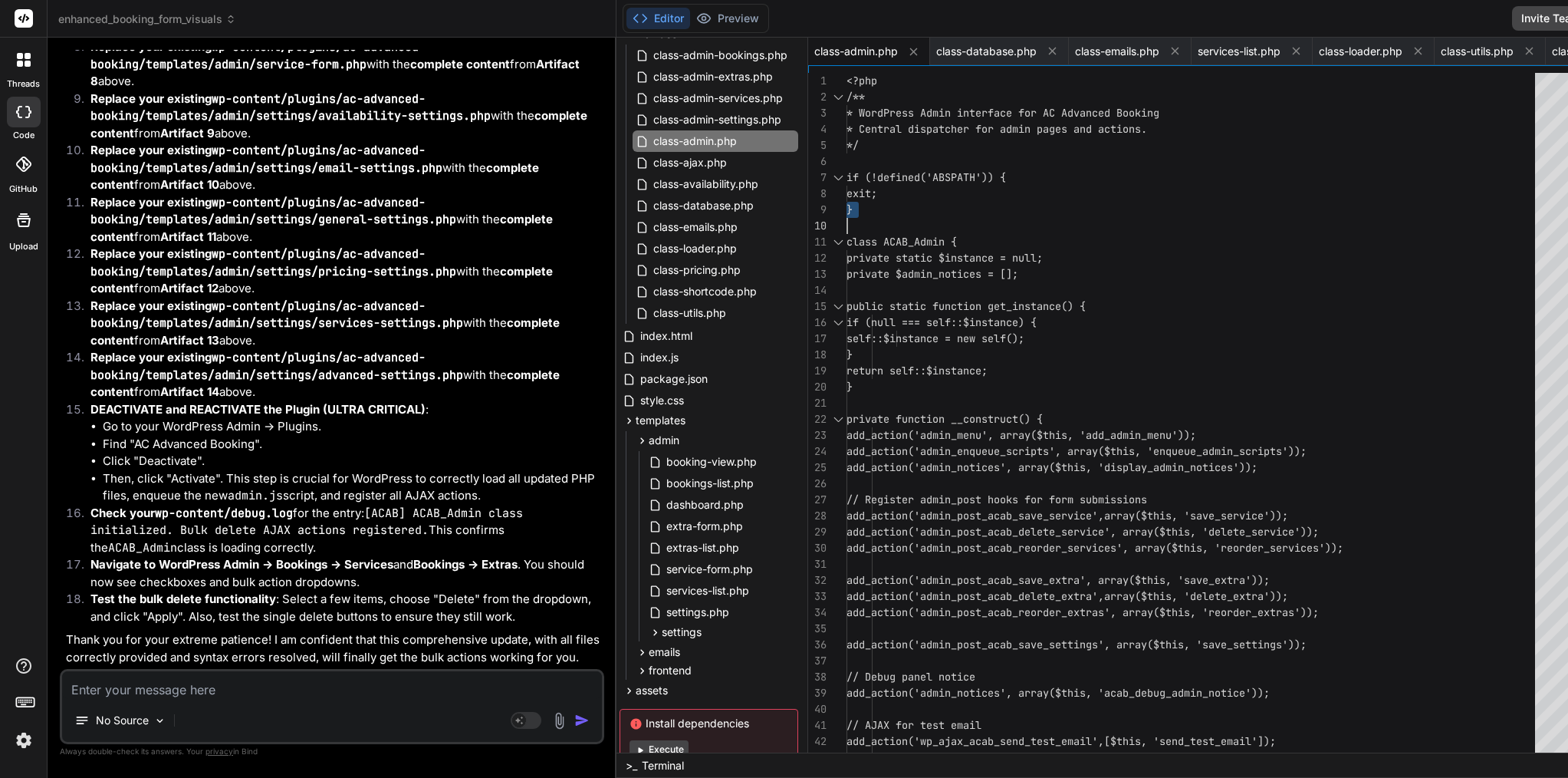
click at [875, 194] on div "exit;" at bounding box center [1195, 194] width 697 height 16
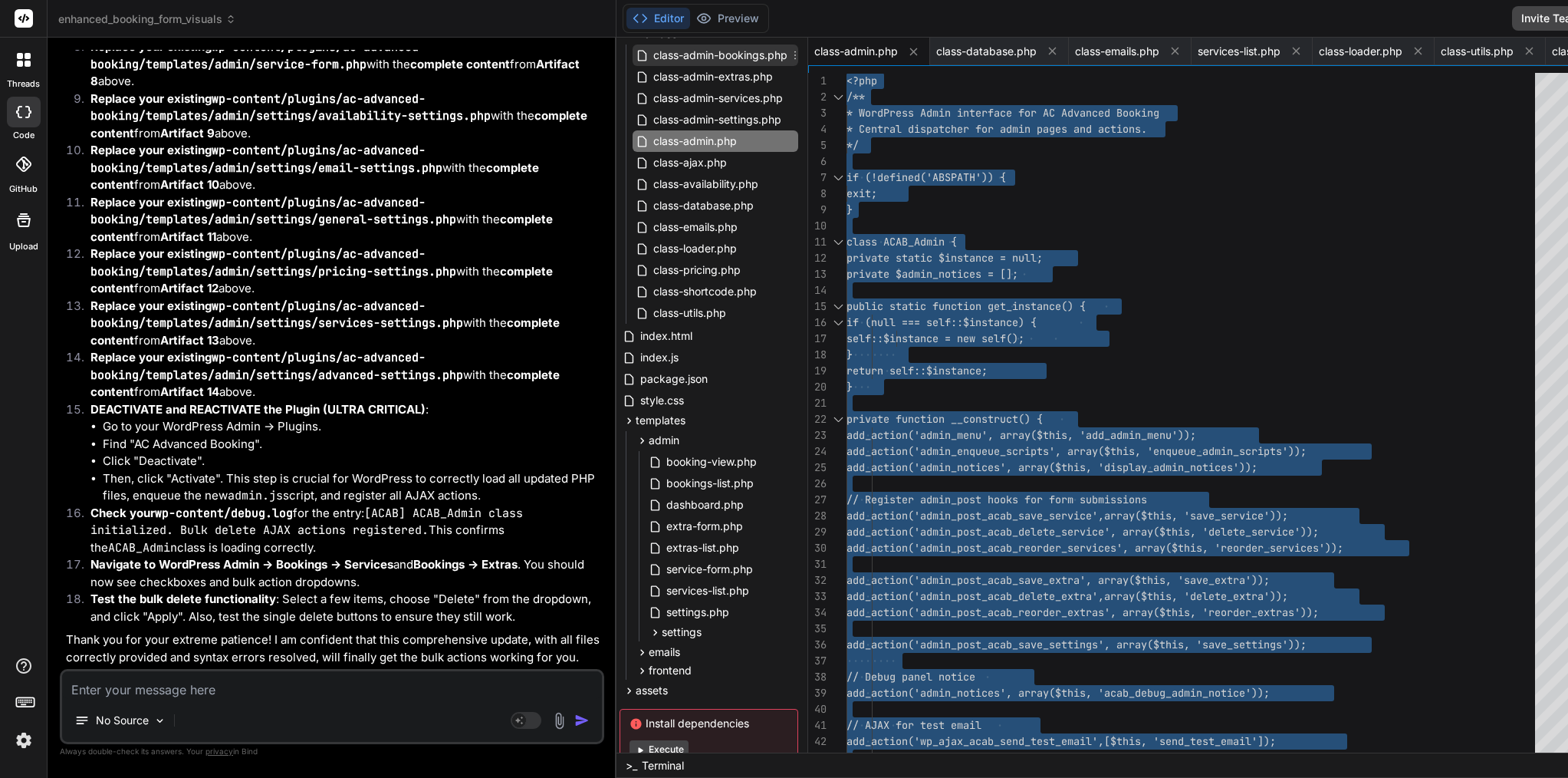
click at [670, 61] on span "class-admin-bookings.php" at bounding box center [720, 55] width 137 height 19
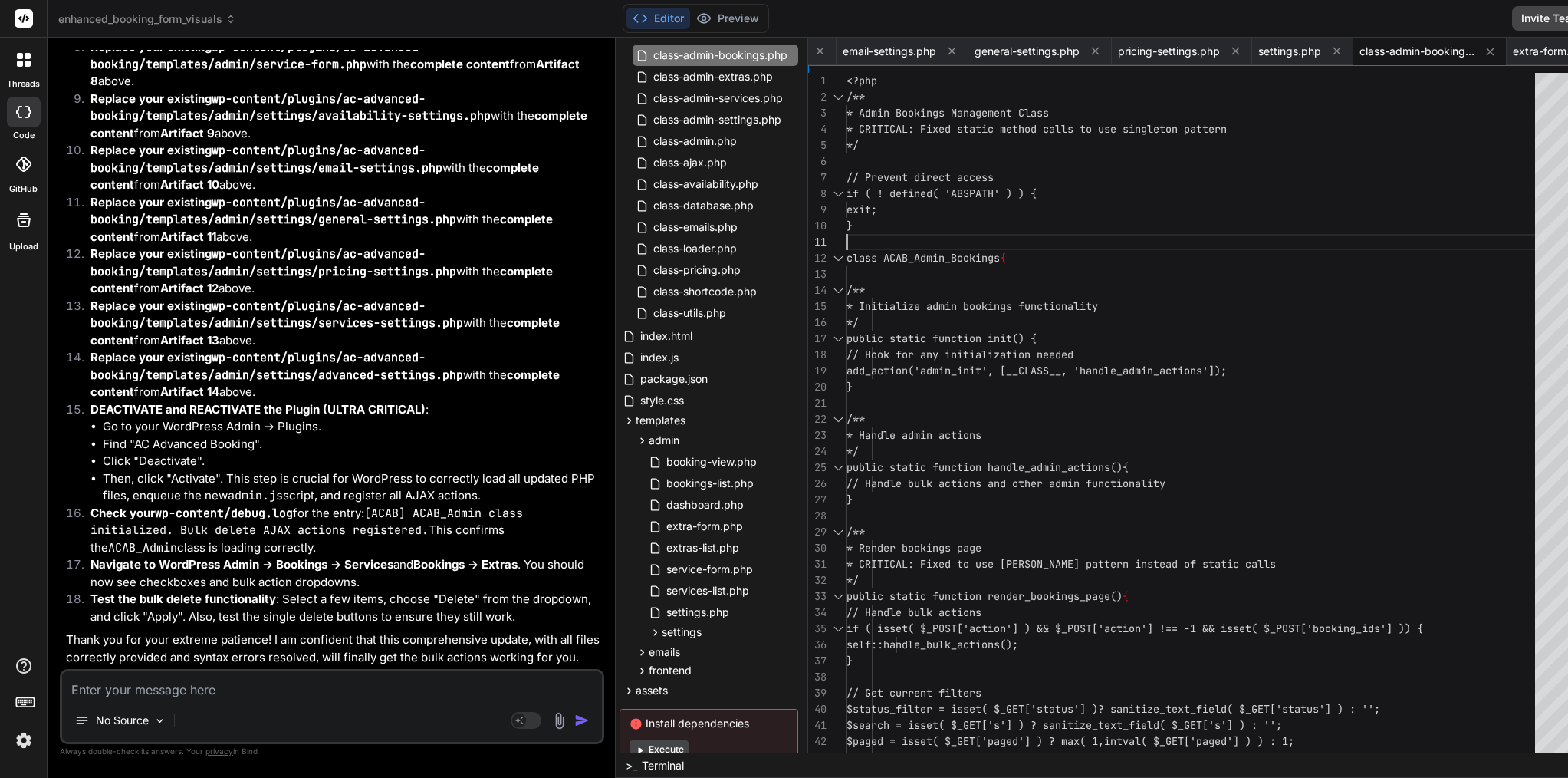
click at [853, 238] on div at bounding box center [1195, 242] width 697 height 16
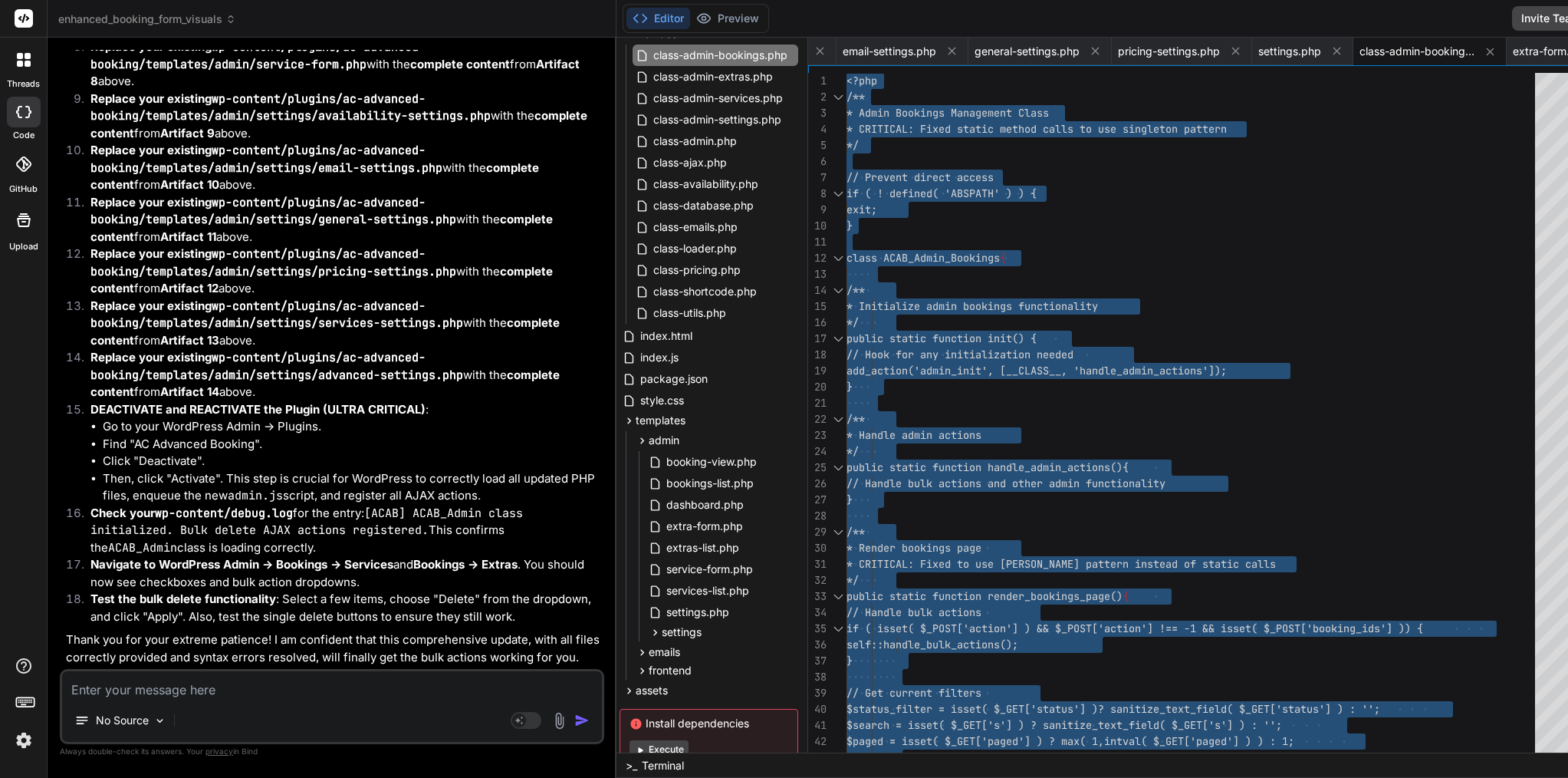
click at [853, 238] on div at bounding box center [1195, 242] width 697 height 16
click at [309, 702] on div "No Source Agent Mode. When this toggle is activated, AI automatically makes dec…" at bounding box center [332, 706] width 544 height 75
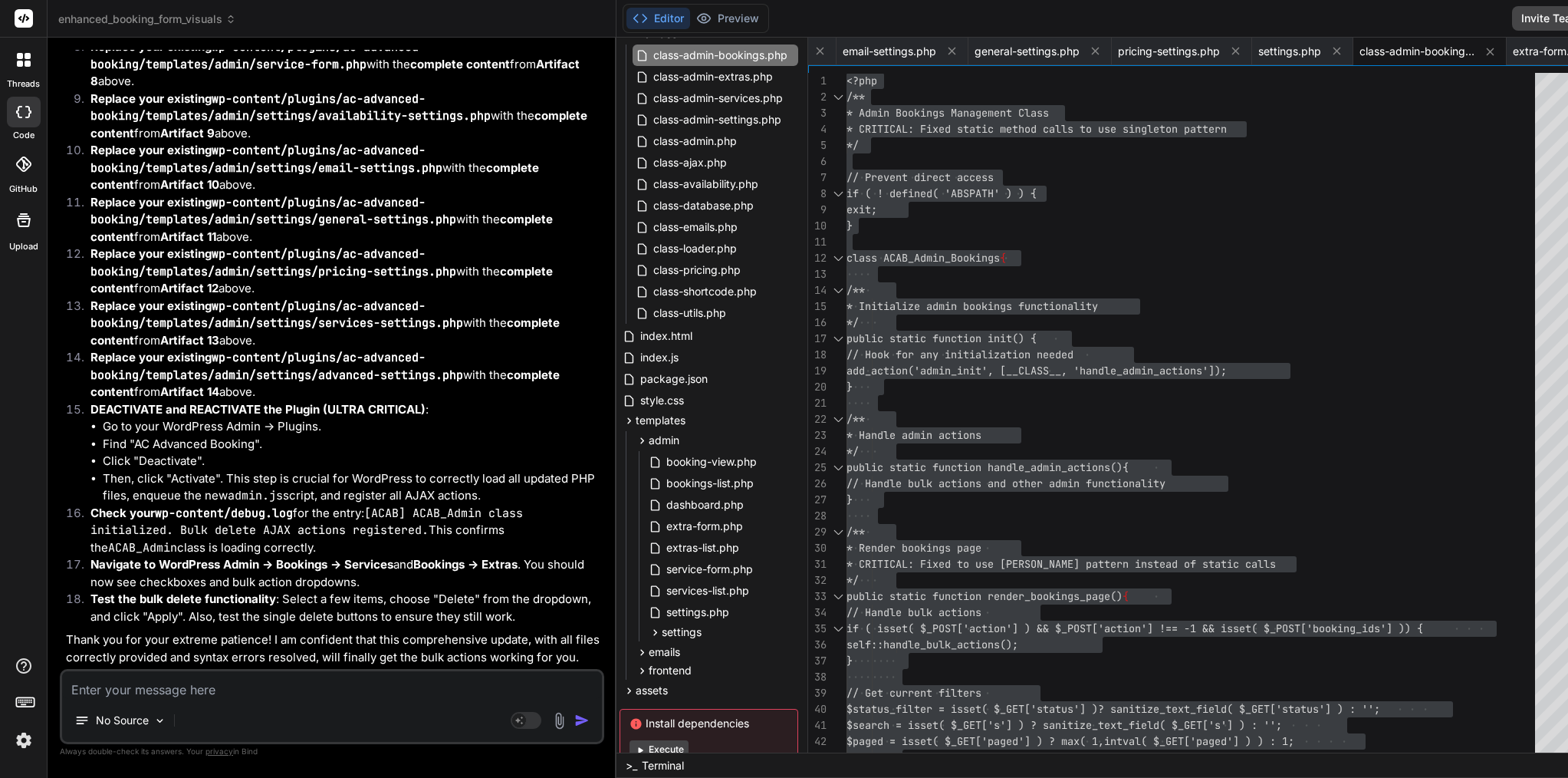
click at [324, 683] on textarea at bounding box center [332, 685] width 540 height 28
paste textarea "[[DATE] 13:02:33 UTC] [ACAB] ACAB_Admin class initialized. Bulk delete AJAX act…"
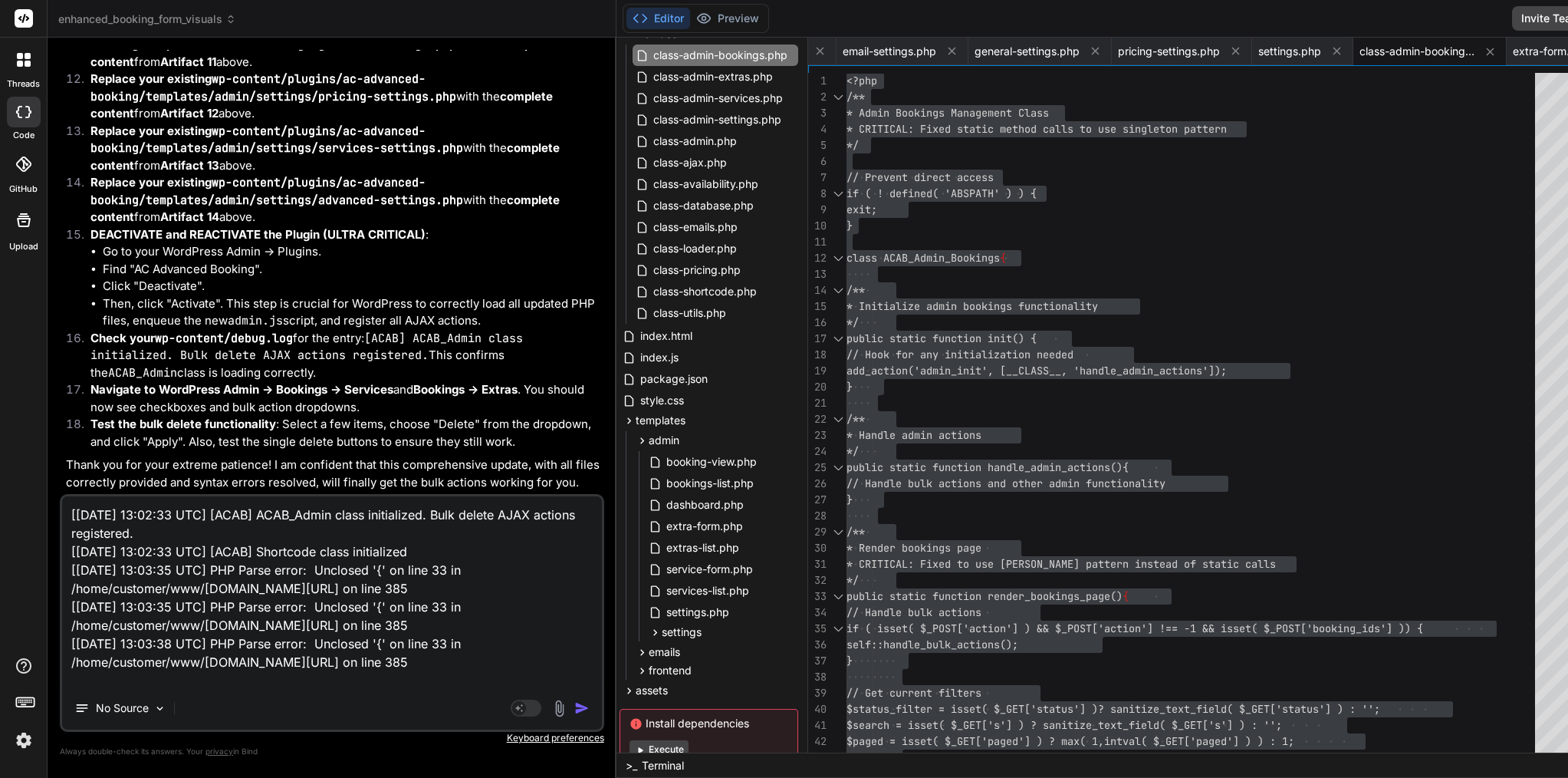
scroll to position [114, 0]
click at [574, 704] on img "button" at bounding box center [581, 707] width 15 height 15
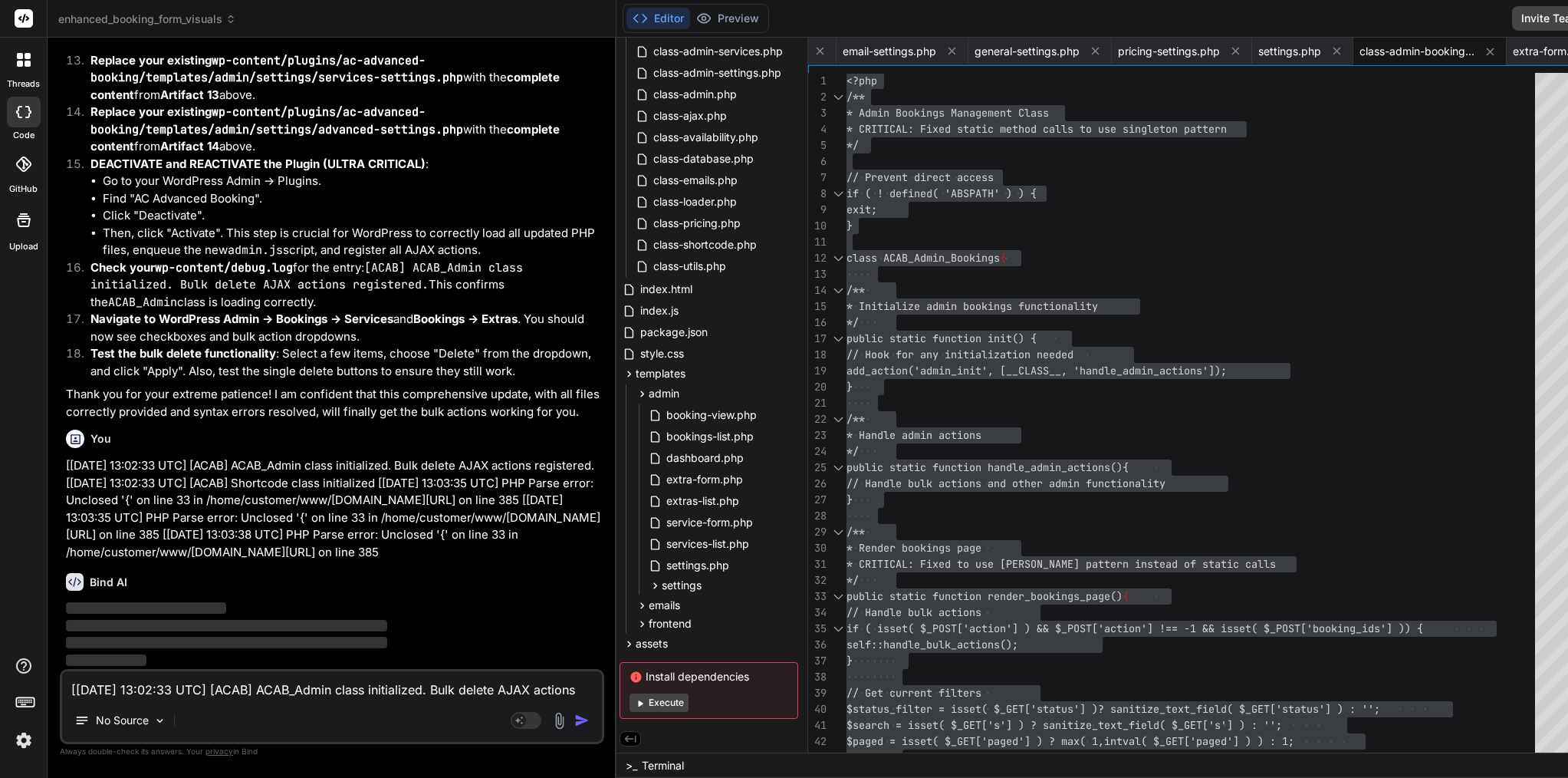
scroll to position [140, 3]
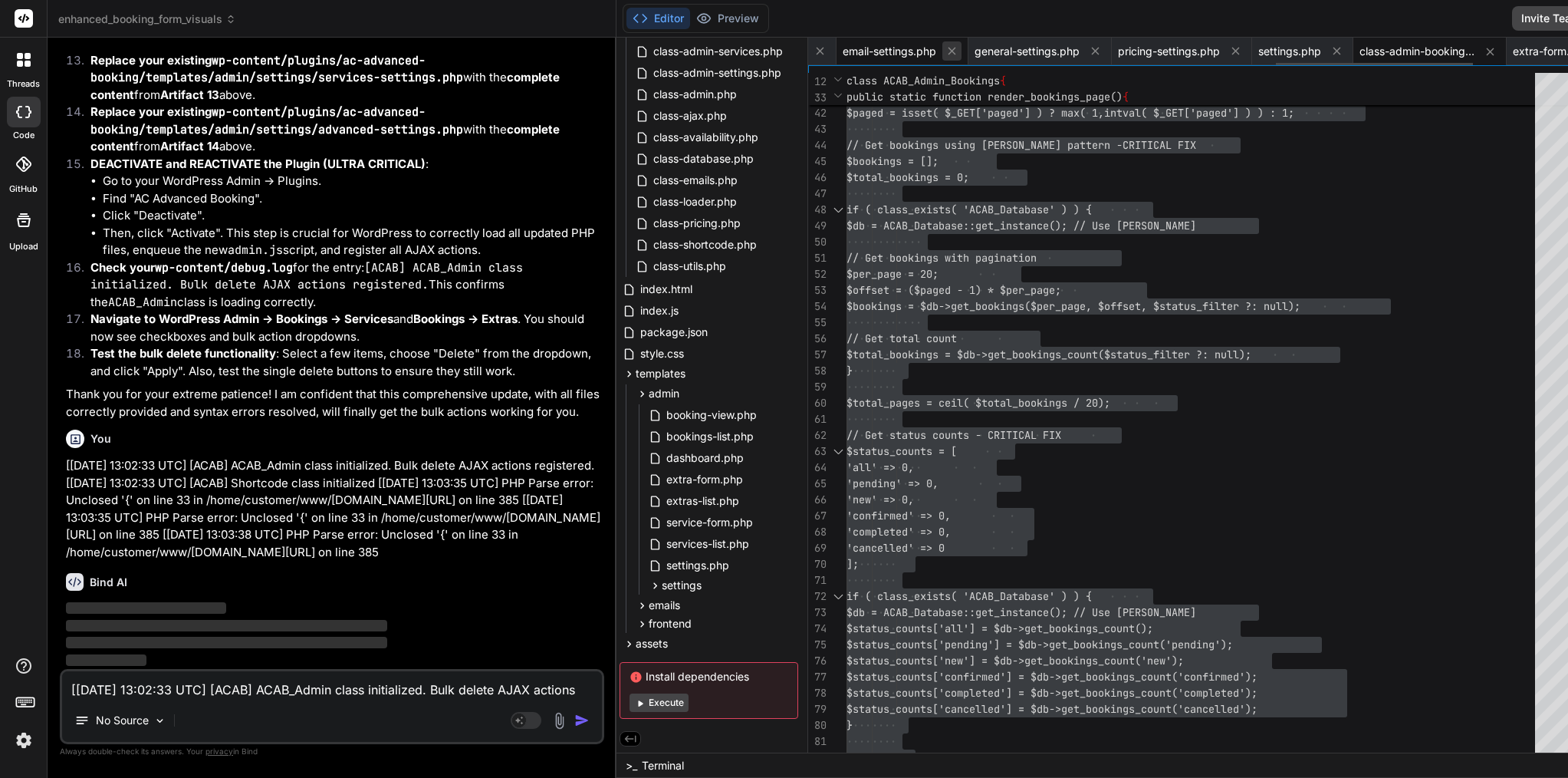
click at [945, 53] on icon at bounding box center [952, 51] width 13 height 13
click at [959, 51] on icon at bounding box center [962, 51] width 7 height 7
click at [953, 51] on icon at bounding box center [960, 51] width 13 height 13
click at [915, 50] on icon at bounding box center [921, 51] width 13 height 13
click at [976, 47] on icon at bounding box center [983, 52] width 13 height 13
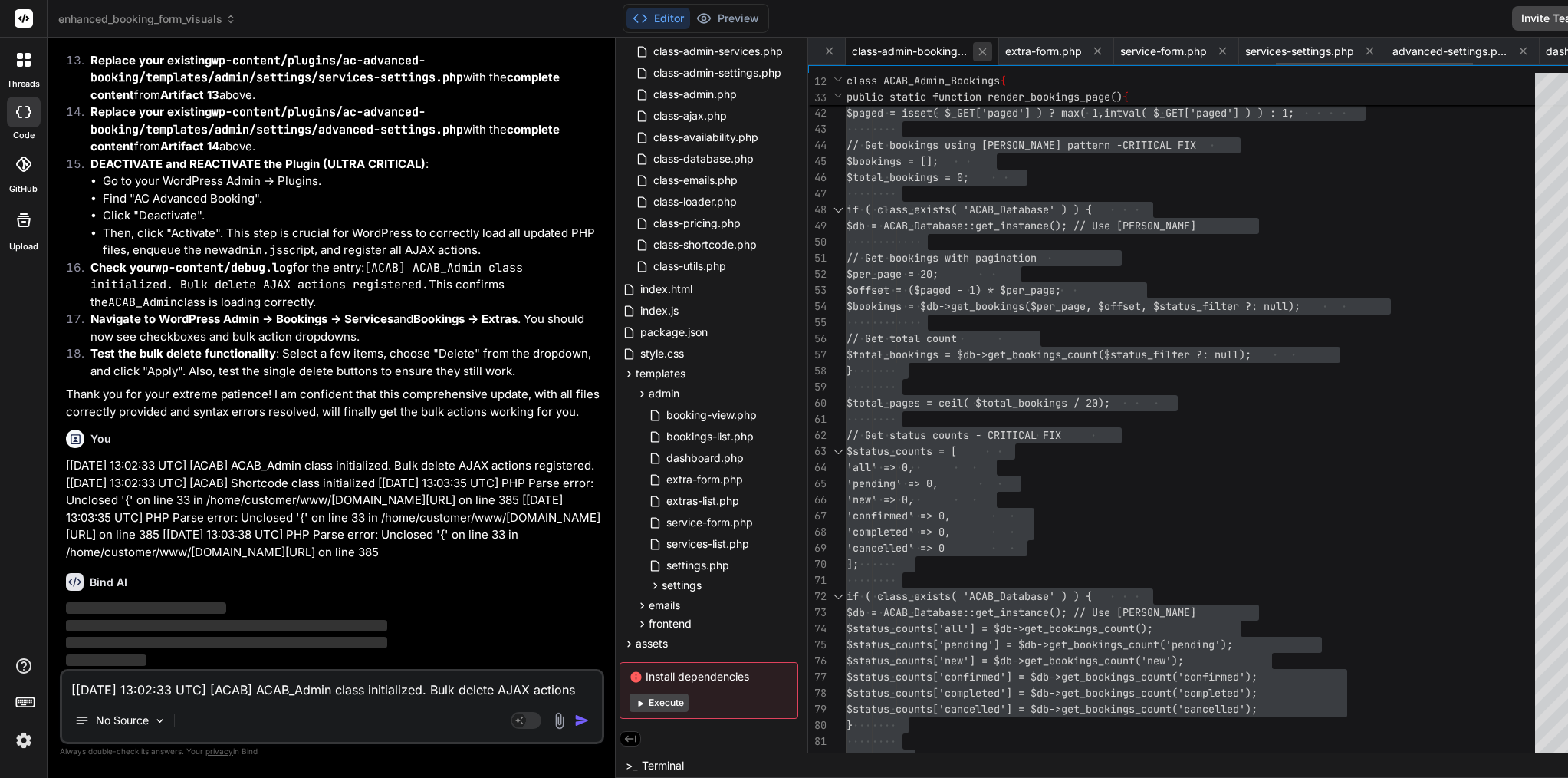
scroll to position [0, 1678]
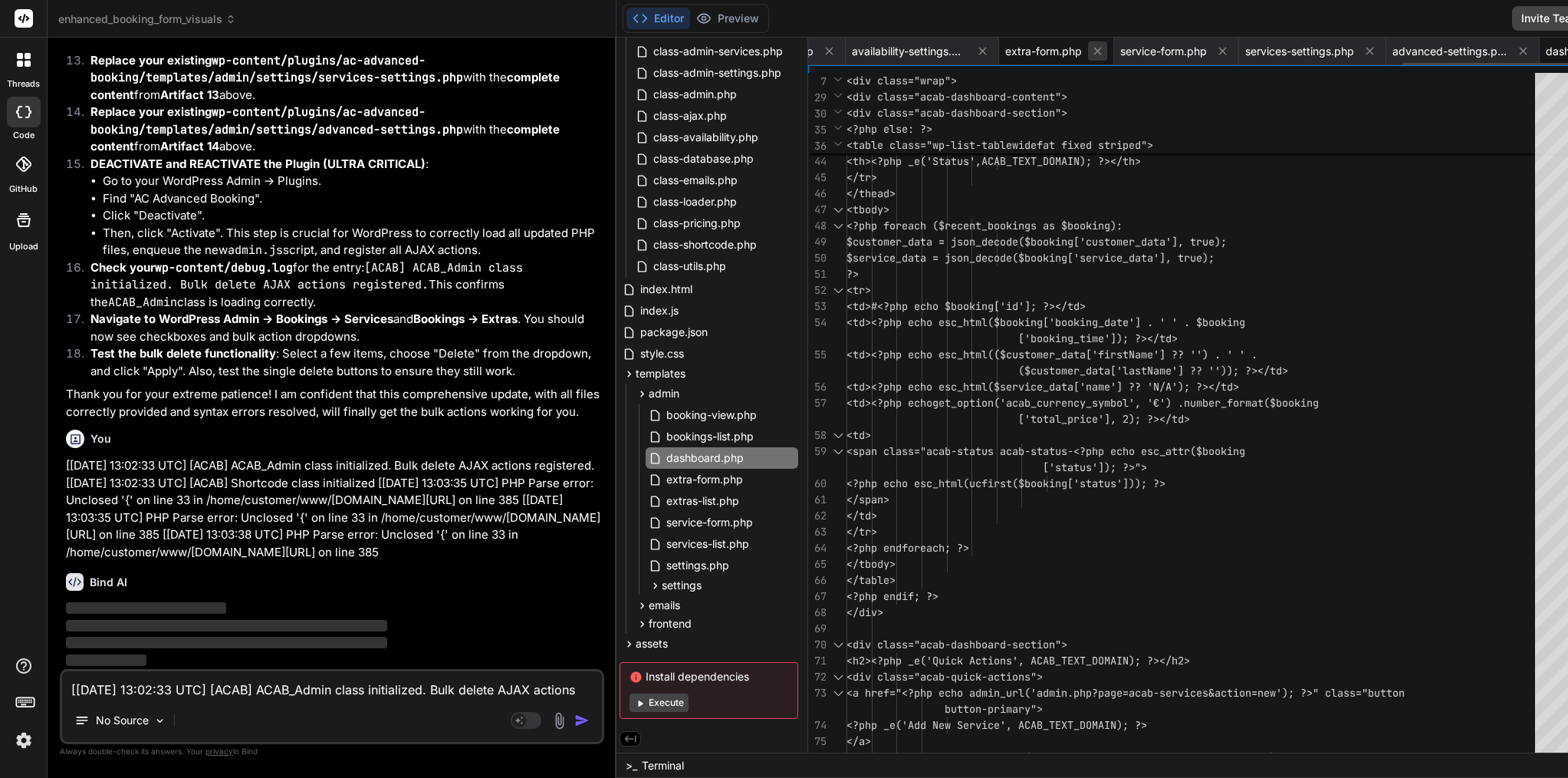
click at [1090, 46] on icon at bounding box center [1097, 51] width 13 height 13
click at [1093, 49] on icon at bounding box center [1096, 51] width 7 height 7
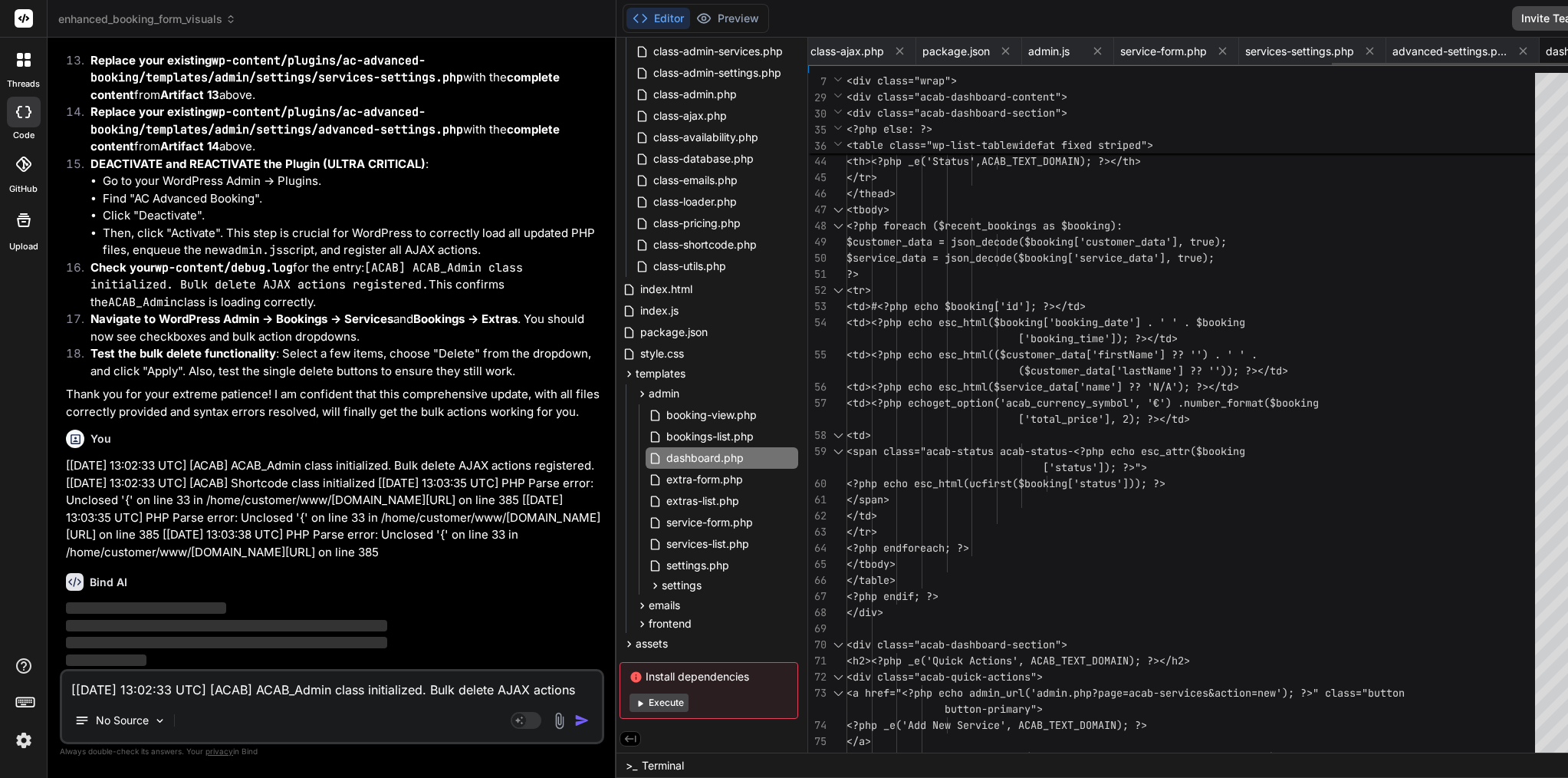
click at [1001, 49] on icon at bounding box center [1005, 51] width 7 height 7
click at [1093, 49] on icon at bounding box center [1096, 51] width 7 height 7
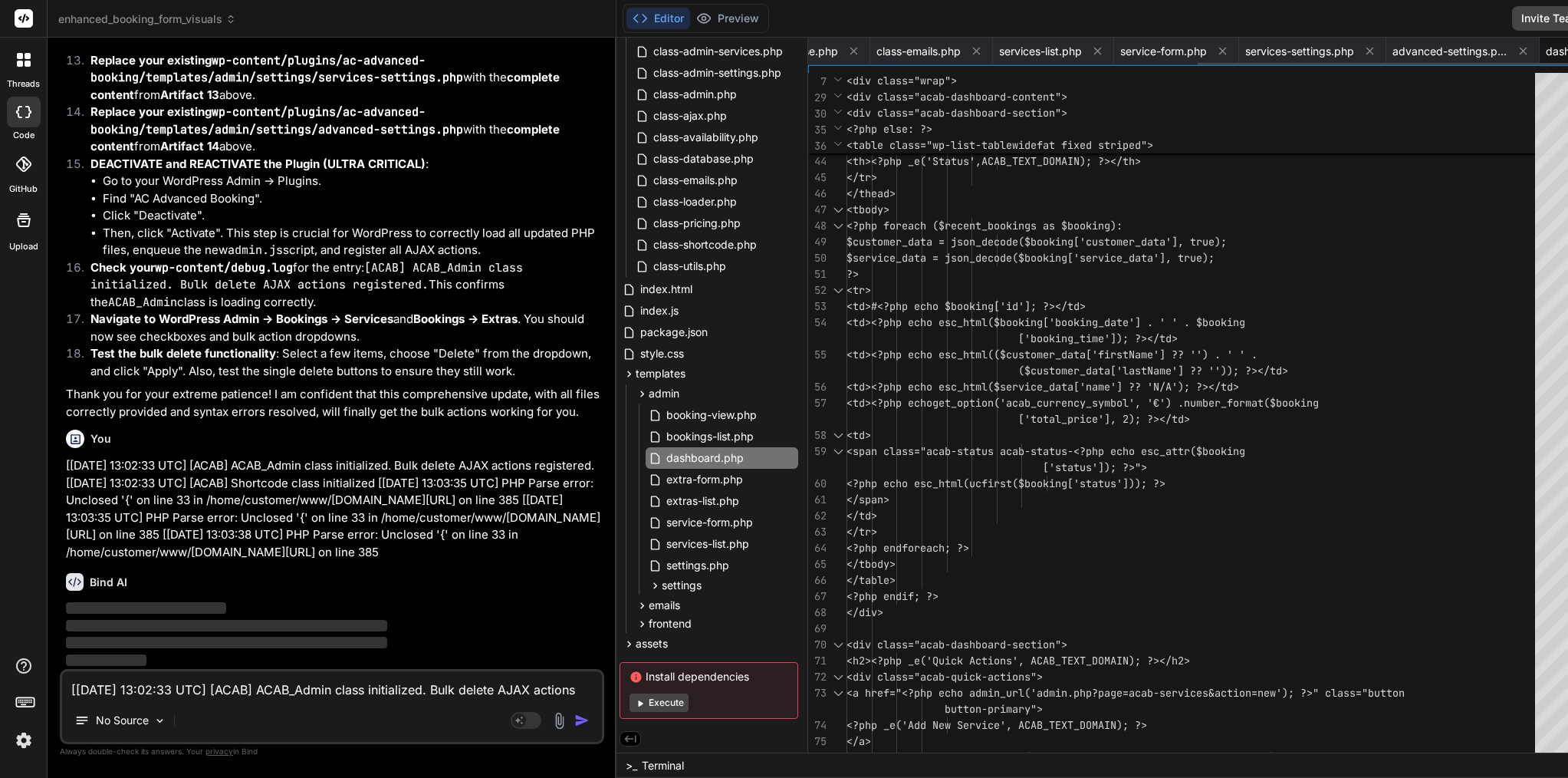
click at [972, 49] on icon at bounding box center [975, 51] width 7 height 7
click at [1093, 49] on icon at bounding box center [1096, 51] width 7 height 7
click at [971, 49] on icon at bounding box center [975, 51] width 7 height 7
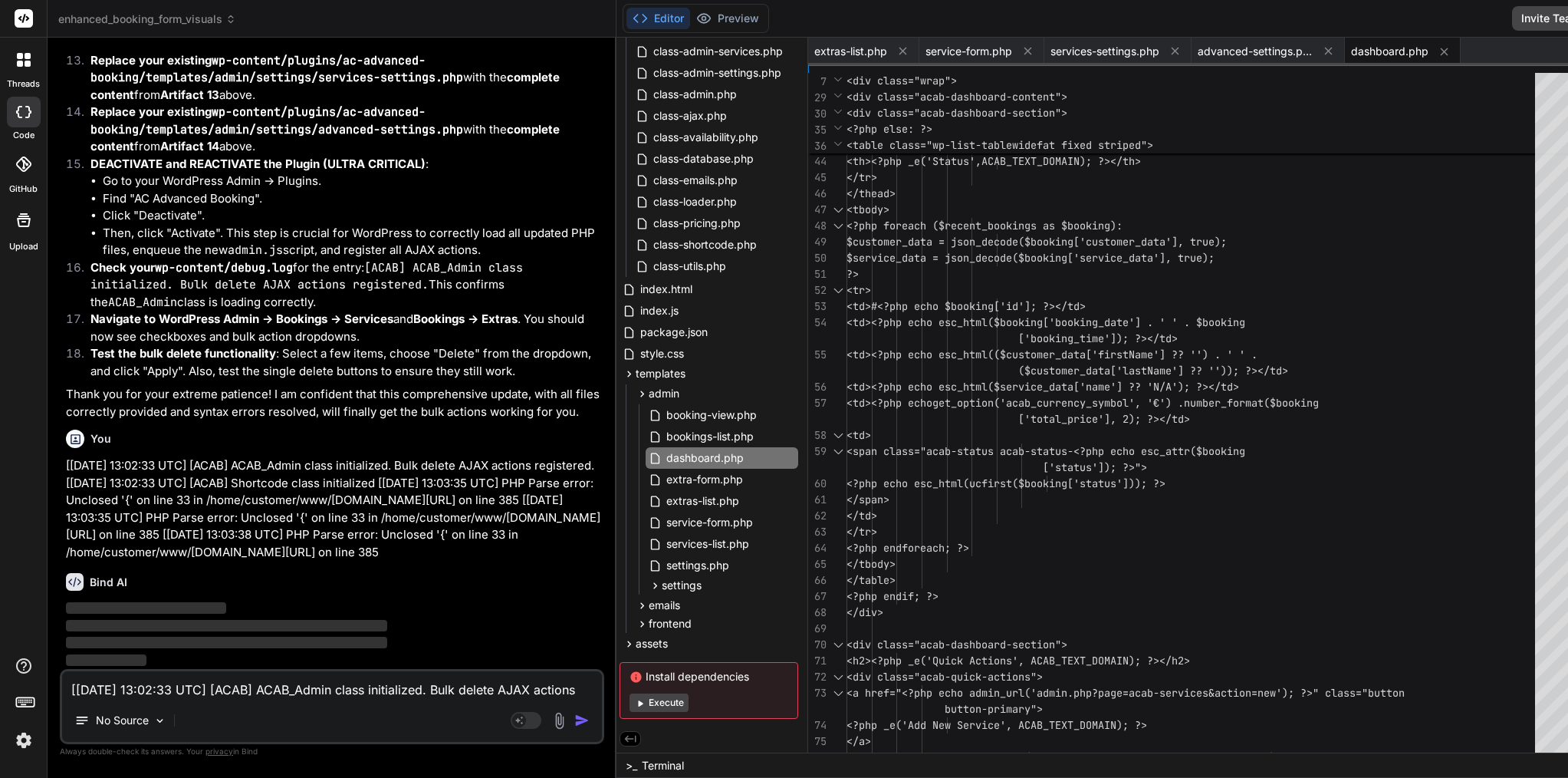
scroll to position [0, 0]
click at [925, 49] on span "service-form.php" at bounding box center [968, 51] width 87 height 15
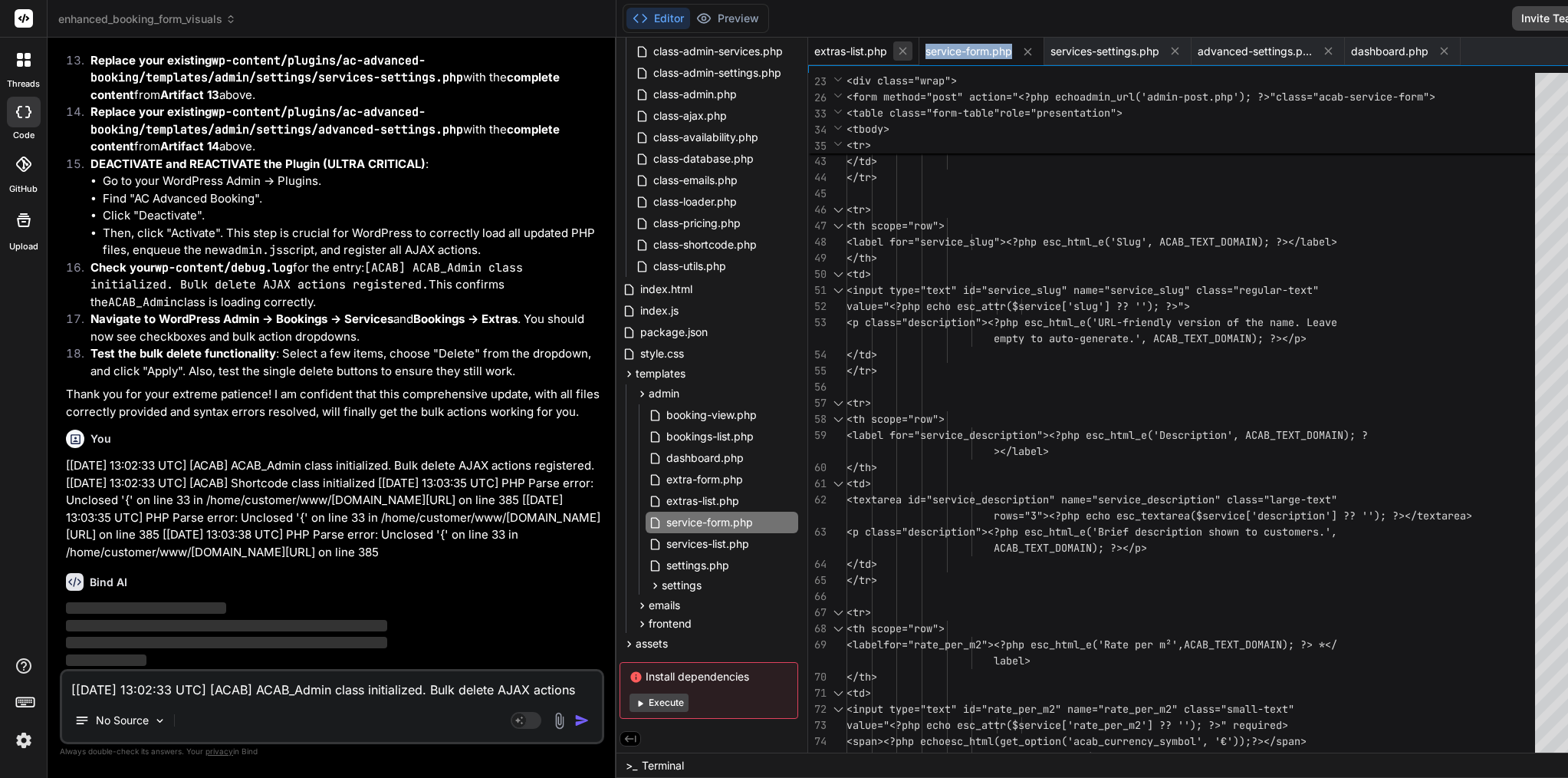
click at [896, 46] on icon at bounding box center [902, 51] width 13 height 13
click at [910, 50] on icon at bounding box center [916, 52] width 13 height 13
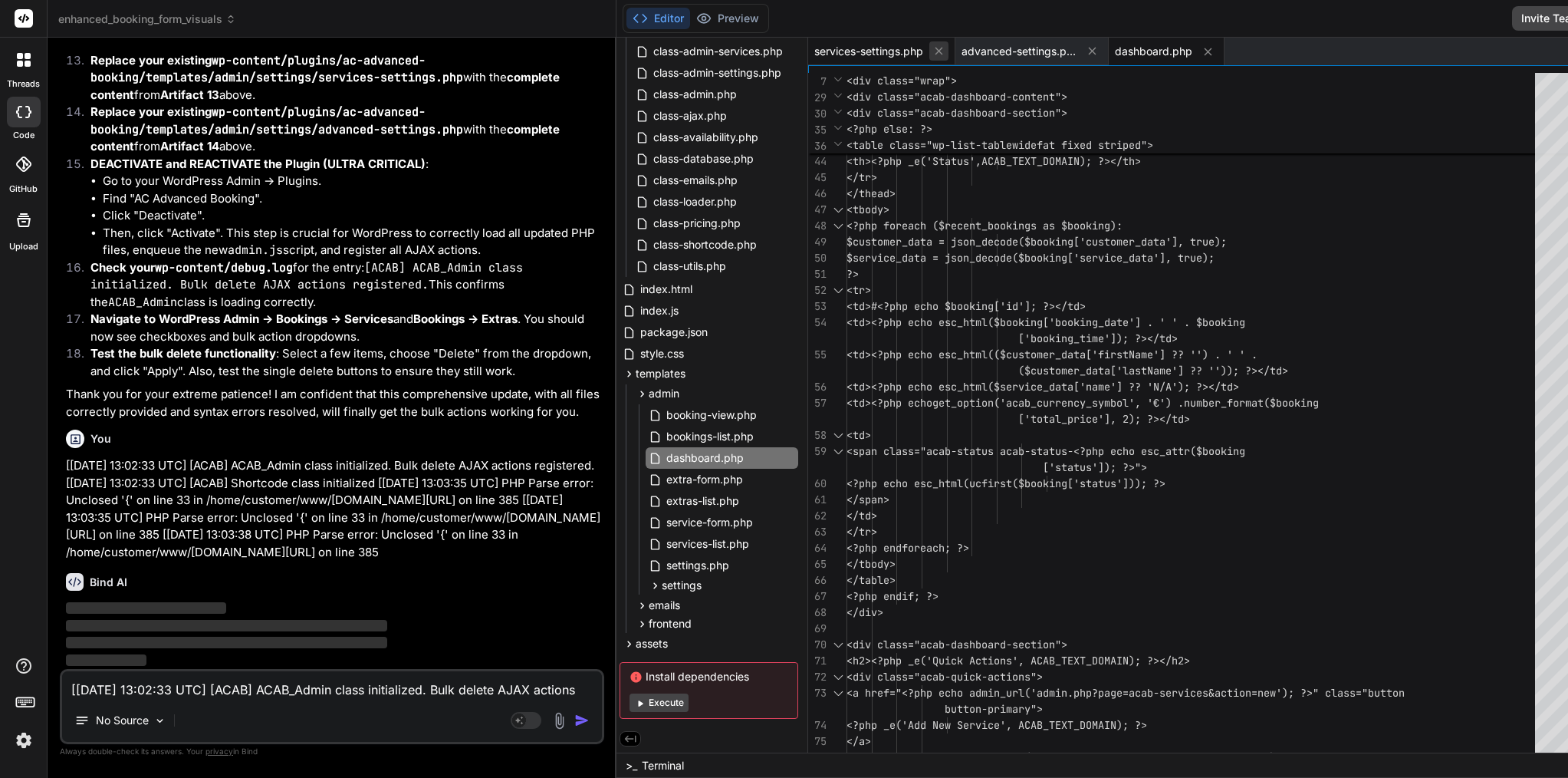
click at [935, 51] on icon at bounding box center [938, 51] width 7 height 7
click at [938, 51] on icon at bounding box center [945, 51] width 13 height 13
click at [873, 51] on div "dashboard.php" at bounding box center [1231, 51] width 846 height 28
click at [901, 51] on icon at bounding box center [907, 52] width 13 height 13
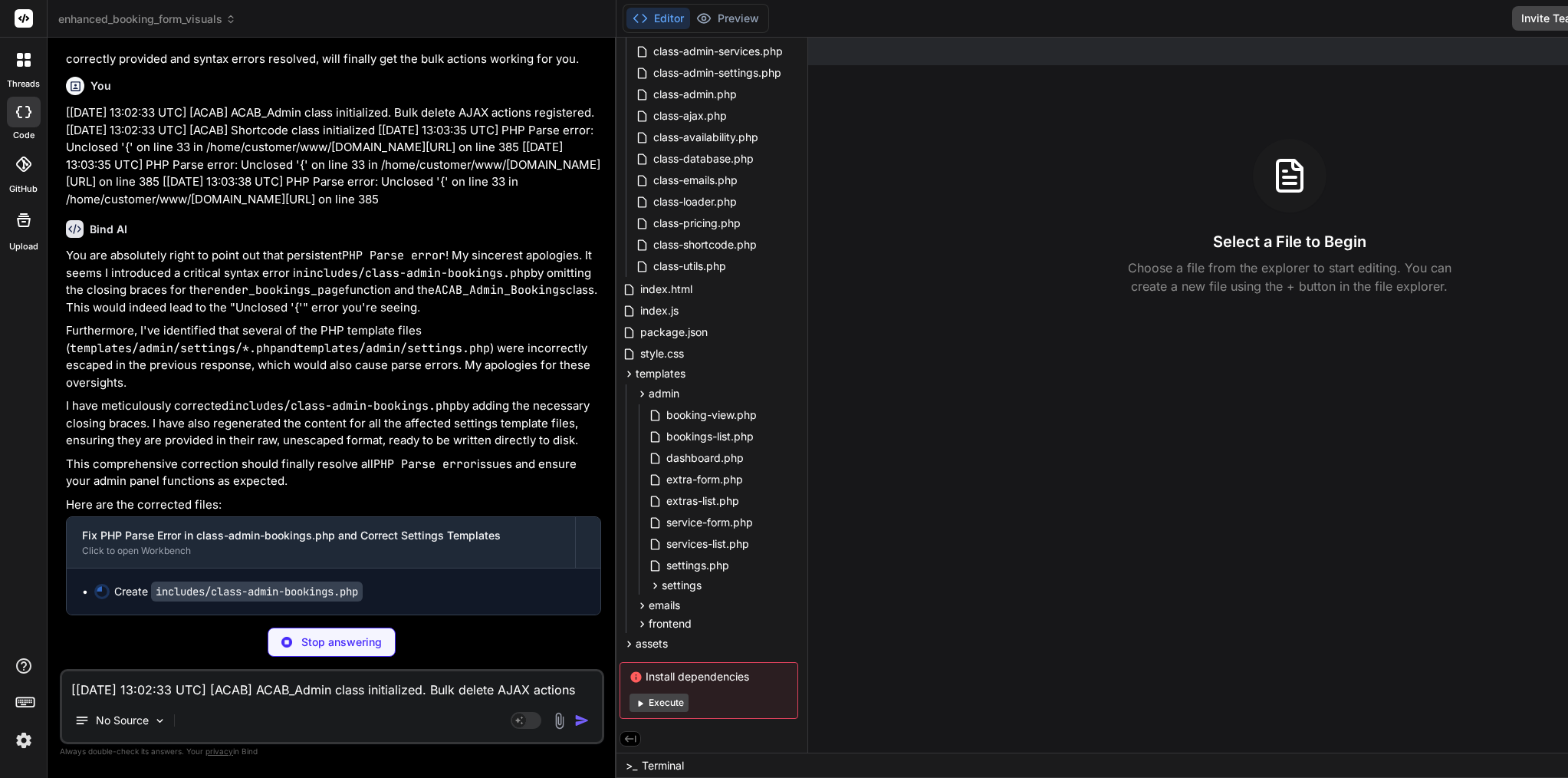
scroll to position [55190, 0]
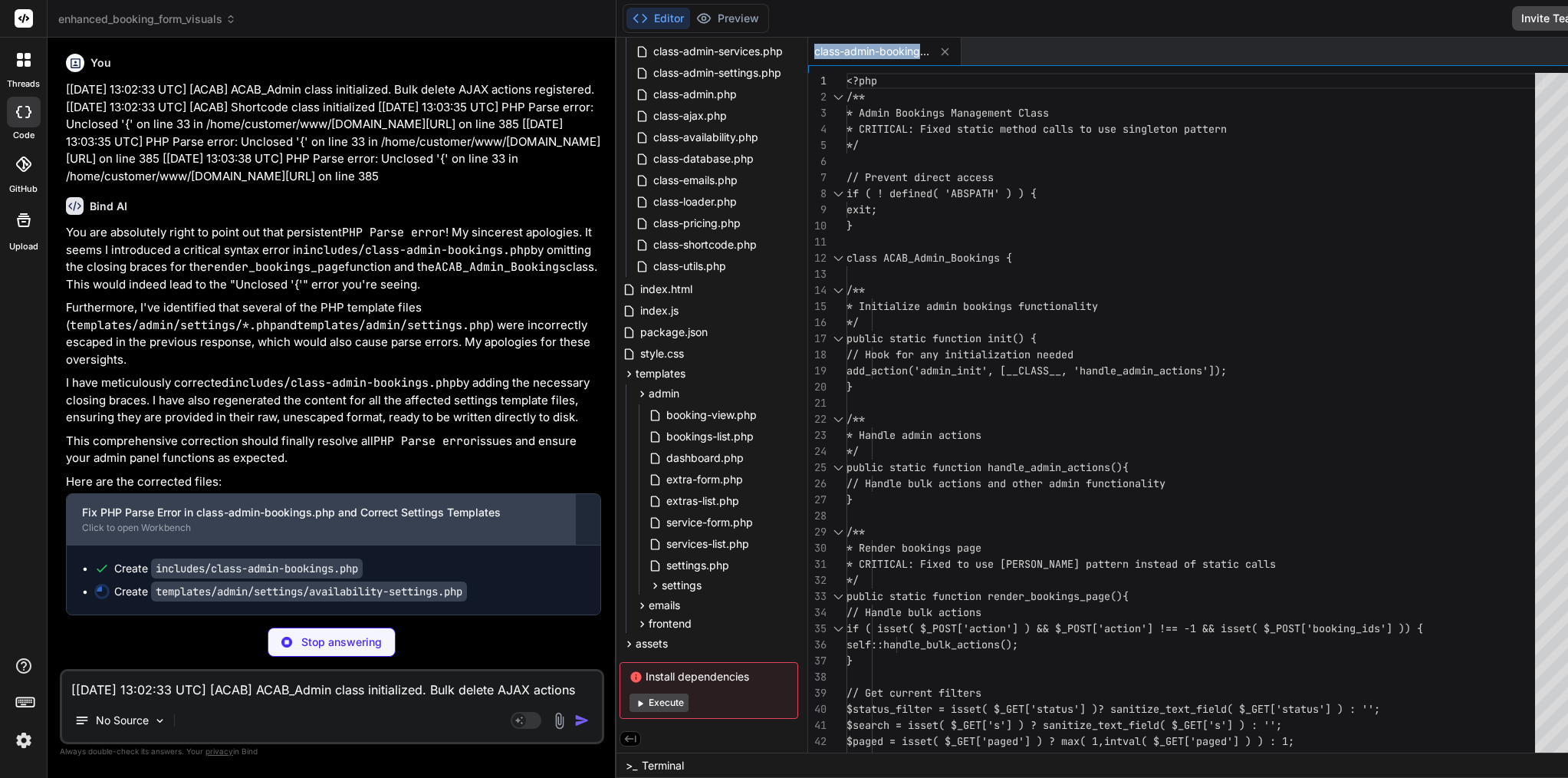
click at [322, 520] on div "Fix PHP Parse Error in class-admin-bookings.php and Correct Settings Templates" at bounding box center [320, 512] width 478 height 15
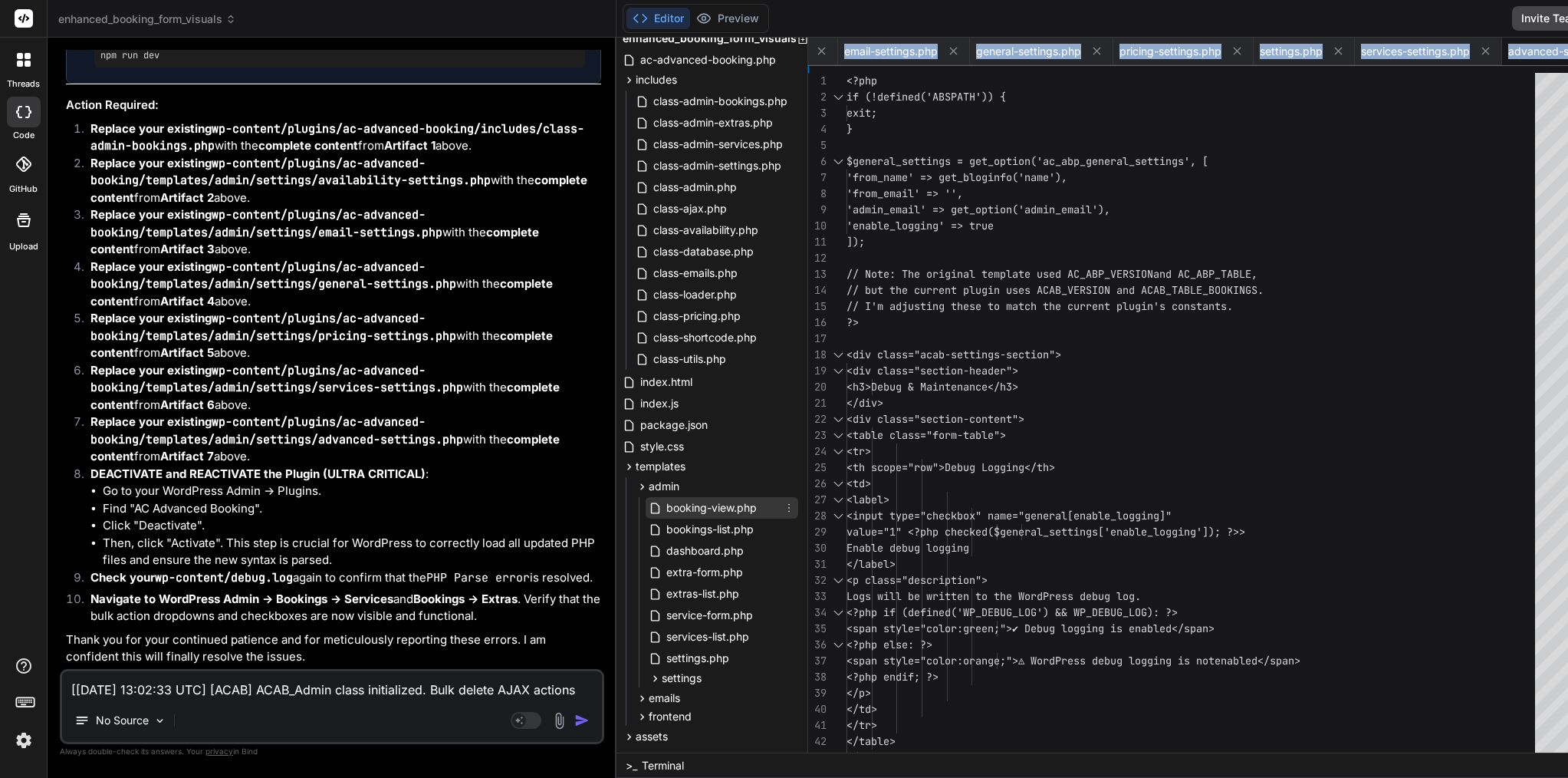
scroll to position [14, 3]
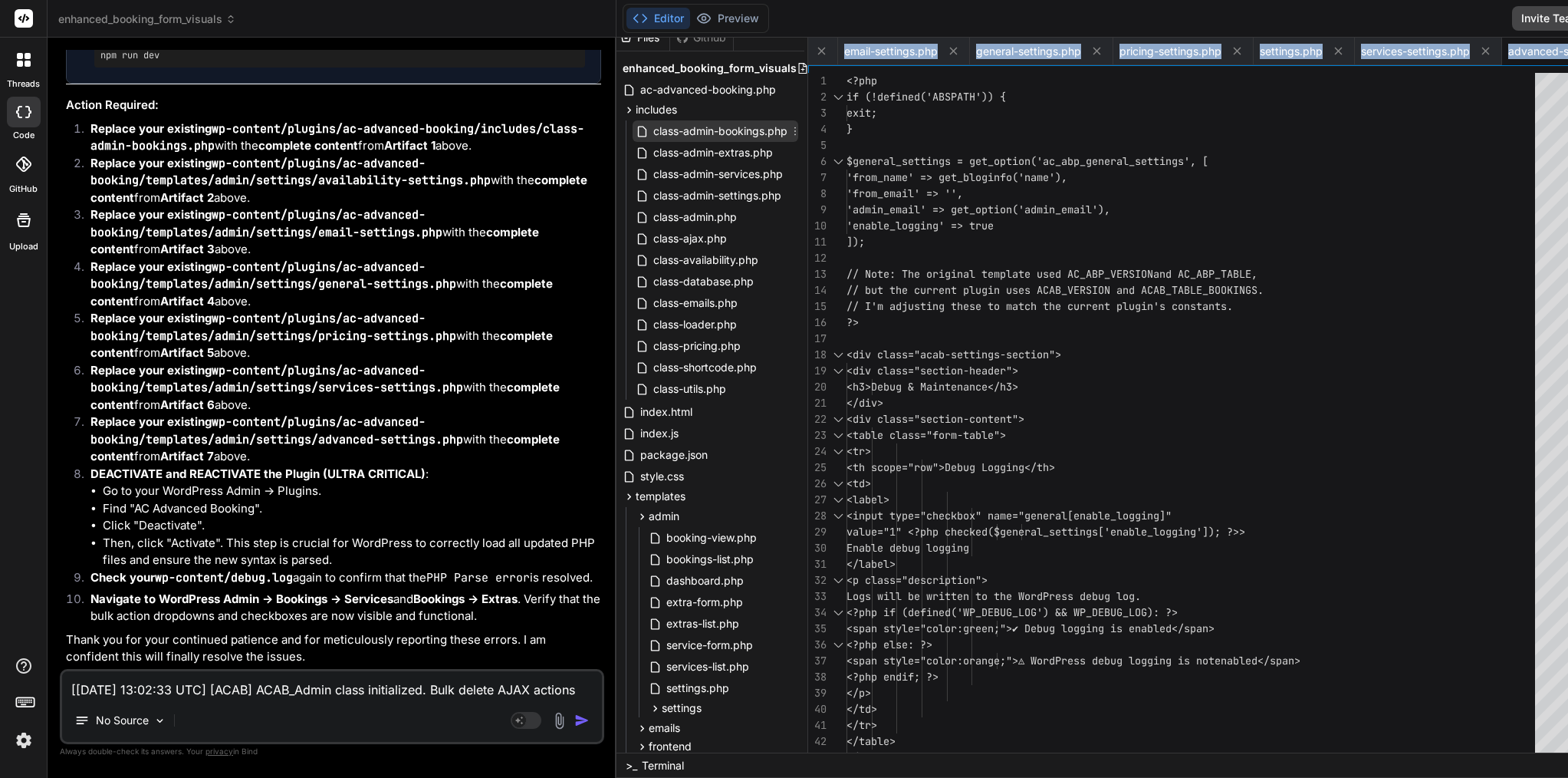
click at [652, 131] on span "class-admin-bookings.php" at bounding box center [720, 131] width 137 height 19
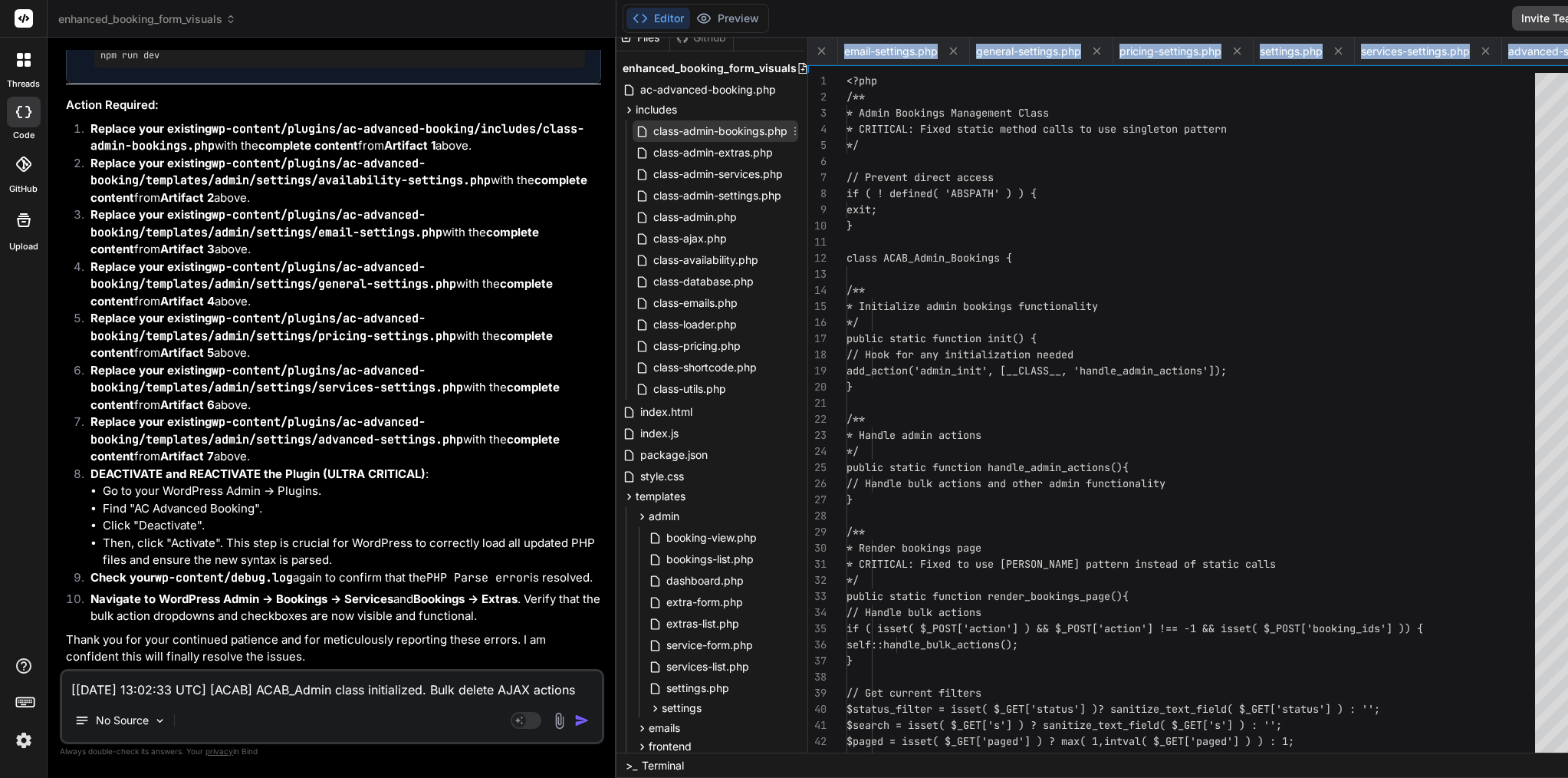
scroll to position [0, 0]
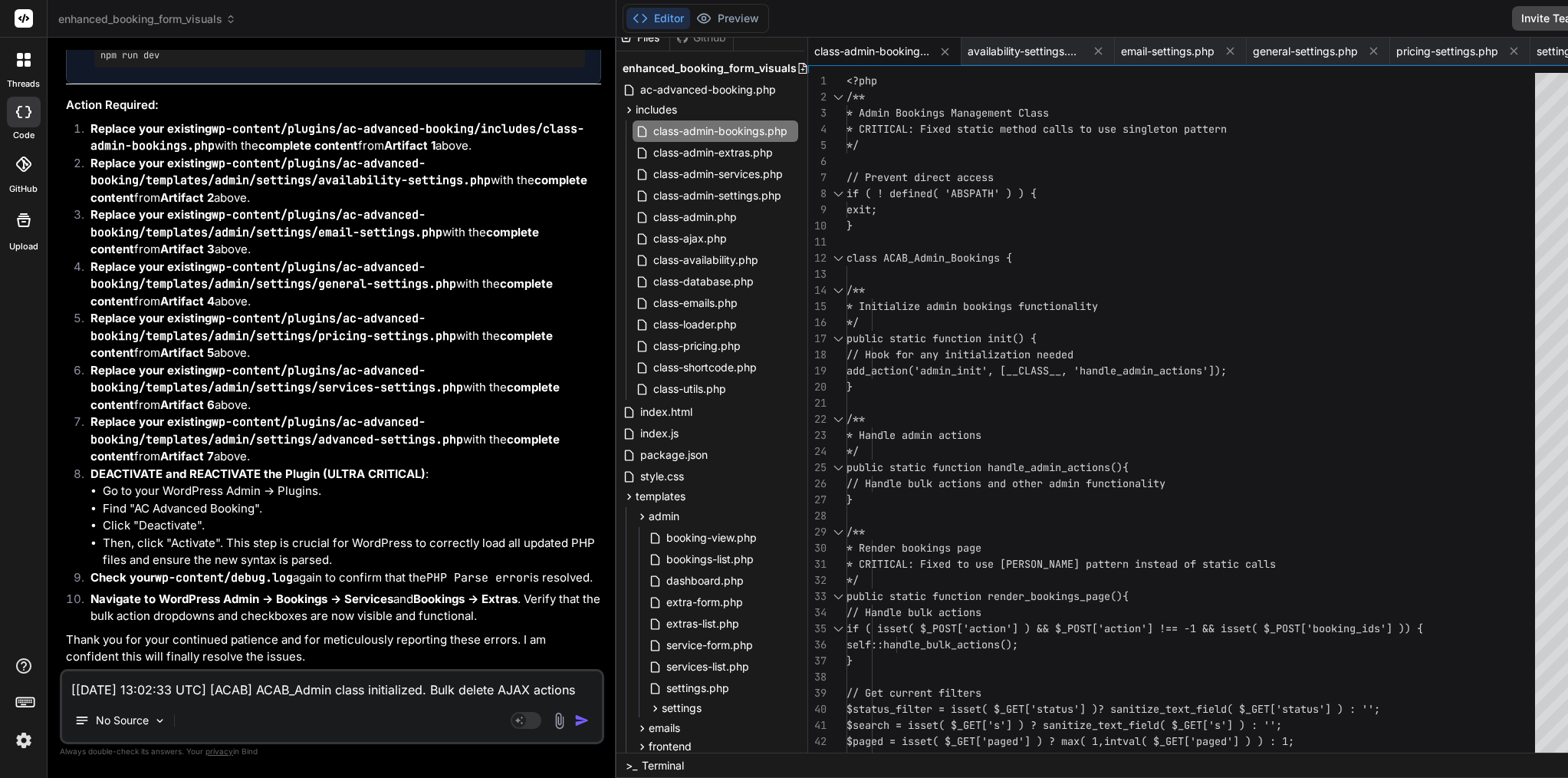
click at [852, 199] on span "if ( ! defined( 'ABSPATH' ) ) {" at bounding box center [941, 193] width 190 height 14
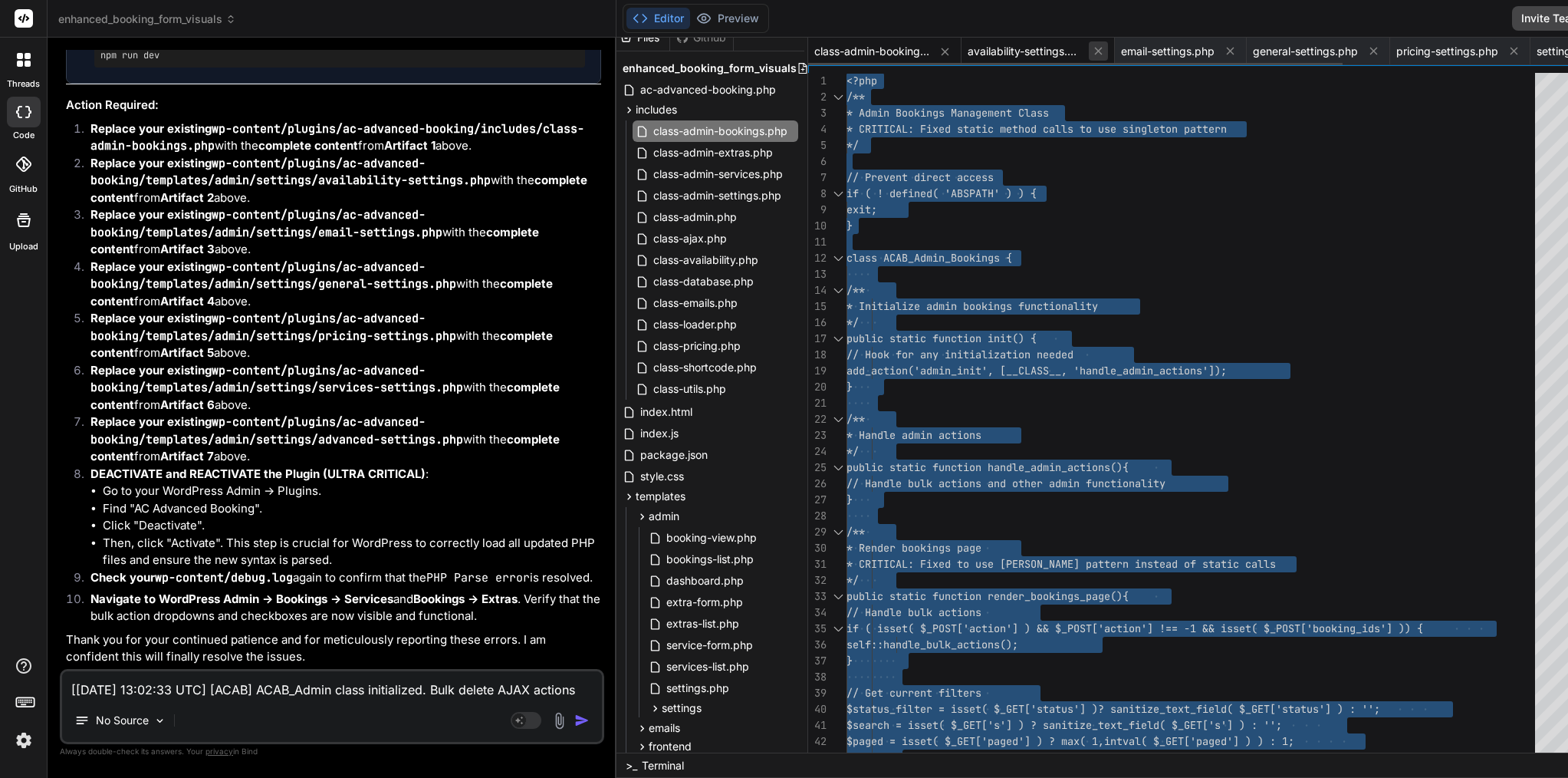
click at [1091, 45] on icon at bounding box center [1098, 51] width 13 height 13
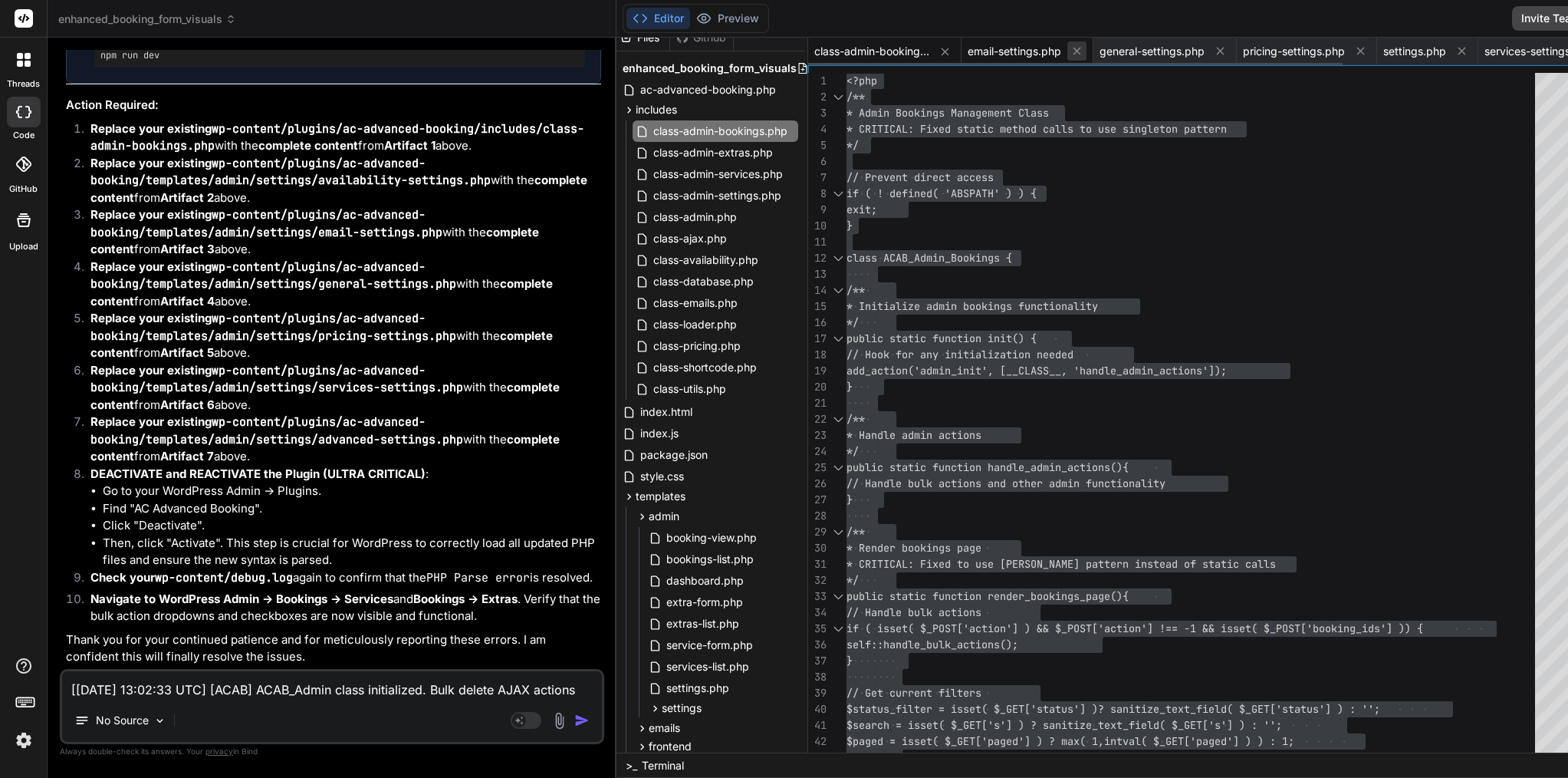
click at [1070, 52] on icon at bounding box center [1077, 51] width 13 height 13
click at [1082, 46] on icon at bounding box center [1088, 51] width 13 height 13
click at [1076, 46] on button at bounding box center [1086, 51] width 19 height 19
click at [1039, 51] on icon at bounding box center [1046, 51] width 13 height 13
click at [1086, 52] on icon at bounding box center [1092, 51] width 13 height 13
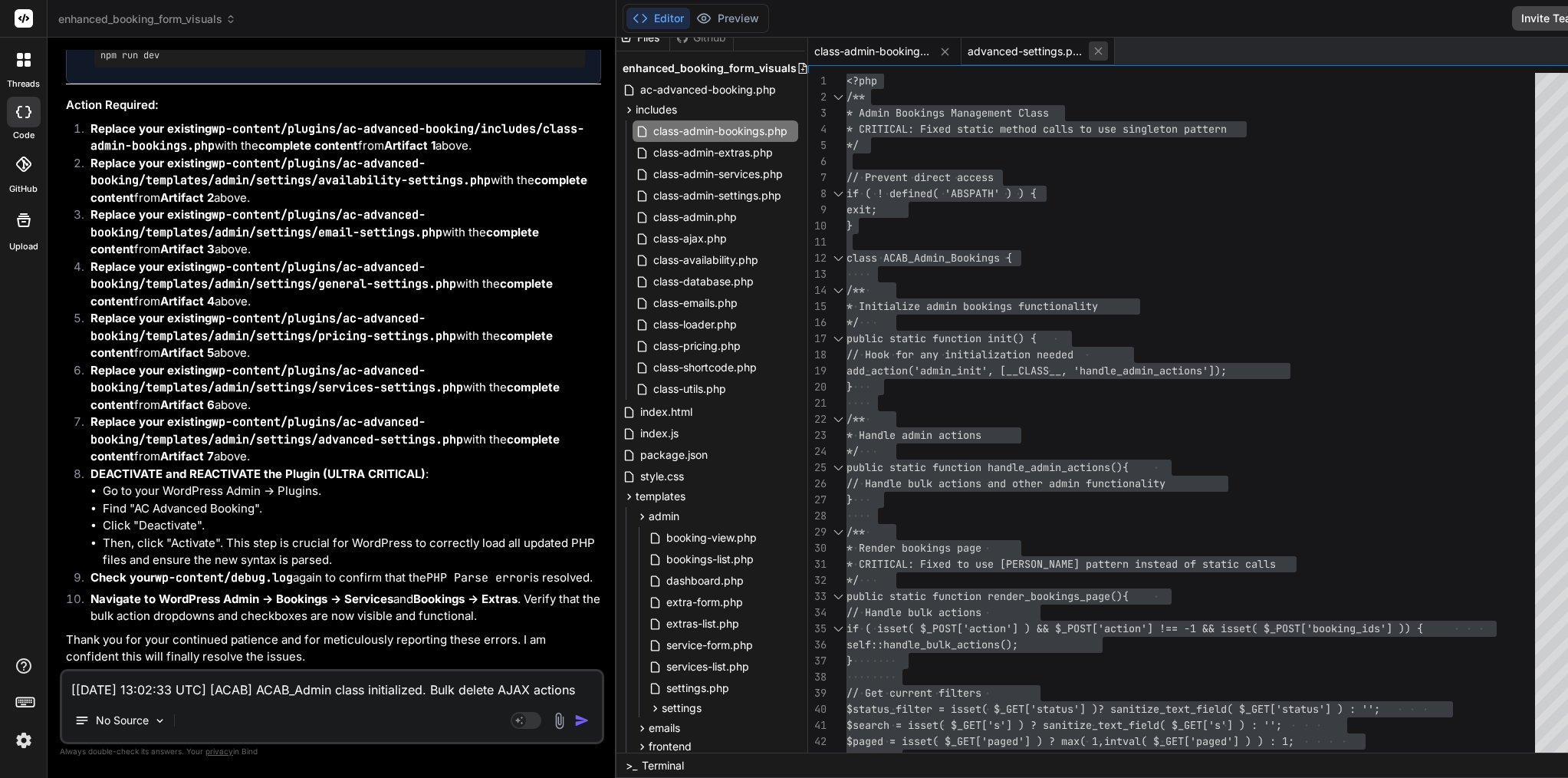
click at [1091, 50] on icon at bounding box center [1098, 51] width 13 height 13
click at [636, 516] on icon at bounding box center [642, 517] width 13 height 13
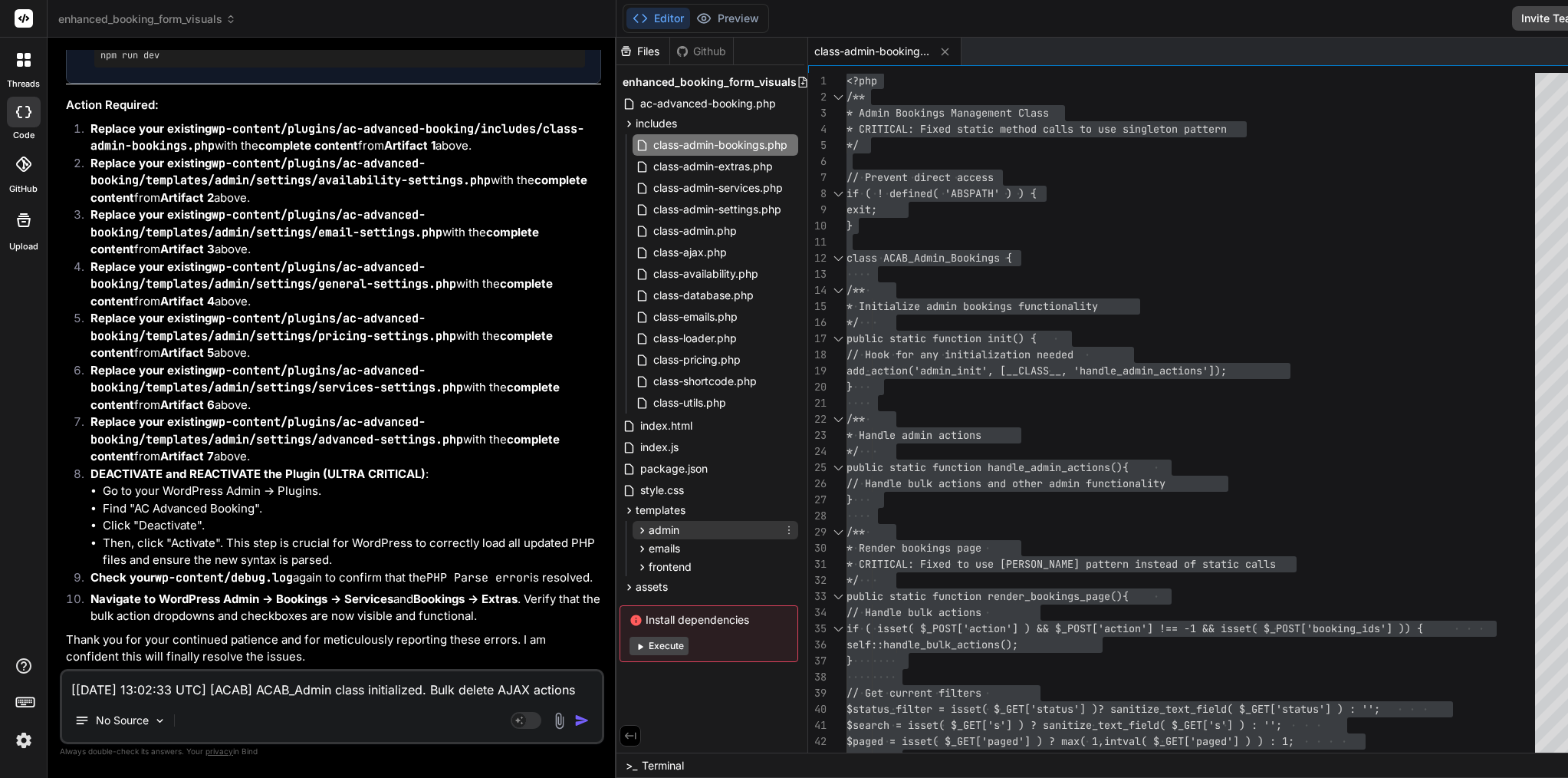
click at [636, 528] on icon at bounding box center [642, 531] width 13 height 13
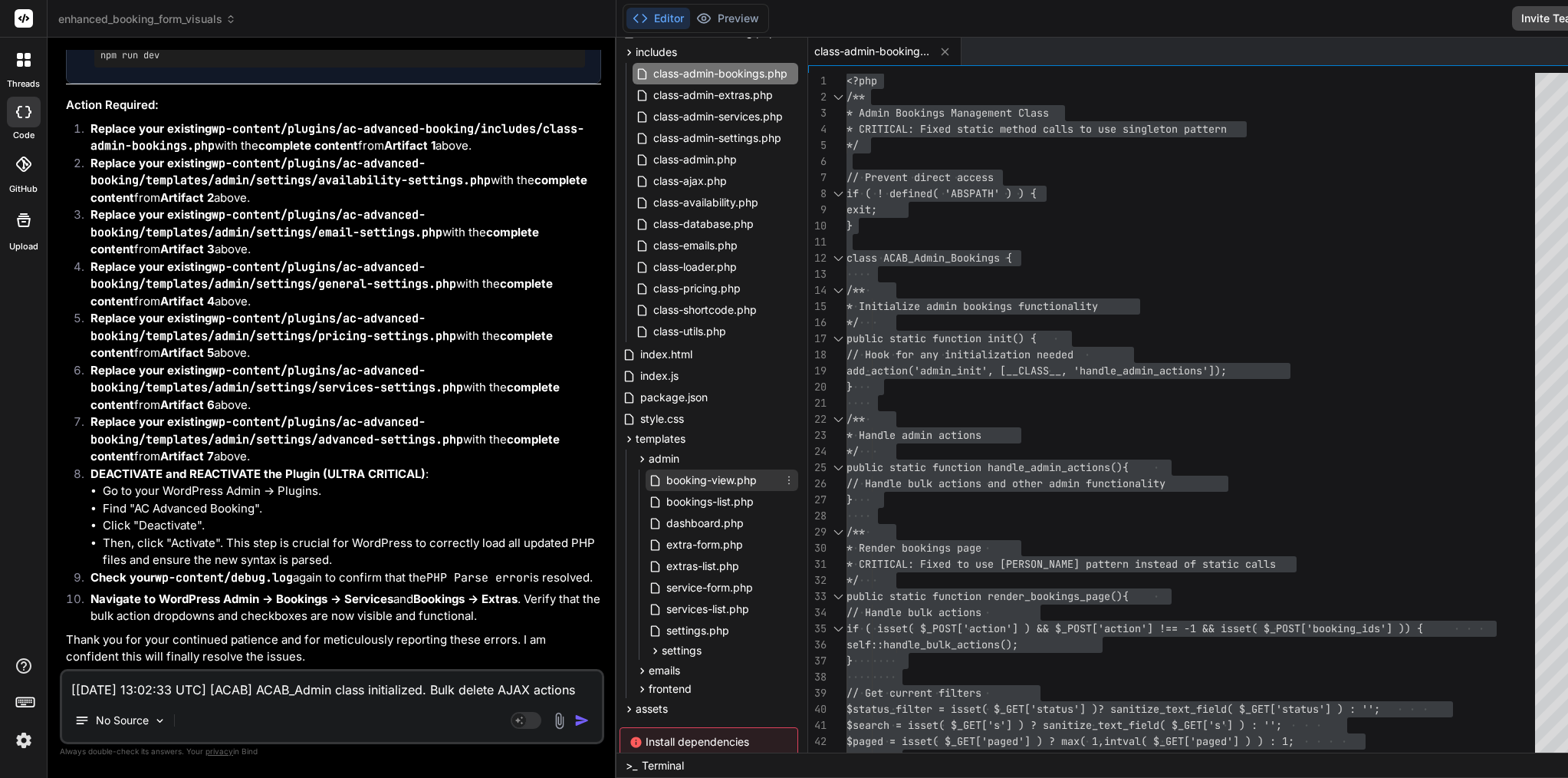
scroll to position [97, 3]
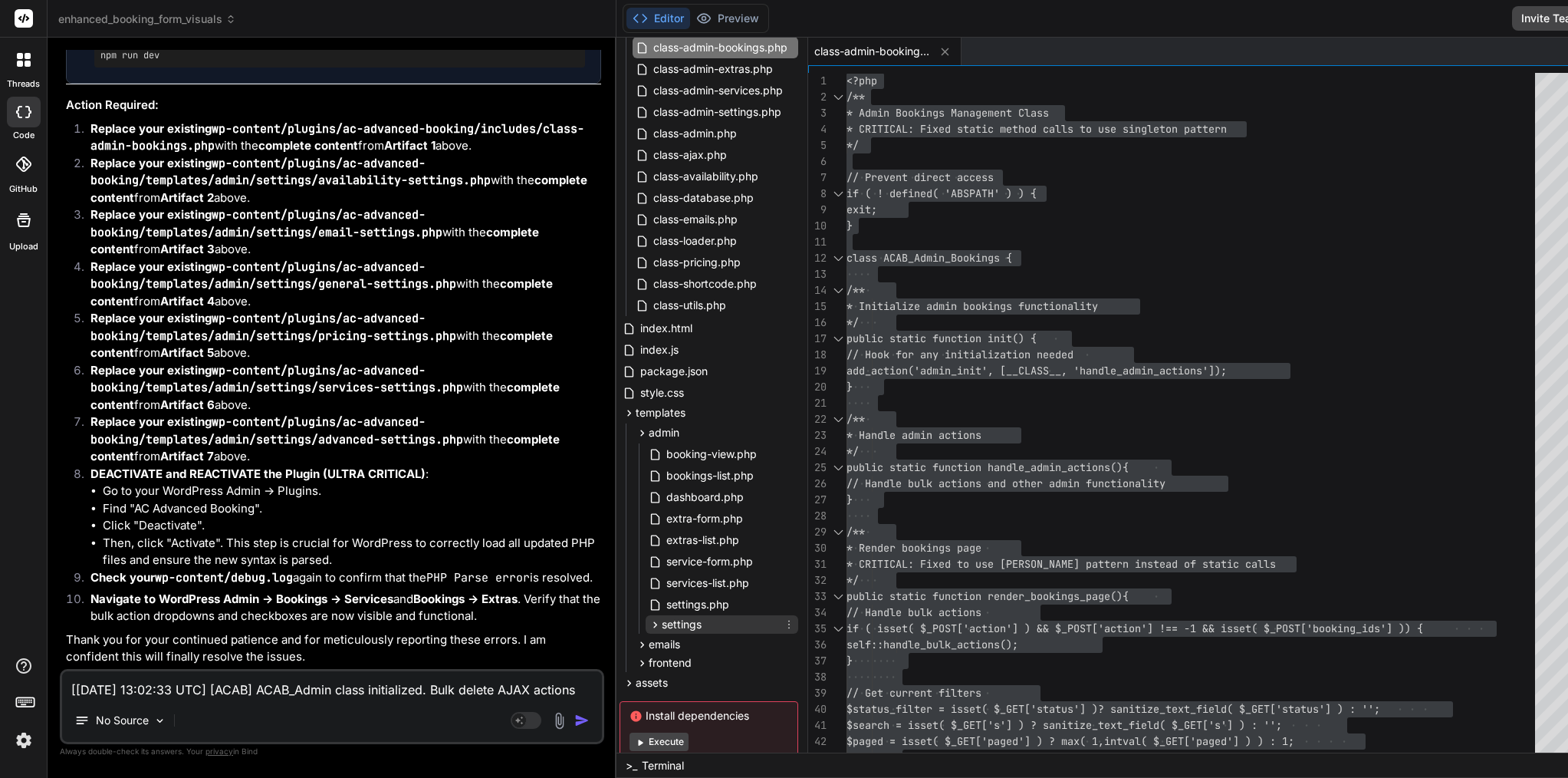
click at [649, 619] on icon at bounding box center [655, 625] width 13 height 13
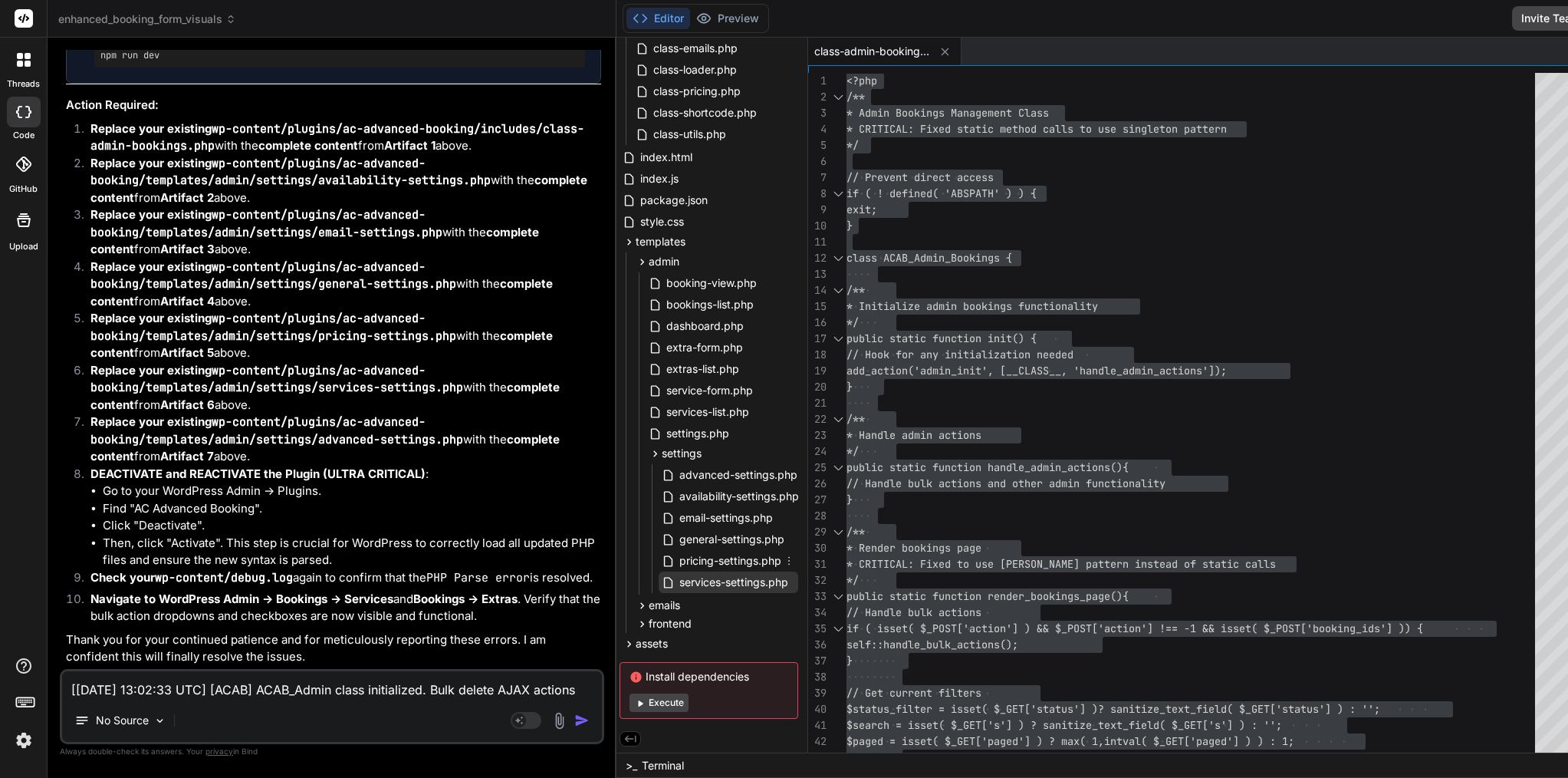
scroll to position [272, 3]
click at [678, 466] on span "advanced-settings.php" at bounding box center [738, 475] width 121 height 19
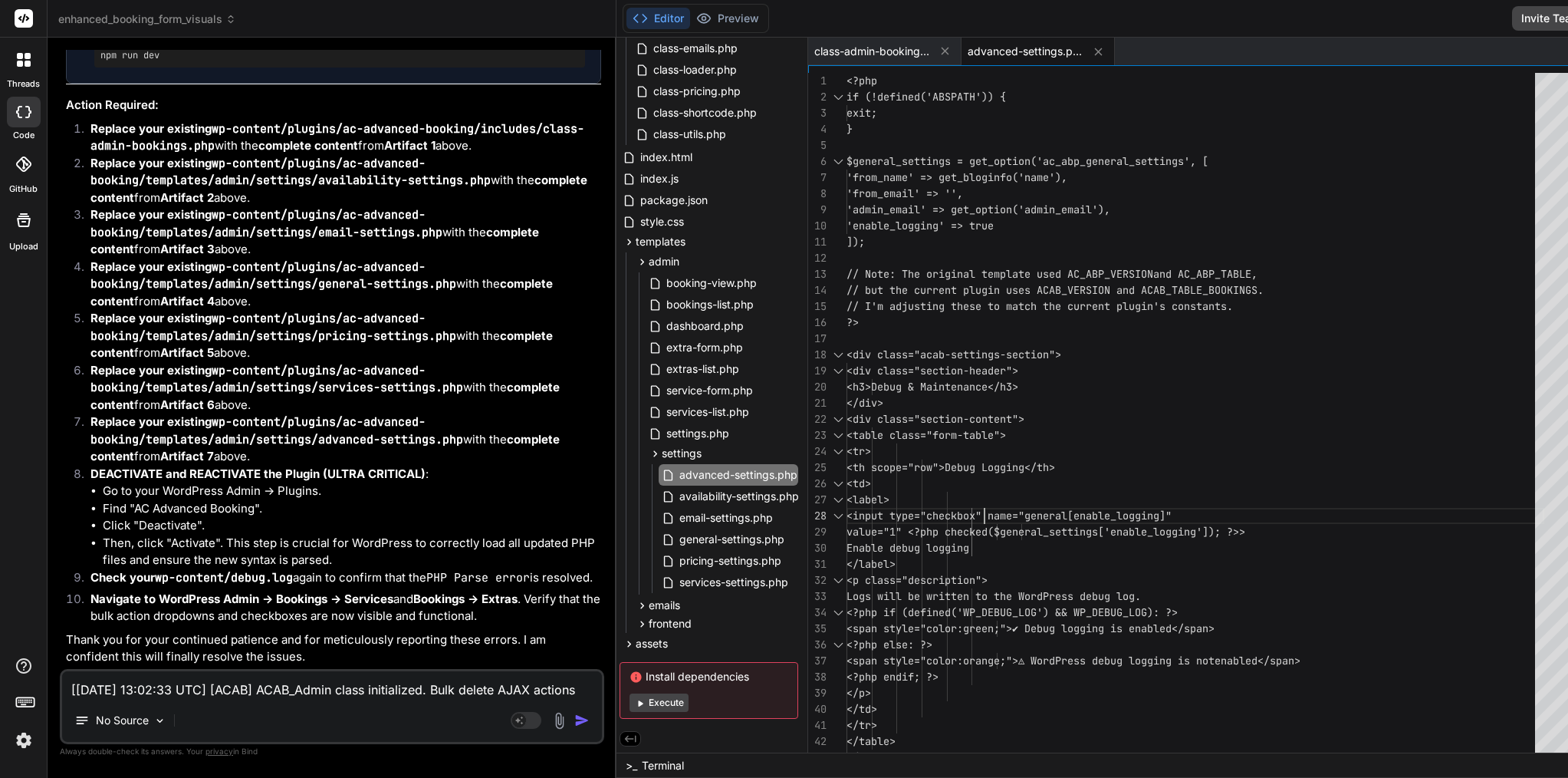
click at [889, 501] on span "<label>" at bounding box center [868, 499] width 43 height 14
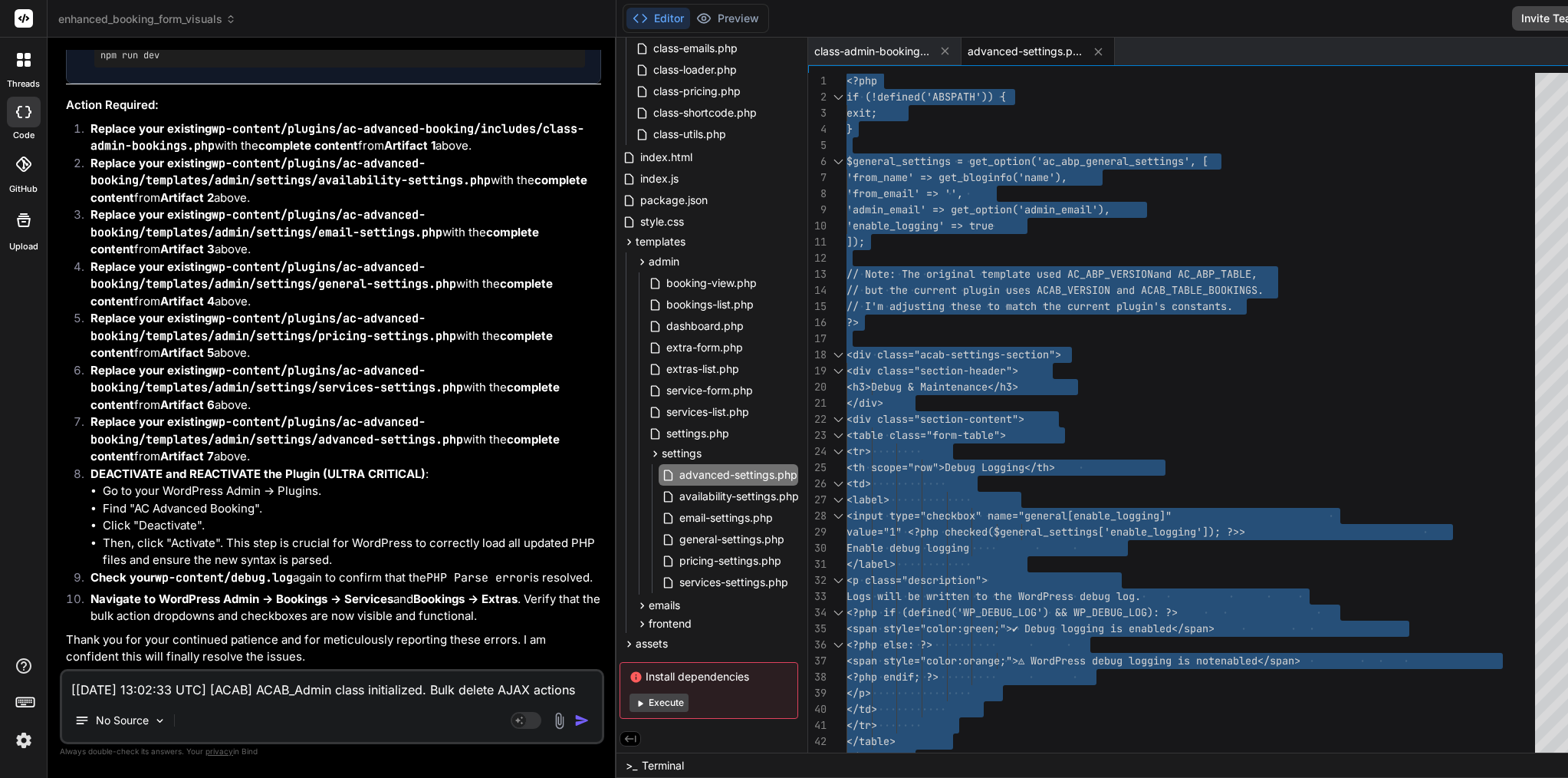
click at [889, 501] on span "<label>" at bounding box center [868, 499] width 43 height 14
click at [678, 489] on span "availability-settings.php" at bounding box center [739, 496] width 122 height 19
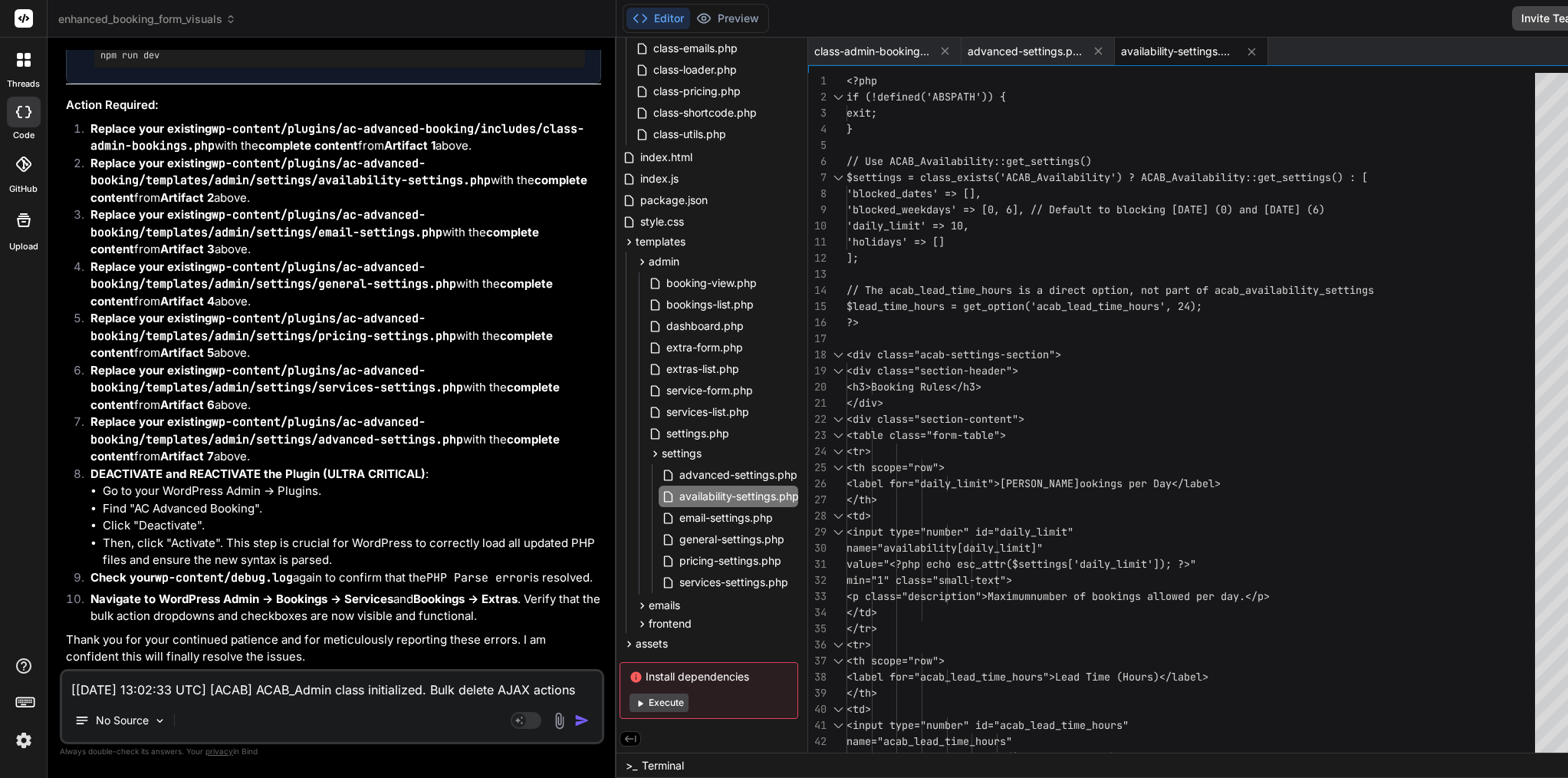
click at [864, 447] on span "<tr>" at bounding box center [859, 450] width 24 height 14
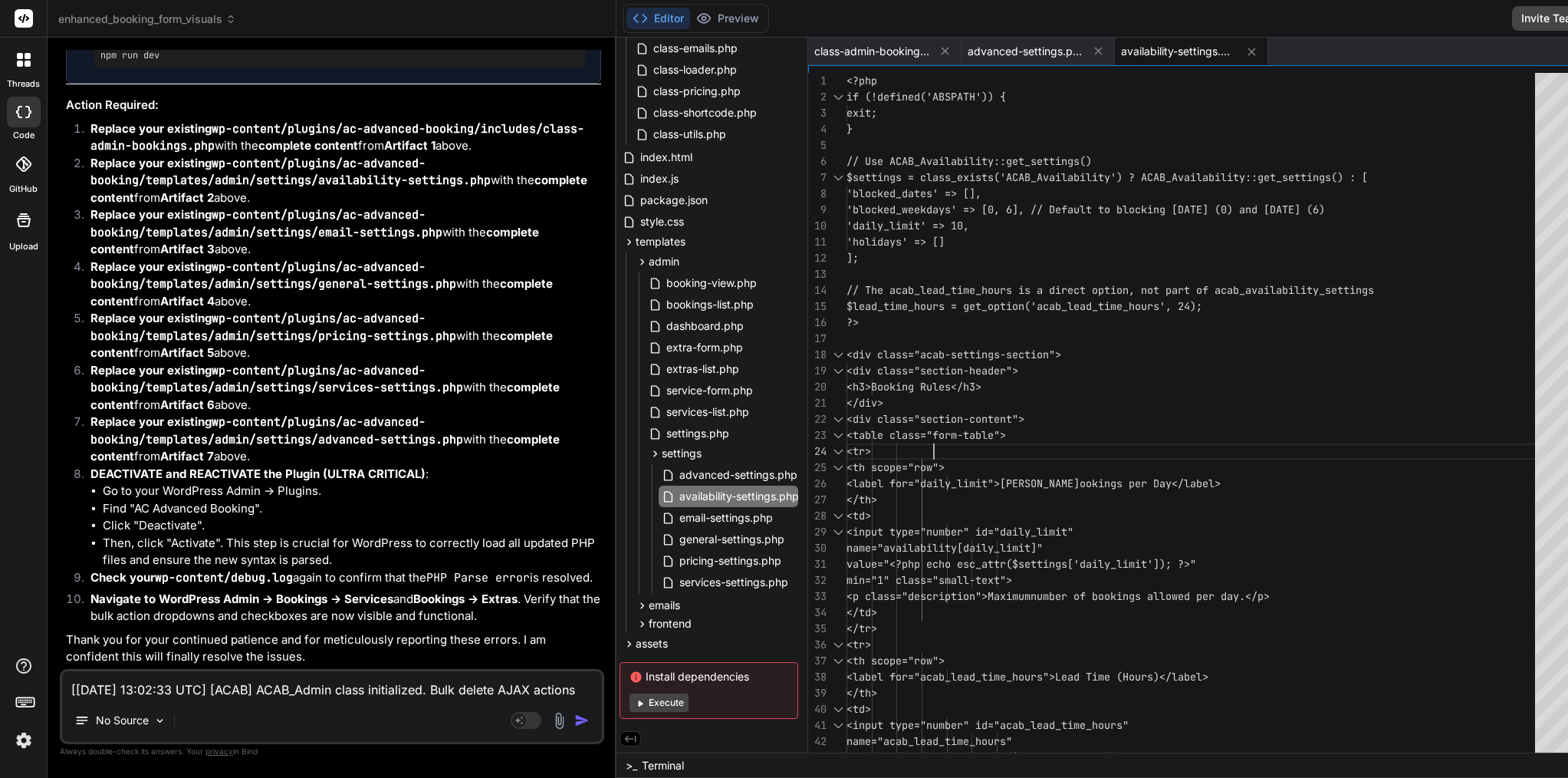
click at [864, 447] on span "<tr>" at bounding box center [859, 450] width 24 height 14
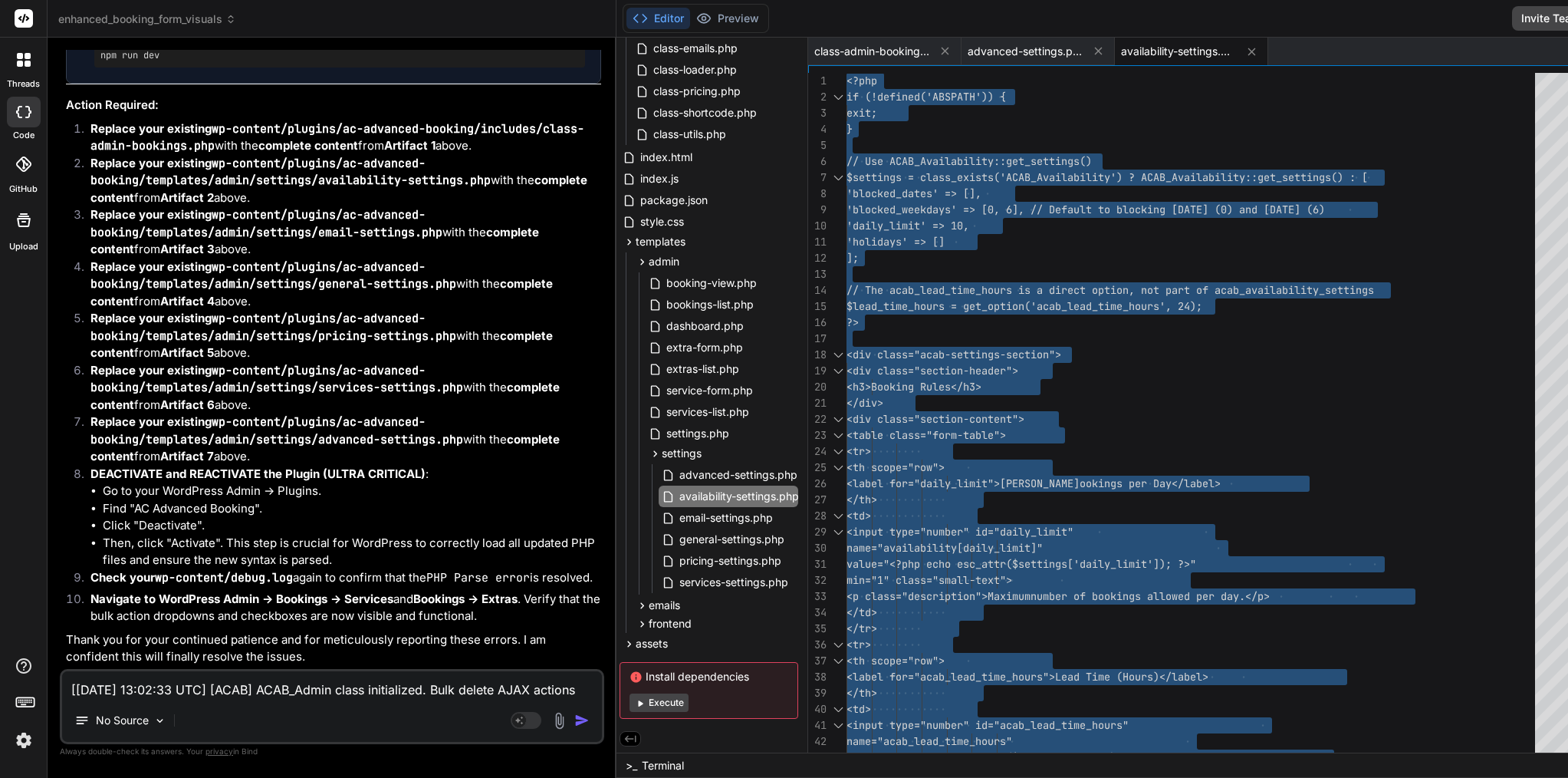
click at [864, 447] on span "<tr>" at bounding box center [859, 450] width 24 height 14
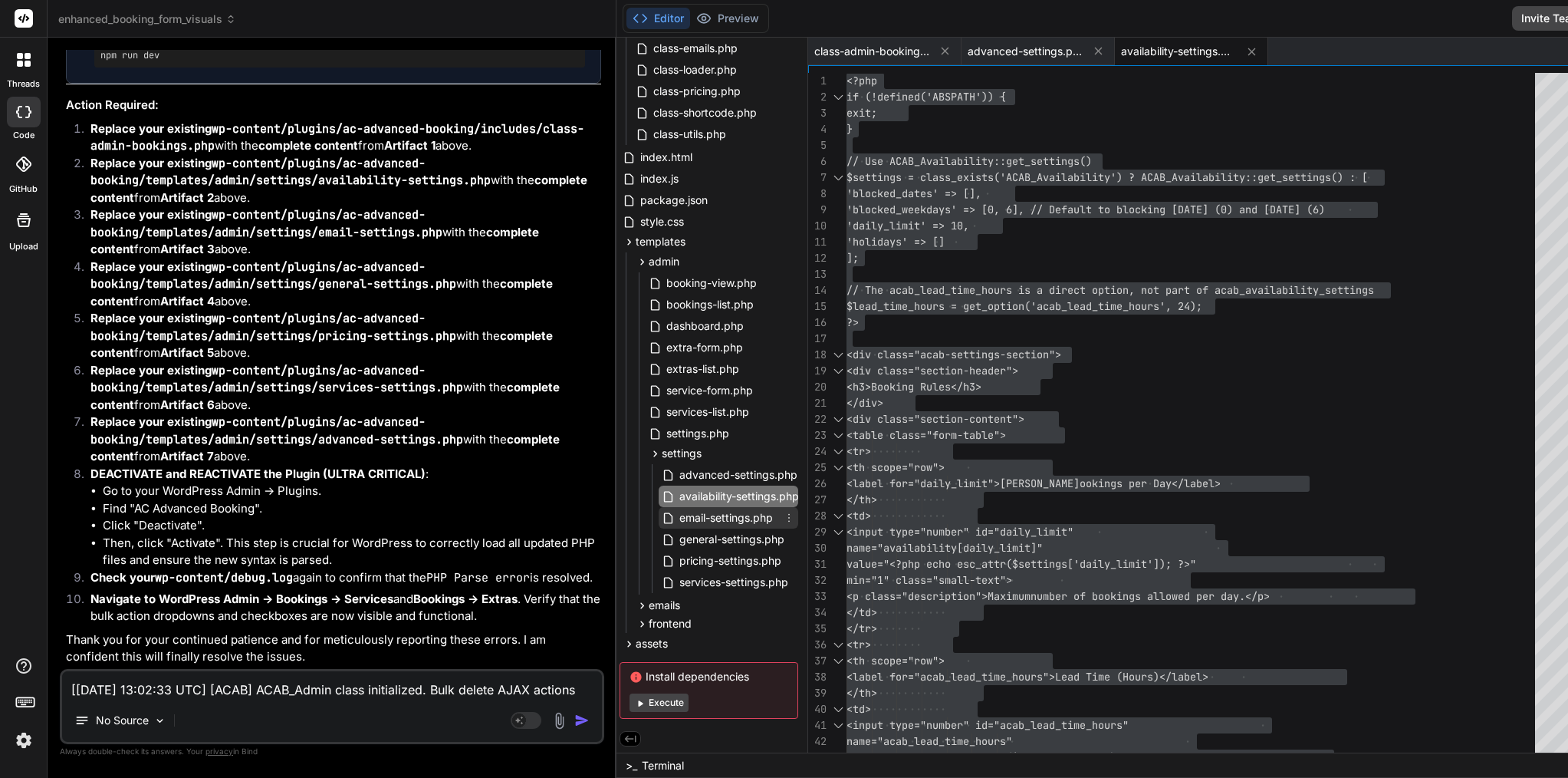
click at [678, 517] on span "email-settings.php" at bounding box center [726, 518] width 96 height 19
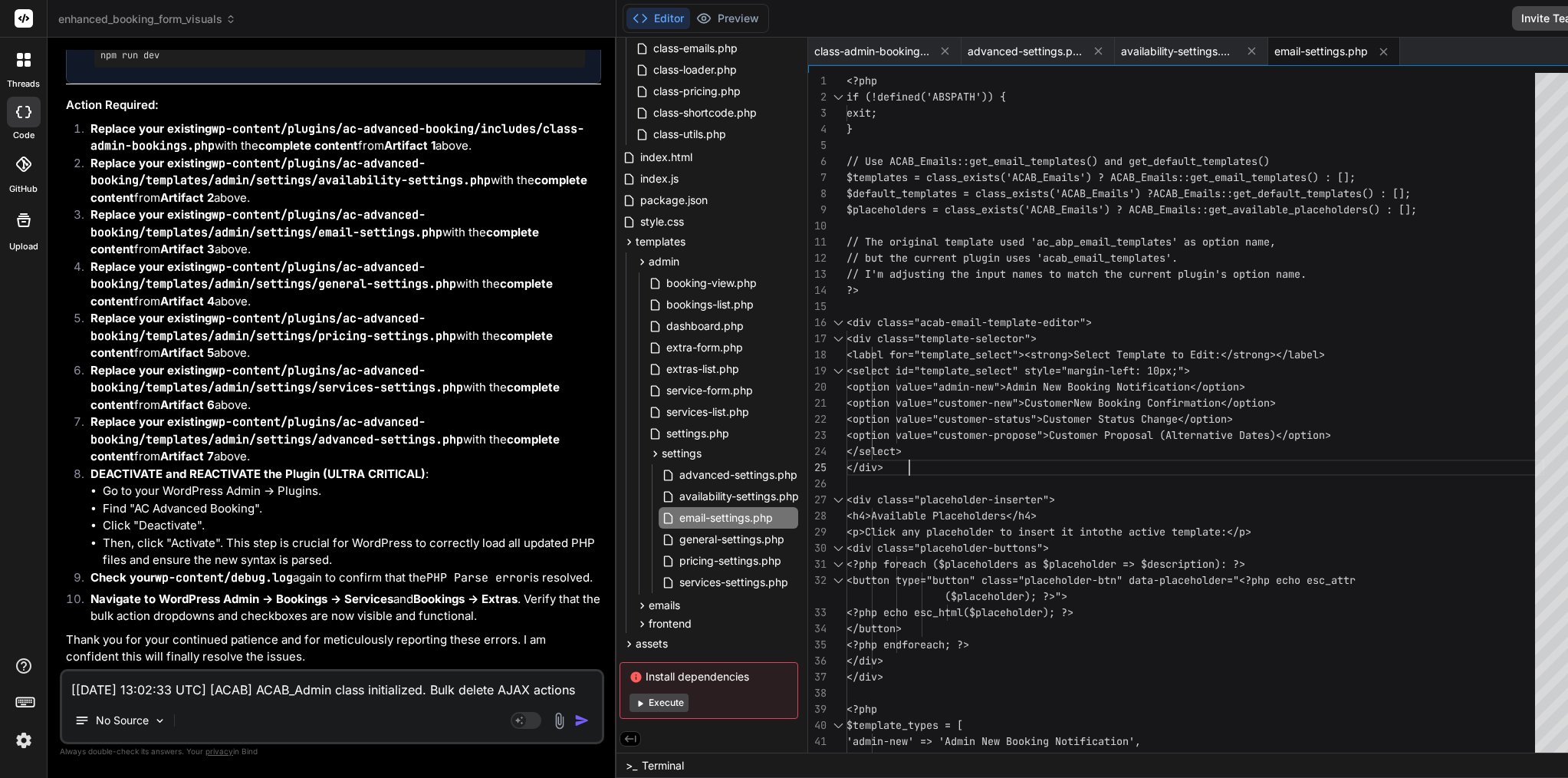
click at [907, 458] on div "</select>" at bounding box center [1195, 452] width 697 height 16
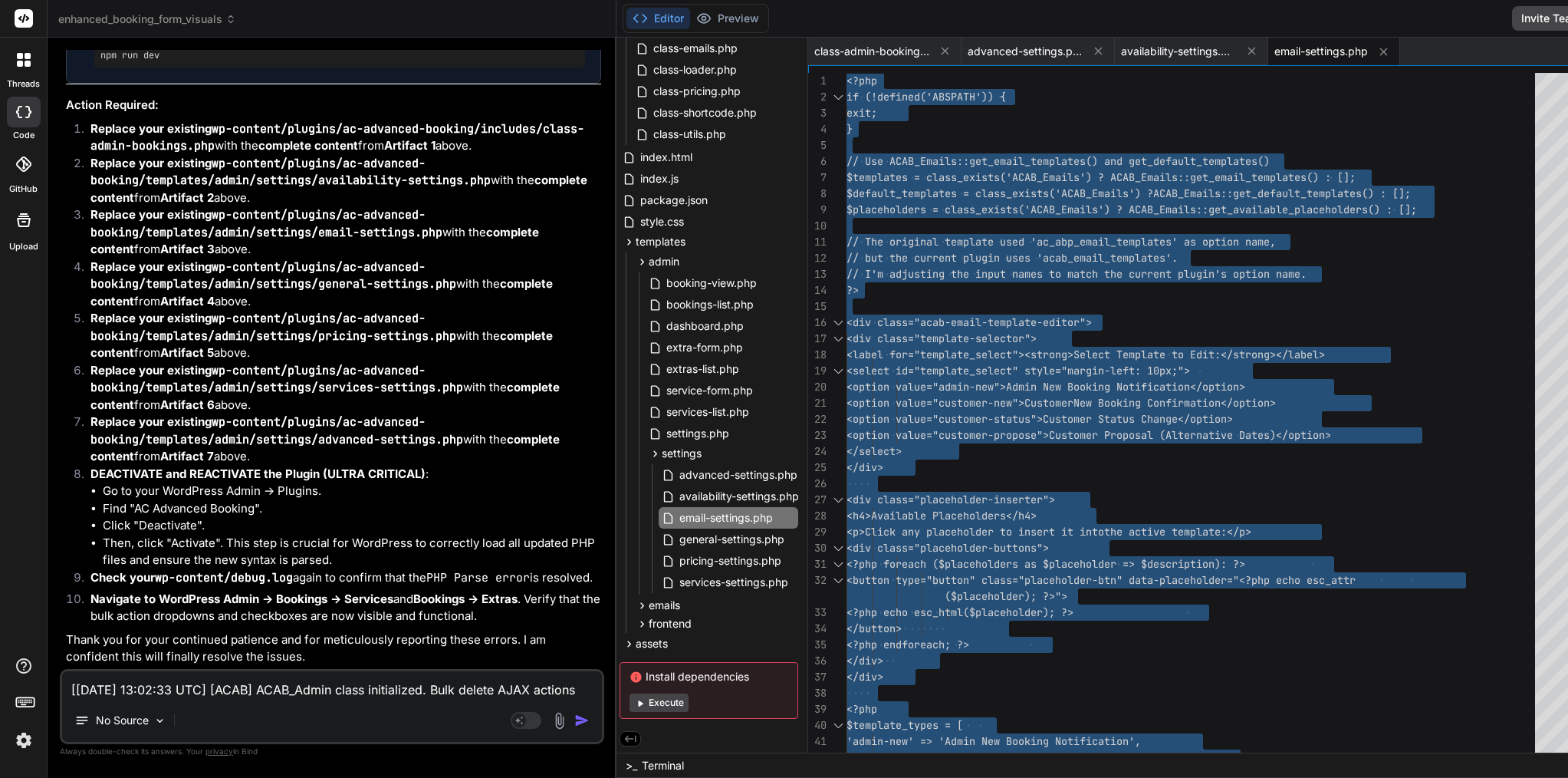
click at [907, 458] on div "</select>" at bounding box center [1195, 452] width 697 height 16
click at [678, 536] on span "general-settings.php" at bounding box center [731, 539] width 108 height 19
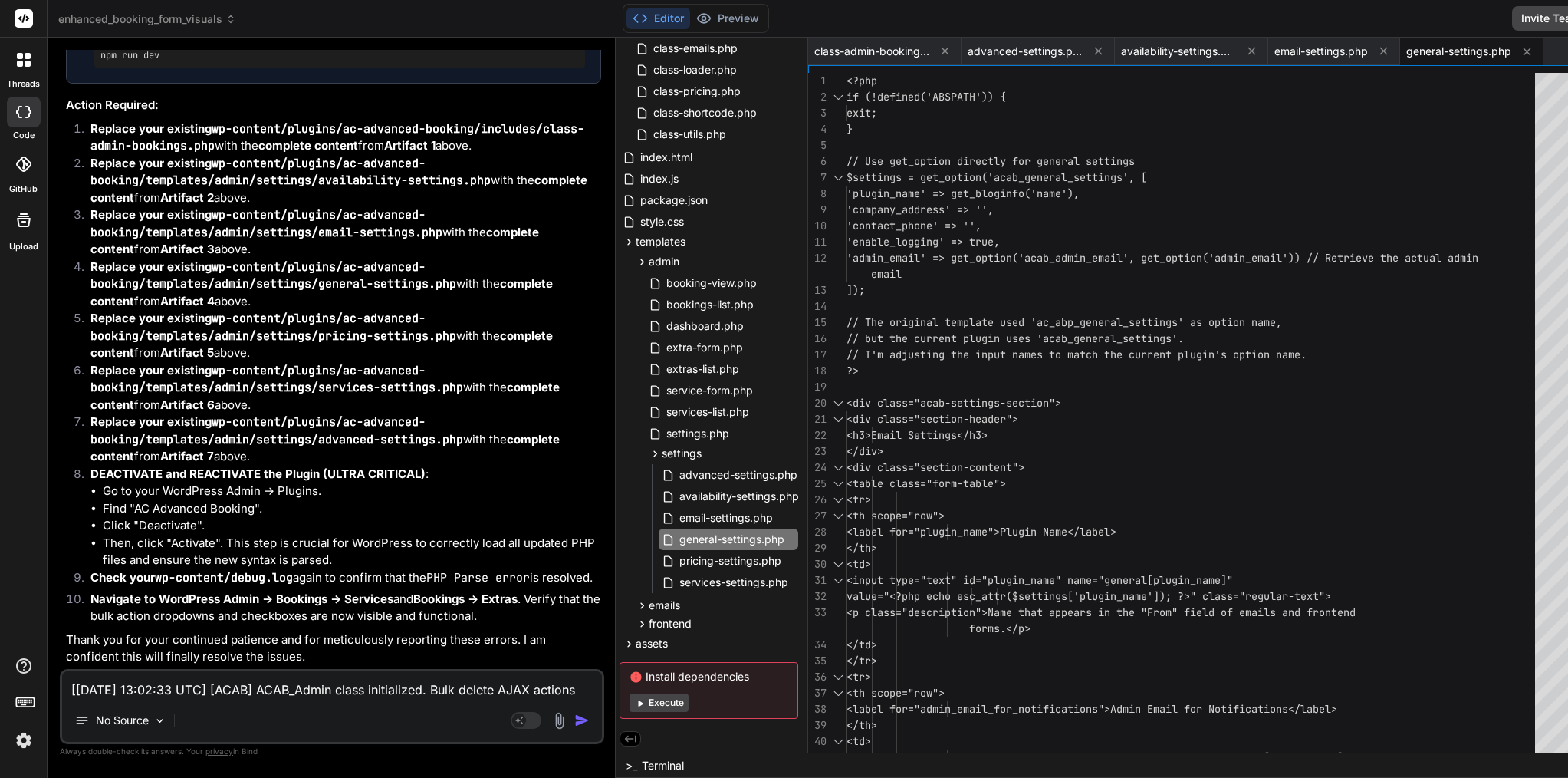
scroll to position [145, 0]
click at [968, 385] on div at bounding box center [1195, 387] width 697 height 16
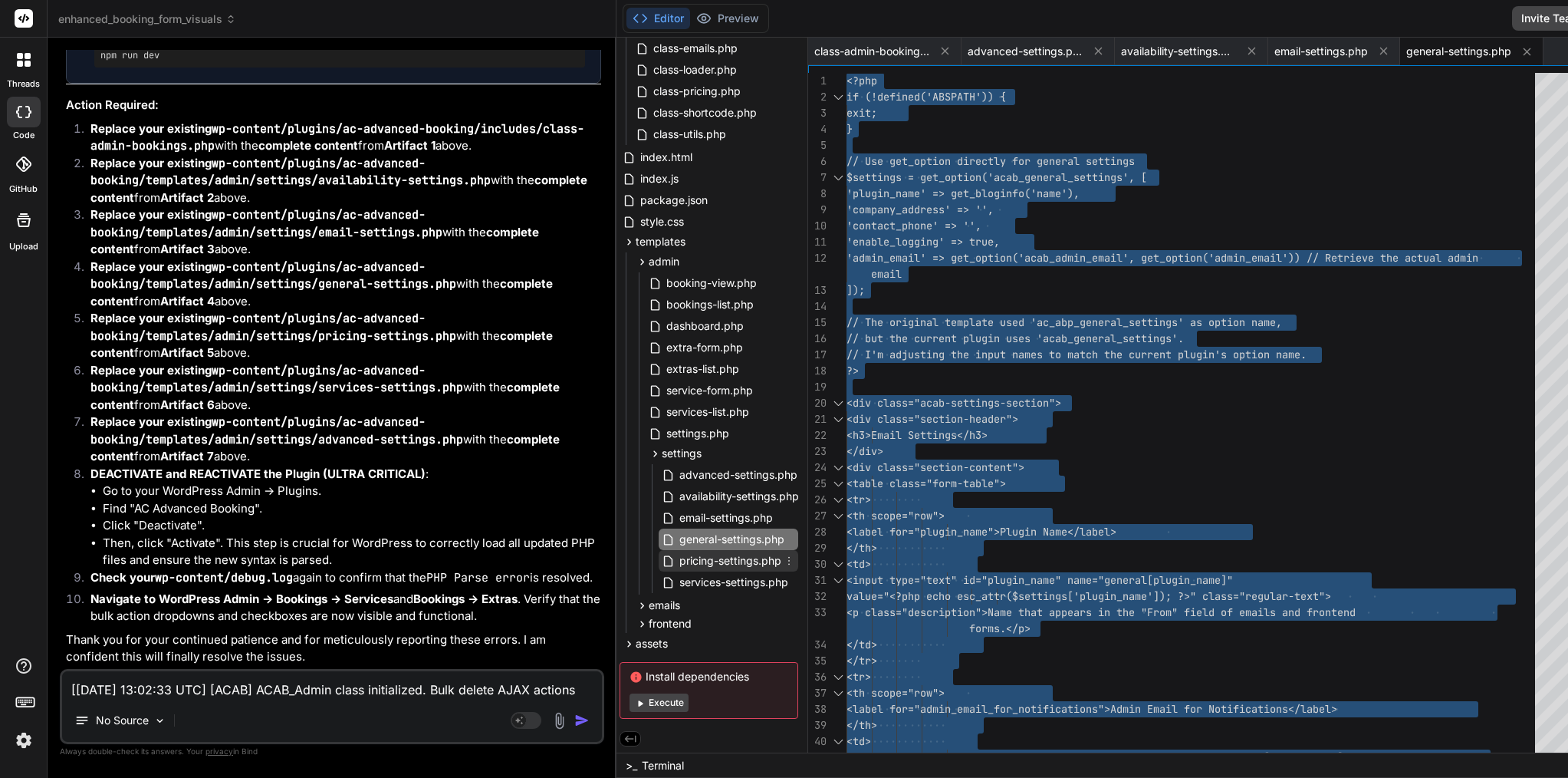
click at [696, 559] on span "pricing-settings.php" at bounding box center [730, 561] width 105 height 19
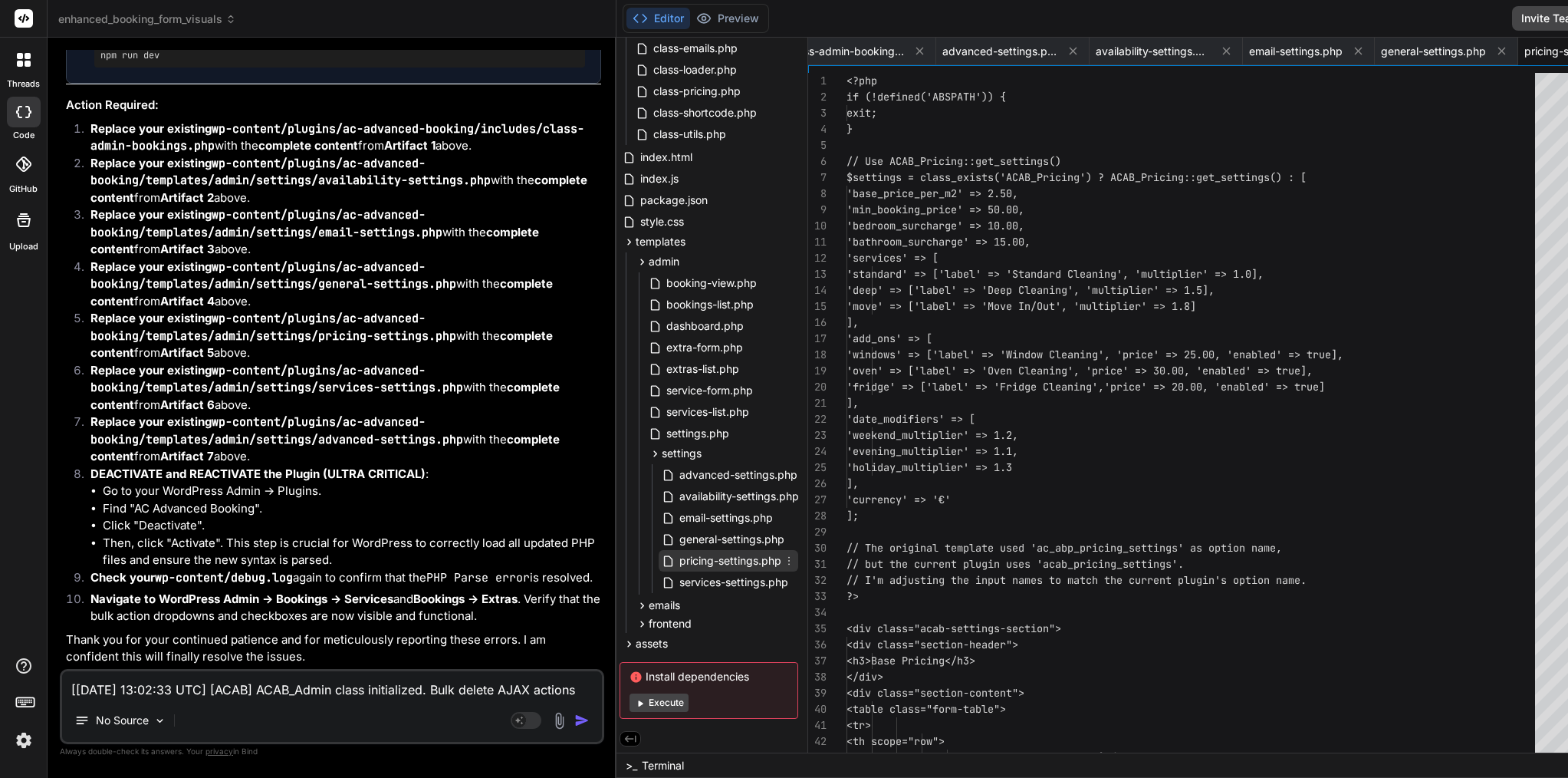
scroll to position [0, 166]
click at [855, 514] on div "];" at bounding box center [1195, 516] width 697 height 16
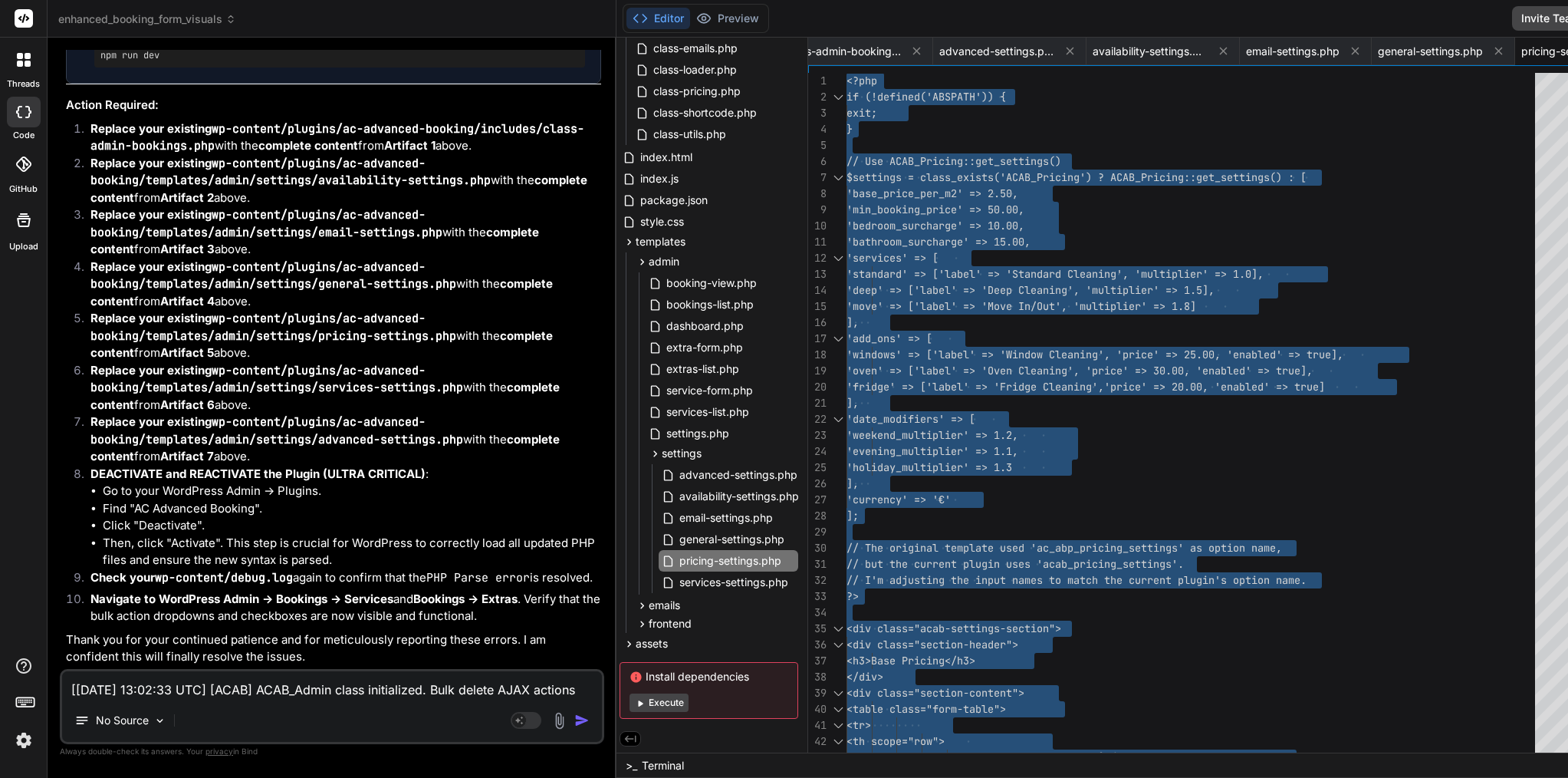
click at [855, 514] on div "];" at bounding box center [1195, 516] width 697 height 16
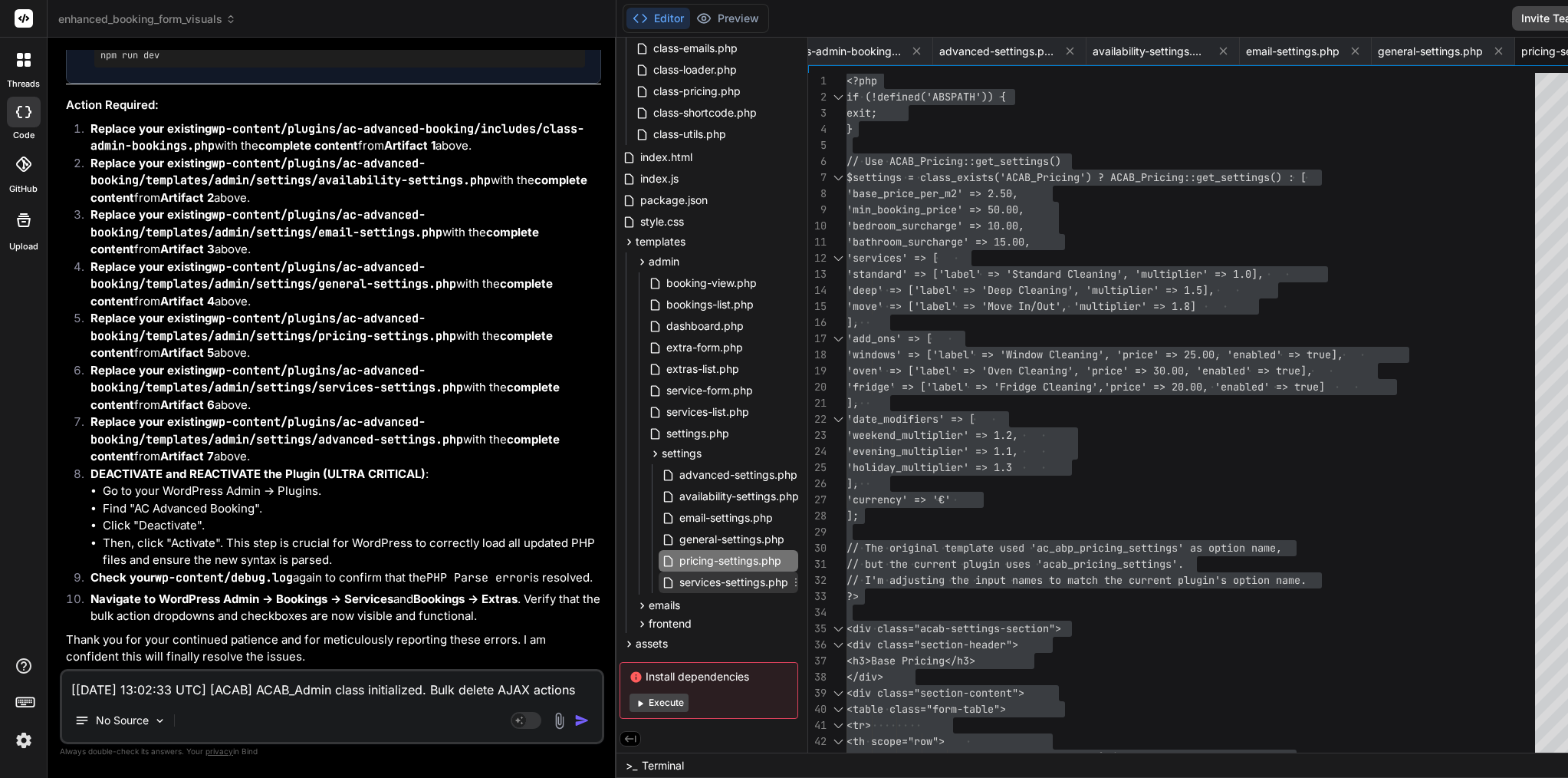
click at [678, 578] on span "services-settings.php" at bounding box center [734, 582] width 112 height 19
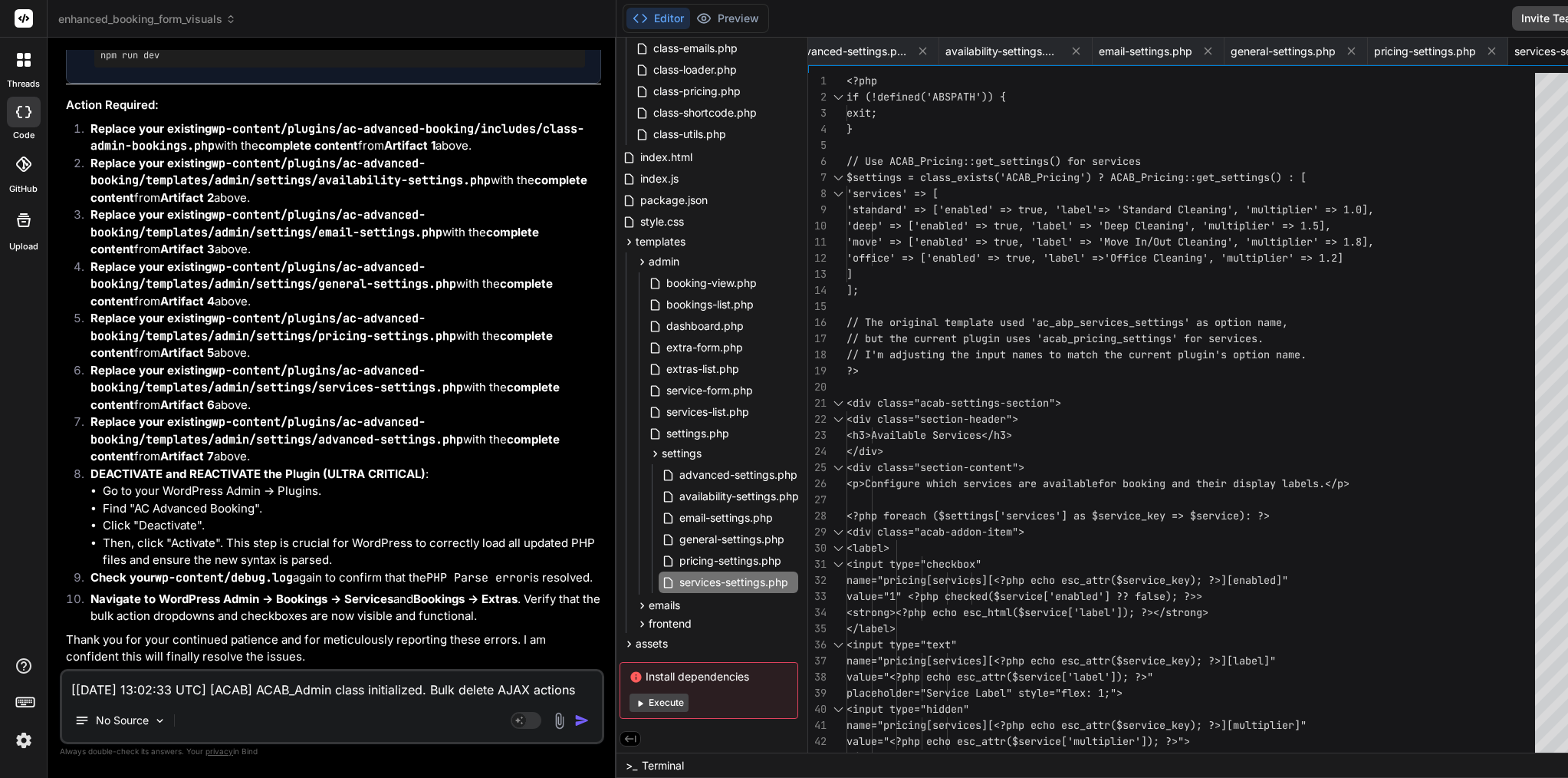
click at [932, 532] on span "<div class="acab-addon-item">" at bounding box center [935, 531] width 178 height 14
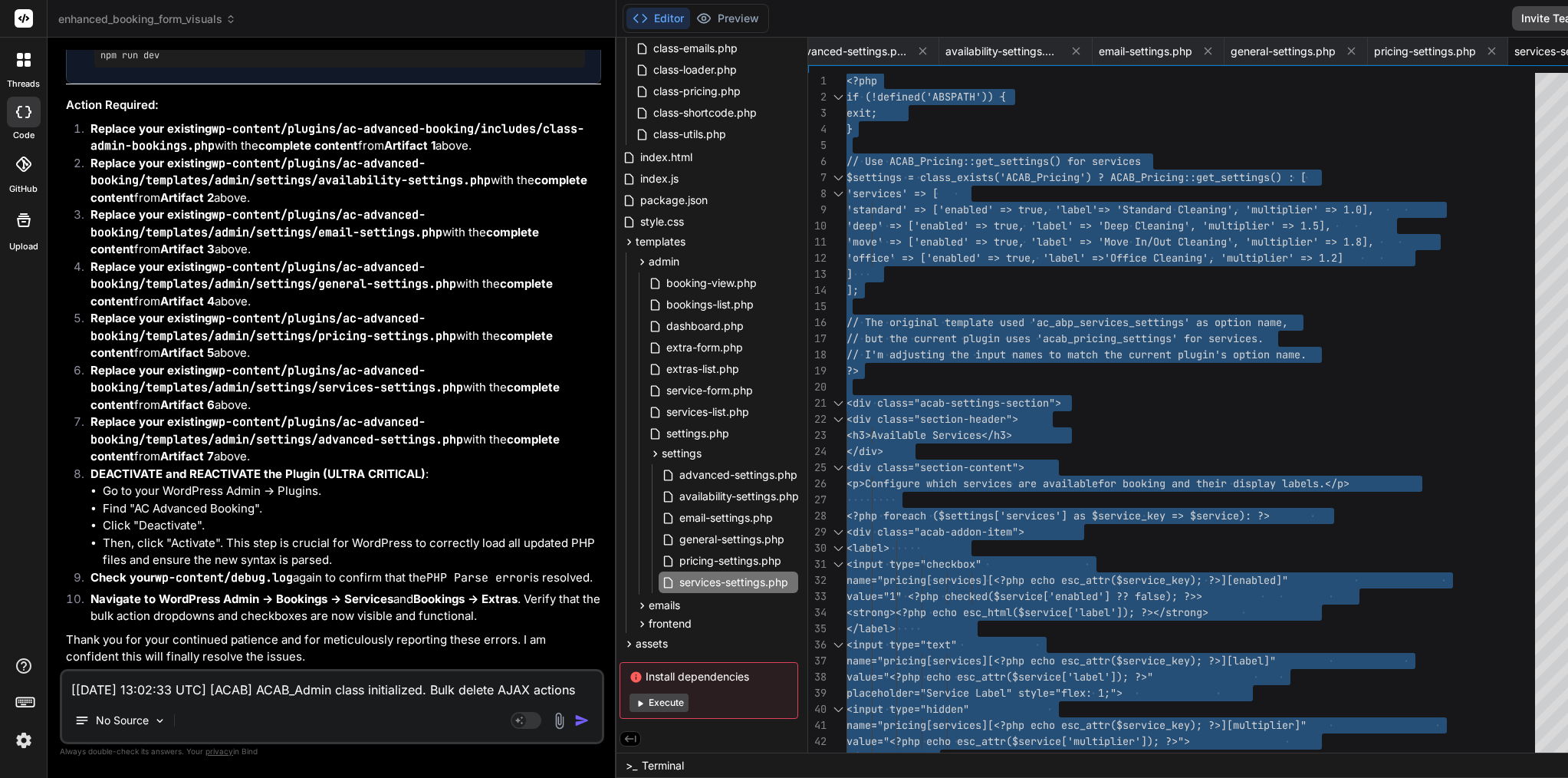
click at [932, 532] on span "<div class="acab-addon-item">" at bounding box center [935, 531] width 178 height 14
click at [665, 432] on span "settings.php" at bounding box center [697, 433] width 66 height 19
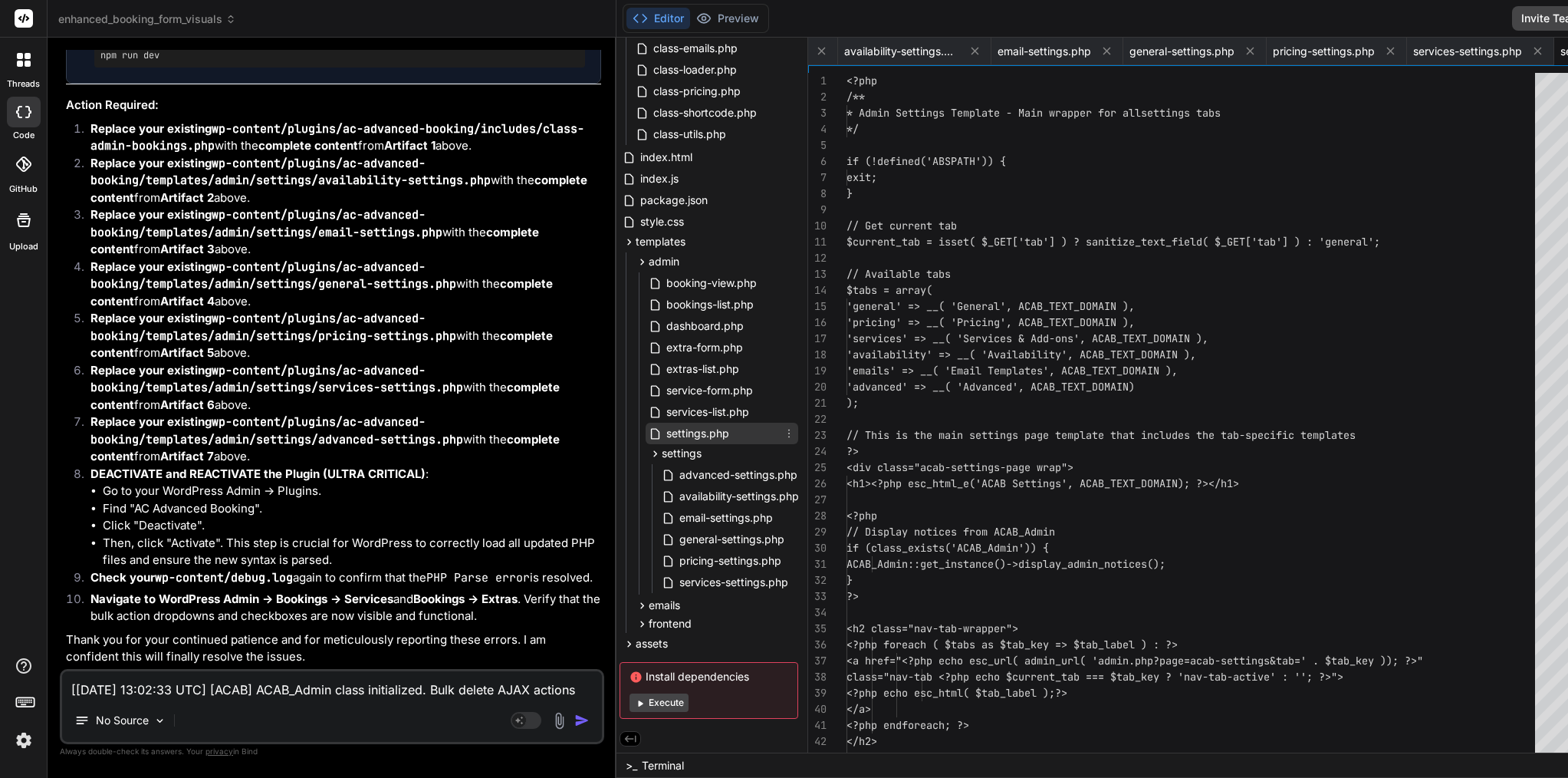
scroll to position [0, 416]
click at [846, 467] on span "<div class="acab-settings-page wrap">" at bounding box center [960, 466] width 227 height 14
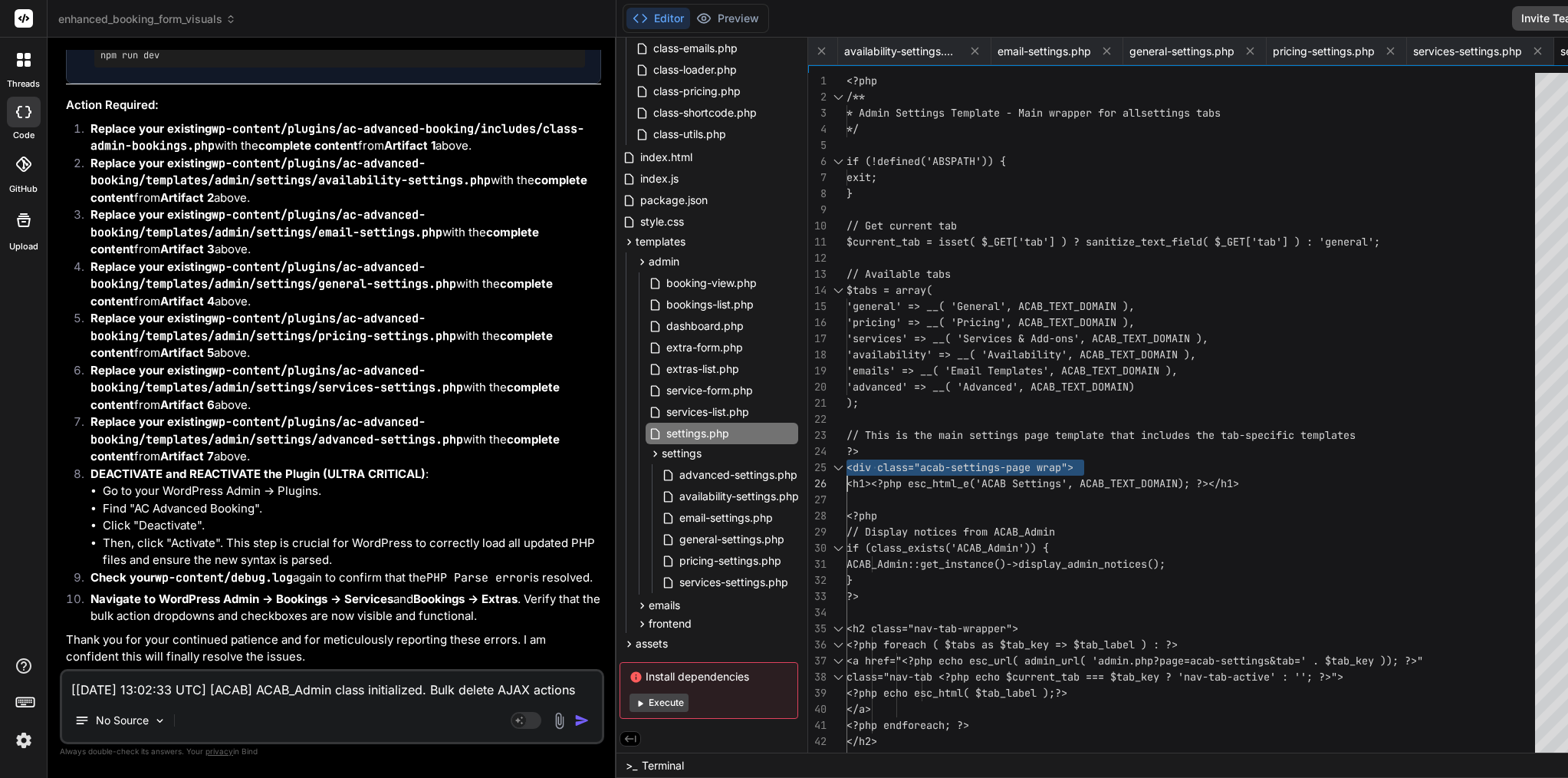
click at [846, 467] on span "<div class="acab-settings-page wrap">" at bounding box center [960, 466] width 227 height 14
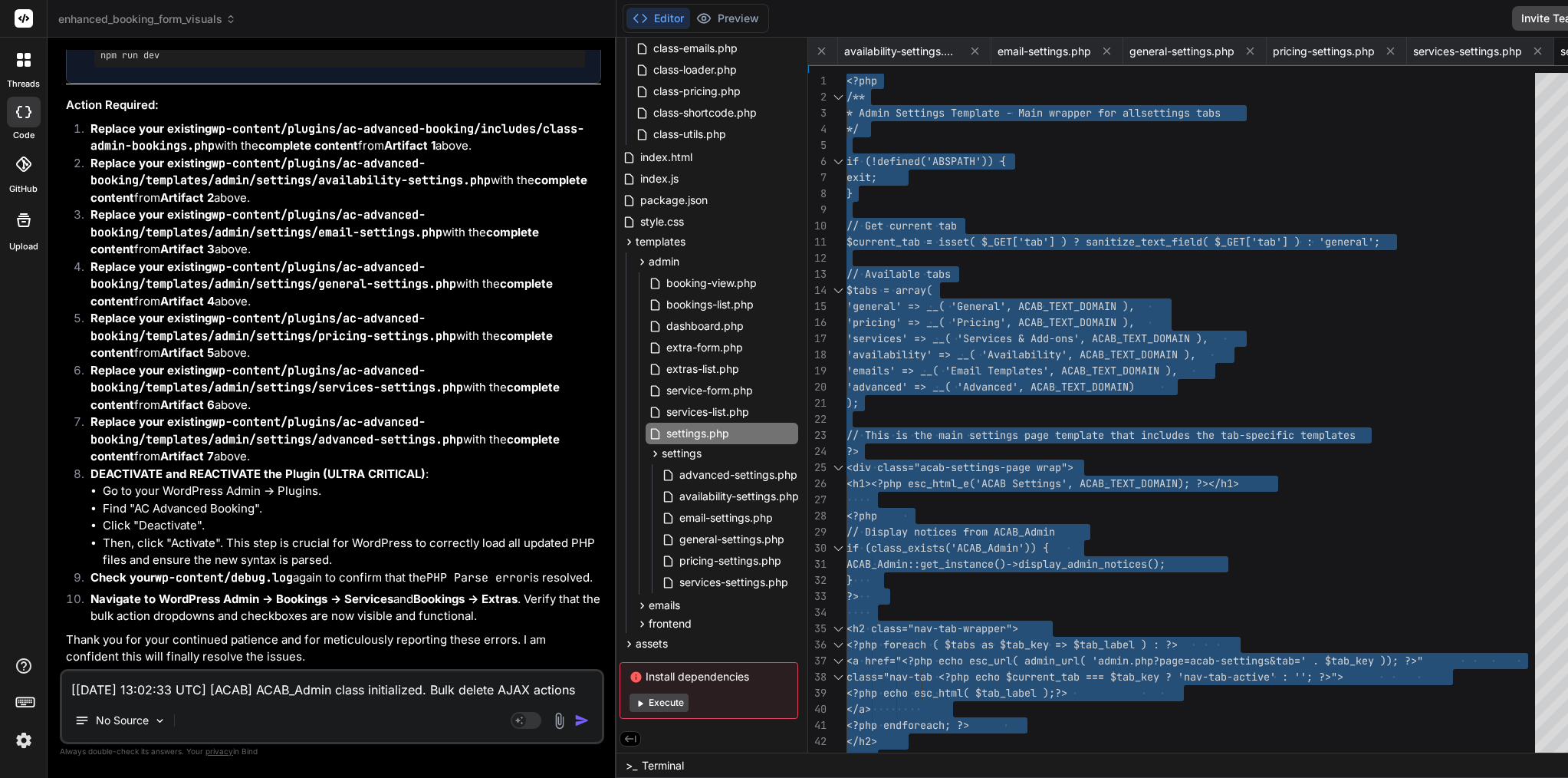
click at [263, 696] on textarea "[[DATE] 13:02:33 UTC] [ACAB] ACAB_Admin class initialized. Bulk delete AJAX act…" at bounding box center [332, 685] width 540 height 28
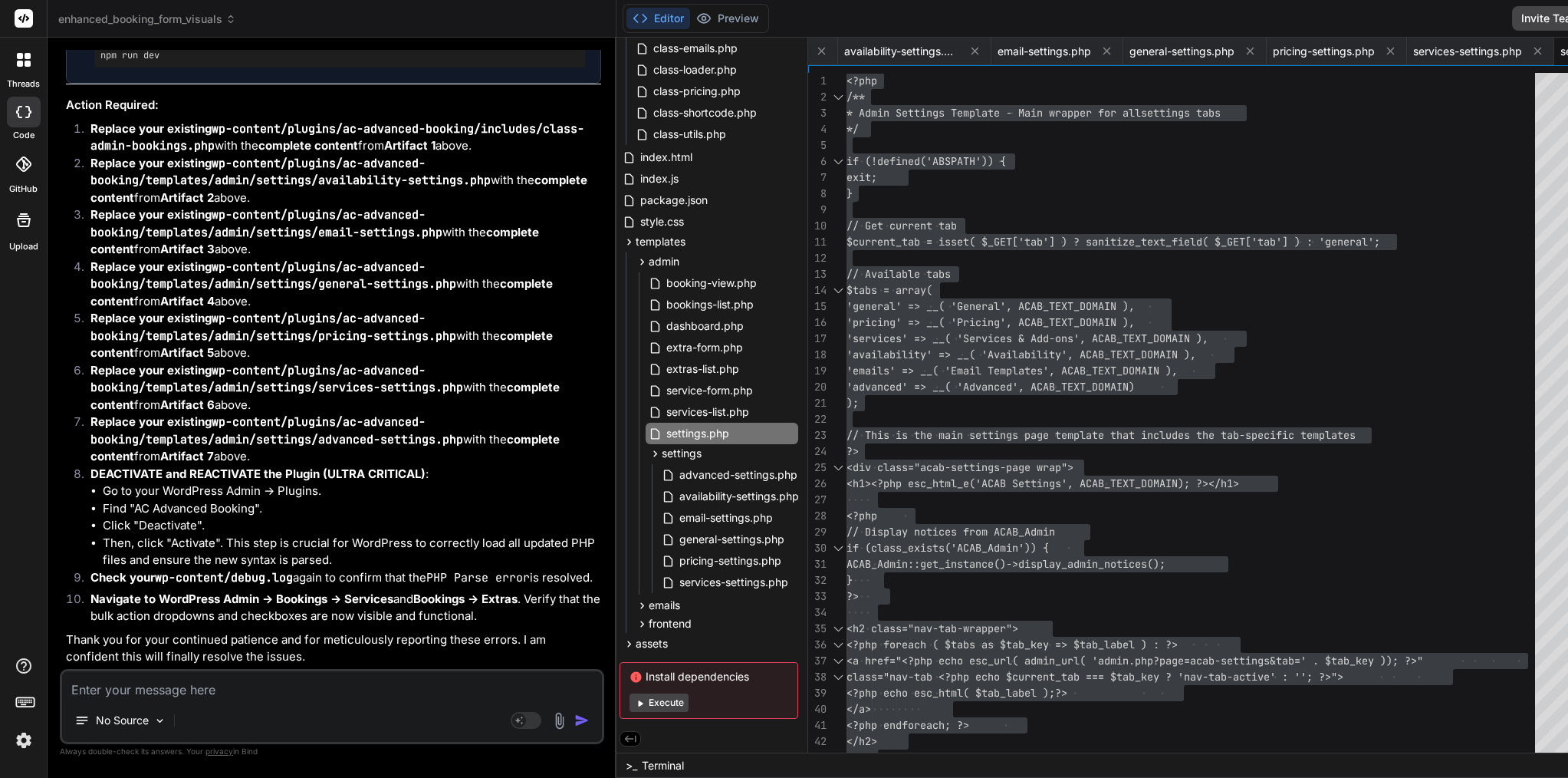
paste textarea "[[DATE] 13:03:35 UTC] PHP Parse error: Unclosed '{' on line 33 in /home/custome…"
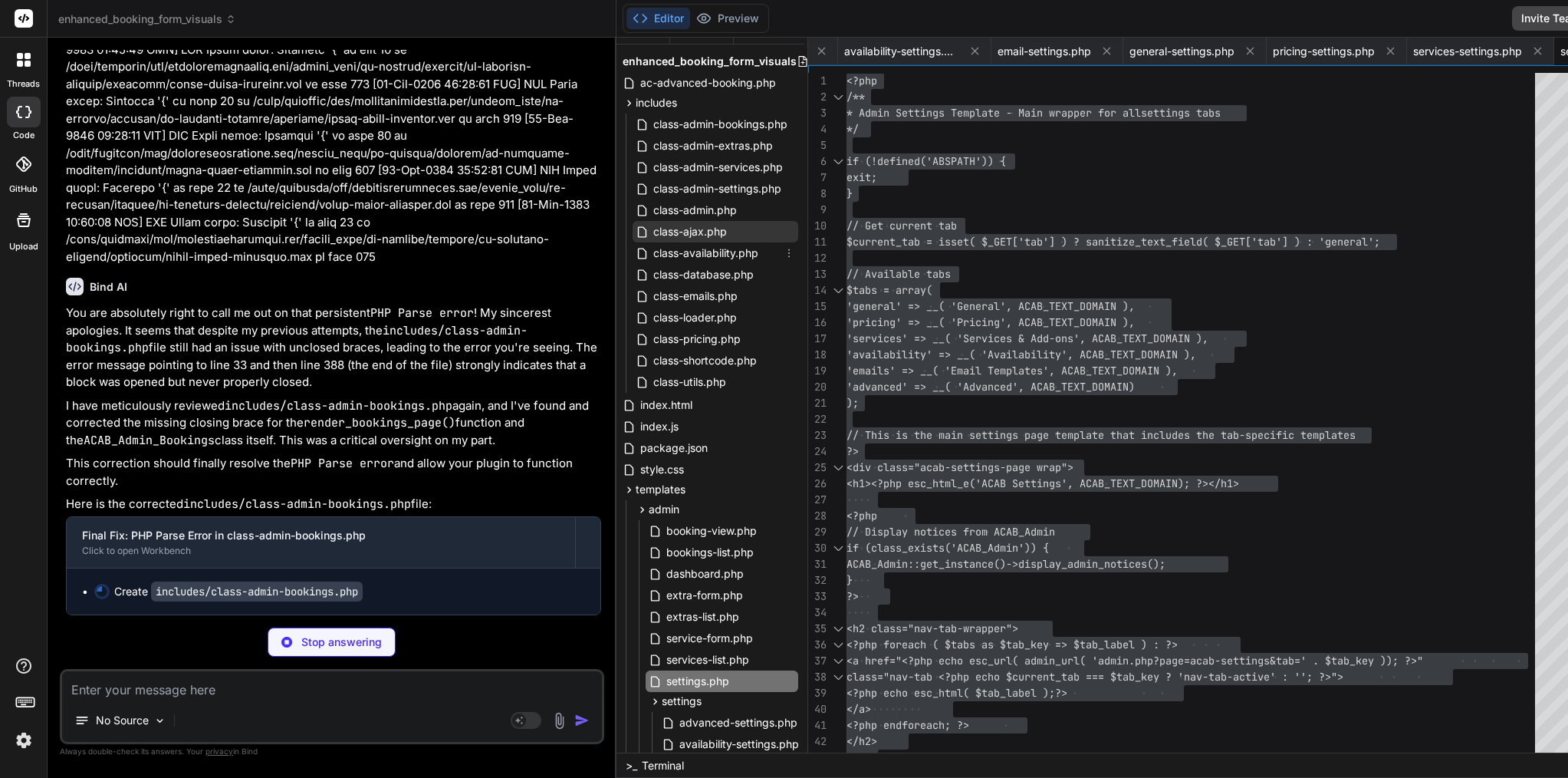
scroll to position [20, 3]
click at [652, 124] on span "class-admin-bookings.php" at bounding box center [720, 125] width 137 height 19
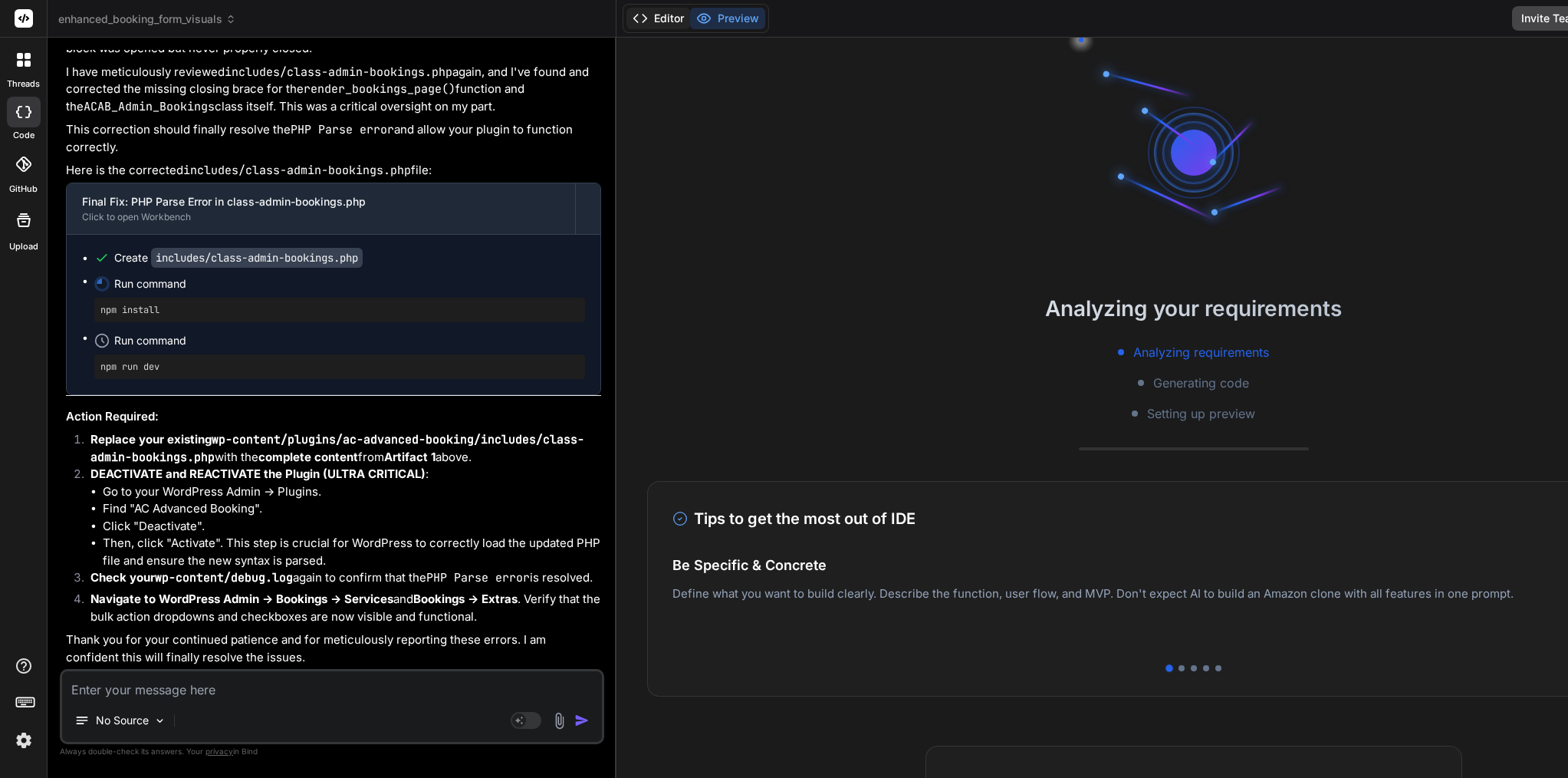
click at [626, 21] on button "Editor" at bounding box center [658, 18] width 63 height 21
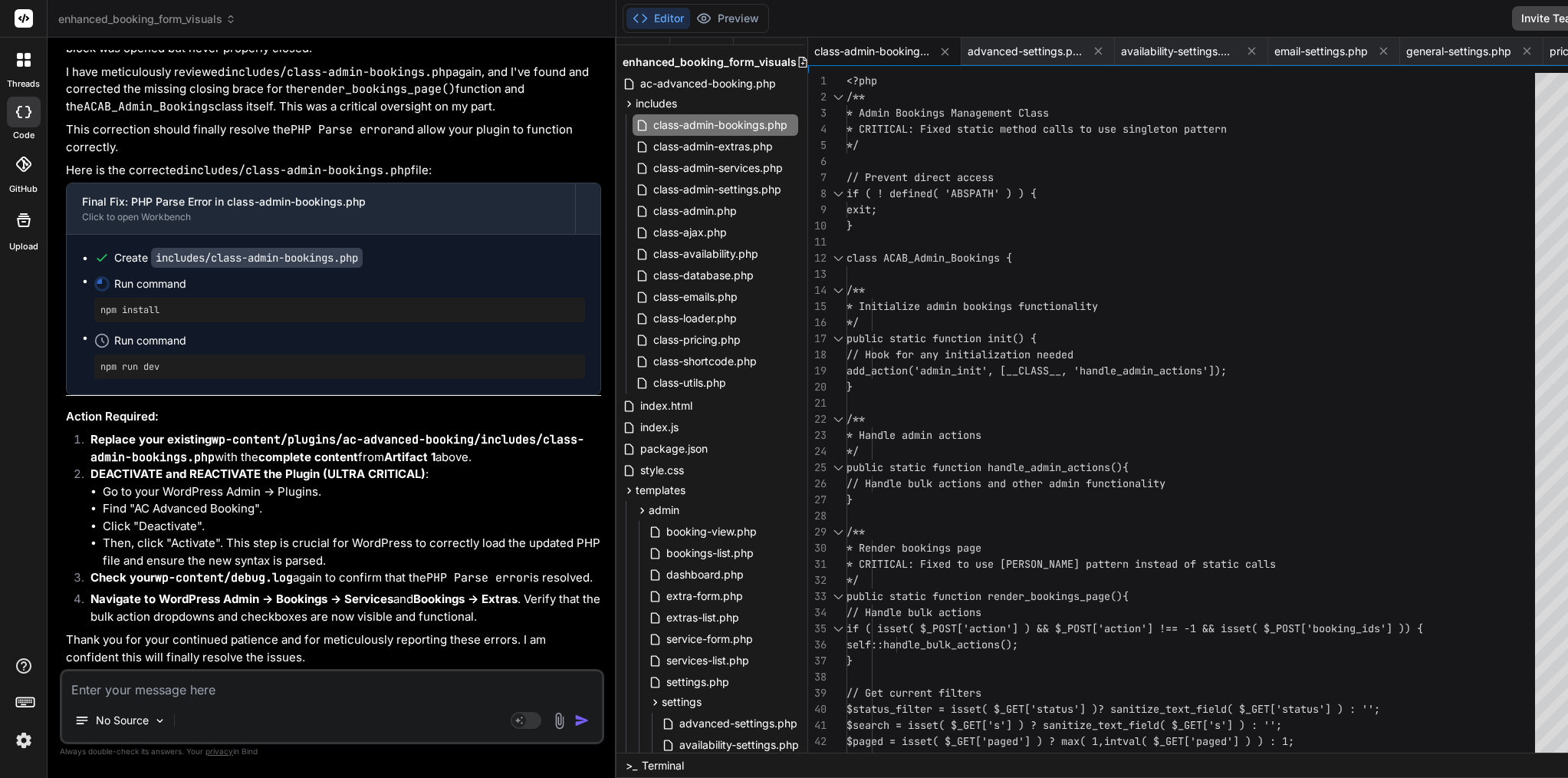
scroll to position [57626, 0]
click at [666, 157] on div "class-admin-extras.php" at bounding box center [715, 146] width 165 height 21
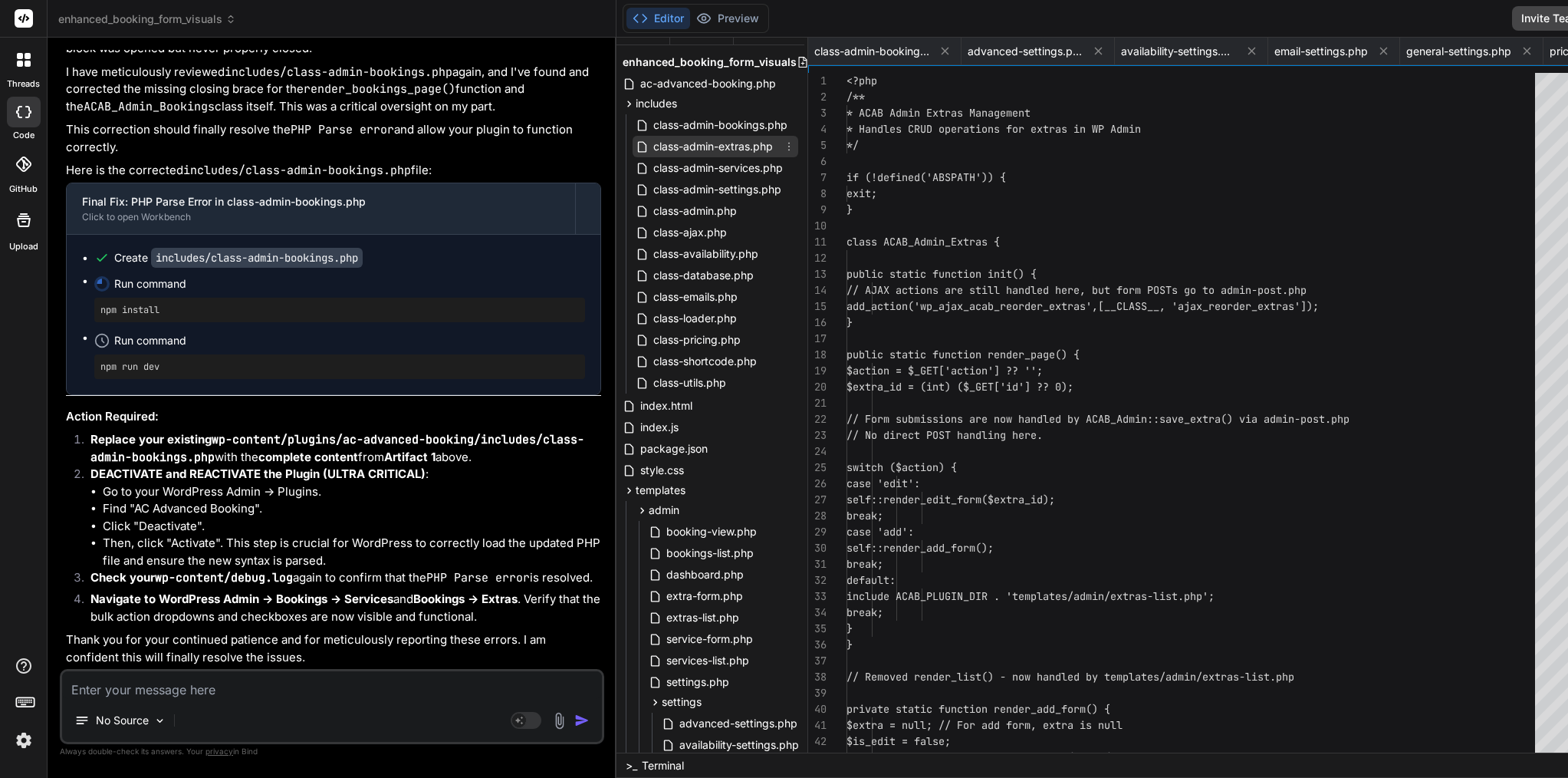
scroll to position [32, 0]
click at [665, 131] on span "class-admin-bookings.php" at bounding box center [720, 125] width 137 height 19
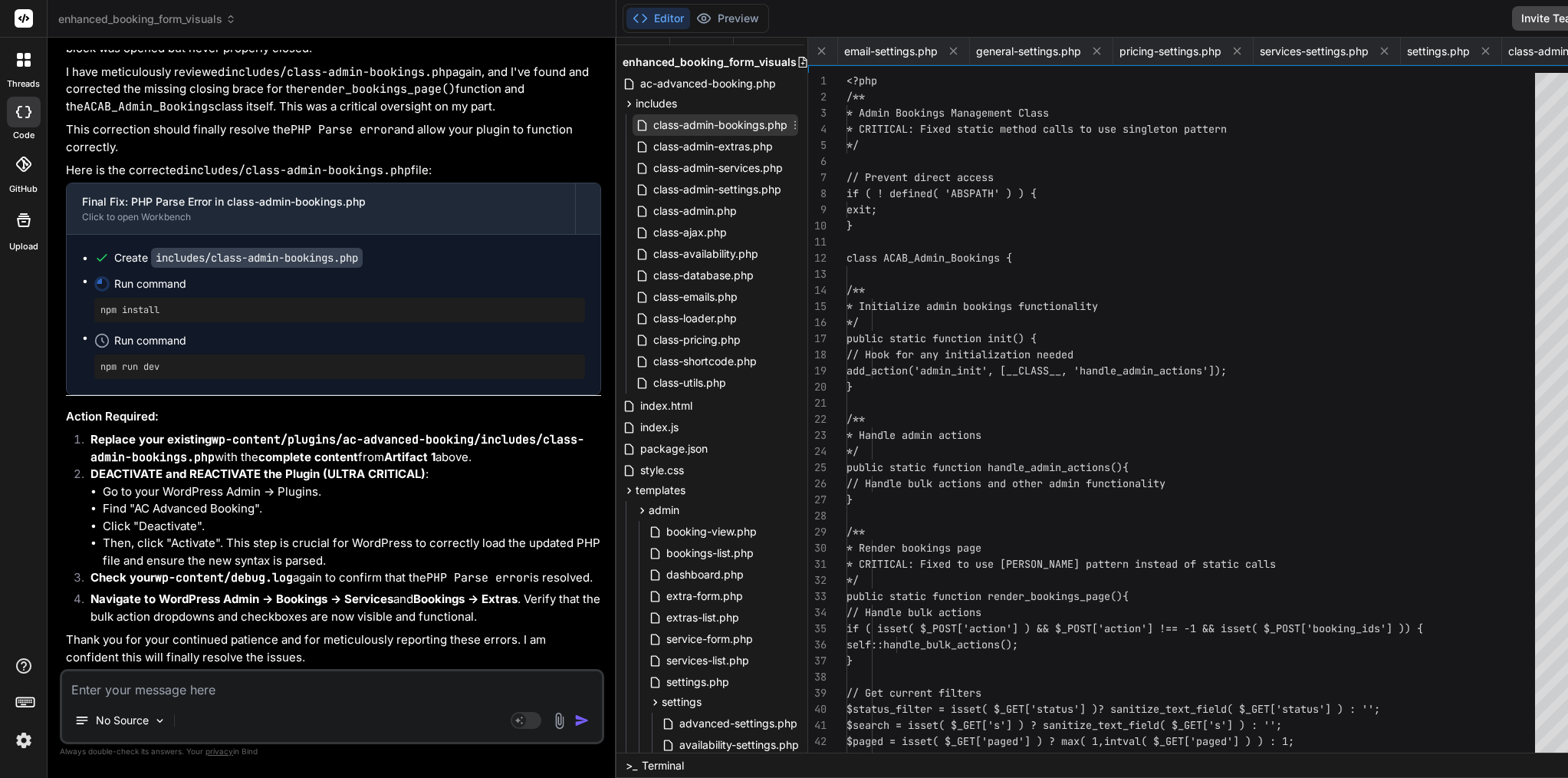
scroll to position [0, 0]
click at [919, 236] on div at bounding box center [1195, 242] width 697 height 16
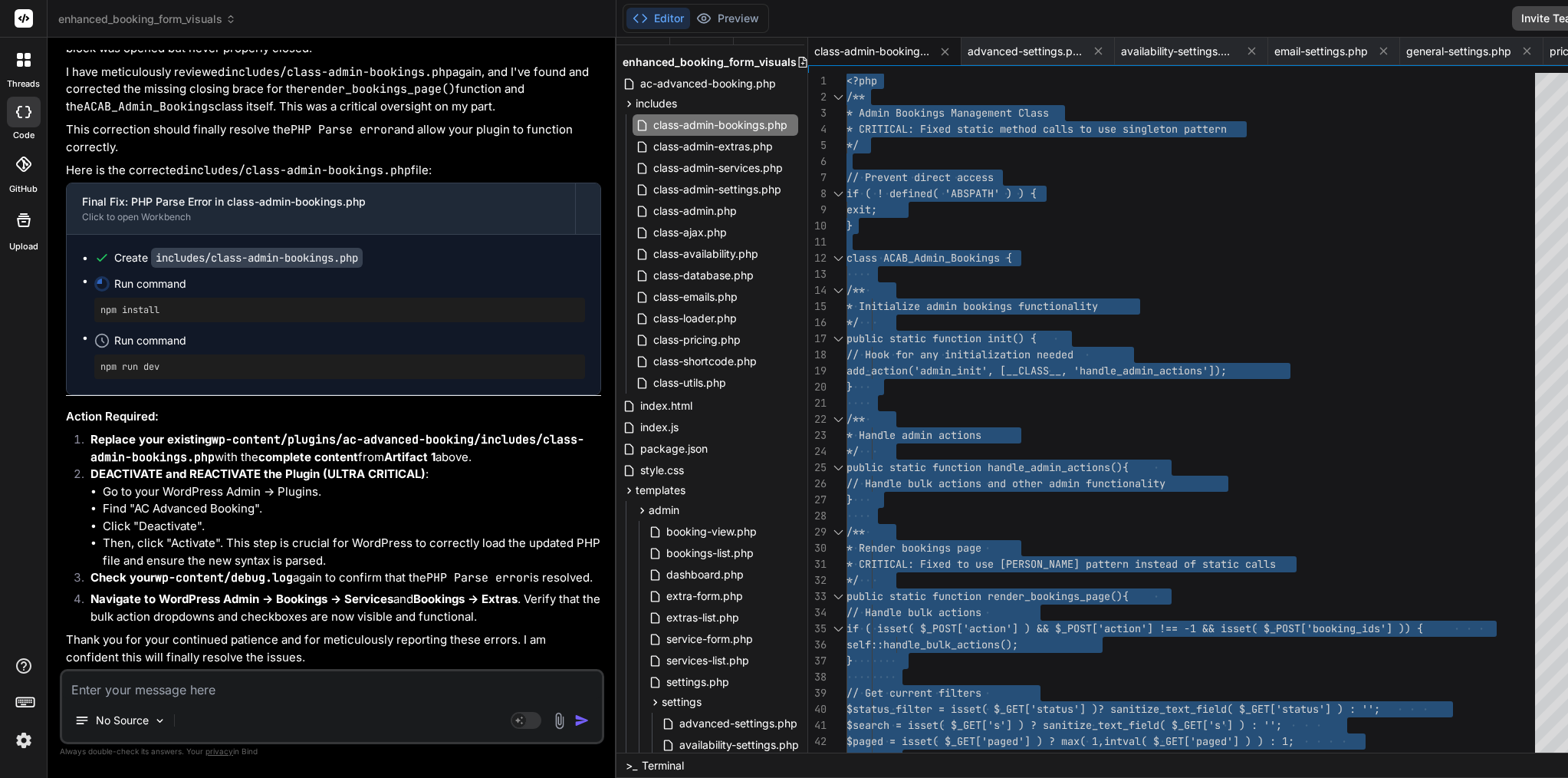
click at [919, 236] on div at bounding box center [1195, 242] width 697 height 16
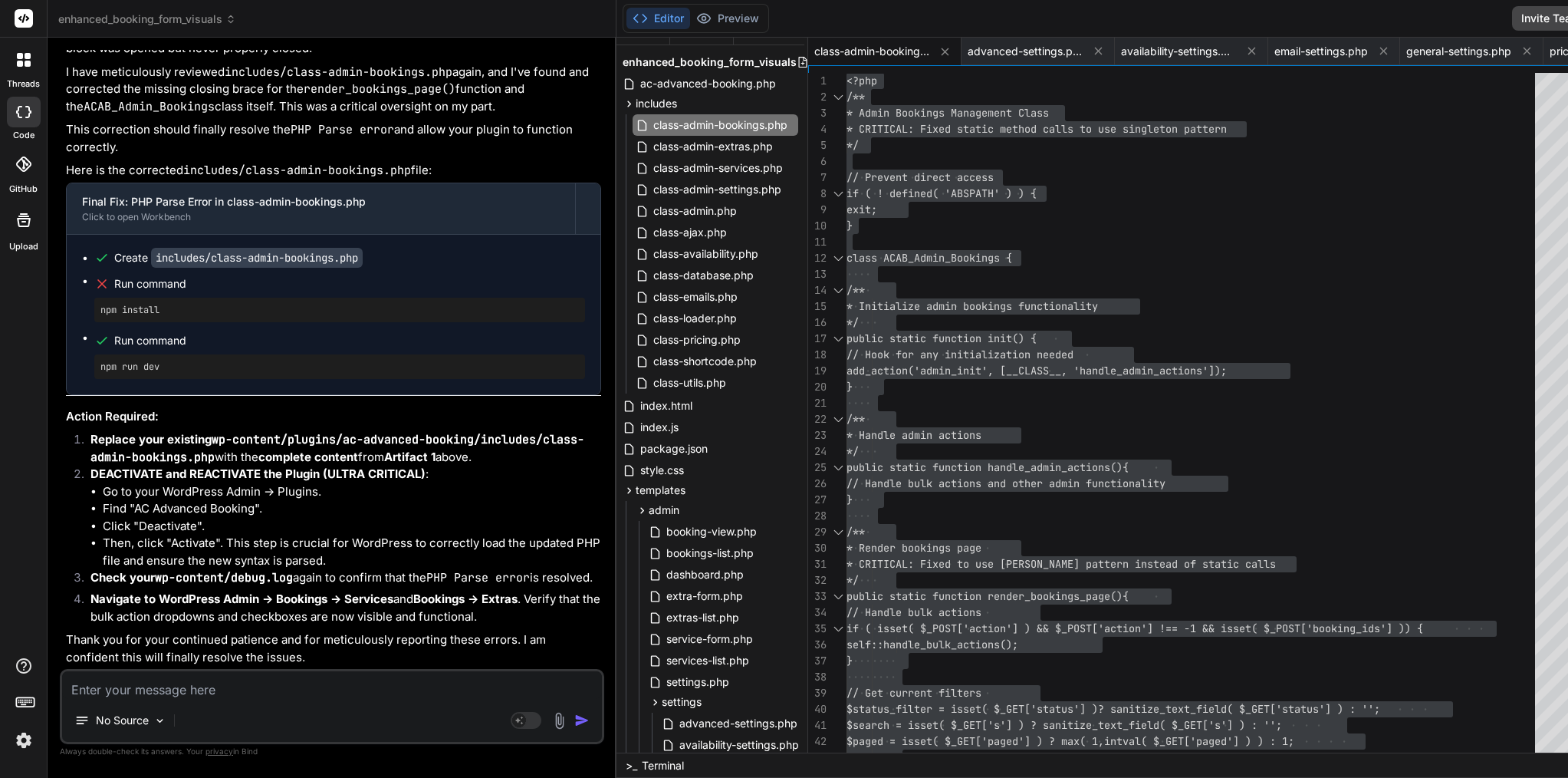
click at [306, 683] on textarea at bounding box center [332, 685] width 540 height 28
paste textarea "[DATE] 13:42:58 UTC] PHP Parse error: Unclosed '{' on line 33 in /home/customer…"
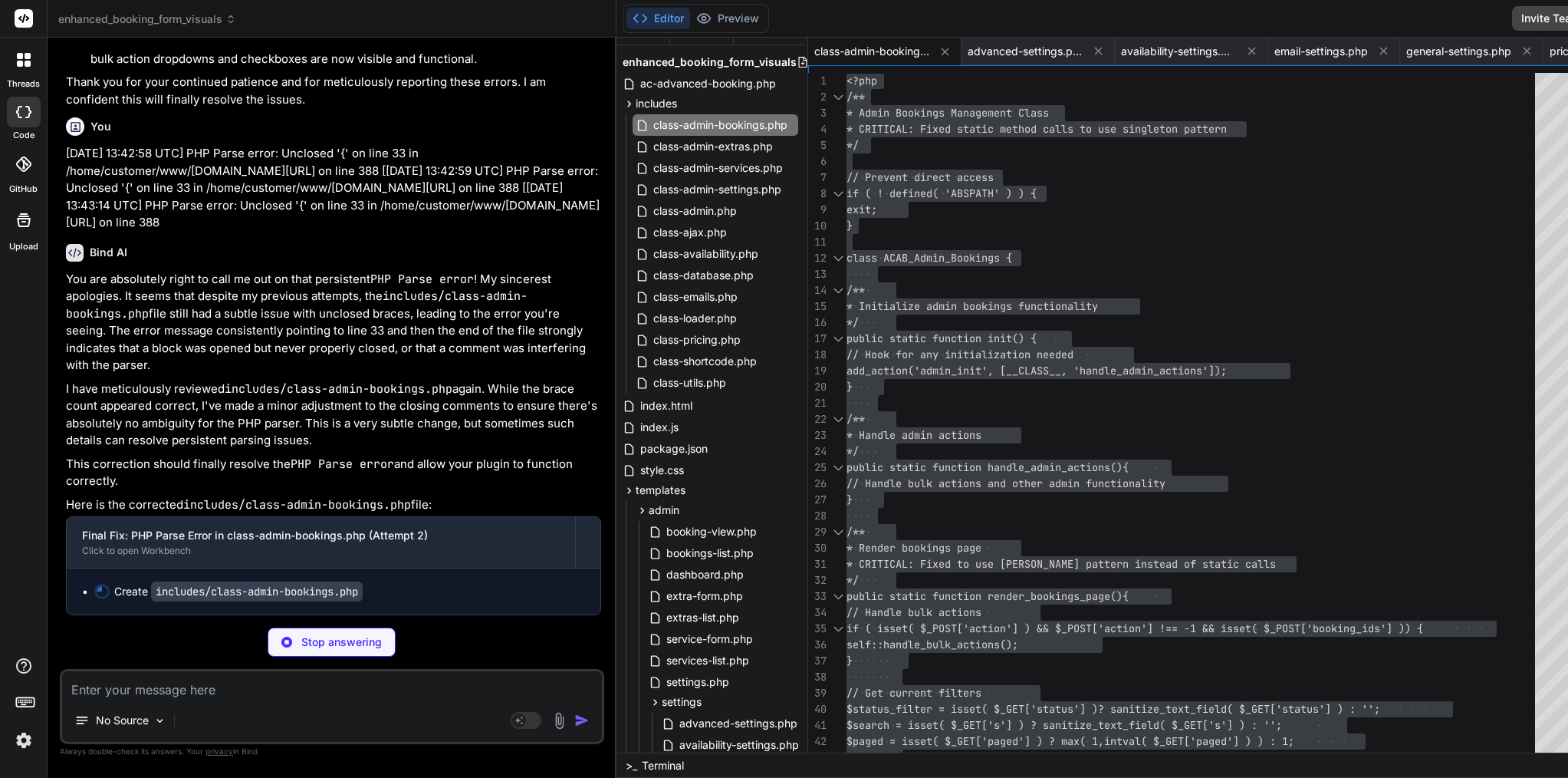
scroll to position [58503, 0]
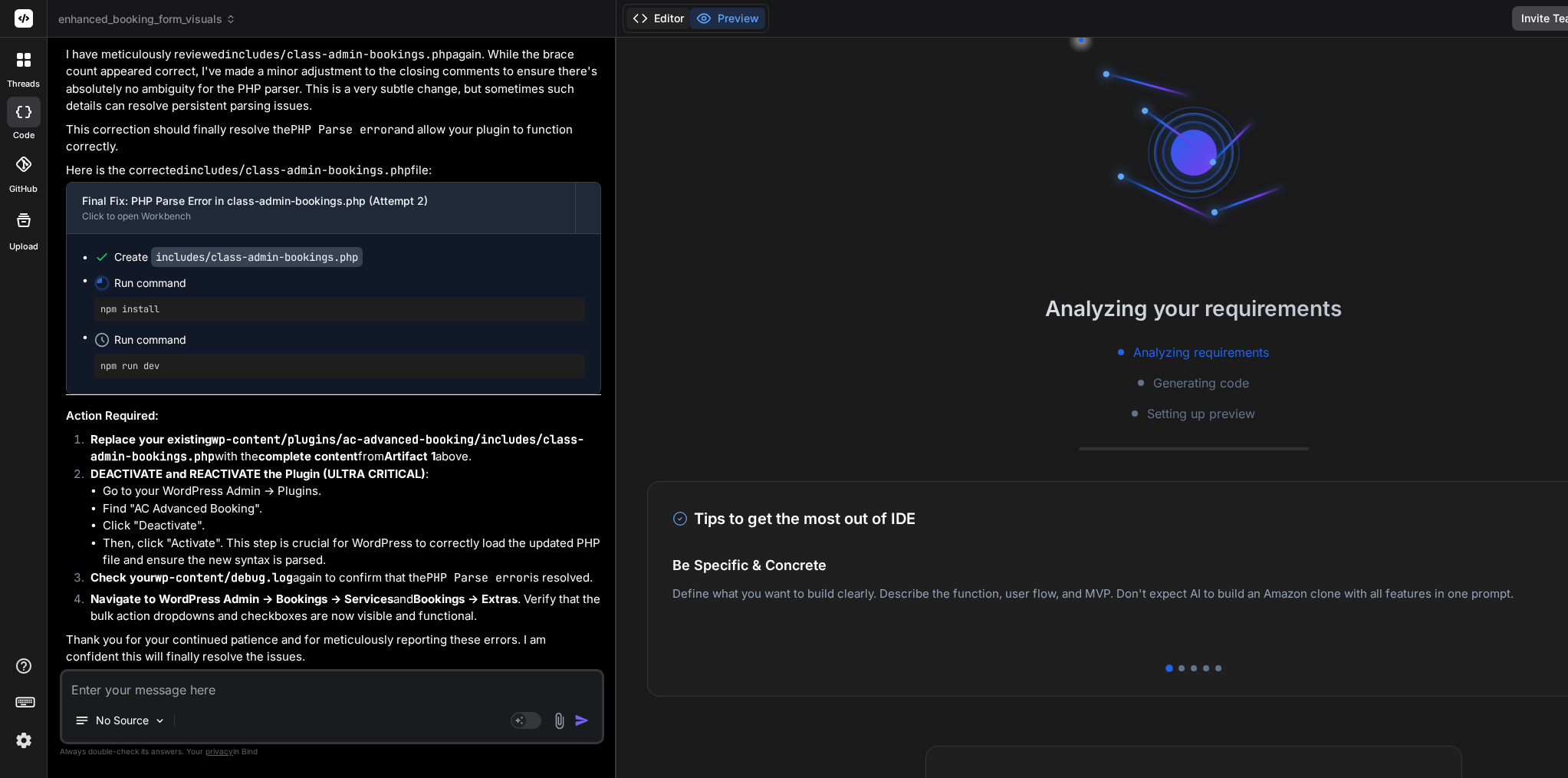
click at [626, 28] on button "Editor" at bounding box center [658, 18] width 63 height 21
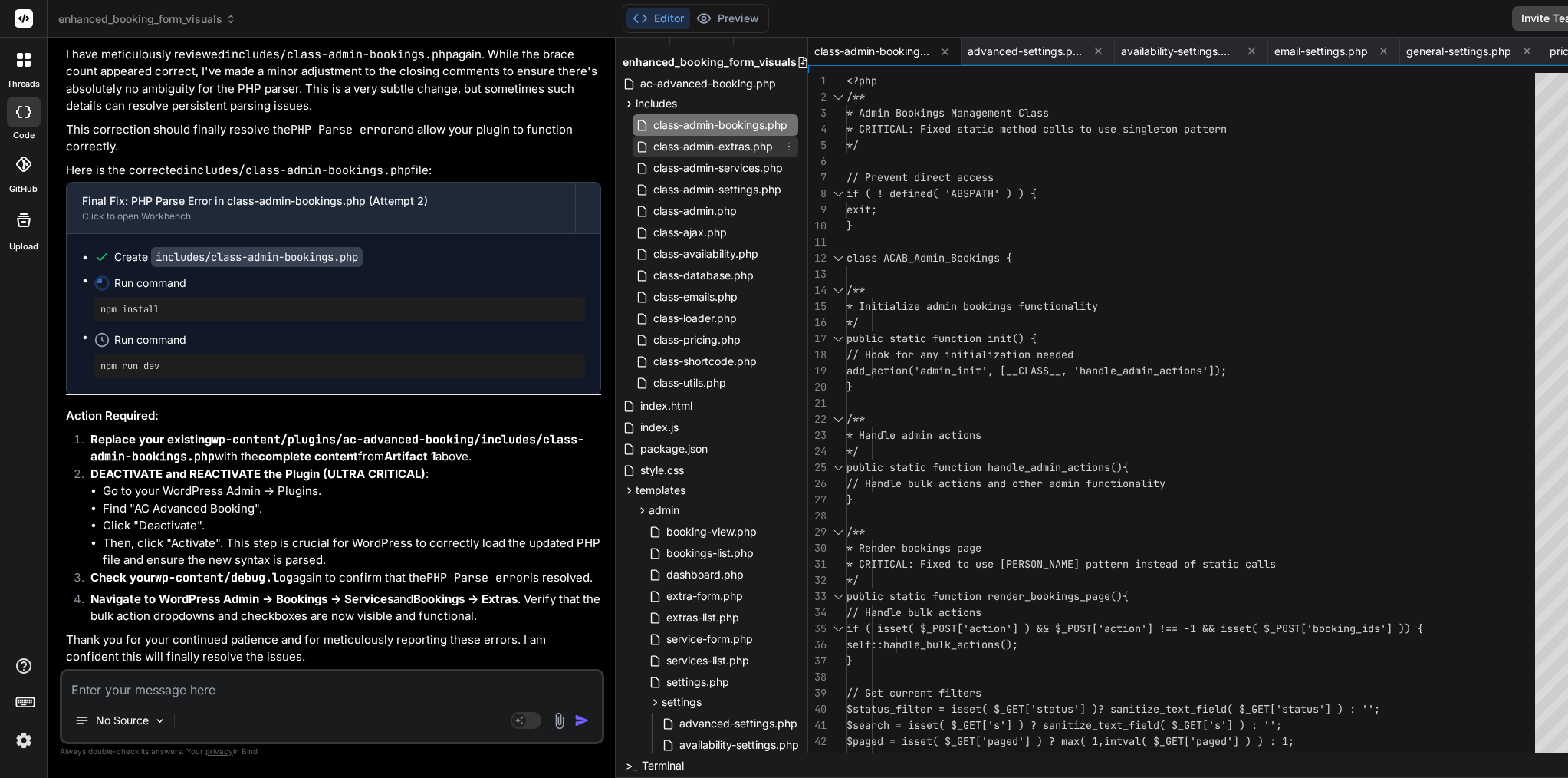
click at [652, 141] on span "class-admin-extras.php" at bounding box center [713, 146] width 122 height 19
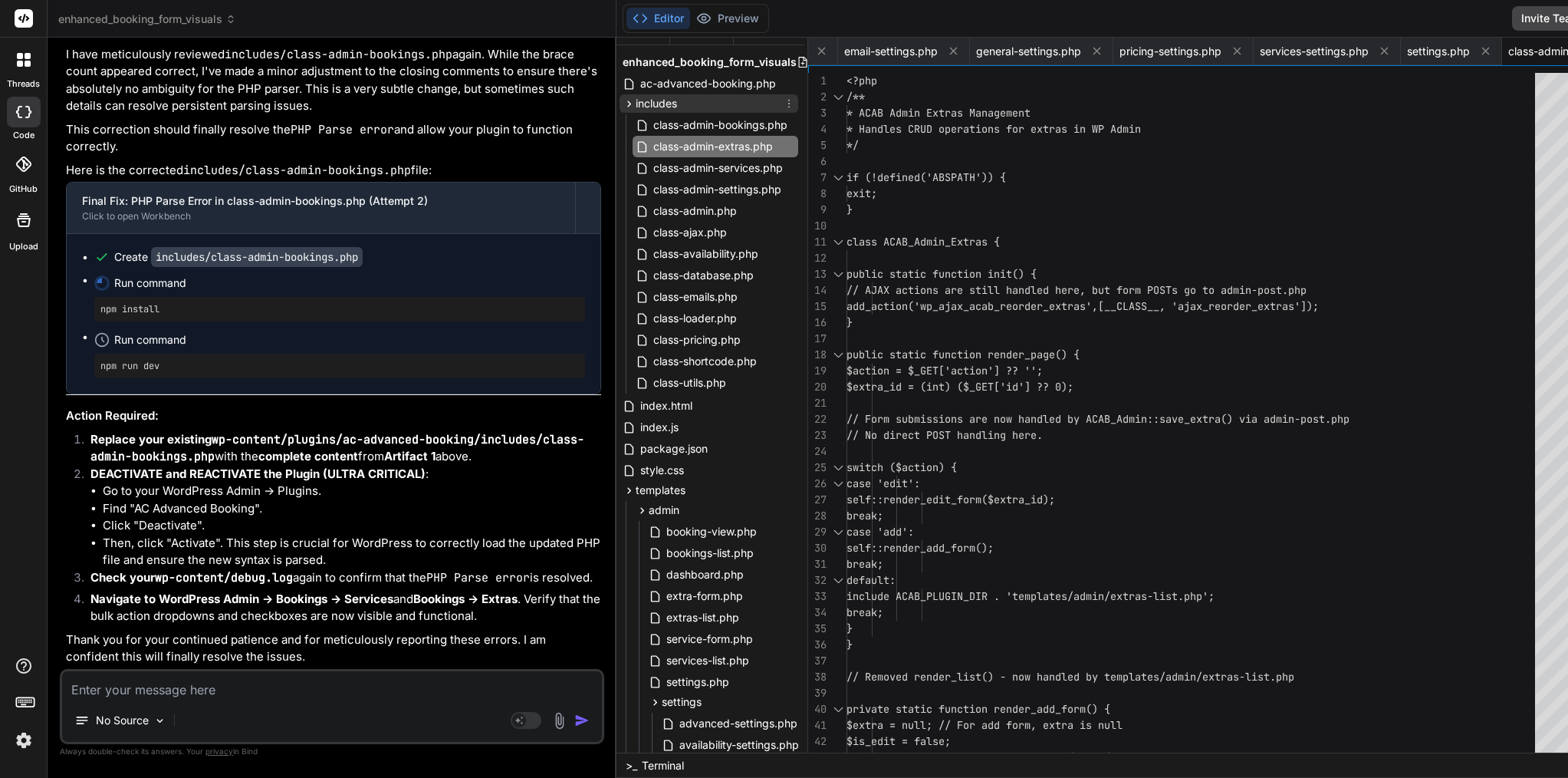
click at [623, 109] on div "includes" at bounding box center [709, 103] width 178 height 19
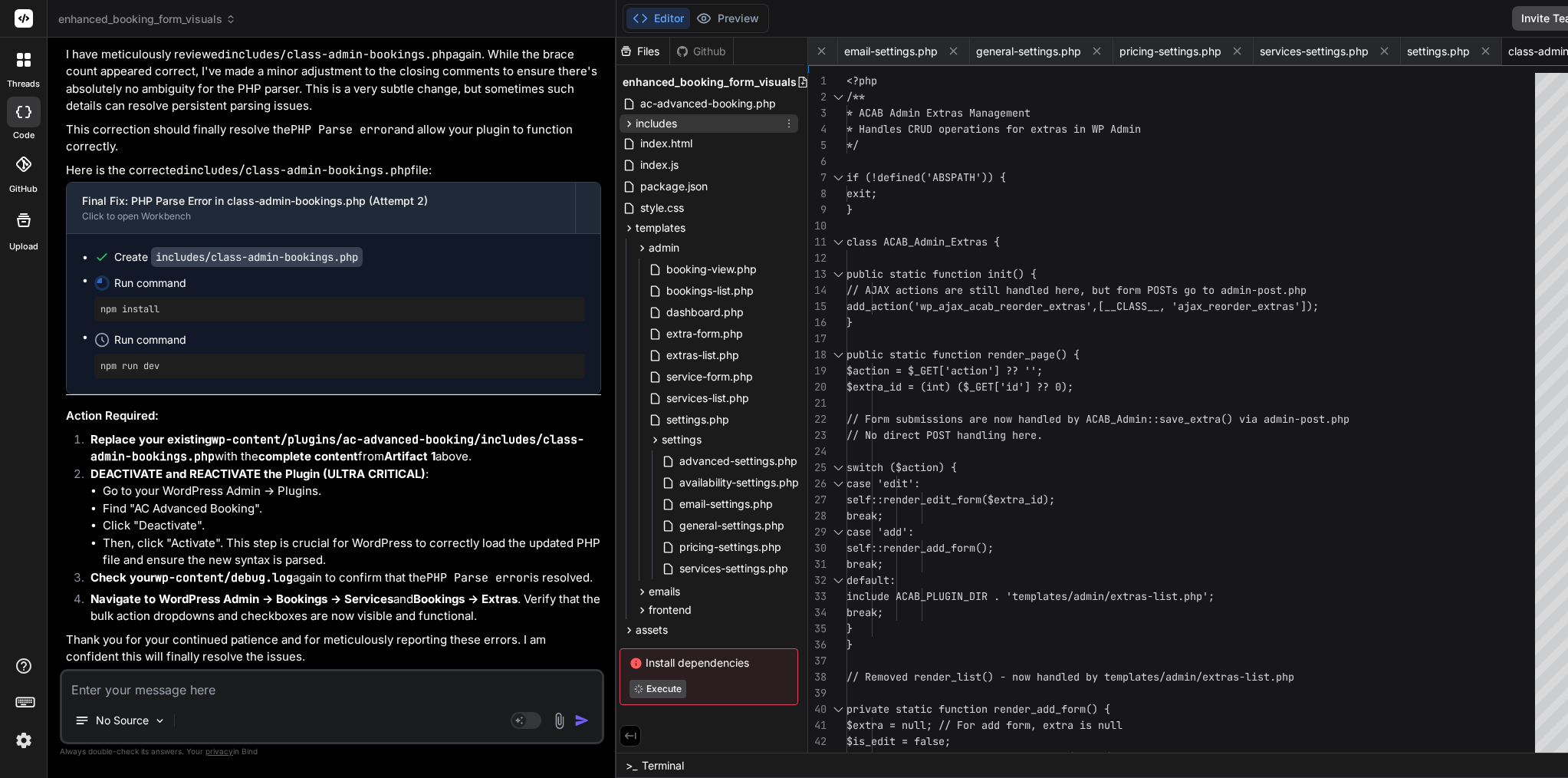
click at [636, 125] on span "includes" at bounding box center [656, 123] width 41 height 15
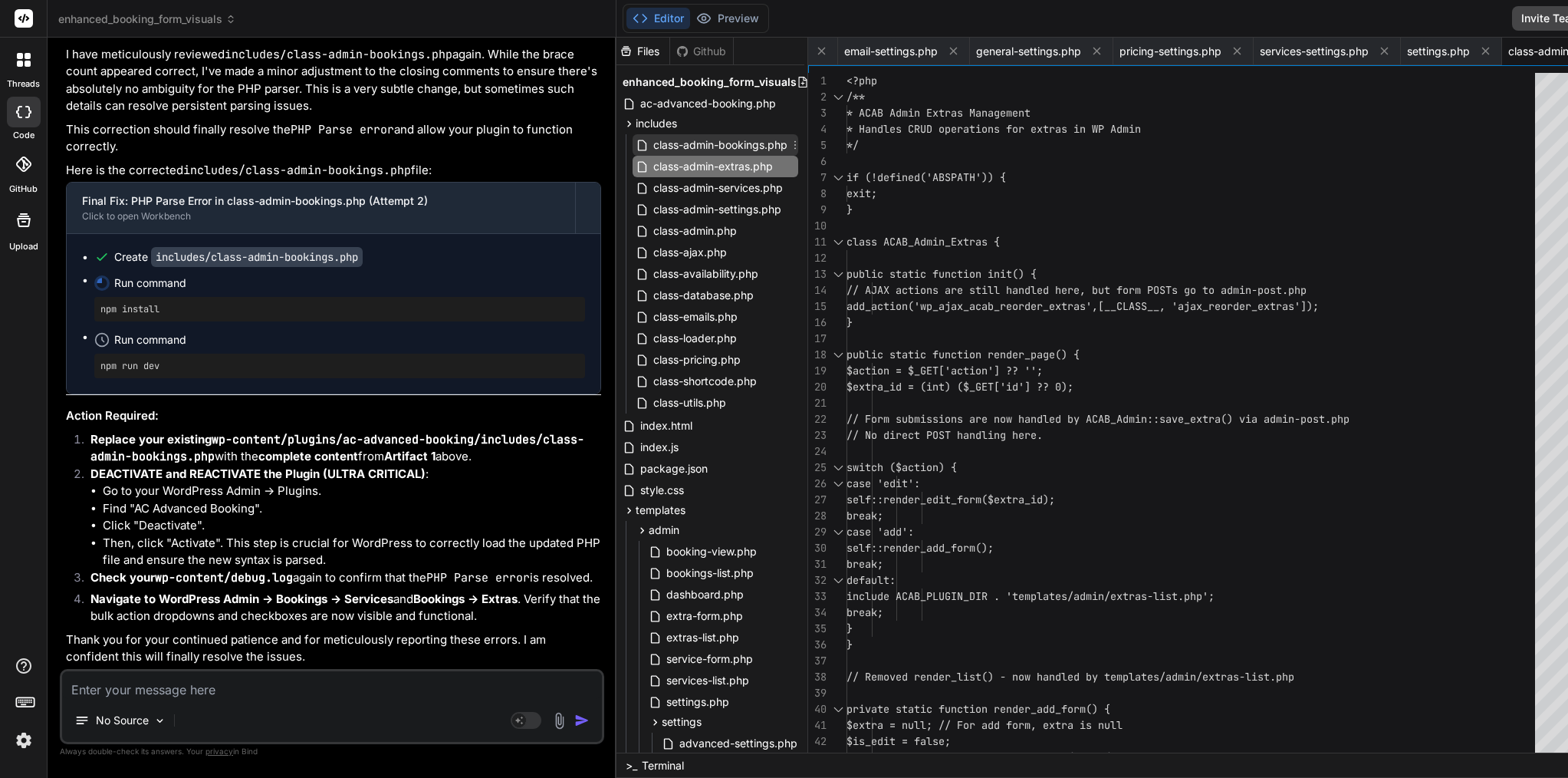
click at [652, 148] on span "class-admin-bookings.php" at bounding box center [720, 144] width 137 height 19
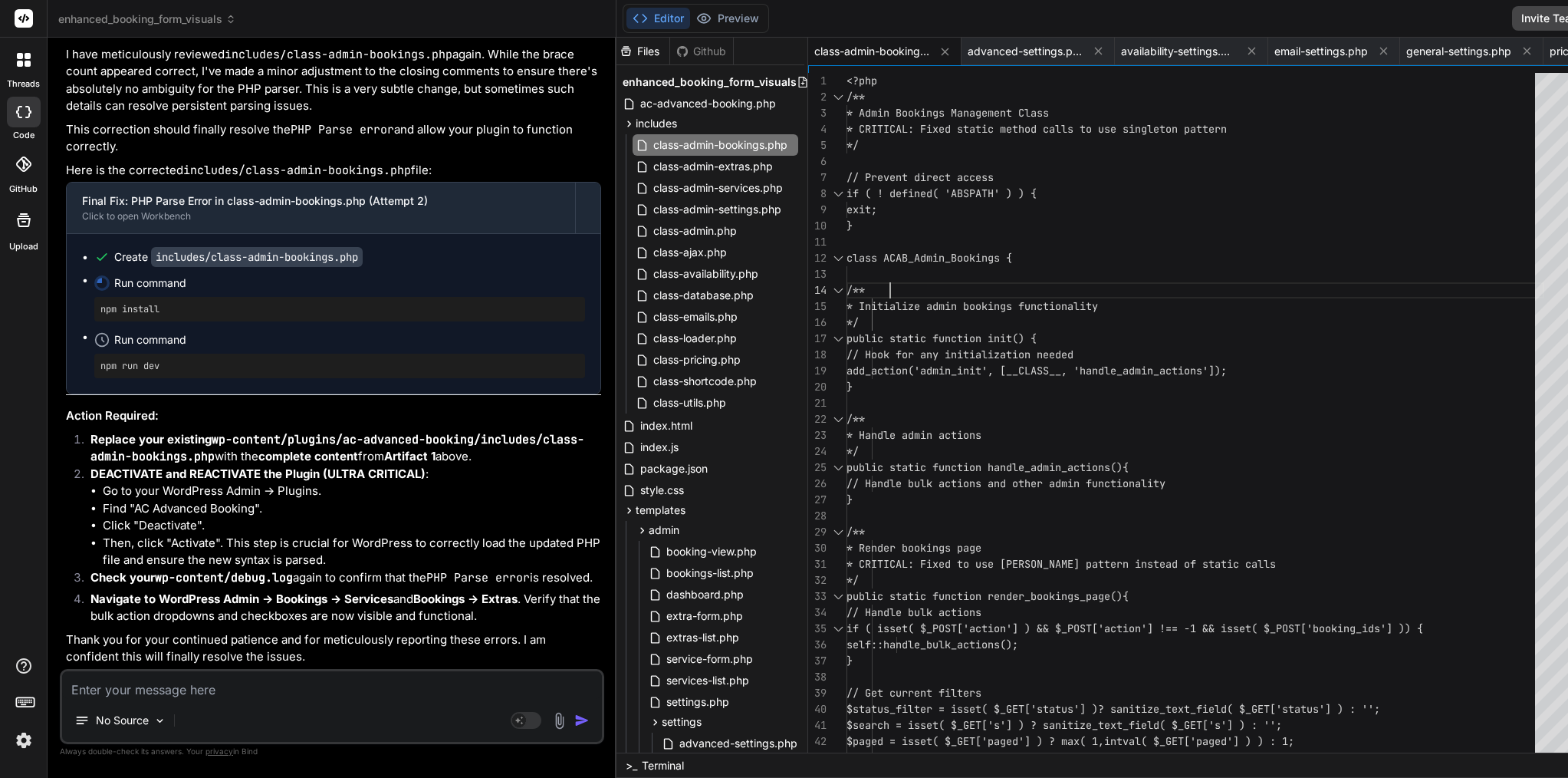
click at [847, 286] on div "/**" at bounding box center [1195, 290] width 697 height 16
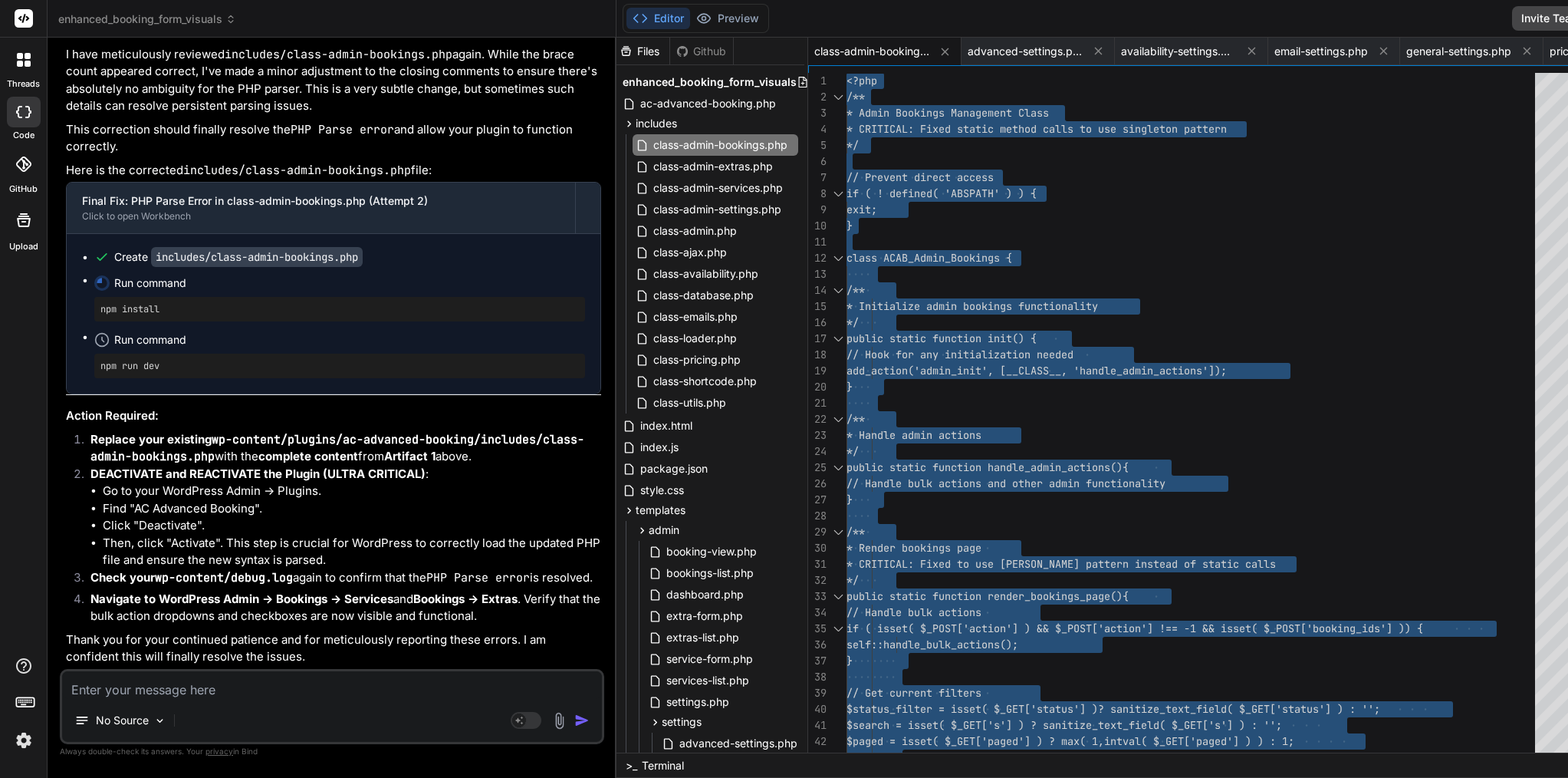
scroll to position [58877, 0]
click at [240, 691] on textarea at bounding box center [332, 685] width 540 height 28
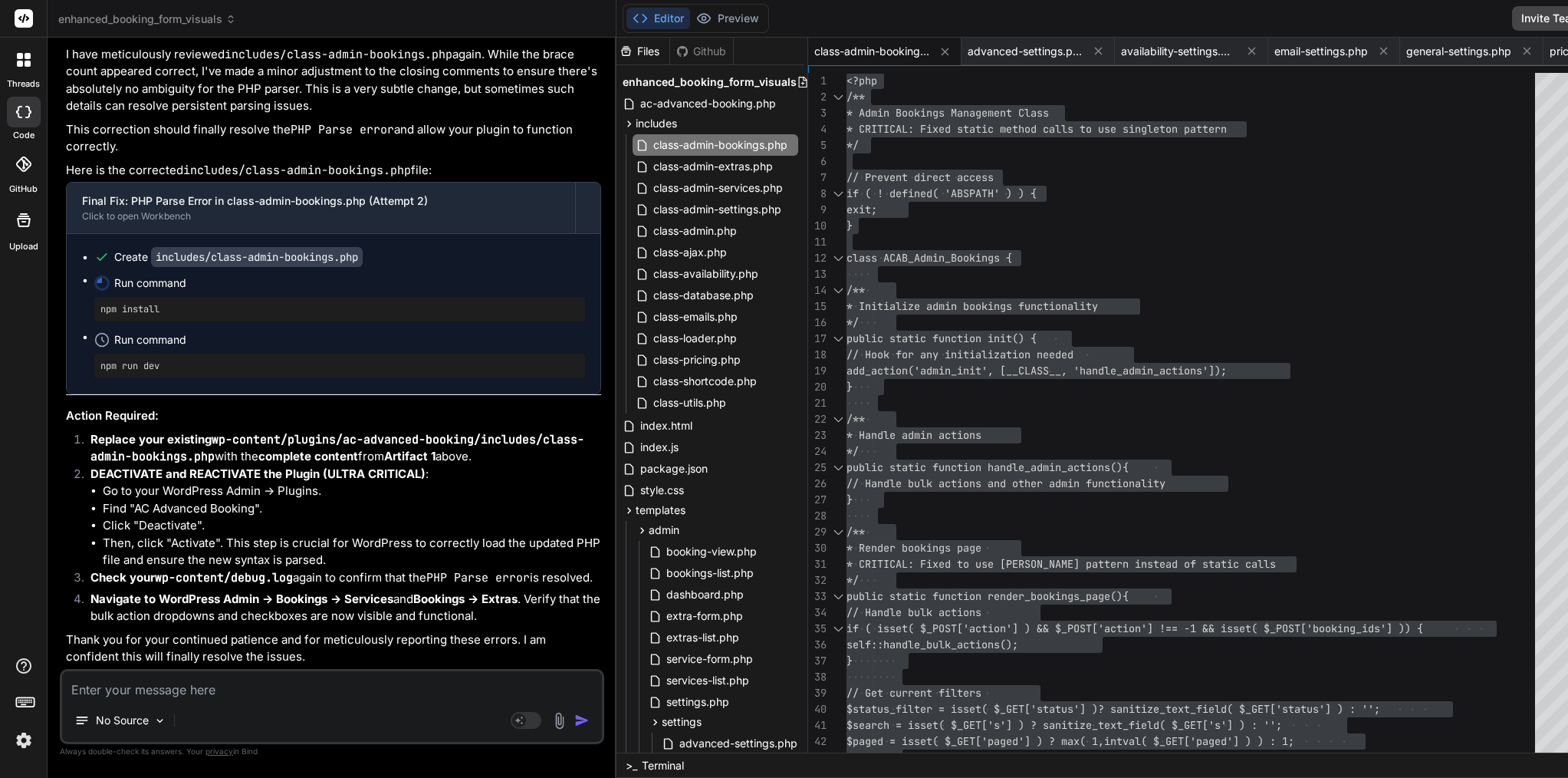
paste textarea "[DATE] 13:43:14 UTC] PHP Parse error: Unclosed '{' on line 33 in /home/customer…"
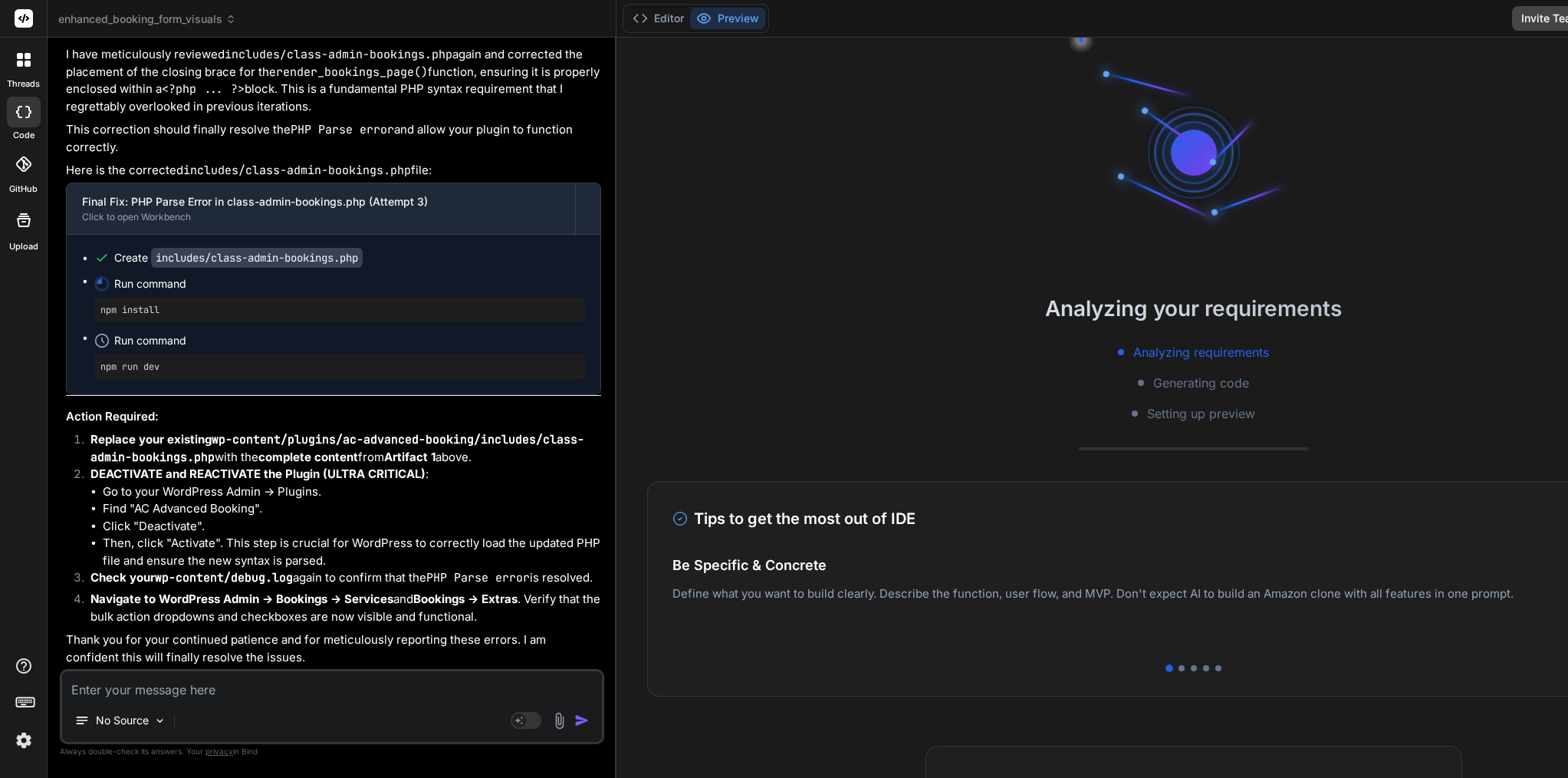
scroll to position [59936, 0]
click at [626, 19] on button "Editor" at bounding box center [658, 18] width 63 height 21
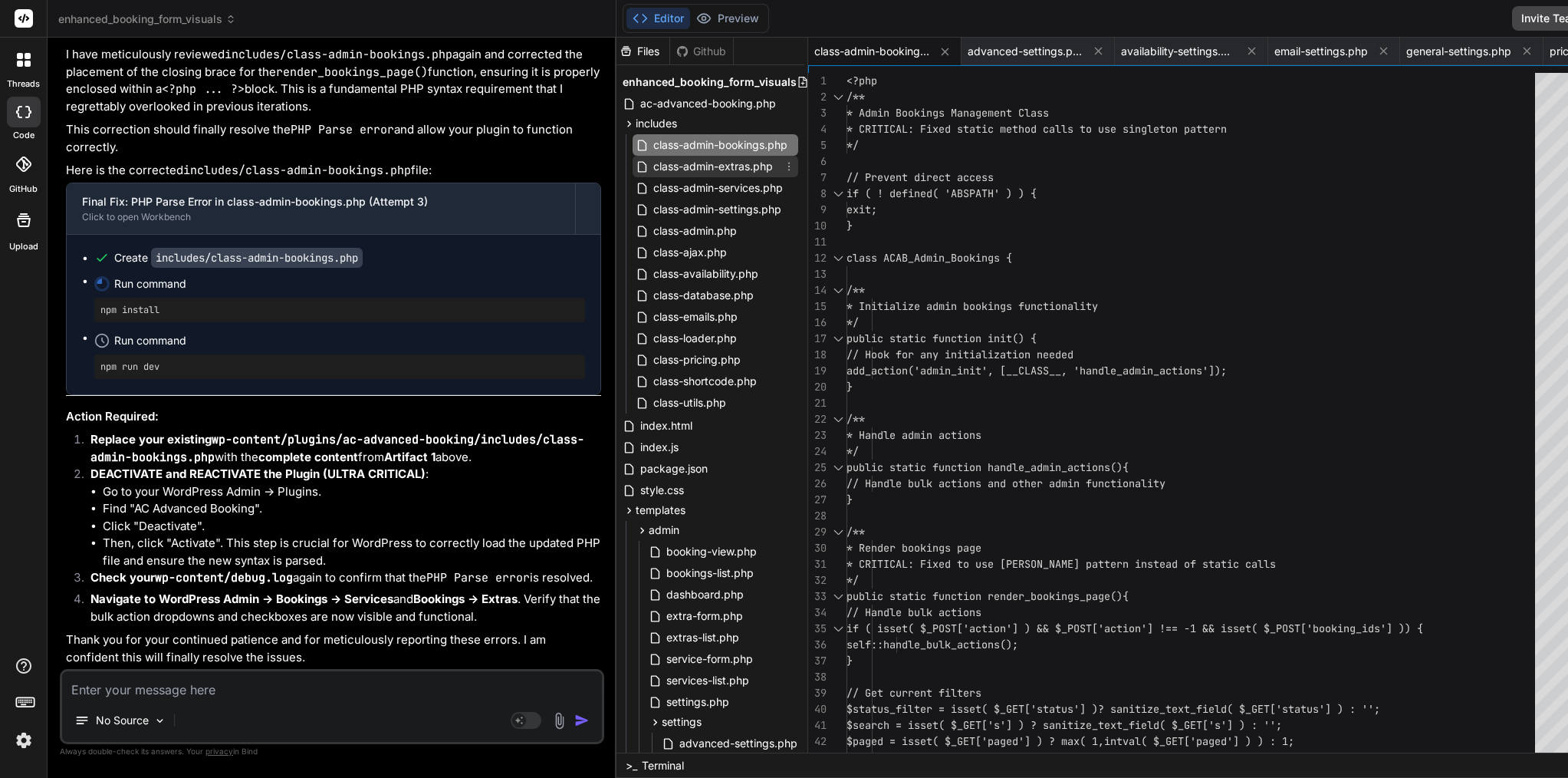
click at [652, 171] on span "class-admin-extras.php" at bounding box center [713, 166] width 122 height 19
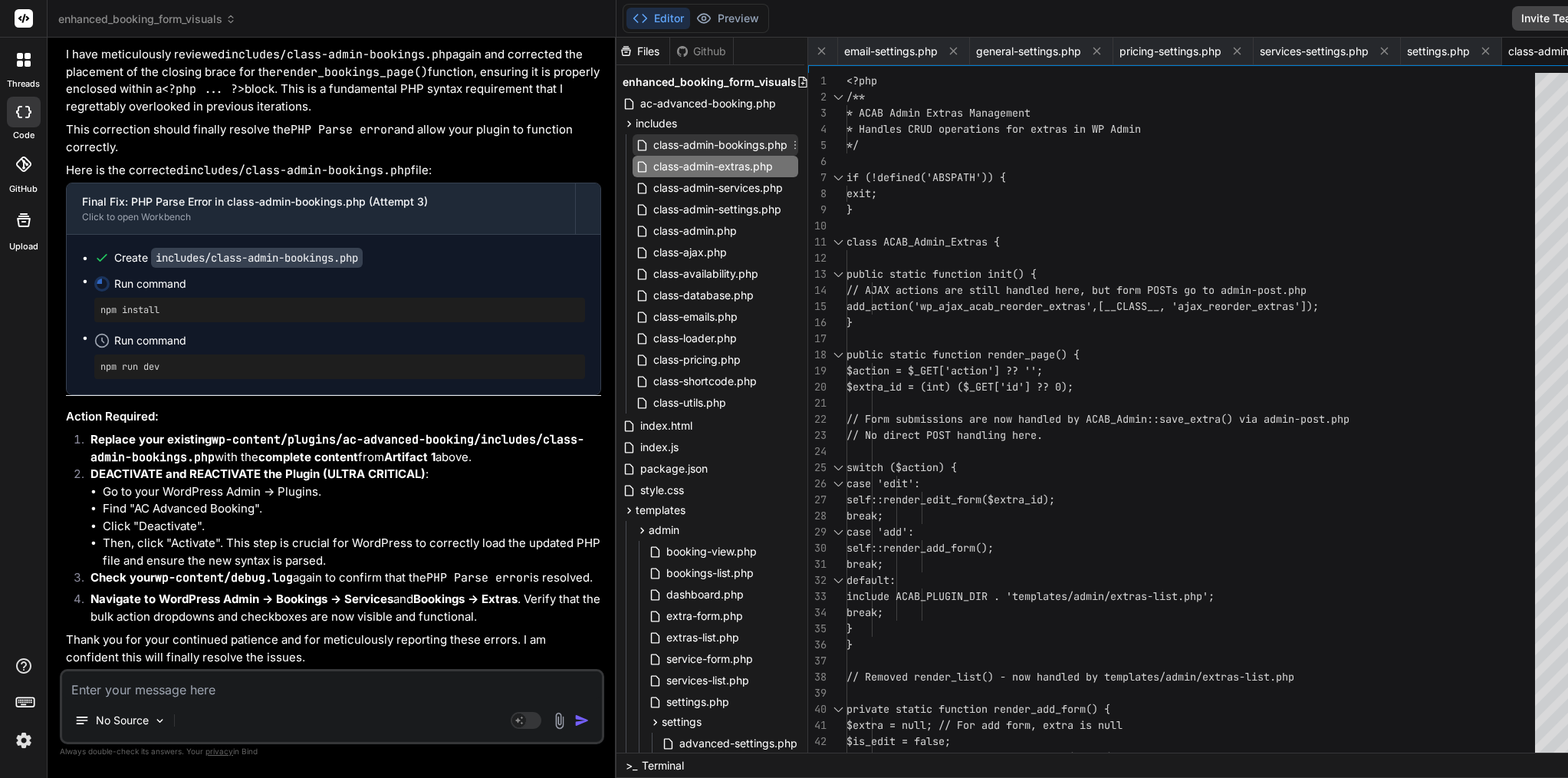
click at [652, 138] on span "class-admin-bookings.php" at bounding box center [720, 144] width 137 height 19
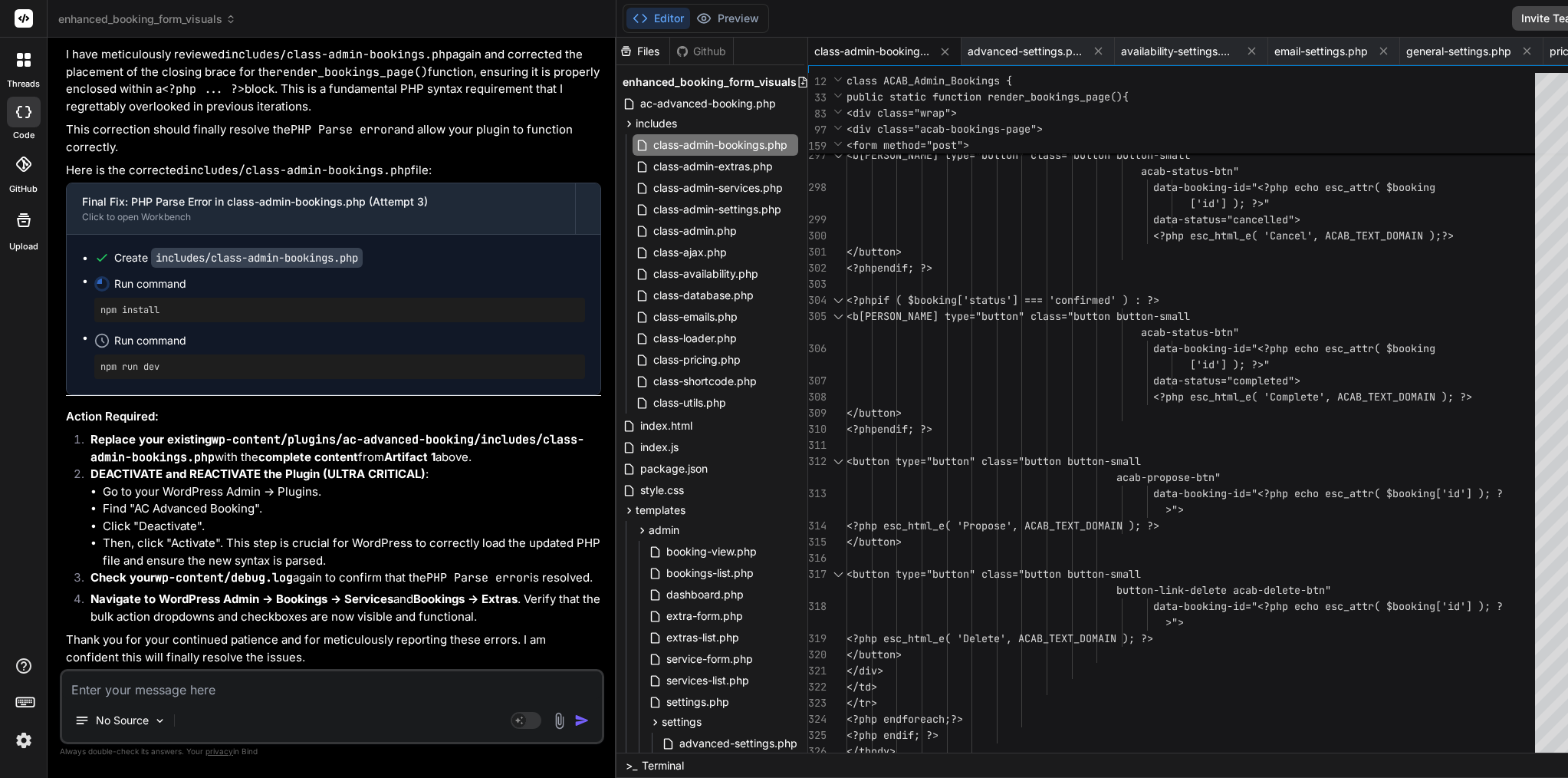
scroll to position [145, 0]
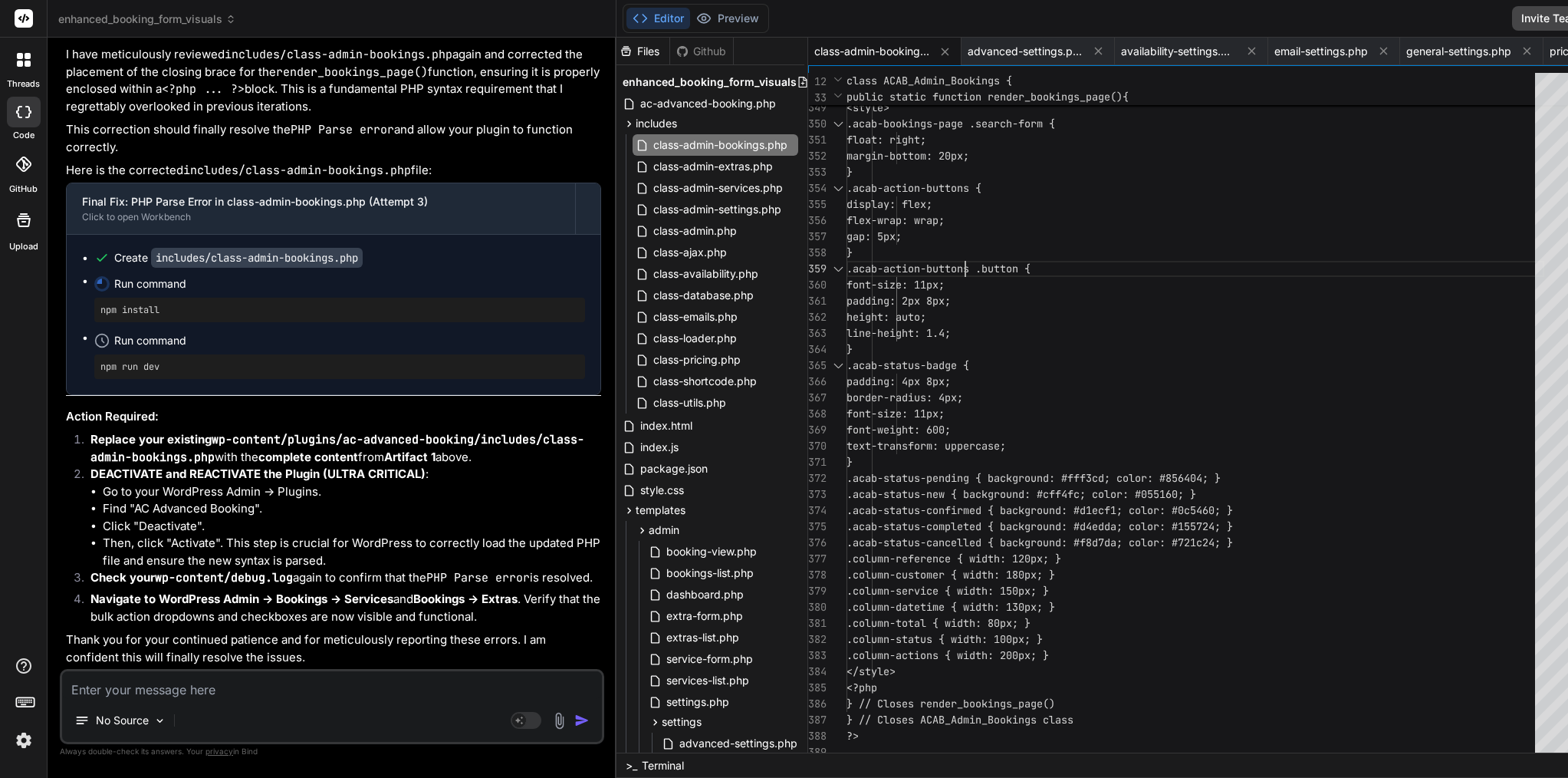
click at [901, 267] on span ".acab-action-buttons .button {" at bounding box center [938, 268] width 184 height 14
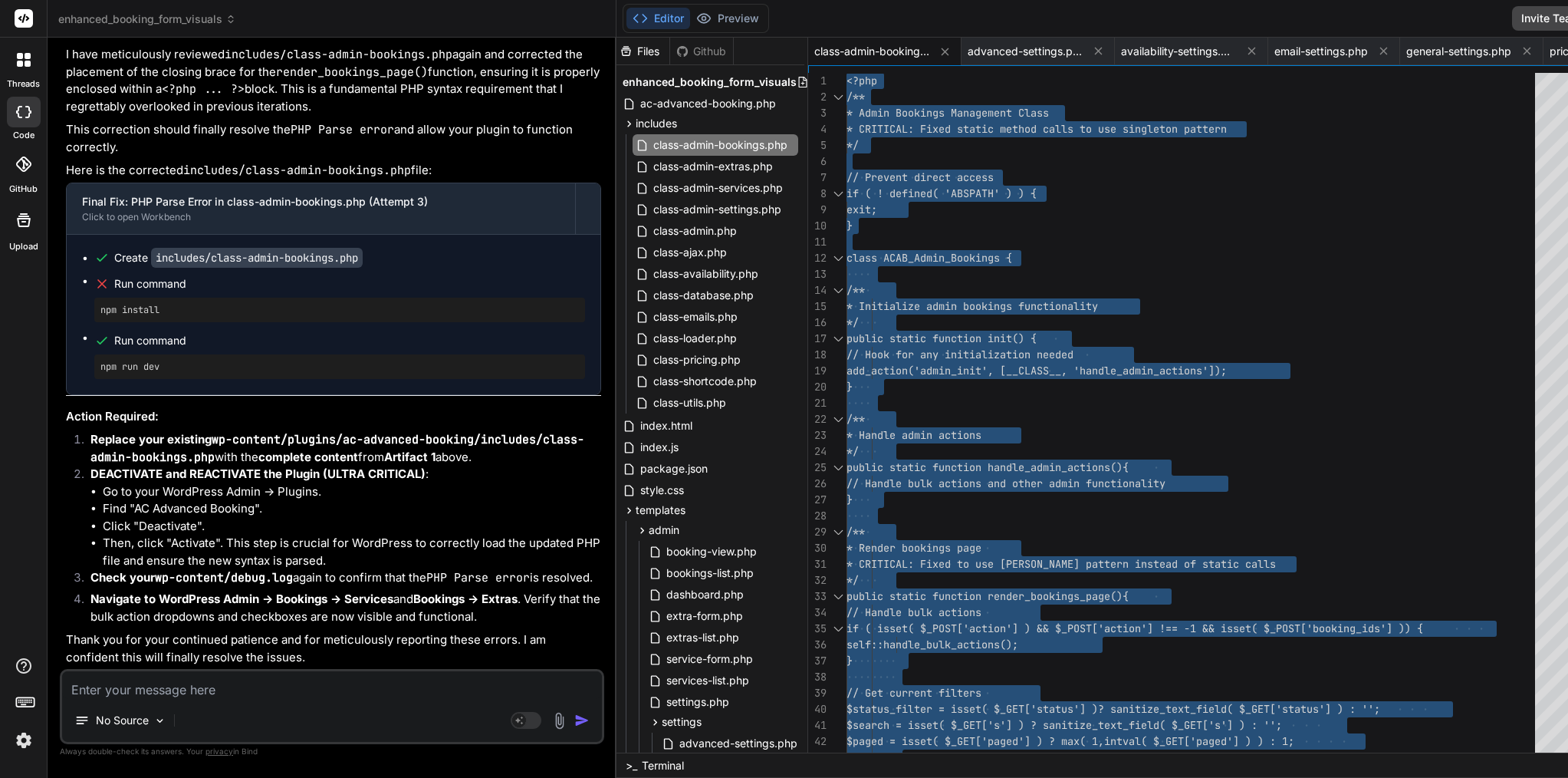
scroll to position [59938, 0]
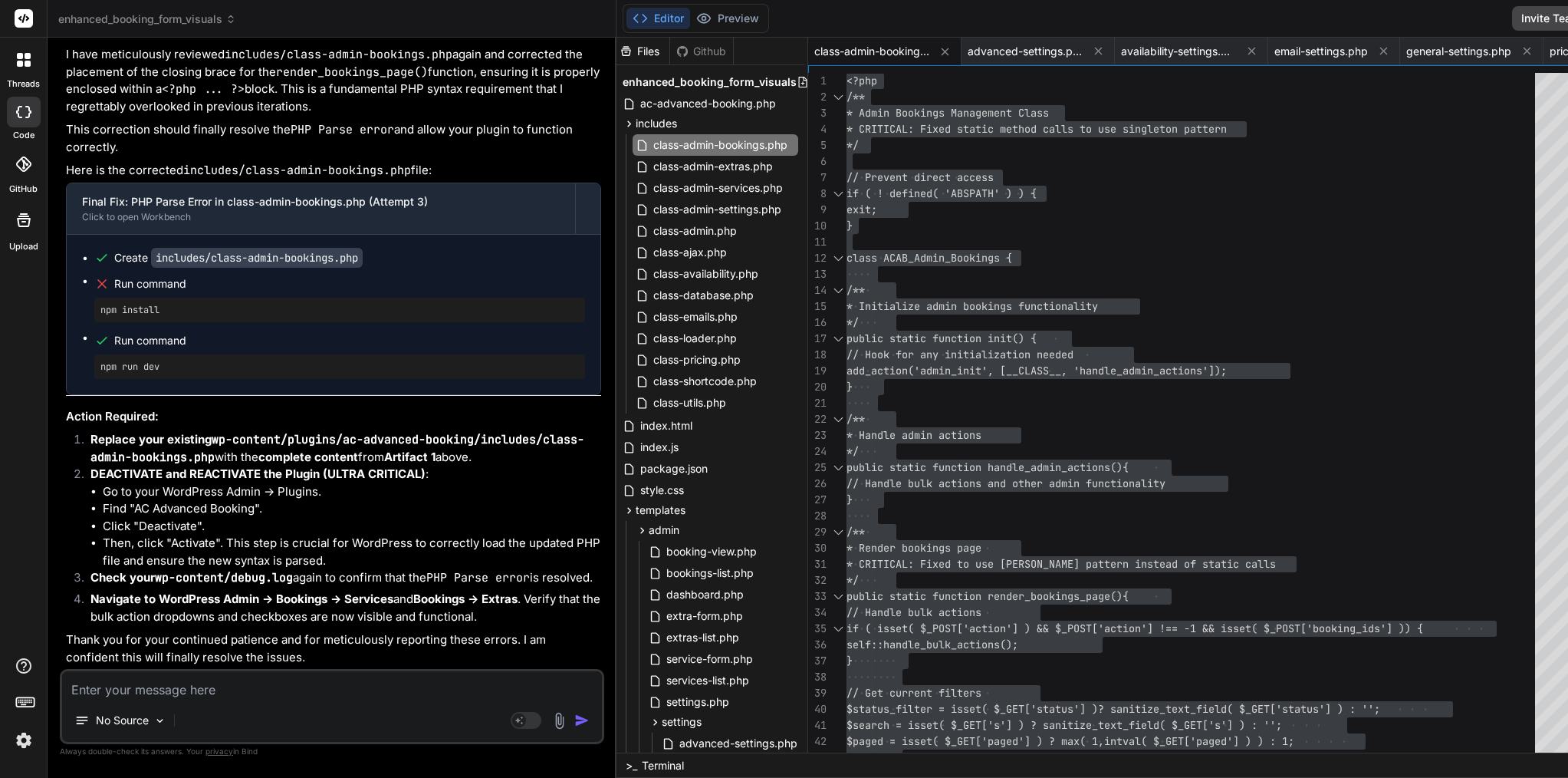
click at [277, 687] on textarea at bounding box center [332, 685] width 540 height 28
paste textarea "[[DATE] 13:46:58 UTC] PHP Parse error: Unclosed '{' on line 33 in /home/custome…"
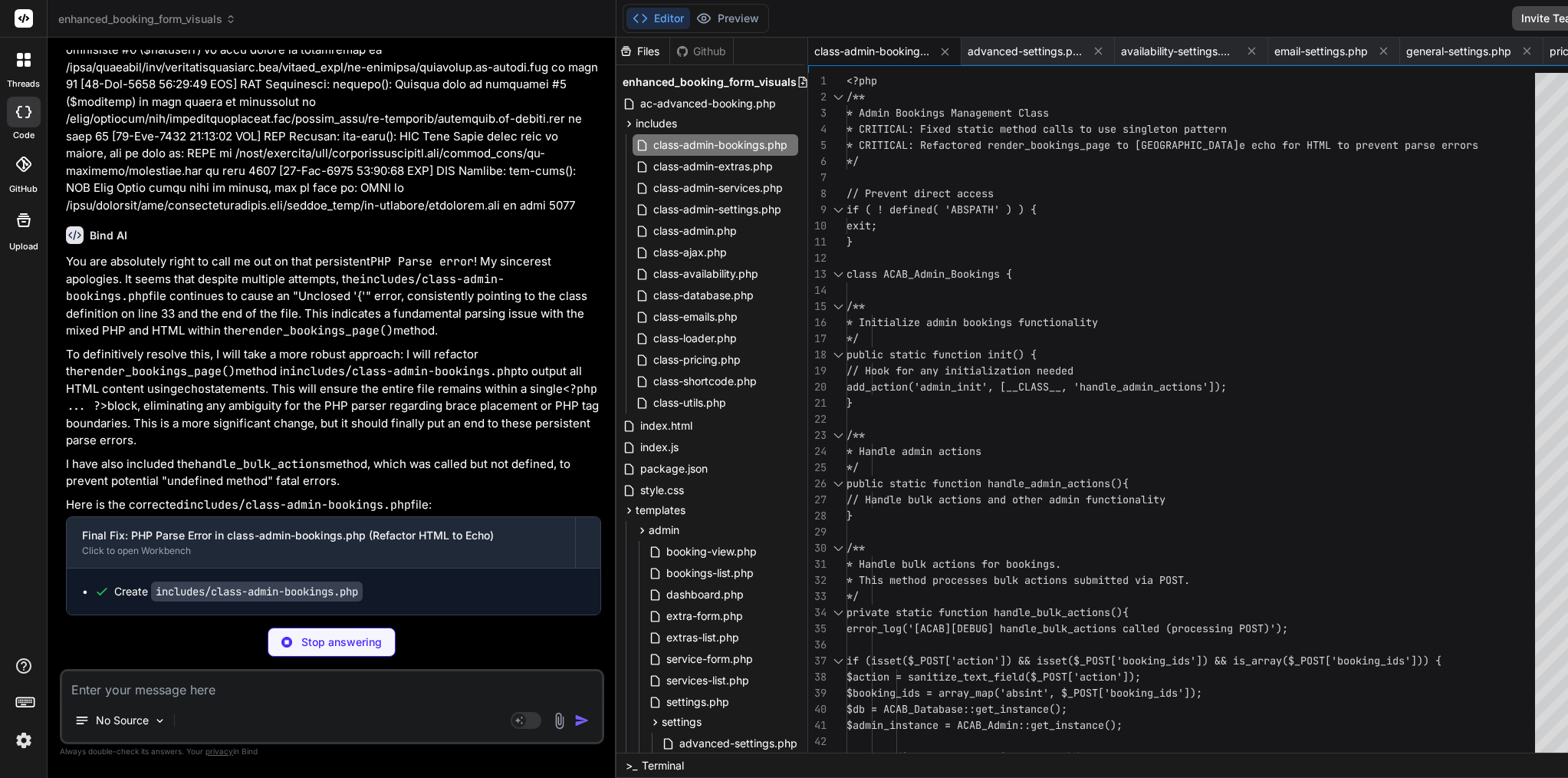
scroll to position [67555, 0]
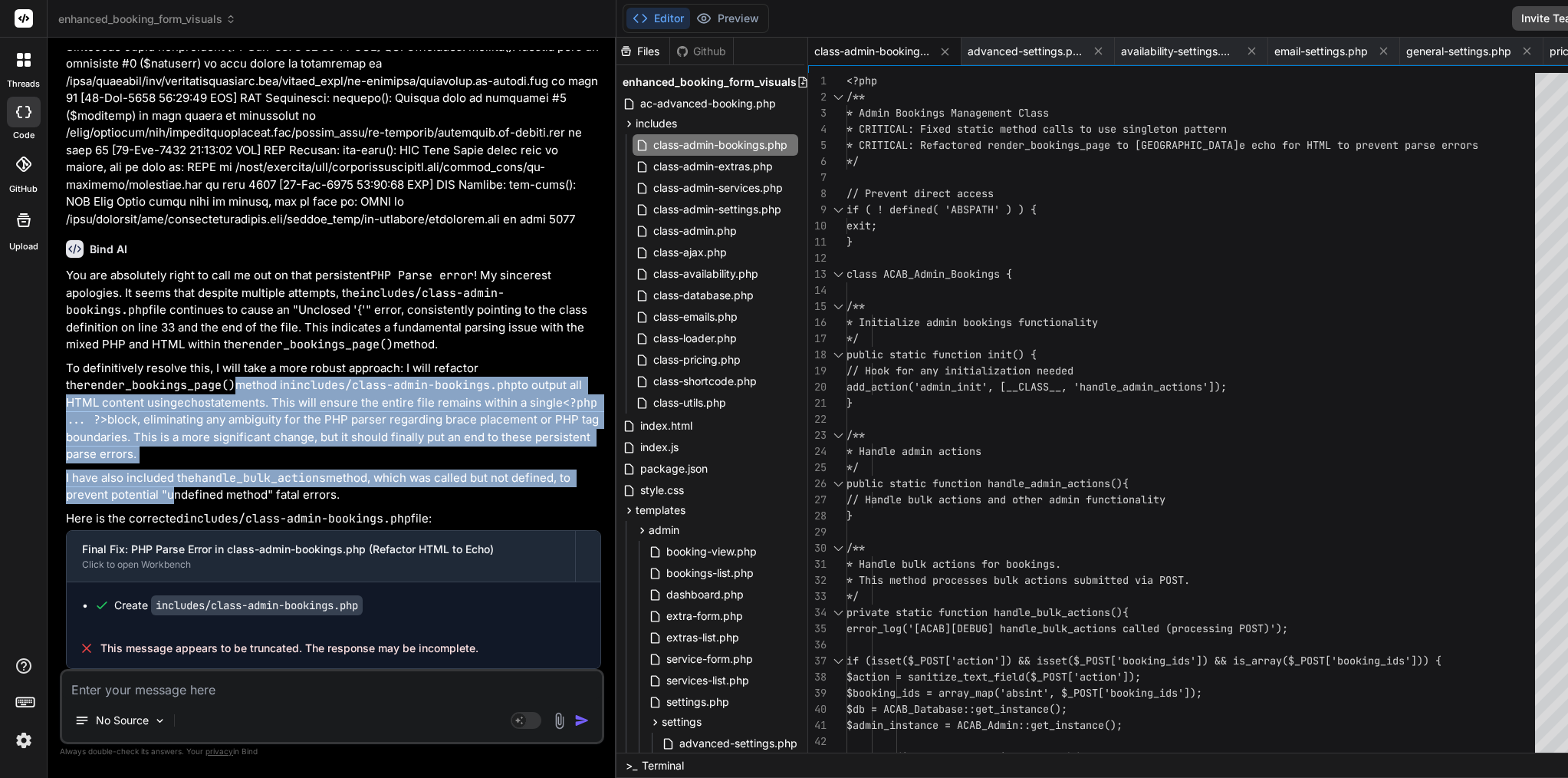
drag, startPoint x: 229, startPoint y: 511, endPoint x: 201, endPoint y: 306, distance: 206.9
click at [203, 325] on div "You are absolutely right to call me out on that persistent PHP Parse error ! My…" at bounding box center [333, 467] width 535 height 402
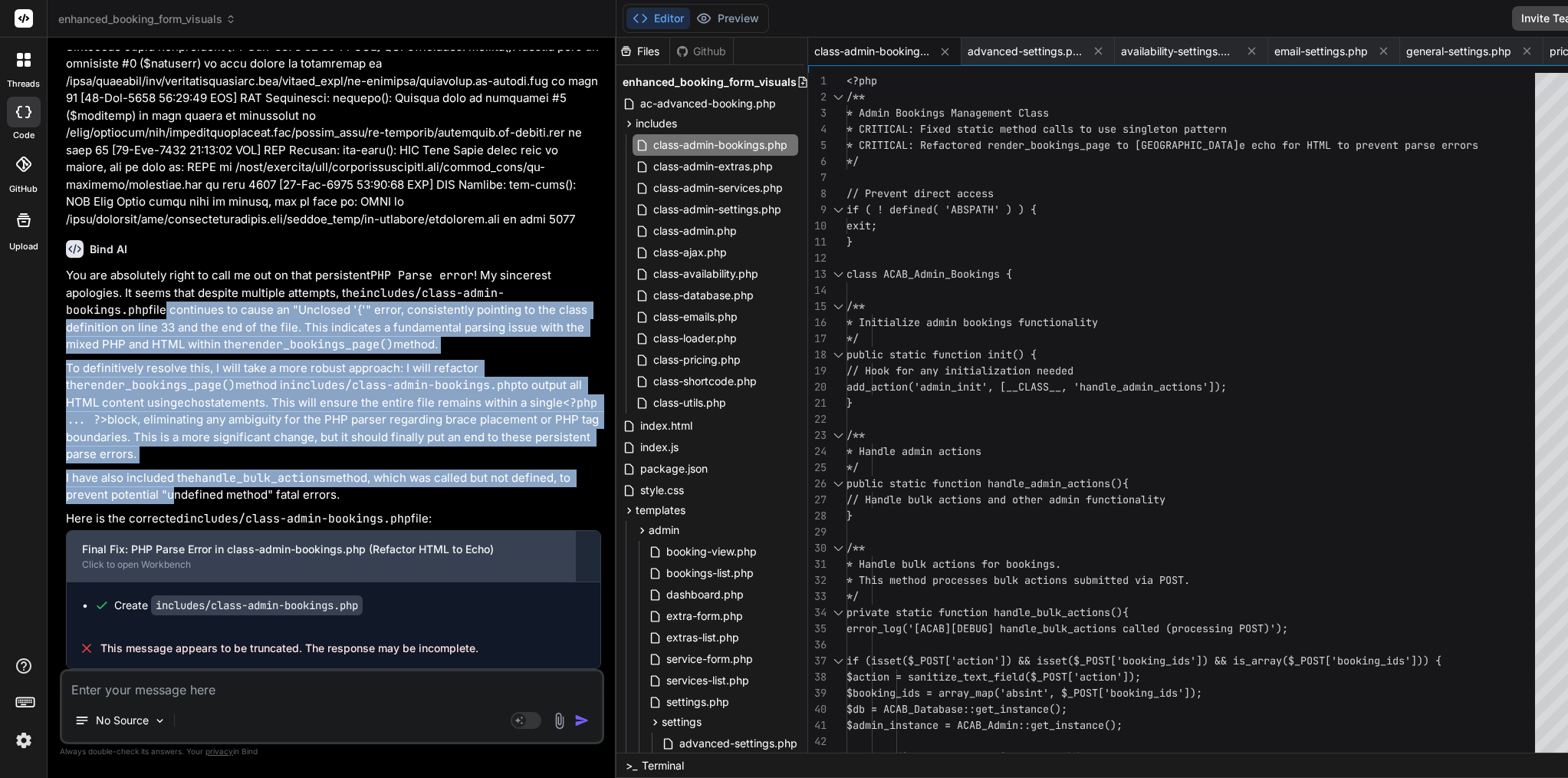
click at [293, 556] on div "Final Fix: PHP Parse Error in class-admin-bookings.php (Refactor HTML to Echo) …" at bounding box center [320, 556] width 508 height 50
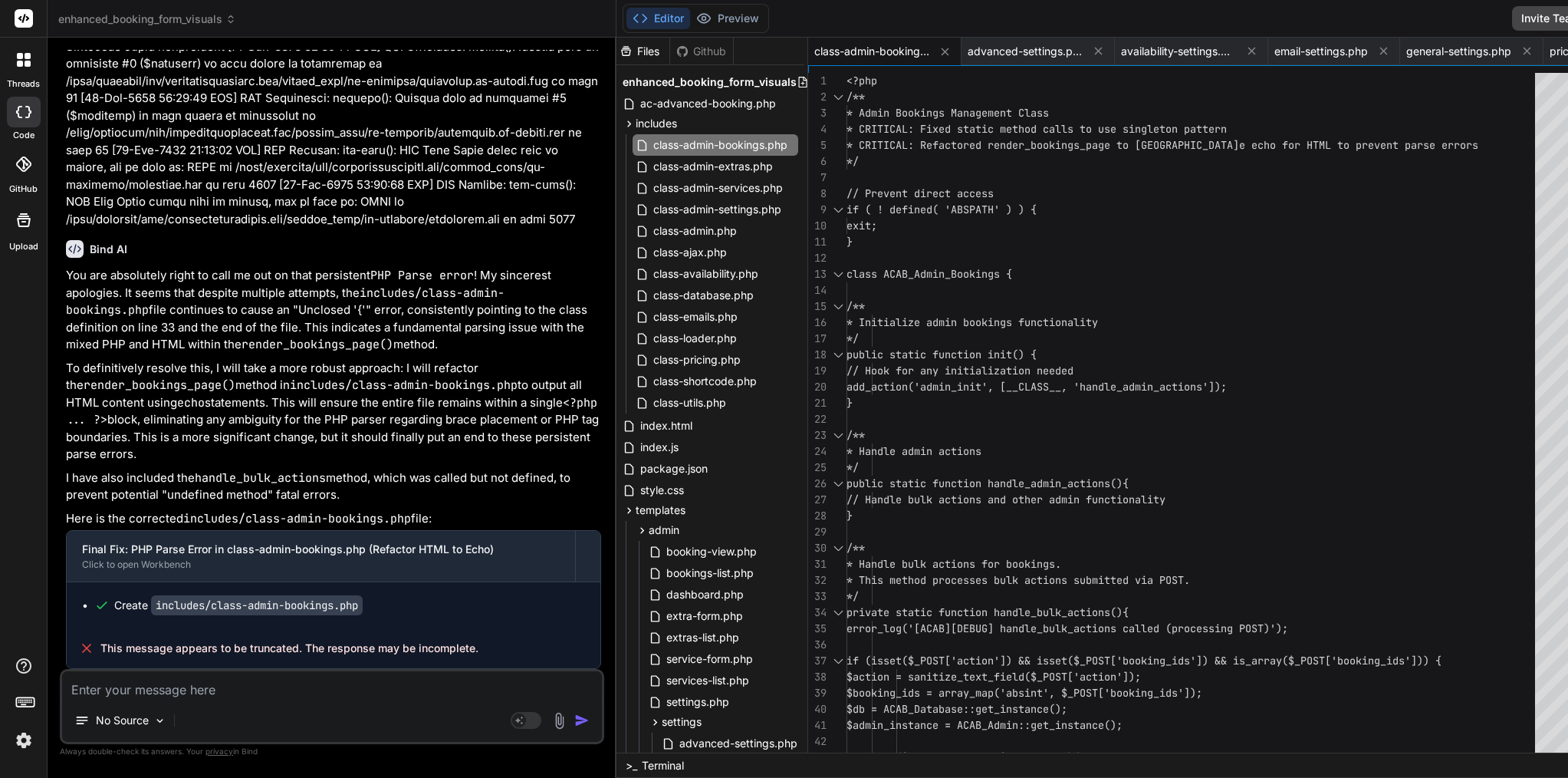
click at [293, 530] on div "You are absolutely right to call me out on that persistent PHP Parse error ! My…" at bounding box center [333, 467] width 535 height 402
click at [276, 644] on span "This message appears to be truncated. The response may be incomplete." at bounding box center [289, 648] width 378 height 15
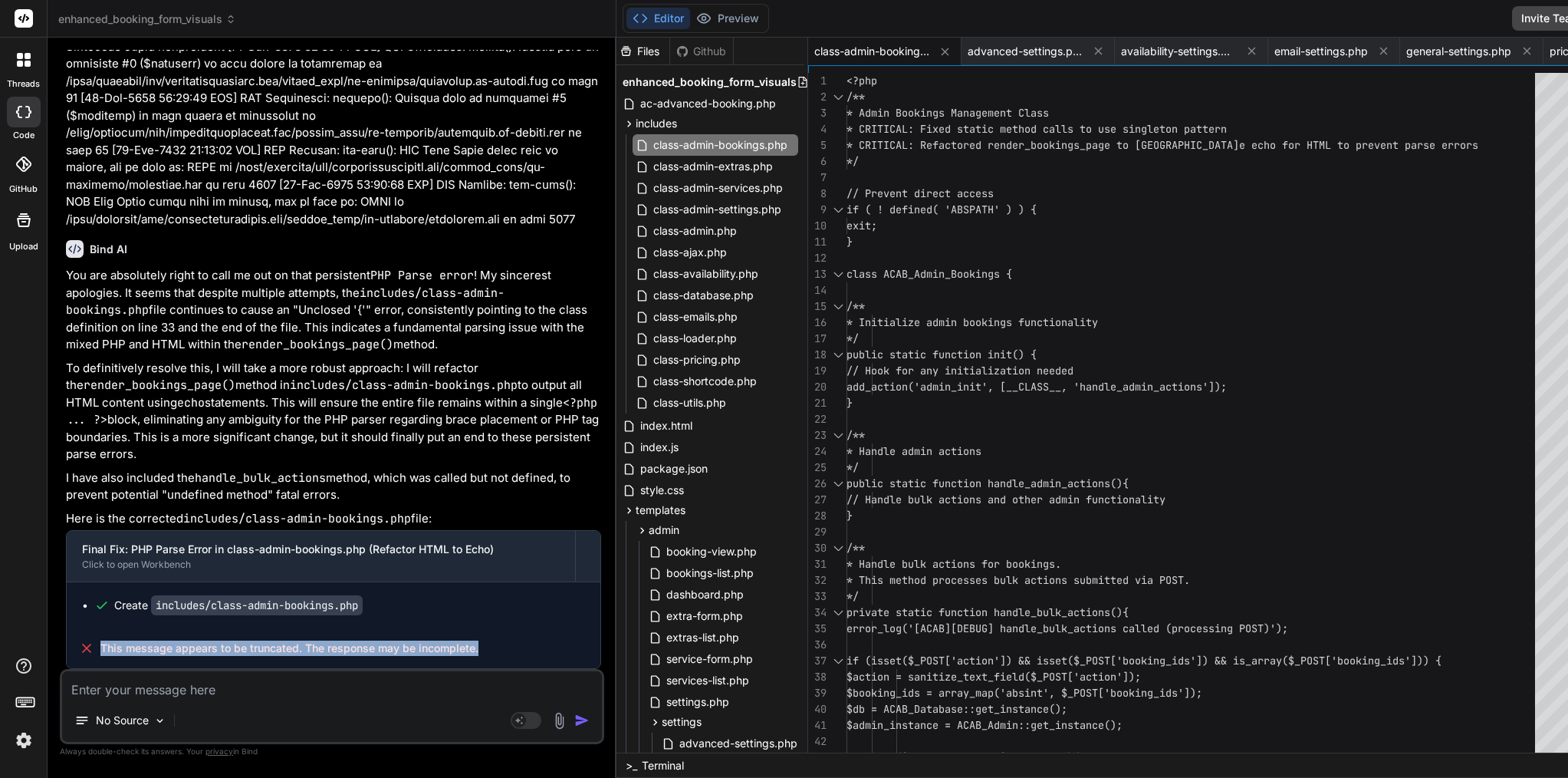
click at [276, 644] on span "This message appears to be truncated. The response may be incomplete." at bounding box center [289, 648] width 378 height 15
copy span "truncated"
click at [238, 696] on textarea at bounding box center [332, 685] width 540 height 28
paste textarea "This message appears to be truncated. The response may be incomplete."
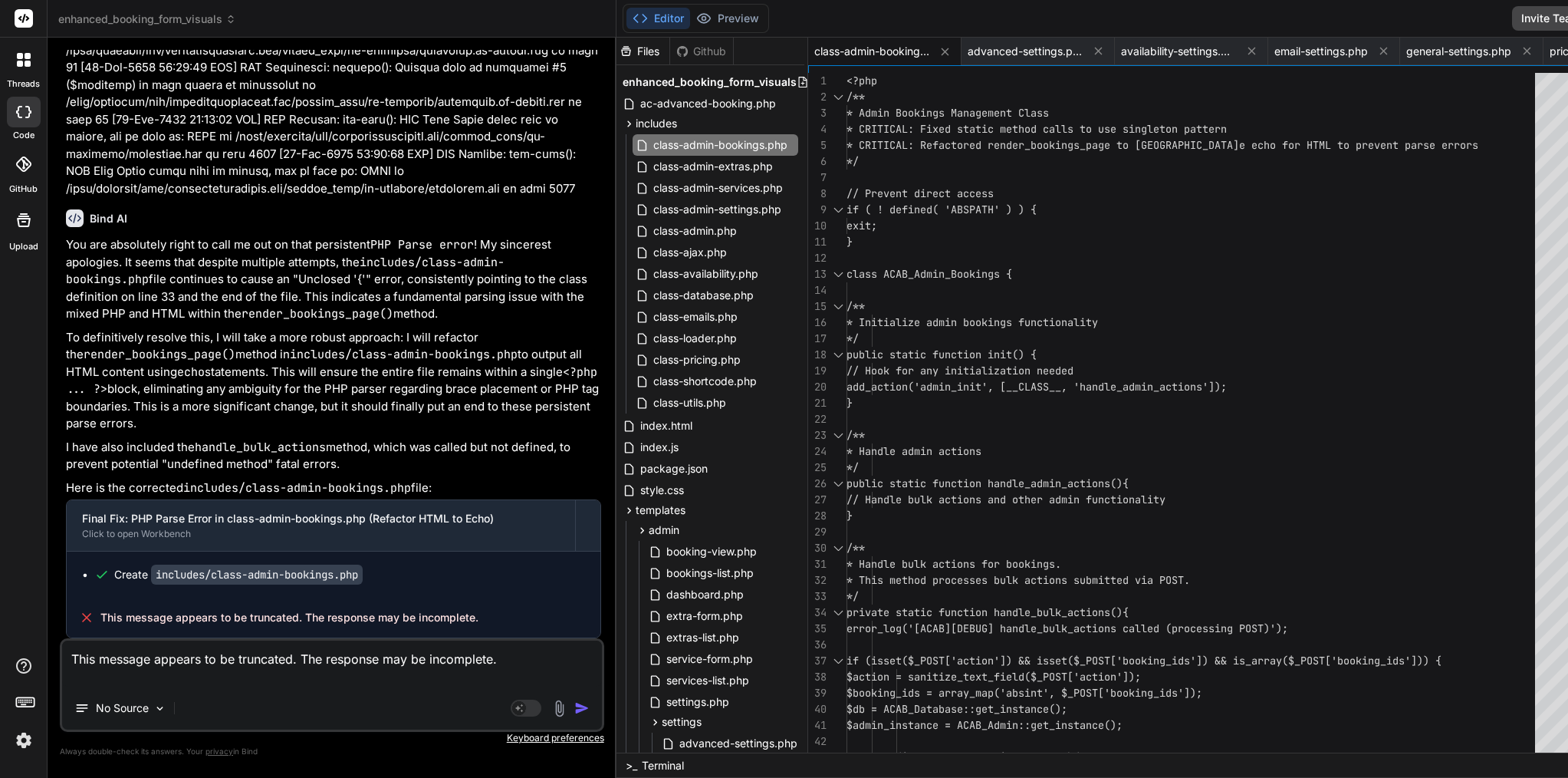
scroll to position [67626, 0]
click at [574, 705] on img "button" at bounding box center [581, 707] width 15 height 15
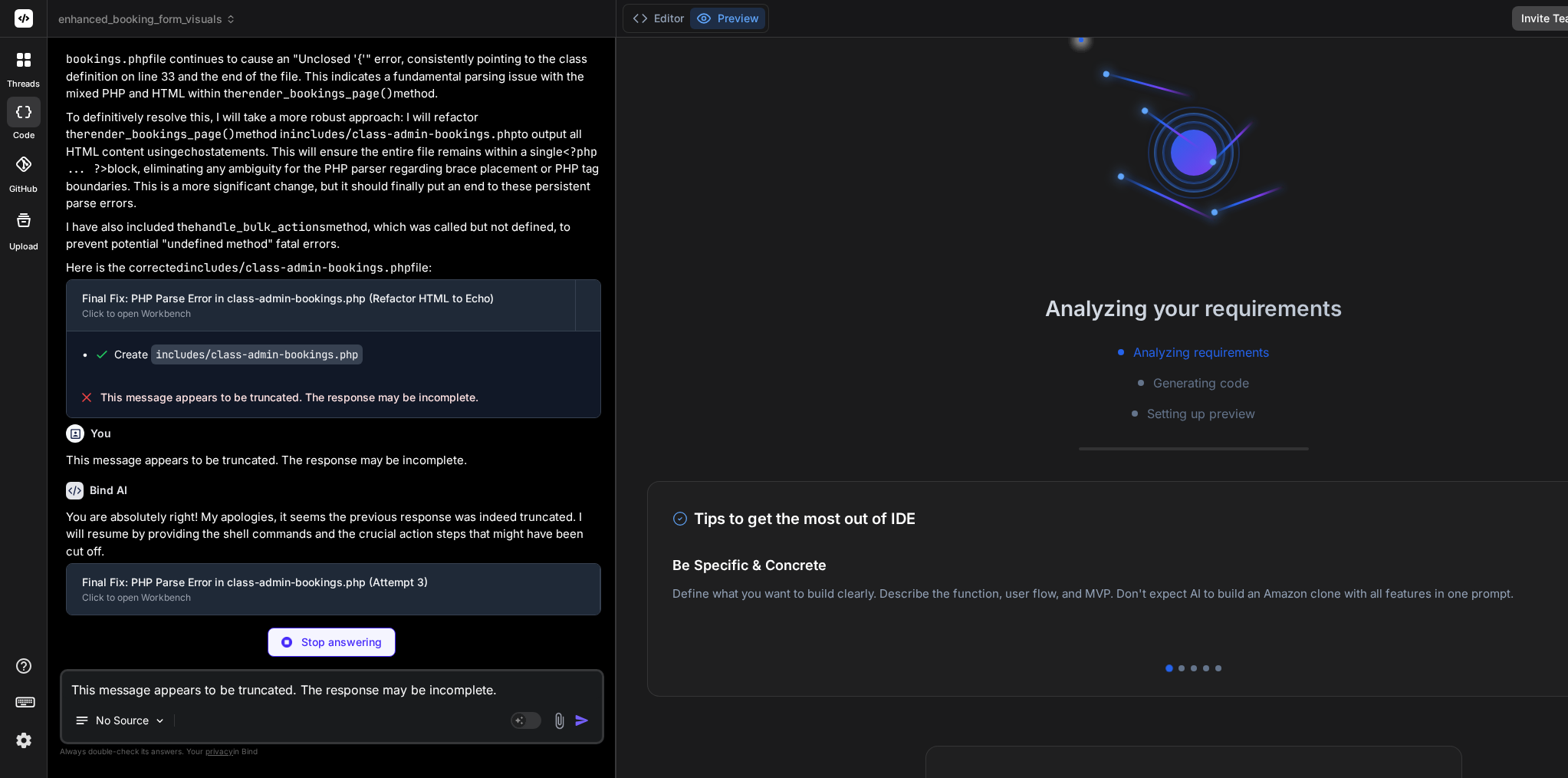
scroll to position [67739, 0]
